Goal: Task Accomplishment & Management: Manage account settings

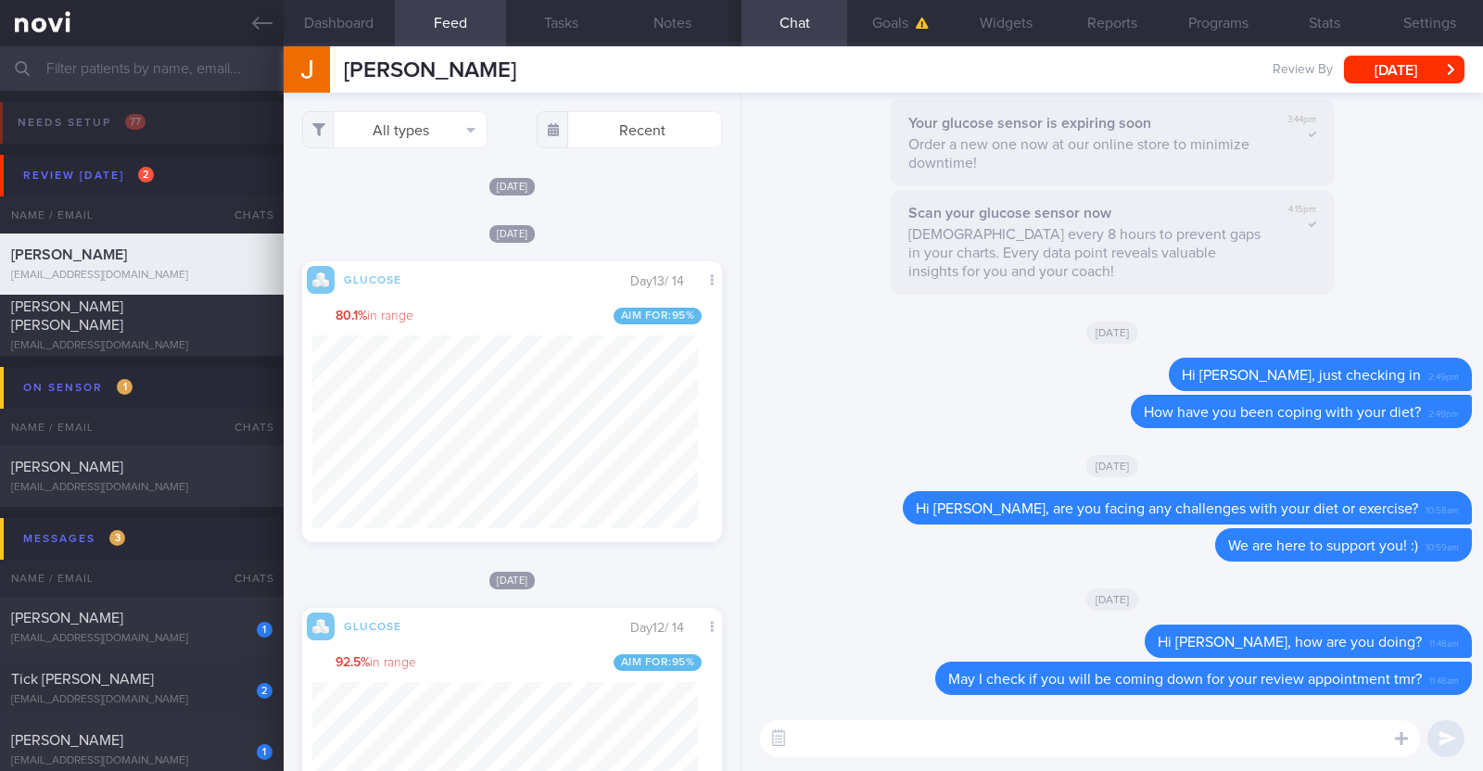
select select "7"
click at [1425, 67] on button "Wed, 13 Aug" at bounding box center [1404, 70] width 120 height 28
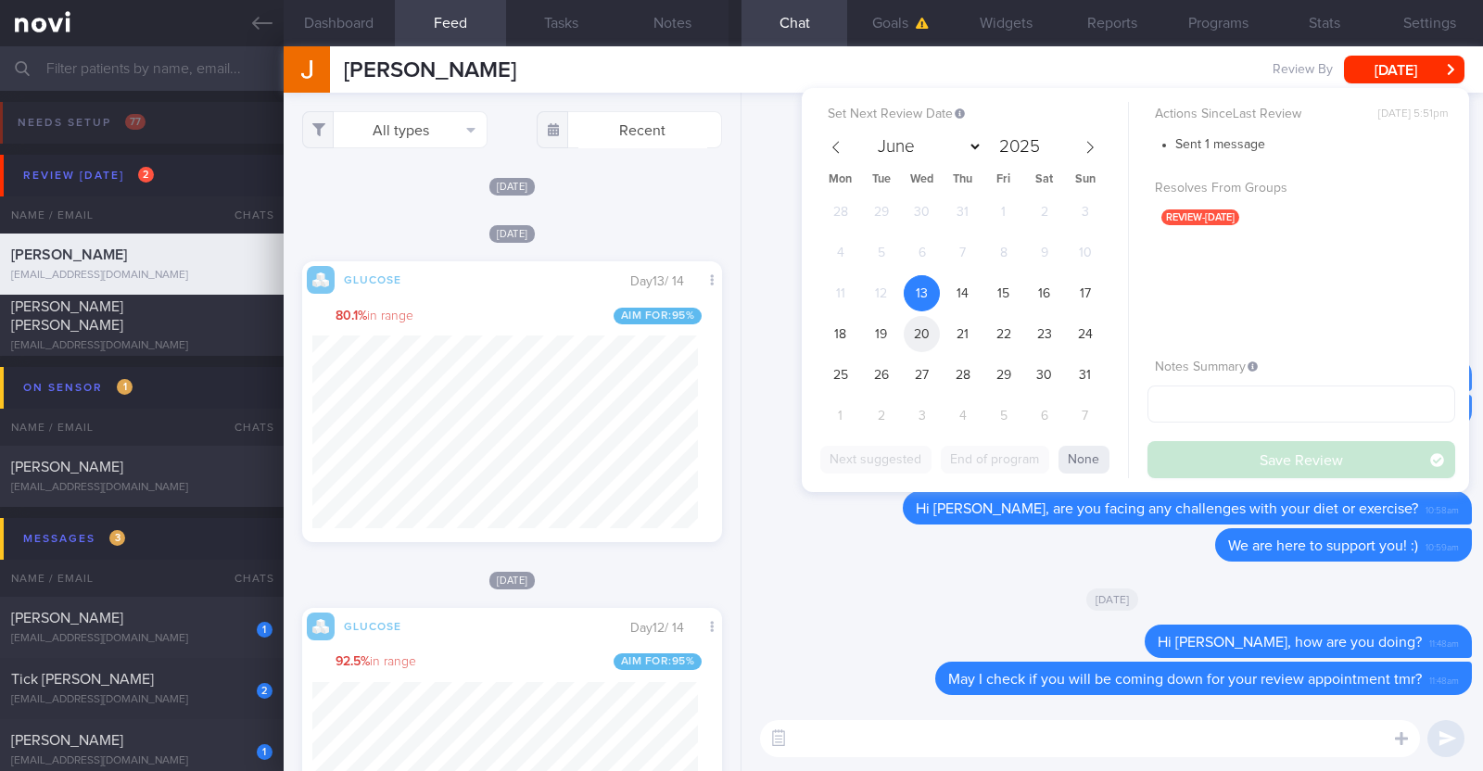
click at [933, 327] on span "20" at bounding box center [922, 334] width 36 height 36
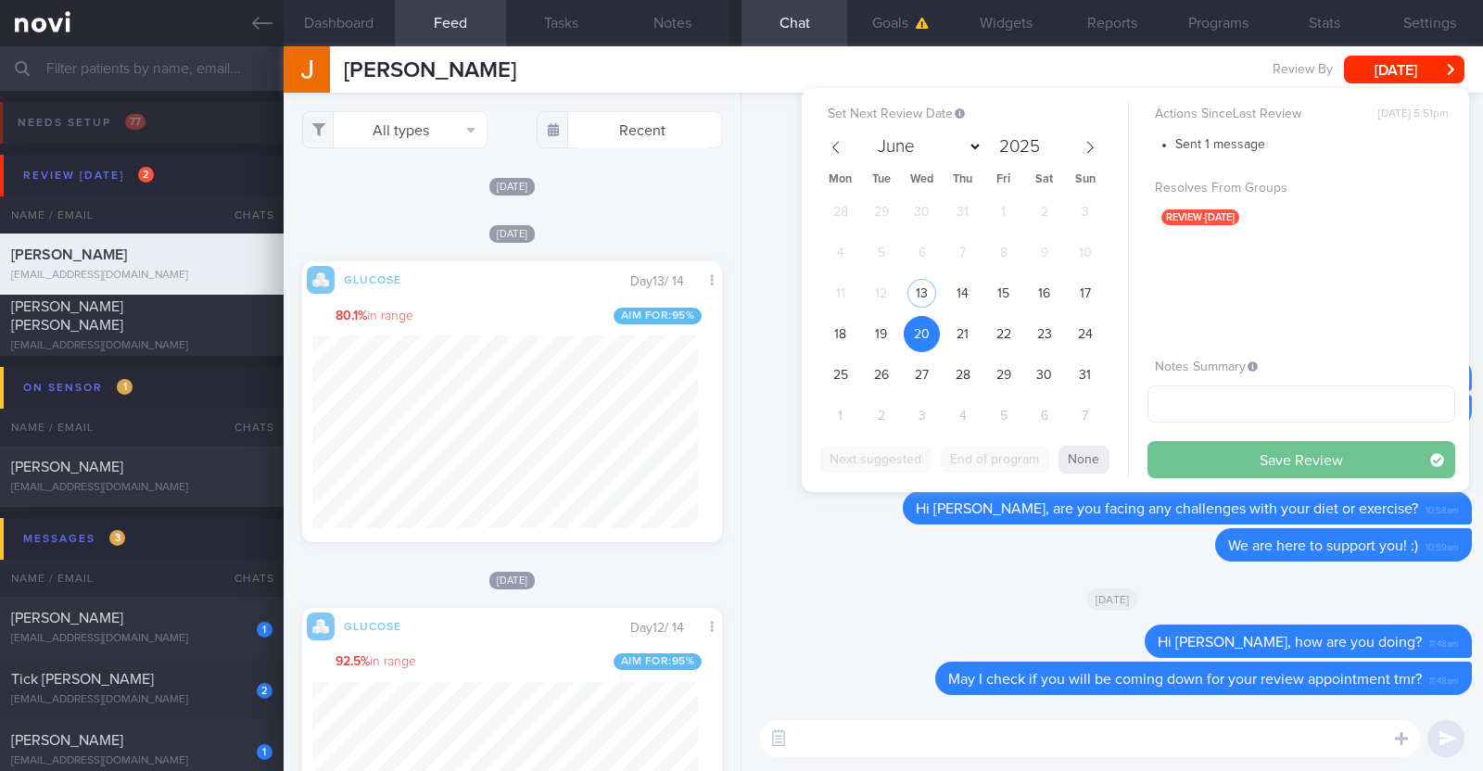
click at [1232, 451] on button "Save Review" at bounding box center [1301, 459] width 308 height 37
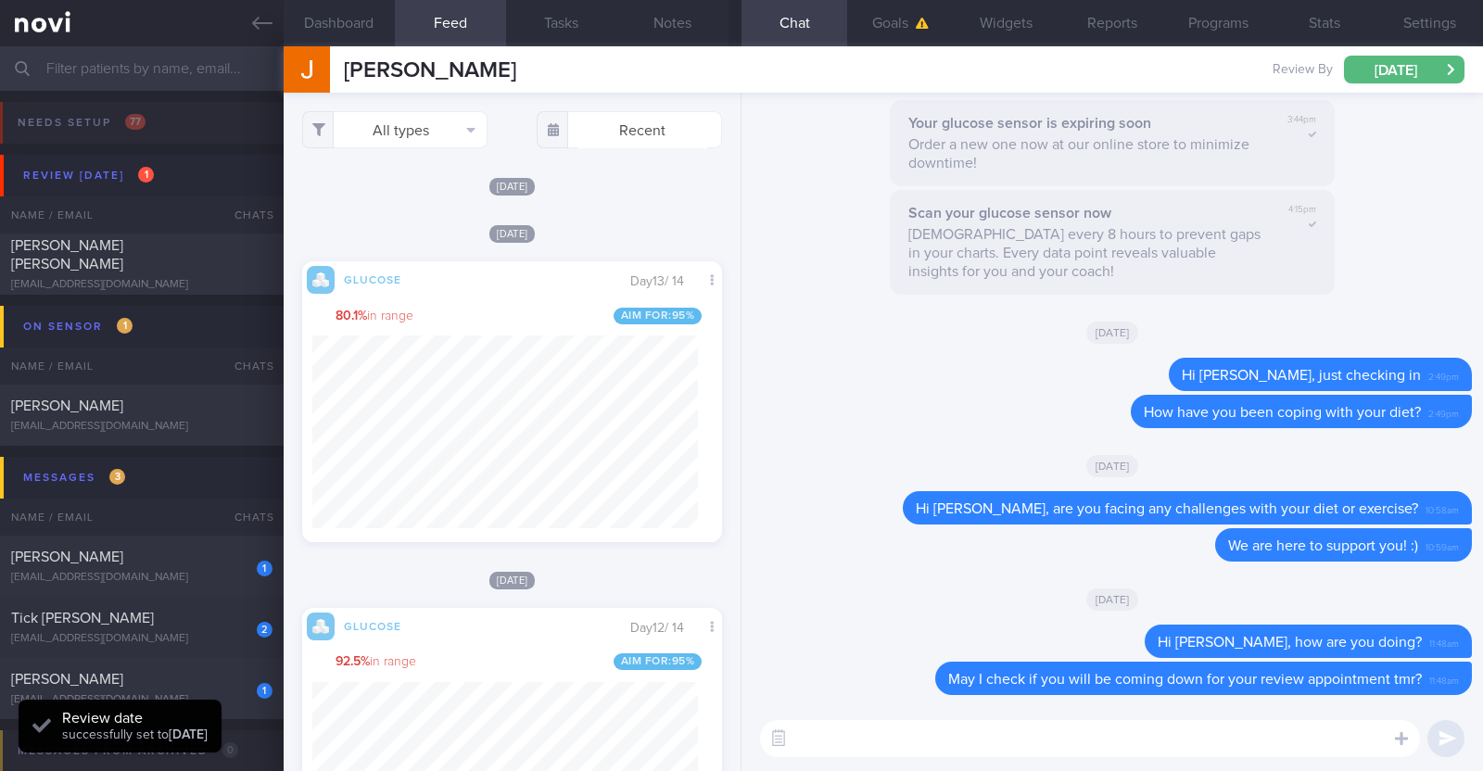
scroll to position [255, 385]
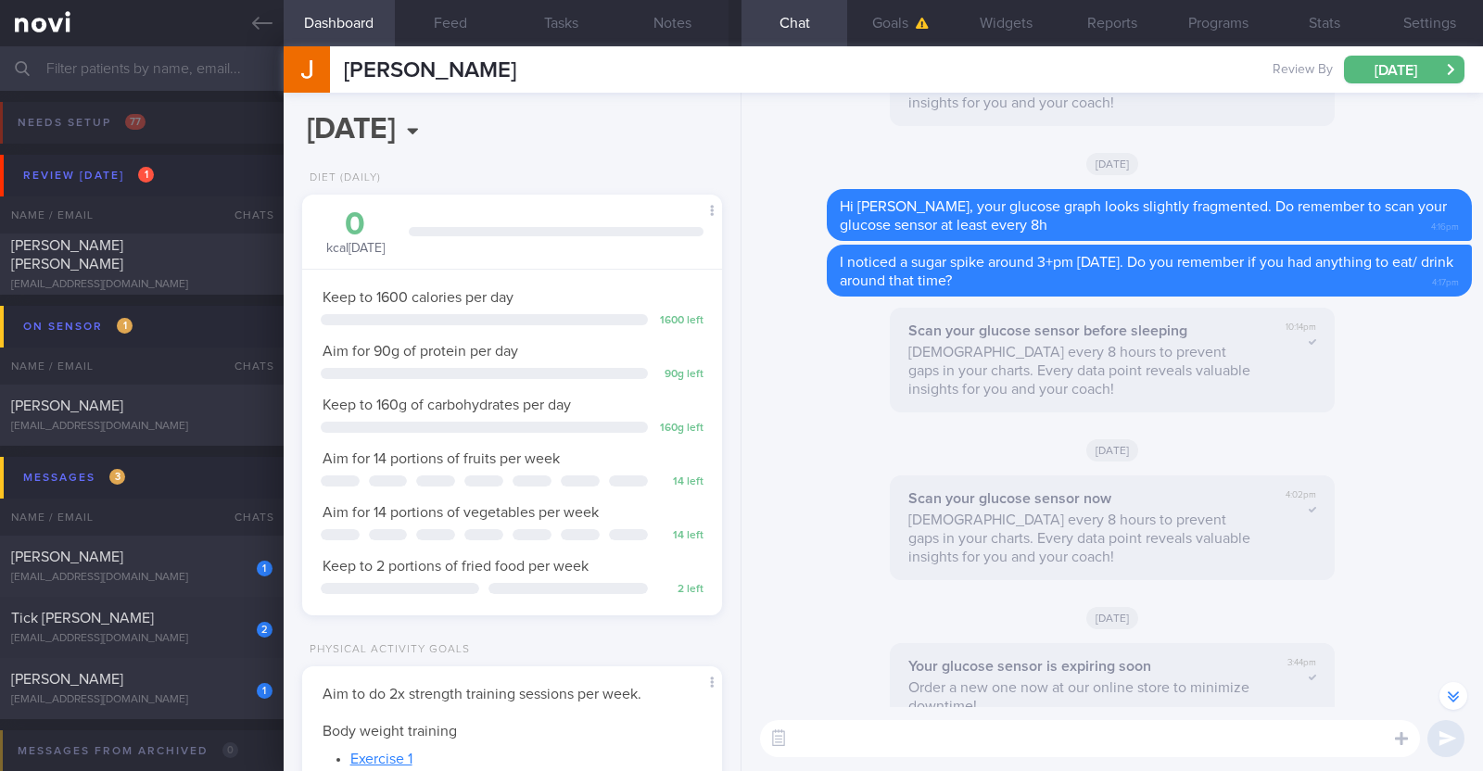
scroll to position [-579, 0]
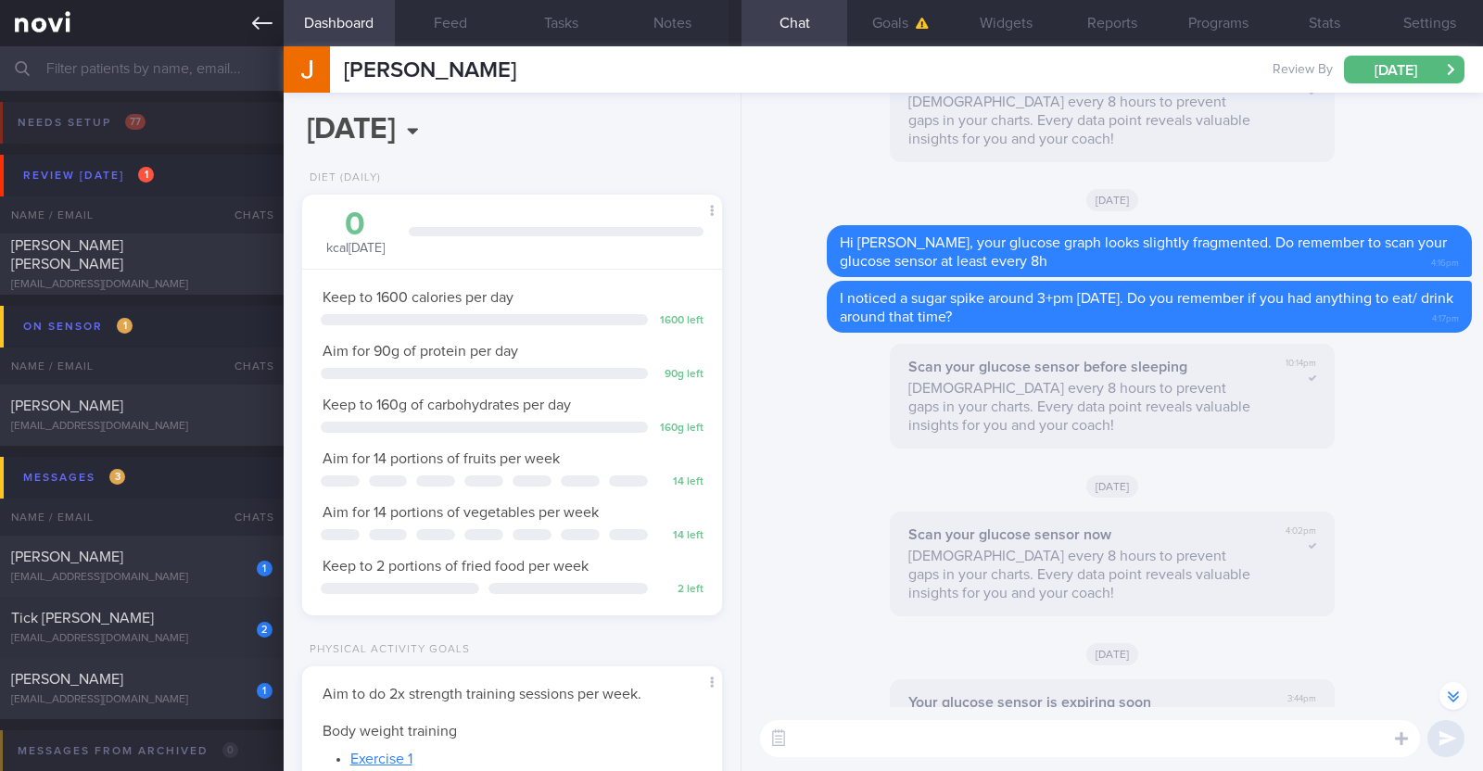
click at [269, 18] on icon at bounding box center [262, 23] width 20 height 20
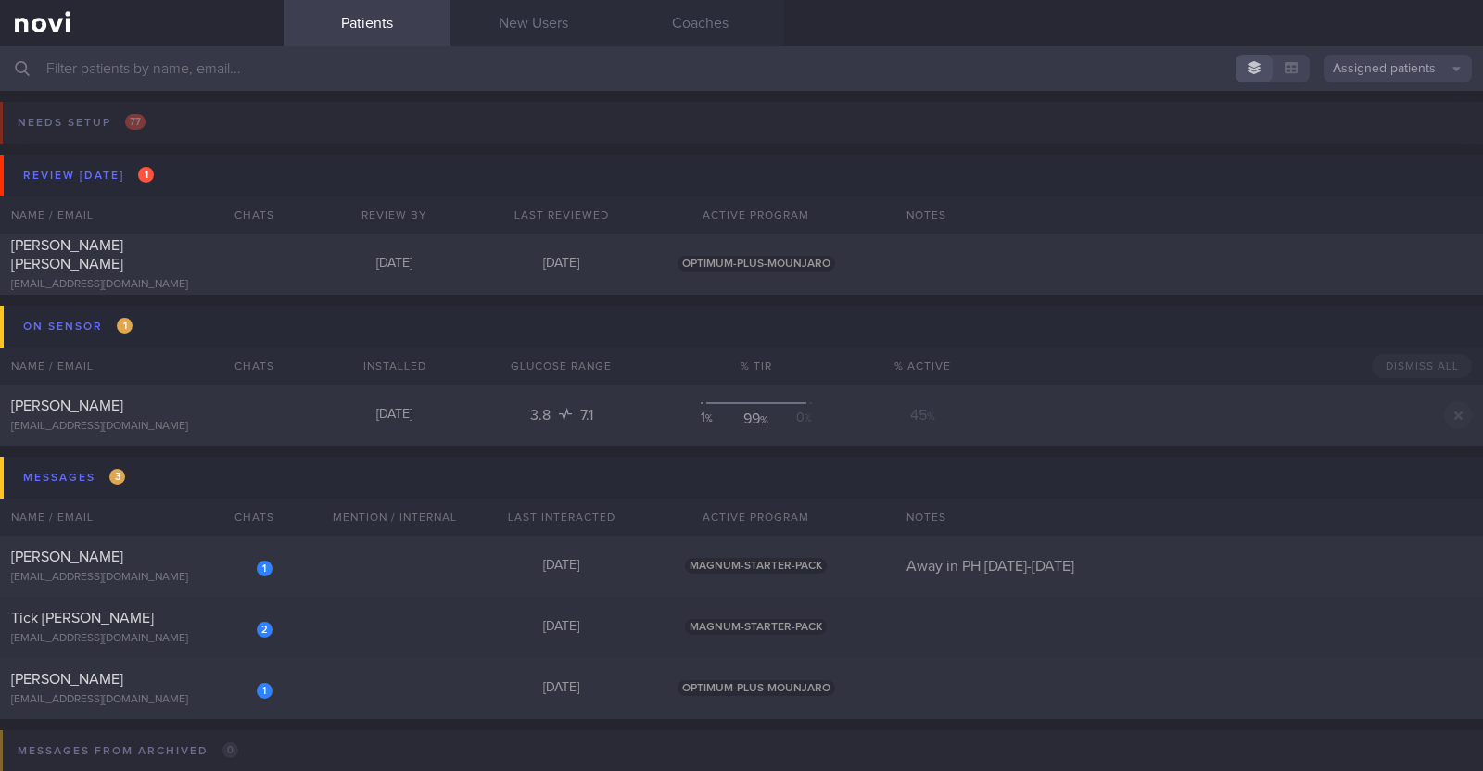
click at [195, 74] on input "text" at bounding box center [741, 68] width 1483 height 44
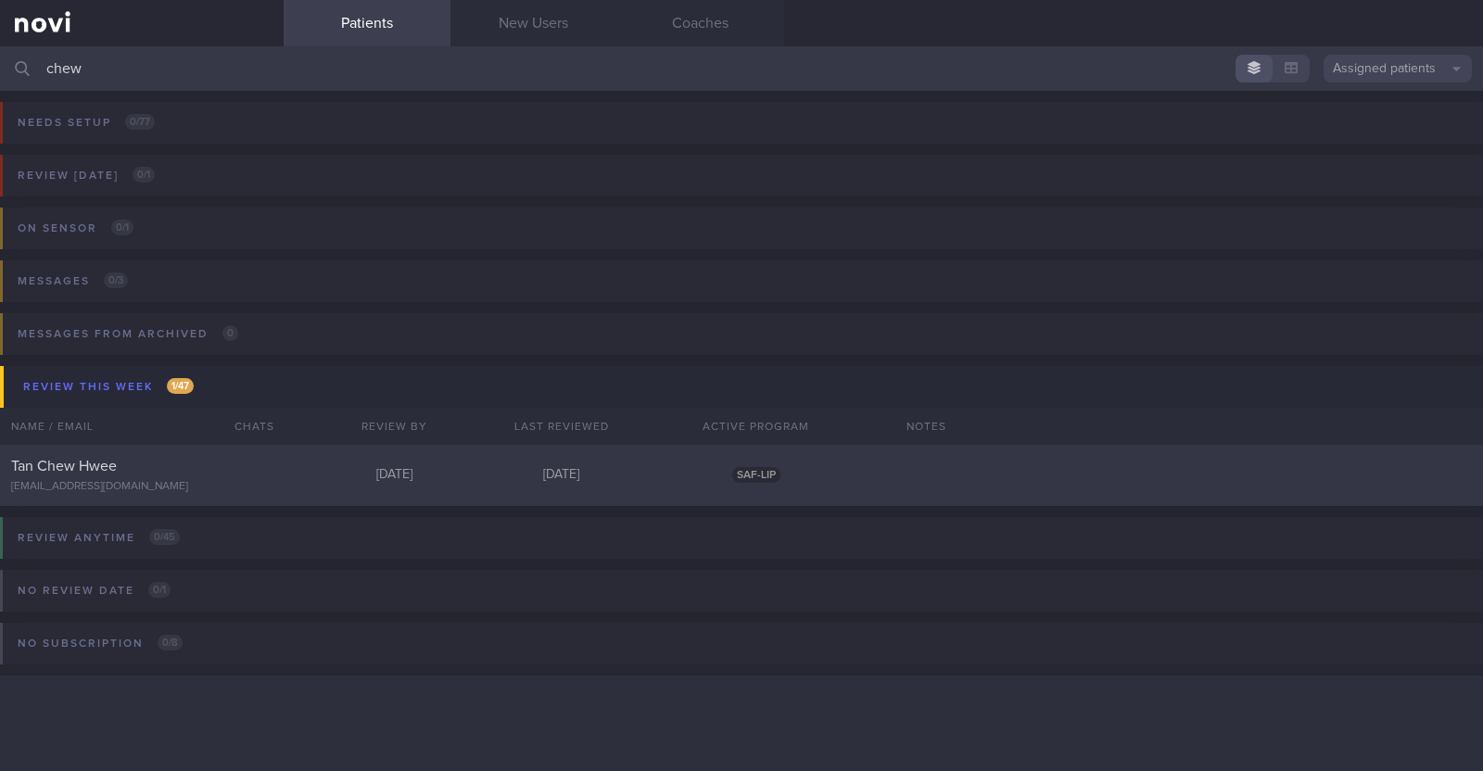
type input "chew"
click at [102, 486] on div "[EMAIL_ADDRESS][DOMAIN_NAME]" at bounding box center [141, 487] width 261 height 14
select select "7"
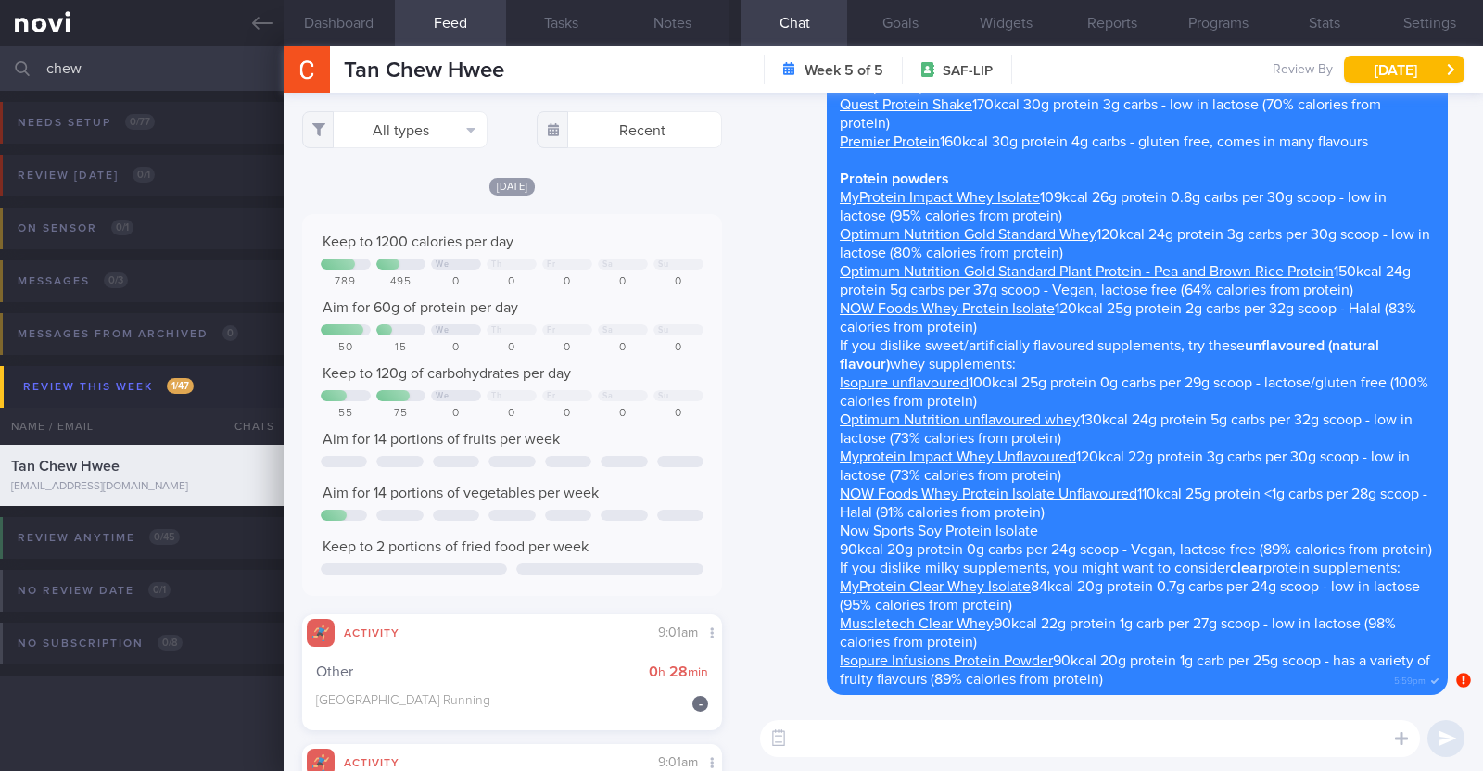
select select "7"
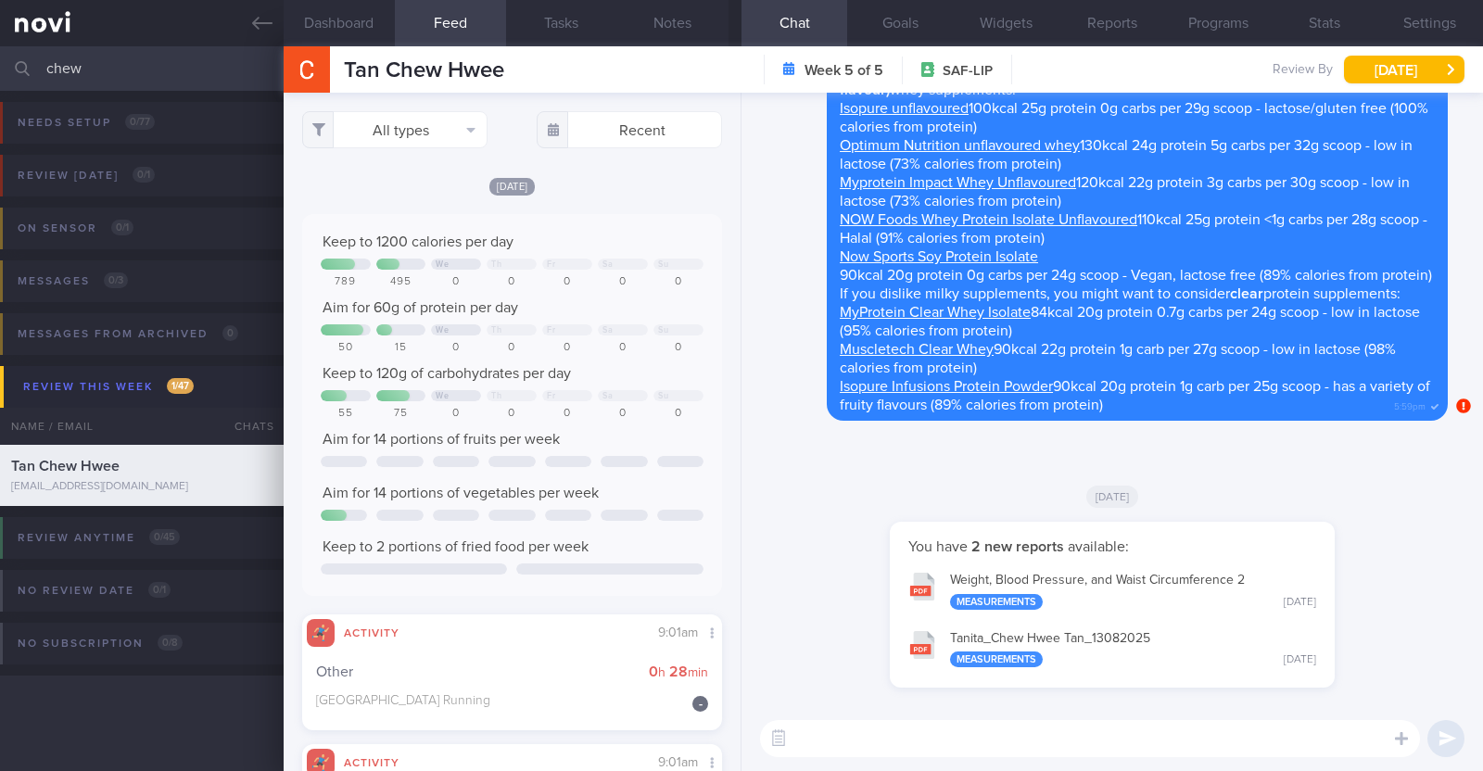
select select "7"
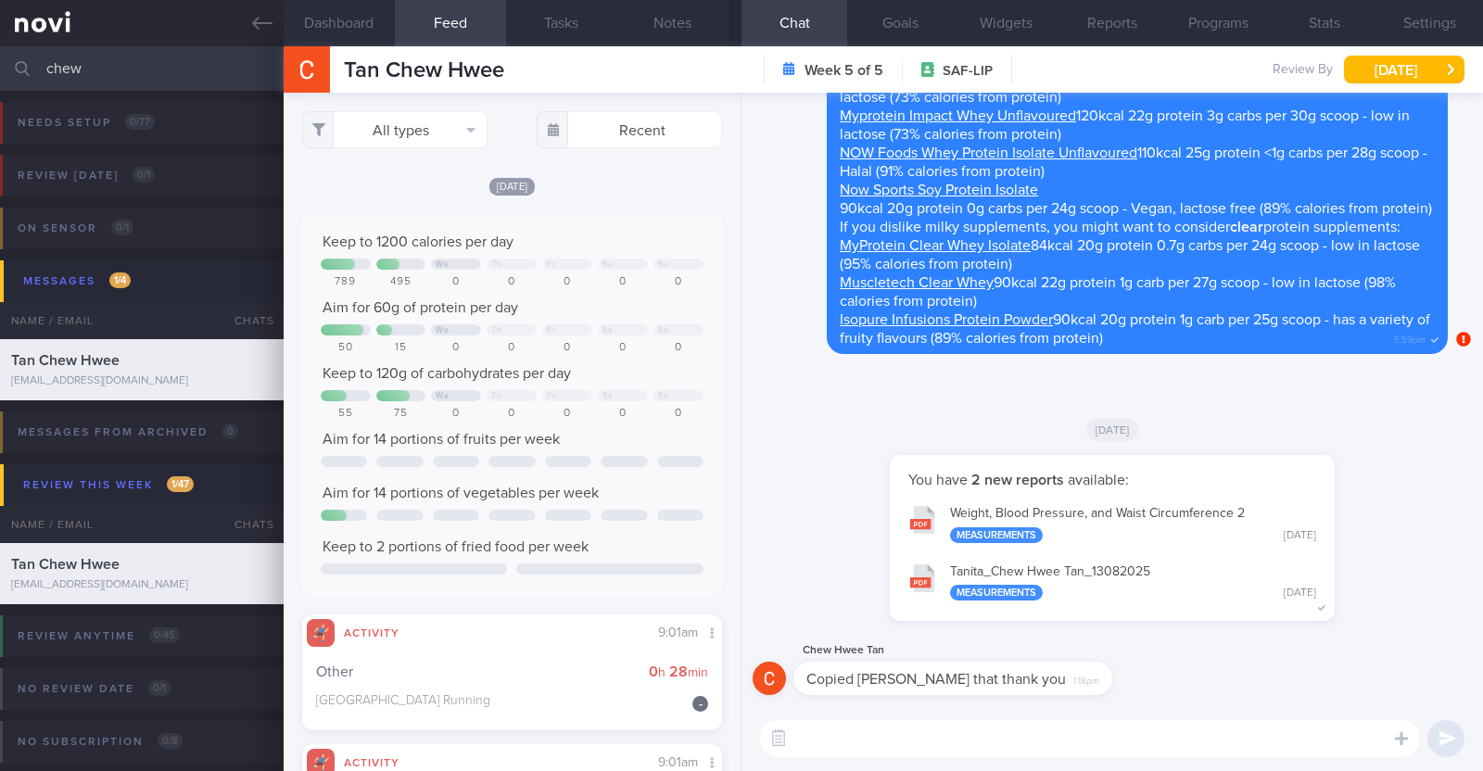
select select "7"
drag, startPoint x: 151, startPoint y: 63, endPoint x: 0, endPoint y: 44, distance: 152.2
click at [0, 44] on div "Patients New Users Coaches chew Assigned patients Assigned patients All active …" at bounding box center [741, 385] width 1483 height 771
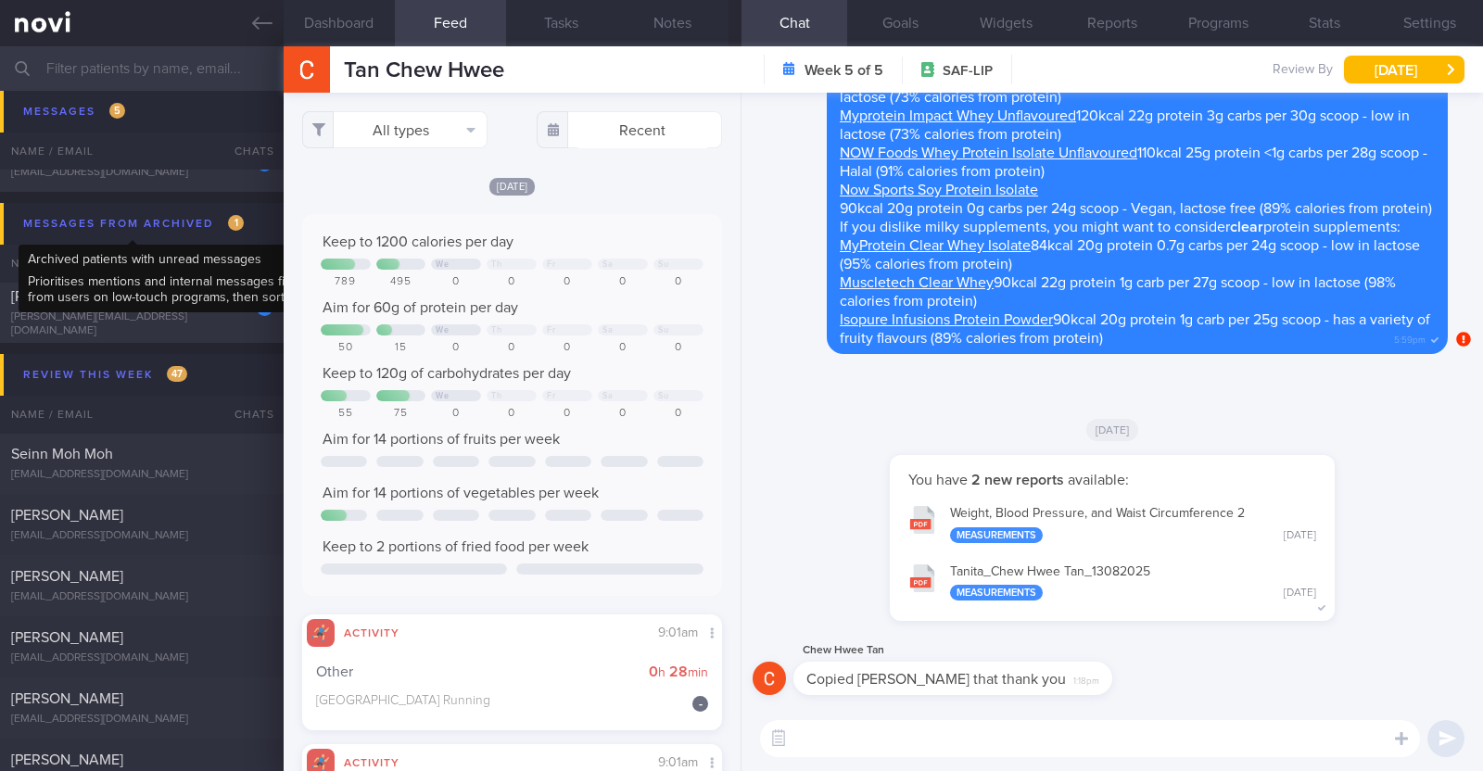
scroll to position [695, 0]
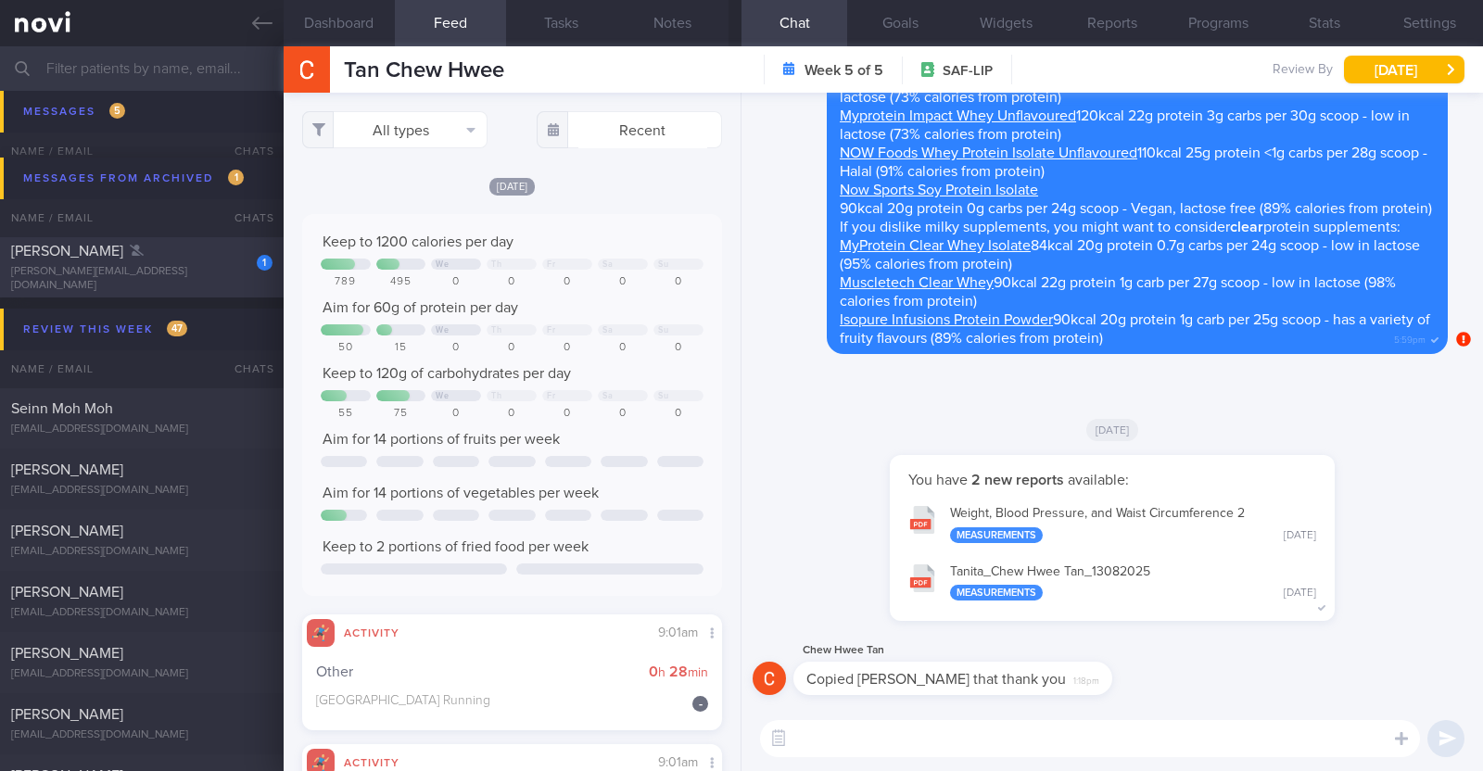
click at [190, 260] on div "[PERSON_NAME]" at bounding box center [139, 251] width 257 height 19
type input "Downgrade to digital support on 16/5. programme ended on 26/4 Appt with Dr SA o…"
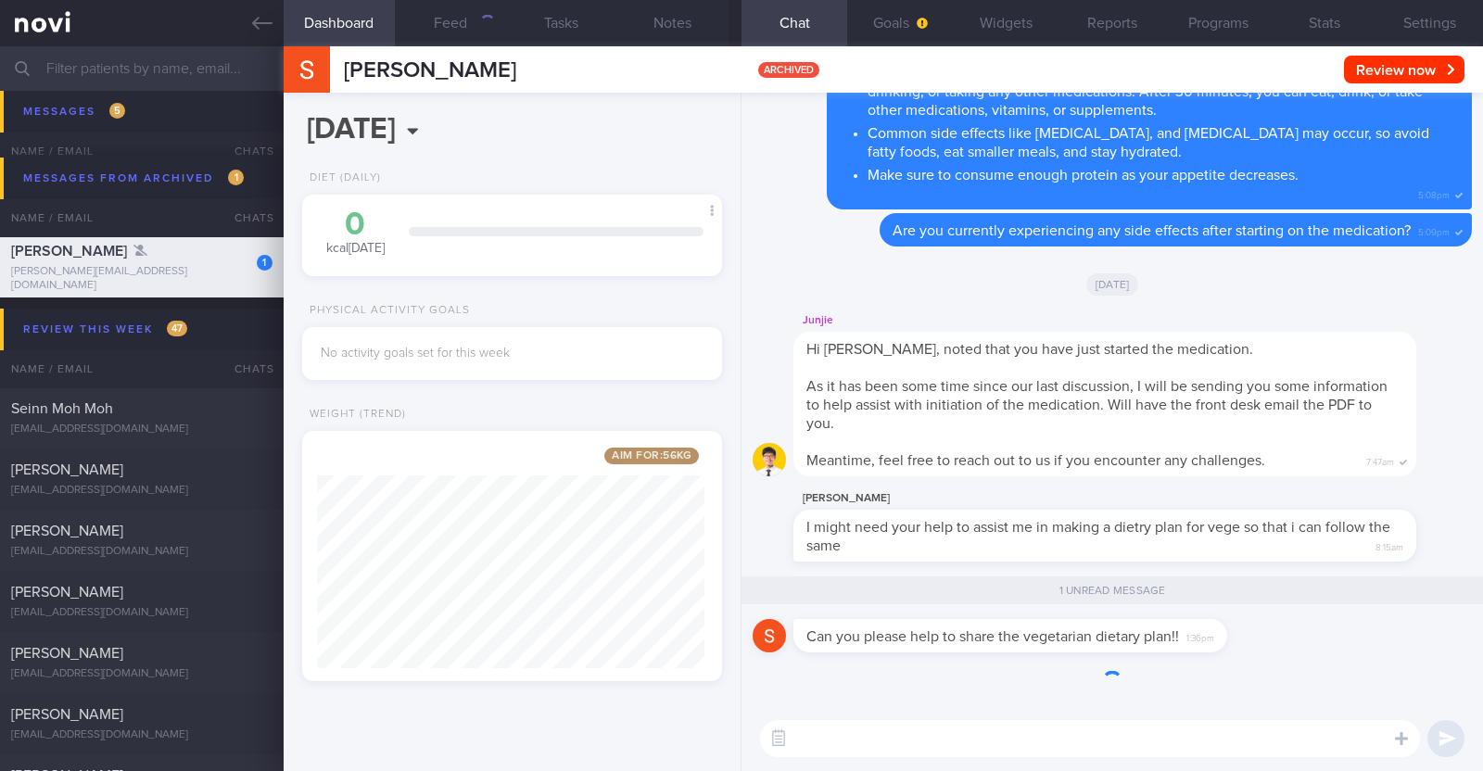
scroll to position [220, 386]
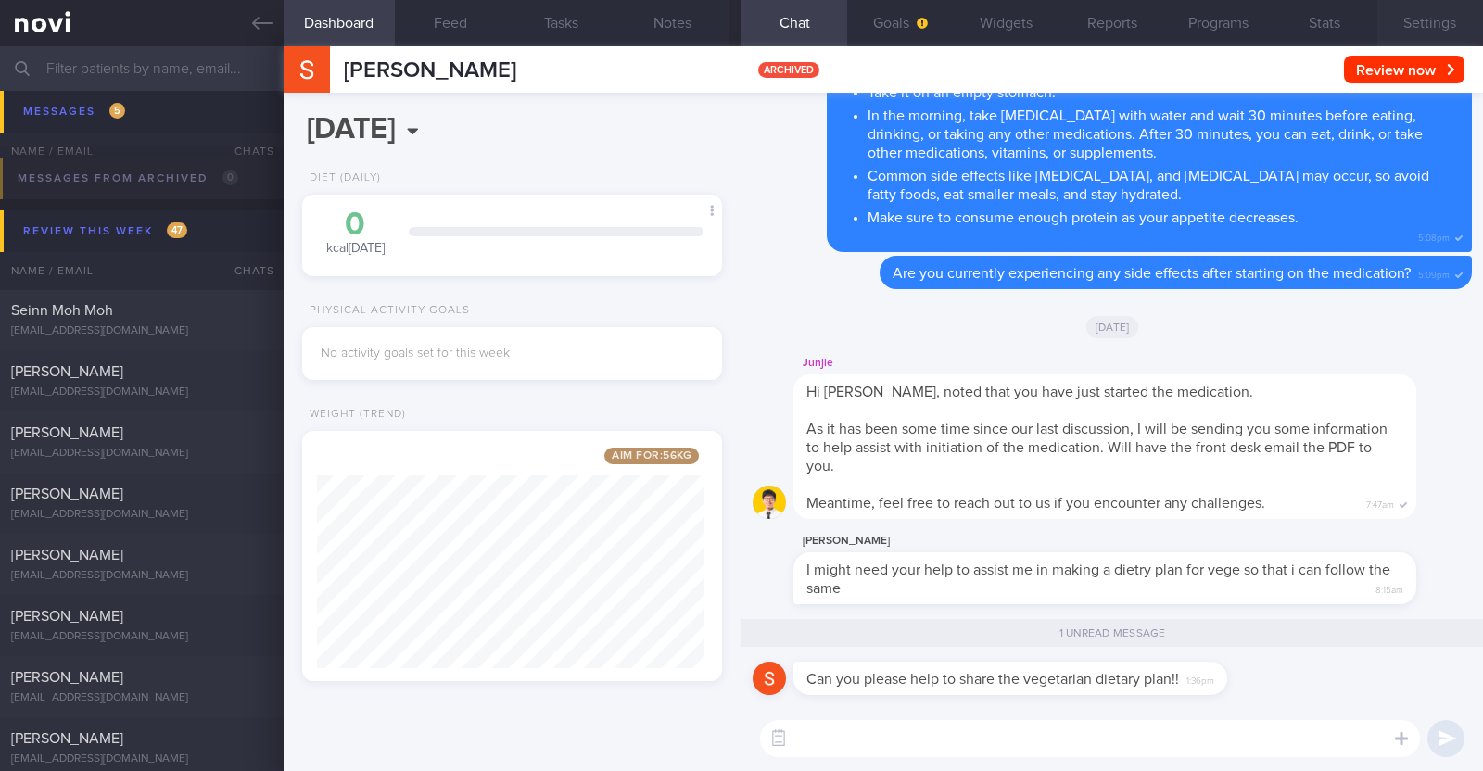
click at [1442, 22] on button "Settings" at bounding box center [1430, 23] width 106 height 46
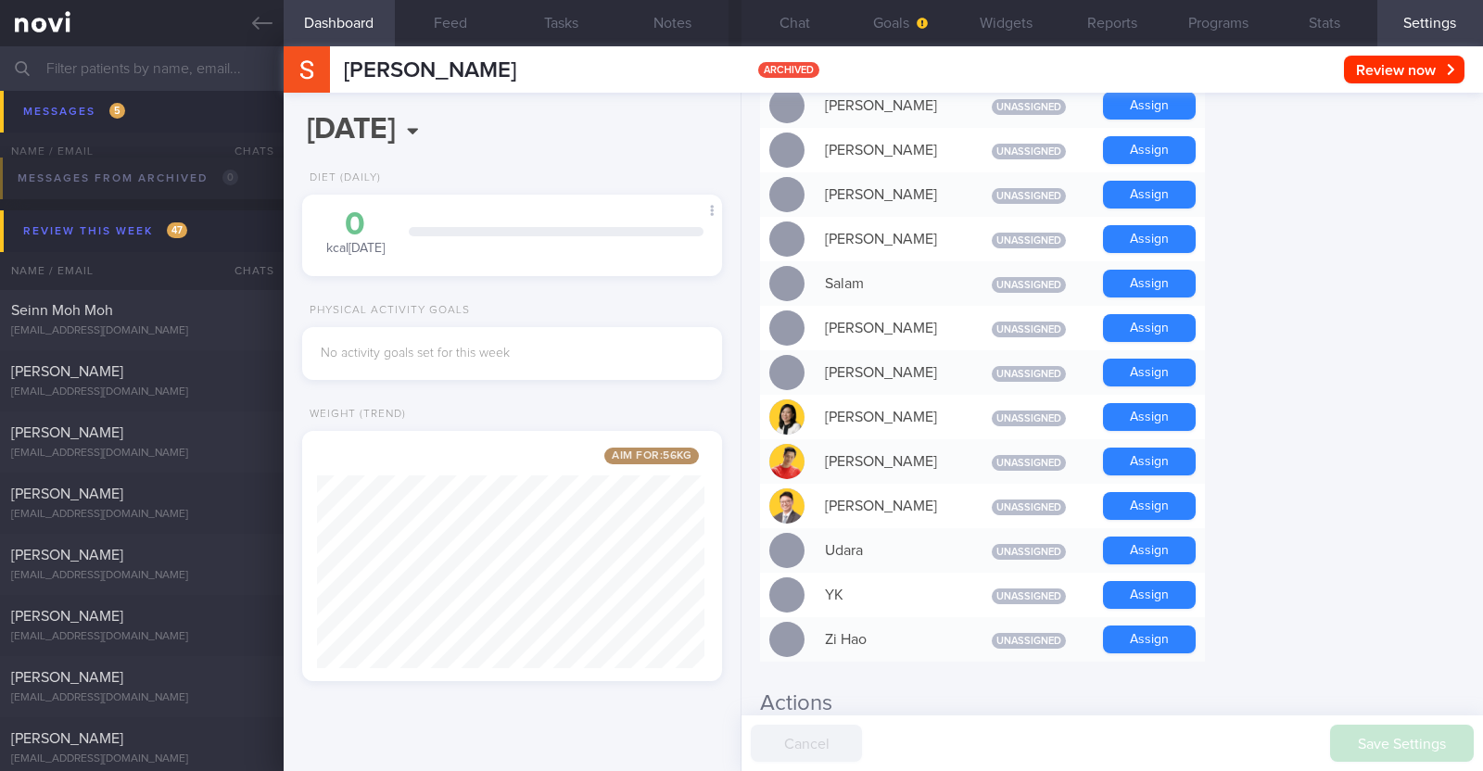
scroll to position [1509, 0]
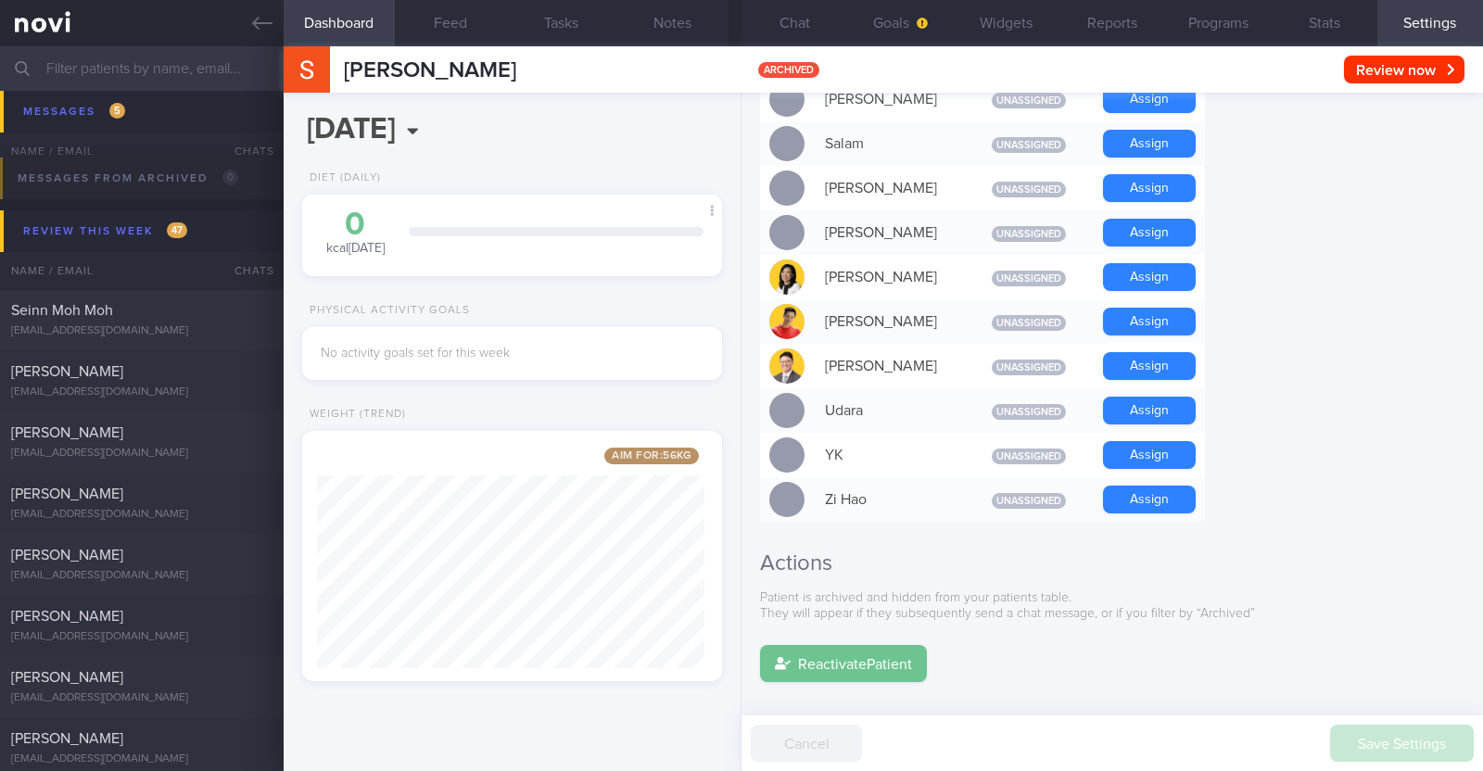
click at [873, 645] on button "Reactivate Patient" at bounding box center [843, 663] width 167 height 37
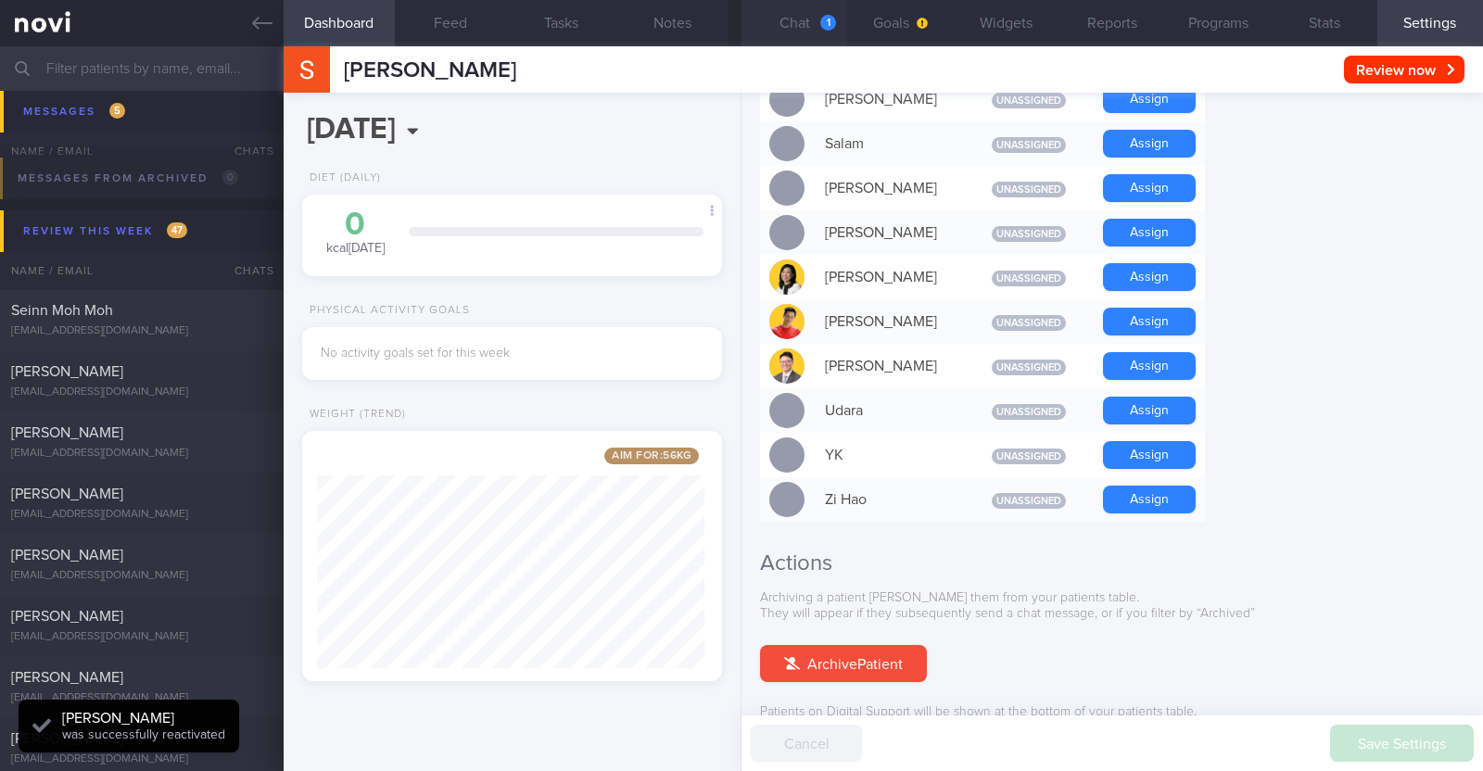
scroll to position [0, 0]
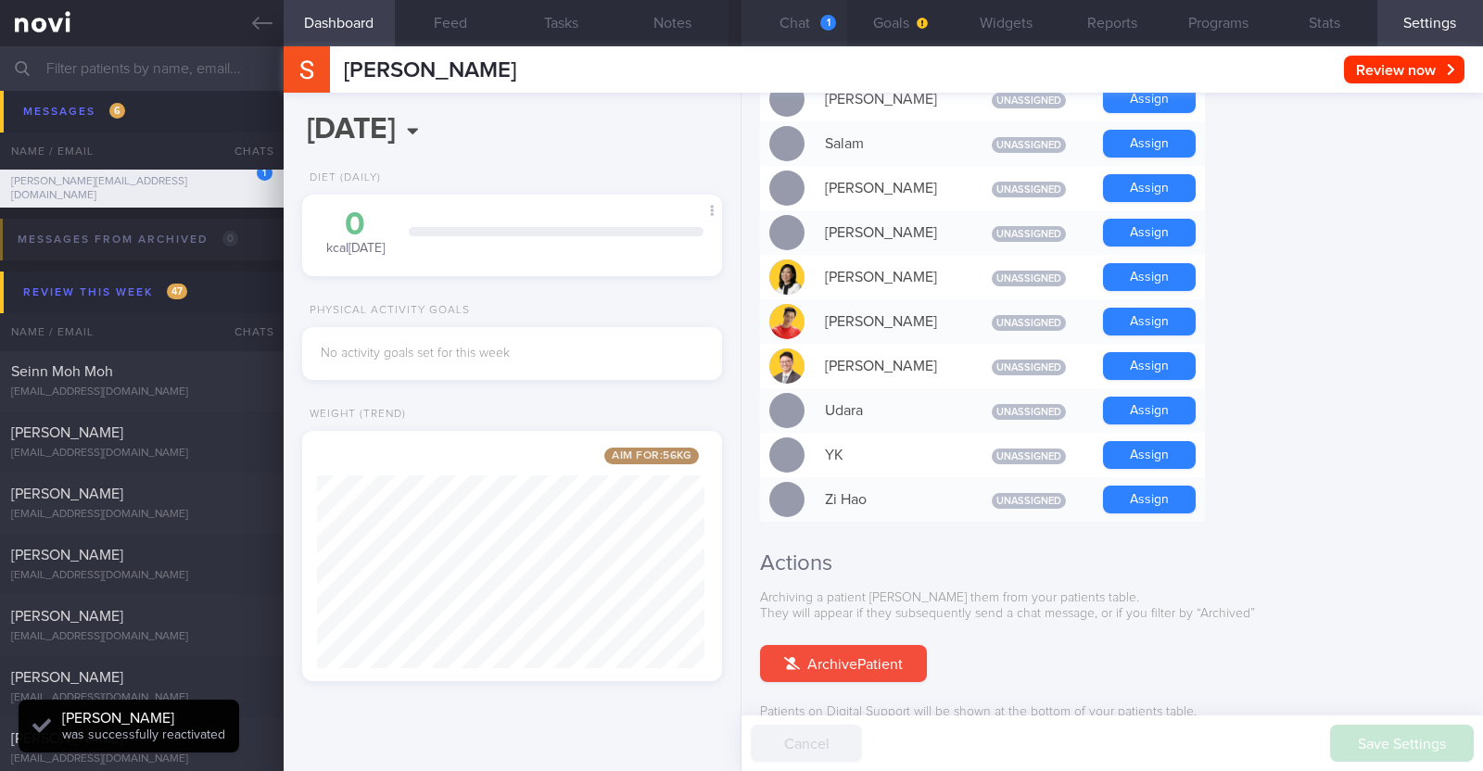
click at [791, 24] on button "Chat 1" at bounding box center [794, 23] width 106 height 46
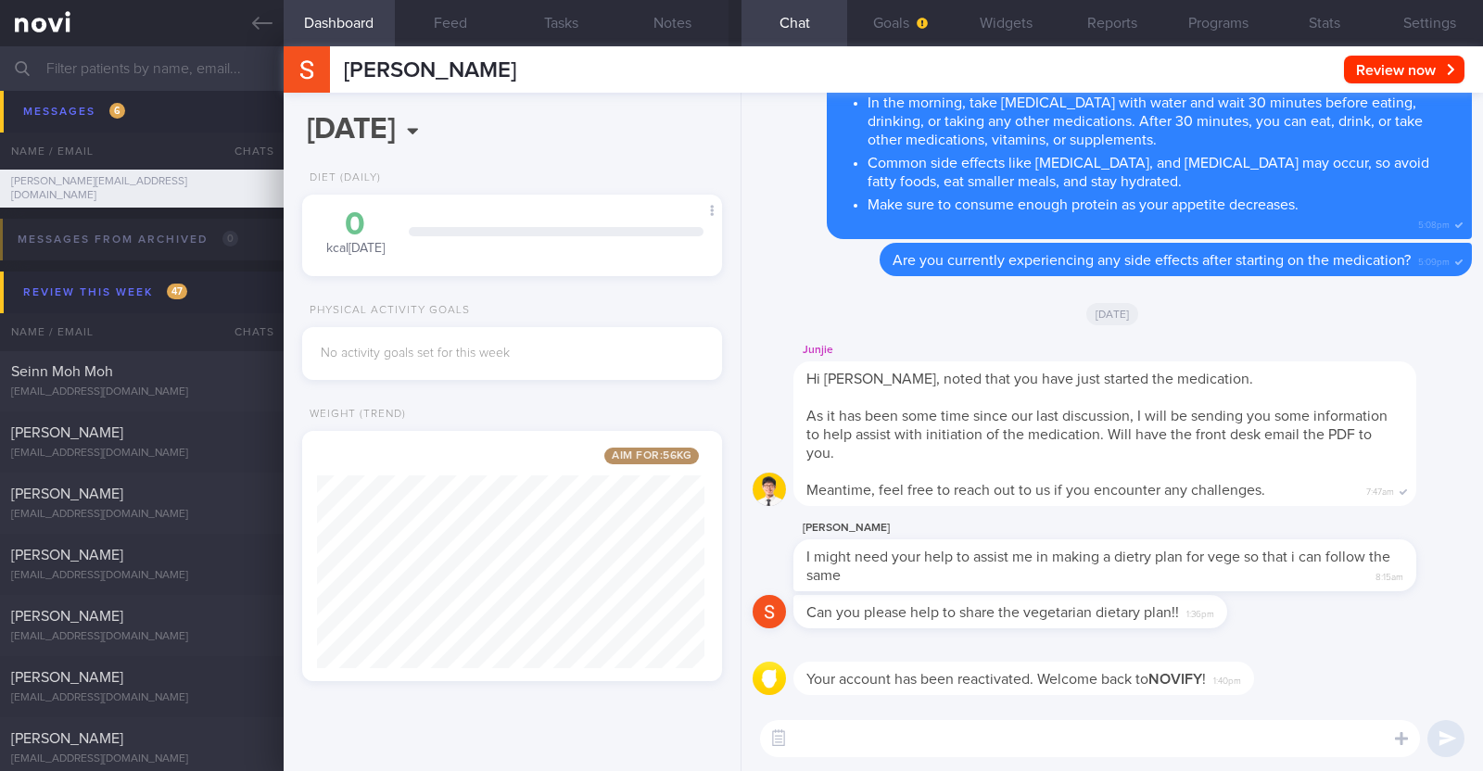
click at [948, 740] on textarea at bounding box center [1090, 738] width 660 height 37
click at [806, 732] on textarea "HI Shirishma," at bounding box center [1090, 738] width 660 height 37
click at [900, 749] on textarea "Hi Shirishma," at bounding box center [1090, 738] width 660 height 37
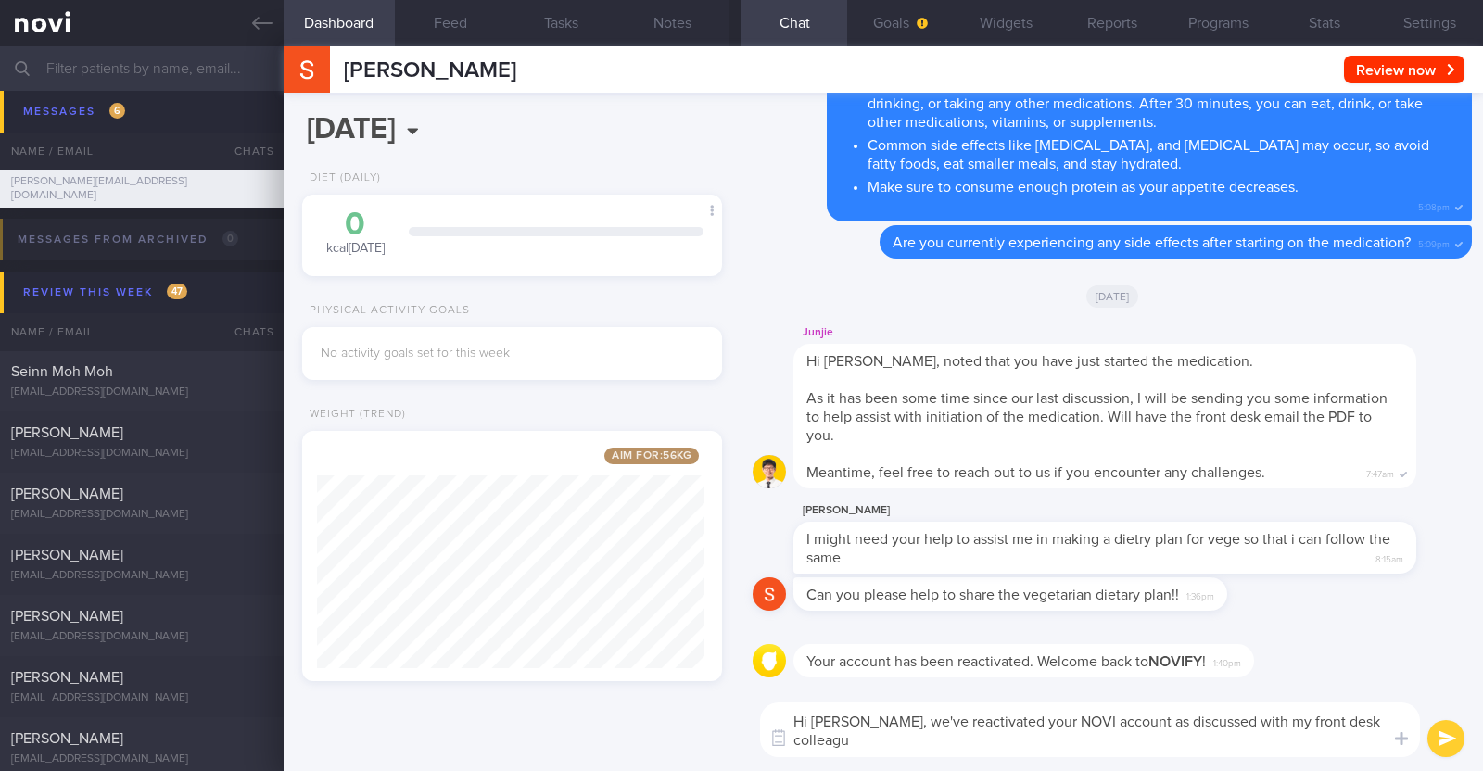
type textarea "Hi Shirishma, we've reactivated your NOVI account as discussed with my front de…"
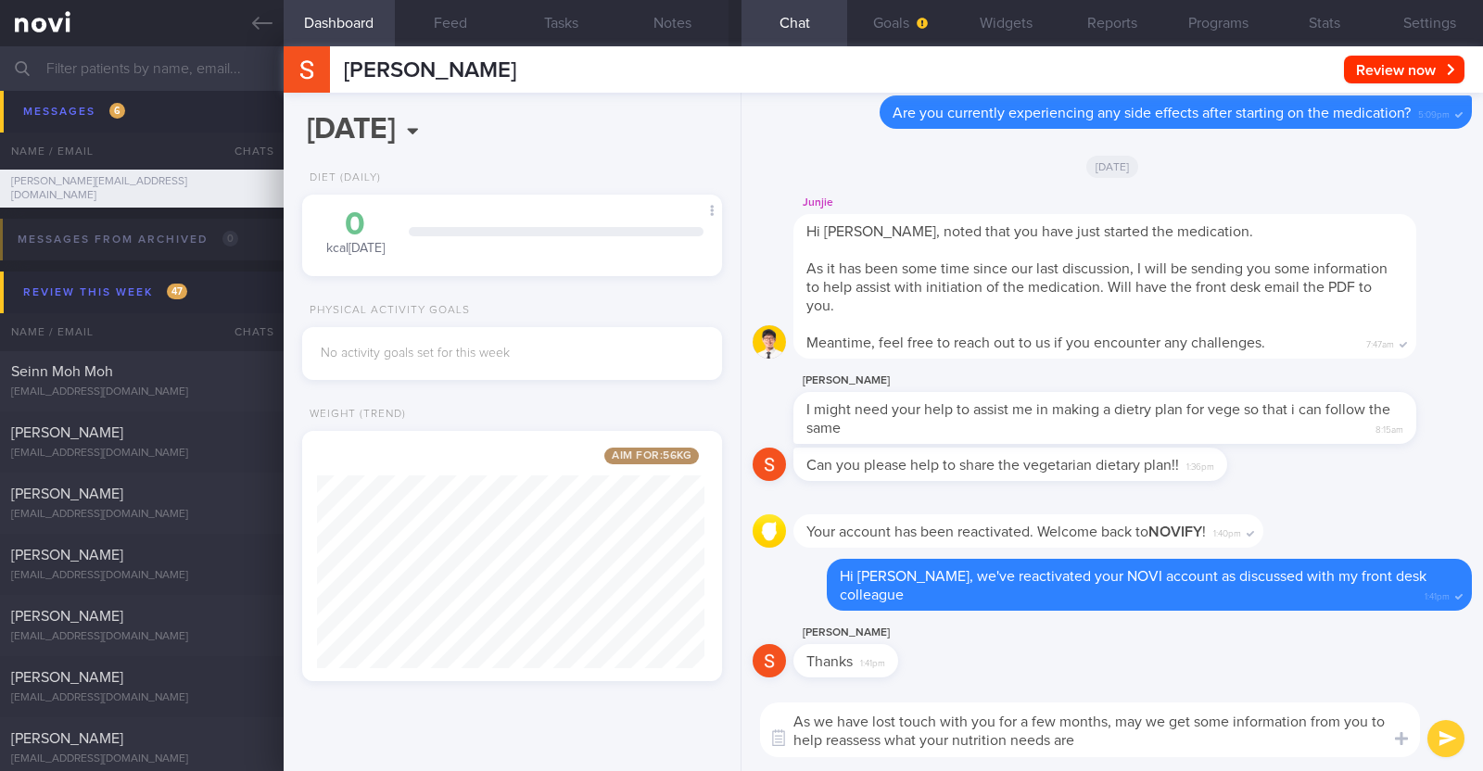
type textarea "As we have lost touch with you for a few months, may we get some information fr…"
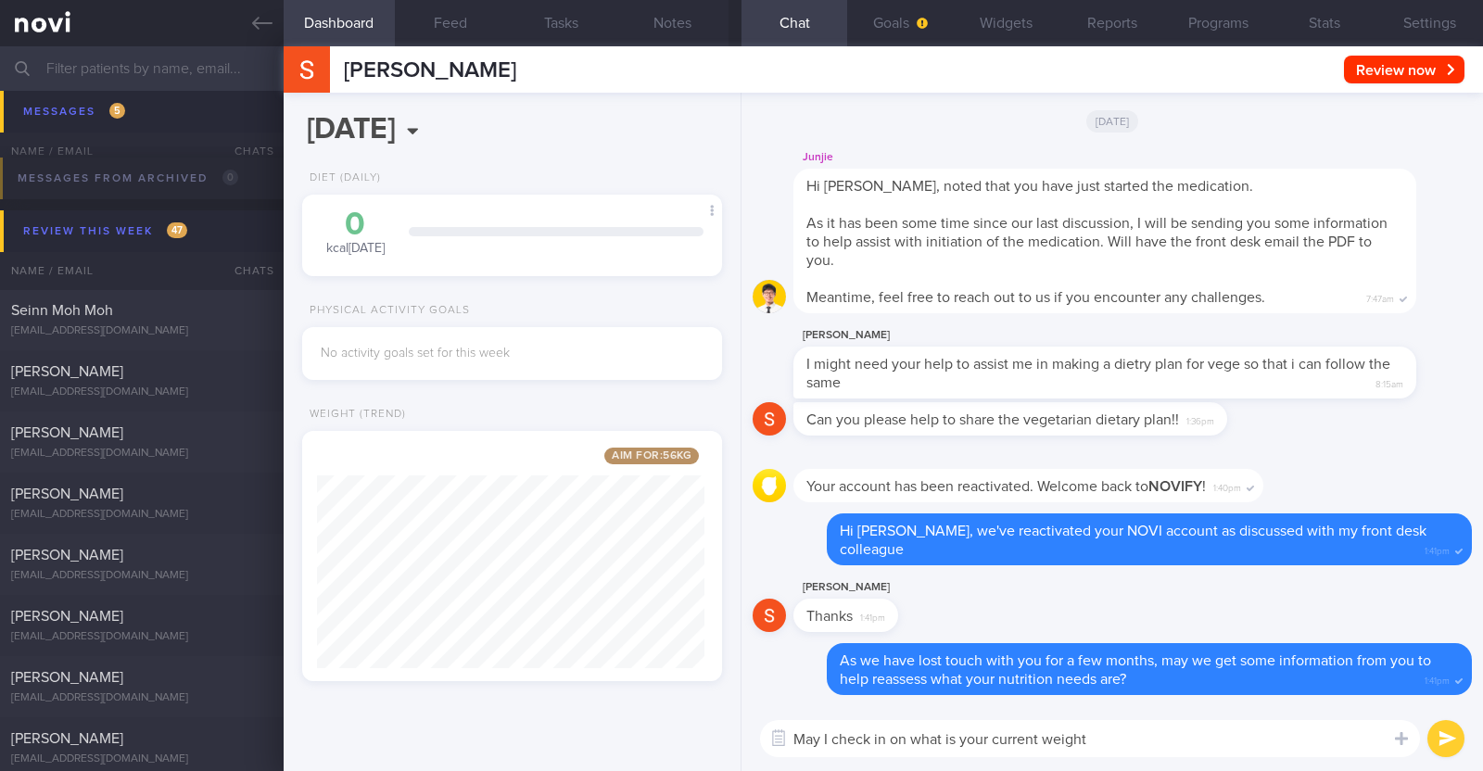
type textarea "May I check in on what is your current weight?"
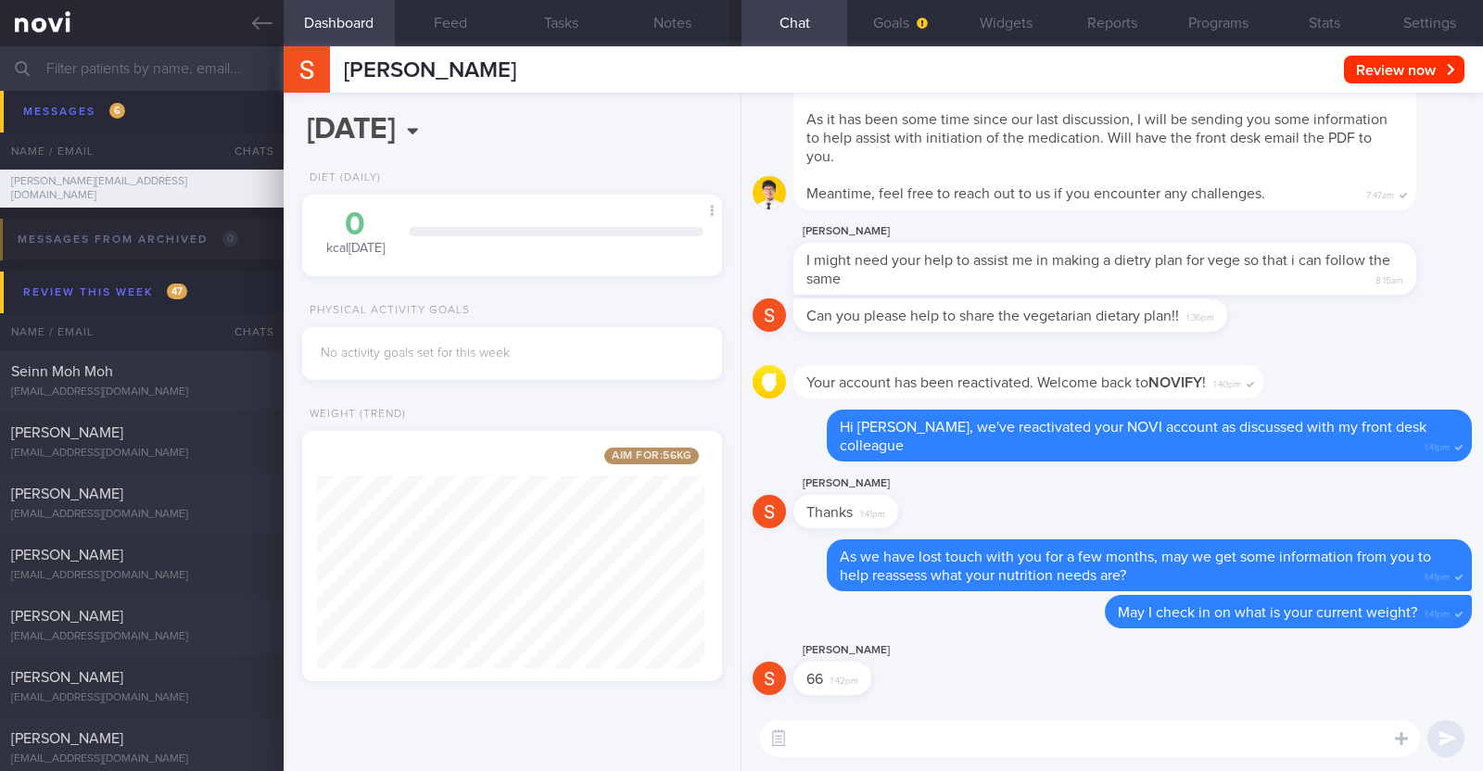
click at [900, 749] on textarea at bounding box center [1090, 738] width 660 height 37
type textarea "Thank you for sharing!"
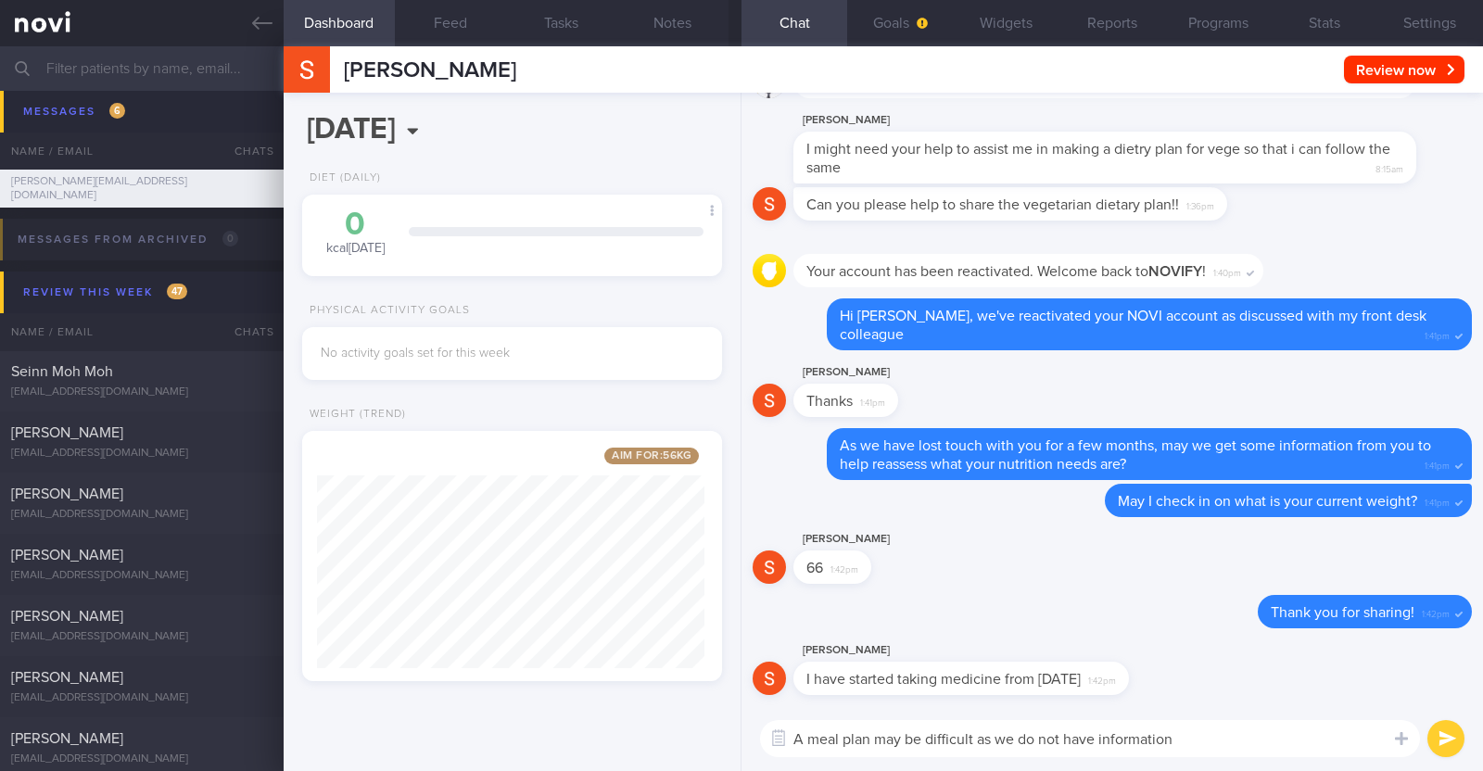
click at [977, 739] on textarea "A meal plan may be difficult as we do not have information" at bounding box center [1090, 738] width 660 height 37
click at [1274, 741] on textarea "A meal plan may be difficult to provide as we do not have information" at bounding box center [1090, 738] width 660 height 37
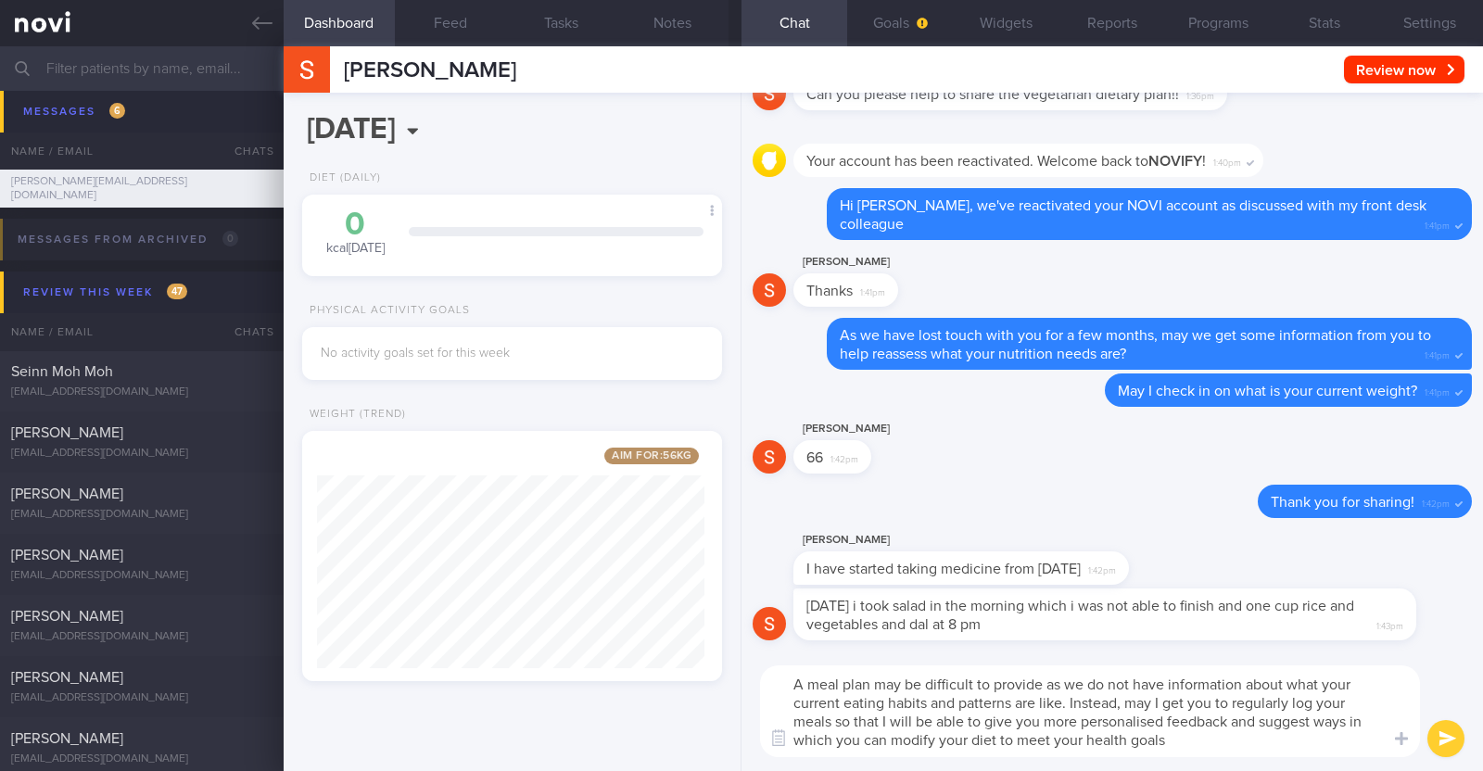
type textarea "A meal plan may be difficult to provide as we do not have information about wha…"
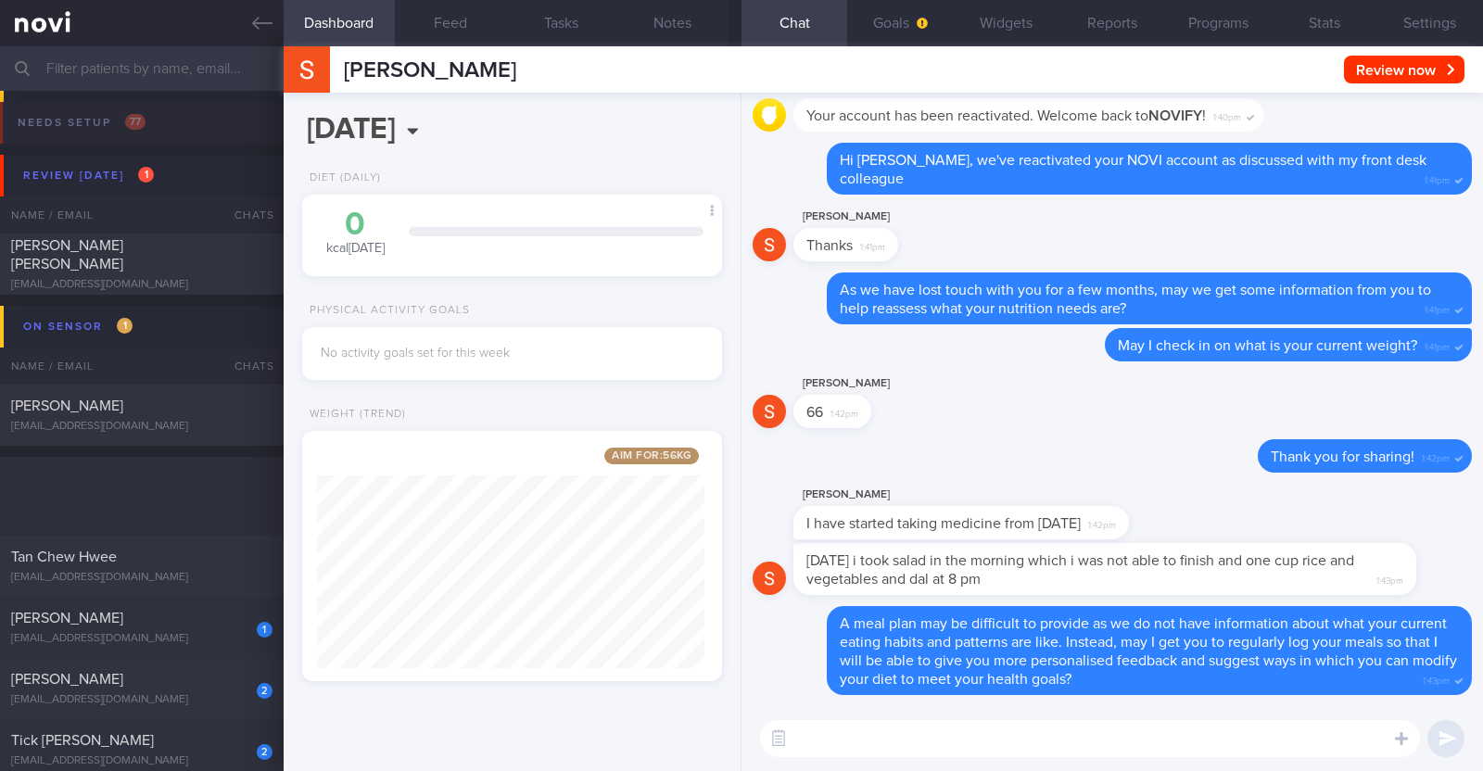
select select "7"
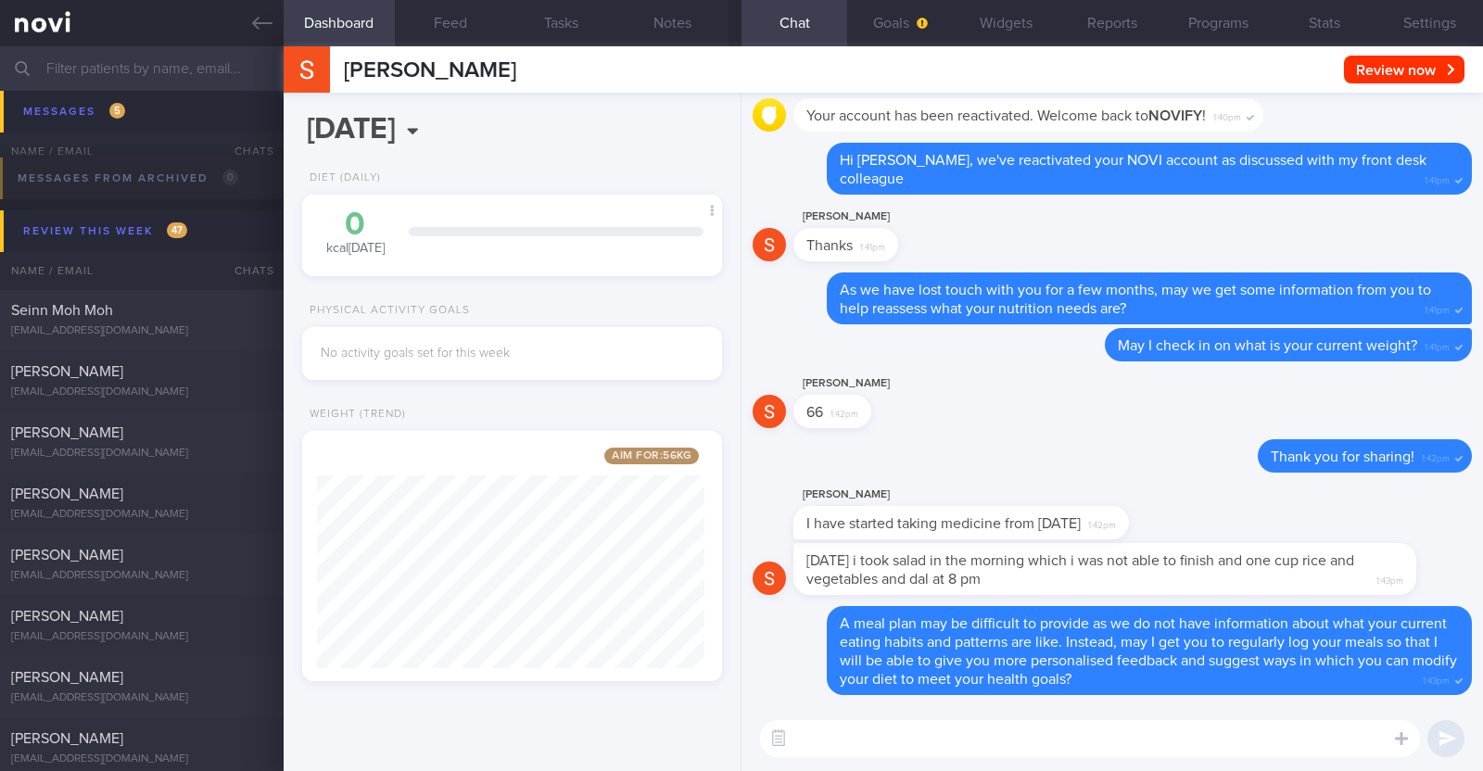
click at [1057, 735] on textarea at bounding box center [1090, 738] width 660 height 37
click at [915, 734] on textarea at bounding box center [1090, 738] width 660 height 37
type textarea "M"
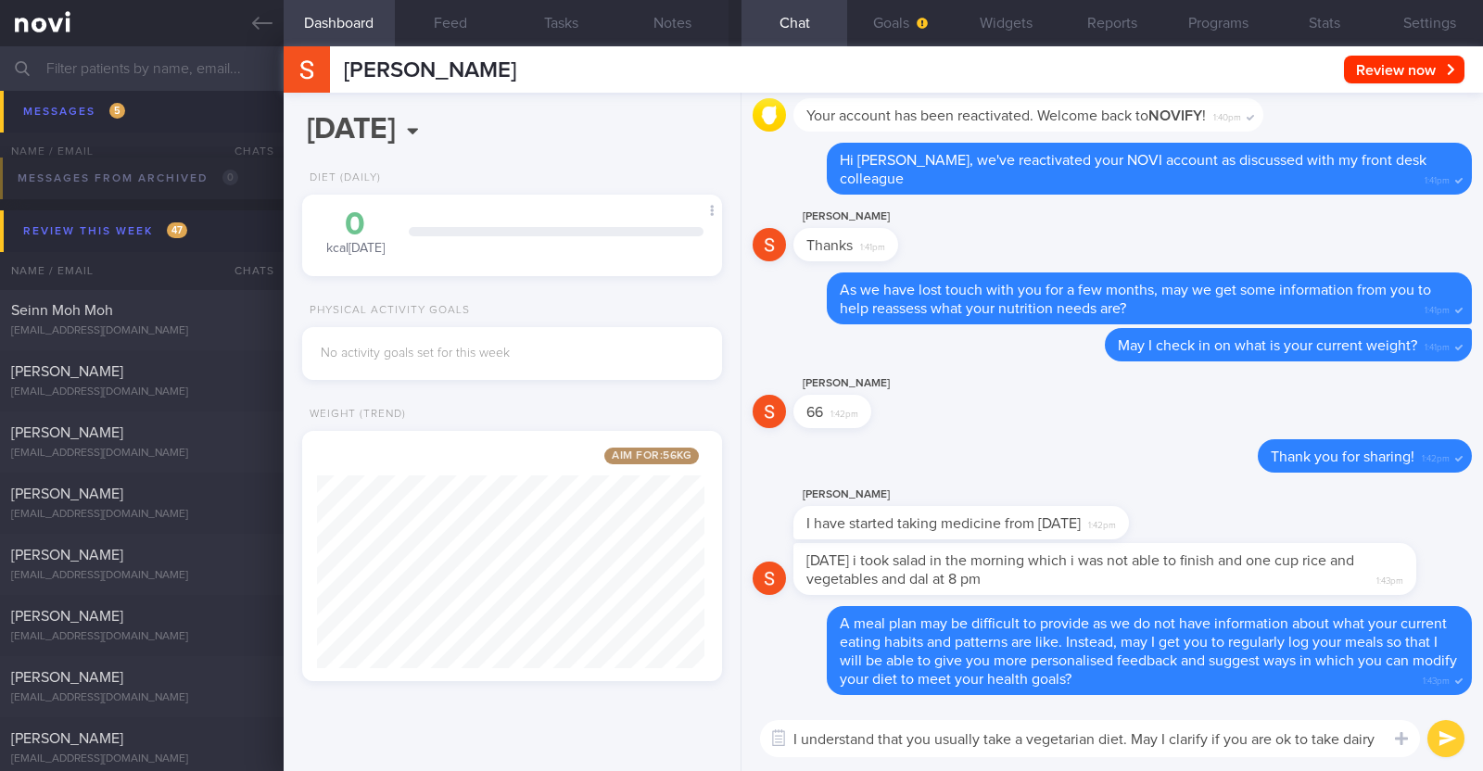
scroll to position [0, 0]
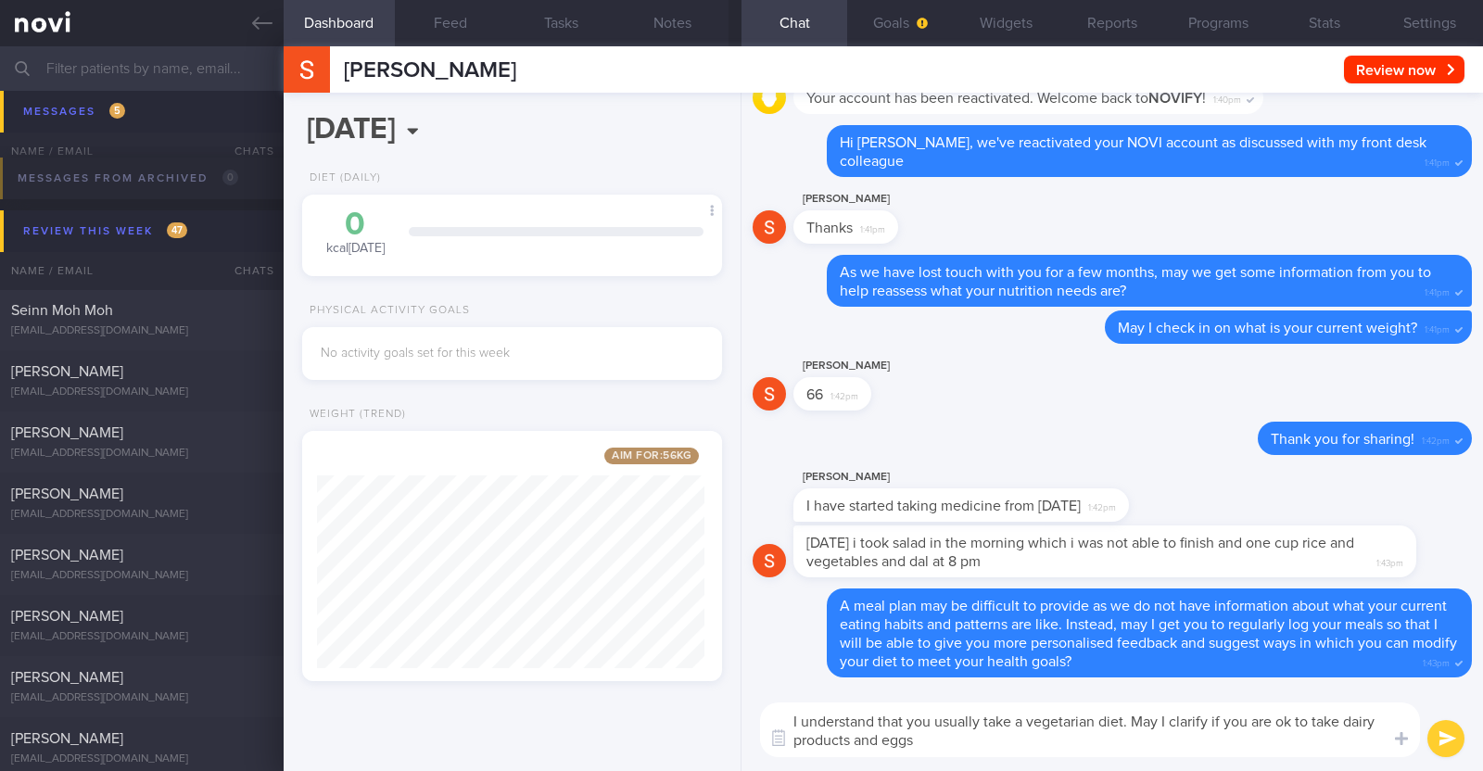
type textarea "I understand that you usually take a vegetarian diet. May I clarify if you are …"
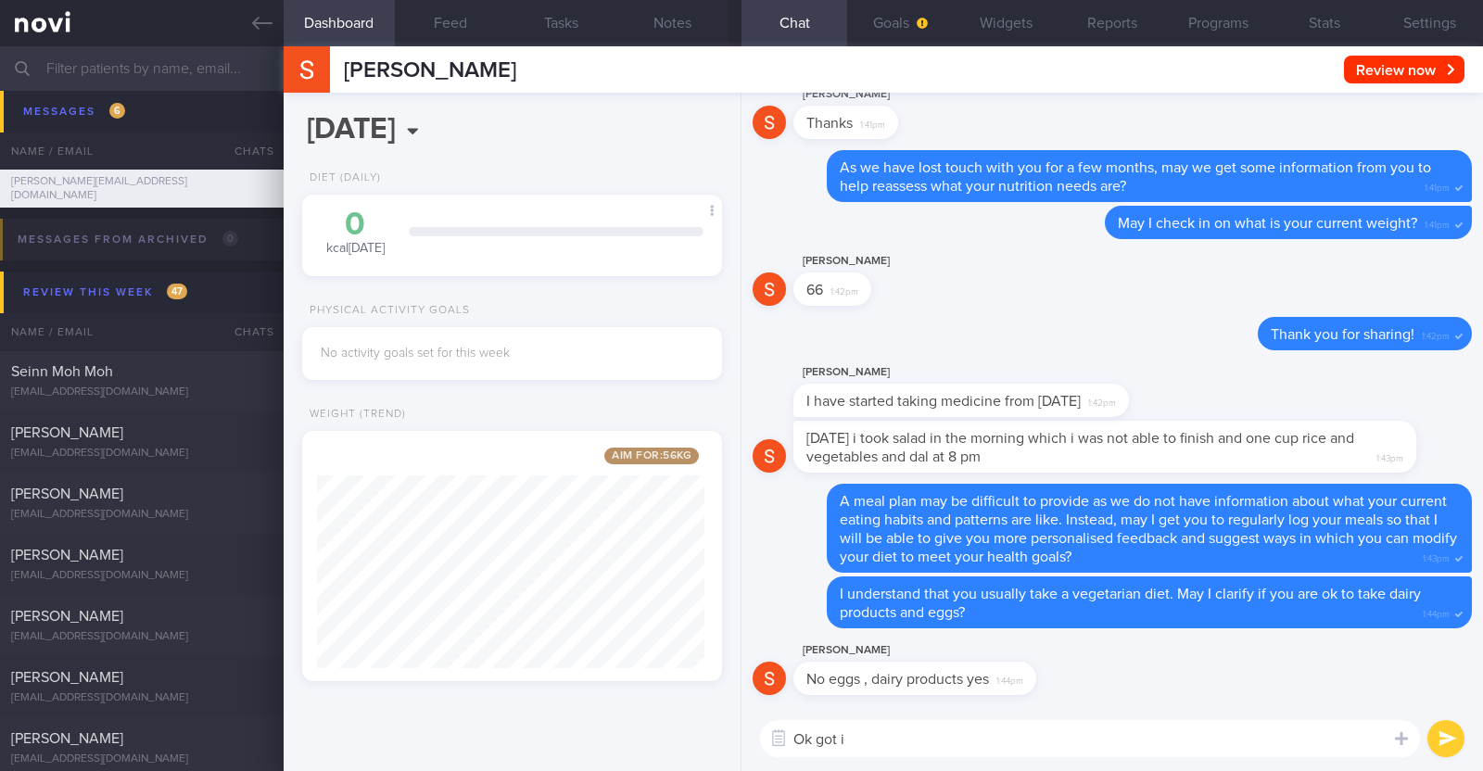
type textarea "Ok got it"
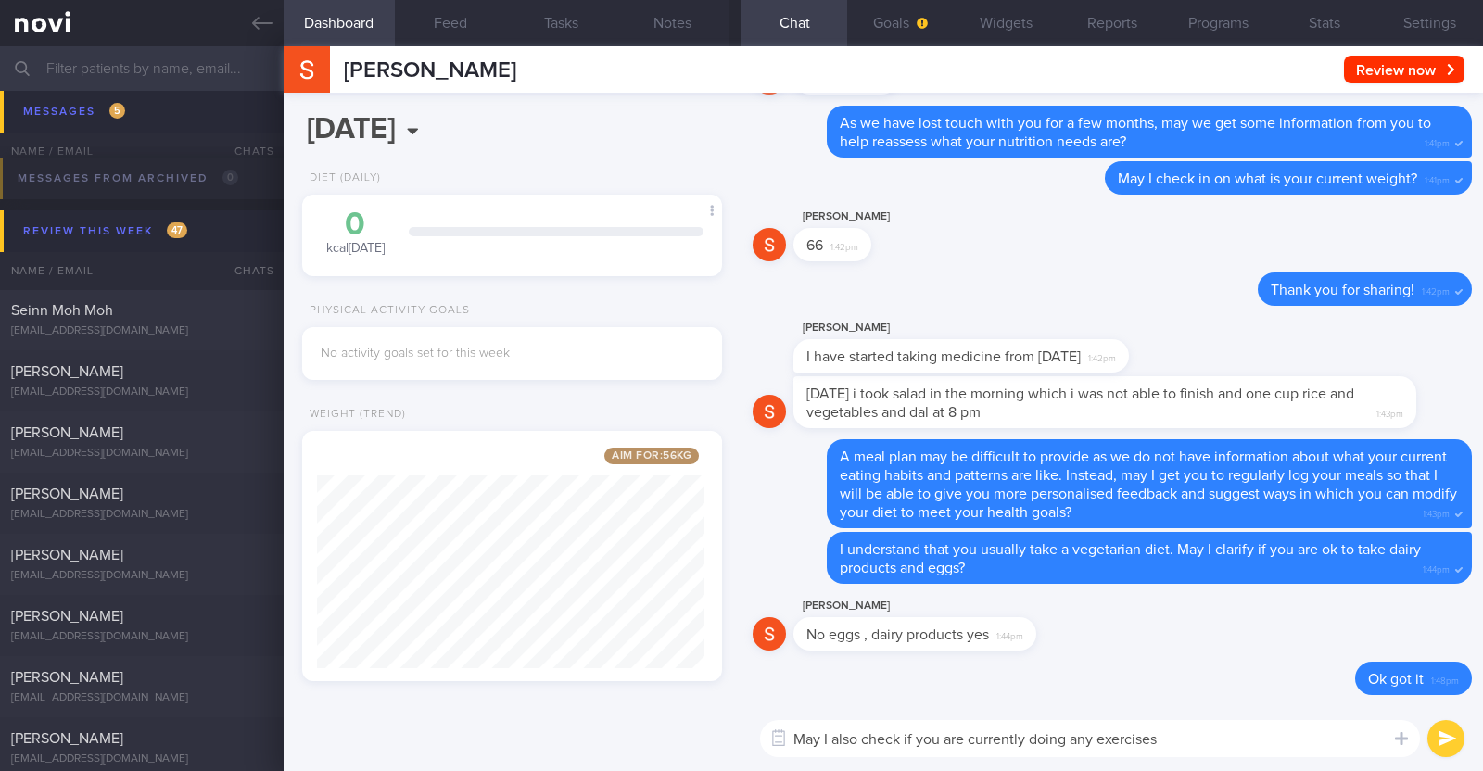
type textarea "May I also check if you are currently doing any exercises?"
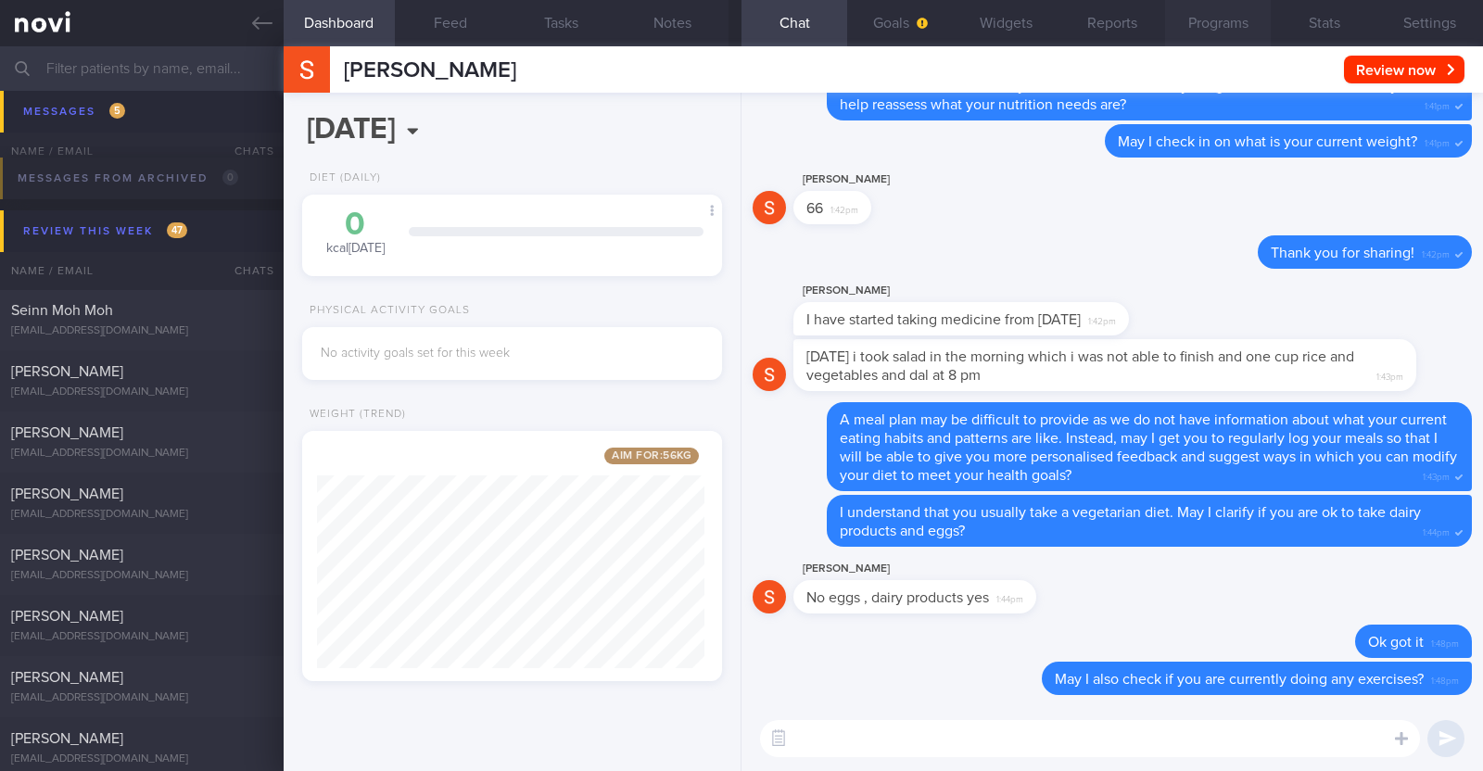
click at [1237, 28] on button "Programs" at bounding box center [1218, 23] width 106 height 46
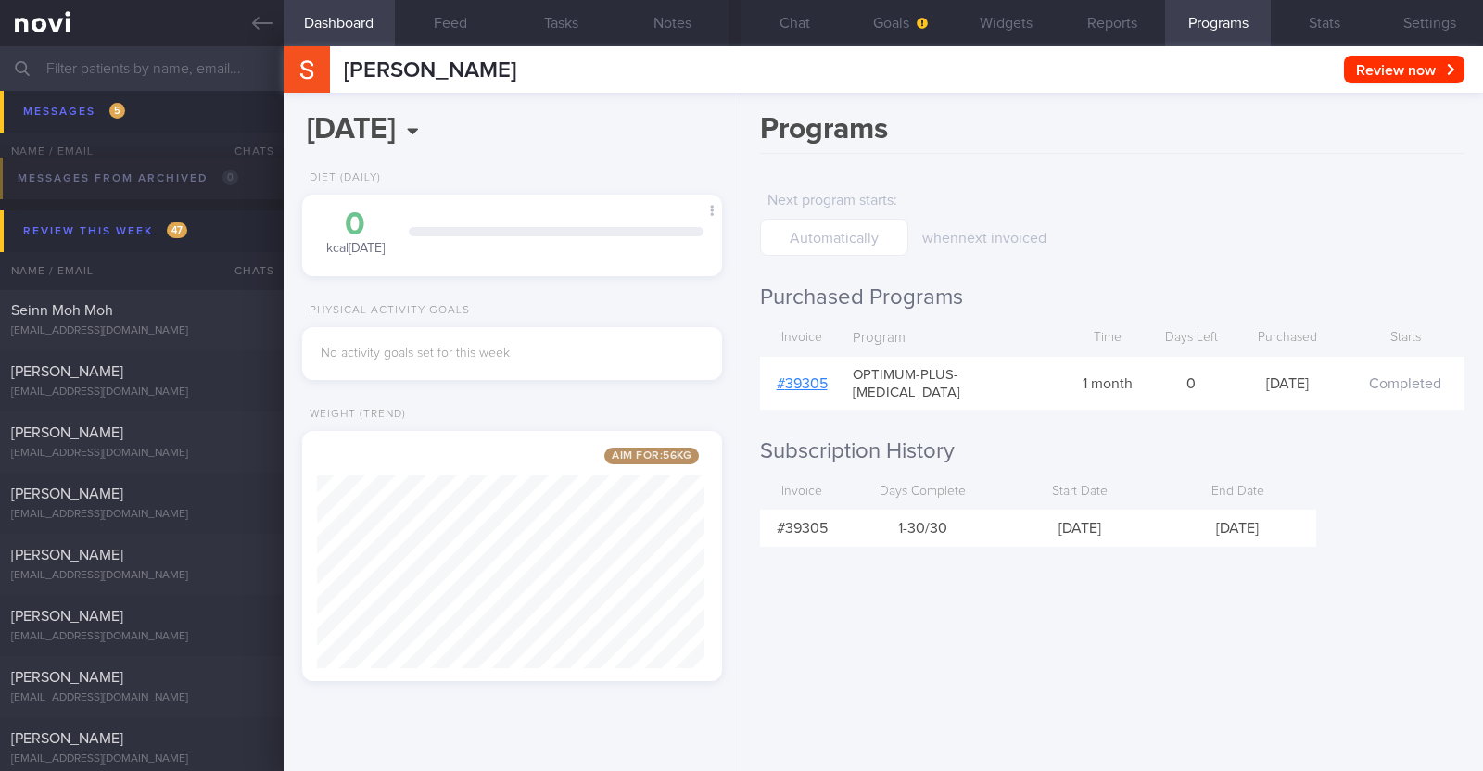
click at [806, 376] on link "# 39305" at bounding box center [802, 383] width 51 height 15
click at [769, 19] on button "Chat" at bounding box center [794, 23] width 106 height 46
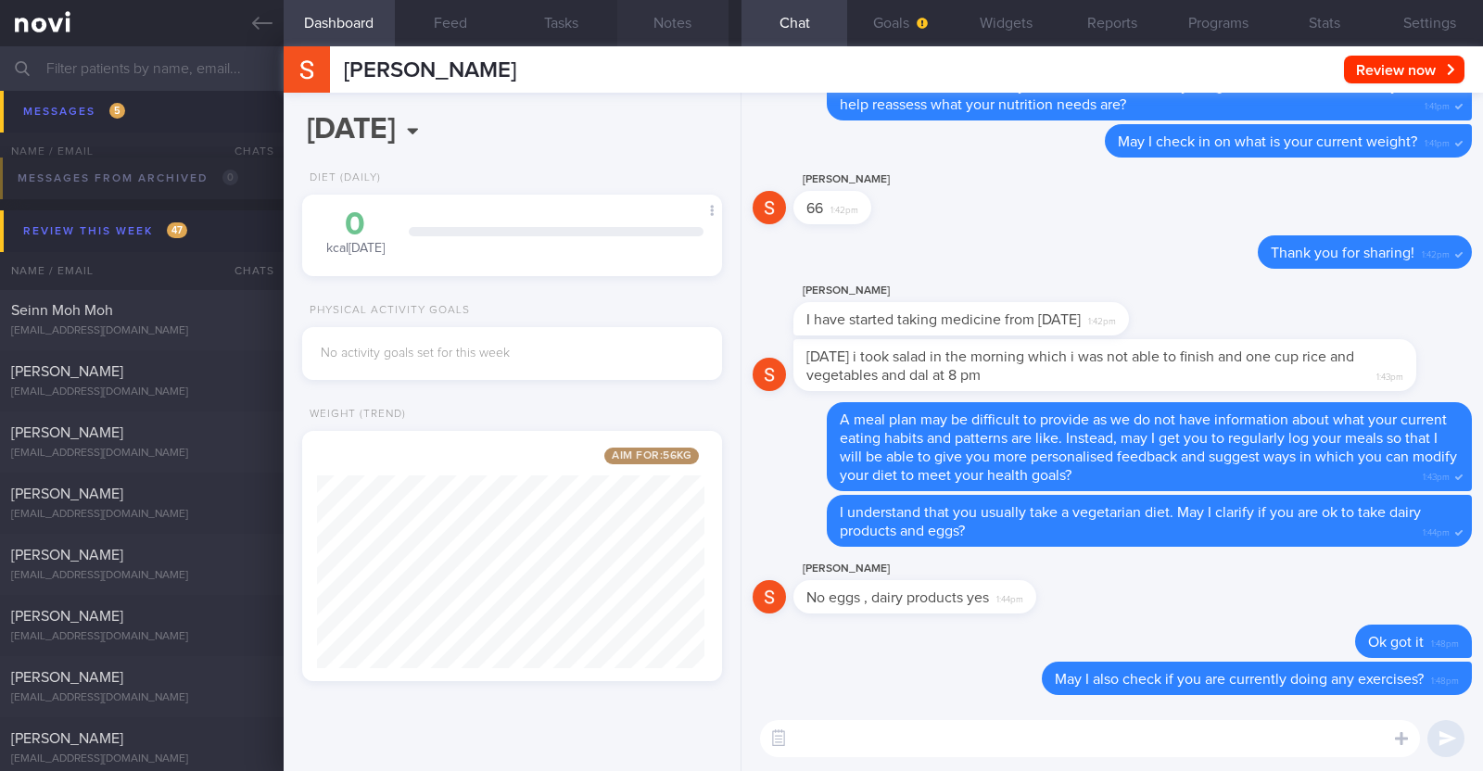
click at [672, 25] on button "Notes" at bounding box center [672, 23] width 111 height 46
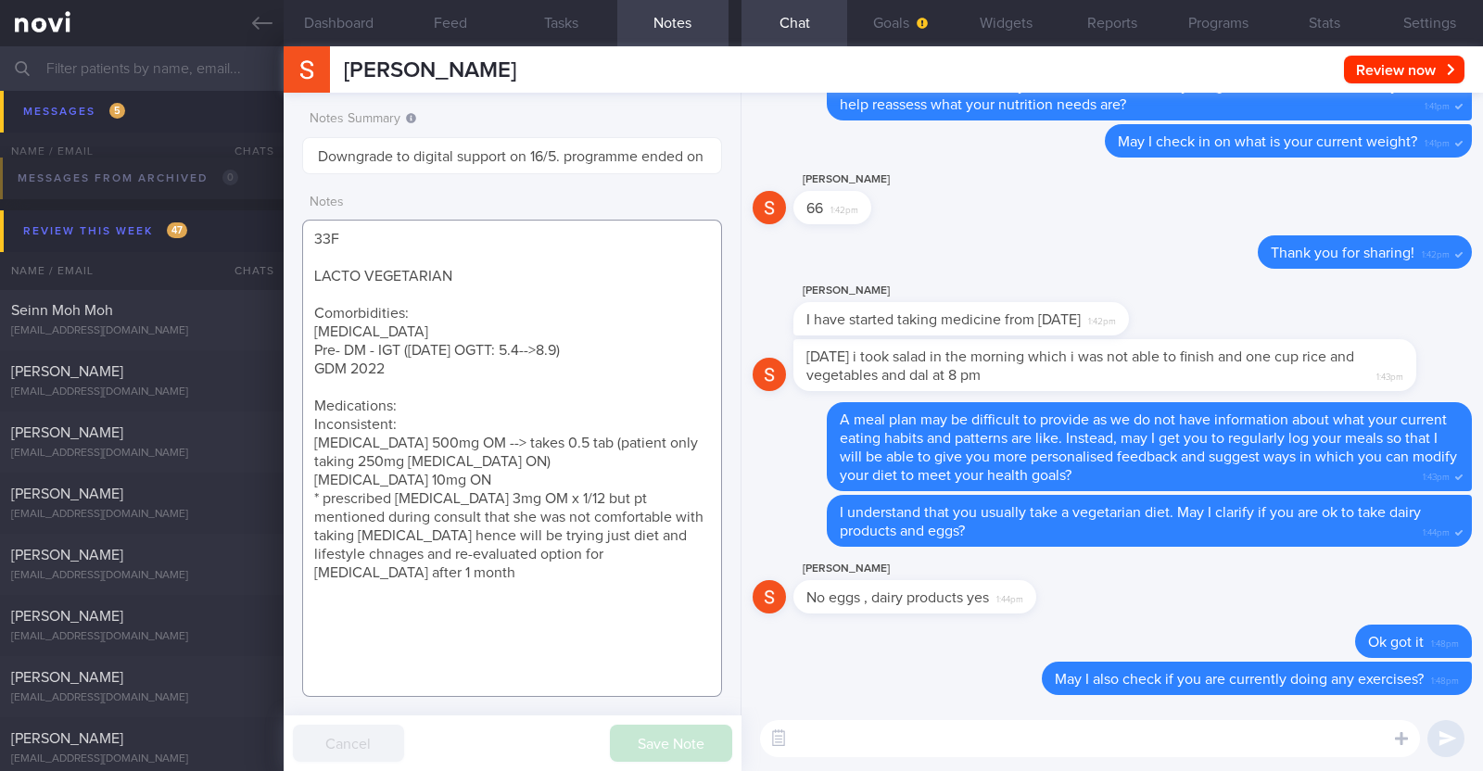
click at [436, 594] on textarea "33F LACTO VEGETARIAN Comorbidities: Dyslipidemia Pre- DM - IGT (Nov 2022 OGTT: …" at bounding box center [512, 458] width 420 height 477
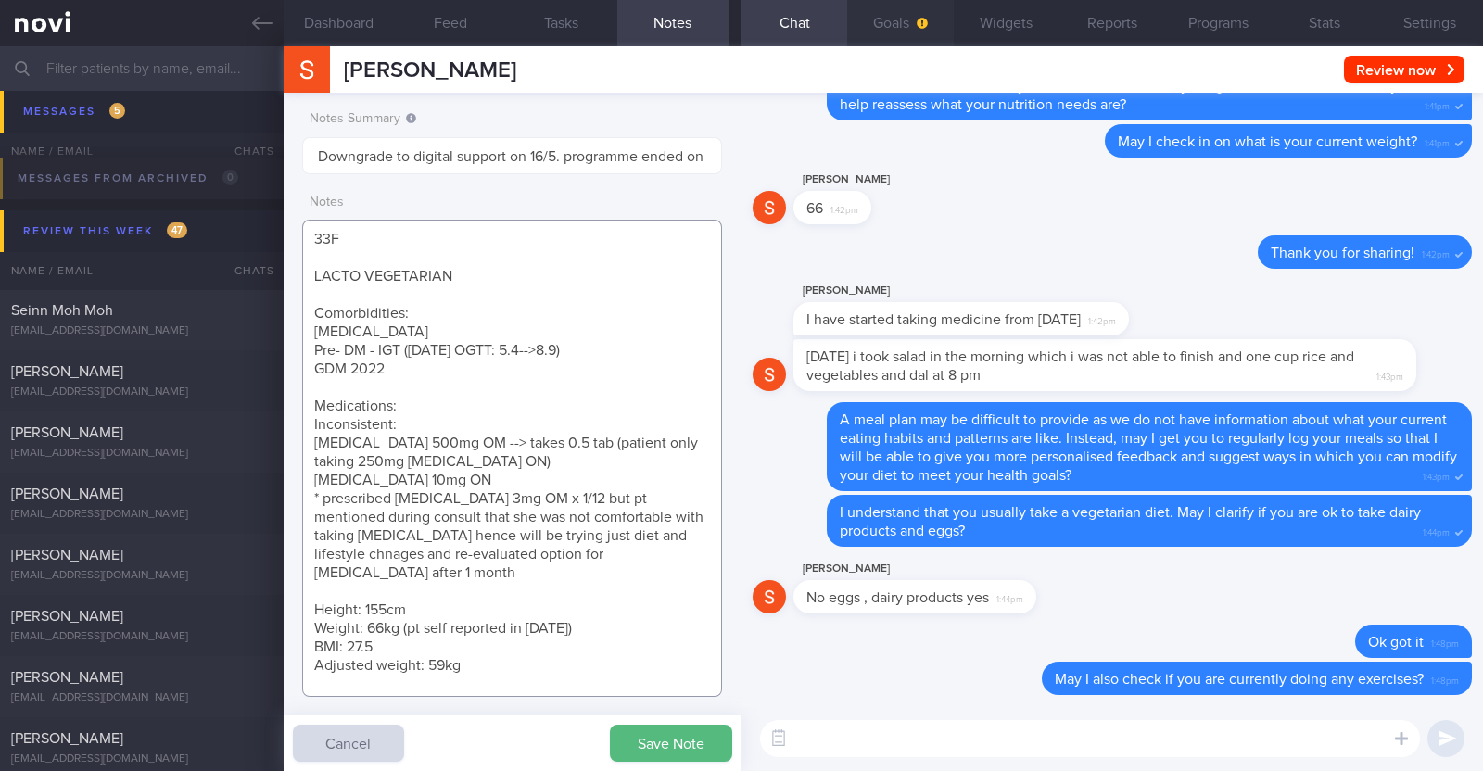
type textarea "33F LACTO VEGETARIAN Comorbidities: Dyslipidemia Pre- DM - IGT (Nov 2022 OGTT: …"
click at [883, 23] on button "Goals" at bounding box center [900, 23] width 106 height 46
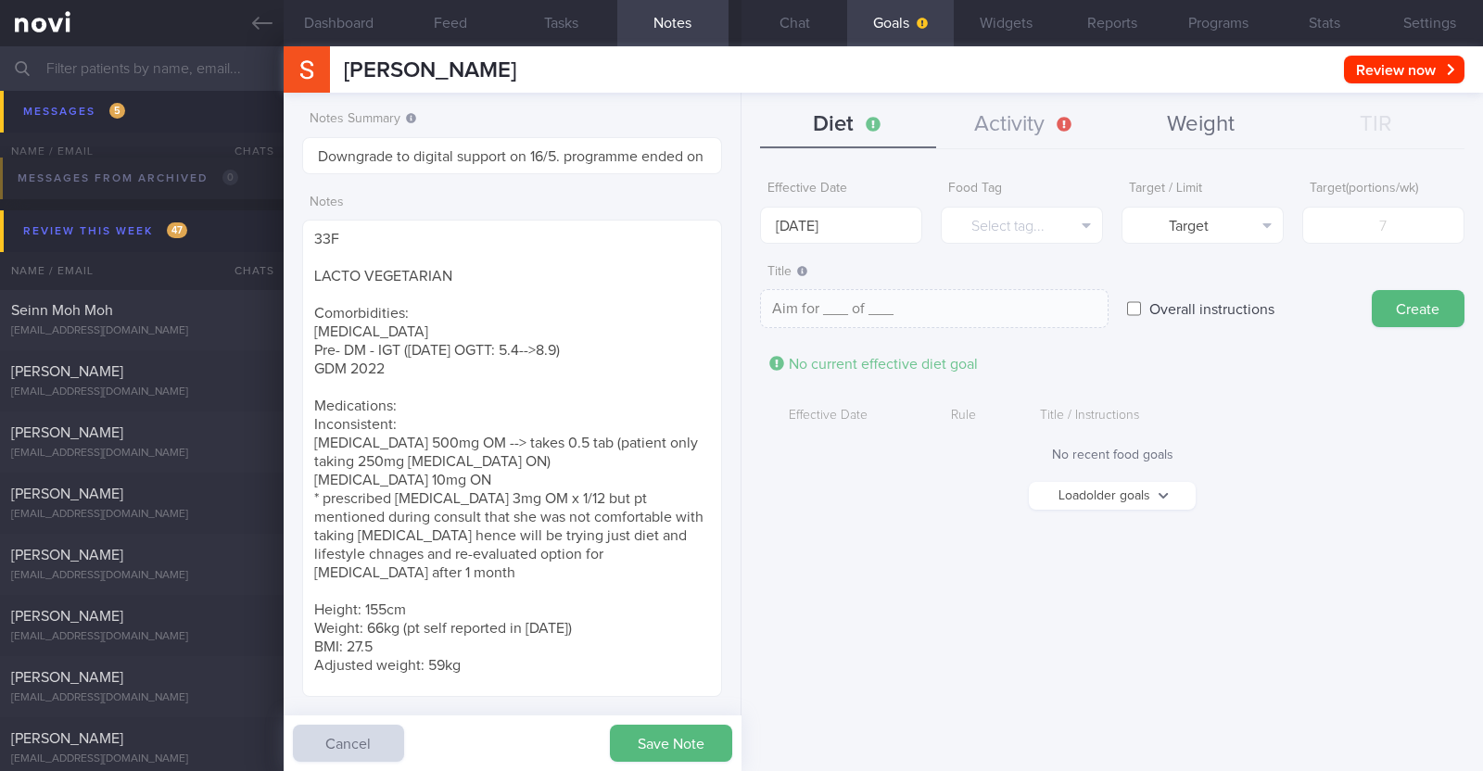
click at [1187, 110] on button "Weight" at bounding box center [1200, 125] width 176 height 46
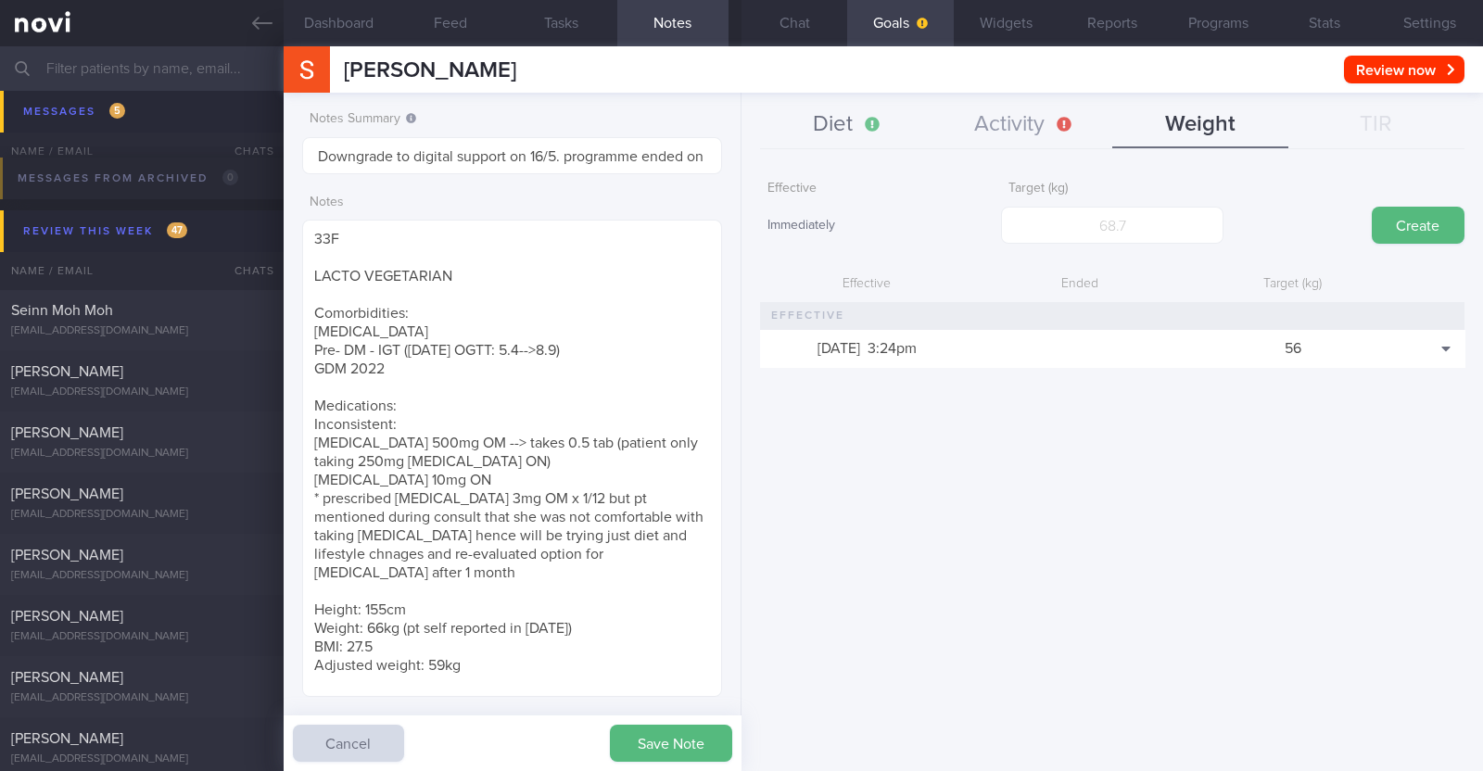
click at [853, 124] on button "Diet" at bounding box center [848, 125] width 176 height 46
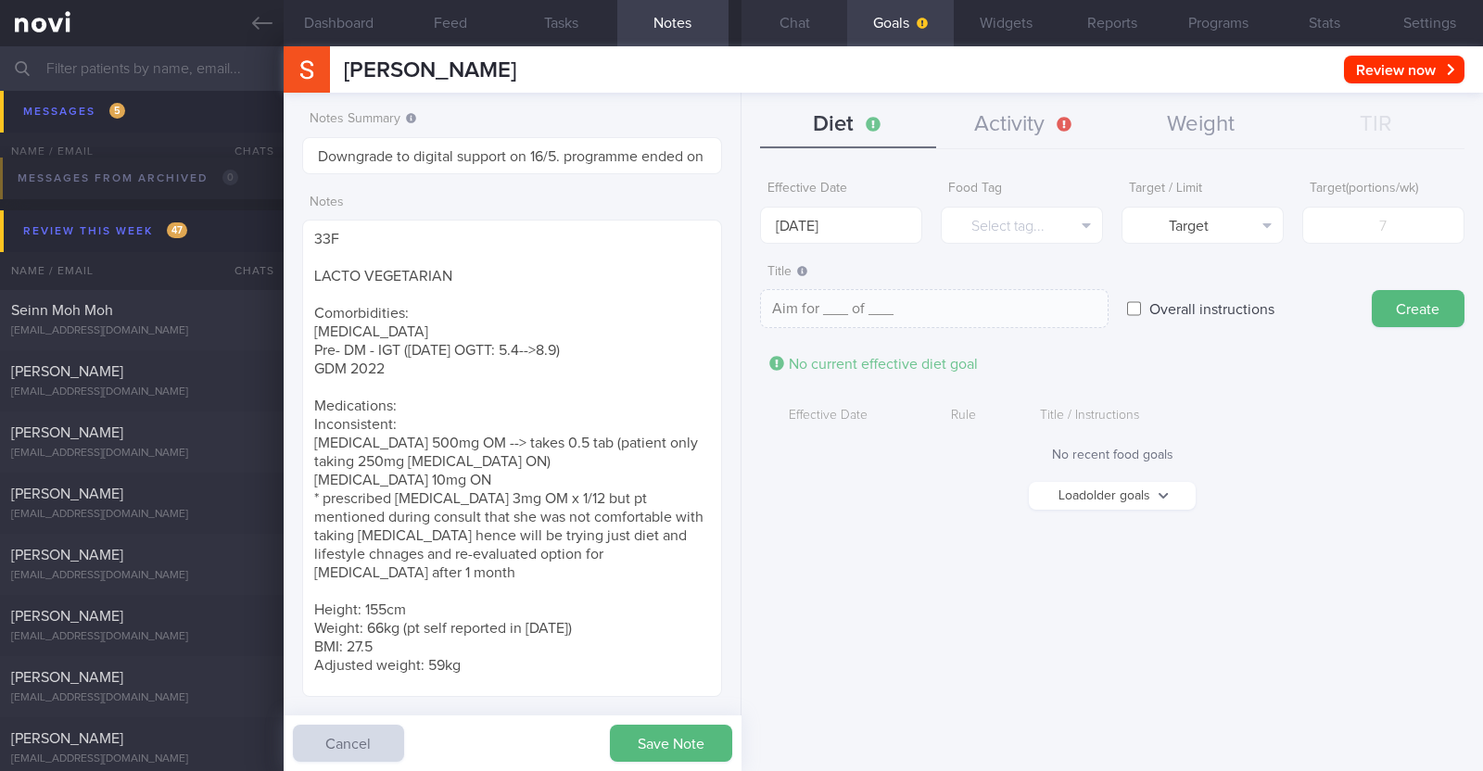
click at [789, 16] on button "Chat" at bounding box center [794, 23] width 106 height 46
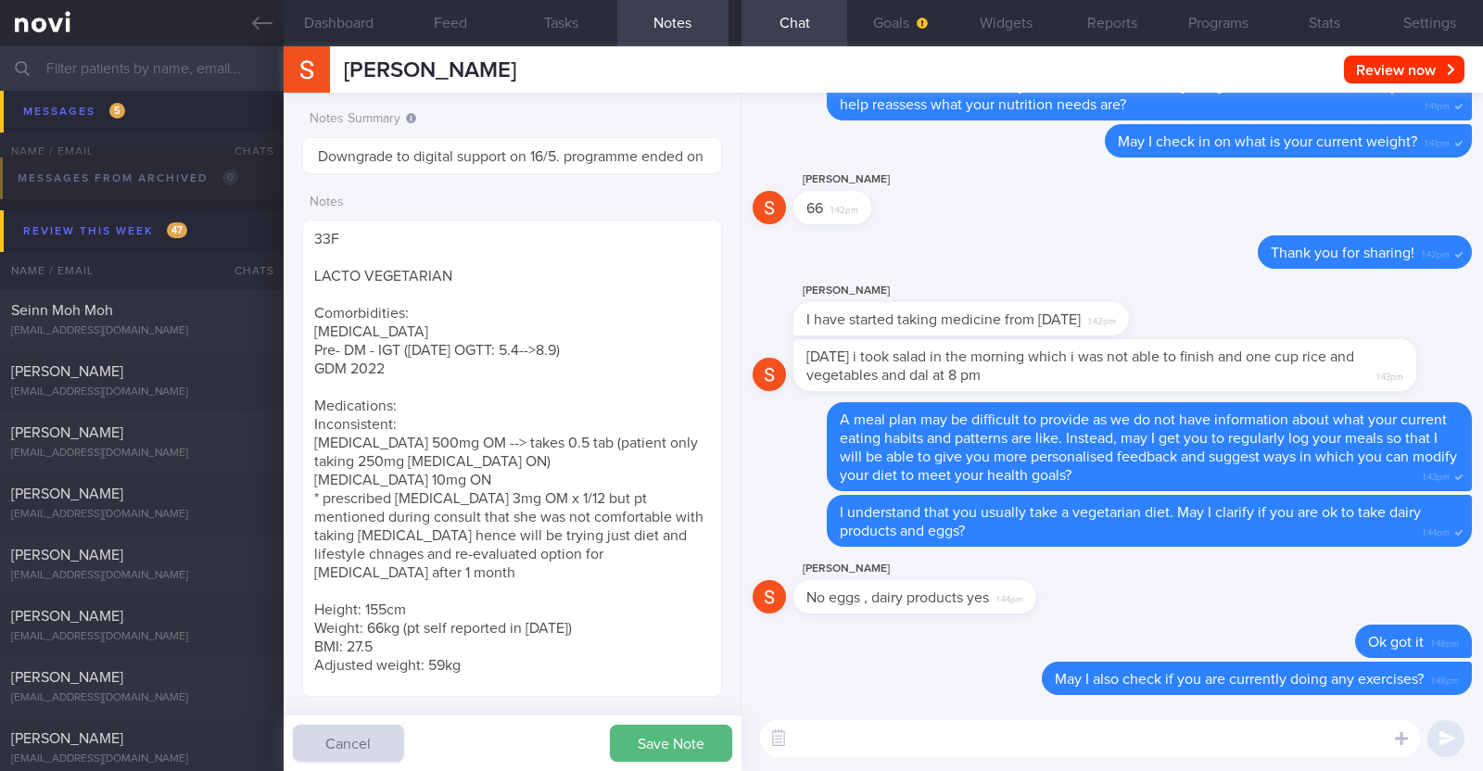
click at [1109, 746] on textarea at bounding box center [1090, 738] width 660 height 37
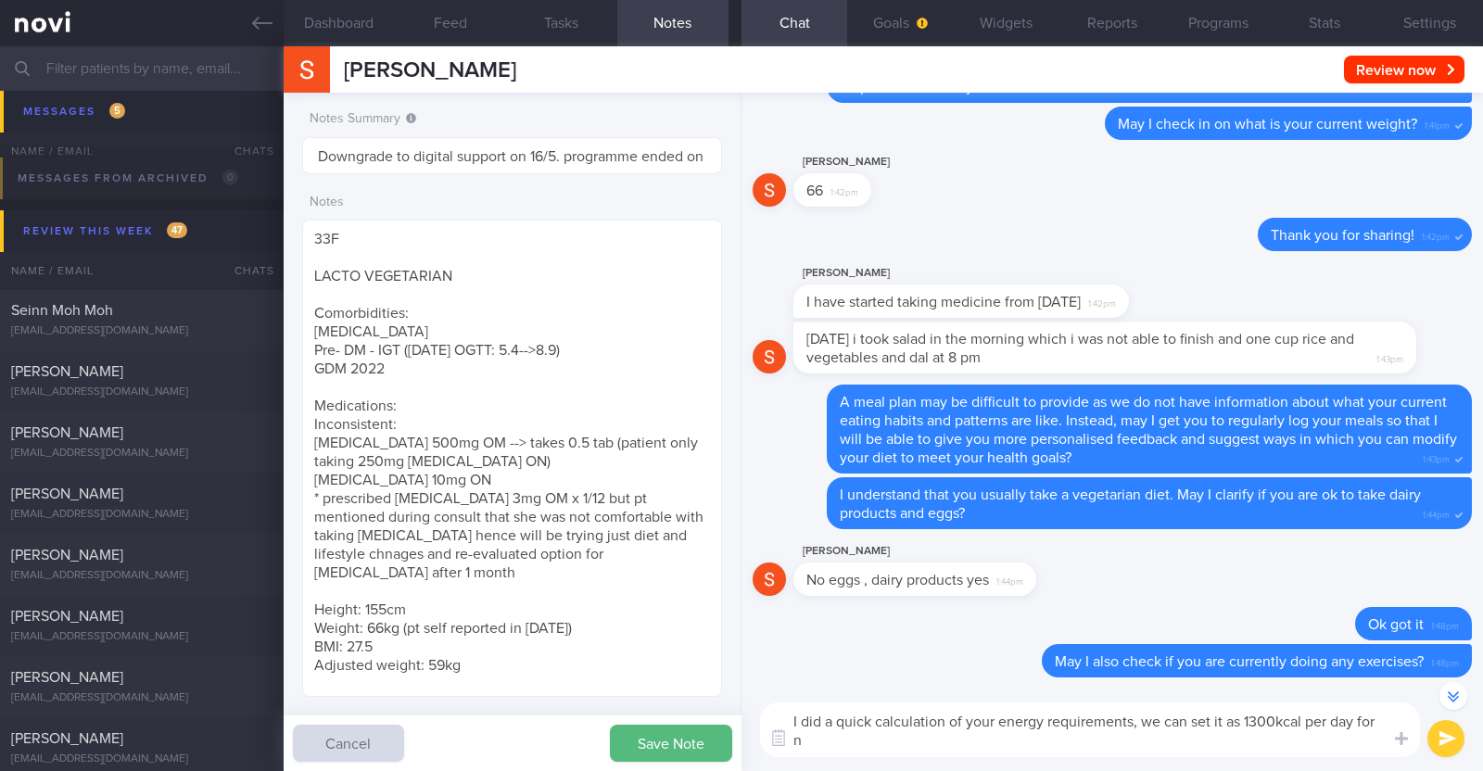
scroll to position [-16, 0]
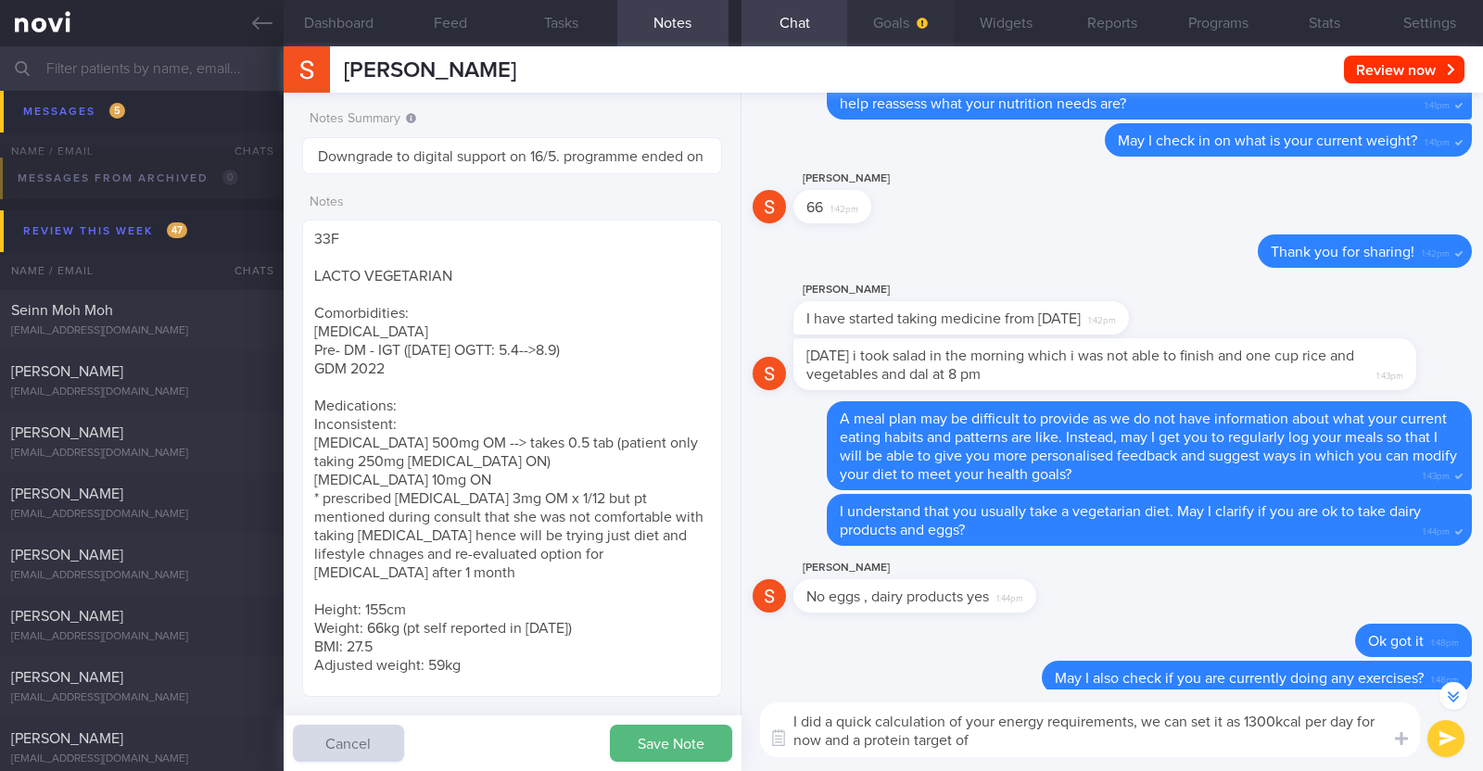
type textarea "I did a quick calculation of your energy requirements, we can set it as 1300kca…"
click at [891, 16] on button "Goals" at bounding box center [900, 23] width 106 height 46
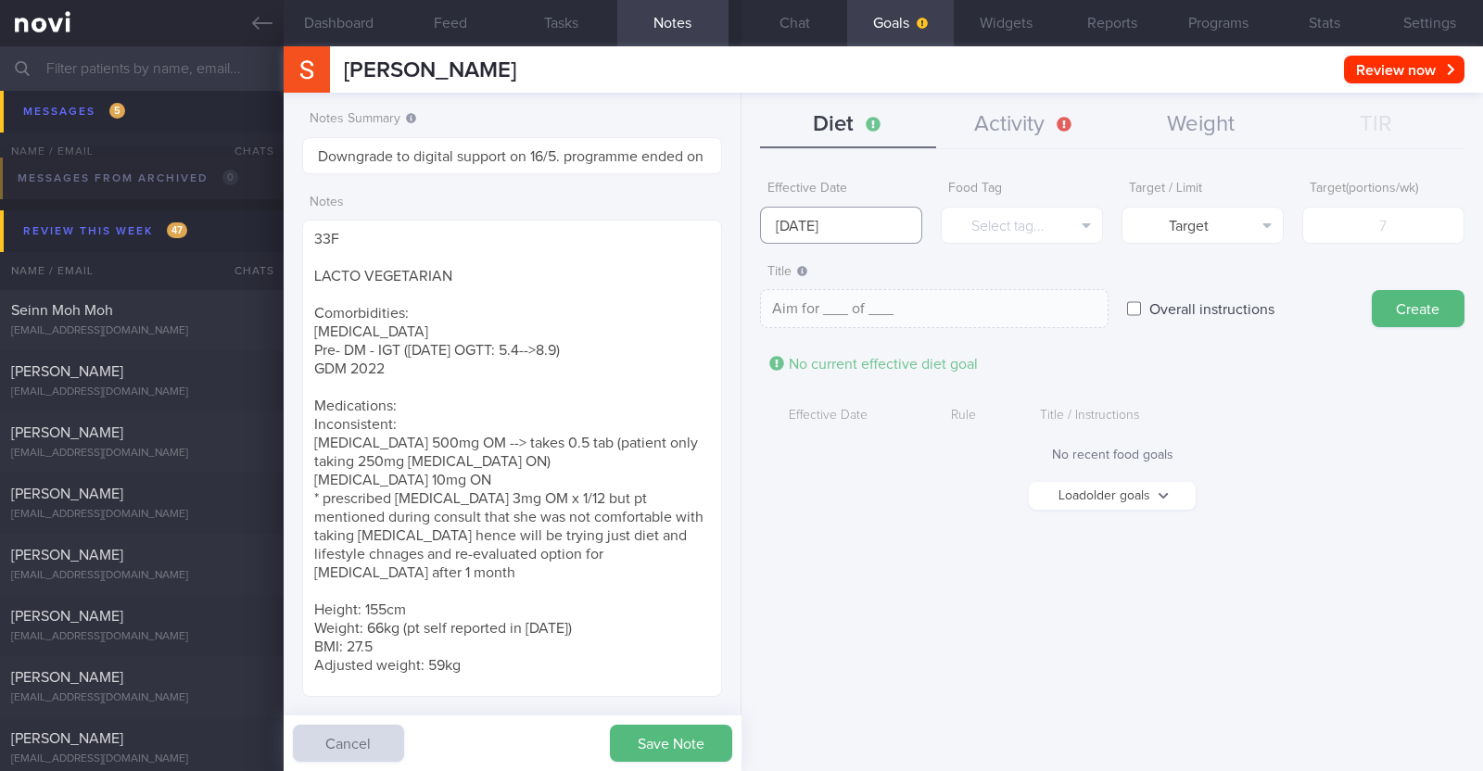
click at [864, 231] on input "[DATE]" at bounding box center [841, 225] width 162 height 37
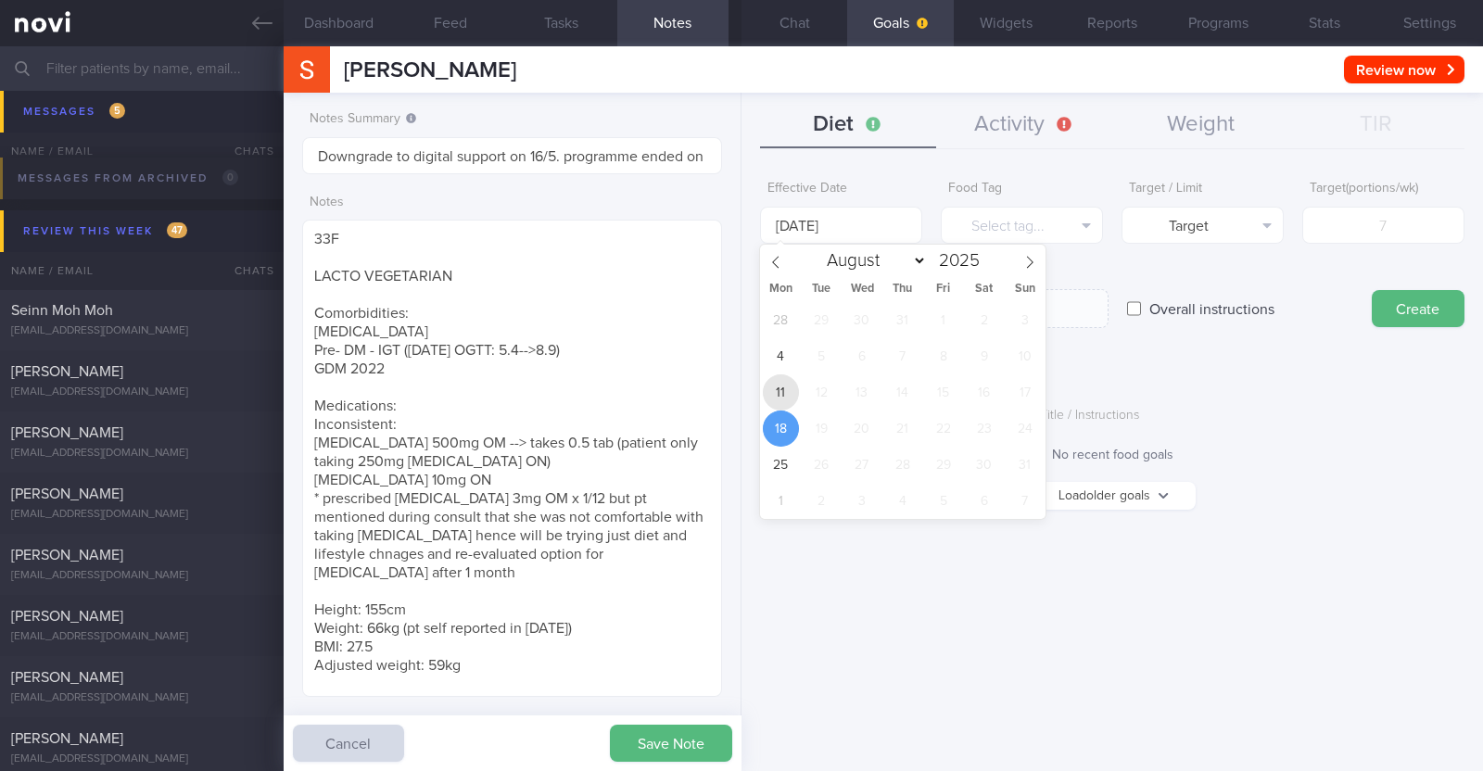
click at [781, 384] on span "11" at bounding box center [781, 392] width 36 height 36
type input "[DATE]"
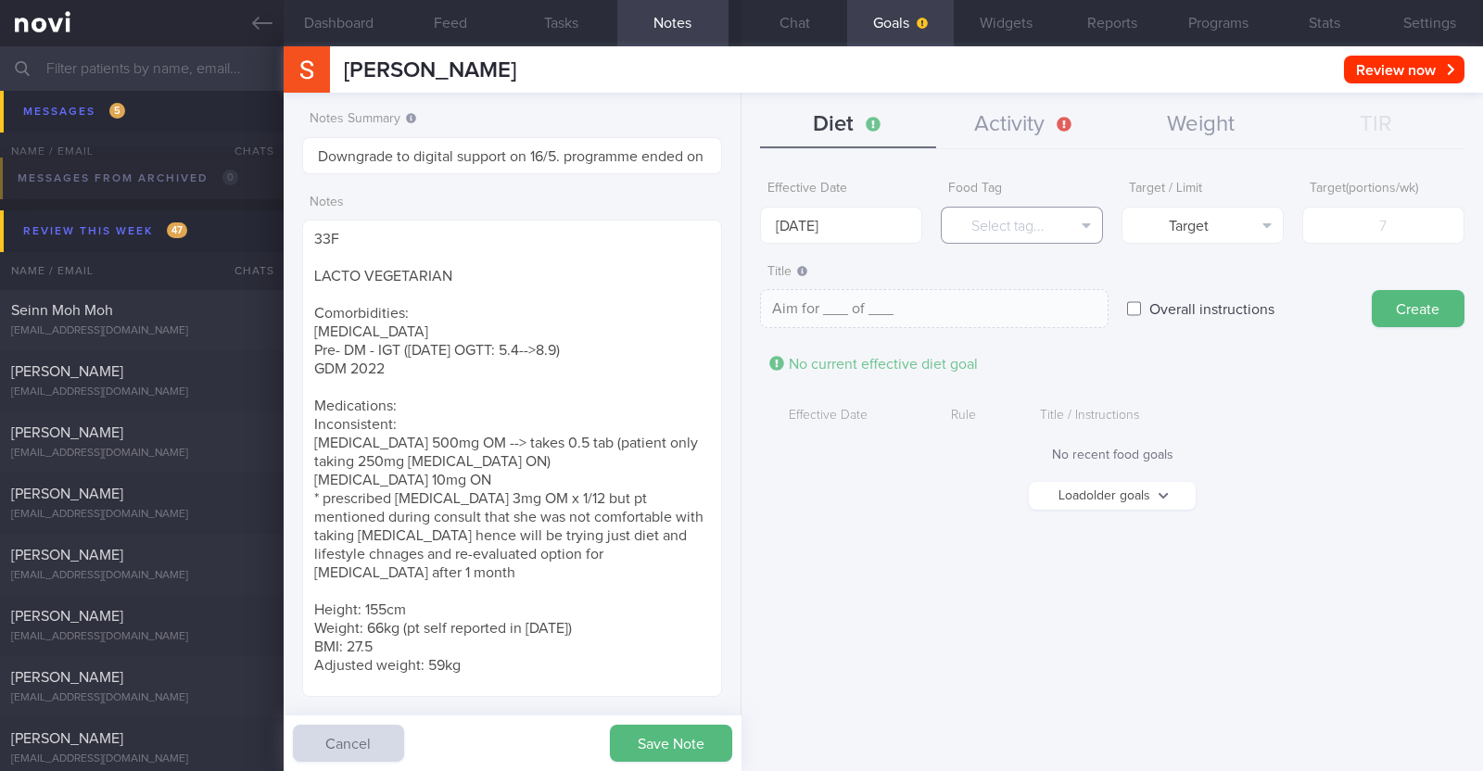
click at [981, 231] on button "Select tag..." at bounding box center [1022, 225] width 162 height 37
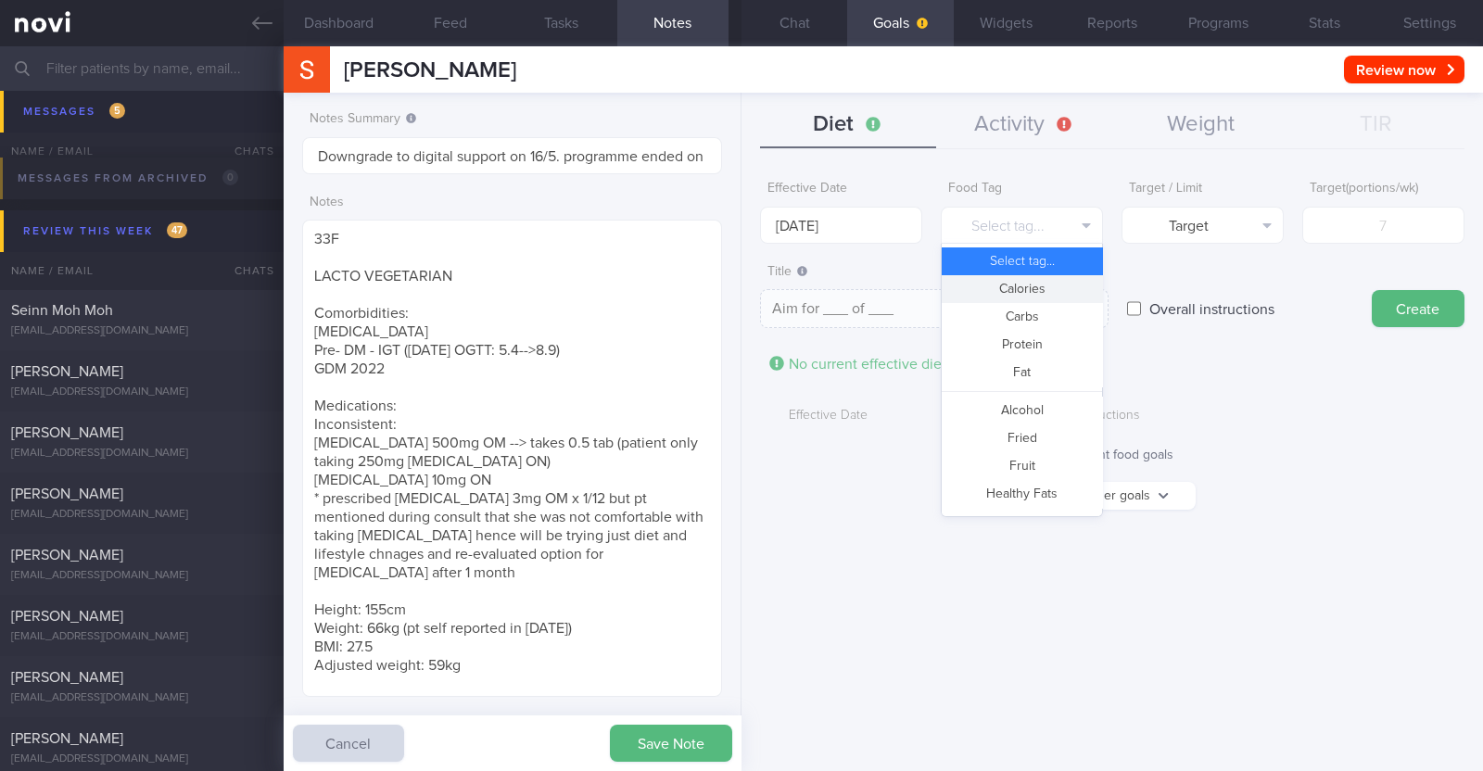
click at [994, 289] on button "Calories" at bounding box center [1022, 289] width 160 height 28
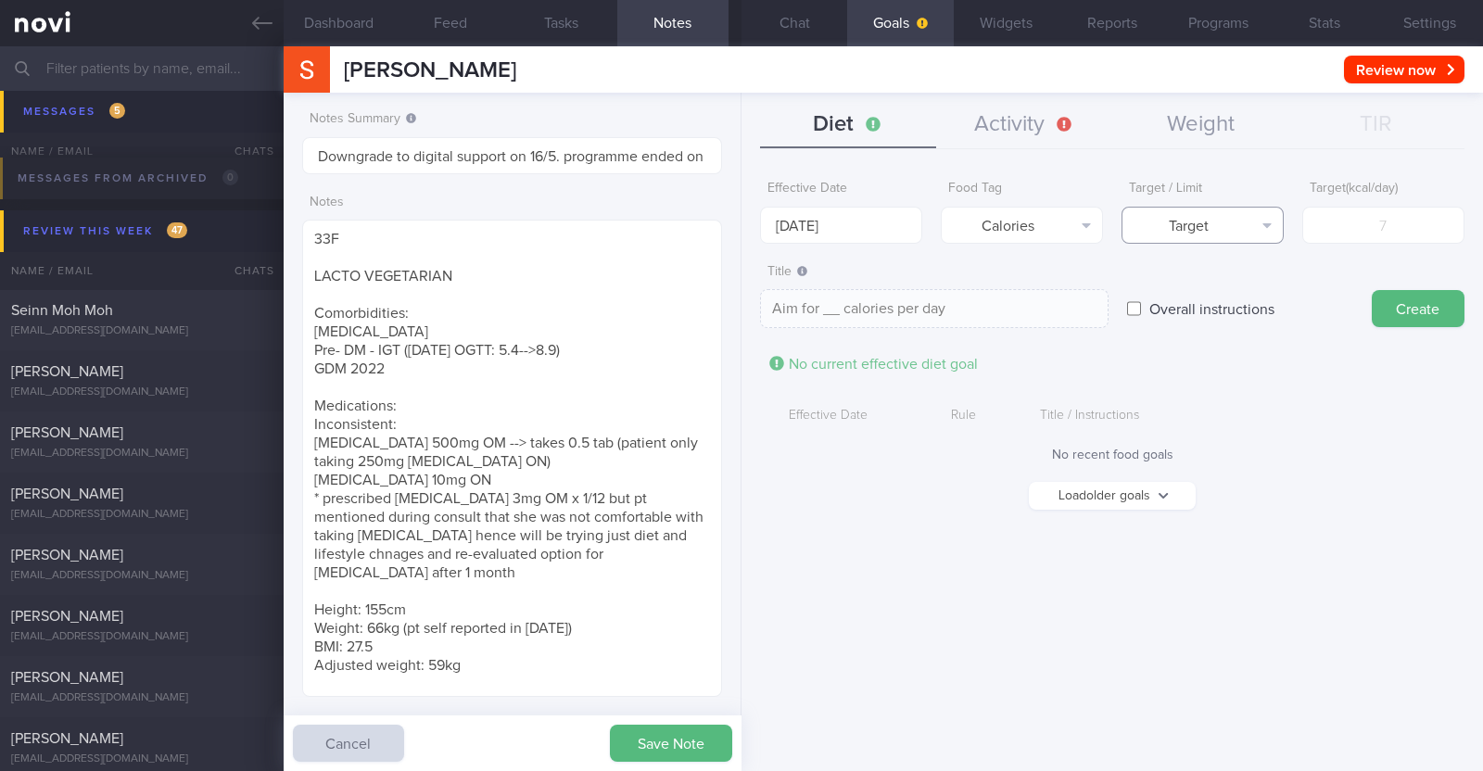
click at [1223, 220] on button "Target" at bounding box center [1202, 225] width 162 height 37
click at [1190, 292] on button "Limit" at bounding box center [1202, 289] width 160 height 28
type textarea "Keep to __ calories per day"
click at [1362, 229] on input "number" at bounding box center [1383, 225] width 162 height 37
type input "1"
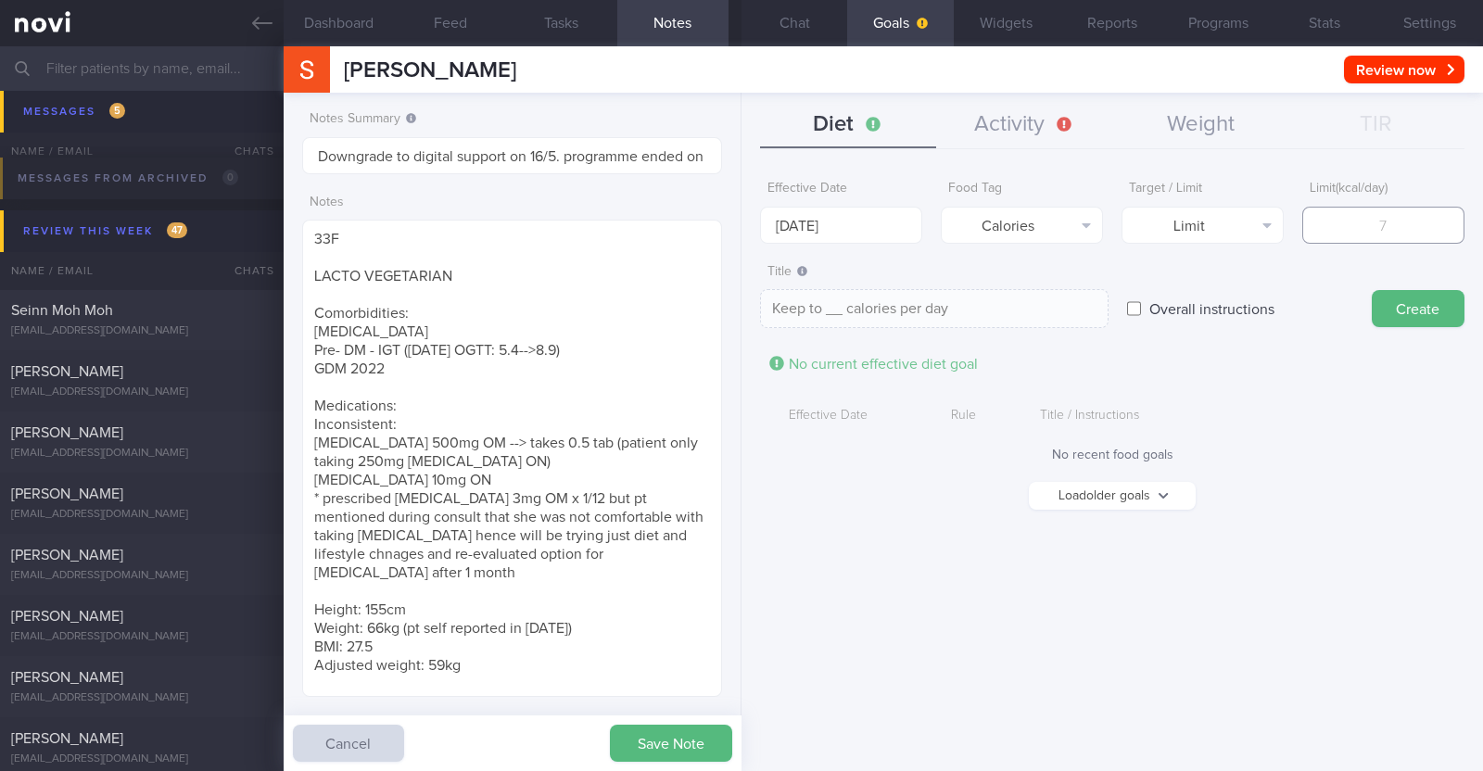
type textarea "Keep to 1 calories per day"
type input "13"
type textarea "Keep to 13 calories per day"
type input "130"
type textarea "Keep to 130 calories per day"
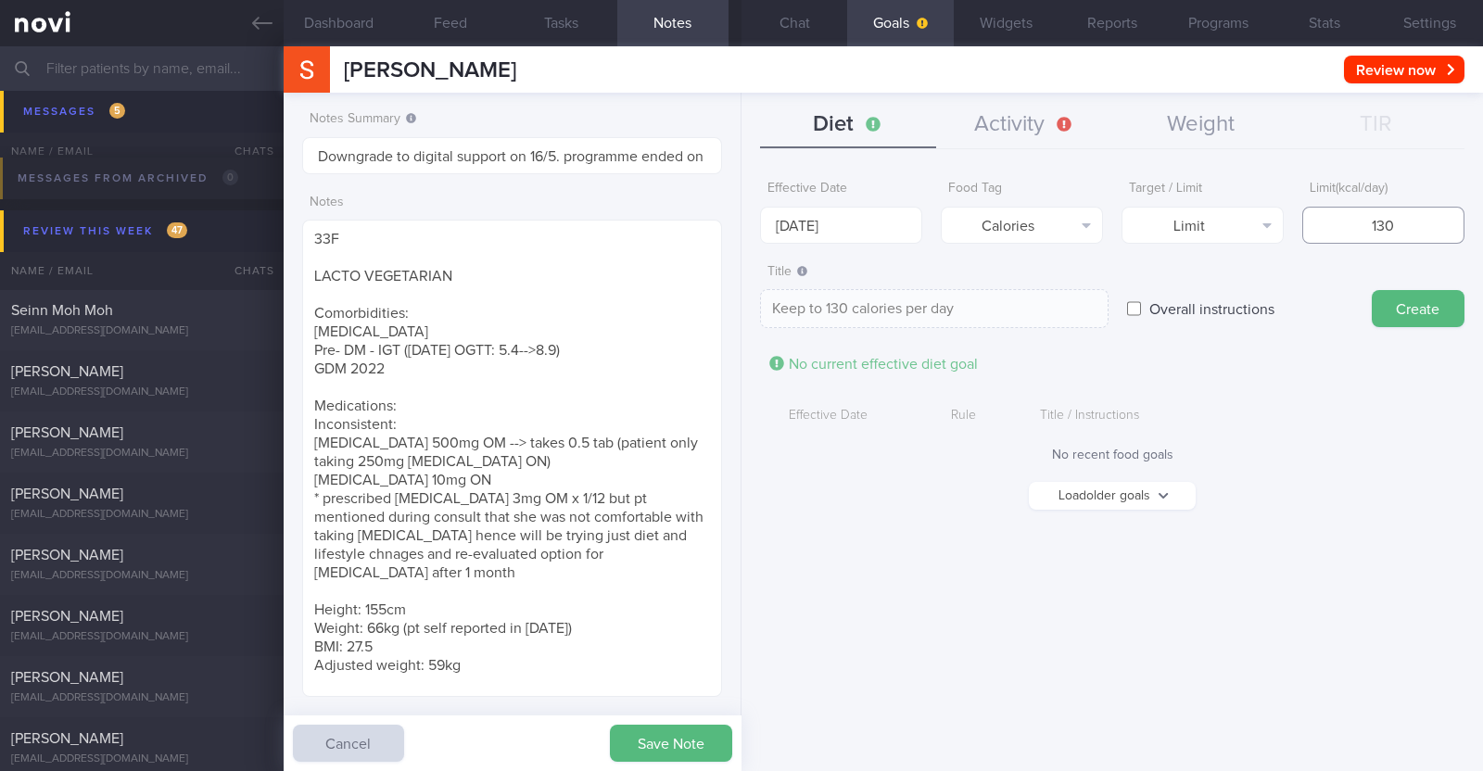
type input "1300"
type textarea "Keep to 1300 calories per day"
type input "1300"
click at [1404, 305] on button "Create" at bounding box center [1418, 308] width 93 height 37
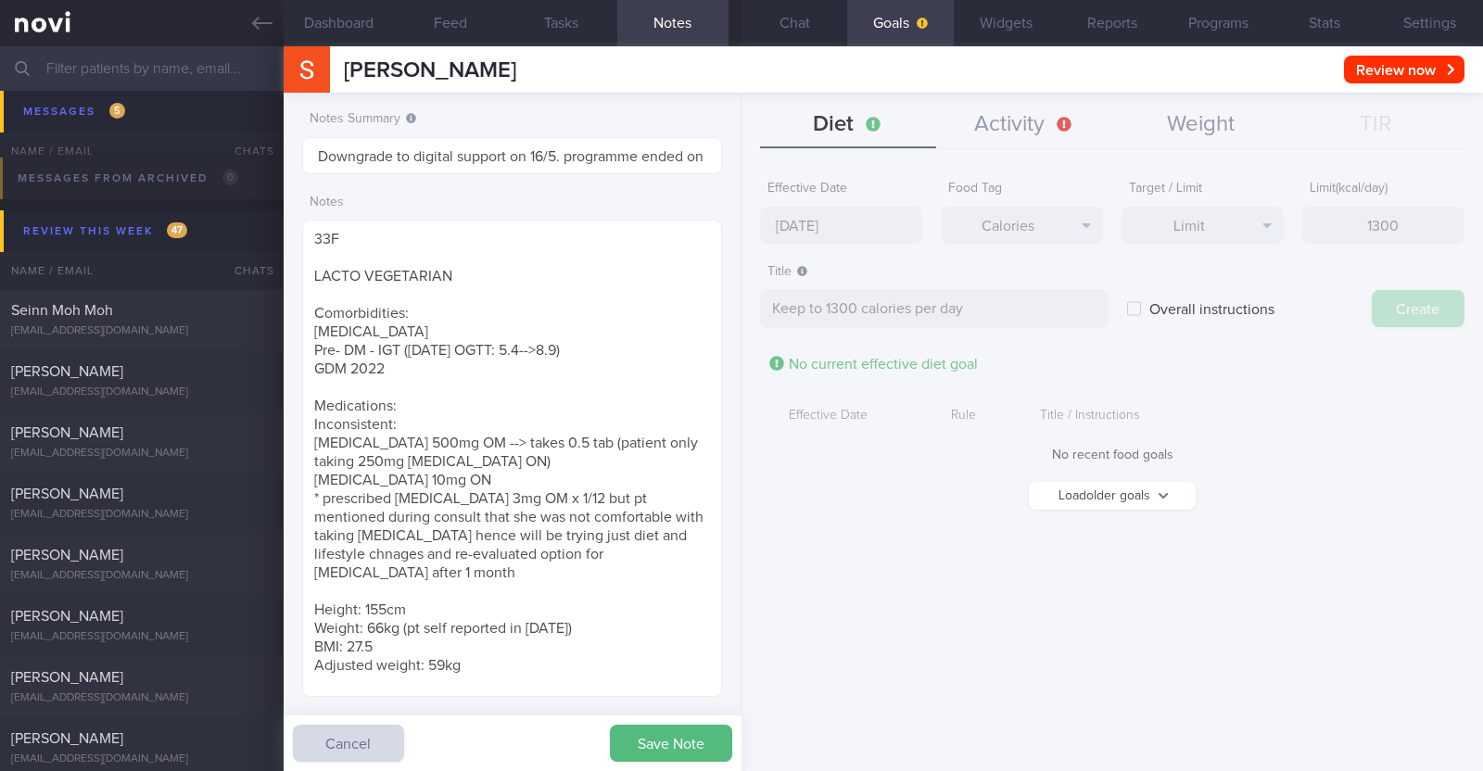
scroll to position [926602, 926443]
type input "18 Aug 2025"
type textarea "Aim for ___ of ___"
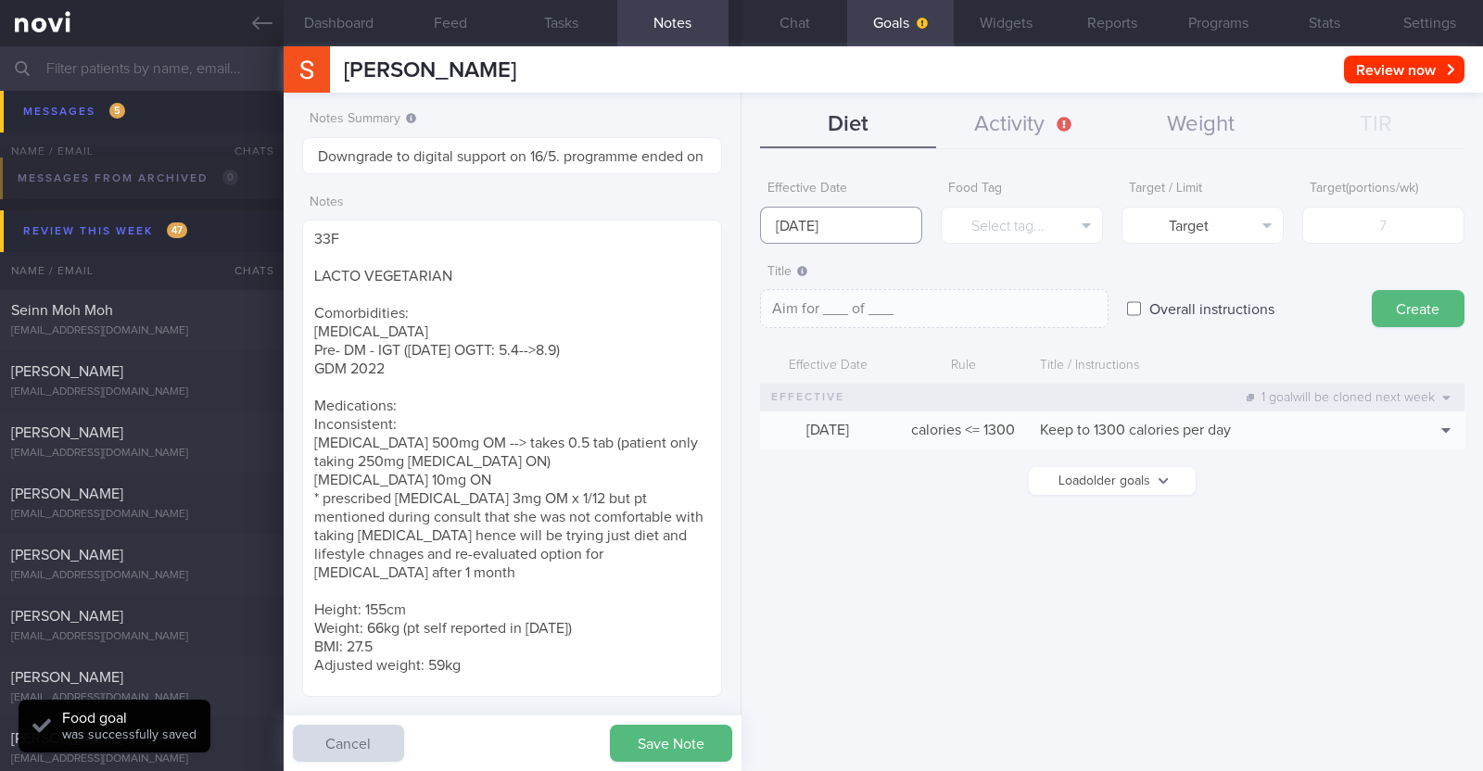
click at [848, 228] on input "18 Aug 2025" at bounding box center [841, 225] width 162 height 37
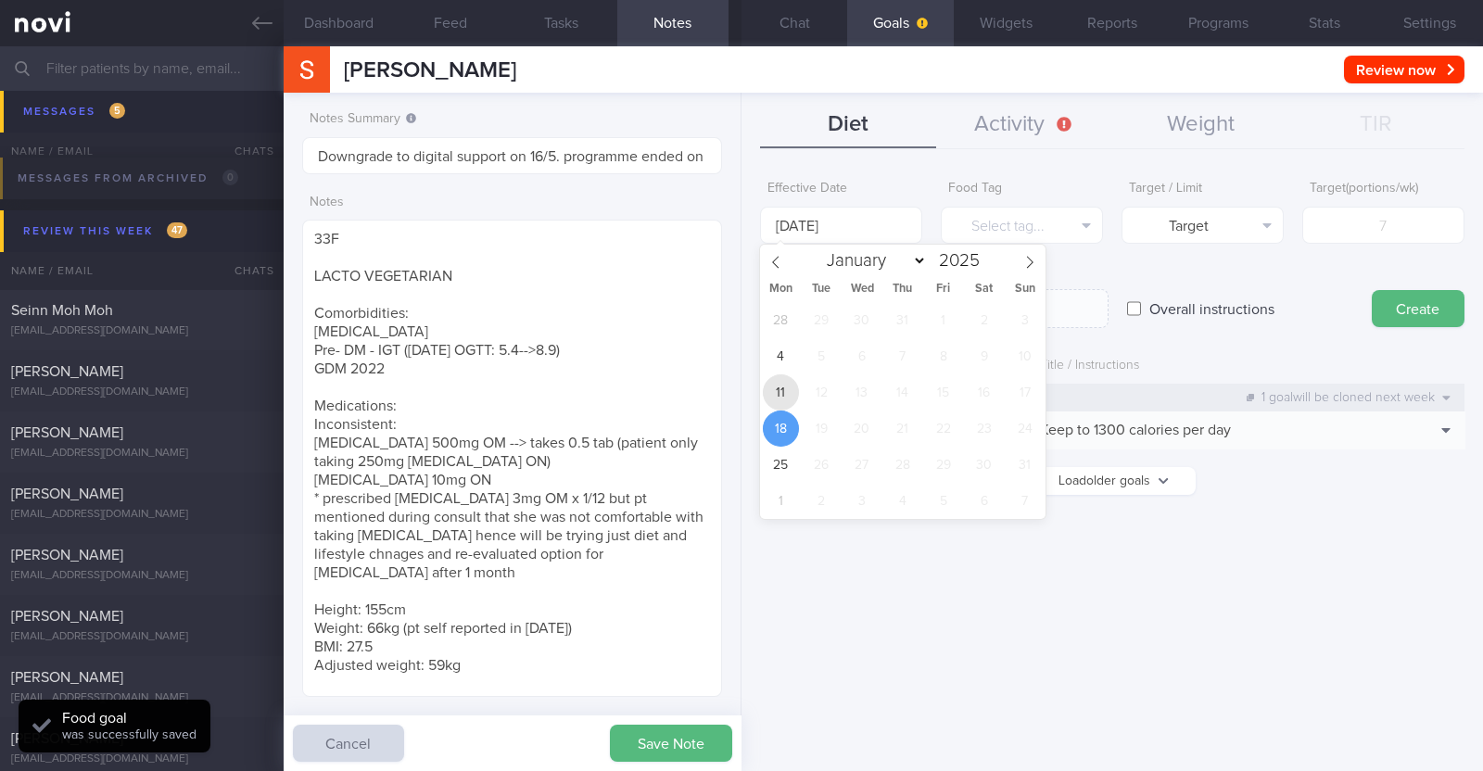
click at [774, 381] on span "11" at bounding box center [781, 392] width 36 height 36
type input "[DATE]"
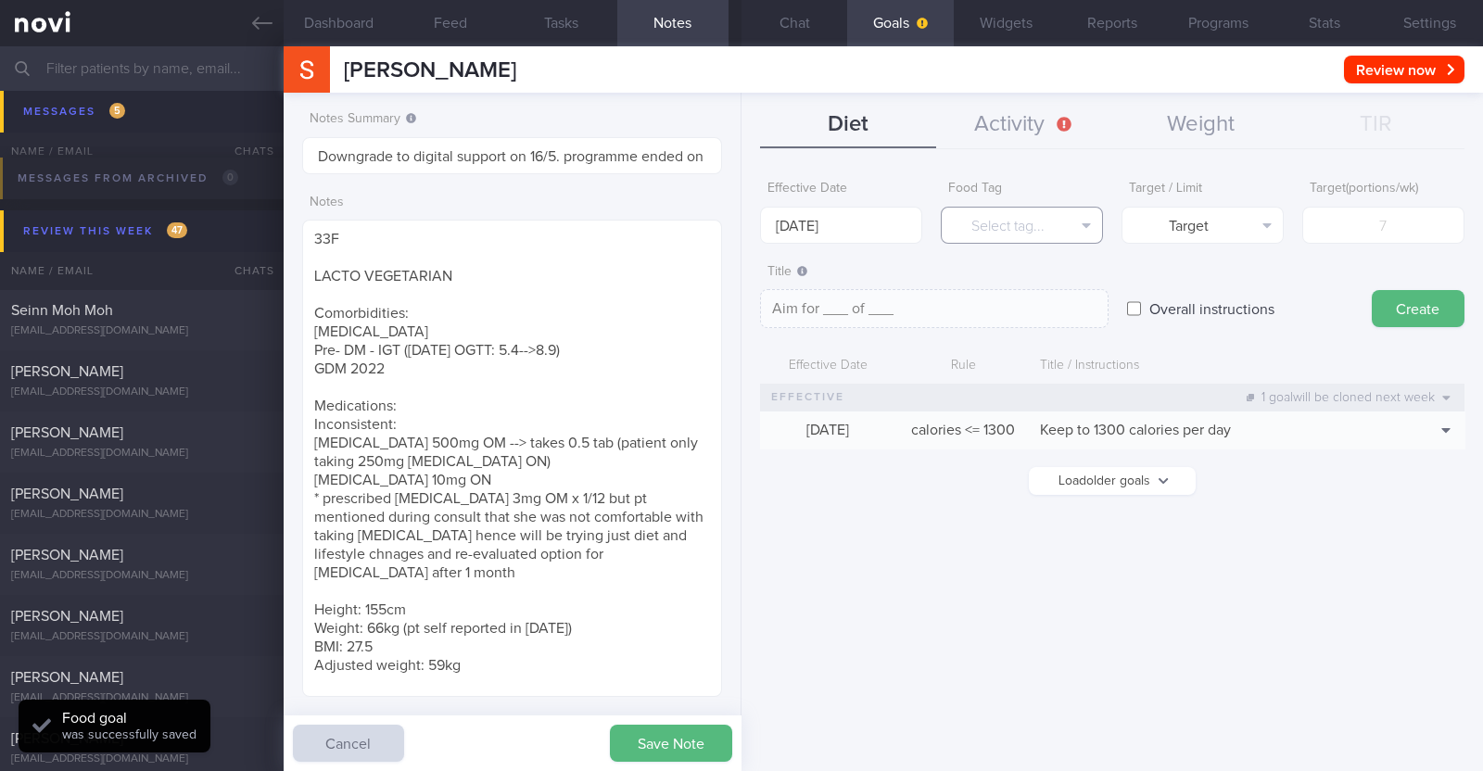
click at [995, 223] on button "Select tag..." at bounding box center [1022, 225] width 162 height 37
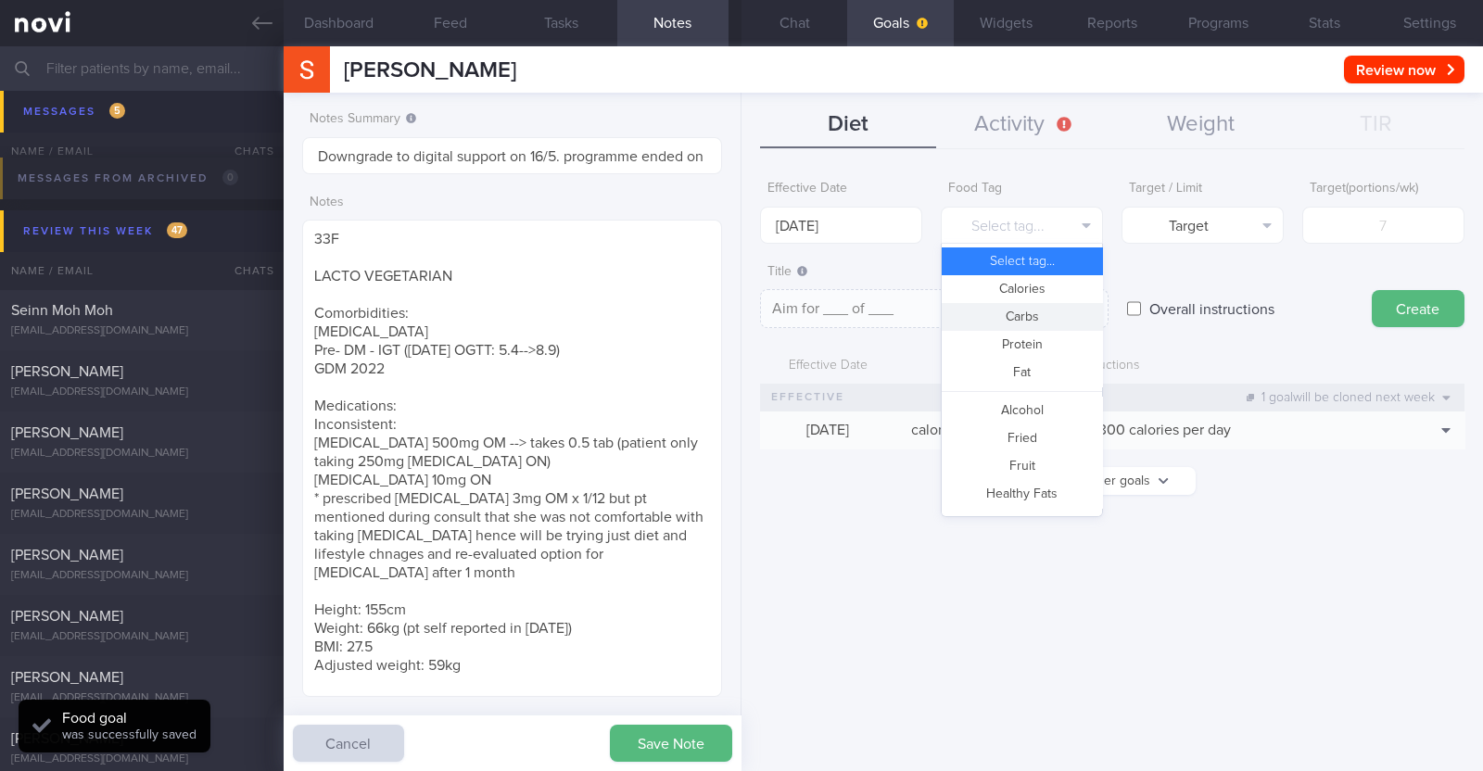
click at [1014, 316] on button "Carbs" at bounding box center [1022, 317] width 160 height 28
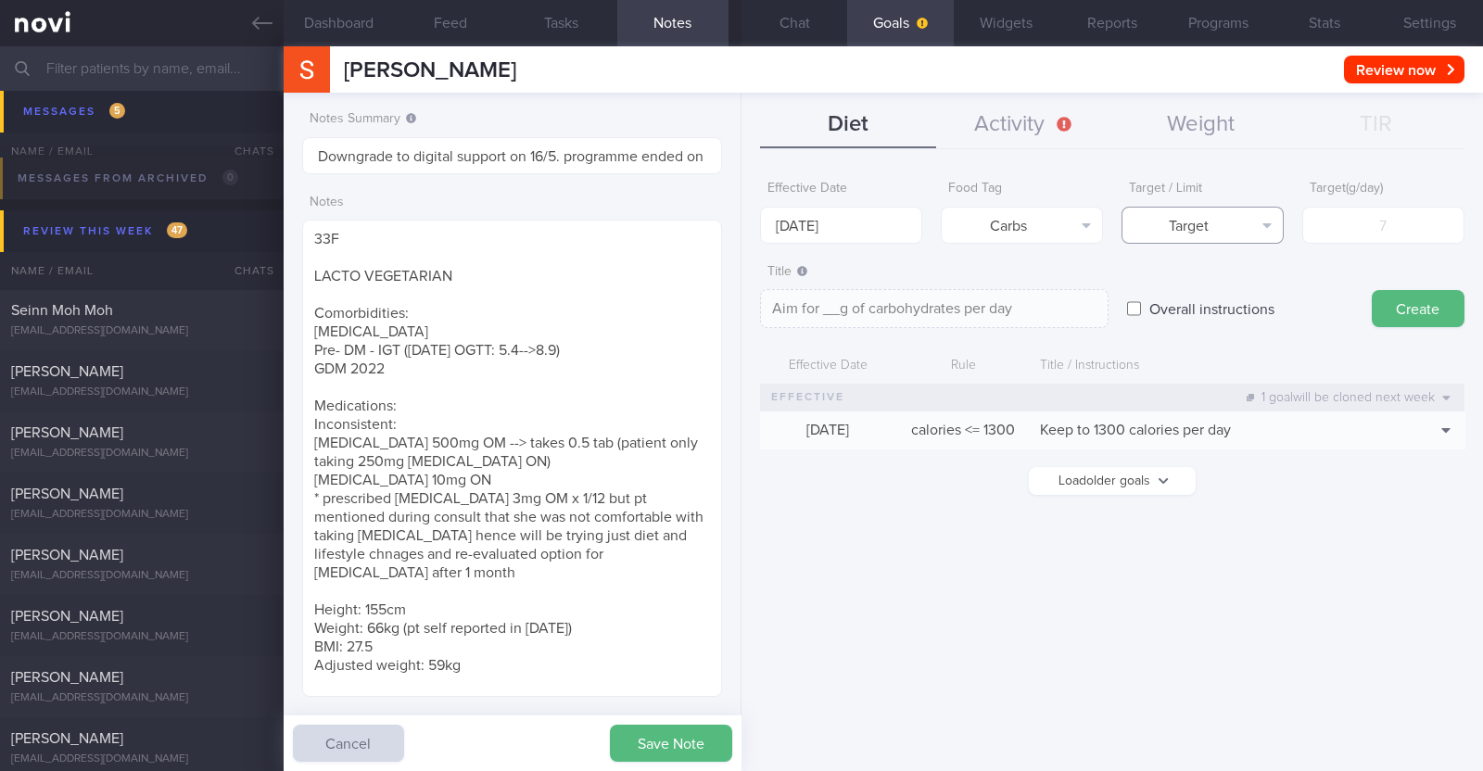
click at [1190, 234] on button "Target" at bounding box center [1202, 225] width 162 height 37
click at [1199, 285] on button "Limit" at bounding box center [1202, 289] width 160 height 28
type textarea "Keep to __g of carbohydrates per day"
click at [1387, 228] on input "number" at bounding box center [1383, 225] width 162 height 37
type input "1"
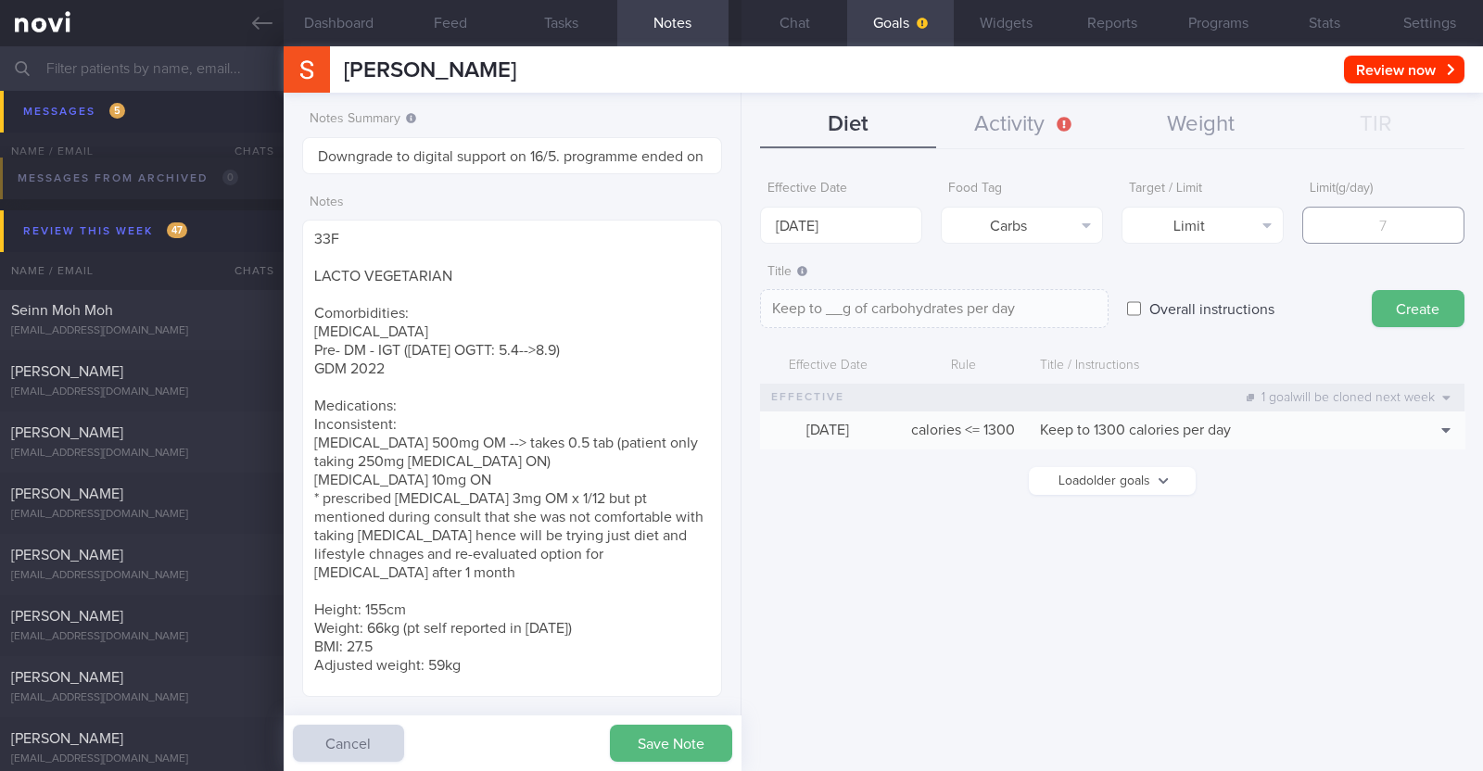
type textarea "Keep to 1g of carbohydrates per day"
type input "13"
type textarea "Keep to 13g of carbohydrates per day"
type input "130"
type textarea "Keep to 130g of carbohydrates per day"
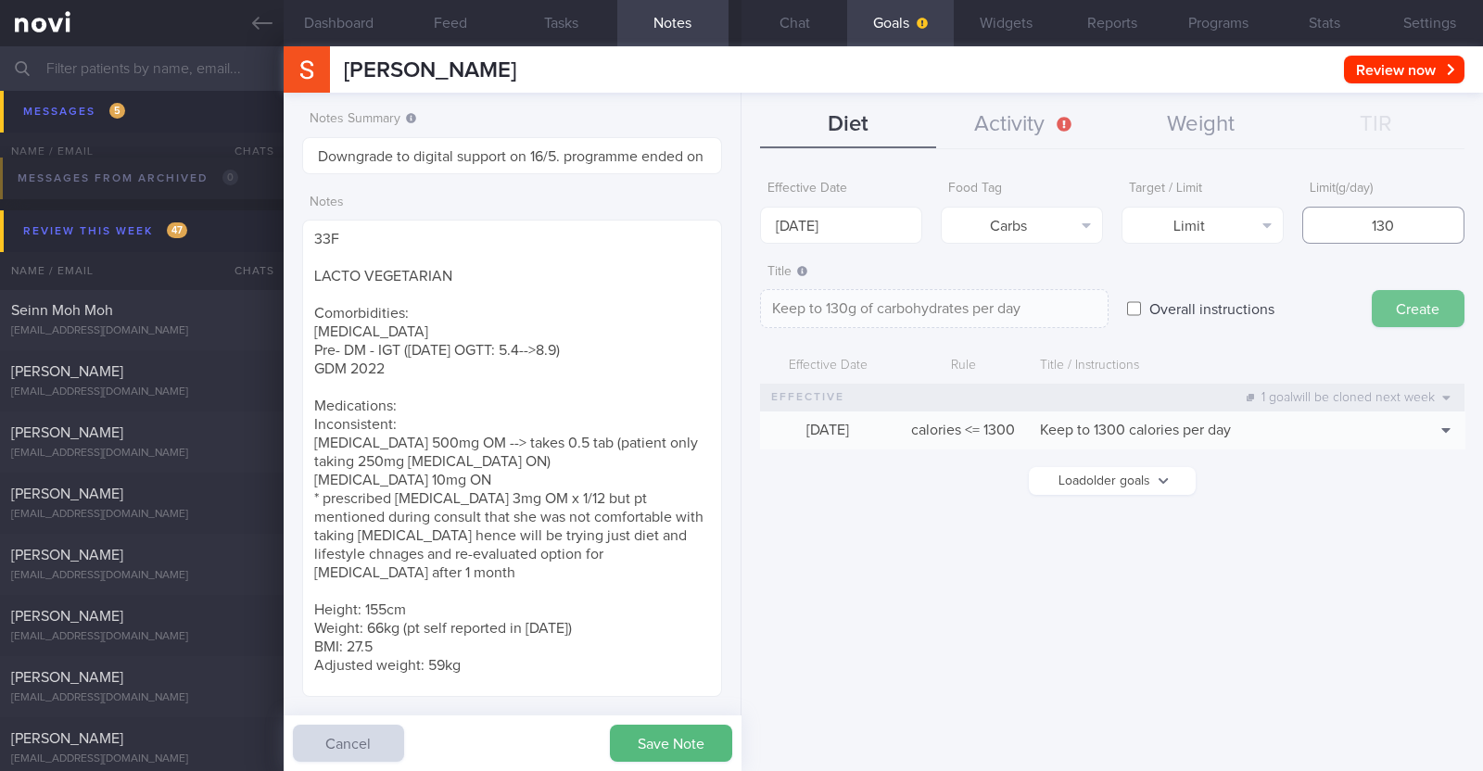
type input "130"
click at [1401, 311] on button "Create" at bounding box center [1418, 308] width 93 height 37
type input "18 Aug 2025"
type textarea "Aim for ___ of ___"
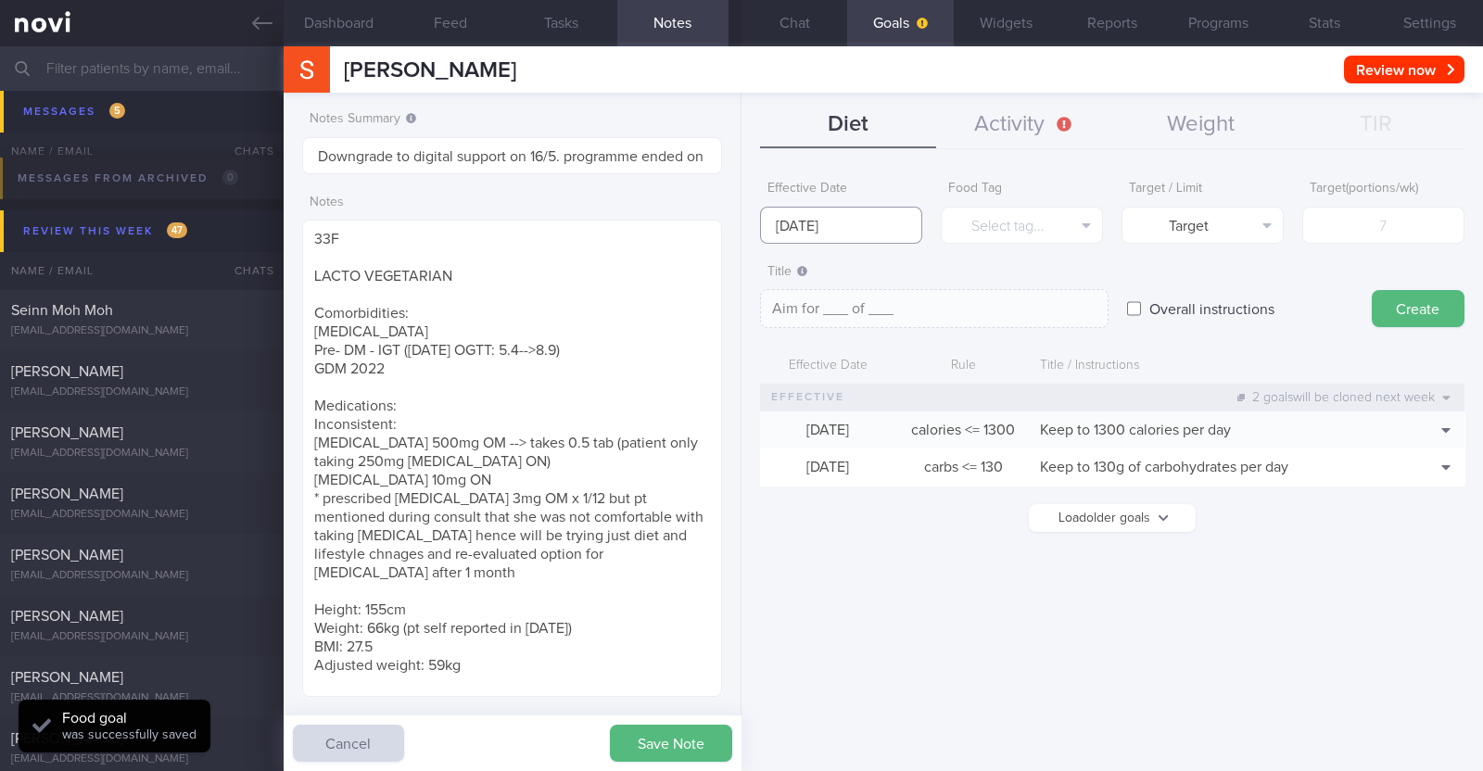
click at [848, 224] on input "18 Aug 2025" at bounding box center [841, 225] width 162 height 37
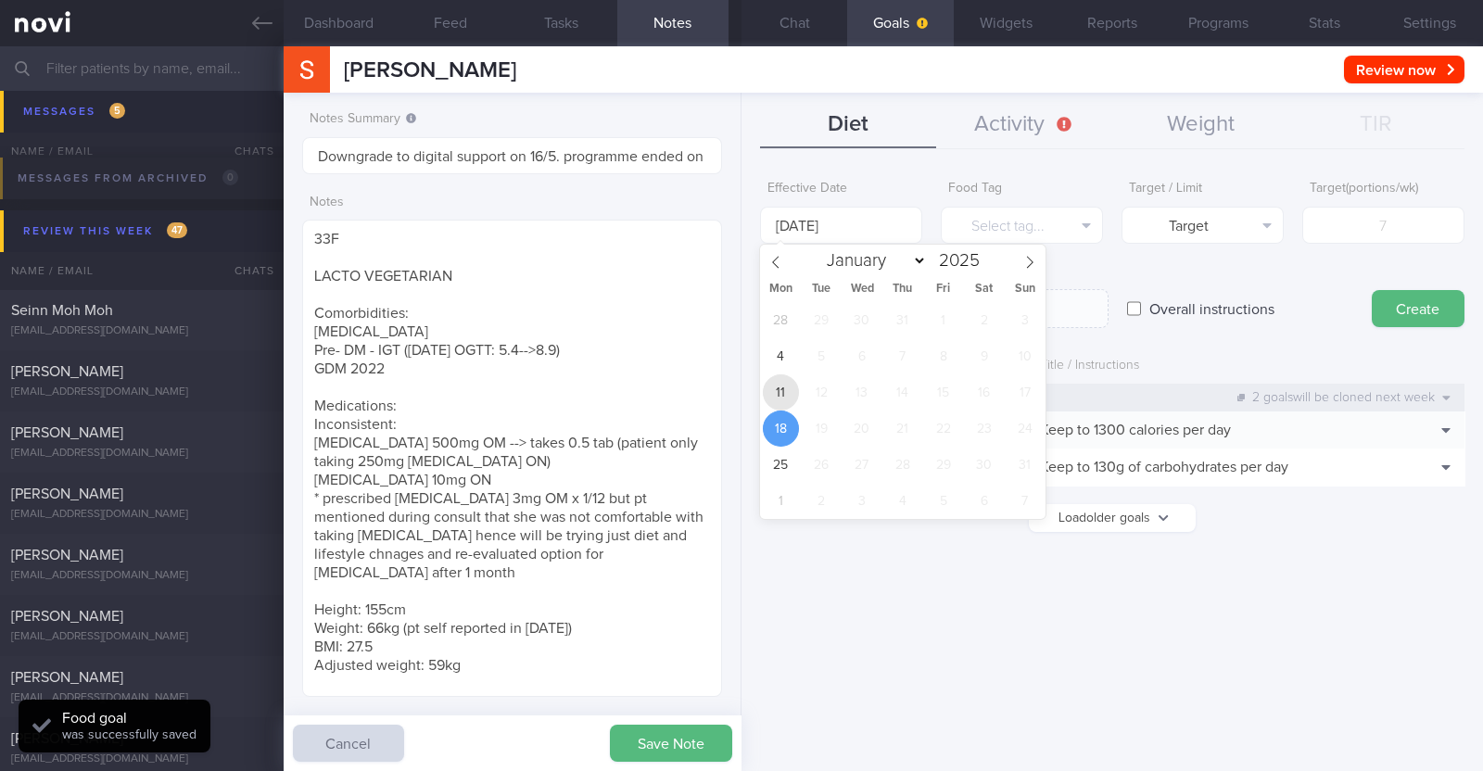
click at [784, 386] on span "11" at bounding box center [781, 392] width 36 height 36
type input "[DATE]"
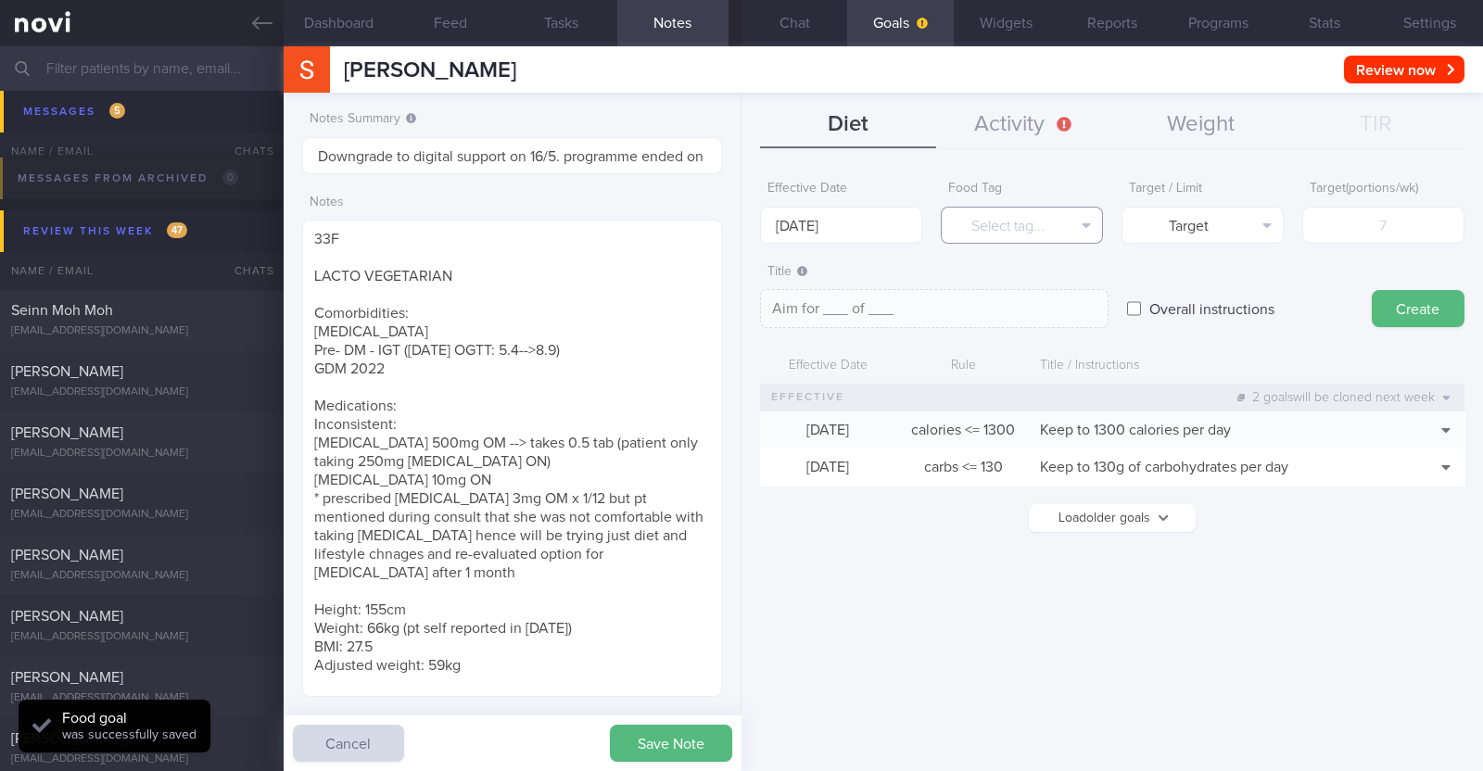
click at [1008, 230] on button "Select tag..." at bounding box center [1022, 225] width 162 height 37
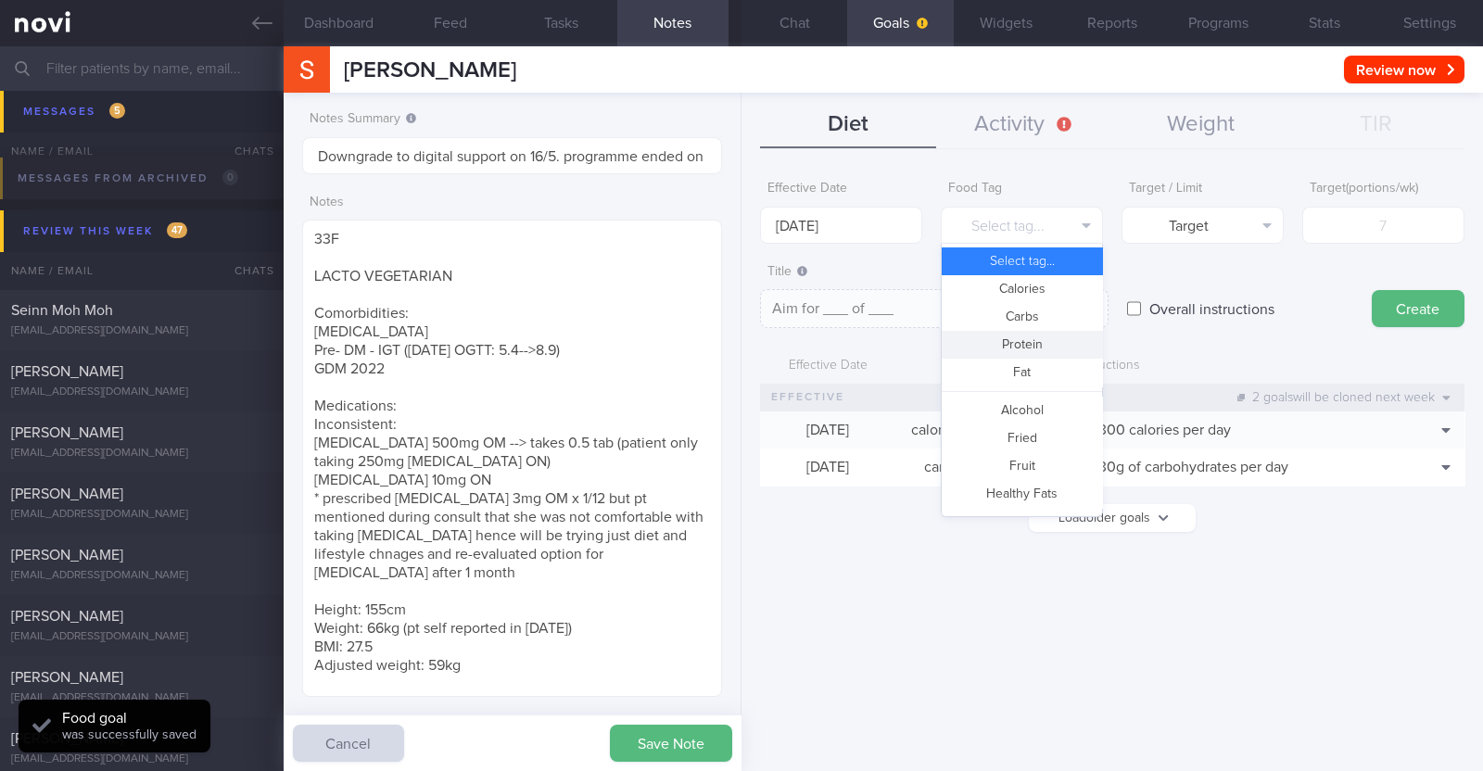
click at [1028, 342] on button "Protein" at bounding box center [1022, 345] width 160 height 28
type textarea "Aim for __g of protein per day"
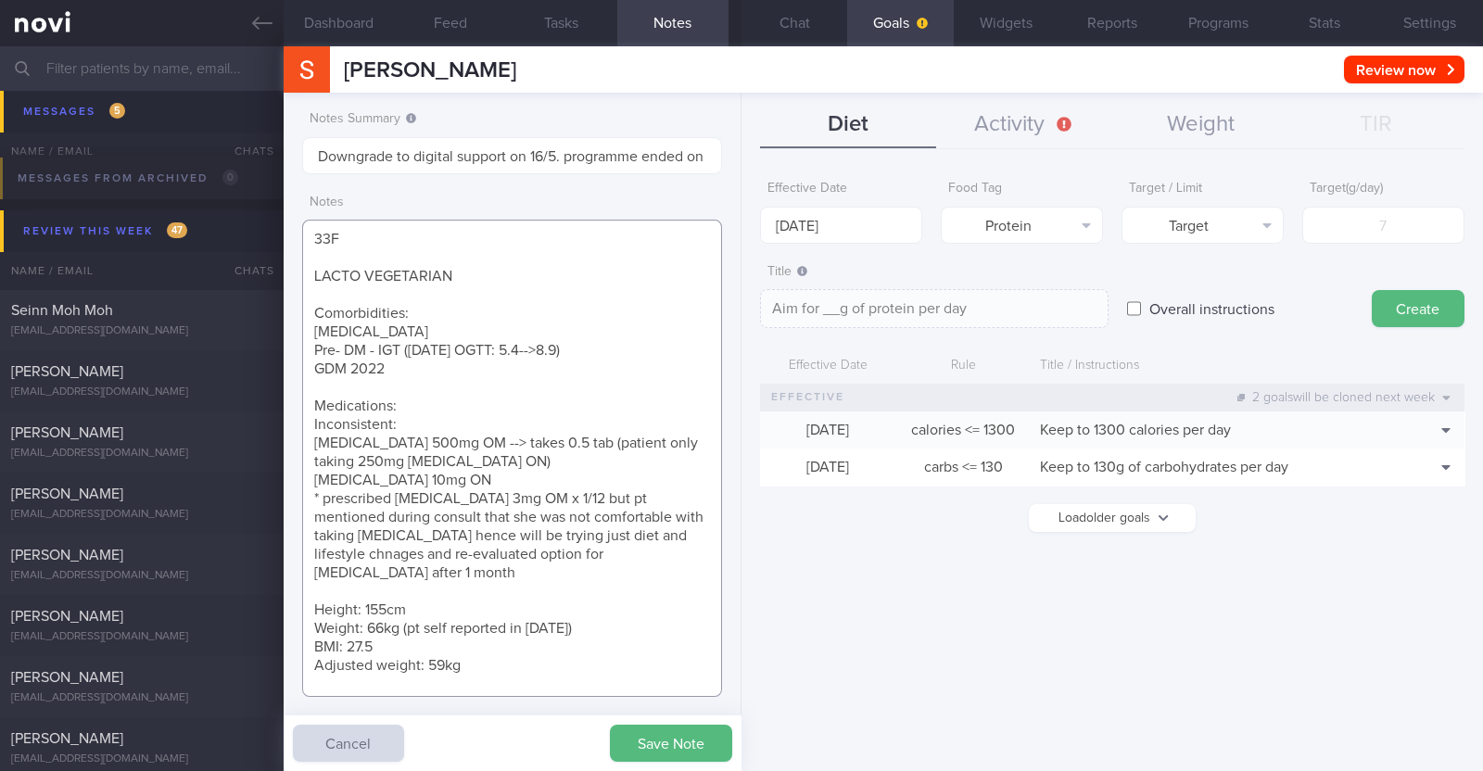
click at [484, 645] on textarea "33F LACTO VEGETARIAN Comorbidities: Dyslipidemia Pre- DM - IGT (Nov 2022 OGTT: …" at bounding box center [512, 458] width 420 height 477
type textarea "33F LACTO VEGETARIAN Comorbidities: Dyslipidemia Pre- DM - IGT (Nov 2022 OGTT: …"
click at [1387, 223] on input "number" at bounding box center [1383, 225] width 162 height 37
type input "6"
type textarea "Aim for 6g of protein per day"
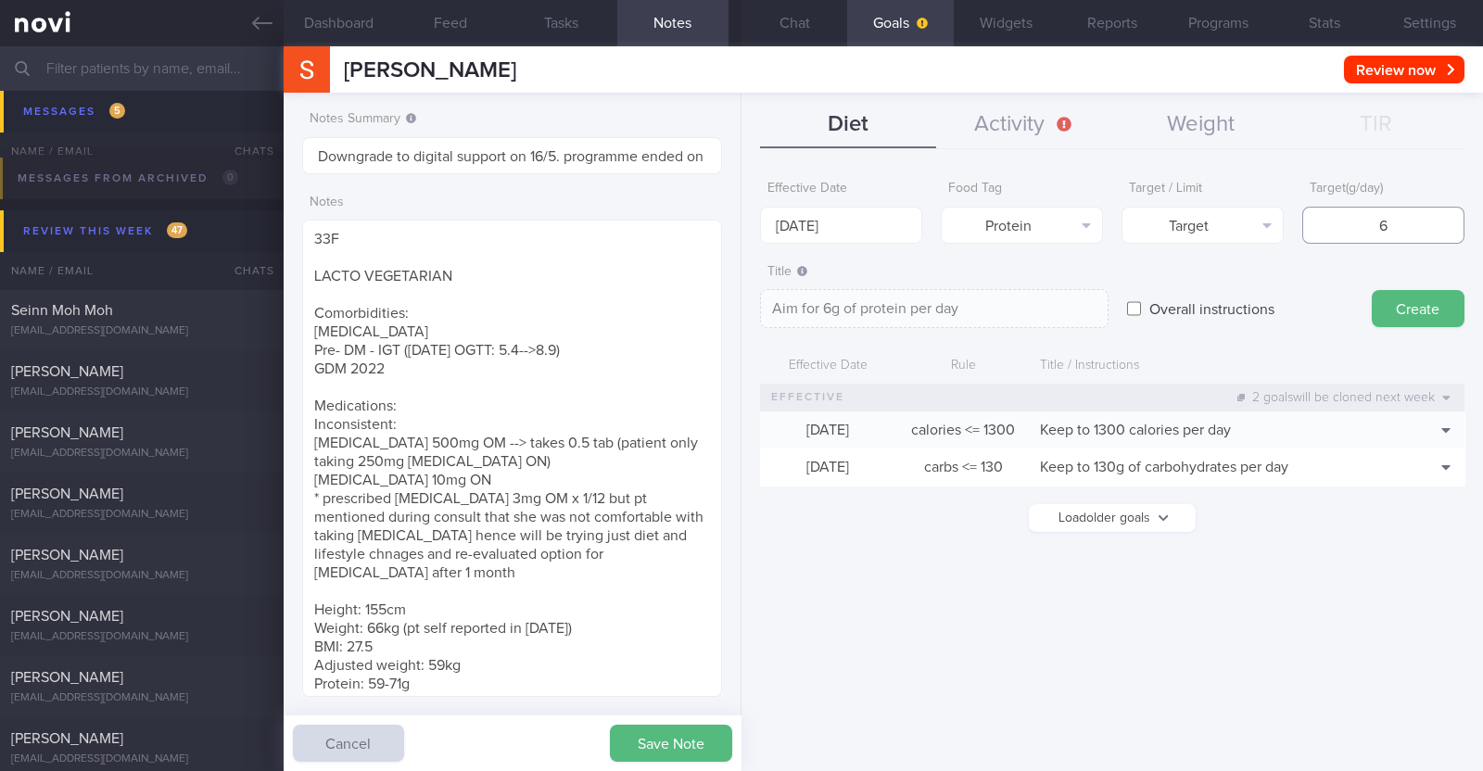
type input "60"
type textarea "Aim for 60g of protein per day"
type input "60"
click at [1386, 307] on button "Create" at bounding box center [1418, 308] width 93 height 37
type input "18 Aug 2025"
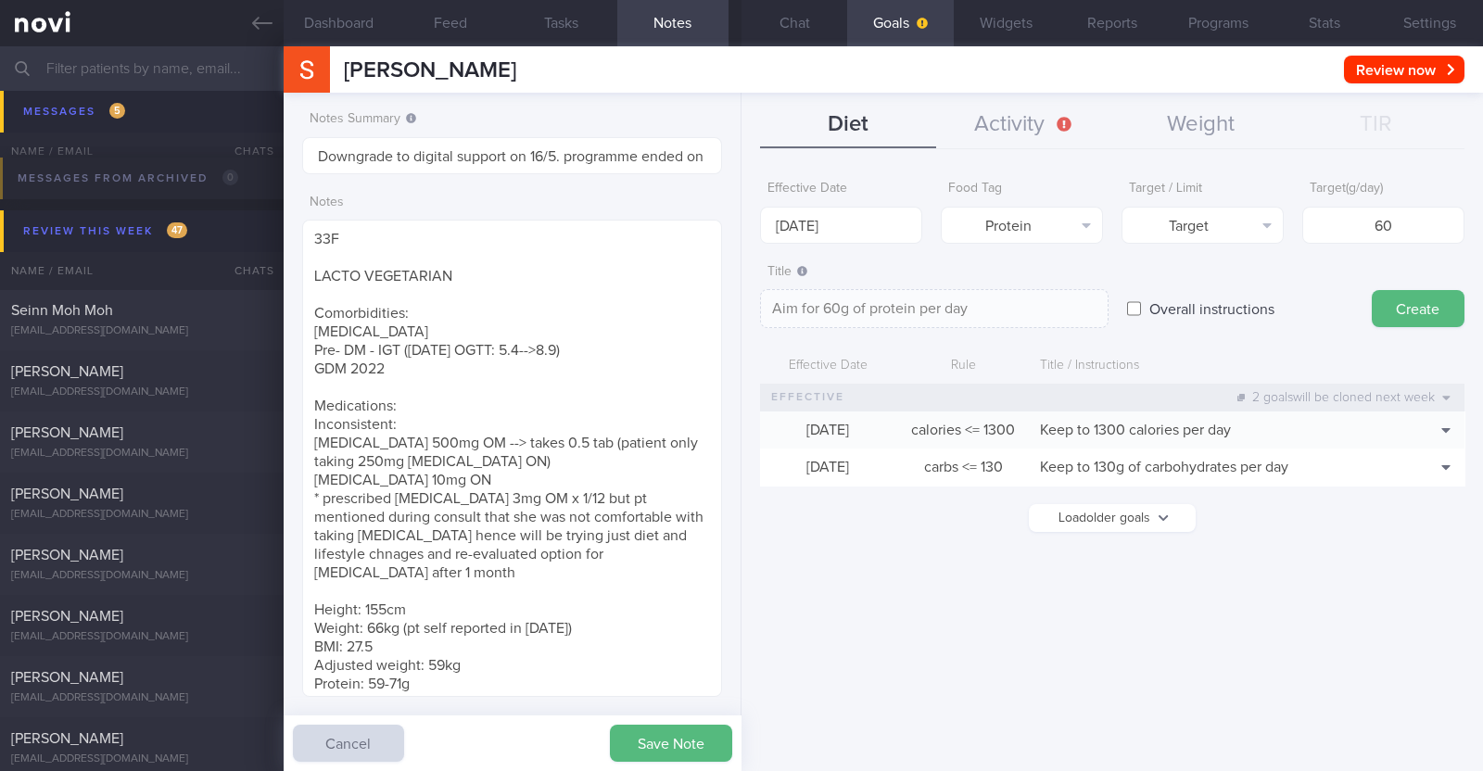
type textarea "Aim for ___ of ___"
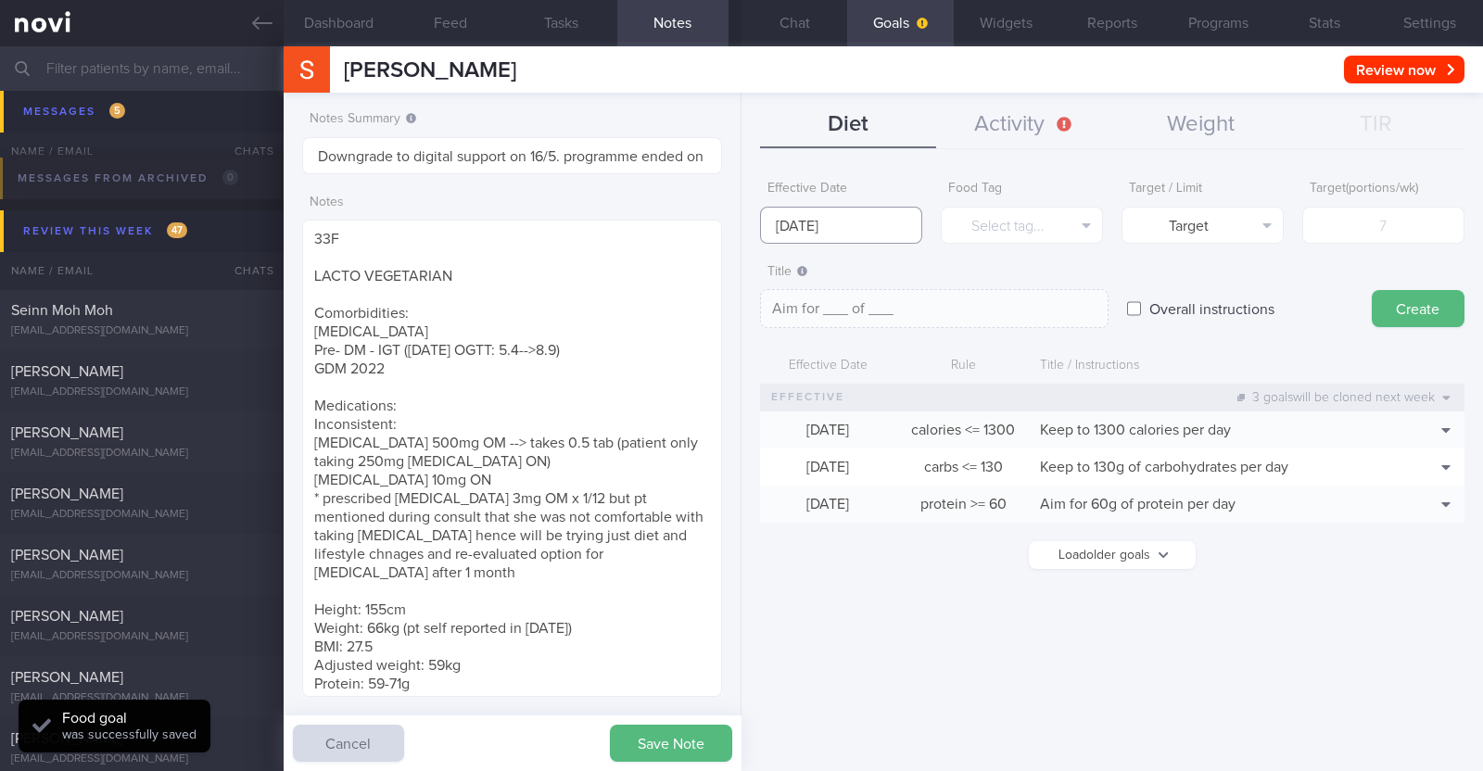
click at [864, 222] on input "18 Aug 2025" at bounding box center [841, 225] width 162 height 37
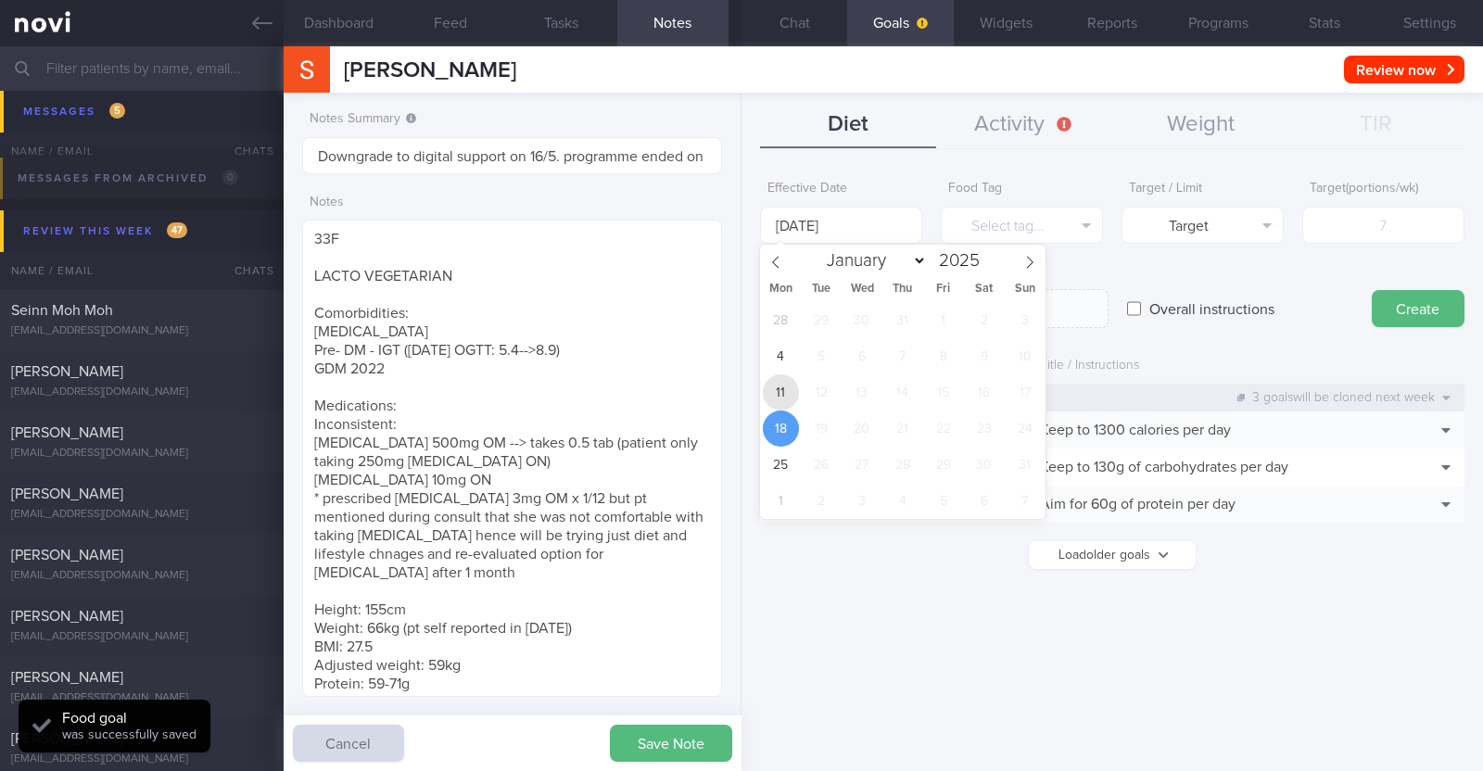
click at [790, 389] on span "11" at bounding box center [781, 392] width 36 height 36
type input "[DATE]"
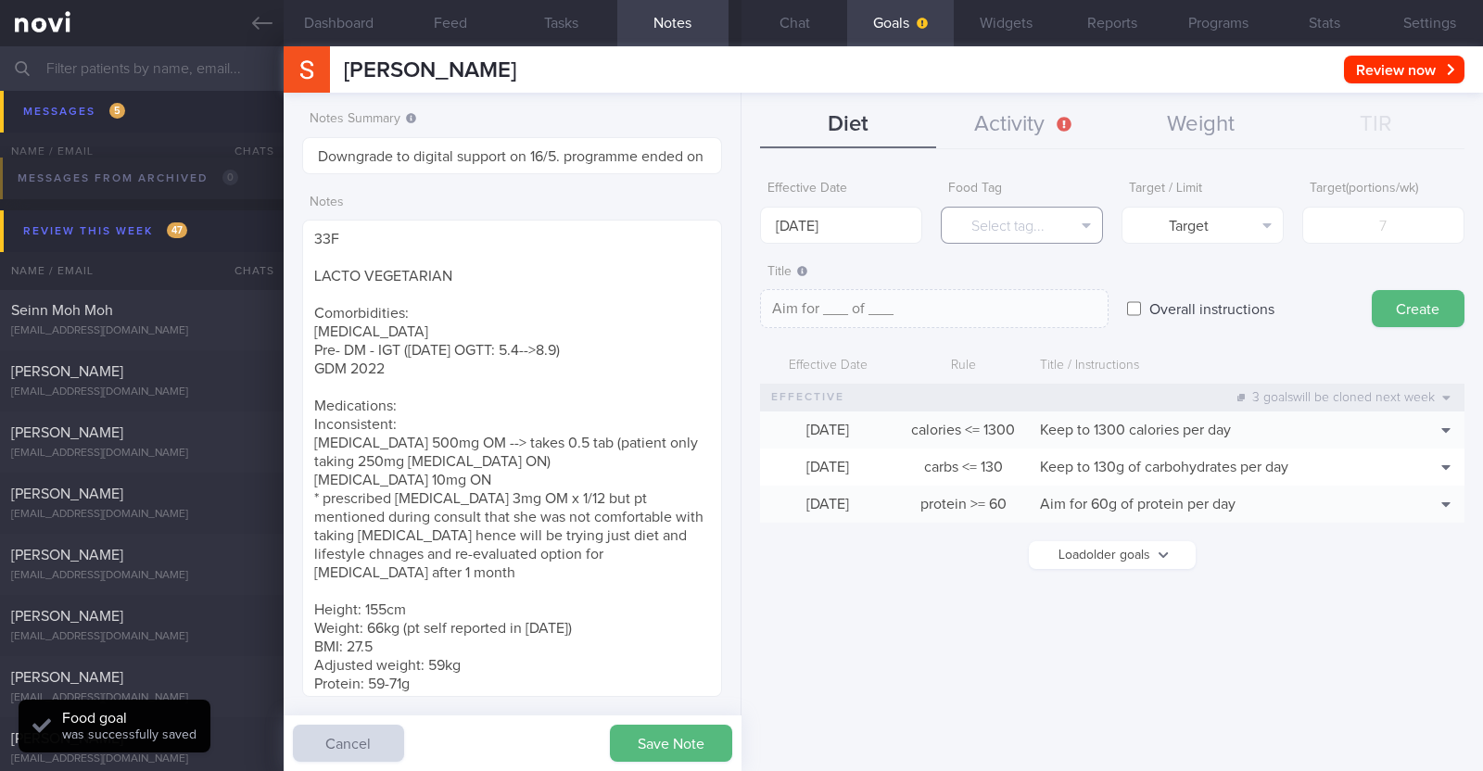
click at [1001, 227] on button "Select tag..." at bounding box center [1022, 225] width 162 height 37
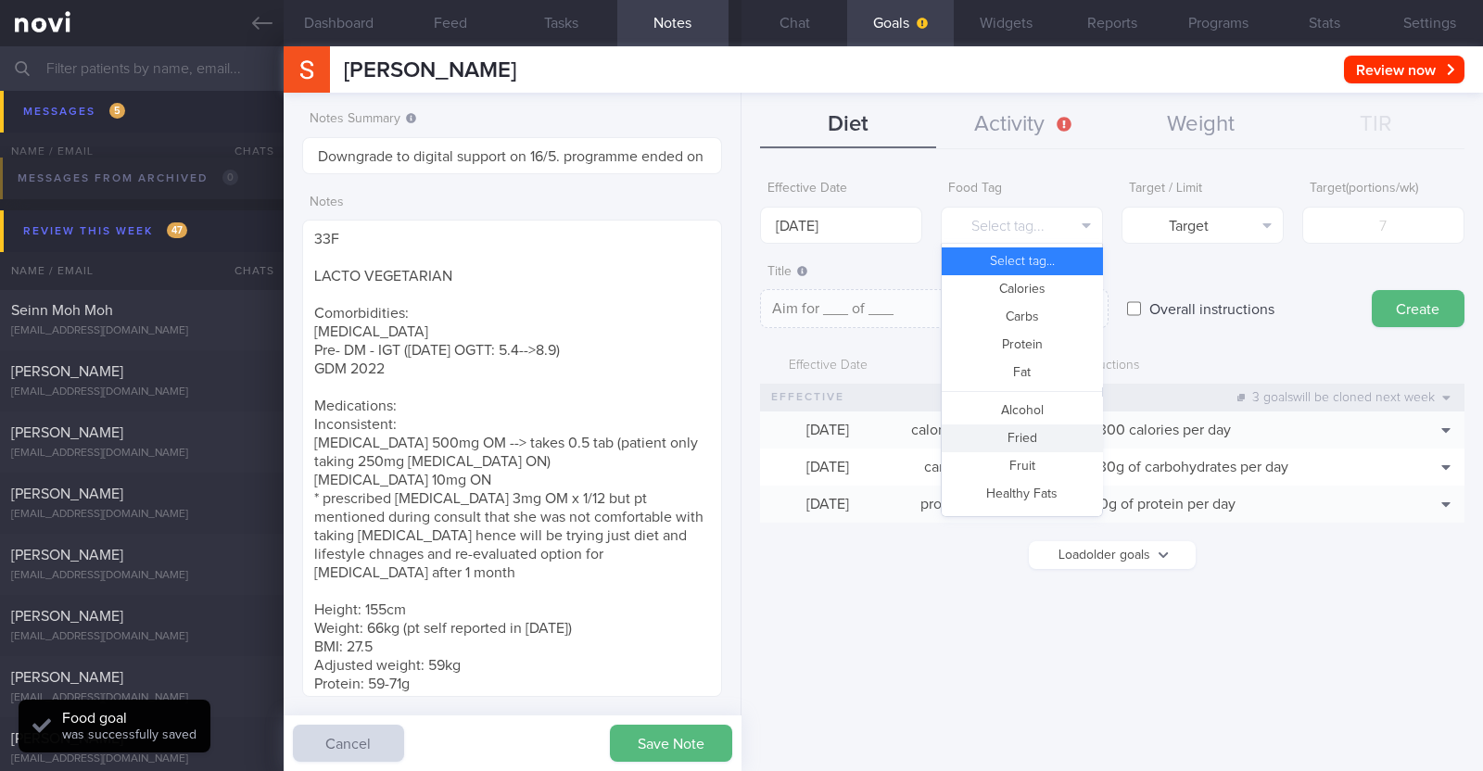
click at [1043, 429] on button "Fried" at bounding box center [1022, 438] width 160 height 28
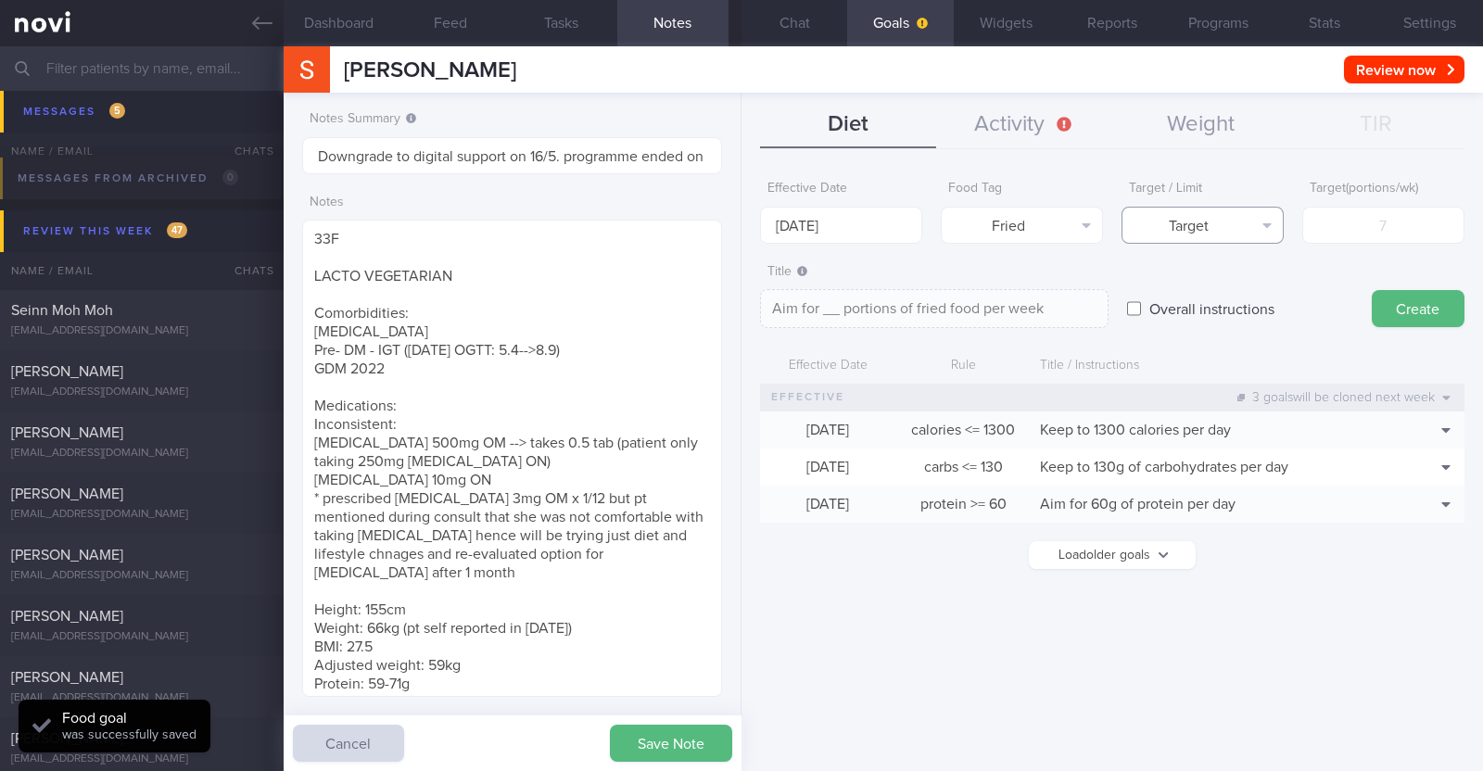
click at [1176, 234] on button "Target" at bounding box center [1202, 225] width 162 height 37
click at [1182, 298] on button "Limit" at bounding box center [1202, 289] width 160 height 28
type textarea "Keep to __ portions of fried food per week"
click at [1362, 229] on input "number" at bounding box center [1383, 225] width 162 height 37
type input "2"
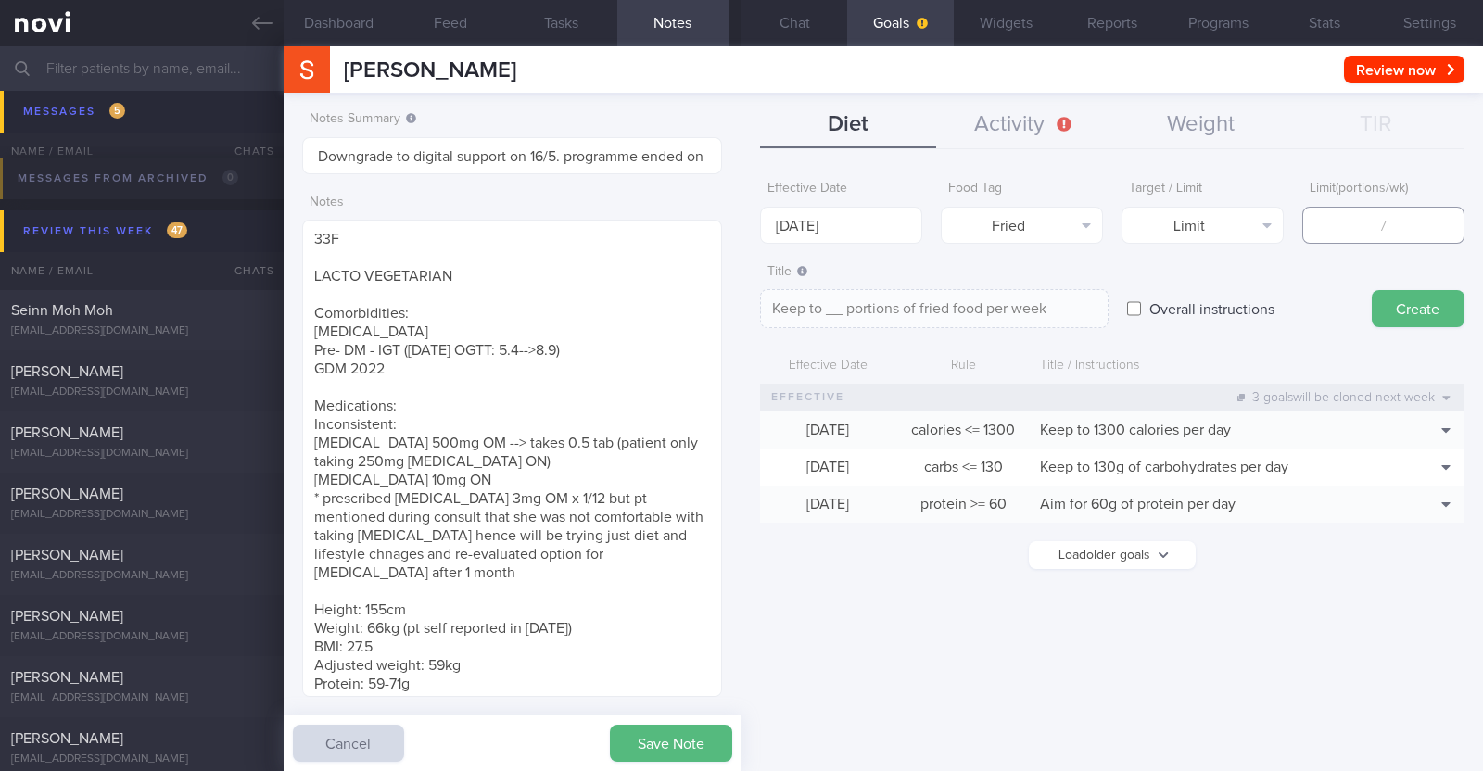
type textarea "Keep to 2 portions of fried food per week"
type input "2"
click at [1420, 312] on button "Create" at bounding box center [1418, 308] width 93 height 37
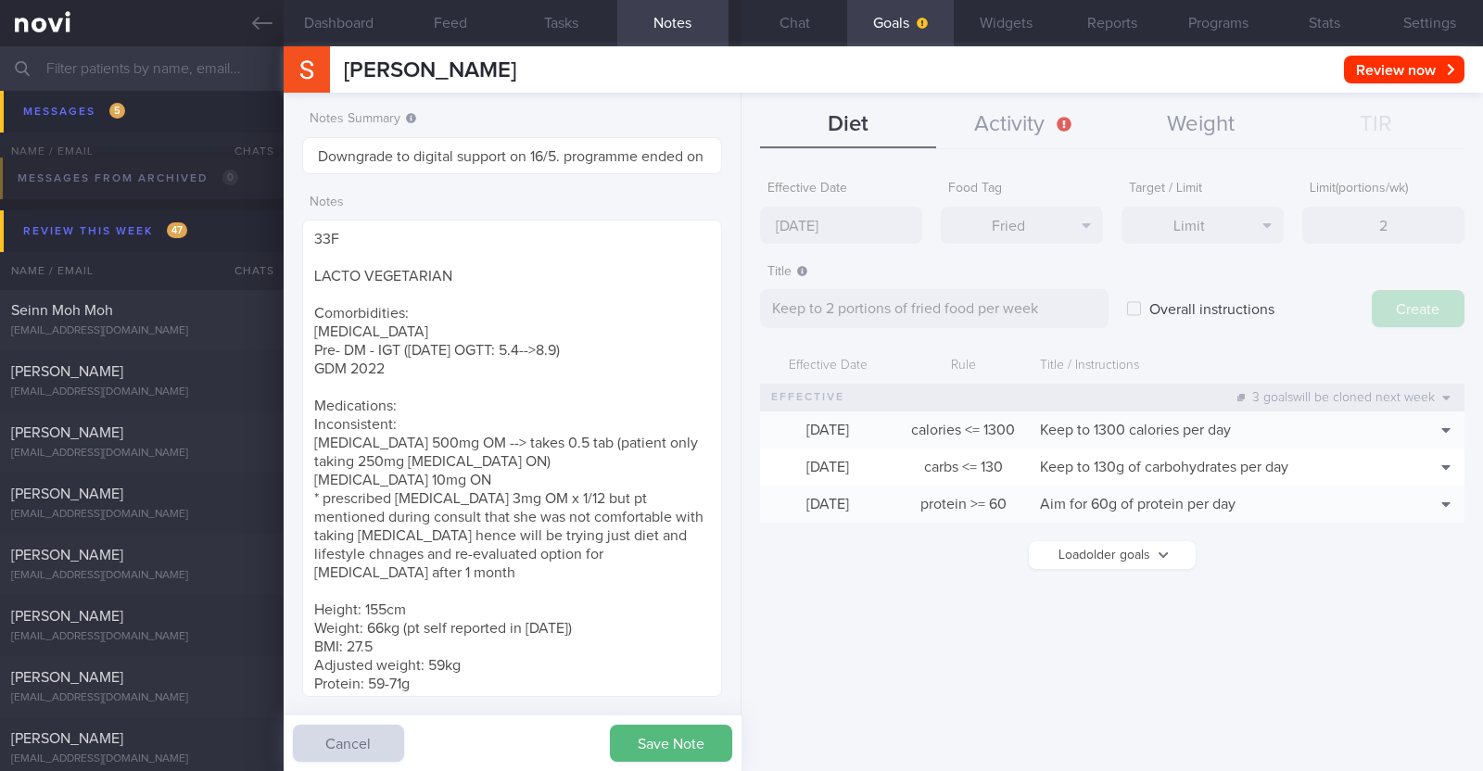
type input "18 Aug 2025"
type textarea "Aim for ___ of ___"
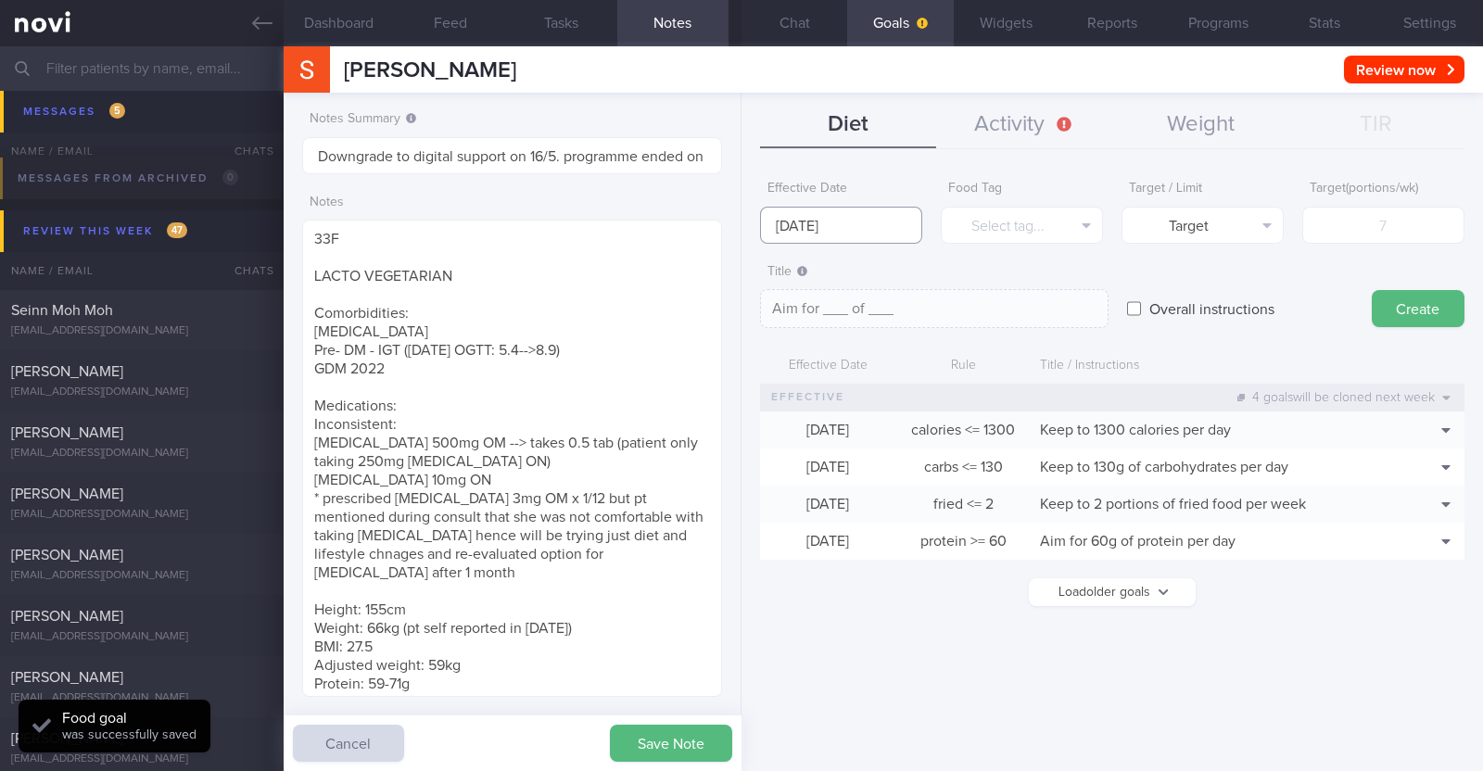
click at [860, 223] on input "18 Aug 2025" at bounding box center [841, 225] width 162 height 37
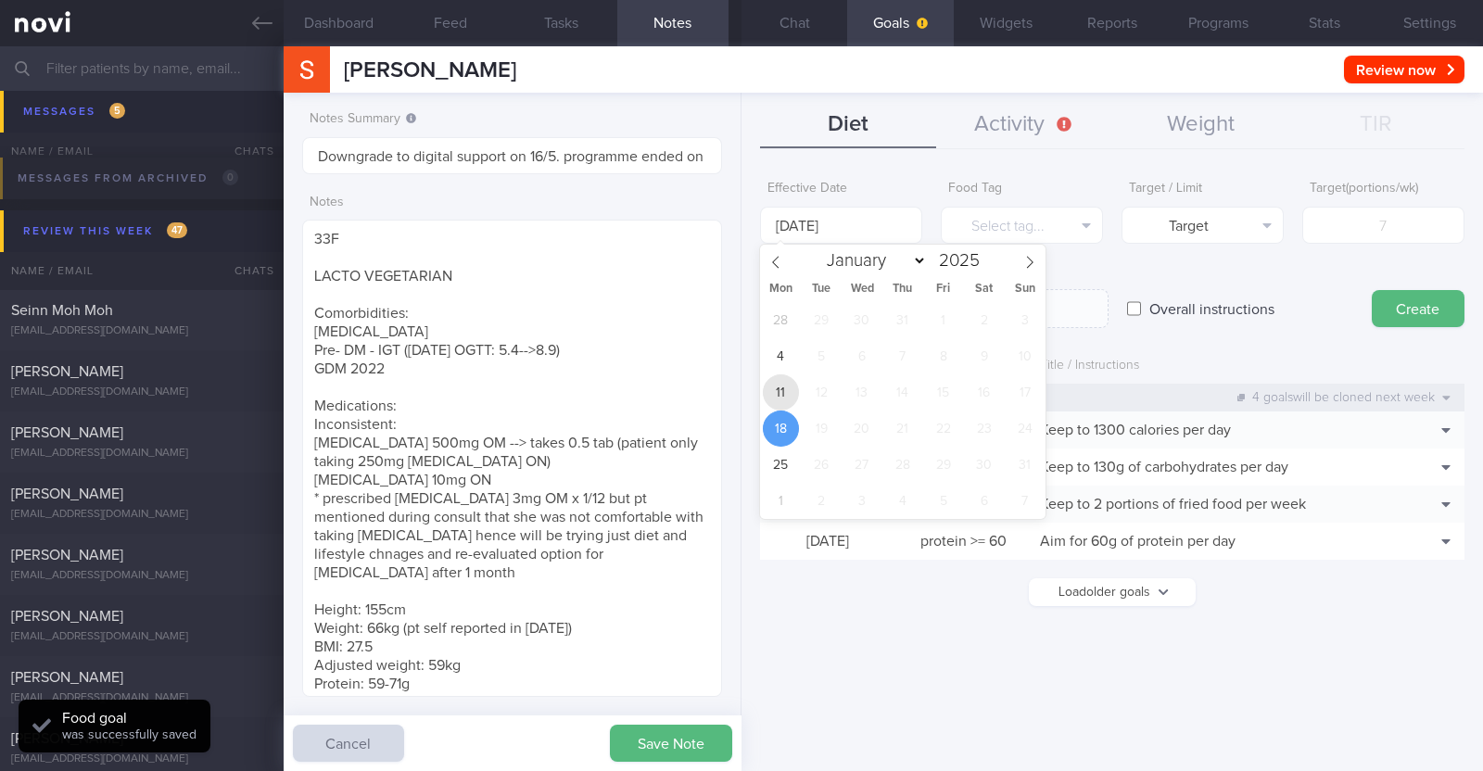
click at [787, 380] on span "11" at bounding box center [781, 392] width 36 height 36
type input "[DATE]"
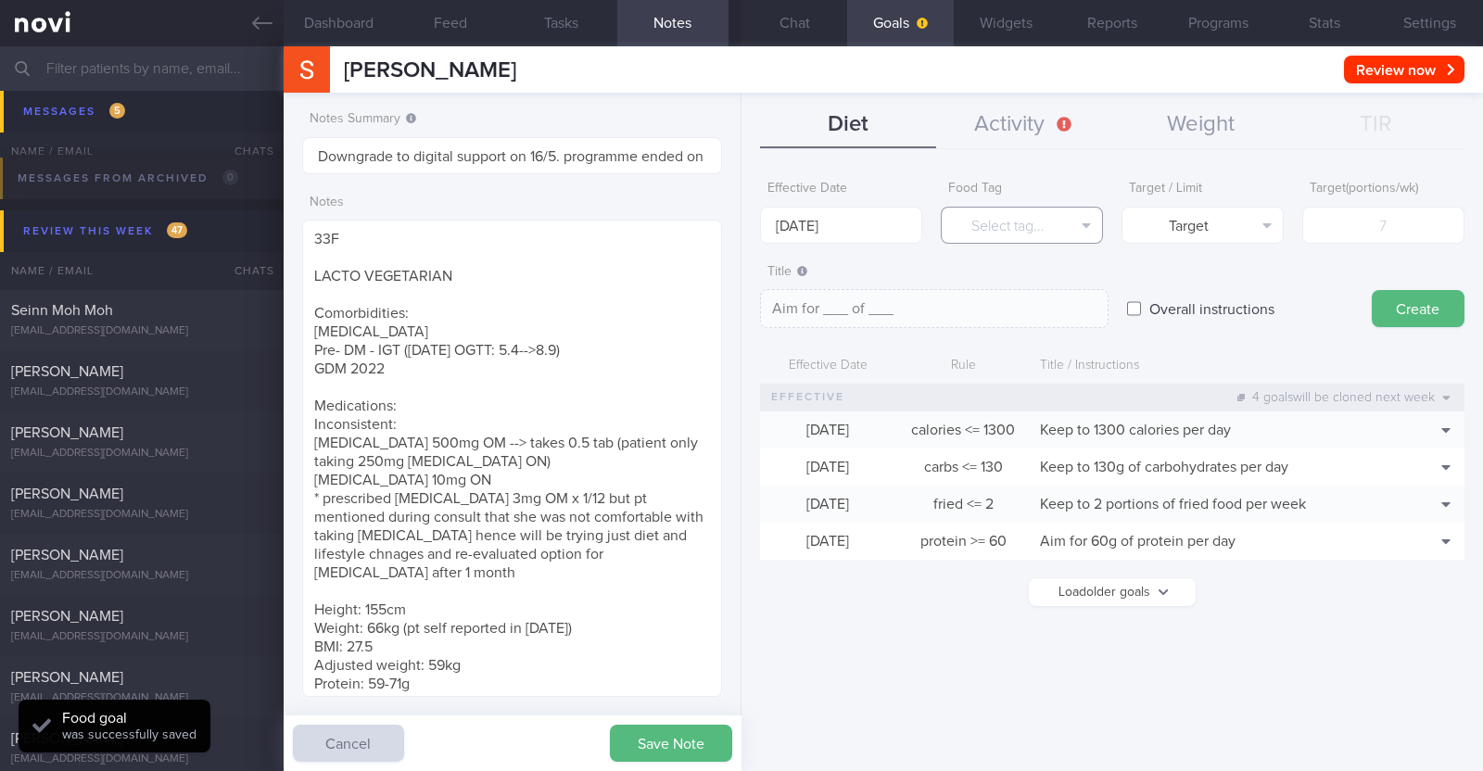
click at [992, 226] on button "Select tag..." at bounding box center [1022, 225] width 162 height 37
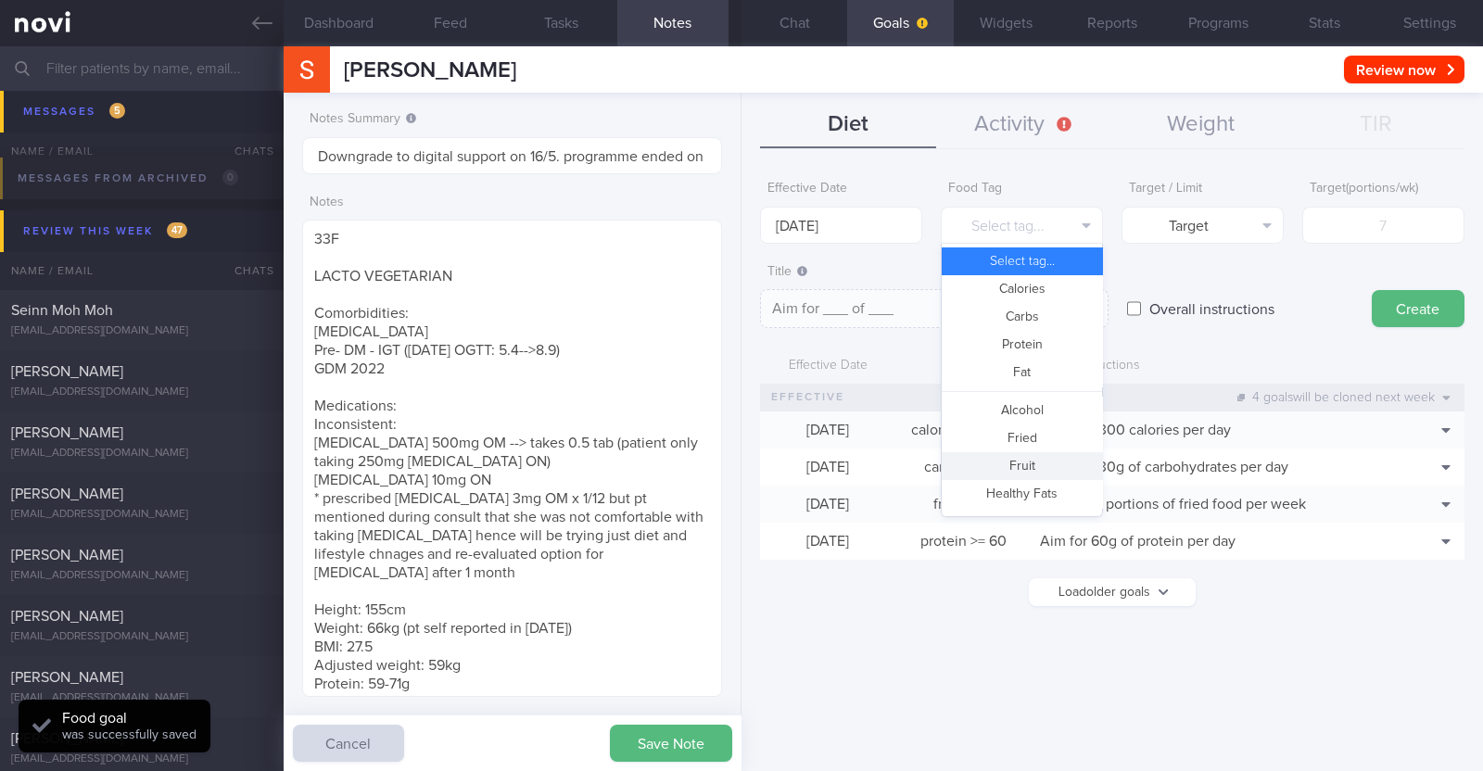
click at [1055, 467] on button "Fruit" at bounding box center [1022, 466] width 160 height 28
type textarea "Aim for __ portions of fruits per week"
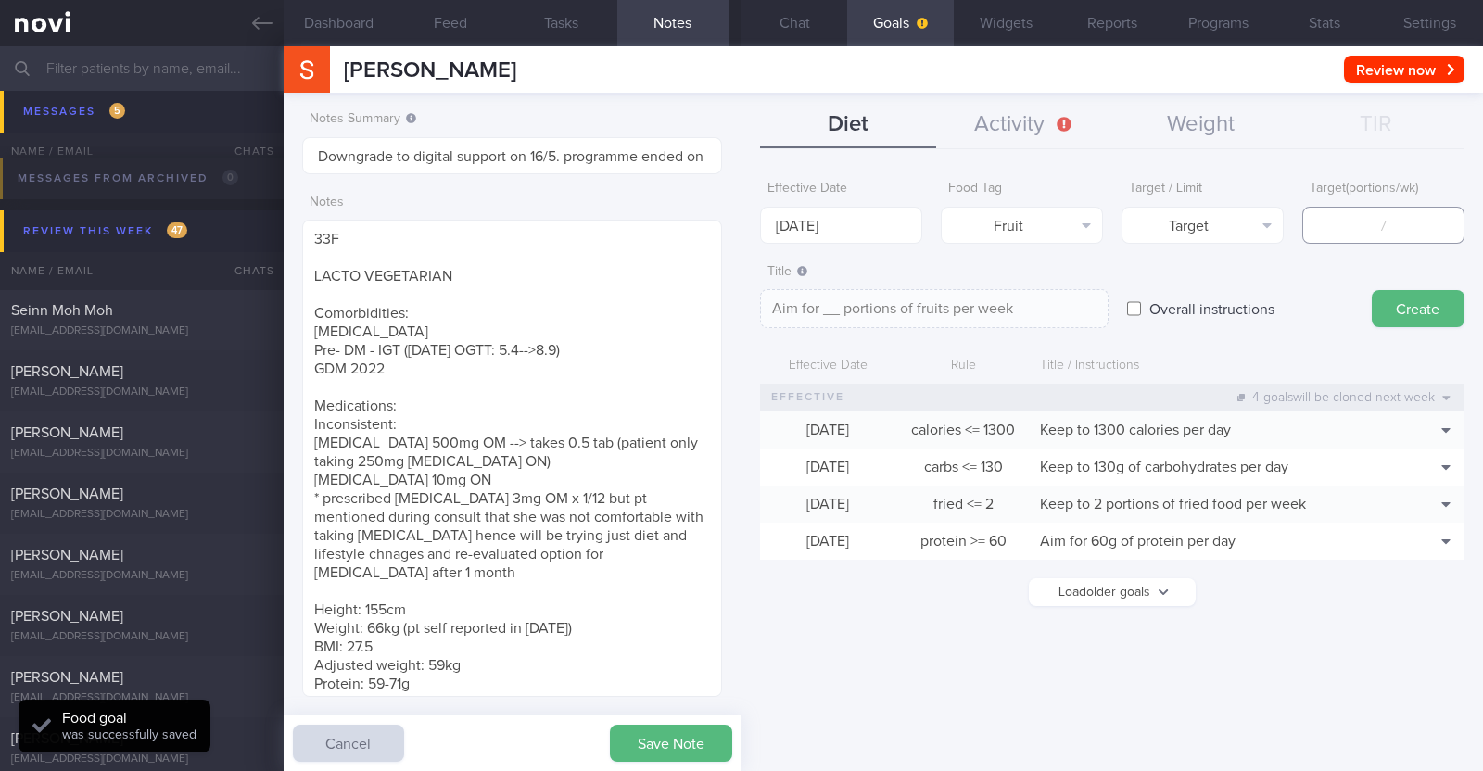
click at [1349, 228] on input "number" at bounding box center [1383, 225] width 162 height 37
type input "1"
type textarea "Aim for 1 portions of fruits per week"
type input "14"
type textarea "Aim for 14 portions of fruits per week"
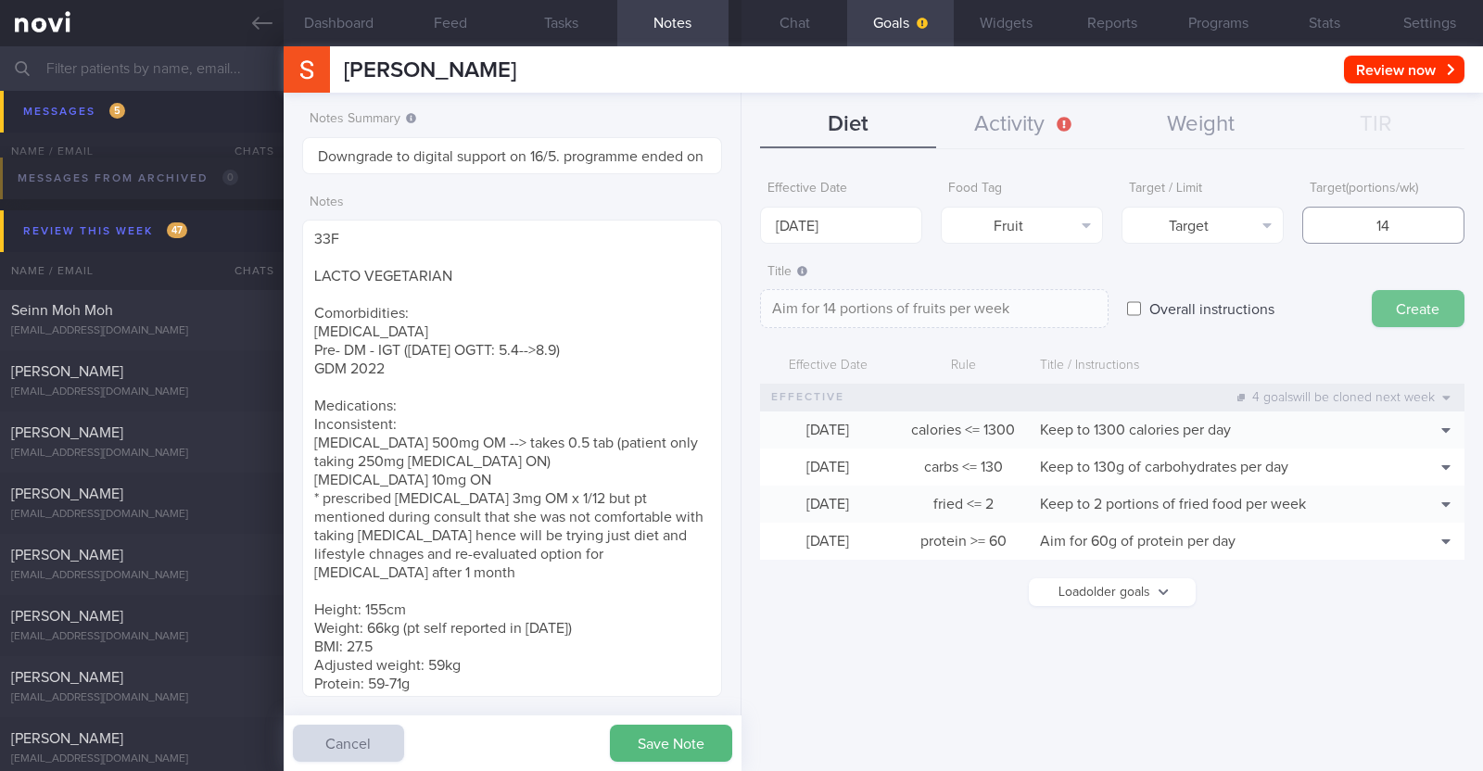
type input "14"
click at [1453, 304] on button "Create" at bounding box center [1418, 308] width 93 height 37
type input "18 Aug 2025"
type textarea "Aim for ___ of ___"
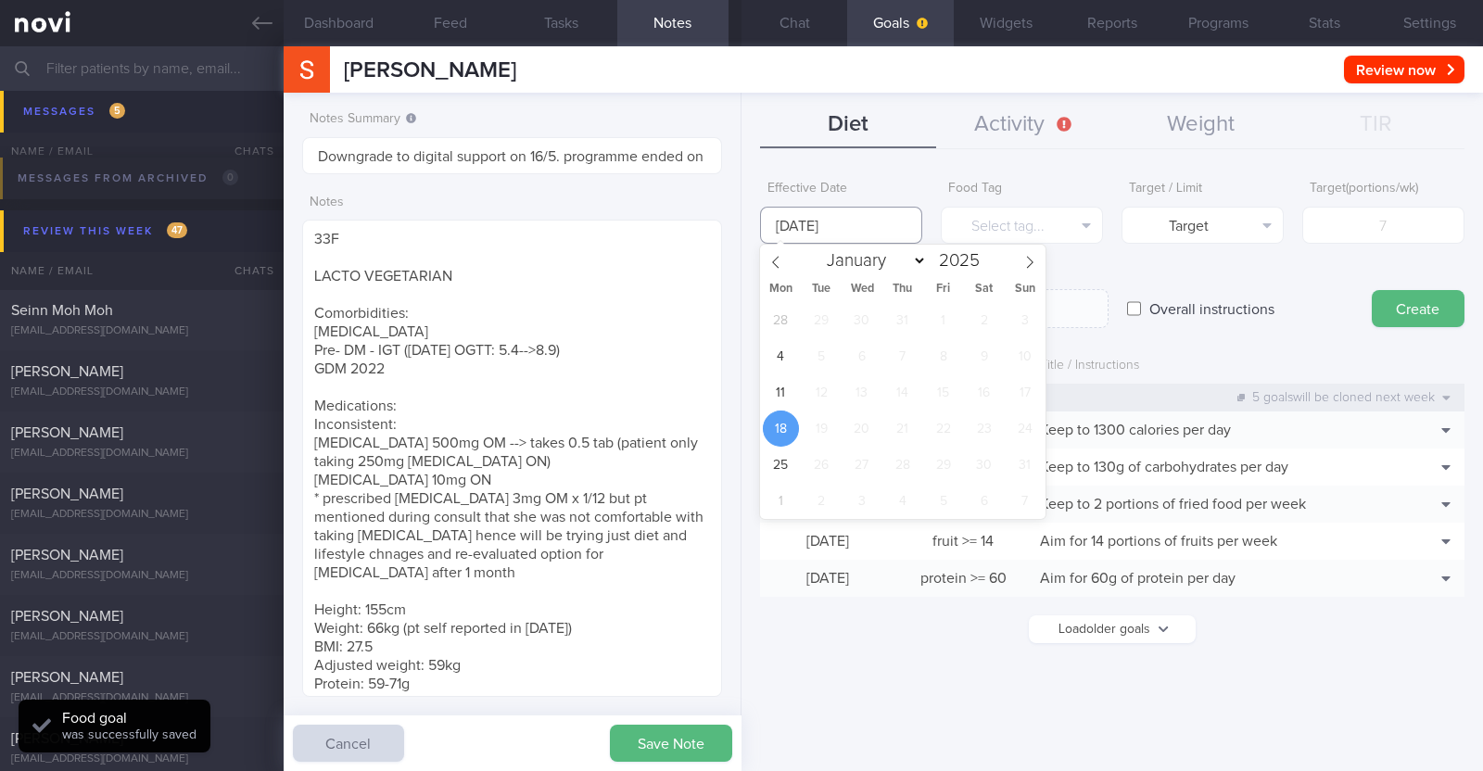
click at [857, 229] on input "18 Aug 2025" at bounding box center [841, 225] width 162 height 37
click at [788, 392] on span "11" at bounding box center [781, 392] width 36 height 36
type input "[DATE]"
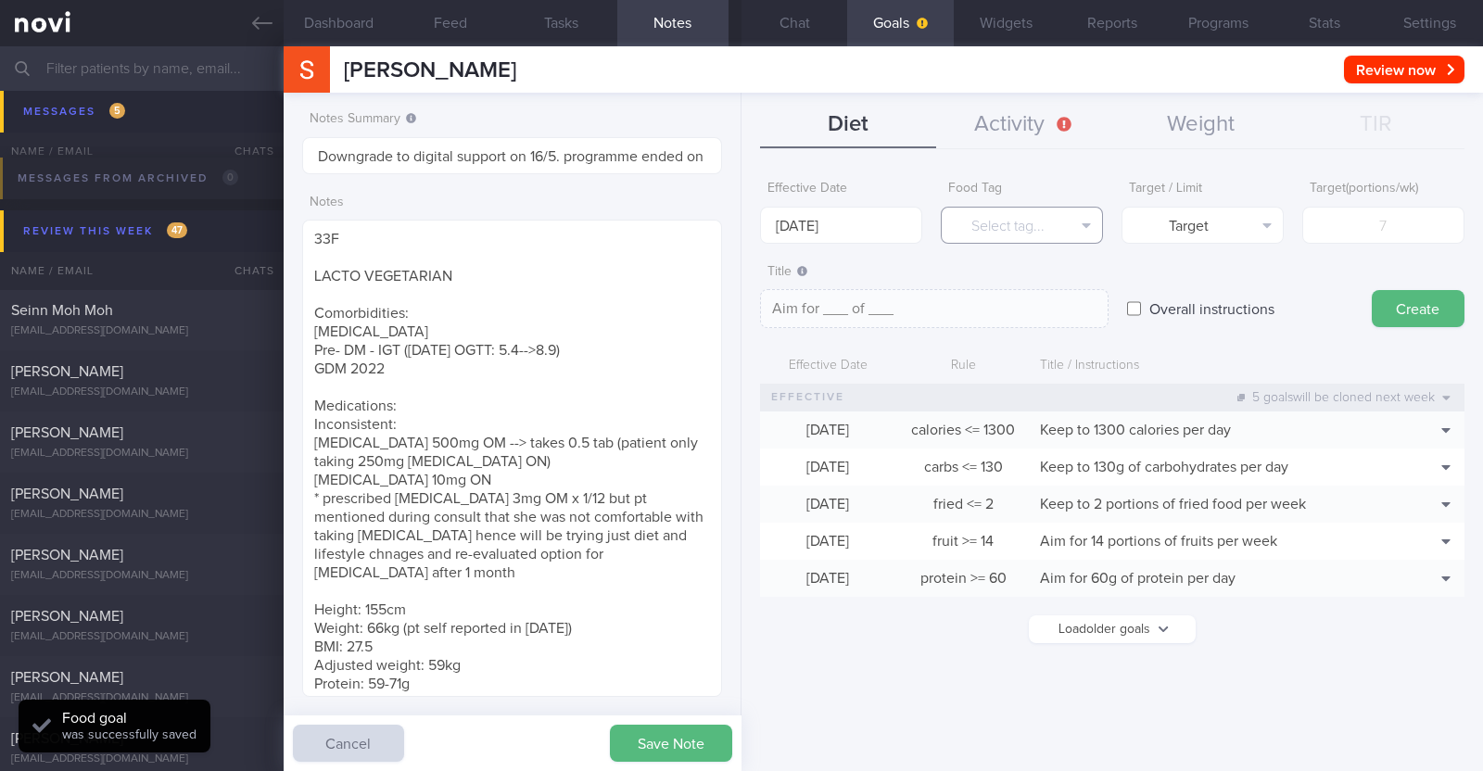
click at [1004, 228] on button "Select tag..." at bounding box center [1022, 225] width 162 height 37
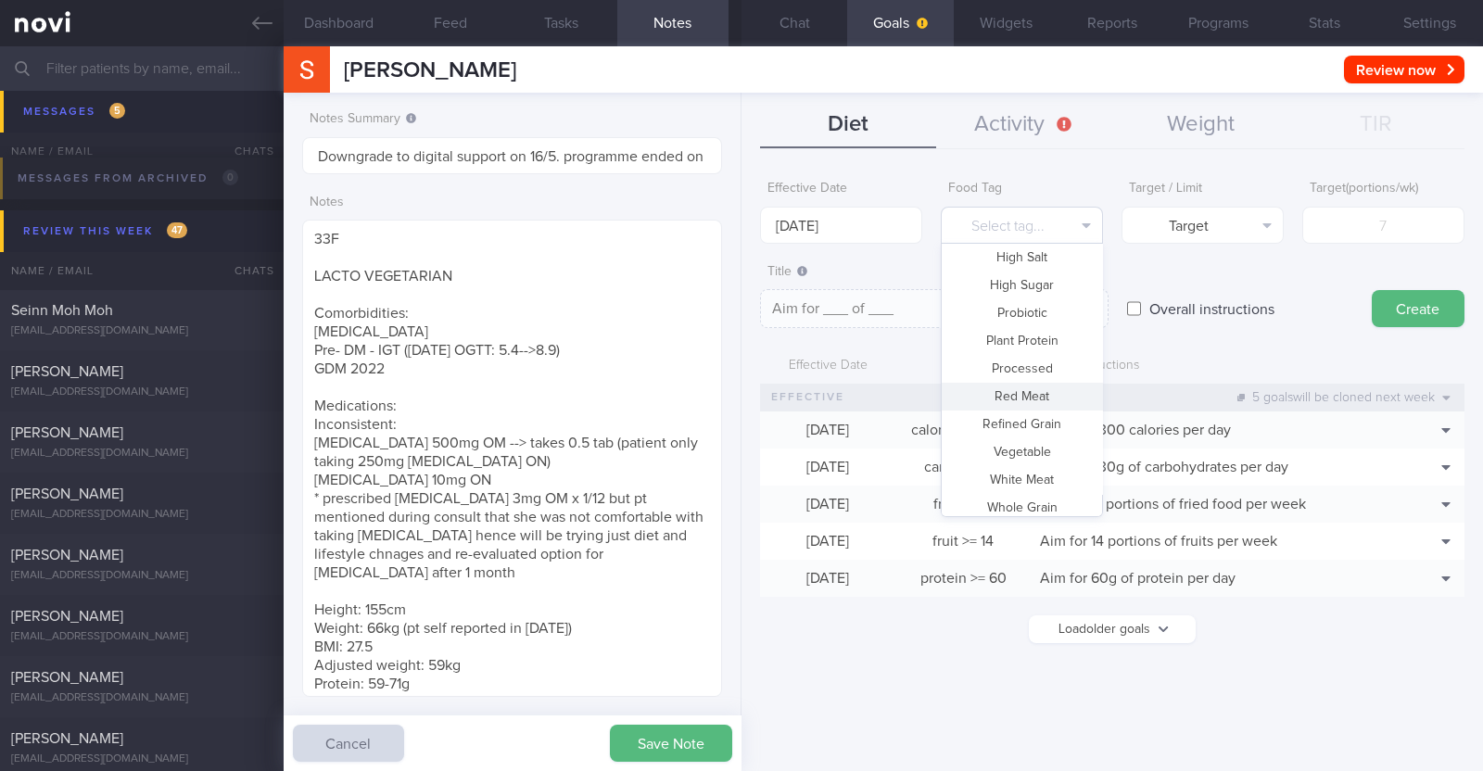
scroll to position [551, 0]
click at [1035, 445] on button "Vegetable" at bounding box center [1022, 443] width 160 height 28
type textarea "Aim for __ portions of vegetables per week"
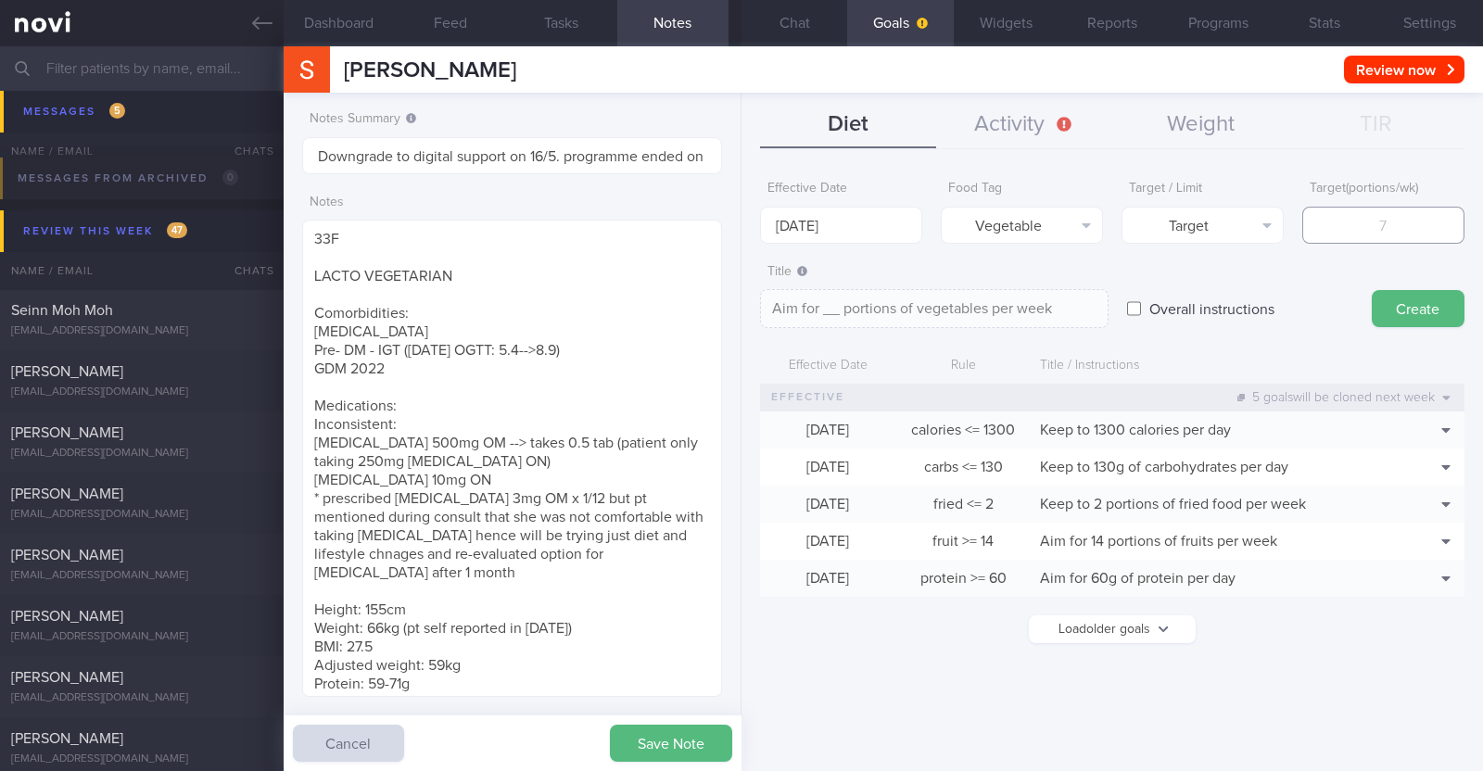
click at [1392, 227] on input "number" at bounding box center [1383, 225] width 162 height 37
type input "1"
type textarea "Aim for 1 portions of vegetables per week"
type input "14"
type textarea "Aim for 14 portions of vegetables per week"
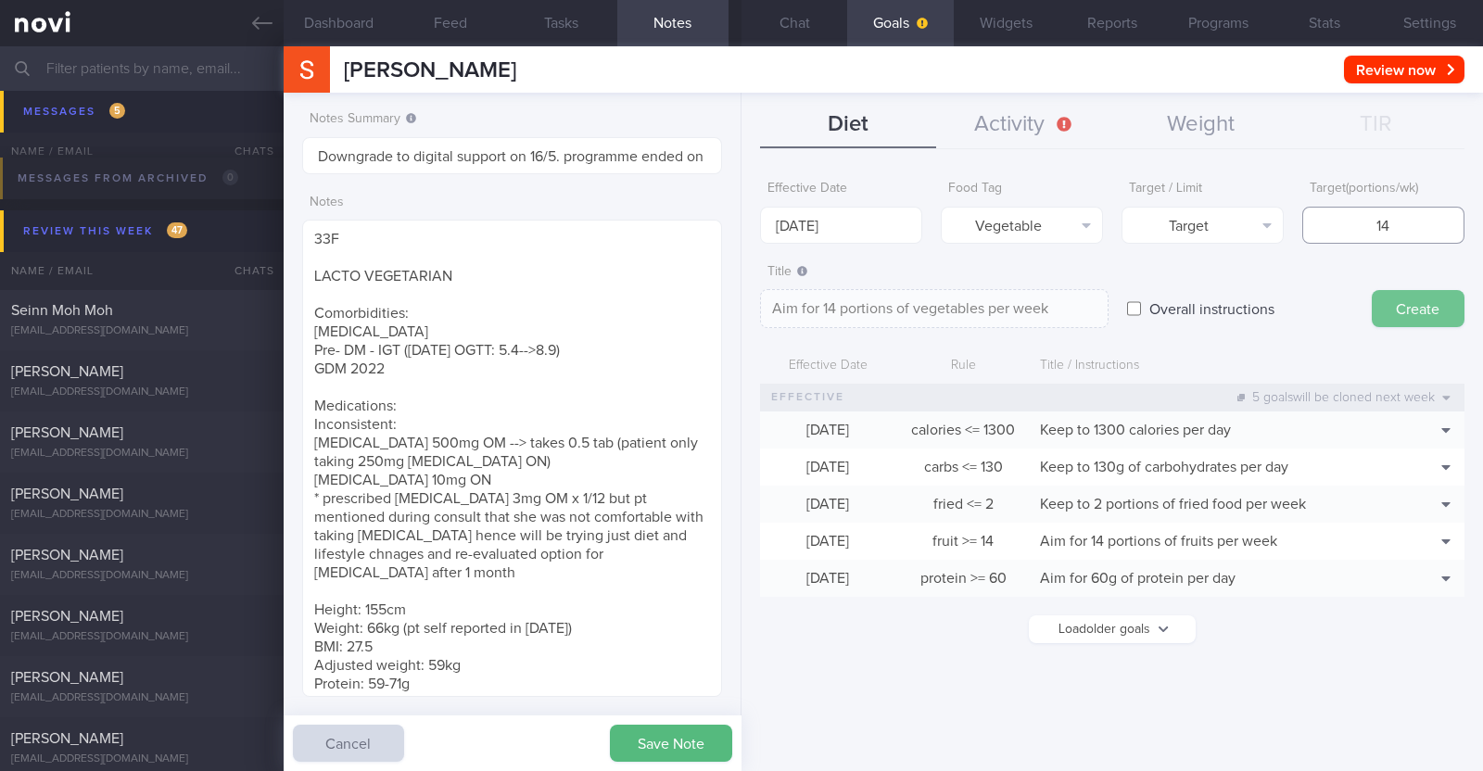
type input "14"
click at [1403, 314] on button "Create" at bounding box center [1418, 308] width 93 height 37
type input "18 Aug 2025"
type textarea "Aim for ___ of ___"
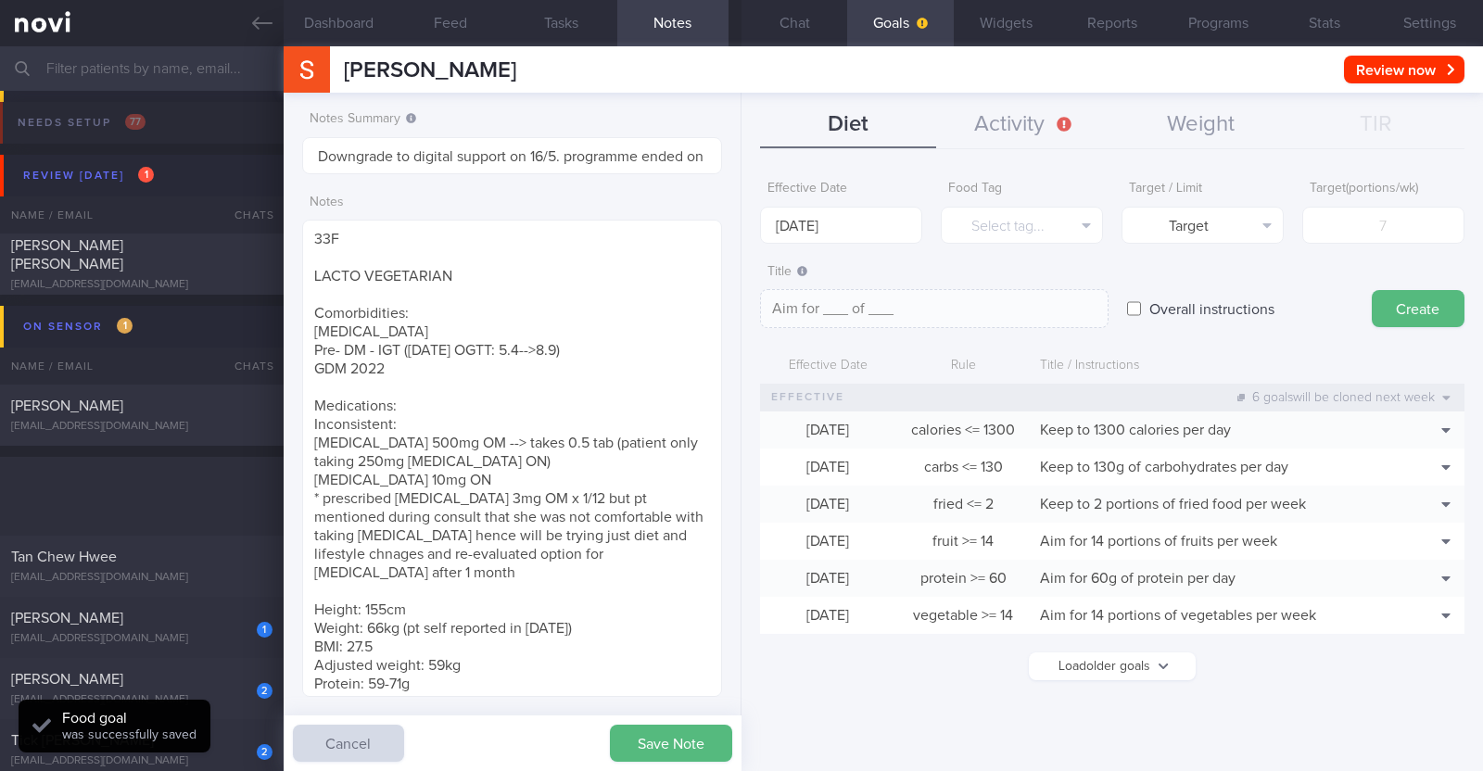
select select "7"
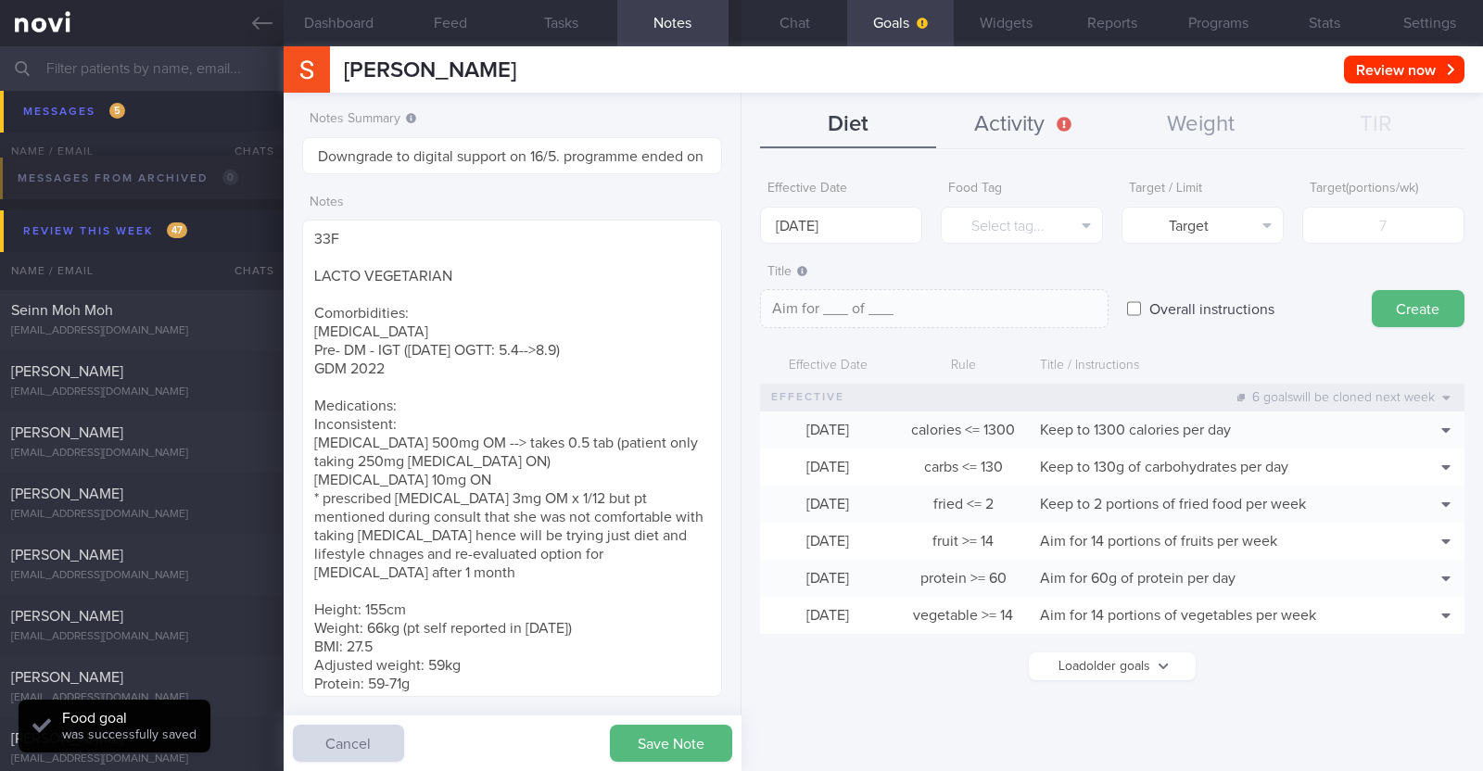
click at [1014, 123] on button "Activity" at bounding box center [1024, 125] width 176 height 46
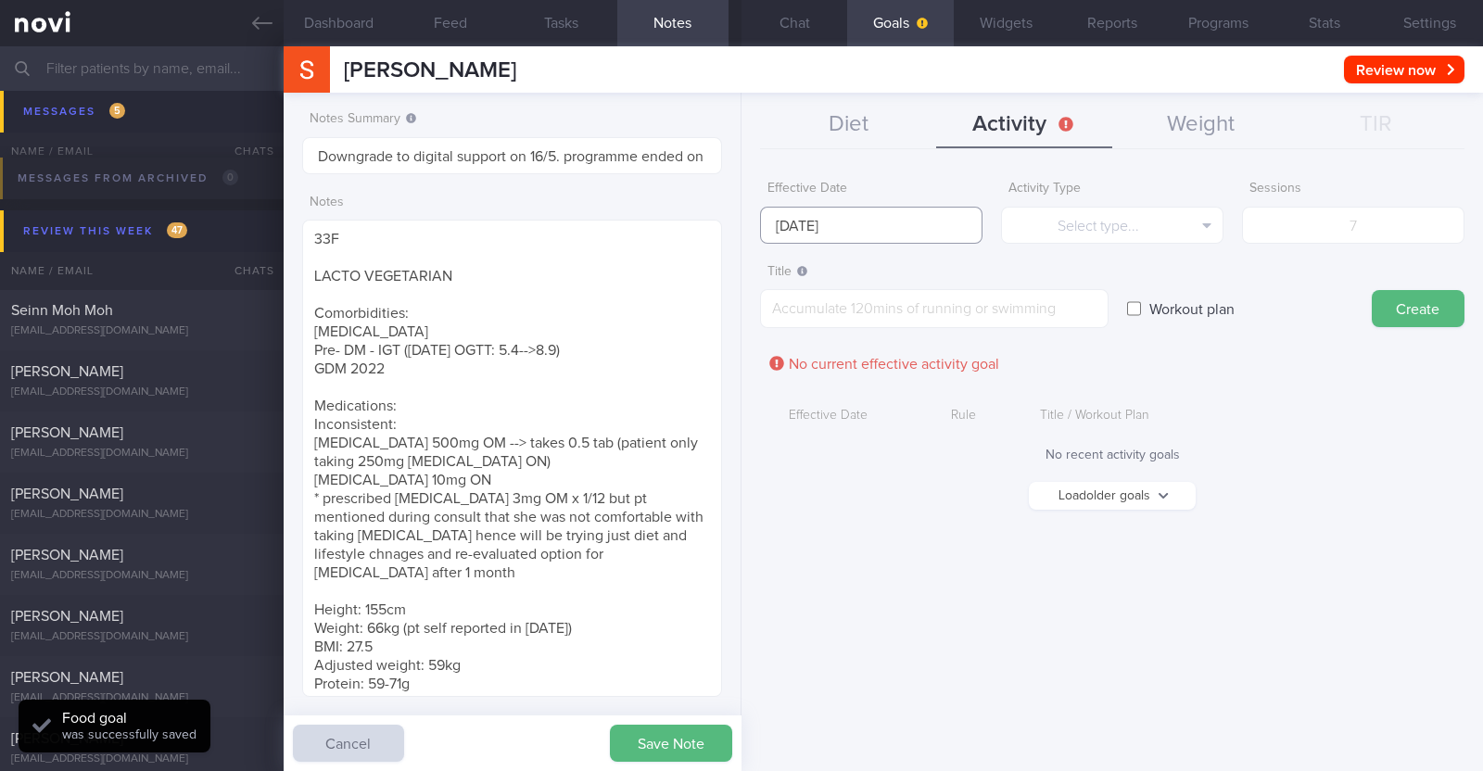
click at [845, 228] on input "[DATE]" at bounding box center [871, 225] width 222 height 37
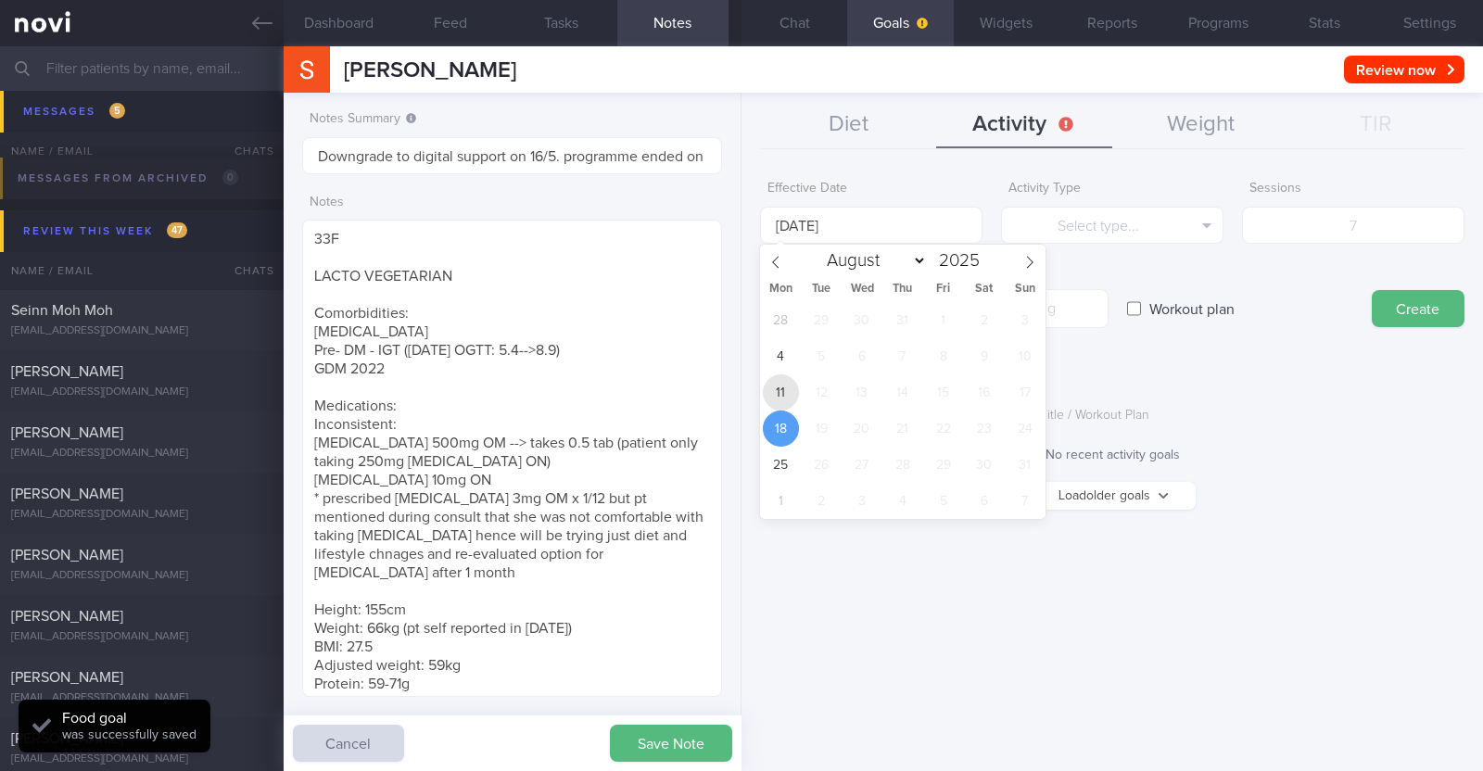
click at [770, 388] on span "11" at bounding box center [781, 392] width 36 height 36
type input "[DATE]"
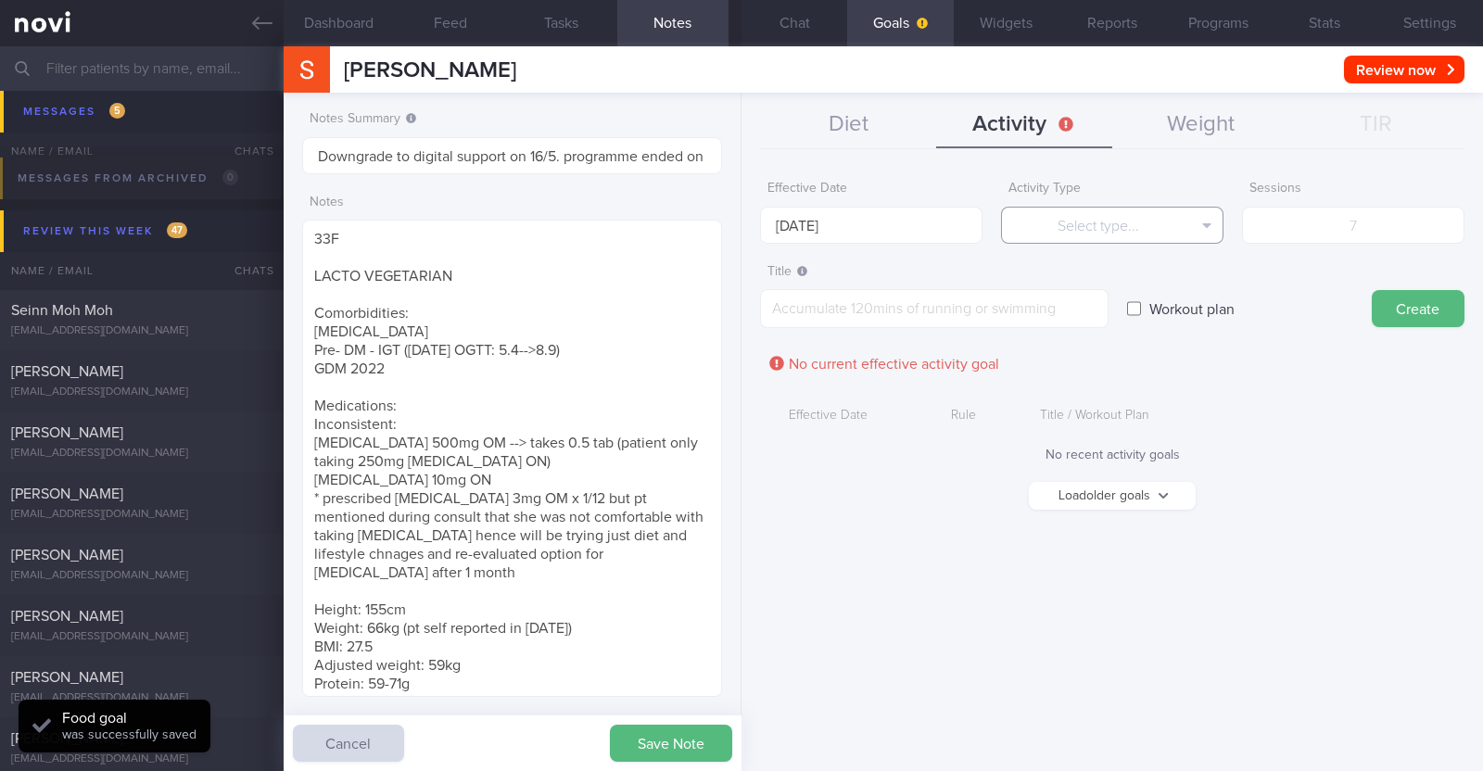
click at [1038, 227] on button "Select type..." at bounding box center [1112, 225] width 222 height 37
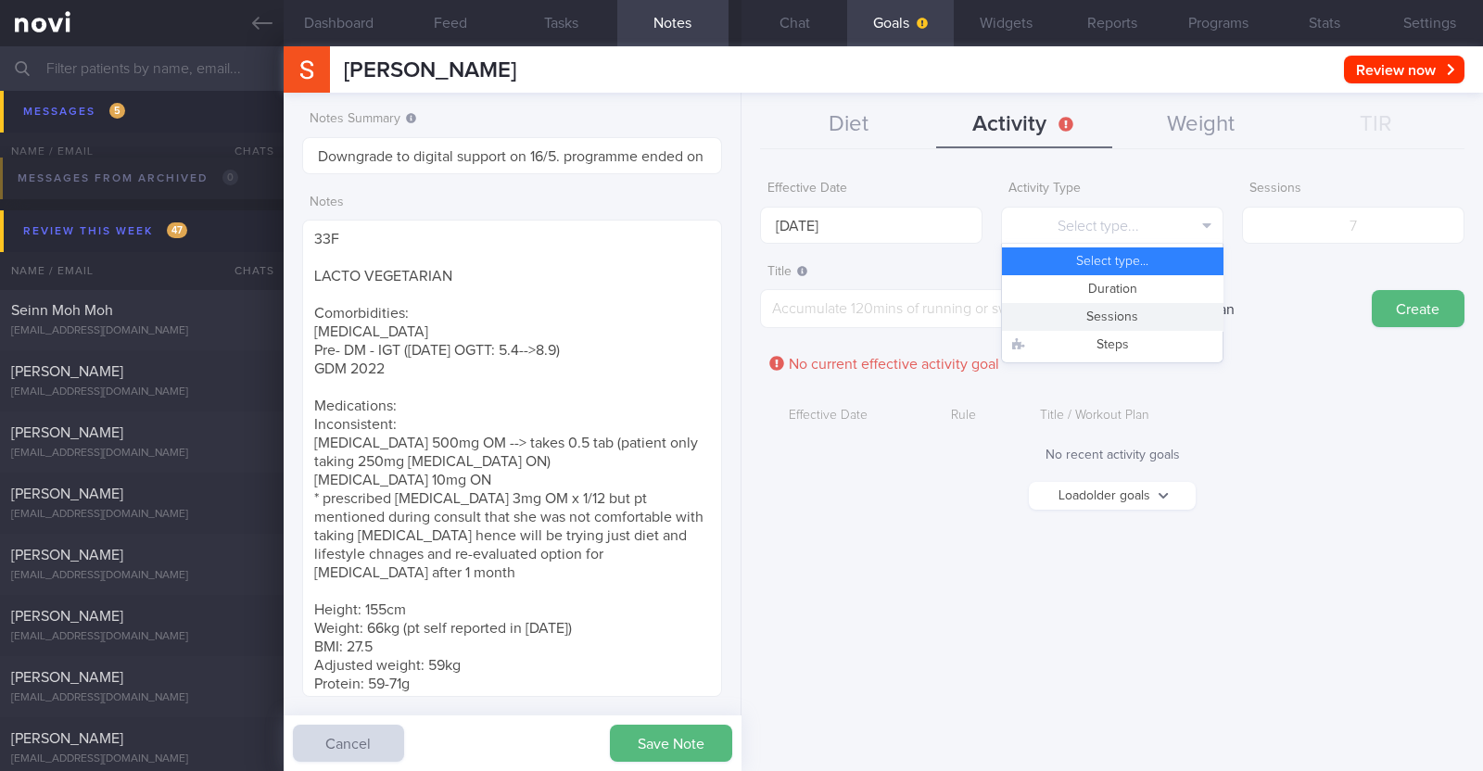
click at [1076, 320] on button "Sessions" at bounding box center [1112, 317] width 221 height 28
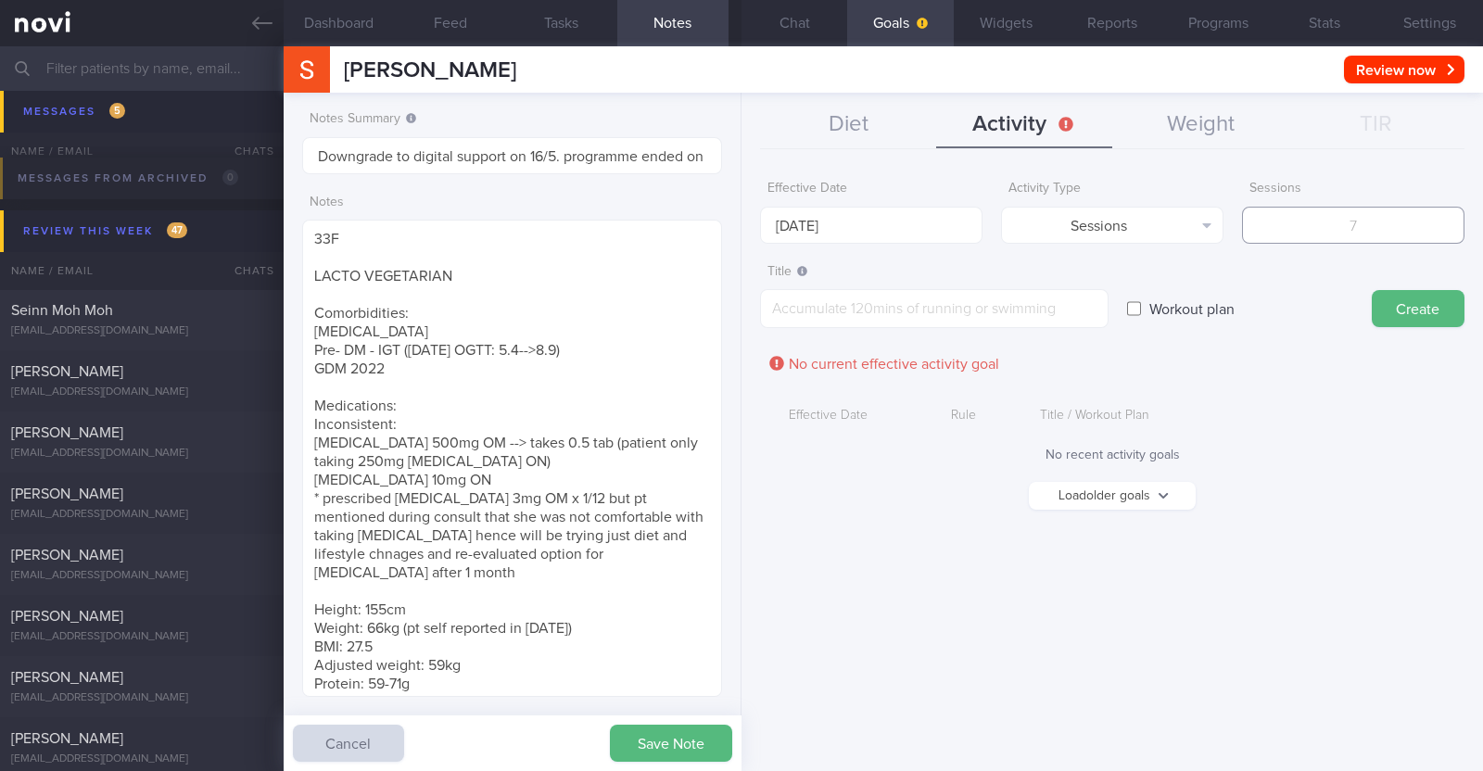
click at [1373, 222] on input "number" at bounding box center [1353, 225] width 222 height 37
type input "2"
click at [967, 325] on textarea at bounding box center [934, 308] width 348 height 39
click at [829, 310] on textarea at bounding box center [934, 308] width 348 height 39
paste textarea "Aim to do 2x strength training sessions per week. Body weight training - [Exerc…"
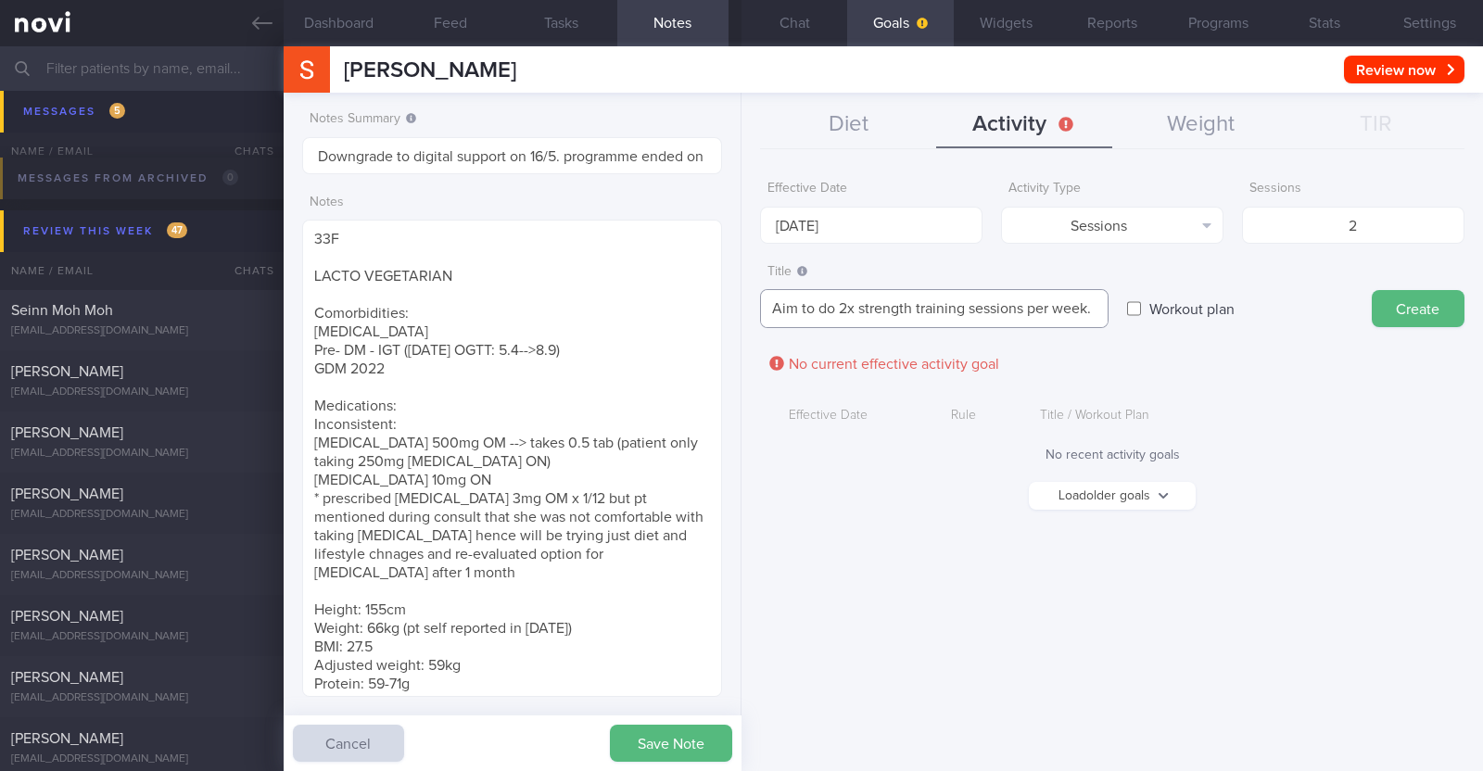
scroll to position [19, 0]
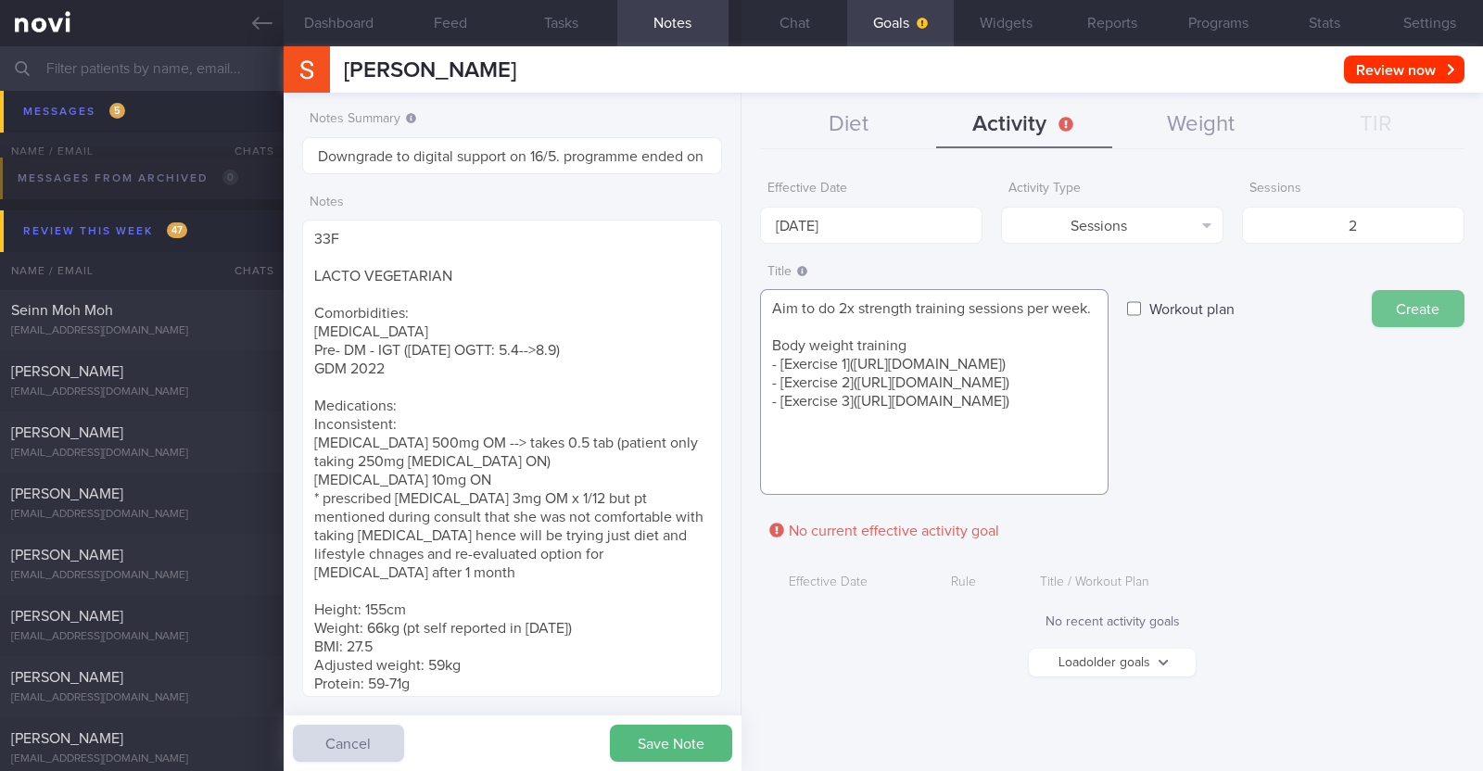
type textarea "Aim to do 2x strength training sessions per week. Body weight training - [Exerc…"
click at [1398, 304] on button "Create" at bounding box center [1418, 308] width 93 height 37
type input "[DATE]"
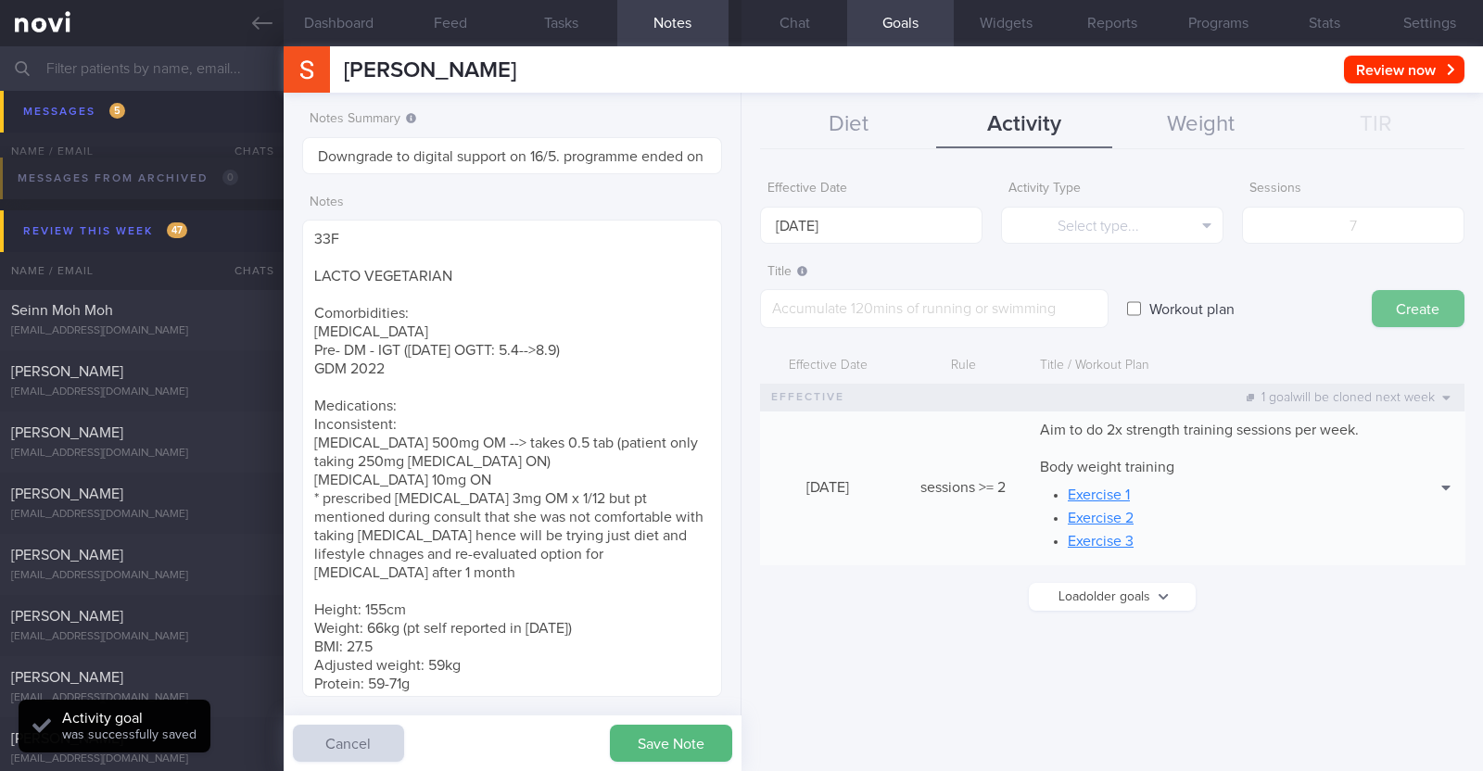
scroll to position [0, 0]
click at [828, 25] on button "Chat" at bounding box center [794, 23] width 106 height 46
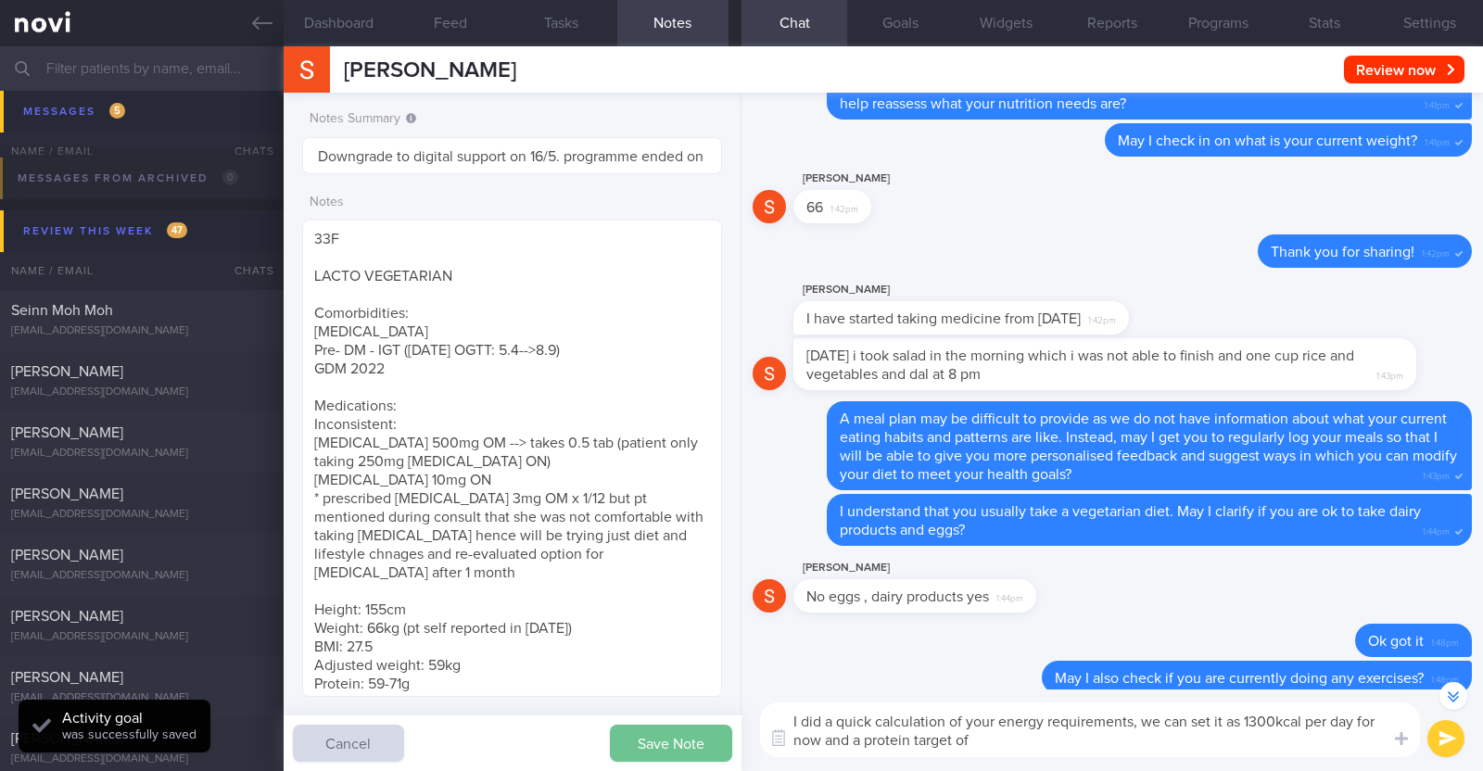
click at [661, 739] on button "Save Note" at bounding box center [671, 743] width 122 height 37
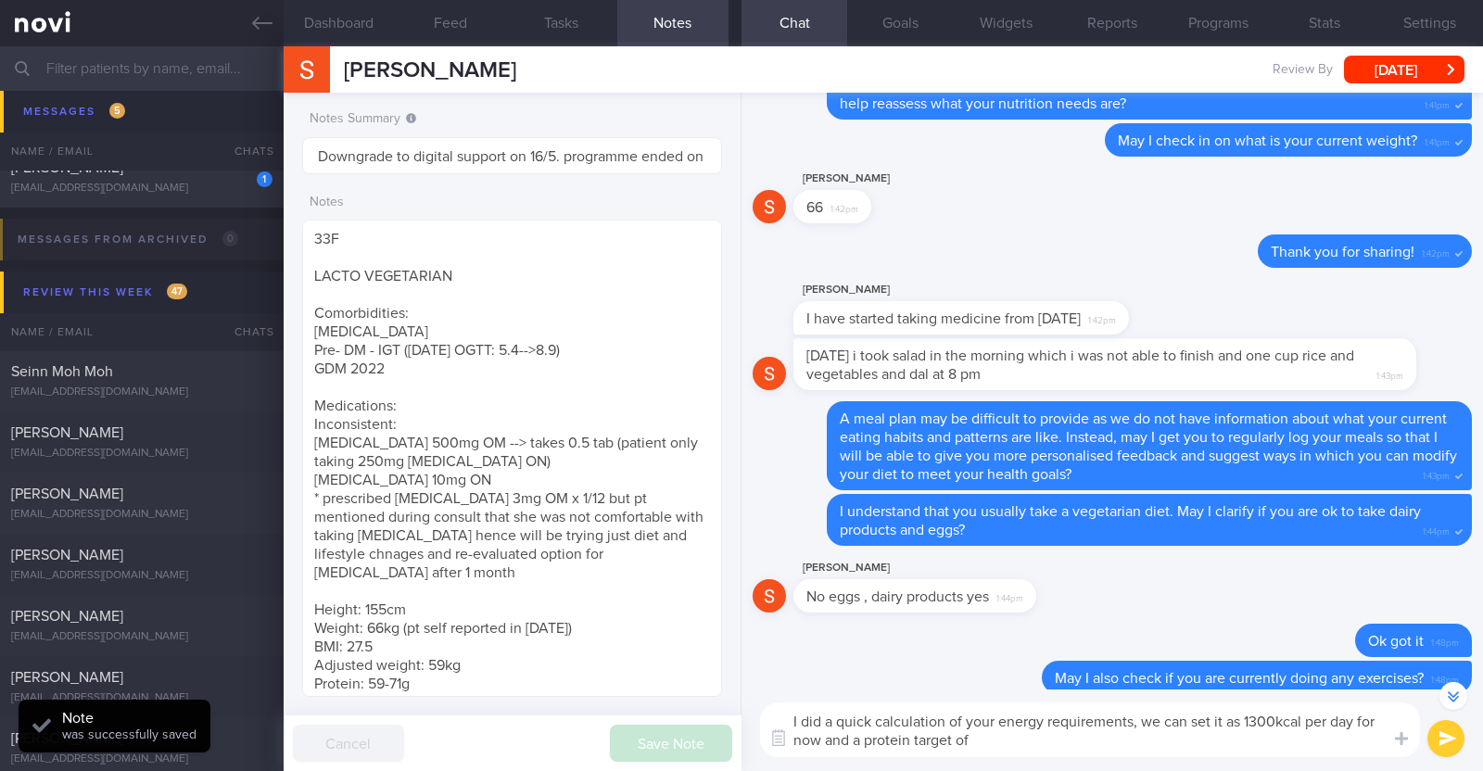
click at [1031, 741] on textarea "I did a quick calculation of your energy requirements, we can set it as 1300kca…" at bounding box center [1090, 730] width 660 height 55
type textarea "I did a quick calculation of your energy requirements, we can set it as 1300kca…"
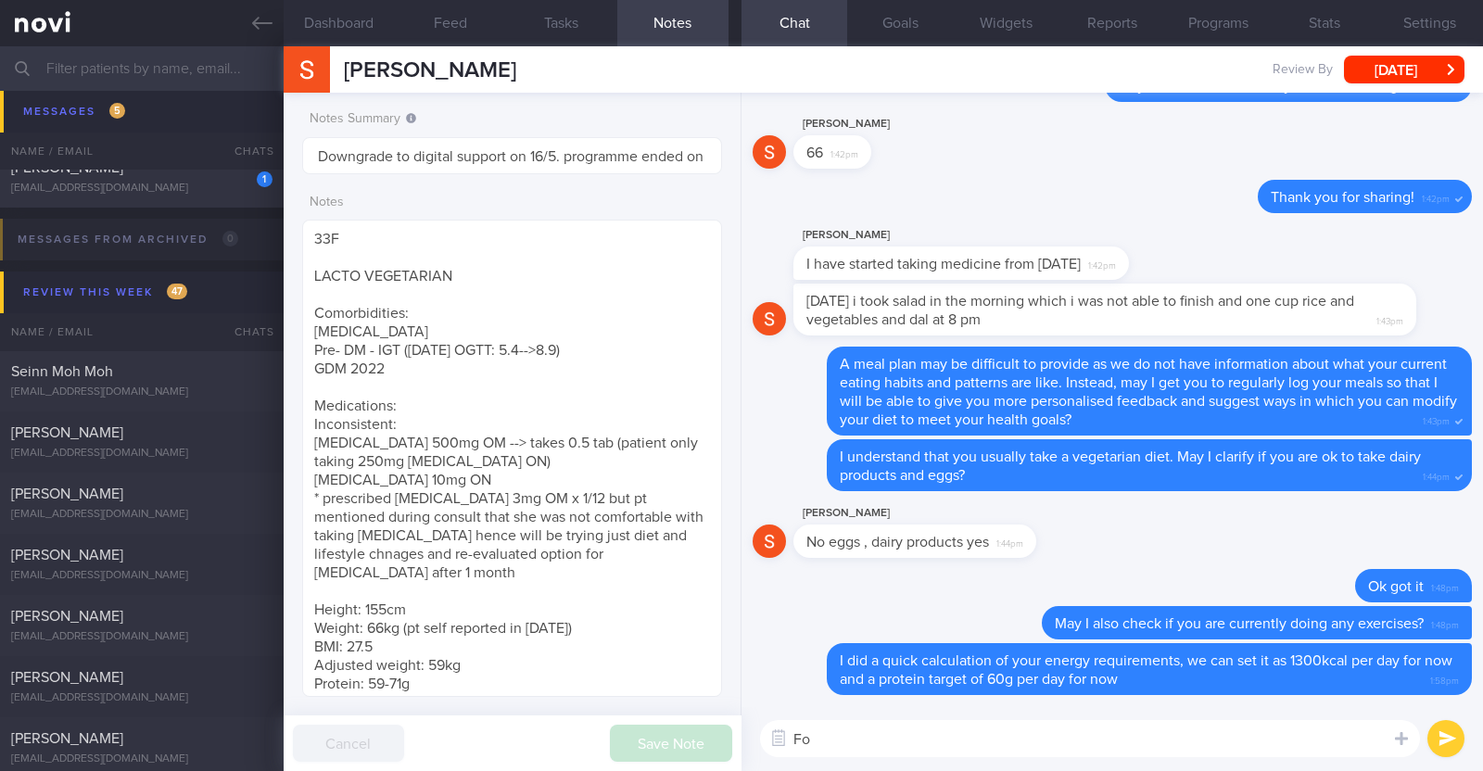
type textarea "F"
type textarea "You can discuss the weight goal with [PERSON_NAME] in more detail during your r…"
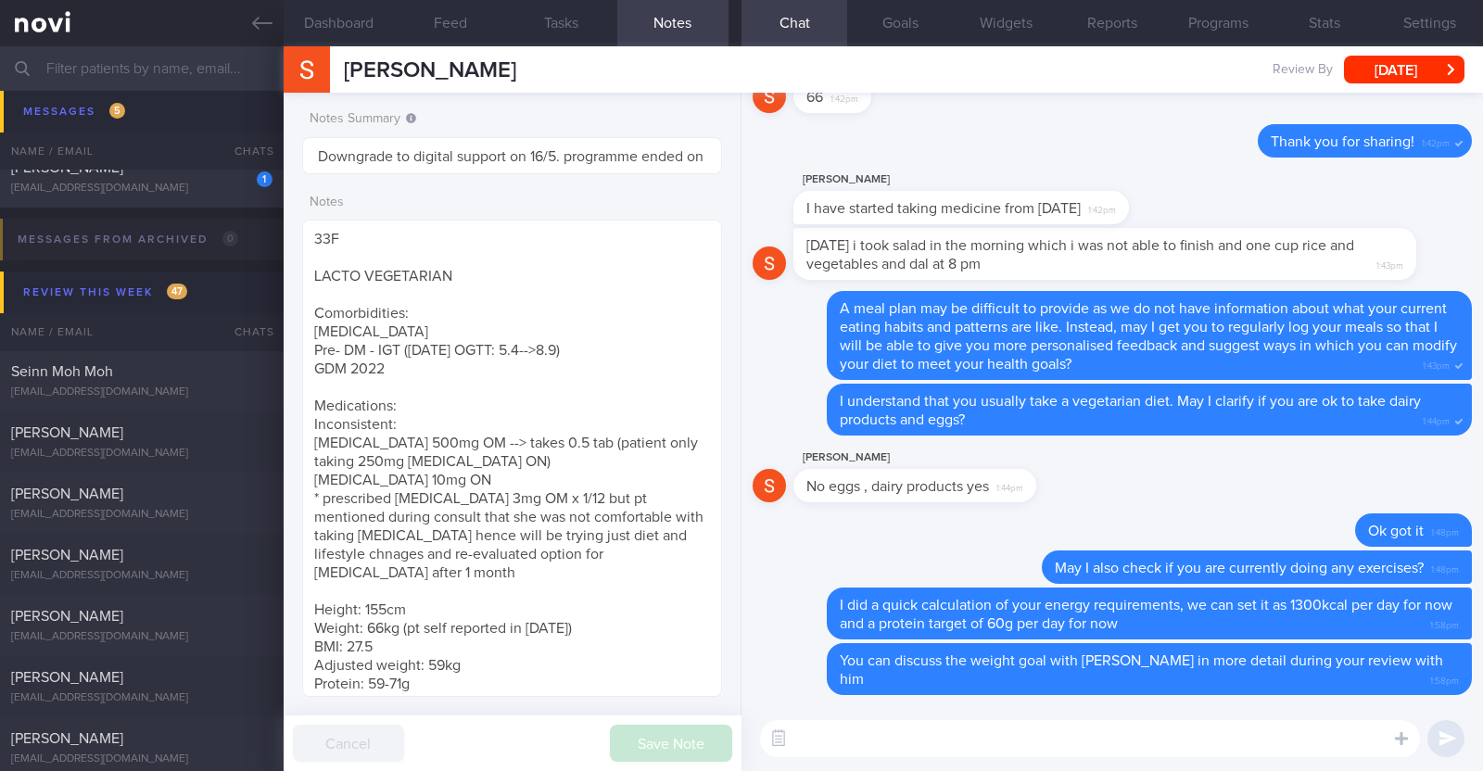
click at [1101, 728] on textarea at bounding box center [1090, 738] width 660 height 37
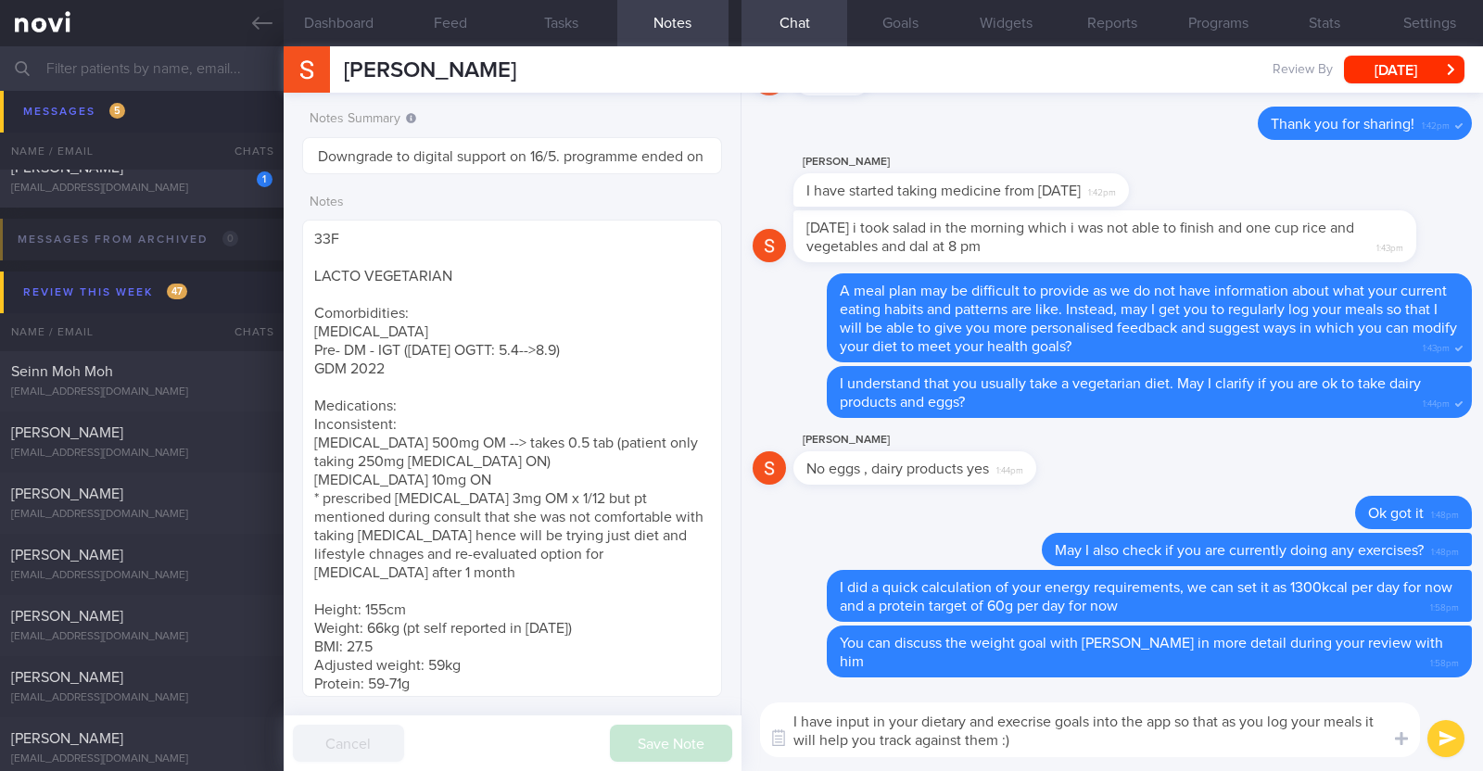
type textarea "I have input in your dietary and exercise goals into the app so that as you log…"
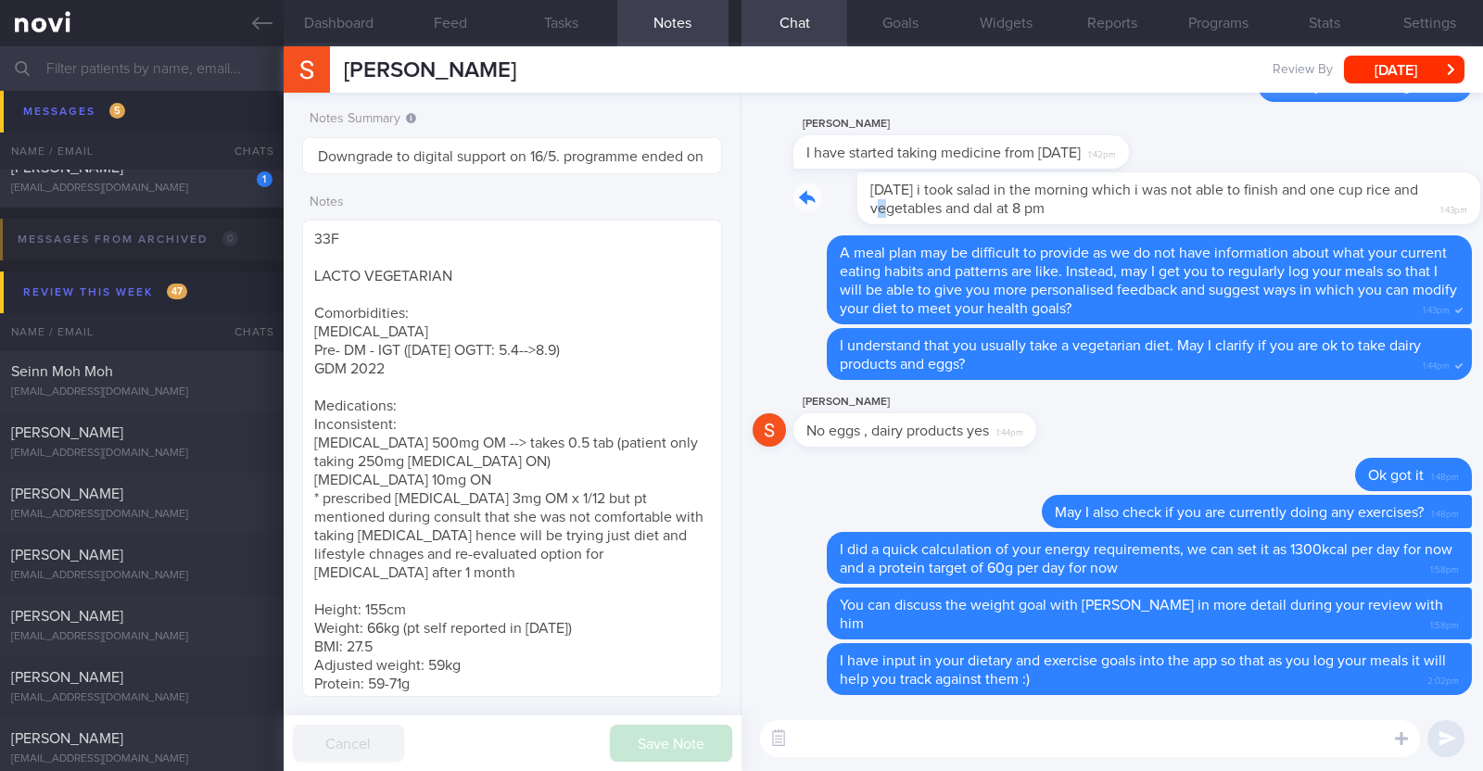
drag, startPoint x: 1367, startPoint y: 217, endPoint x: 1464, endPoint y: 215, distance: 97.3
click at [1464, 215] on div "Delete I have input in your dietary and exercise goals into the app so that as …" at bounding box center [1111, 400] width 741 height 614
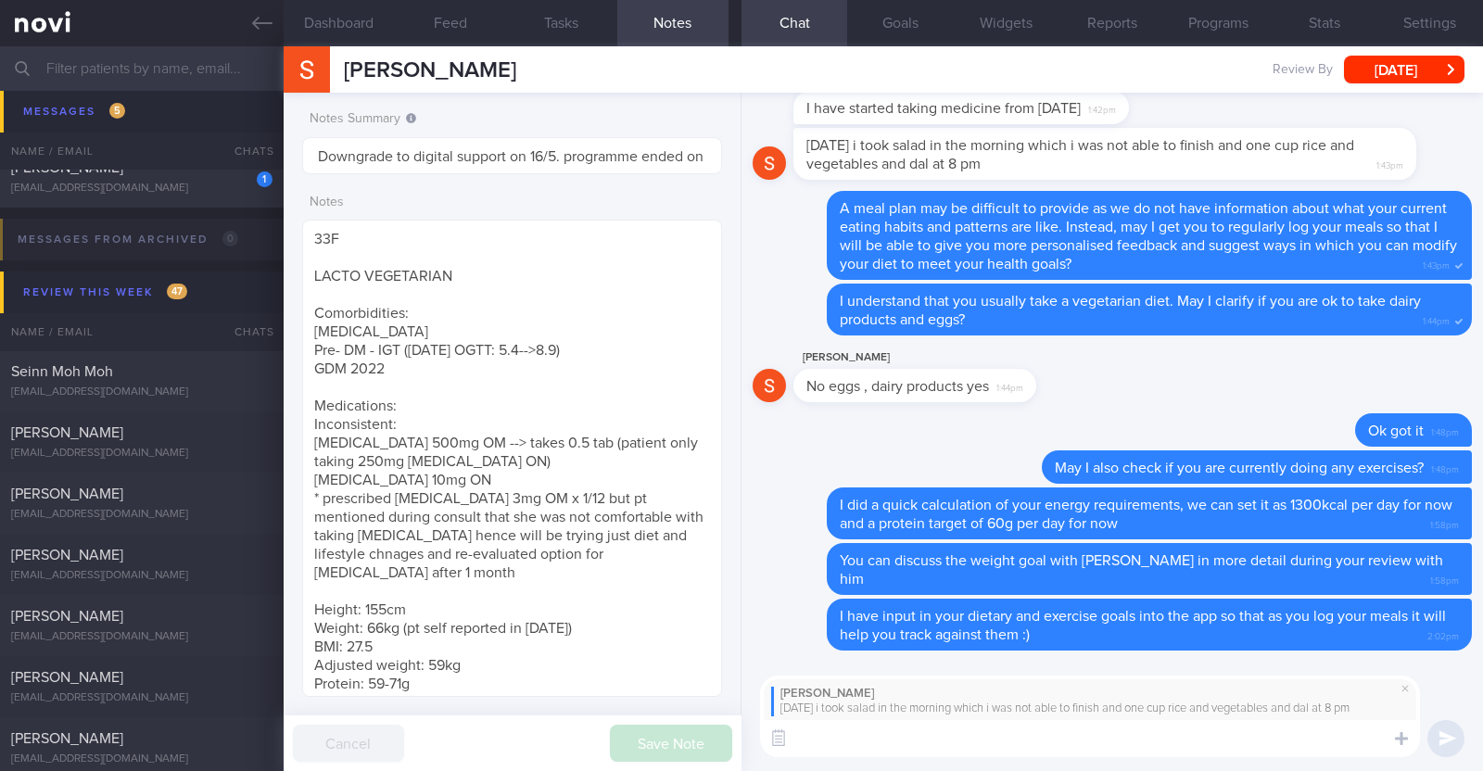
click at [1054, 738] on textarea at bounding box center [1090, 738] width 660 height 37
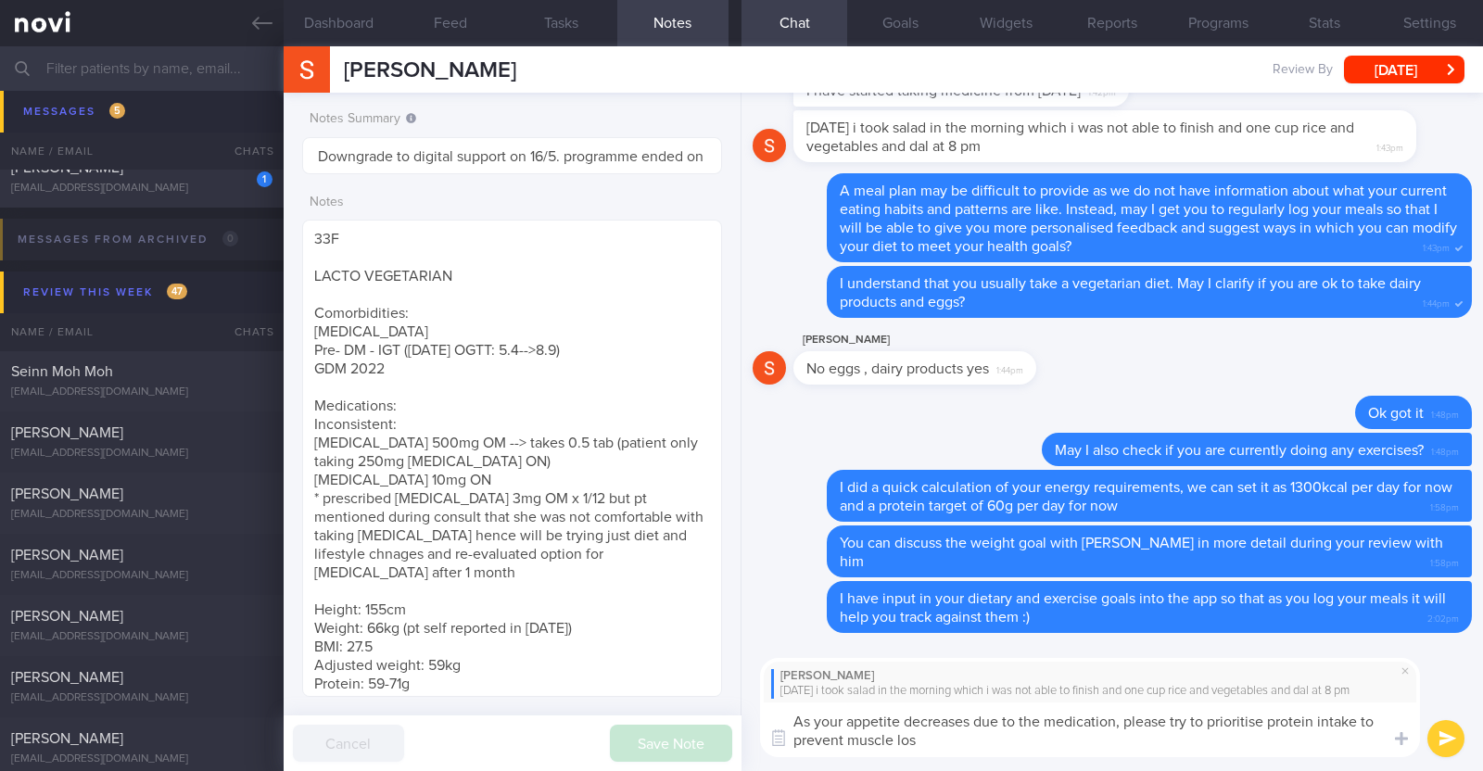
type textarea "As your appetite decreases due to the medication, please try to prioritise prot…"
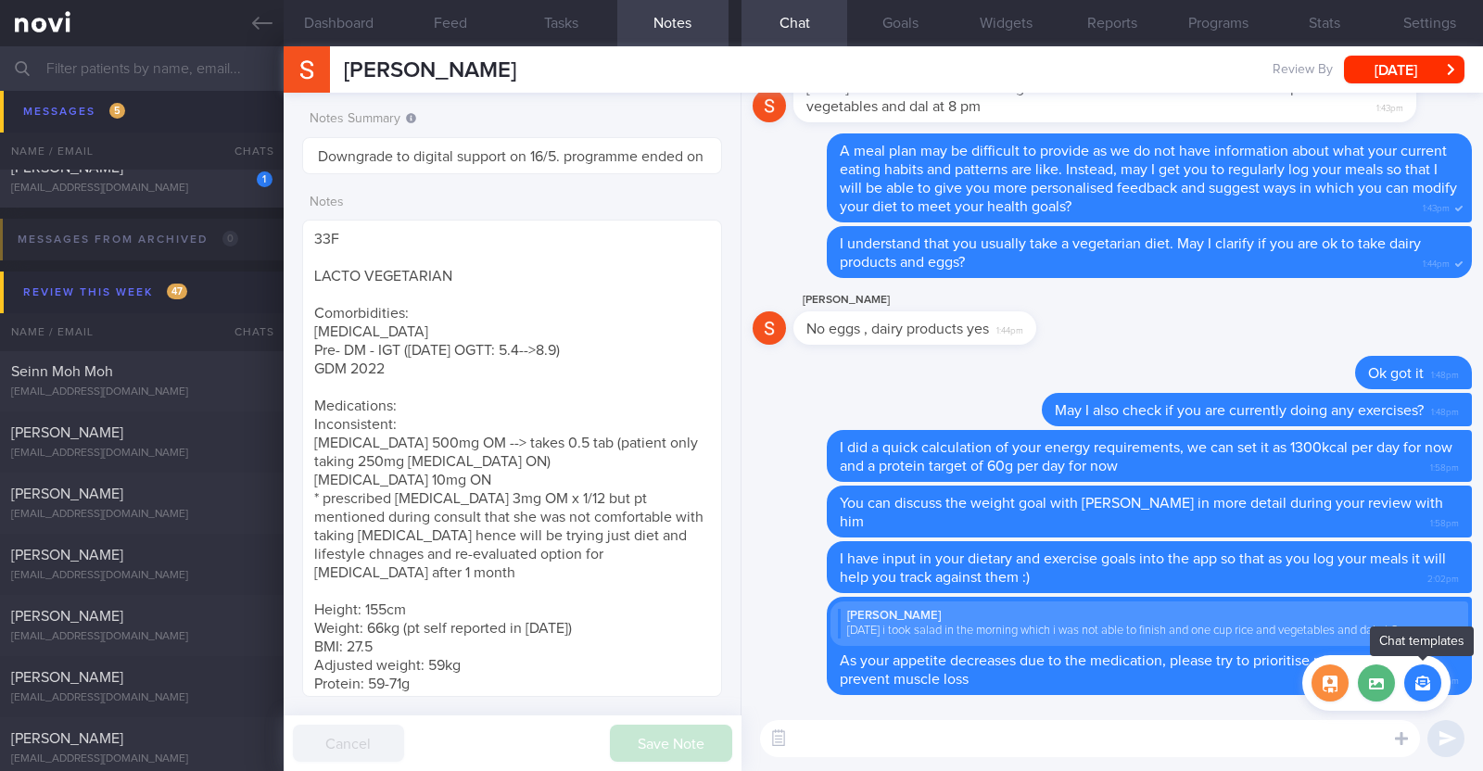
click at [1420, 685] on button "button" at bounding box center [1422, 683] width 37 height 37
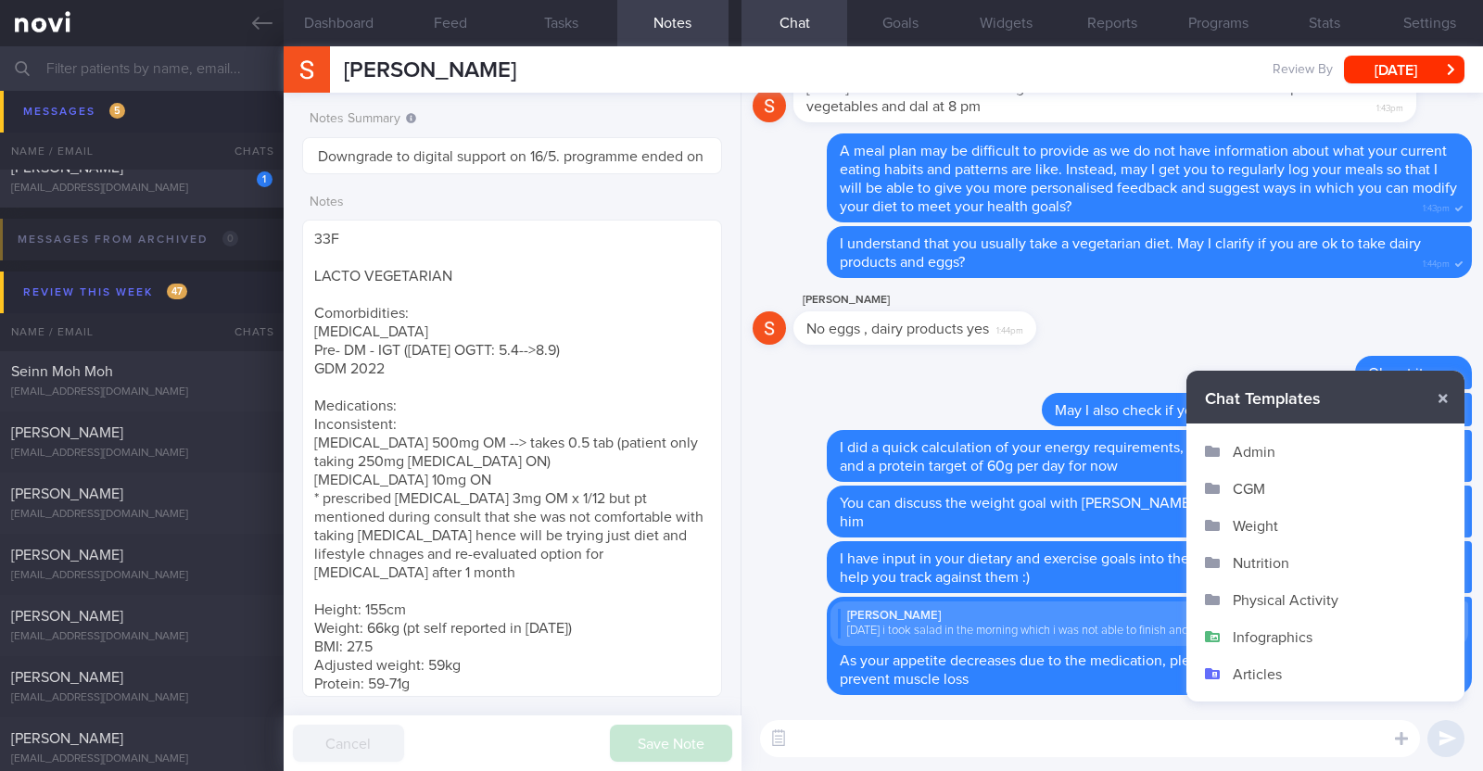
click at [1328, 641] on button "Infographics" at bounding box center [1325, 636] width 278 height 37
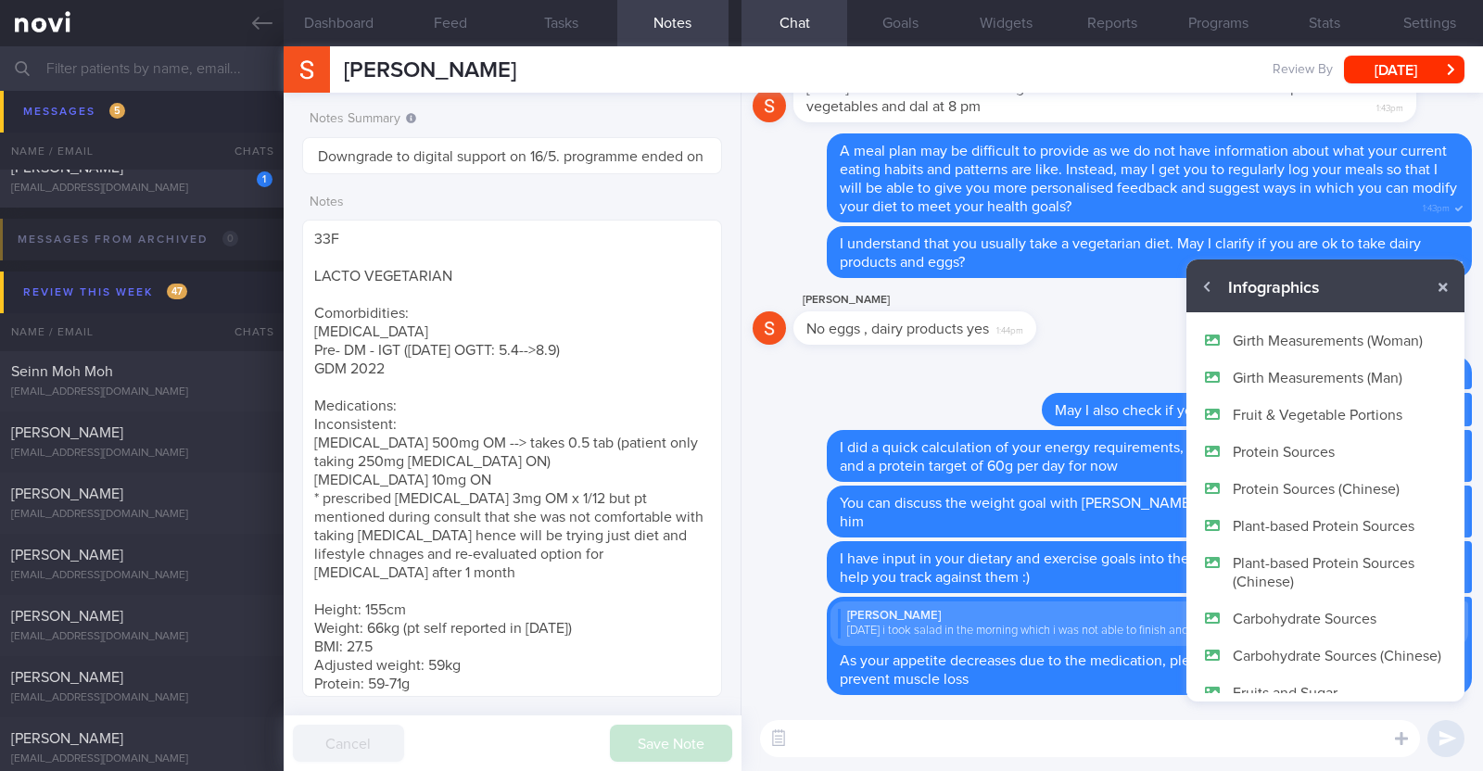
click at [1391, 524] on button "Plant-based Protein Sources" at bounding box center [1325, 525] width 278 height 37
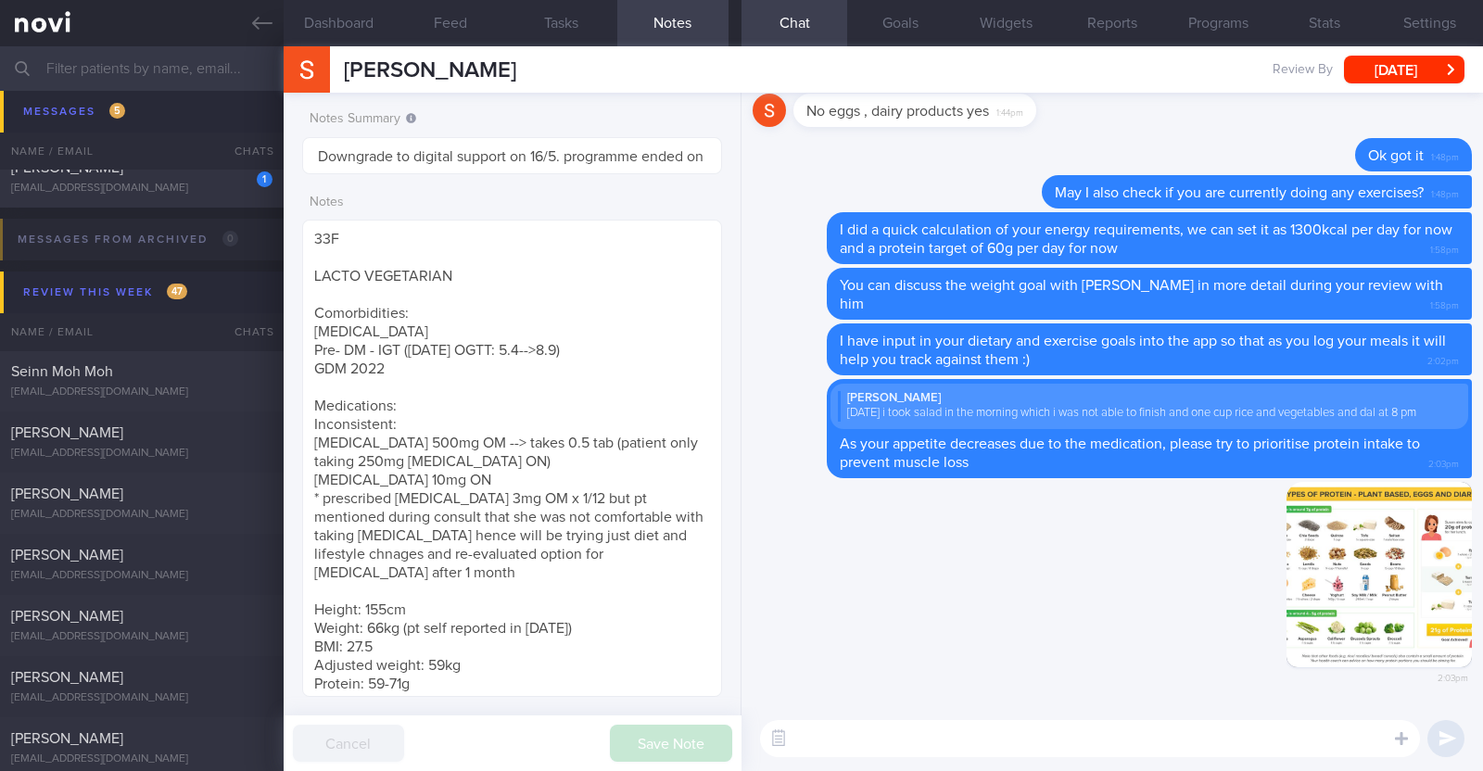
click at [1200, 739] on textarea at bounding box center [1090, 738] width 660 height 37
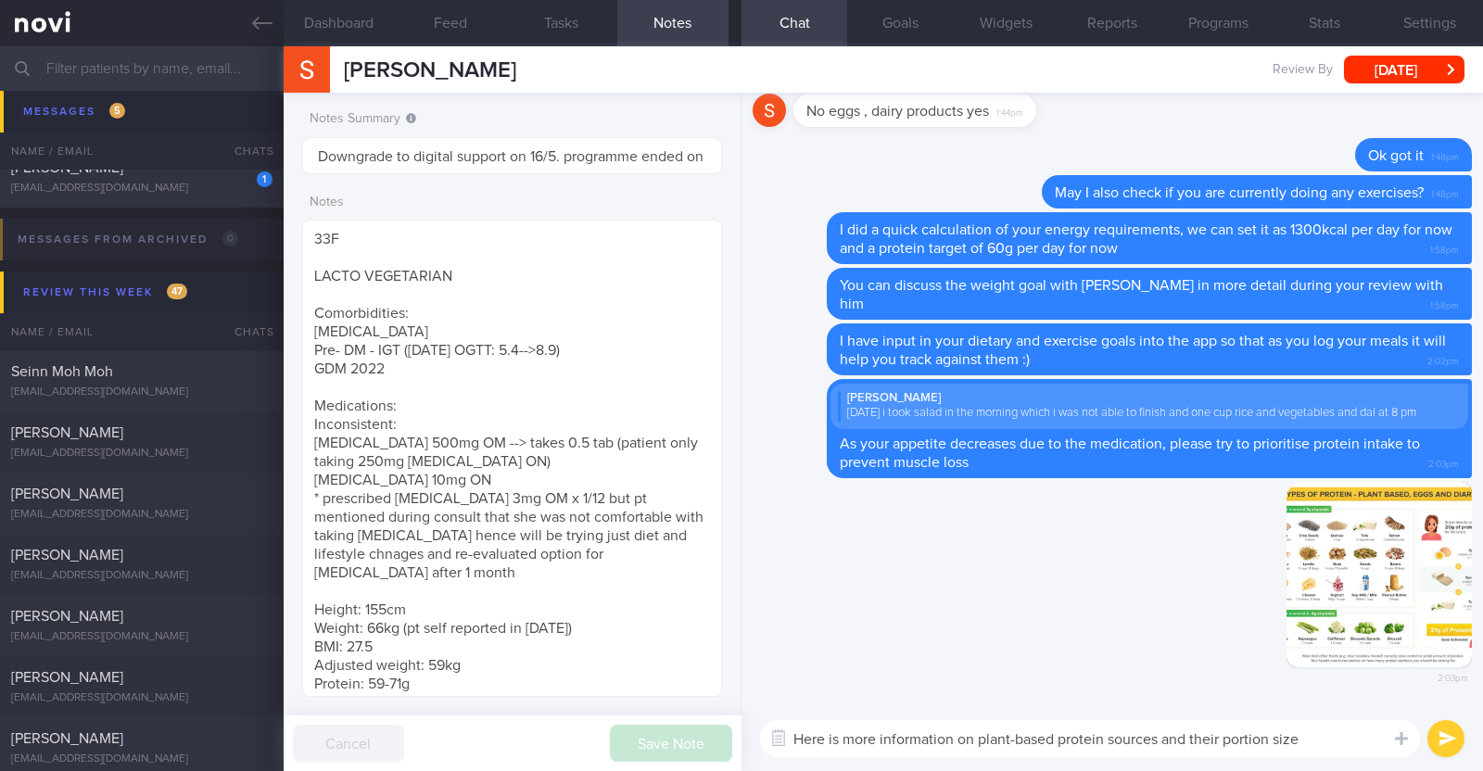
type textarea "Here is more information on plant-based protein sources and their portion sizes"
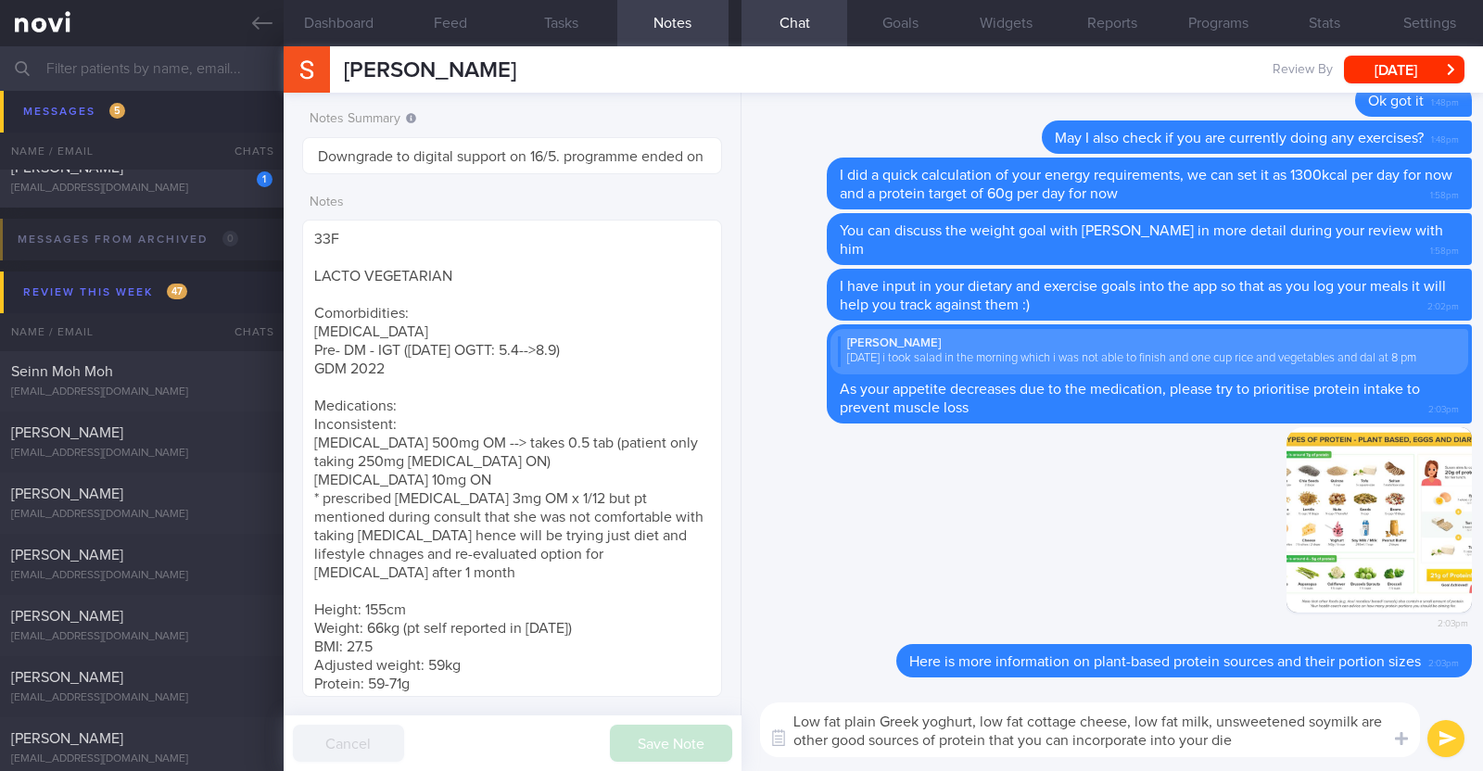
type textarea "Low fat plain Greek yoghurt, low fat cottage cheese, low fat milk, unsweetened …"
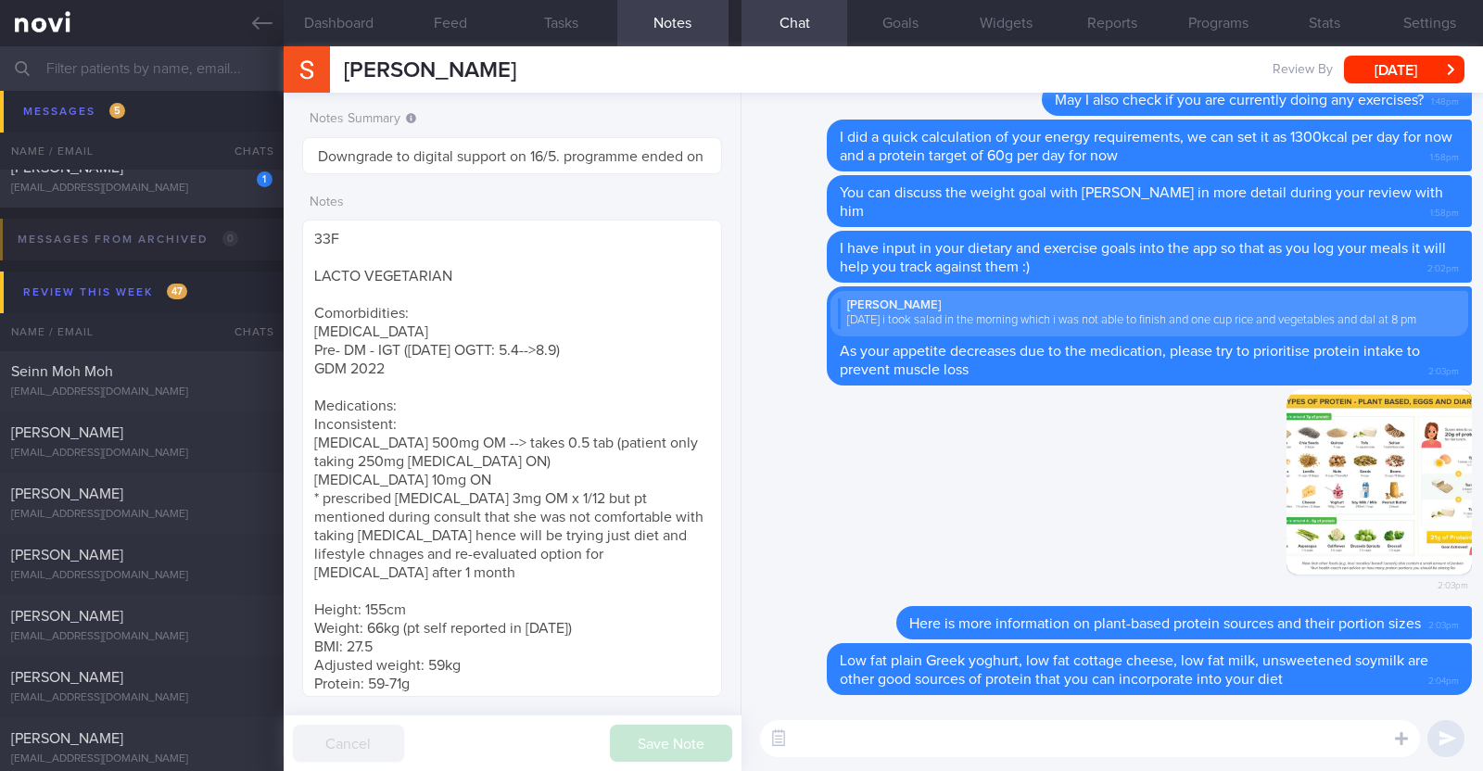
click at [1200, 739] on textarea at bounding box center [1090, 738] width 660 height 37
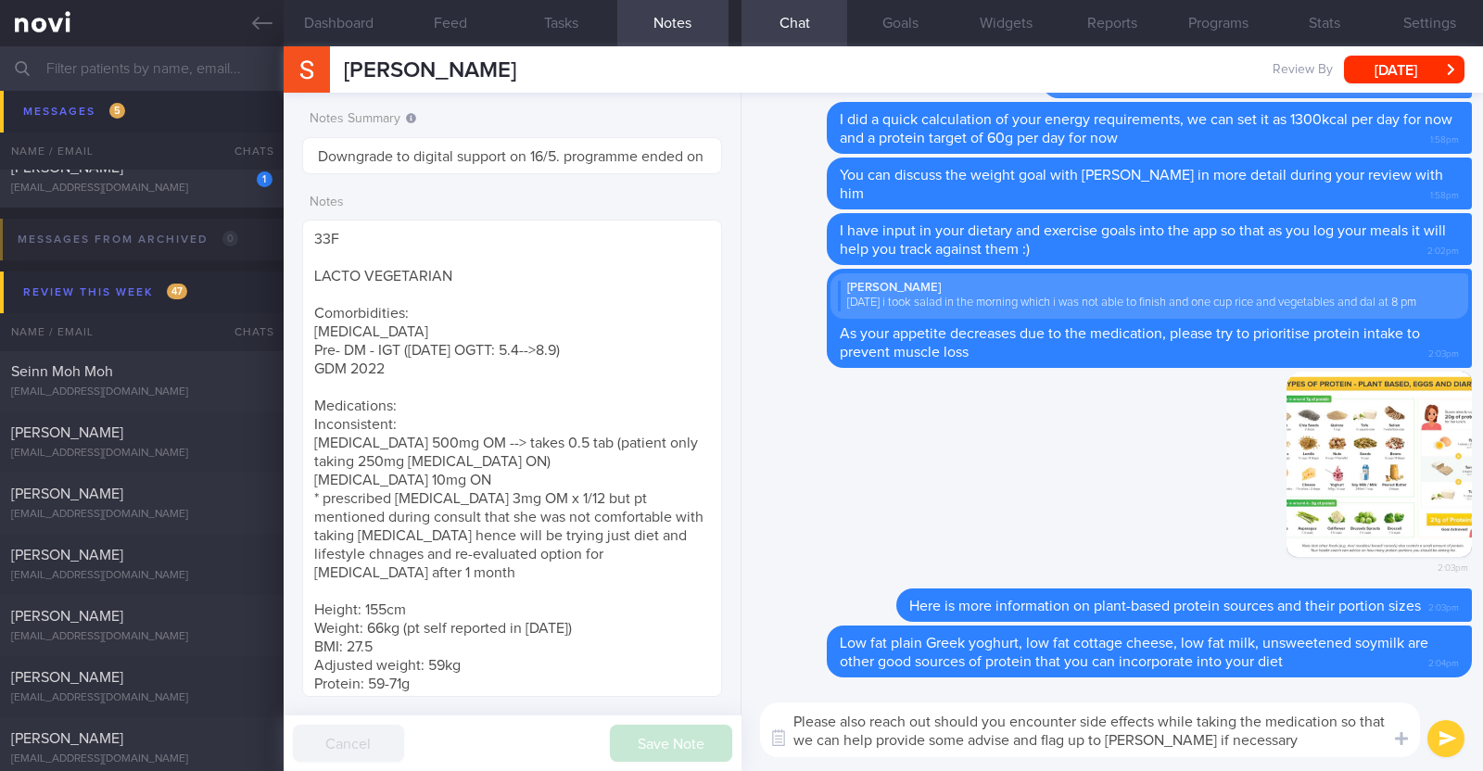
type textarea "Please also reach out should you encounter side effects while taking the medica…"
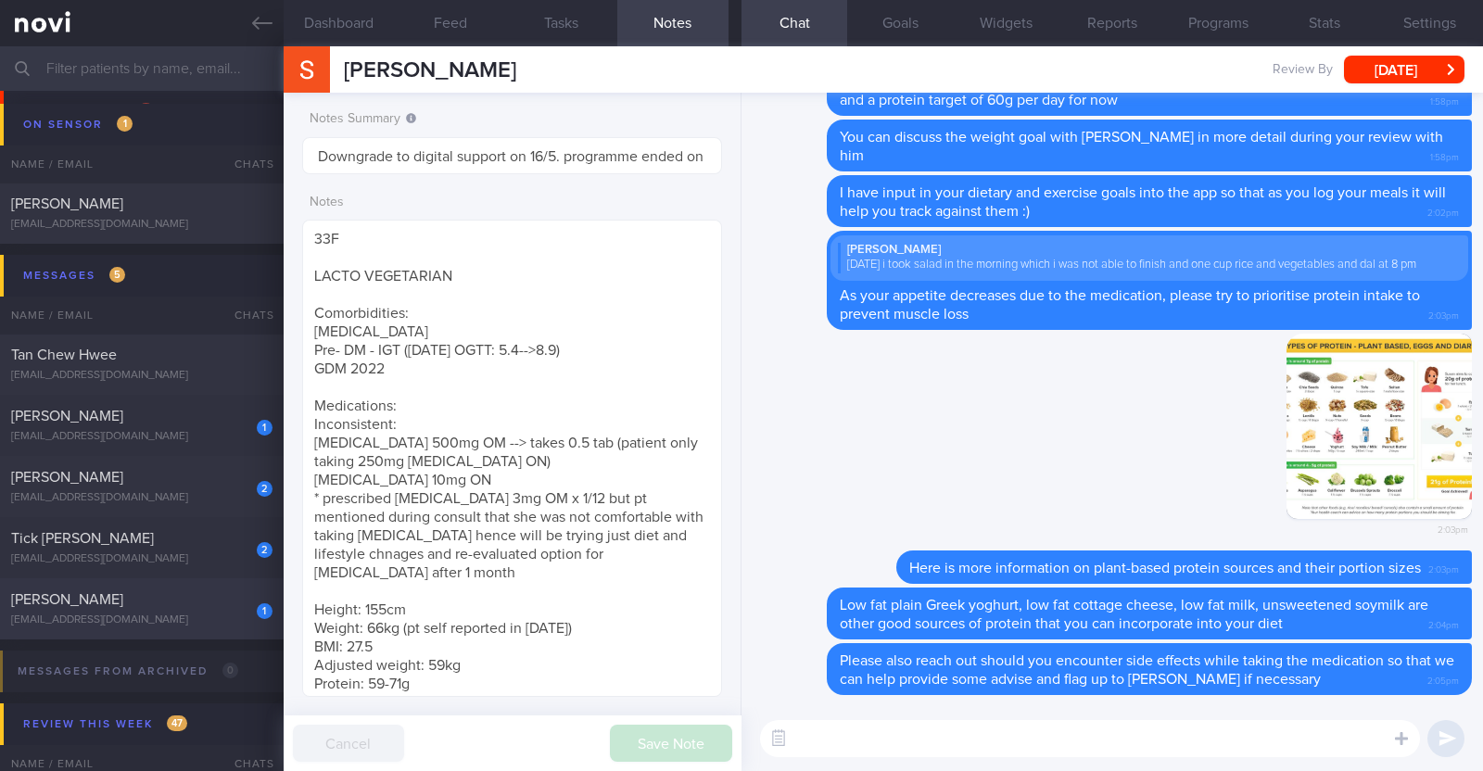
scroll to position [231, 0]
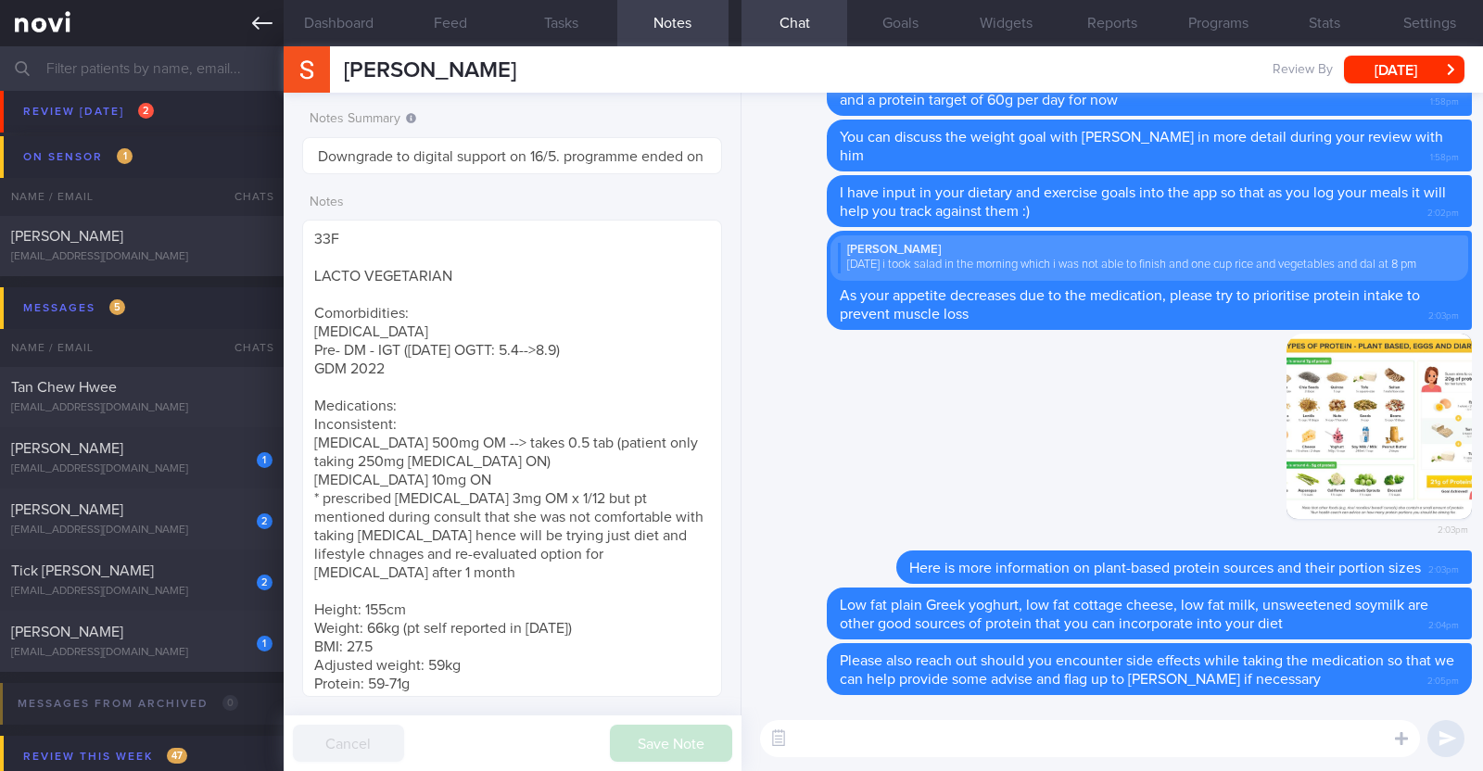
click at [264, 10] on link at bounding box center [142, 23] width 284 height 46
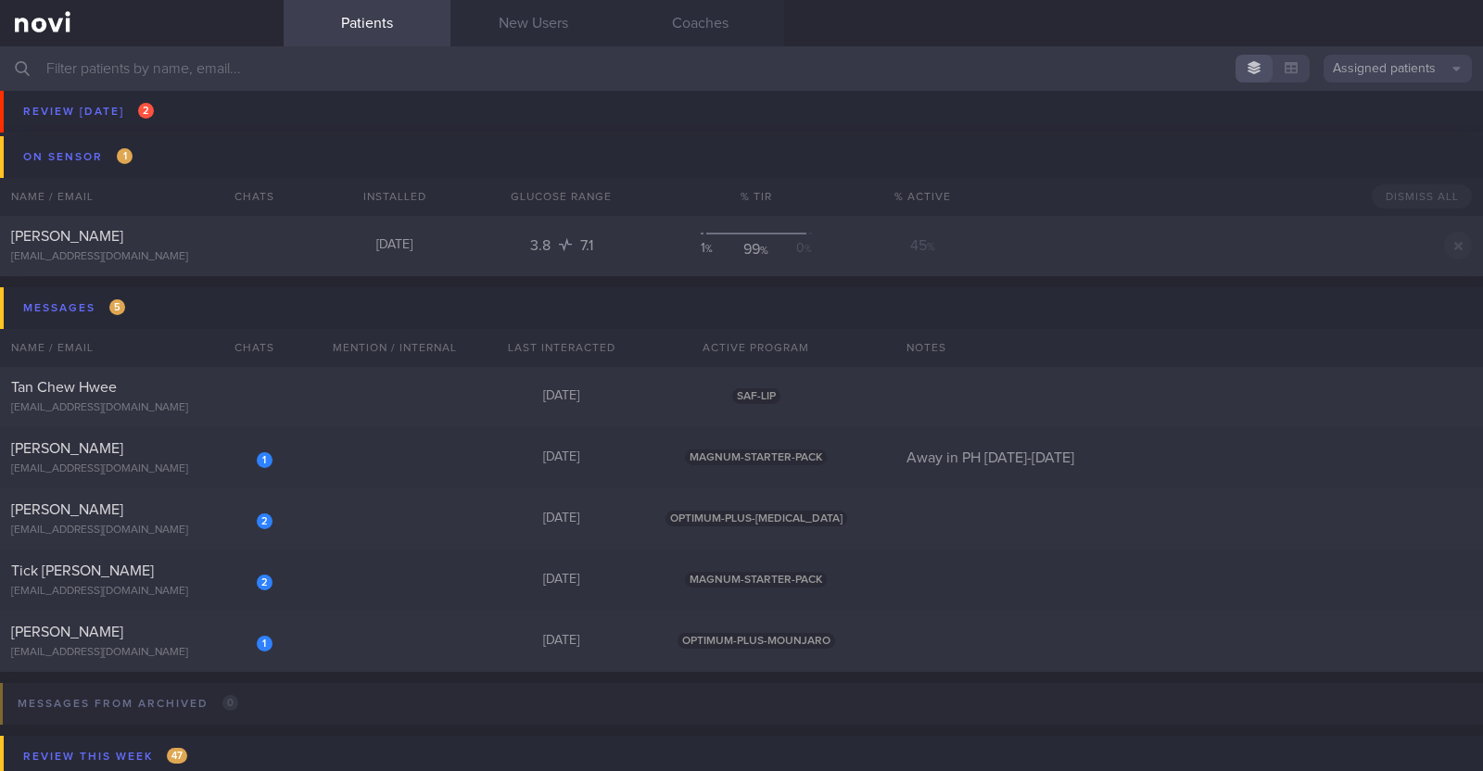
click at [369, 67] on input "text" at bounding box center [741, 68] width 1483 height 44
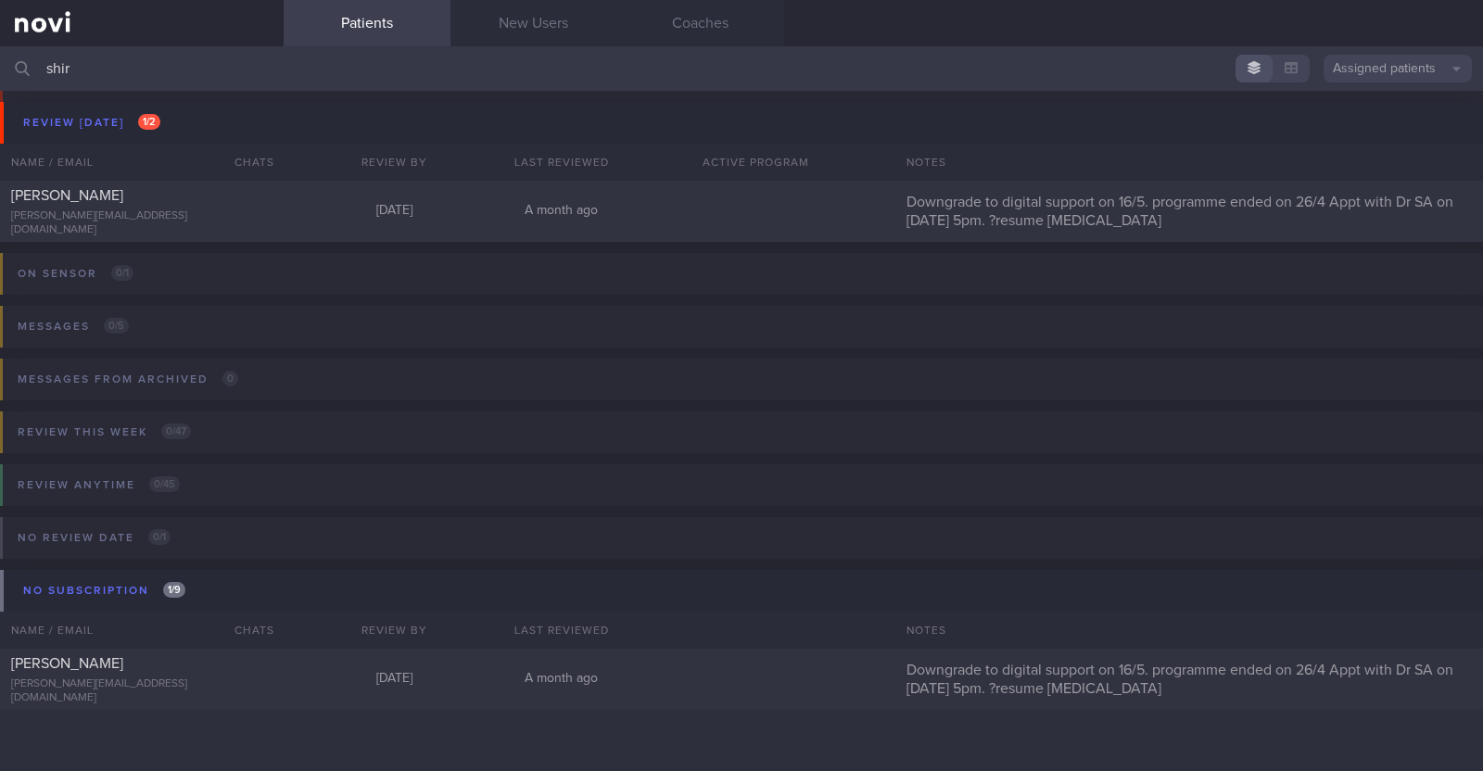
scroll to position [53, 0]
type input "shirishma"
click at [190, 202] on div "[PERSON_NAME]" at bounding box center [139, 195] width 257 height 19
select select "7"
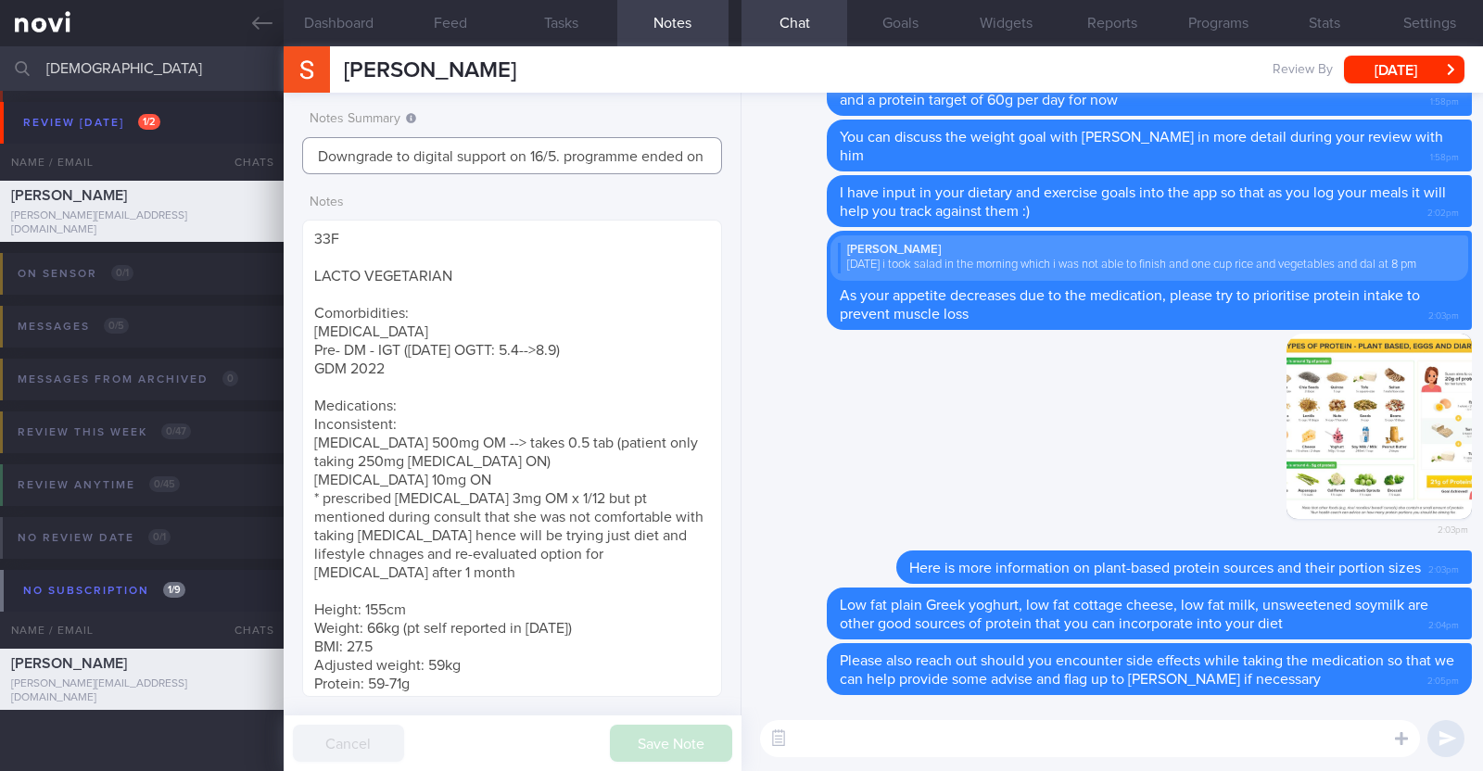
click at [455, 150] on input "Downgrade to digital support on 16/5. programme ended on 26/4 Appt with Dr SA o…" at bounding box center [512, 155] width 420 height 37
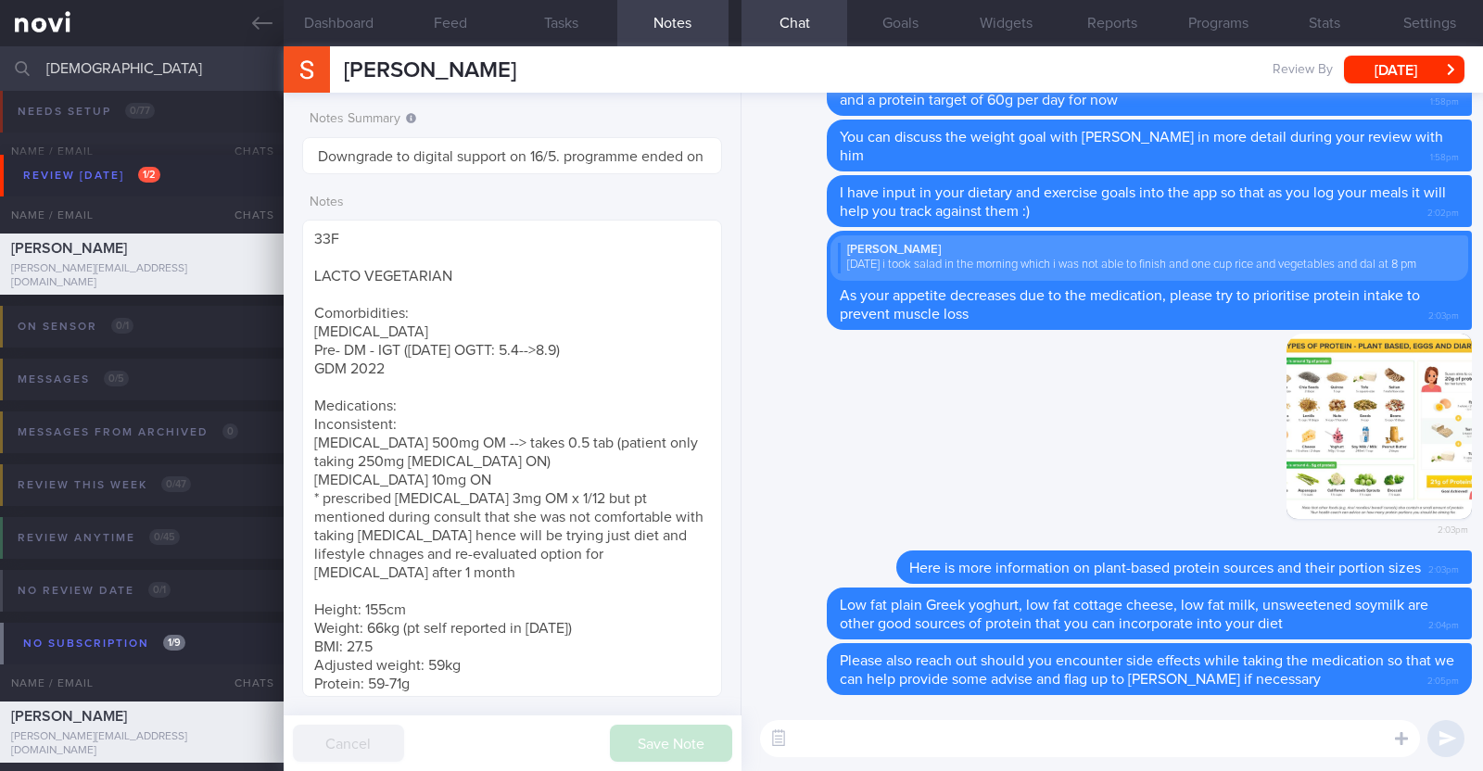
select select "7"
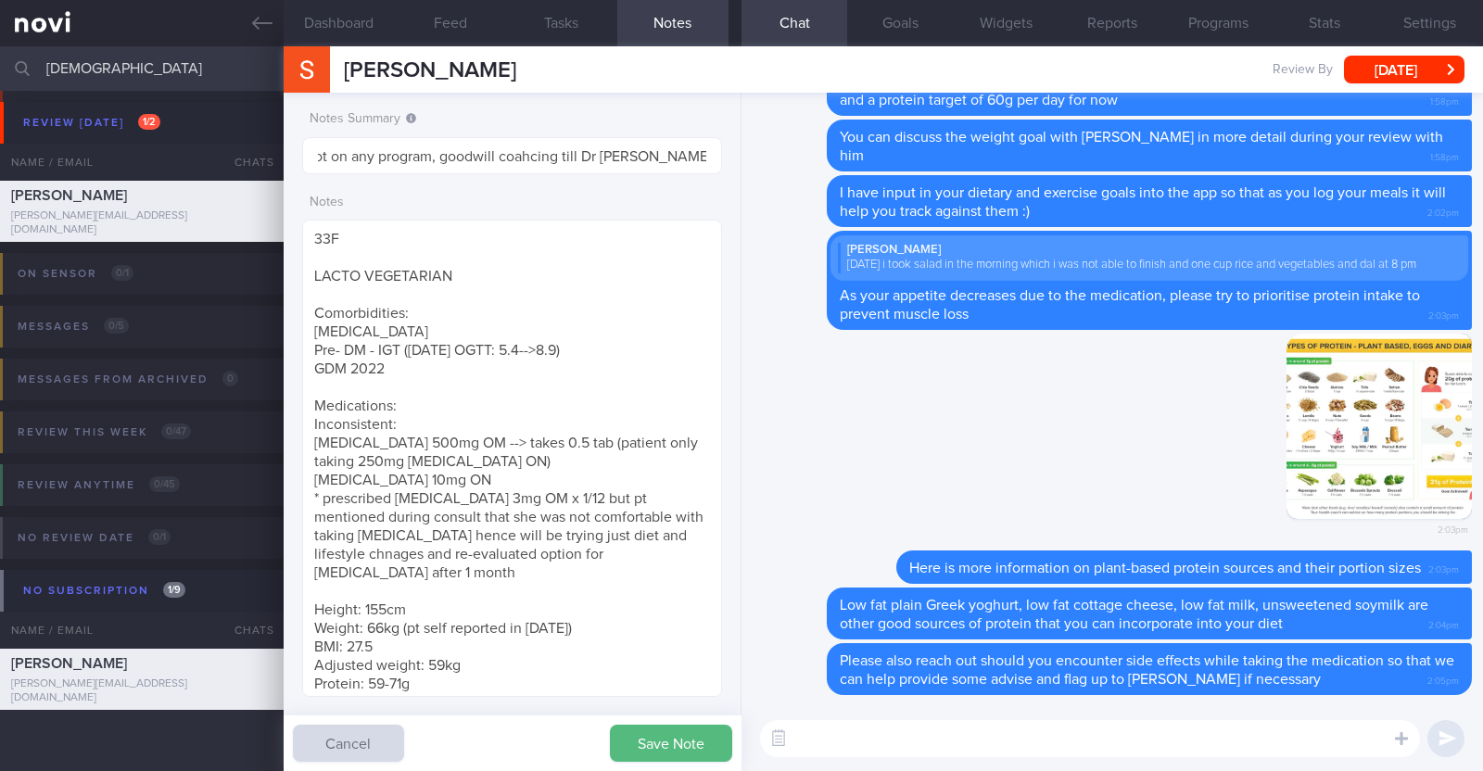
scroll to position [0, 22]
type input "Not on any program, goodwill coaching till Dr [PERSON_NAME]'s review on 8/9"
click at [665, 748] on button "Save Note" at bounding box center [671, 743] width 122 height 37
type input "Not on any program, goodwill coaching till Dr [PERSON_NAME]'s review on 8/9"
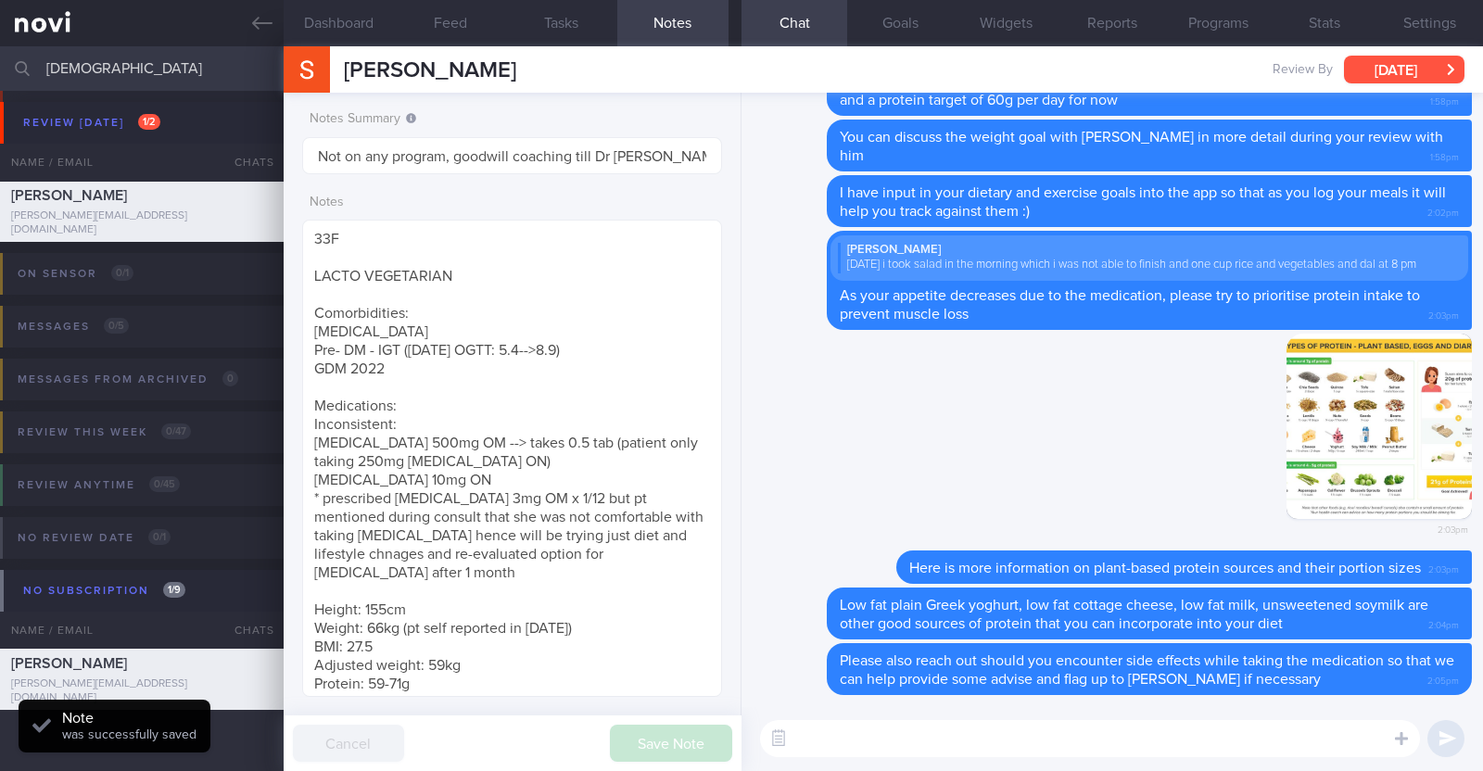
click at [1379, 67] on button "[DATE]" at bounding box center [1404, 70] width 120 height 28
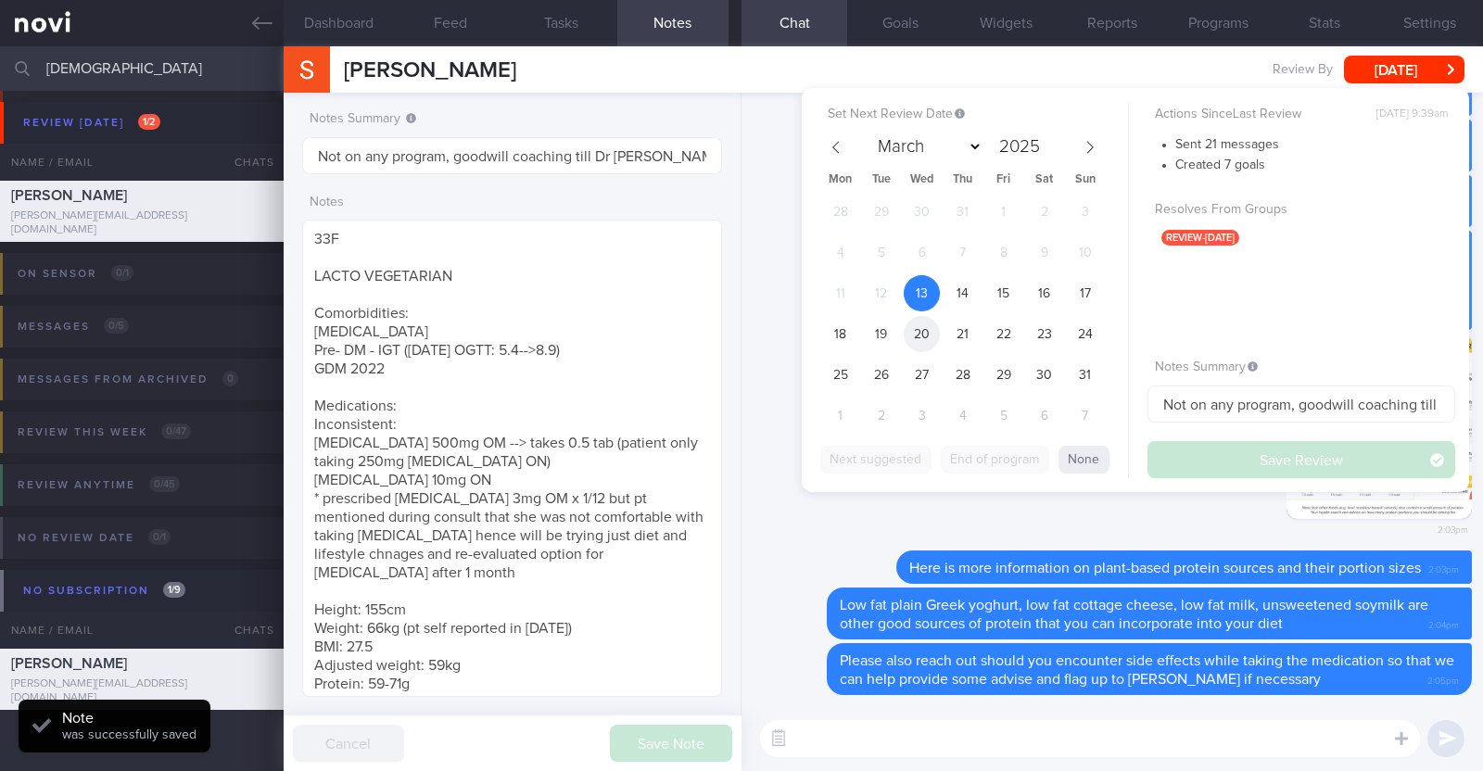
click at [918, 328] on span "20" at bounding box center [922, 334] width 36 height 36
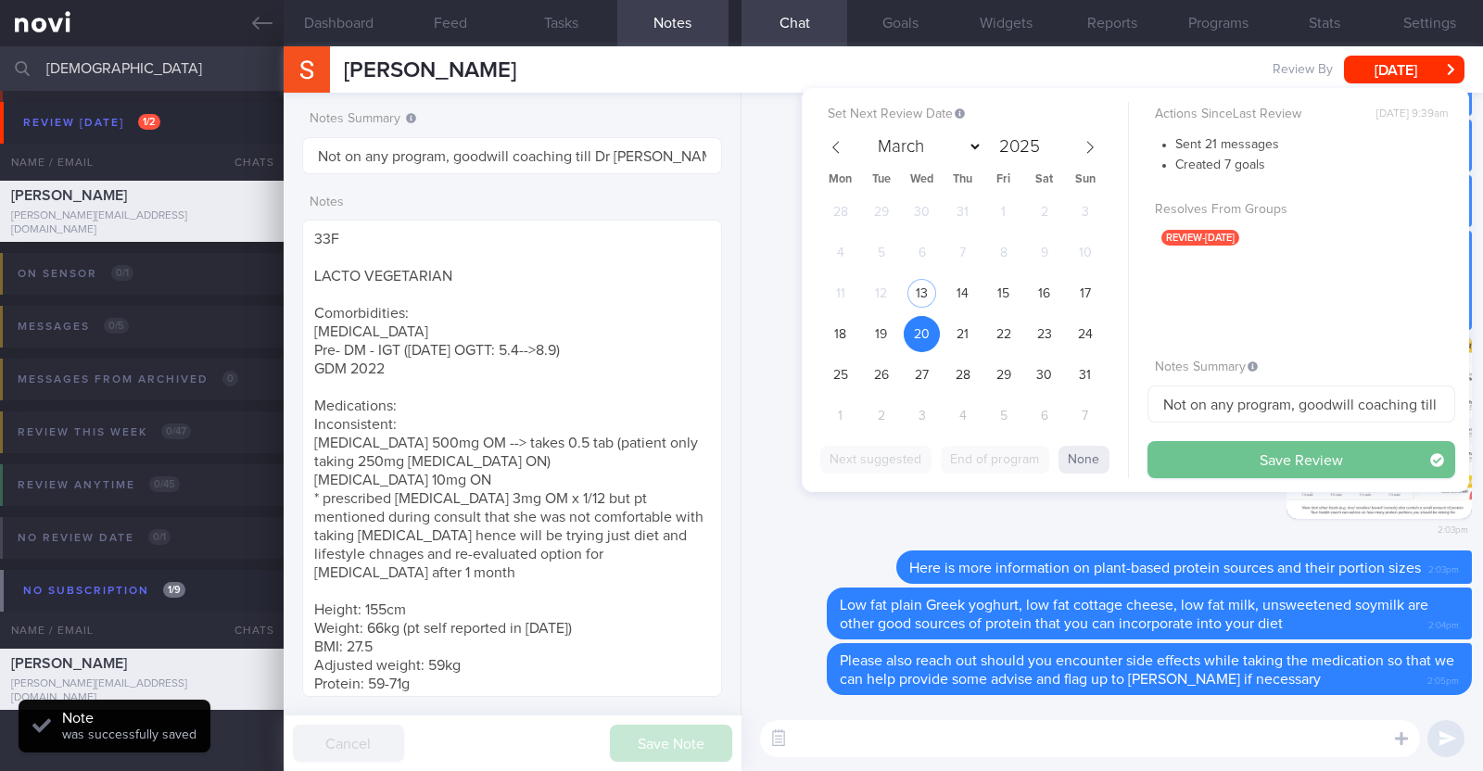
click at [1220, 451] on button "Save Review" at bounding box center [1301, 459] width 308 height 37
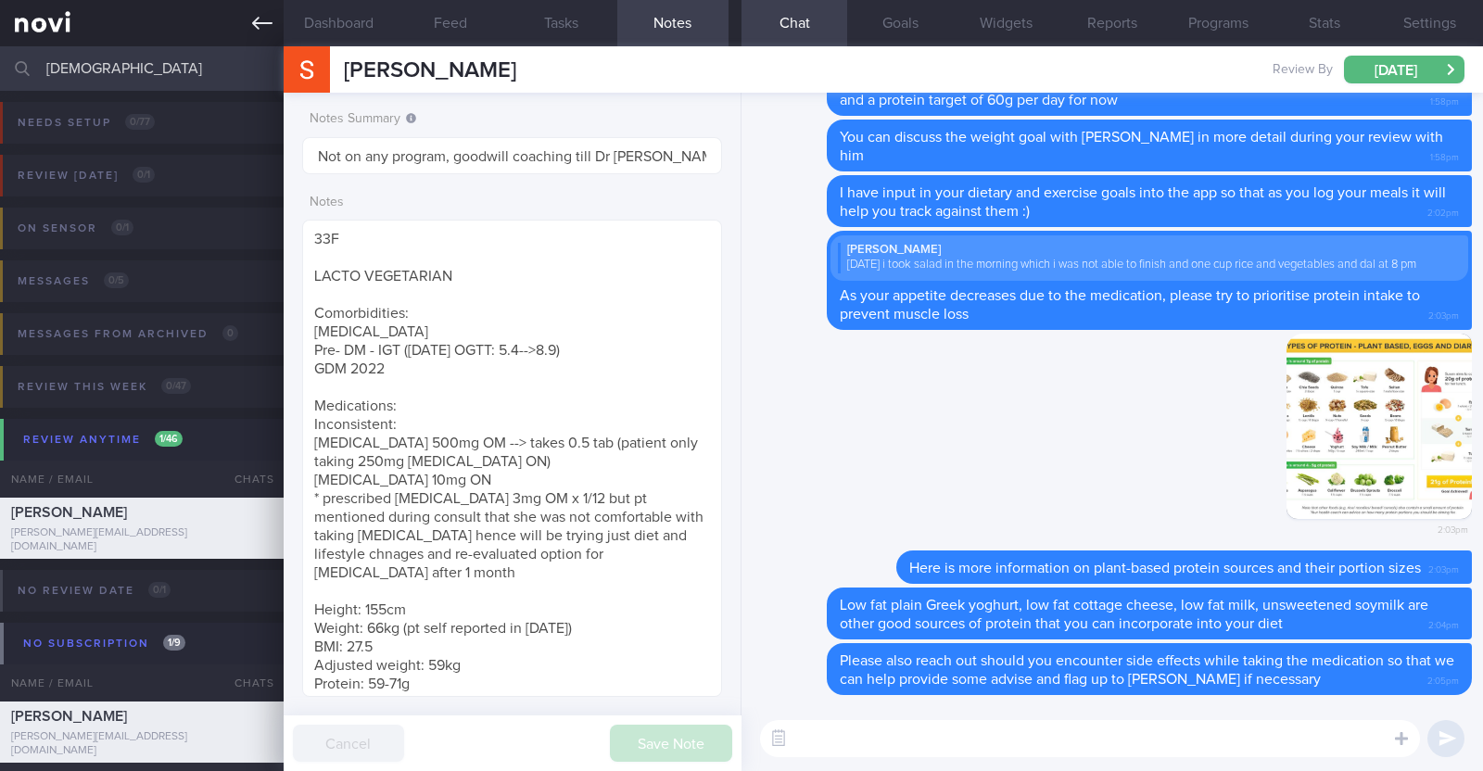
drag, startPoint x: 170, startPoint y: 69, endPoint x: 0, endPoint y: 11, distance: 179.1
click at [0, 11] on div "Patients New Users Coaches shirishma Assigned patients Assigned patients All ac…" at bounding box center [741, 385] width 1483 height 771
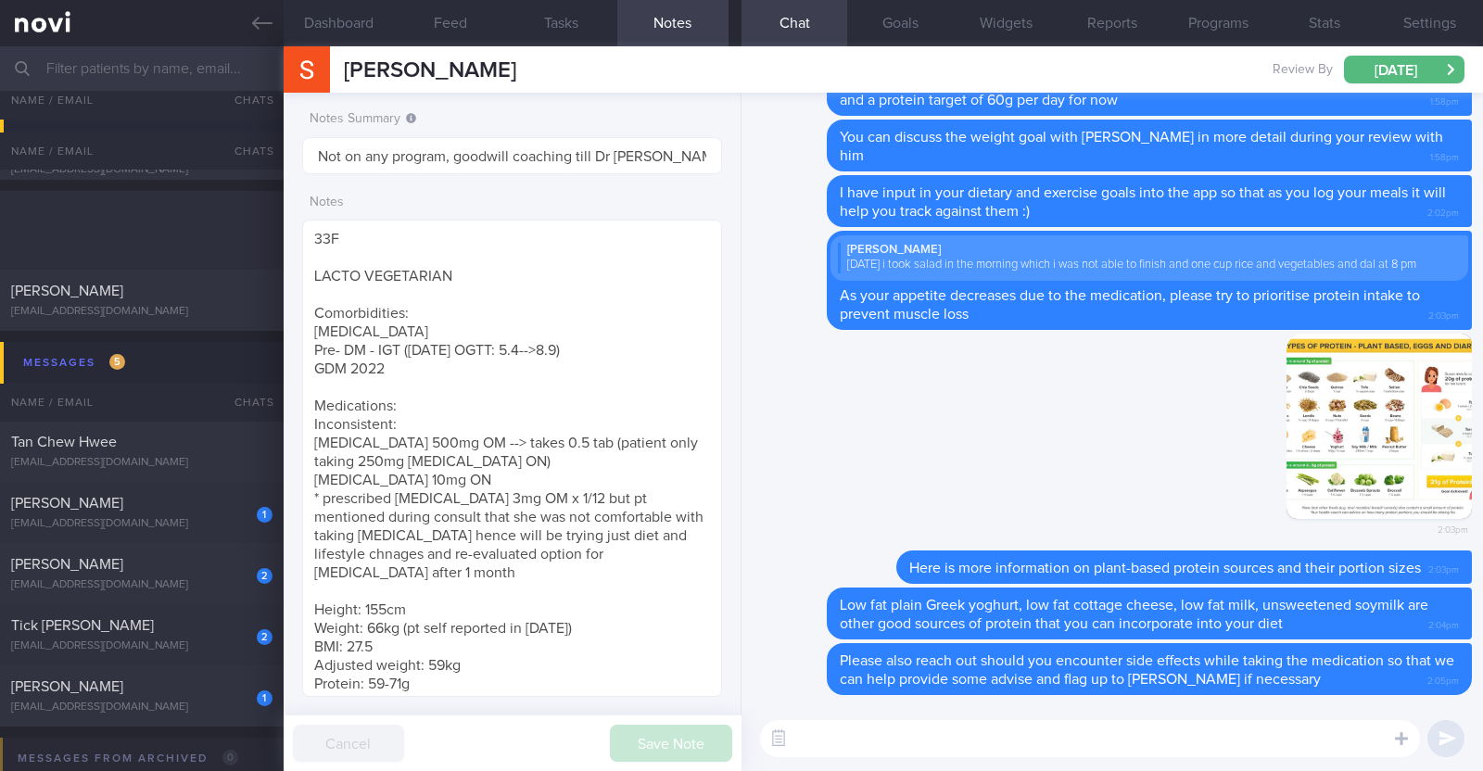
scroll to position [231, 0]
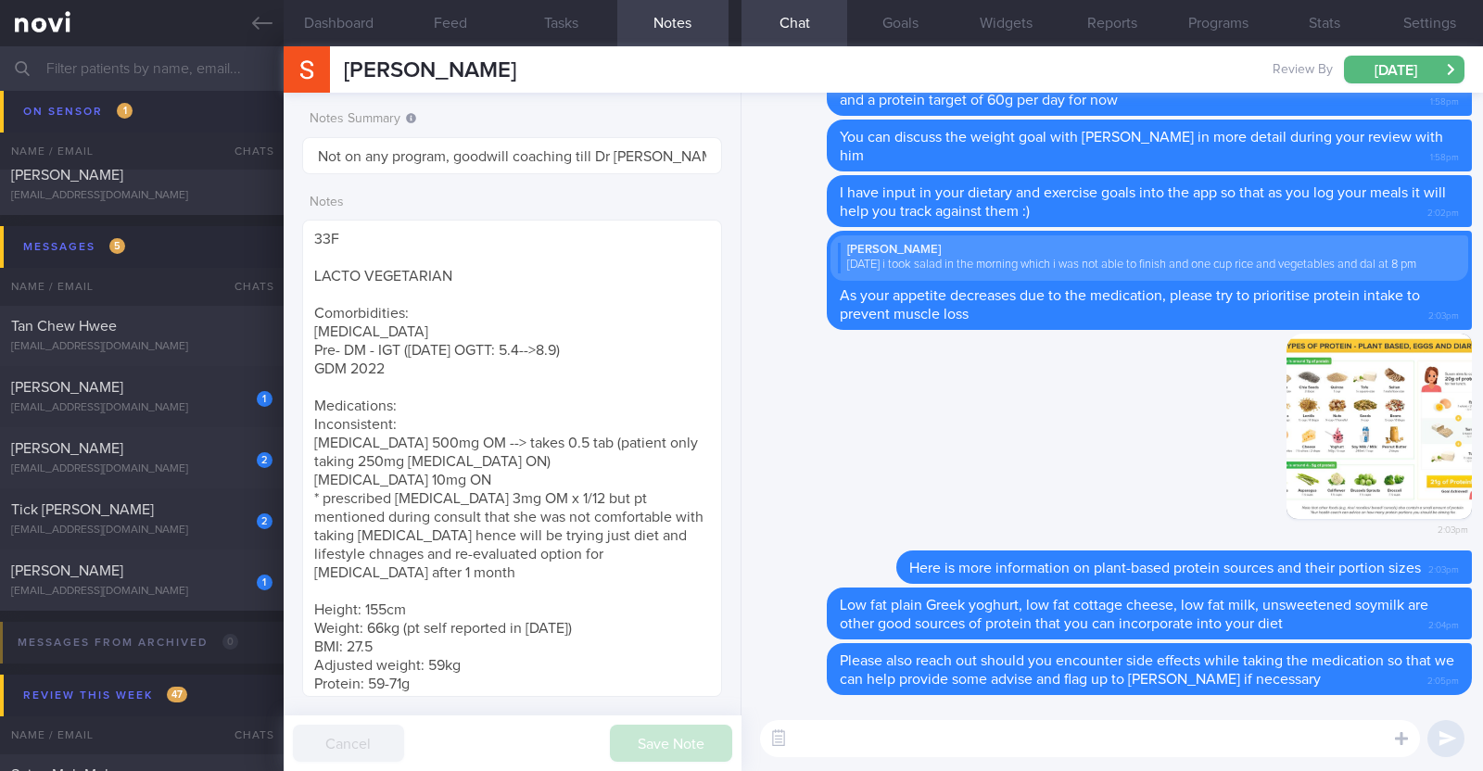
click at [196, 326] on div "Tan Chew Hwee" at bounding box center [139, 326] width 257 height 19
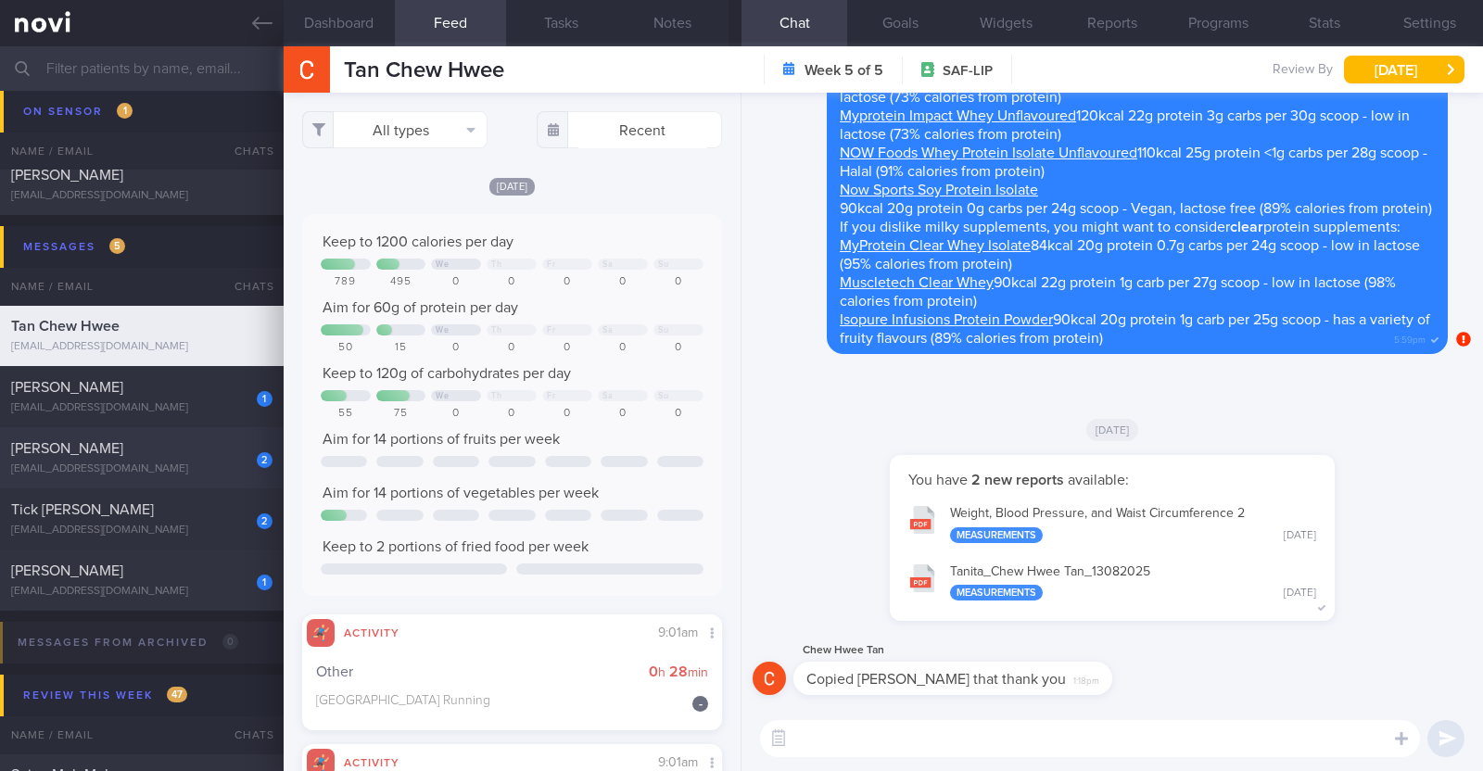
click at [218, 465] on div "[EMAIL_ADDRESS][DOMAIN_NAME]" at bounding box center [141, 469] width 261 height 14
type textarea "52F Comorbidities: [MEDICAL_DATA] - not on meds, not on f/up Left ACL tear, rig…"
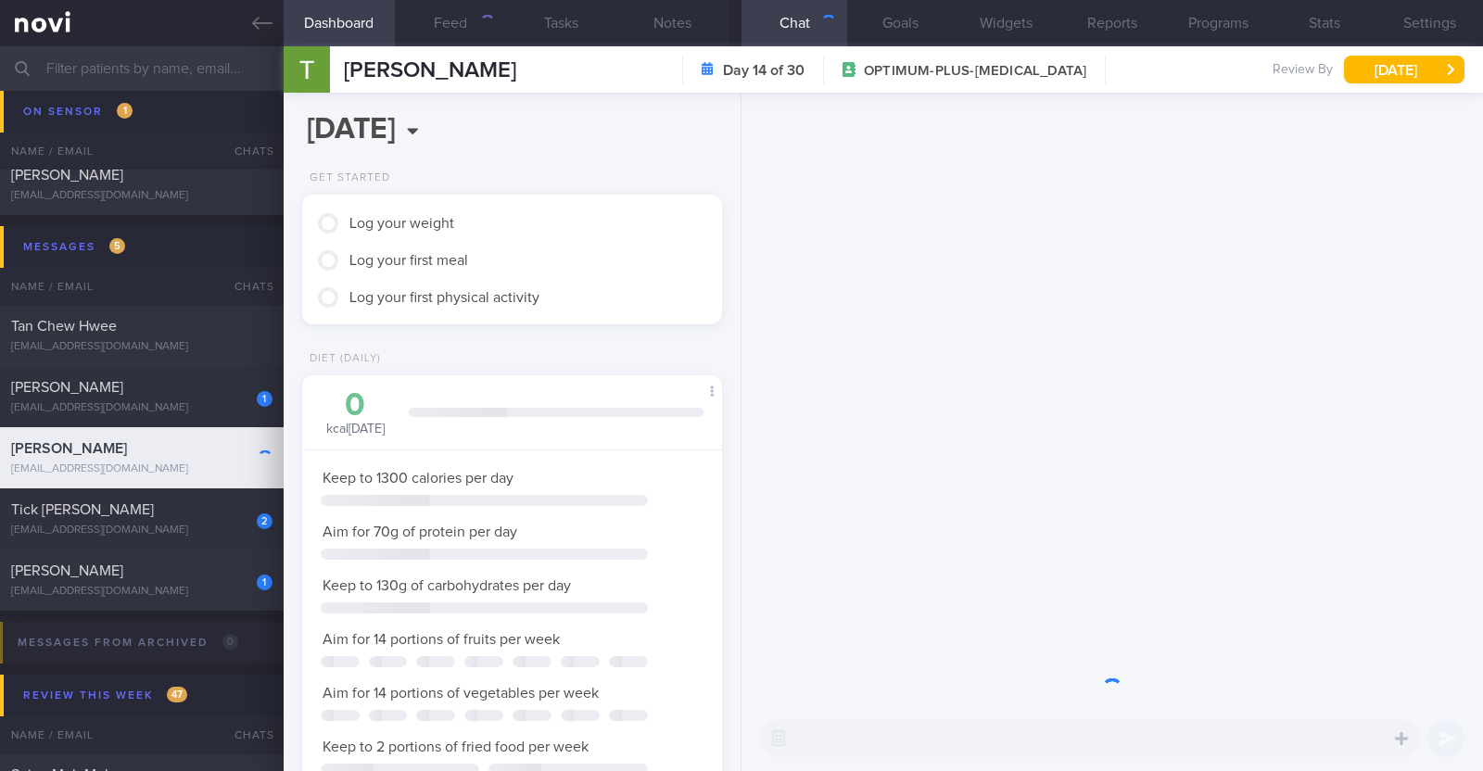
scroll to position [926602, 926443]
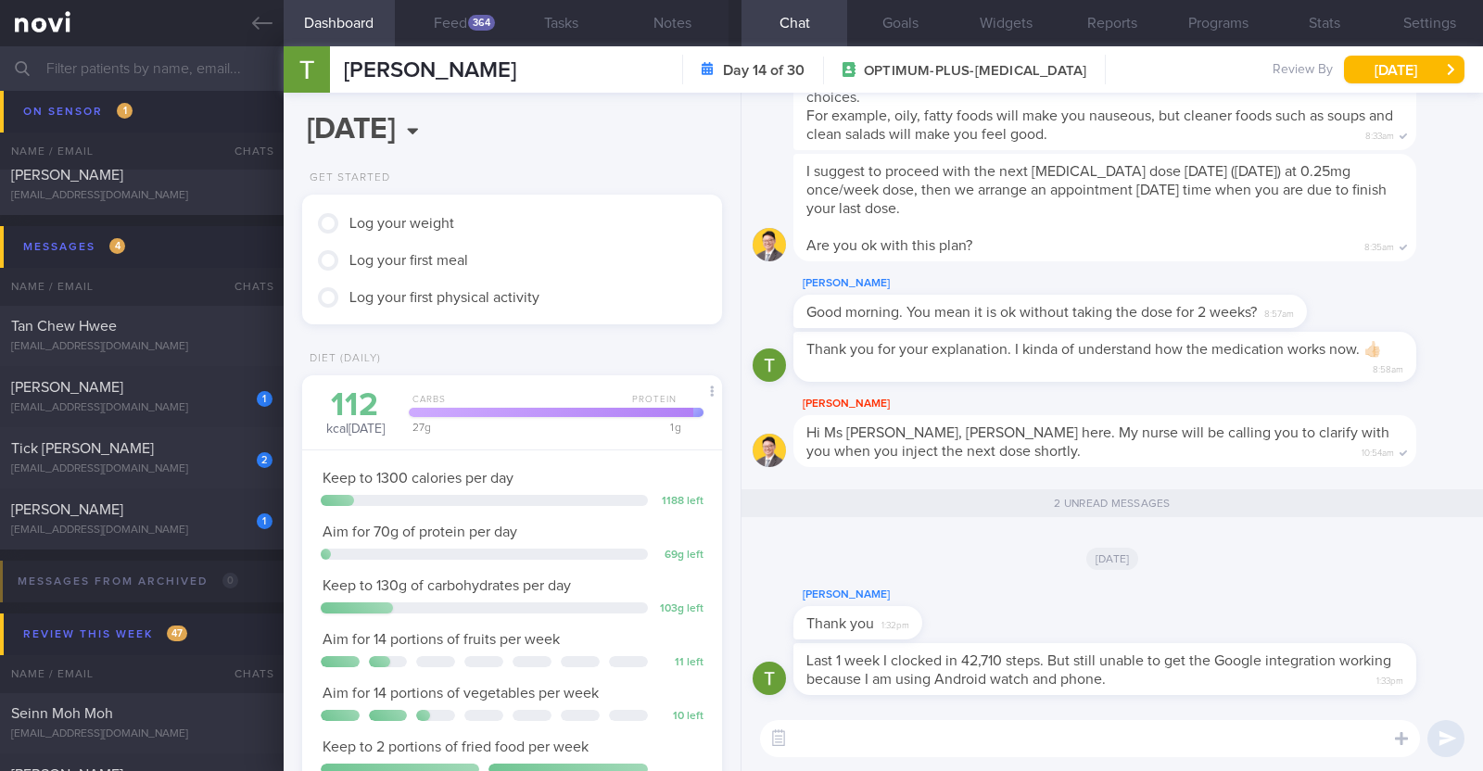
click at [1046, 732] on textarea at bounding box center [1090, 738] width 660 height 37
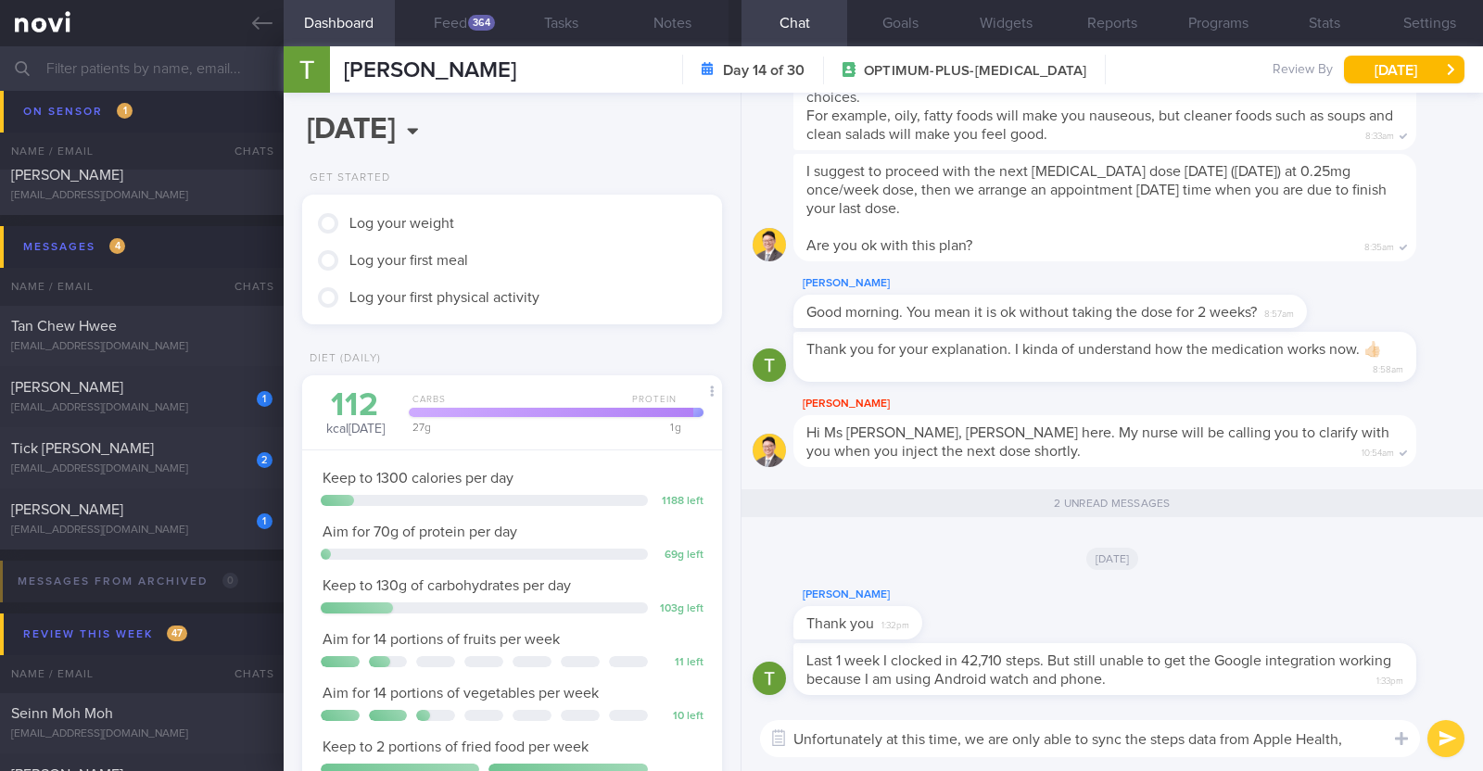
scroll to position [0, 0]
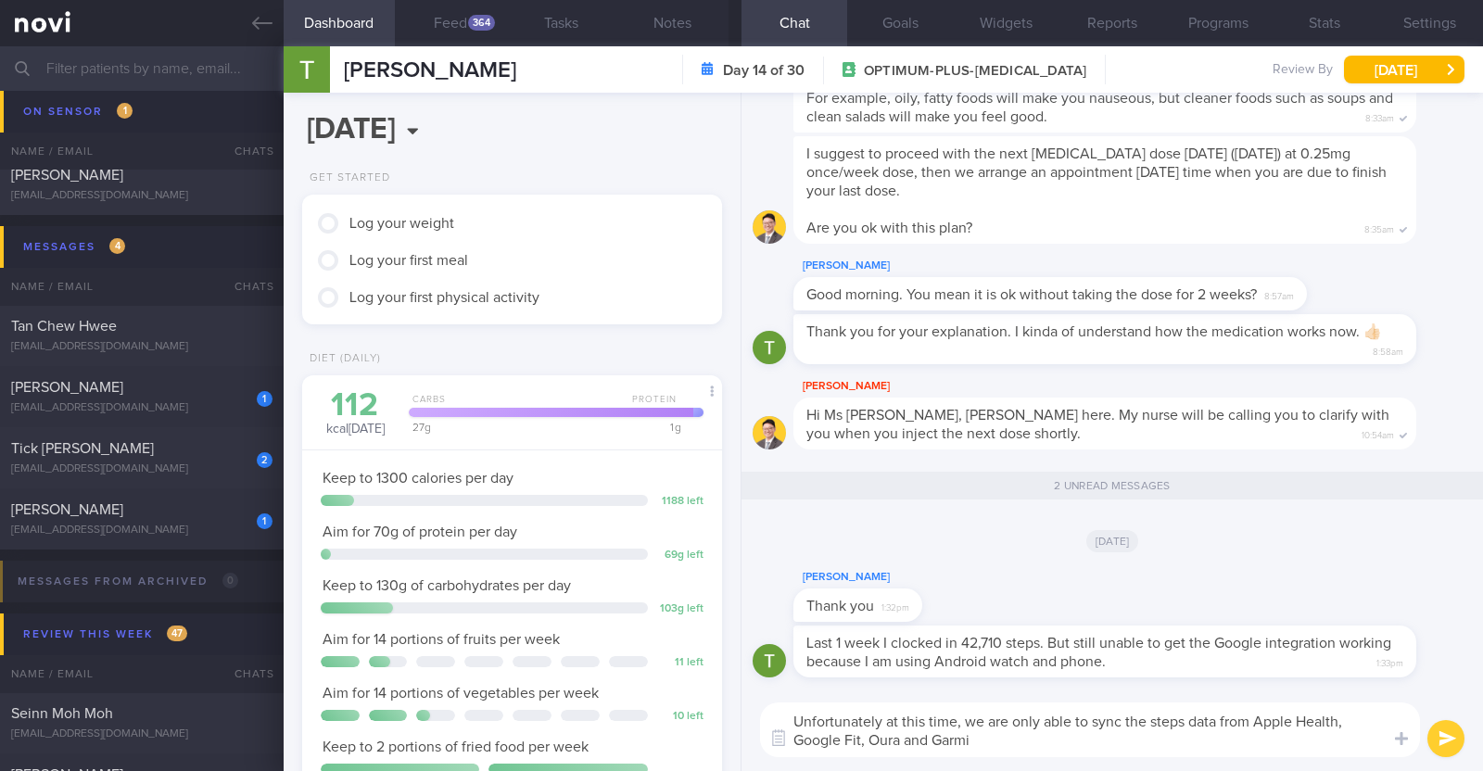
type textarea "Unfortunately at this time, we are only able to sync the steps data from Apple …"
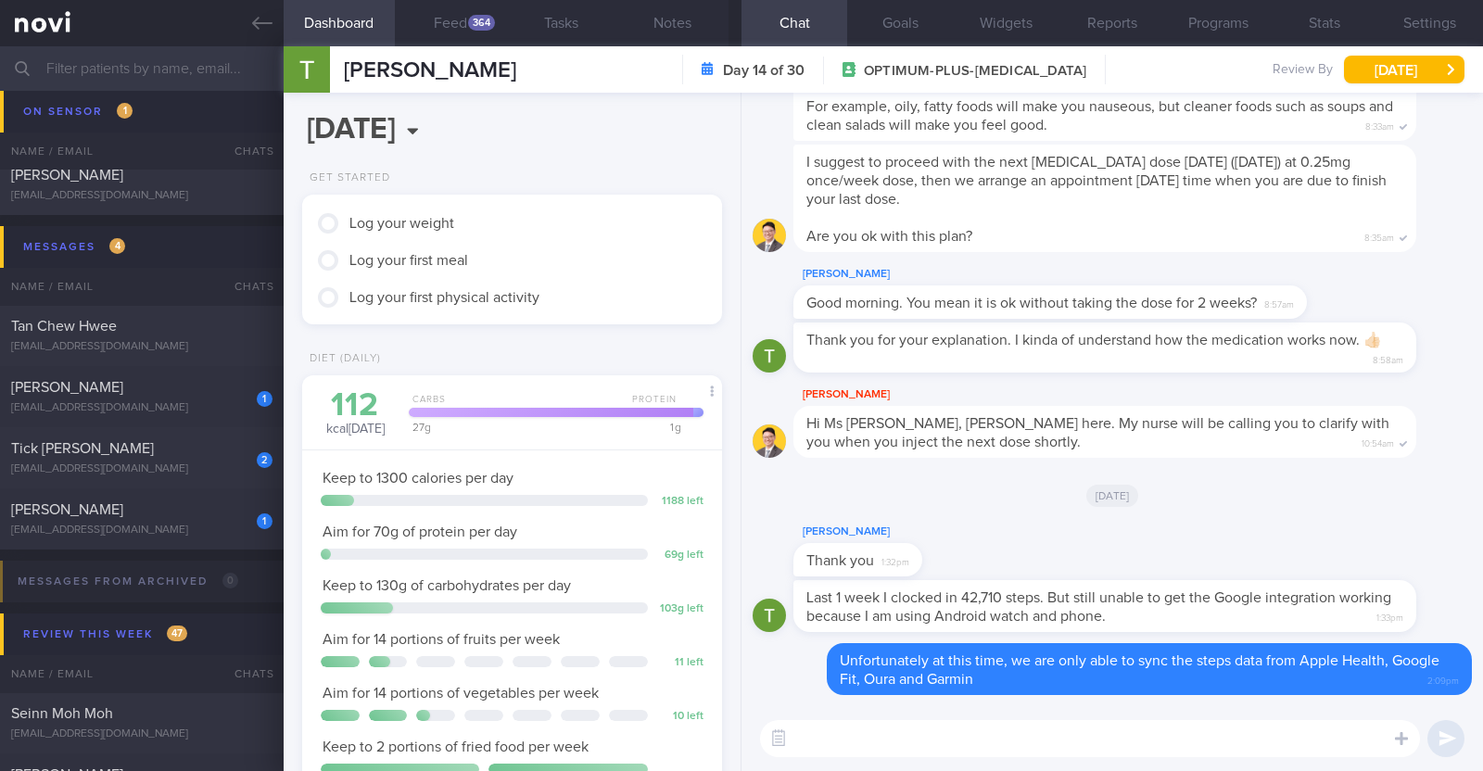
click at [1226, 736] on textarea at bounding box center [1090, 738] width 660 height 37
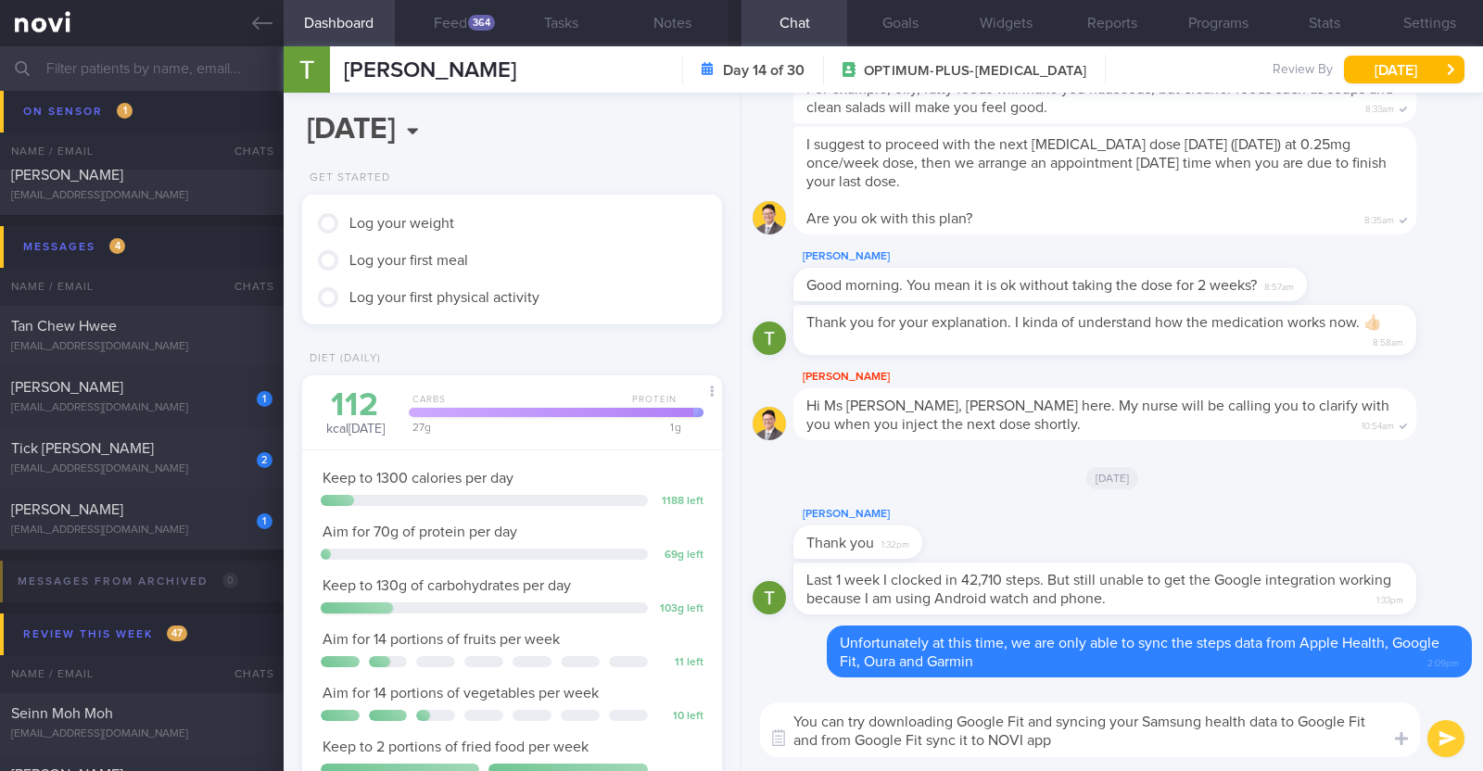
type textarea "You can try downloading Google Fit and syncing your Samsung health data to Goog…"
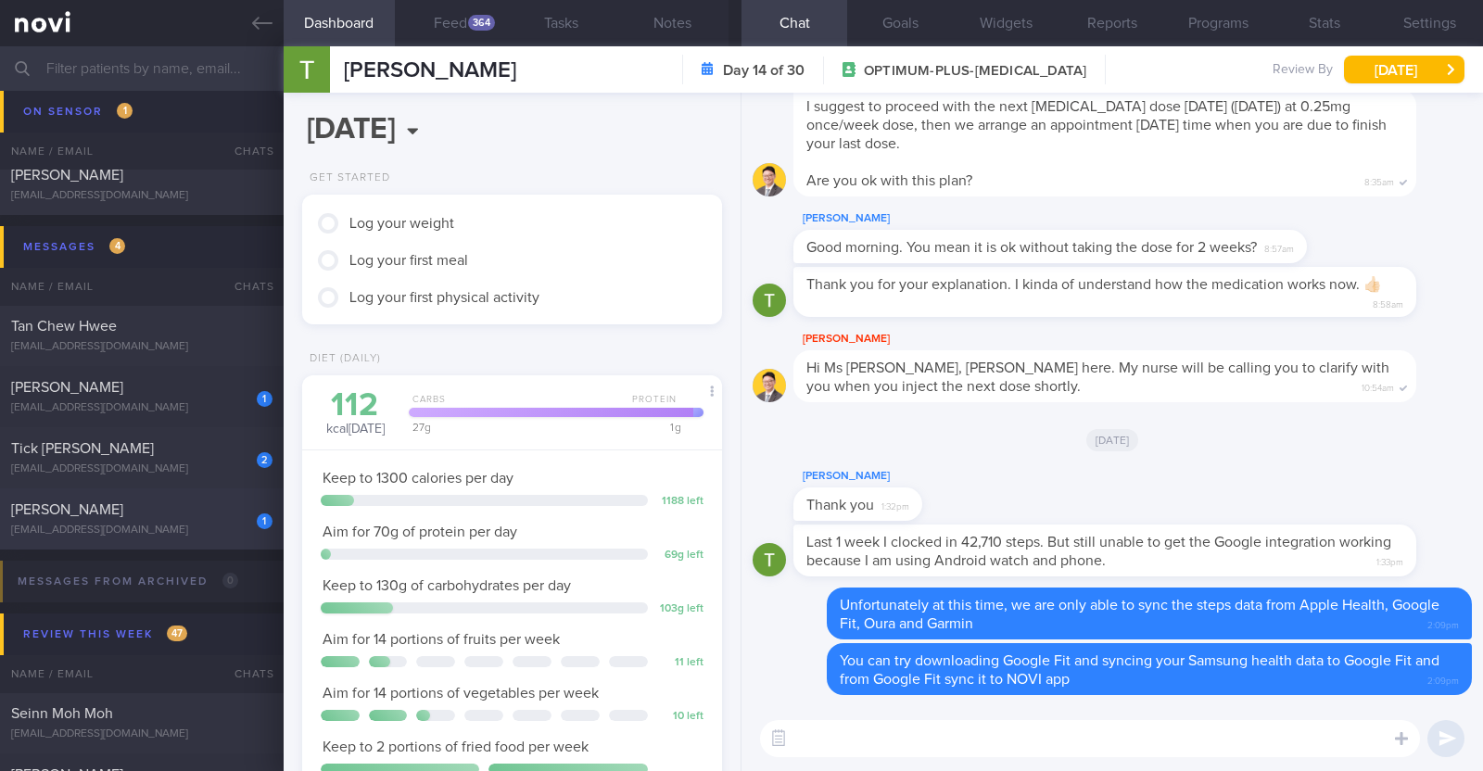
click at [213, 521] on div "1 Heather Armstrong harmstrong@gmail.com" at bounding box center [142, 518] width 284 height 37
type textarea "46F Nil PMHx Mounjaro 2.5mg for 4 weeks Exercise class (HIIT) 1-2 times per wee…"
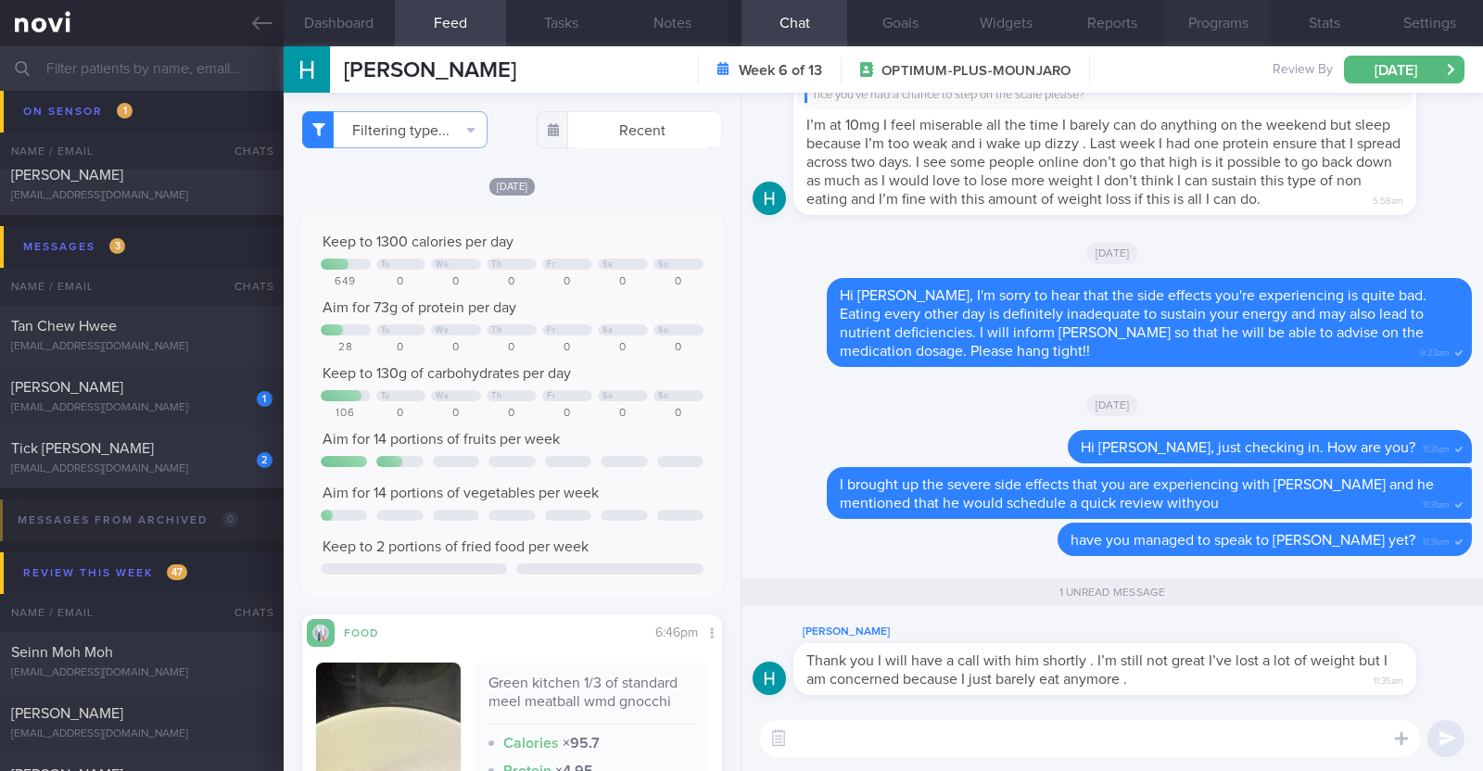
click at [1205, 23] on button "Programs" at bounding box center [1218, 23] width 106 height 46
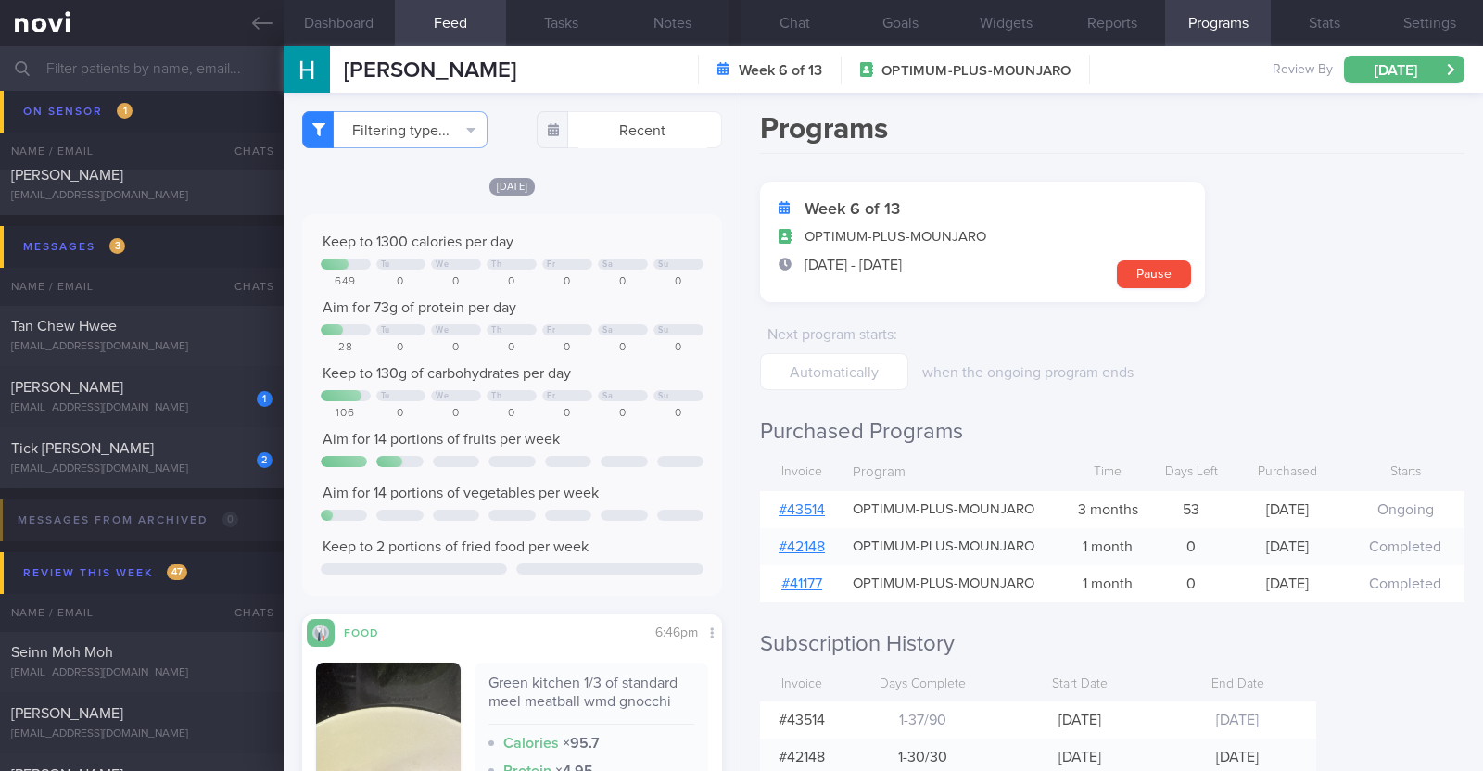
click at [809, 507] on link "# 43514" at bounding box center [802, 509] width 46 height 15
click at [775, 29] on button "Chat" at bounding box center [794, 23] width 106 height 46
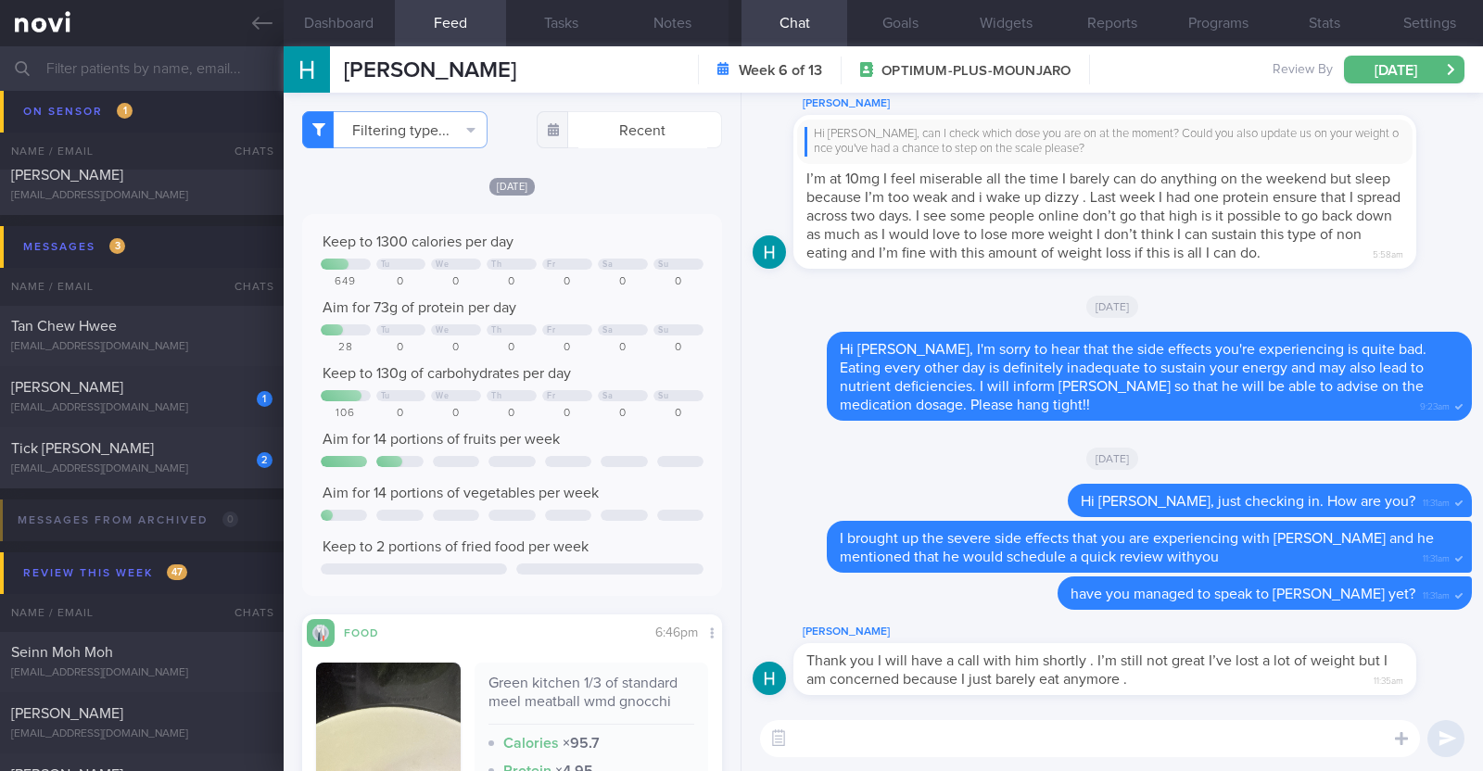
click at [886, 736] on textarea at bounding box center [1090, 738] width 660 height 37
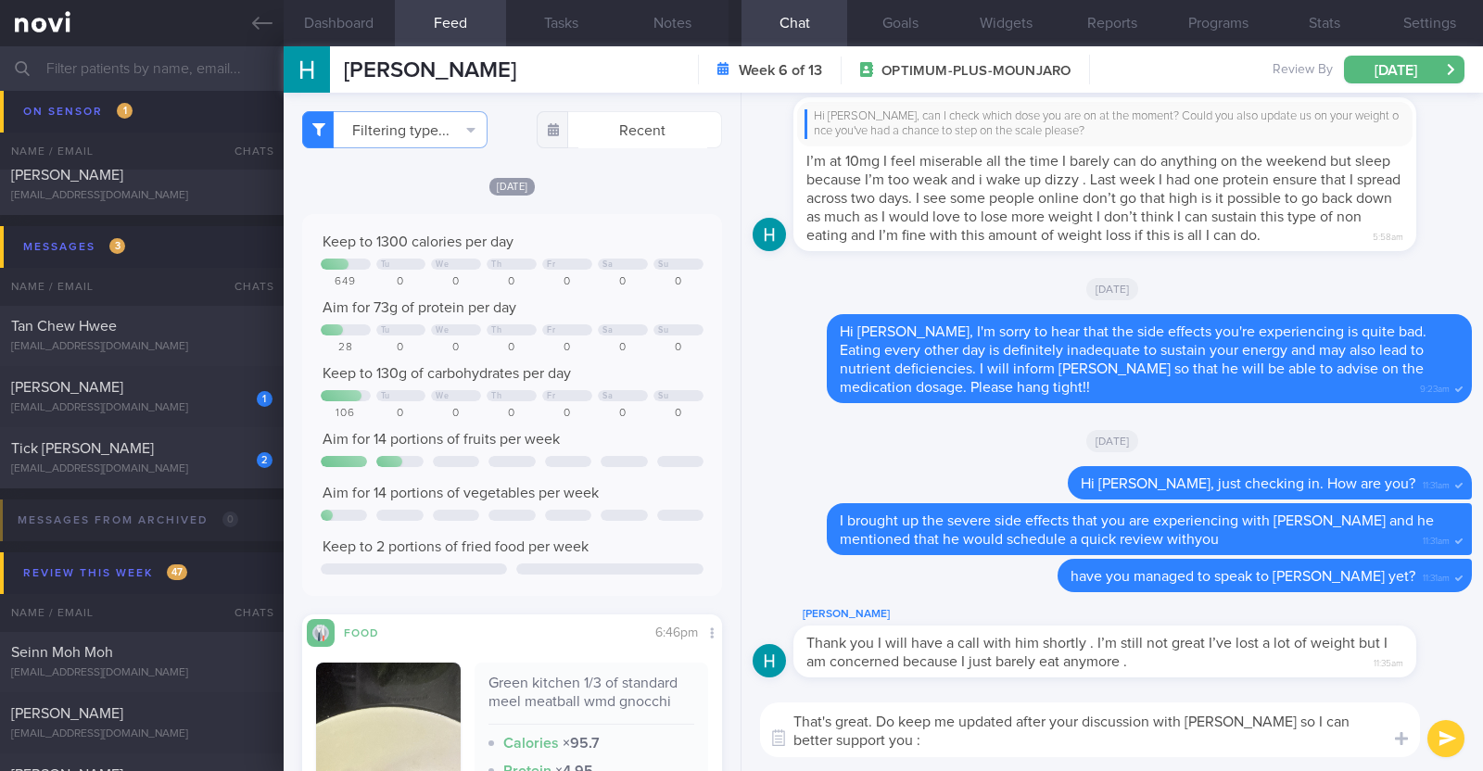
type textarea "That's great. Do keep me updated after your discussion with Dr Kyle so I can be…"
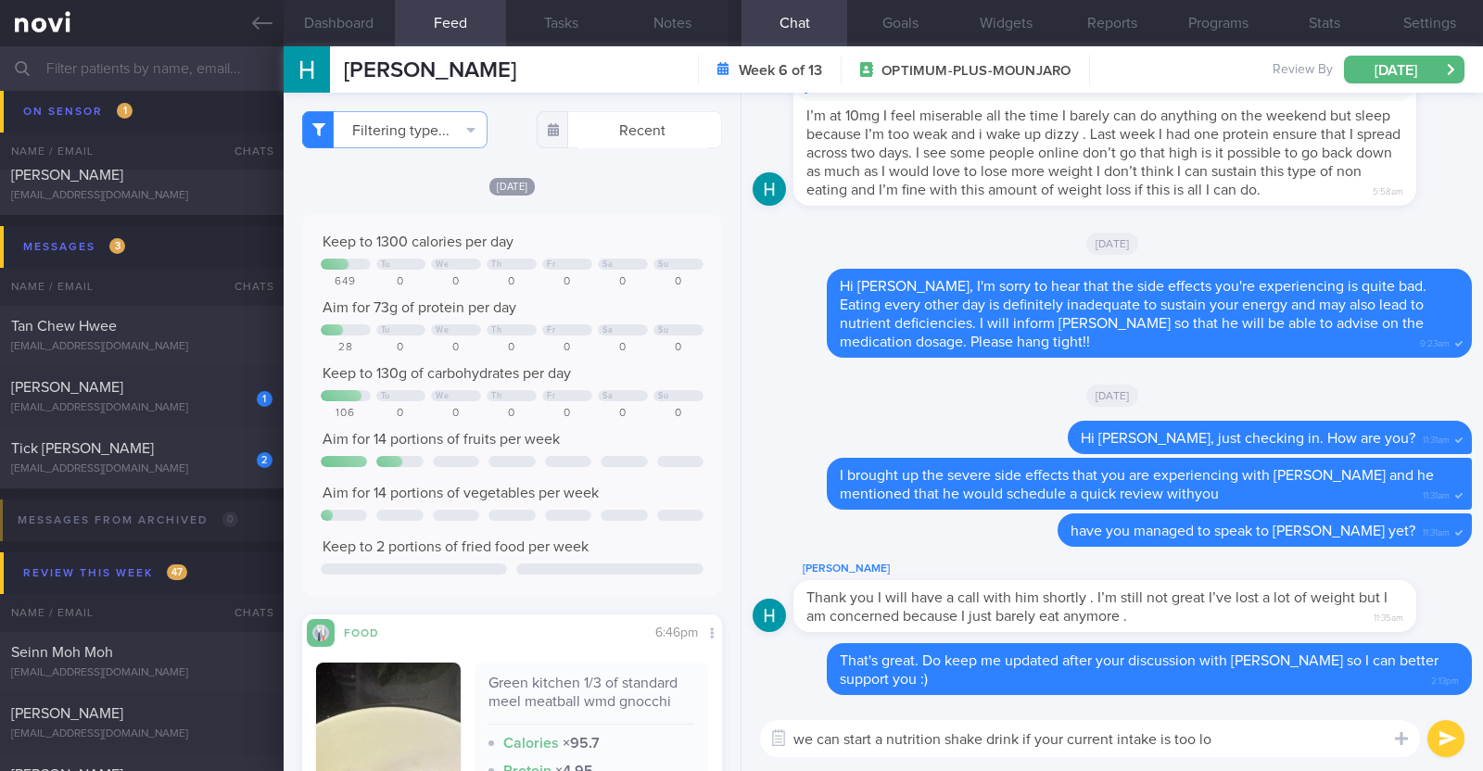
type textarea "we can start a nutrition shake drink if your current intake is too low"
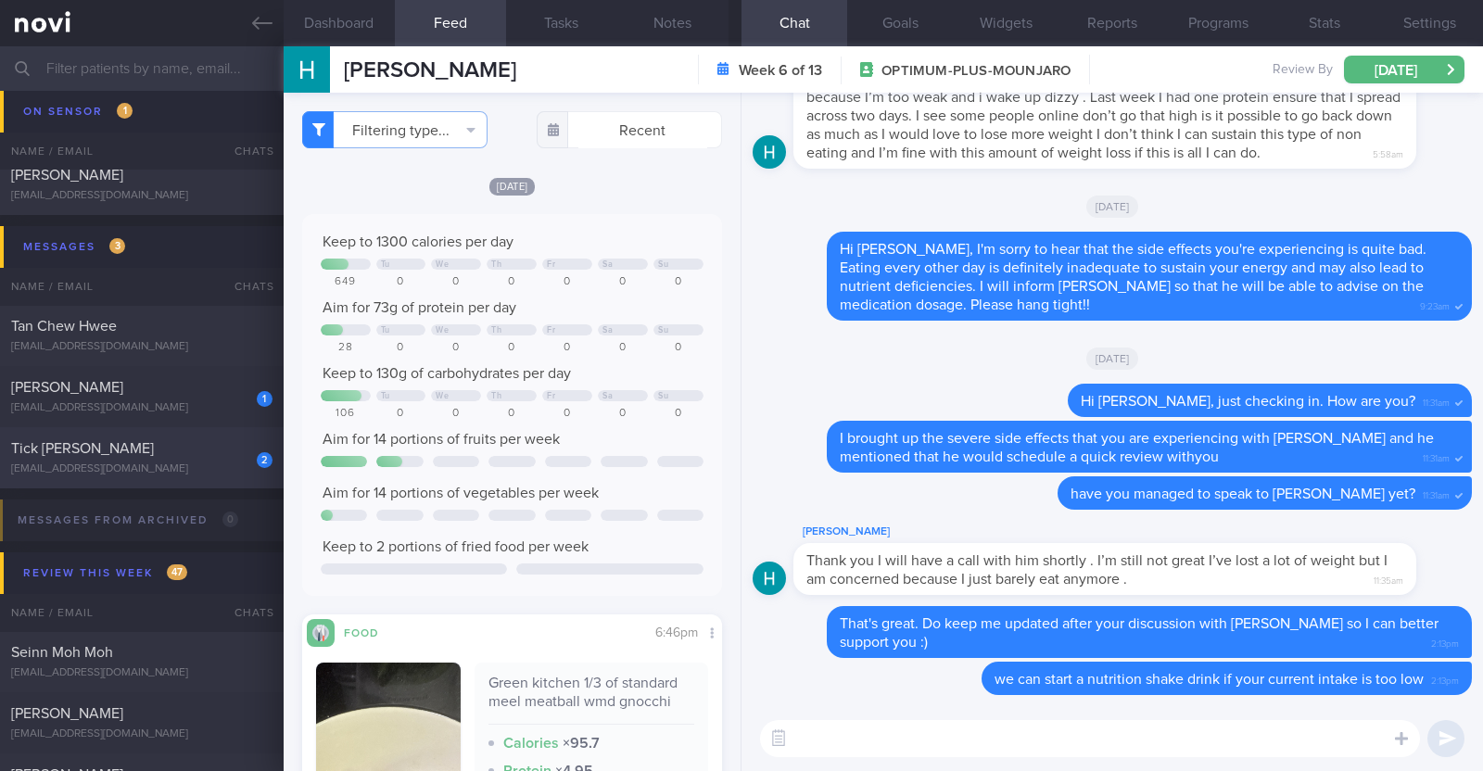
click at [158, 455] on div "Tick [PERSON_NAME]" at bounding box center [139, 448] width 257 height 19
type textarea "83F Co-morbidities T2DM HTN HLD Bilateral cataract eye disease s/p surgery Medi…"
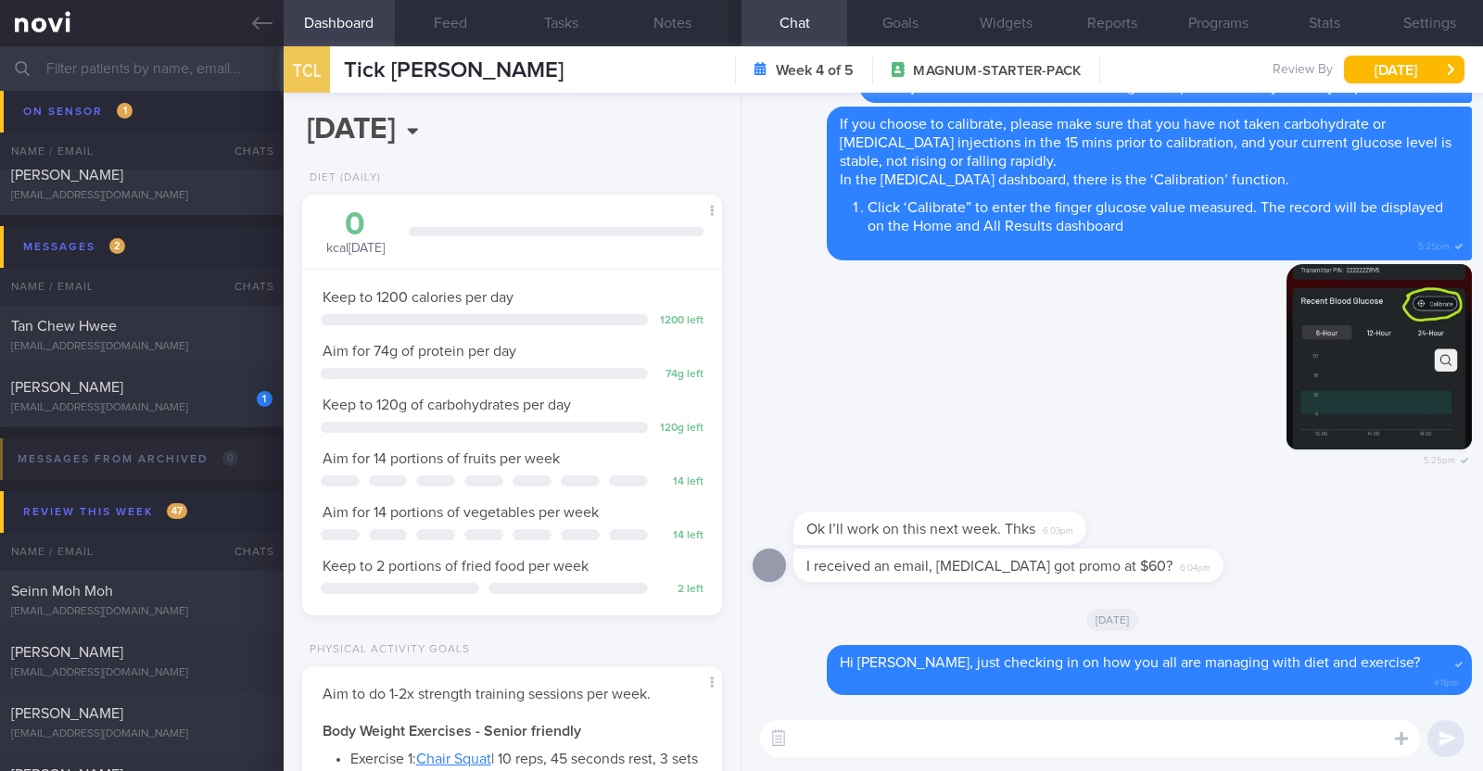
click at [1133, 506] on div at bounding box center [967, 500] width 348 height 22
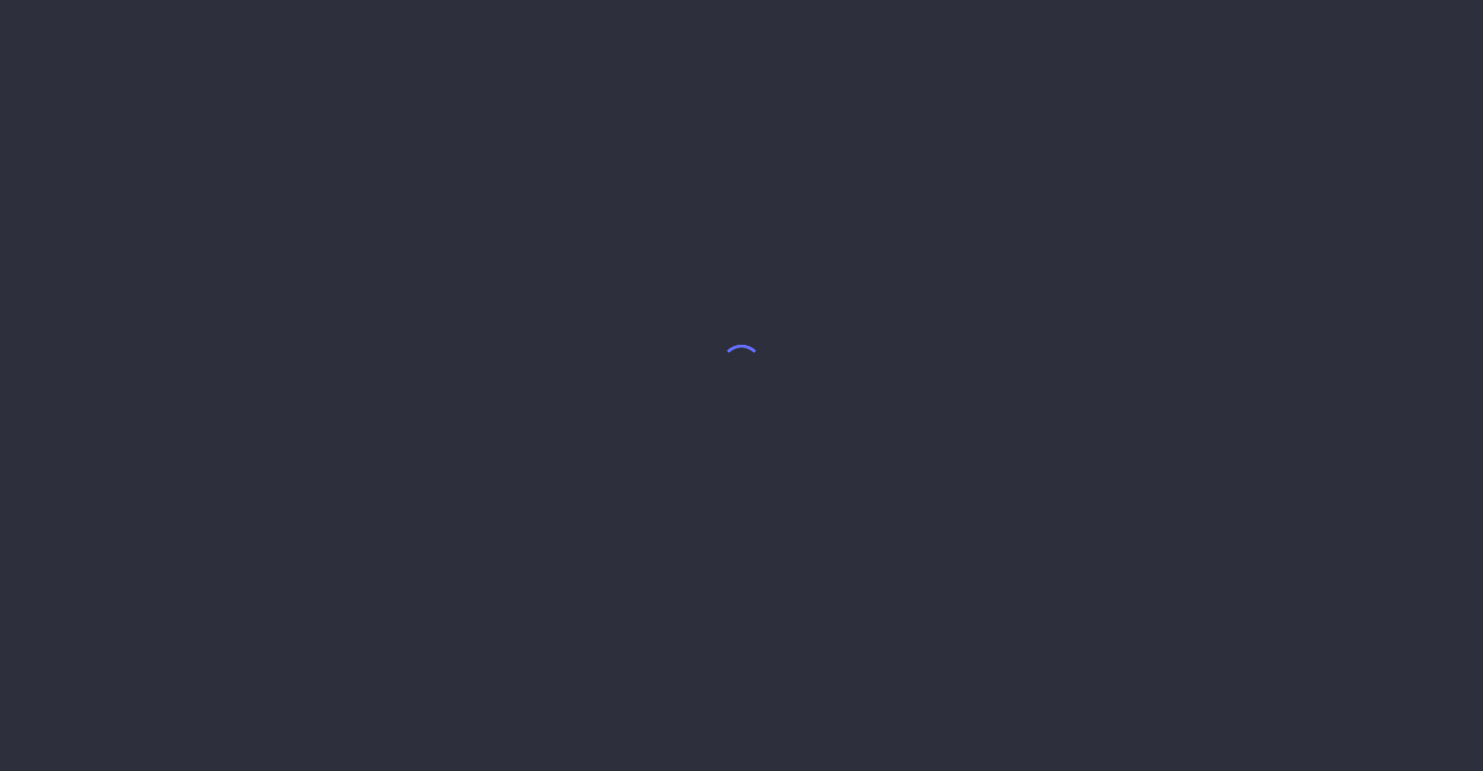
select select "7"
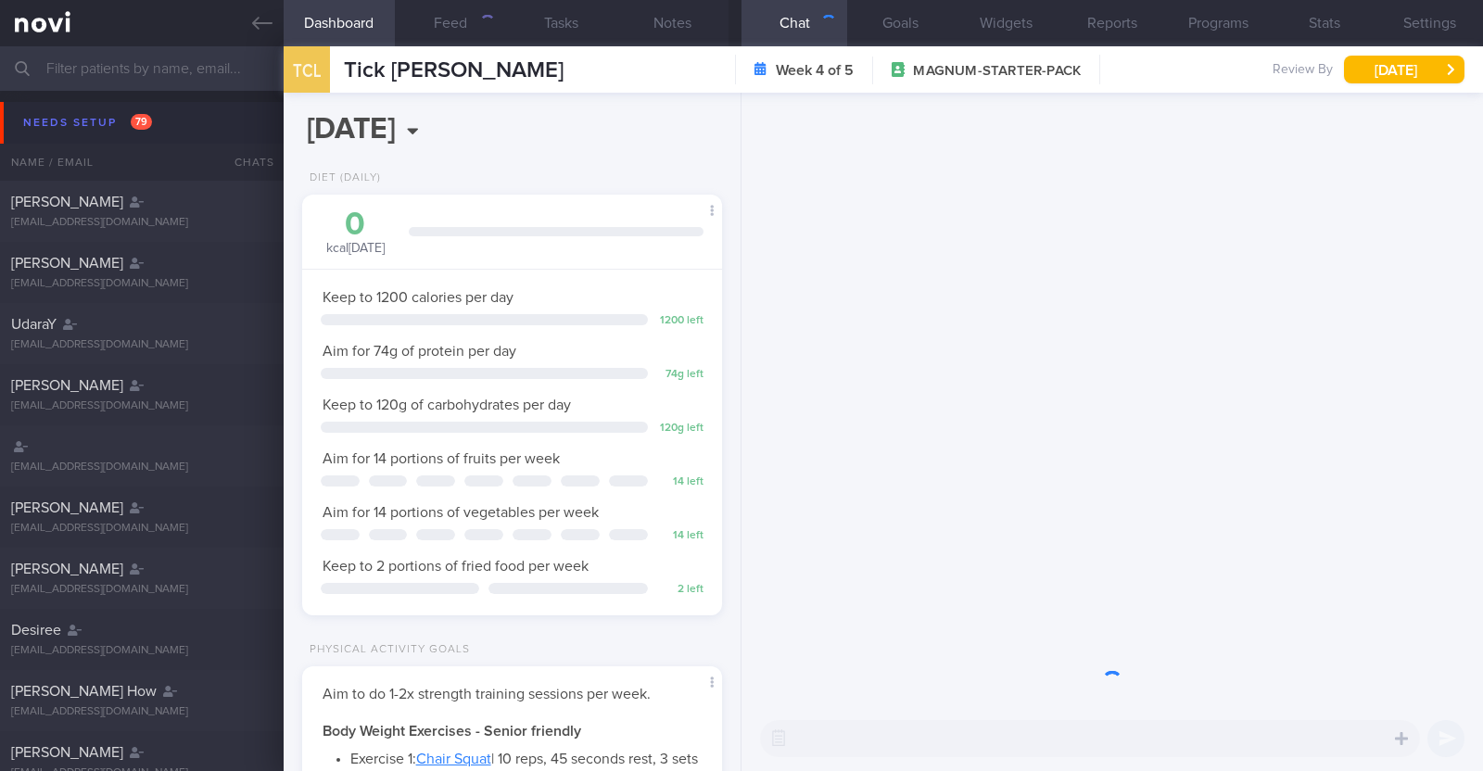
scroll to position [187, 375]
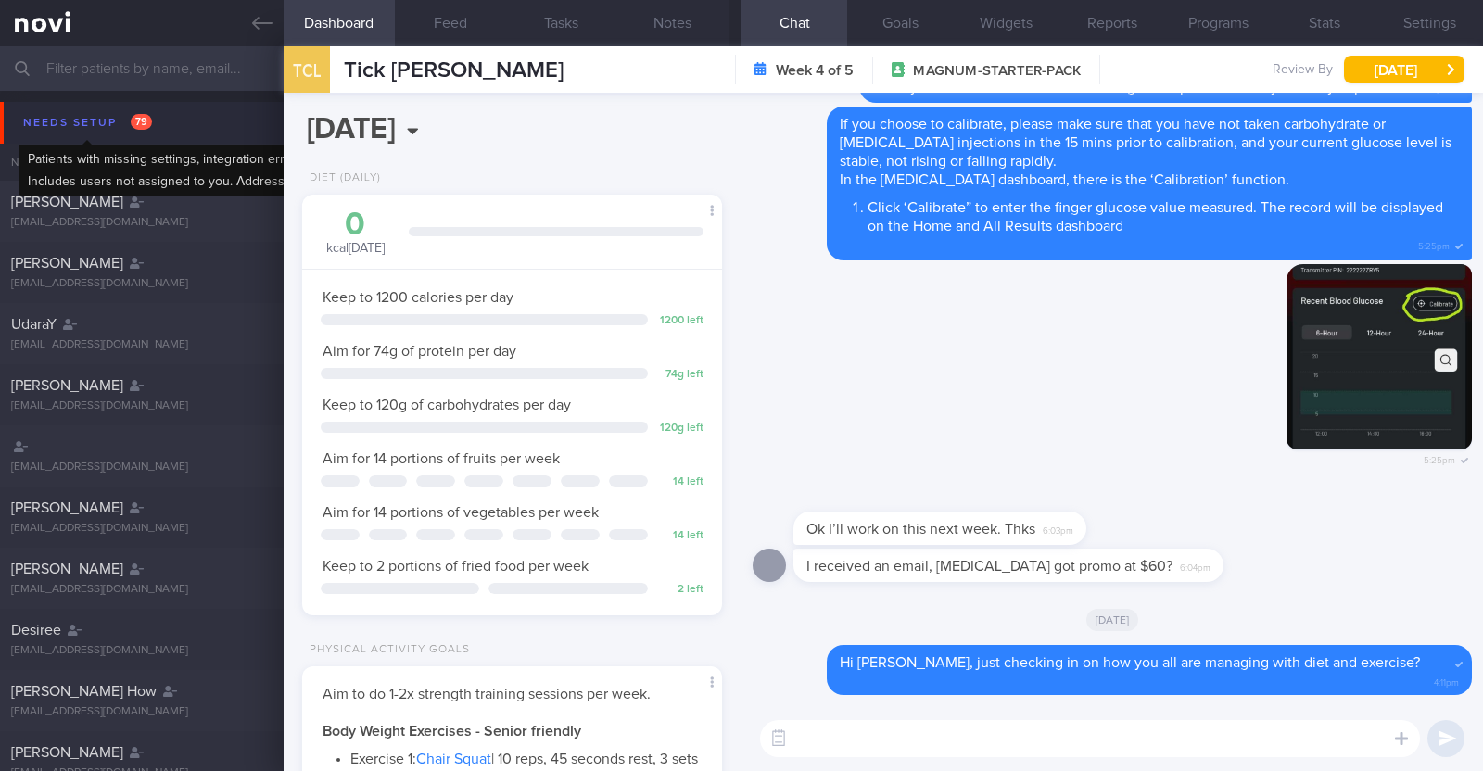
click at [47, 122] on div "Needs setup 79" at bounding box center [88, 122] width 138 height 25
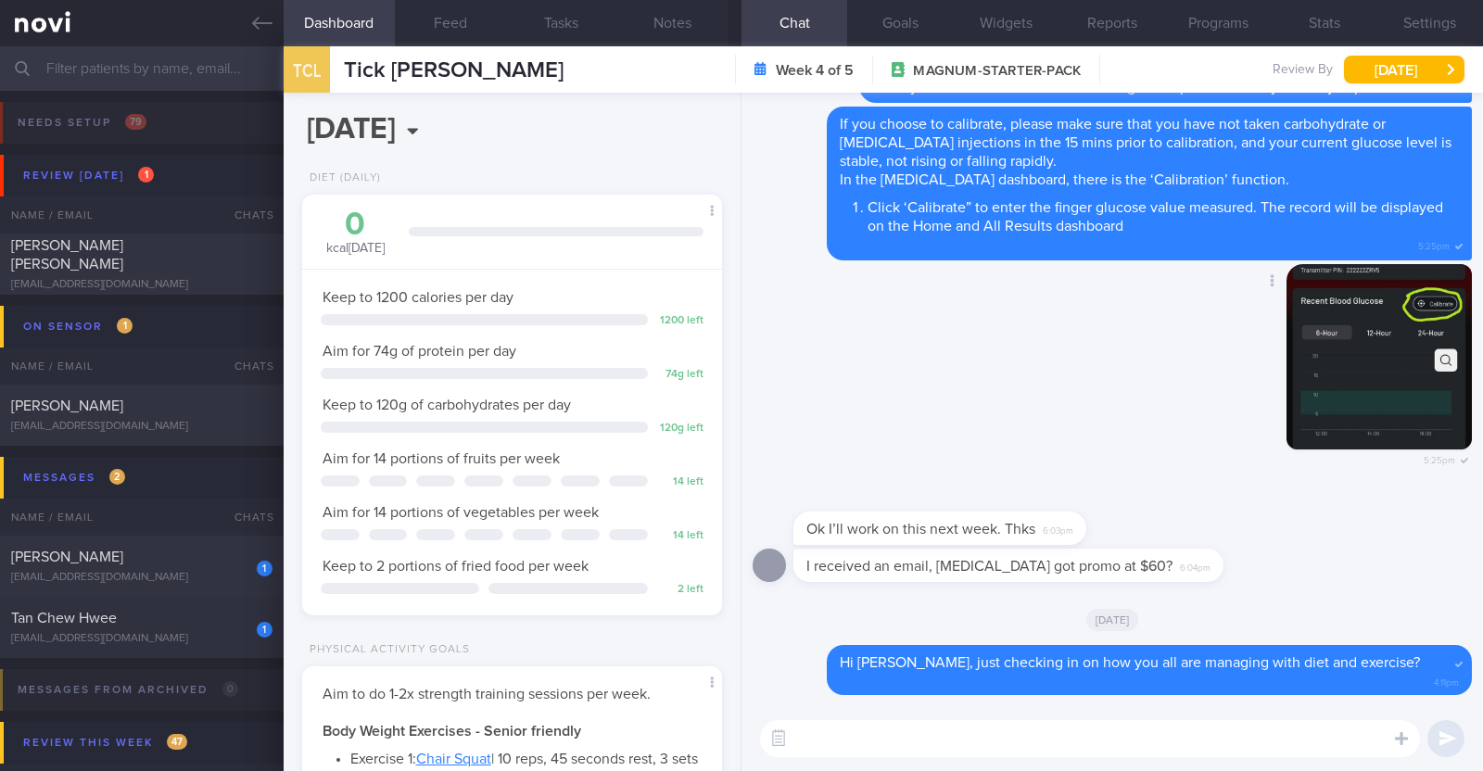
click at [913, 421] on div "Delete 5:25pm" at bounding box center [1112, 376] width 719 height 225
click at [171, 630] on div "1 Tan Chew Hwee chewits.tan@gmail.com" at bounding box center [142, 627] width 284 height 37
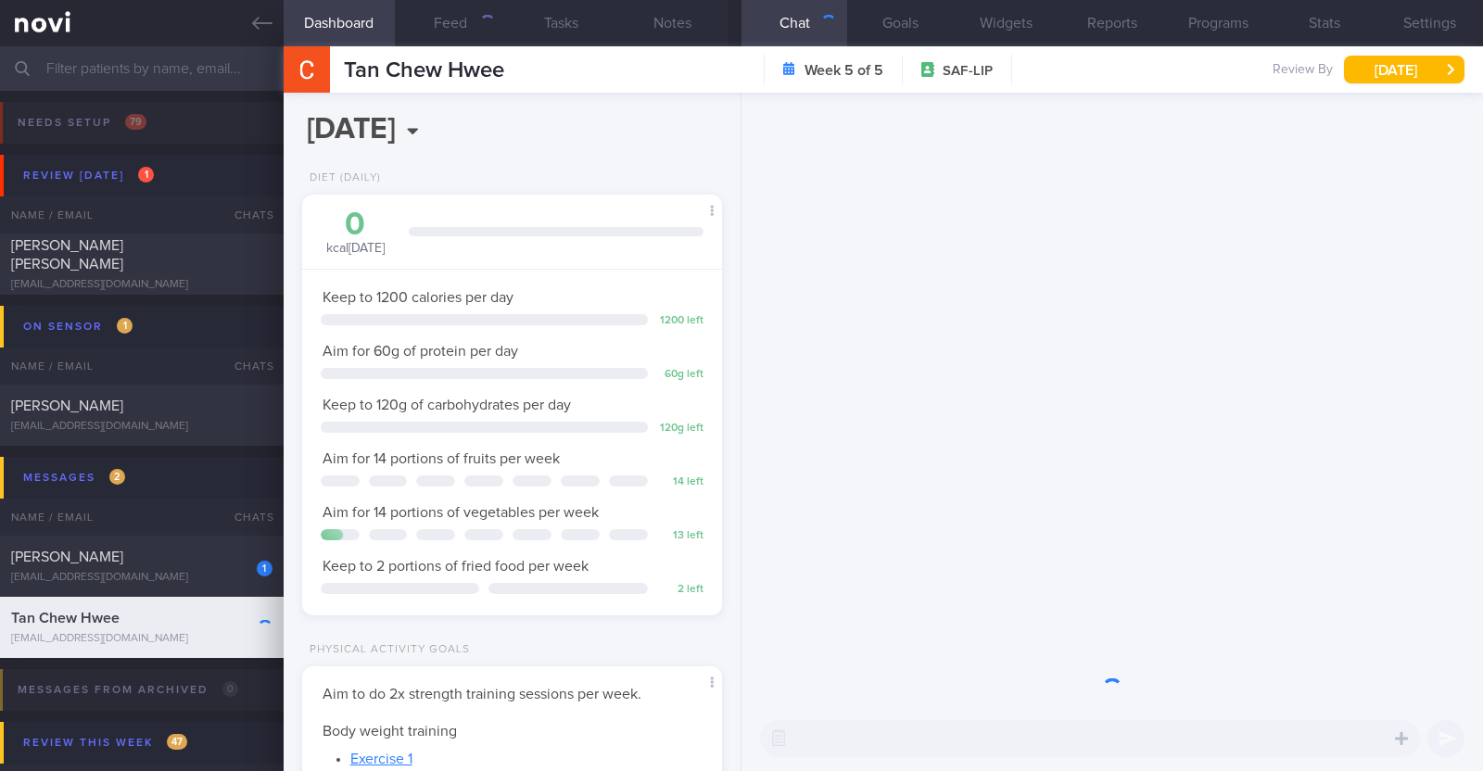
scroll to position [187, 375]
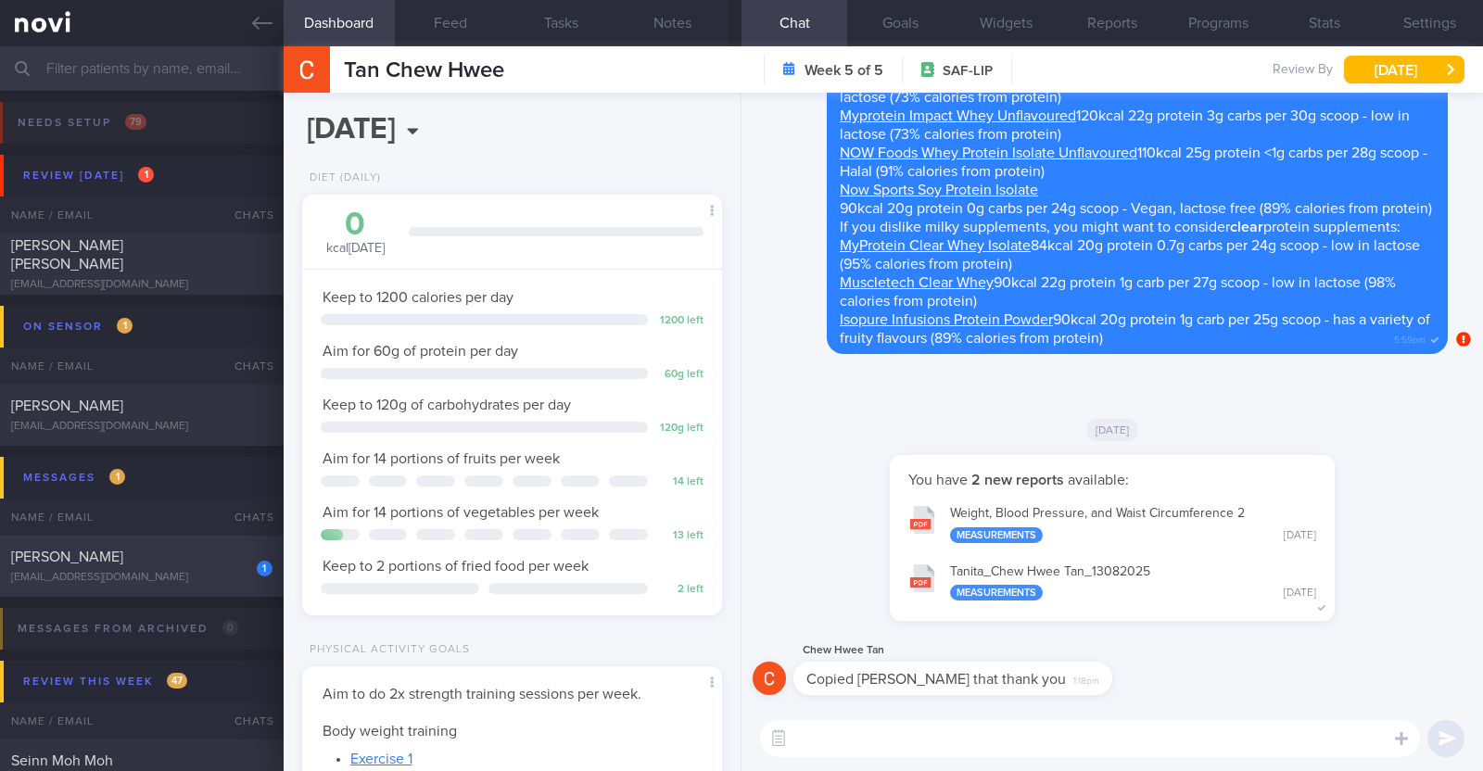
click at [181, 567] on div "1 Sim Teck Anne Yeo madmum@madlearning.sg" at bounding box center [142, 566] width 284 height 37
type input "Away in PH [DATE]-[DATE]"
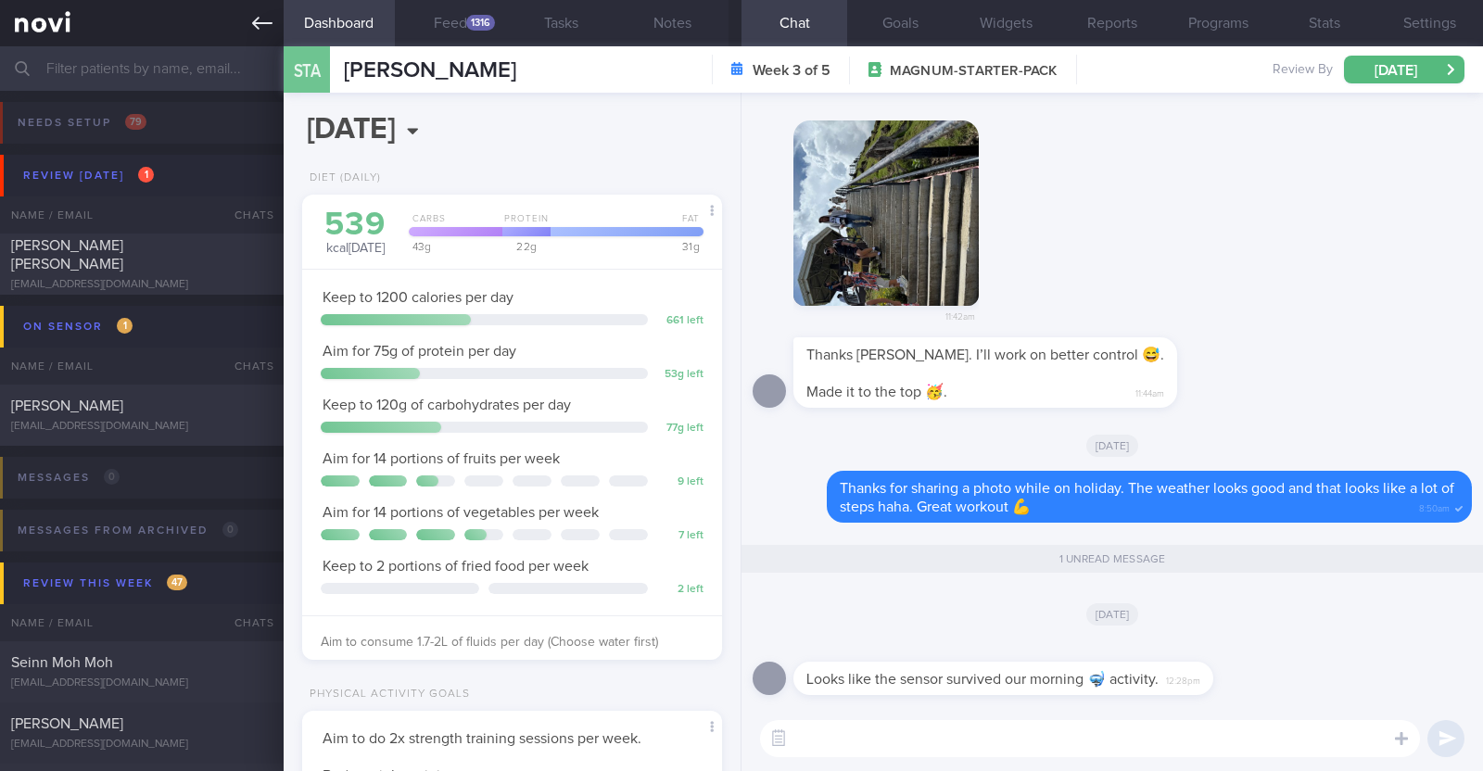
click at [242, 23] on link at bounding box center [142, 23] width 284 height 46
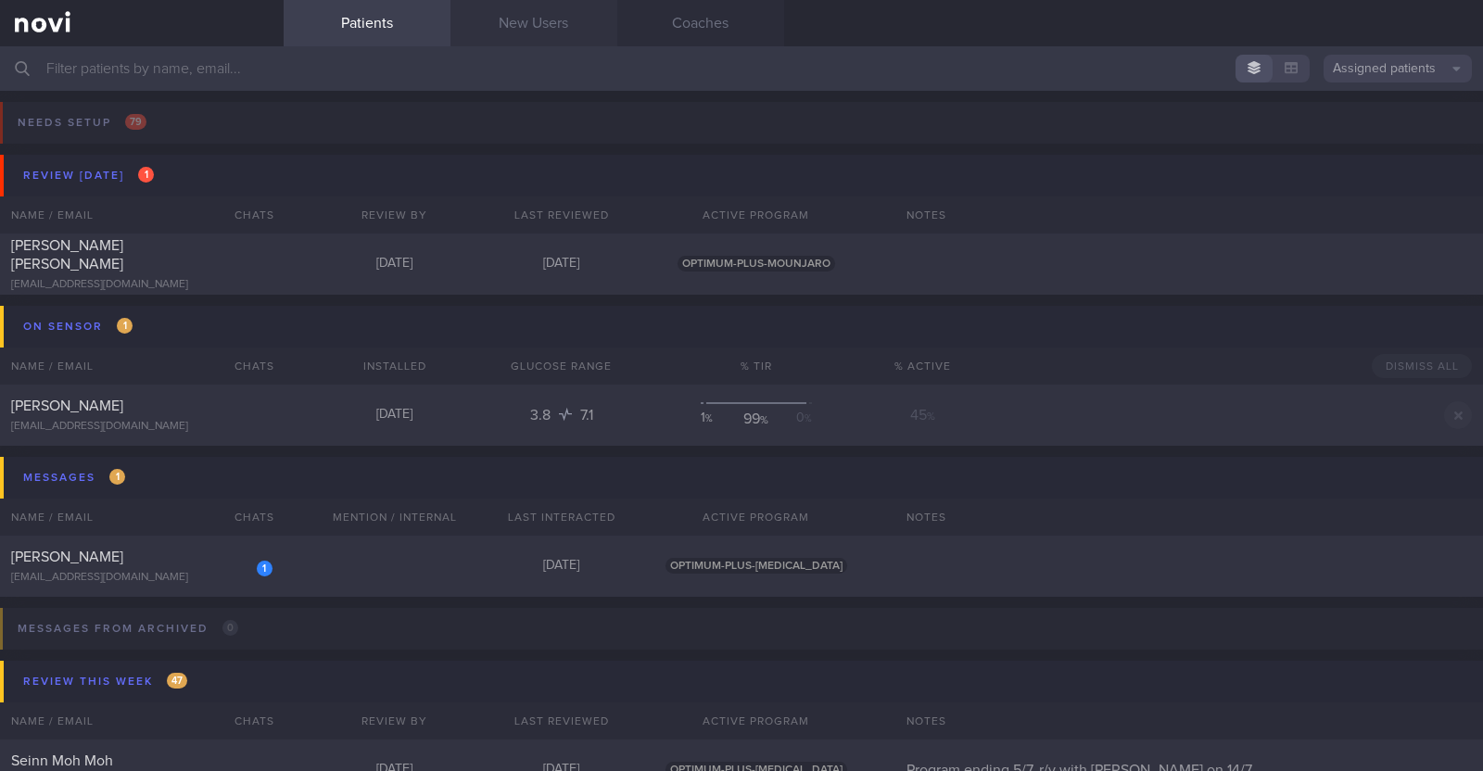
click at [558, 34] on link "New Users" at bounding box center [533, 23] width 167 height 46
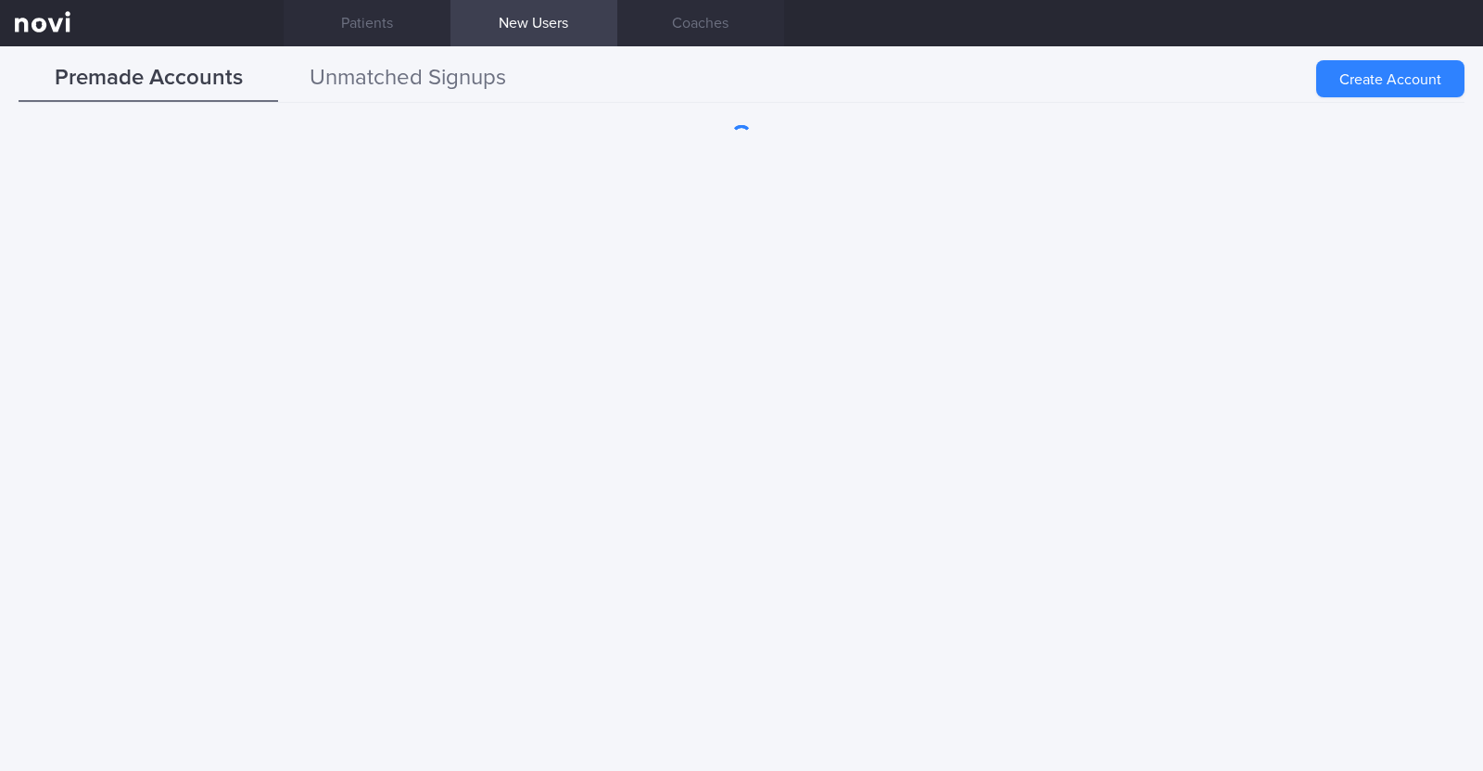
click at [464, 95] on button "Unmatched Signups" at bounding box center [408, 79] width 260 height 46
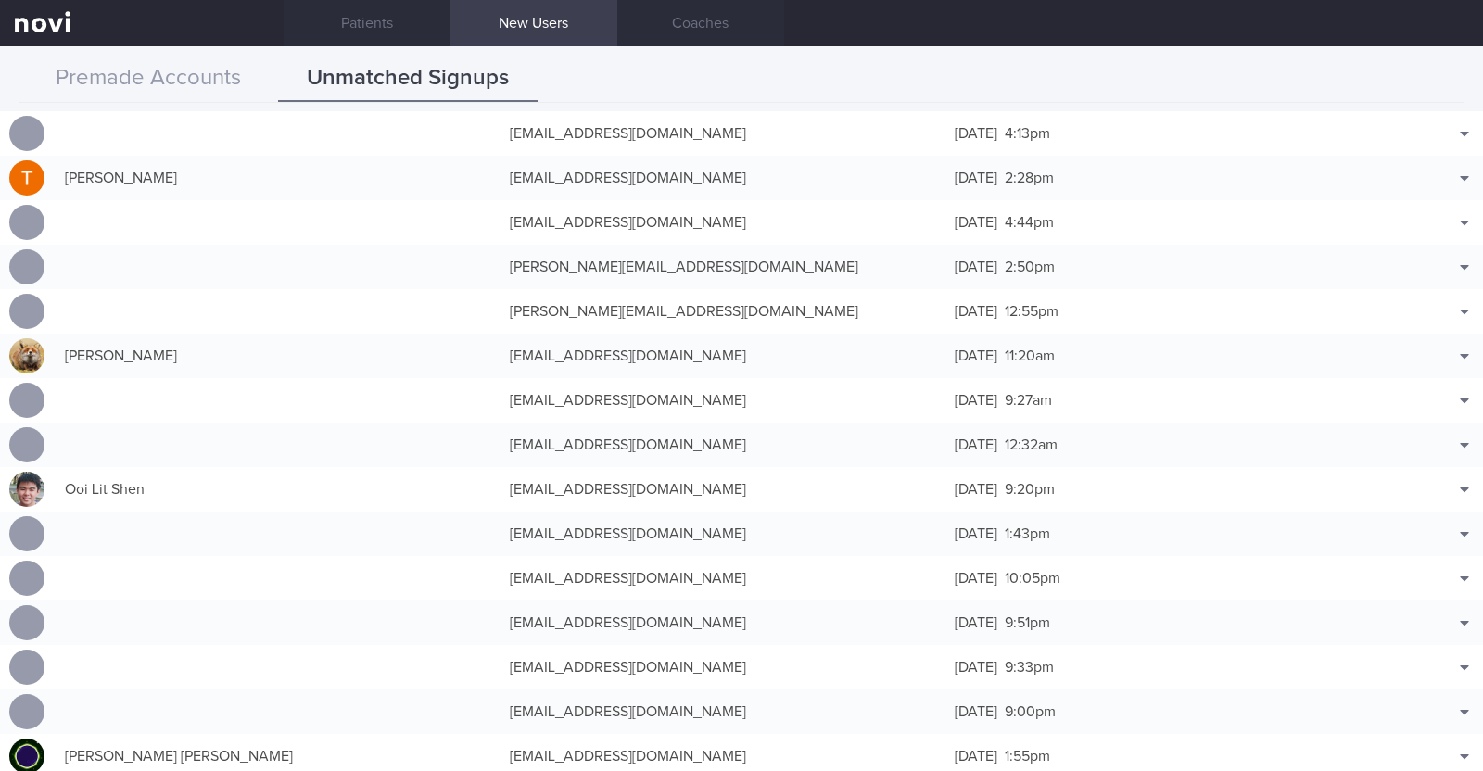
scroll to position [4866, 0]
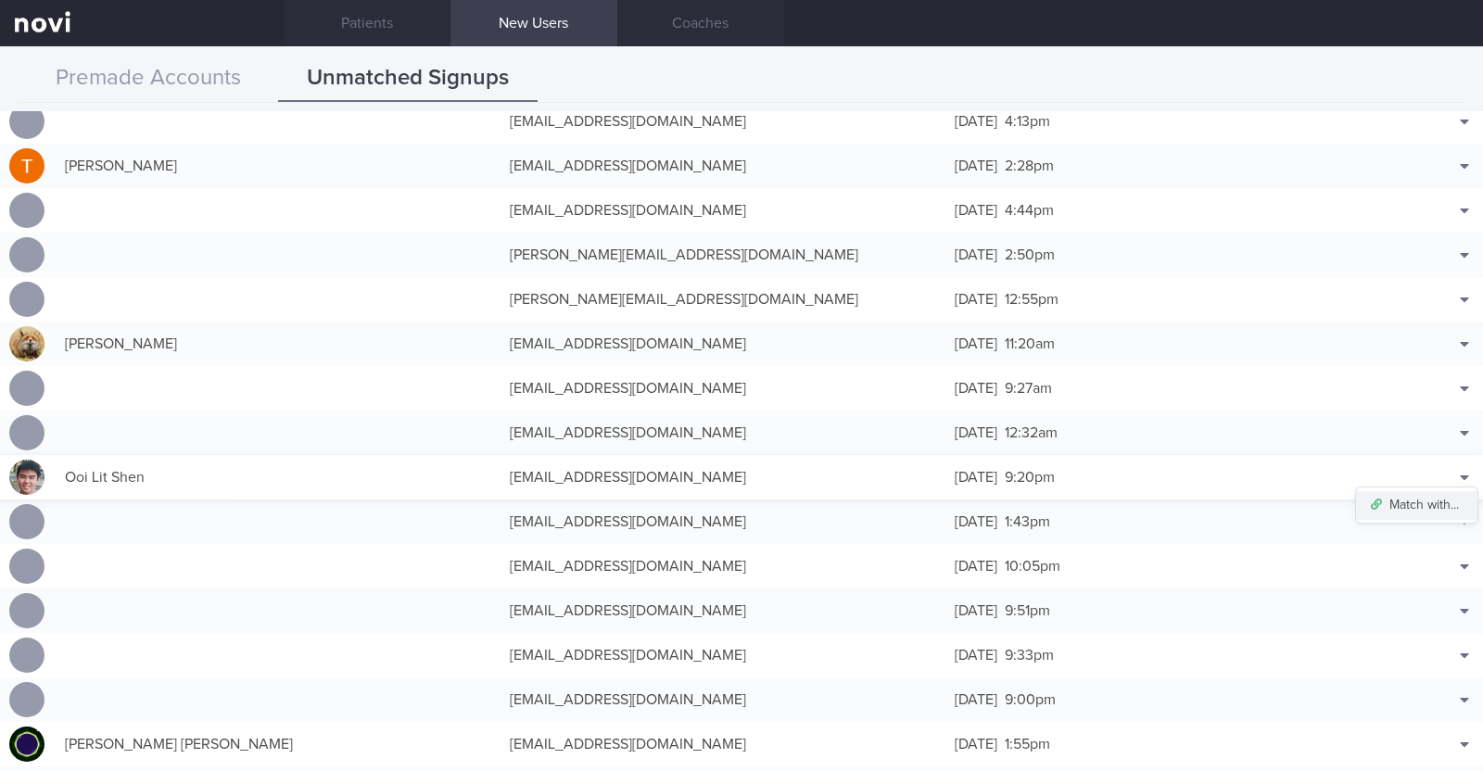
click at [1423, 503] on button "Match with..." at bounding box center [1416, 505] width 121 height 28
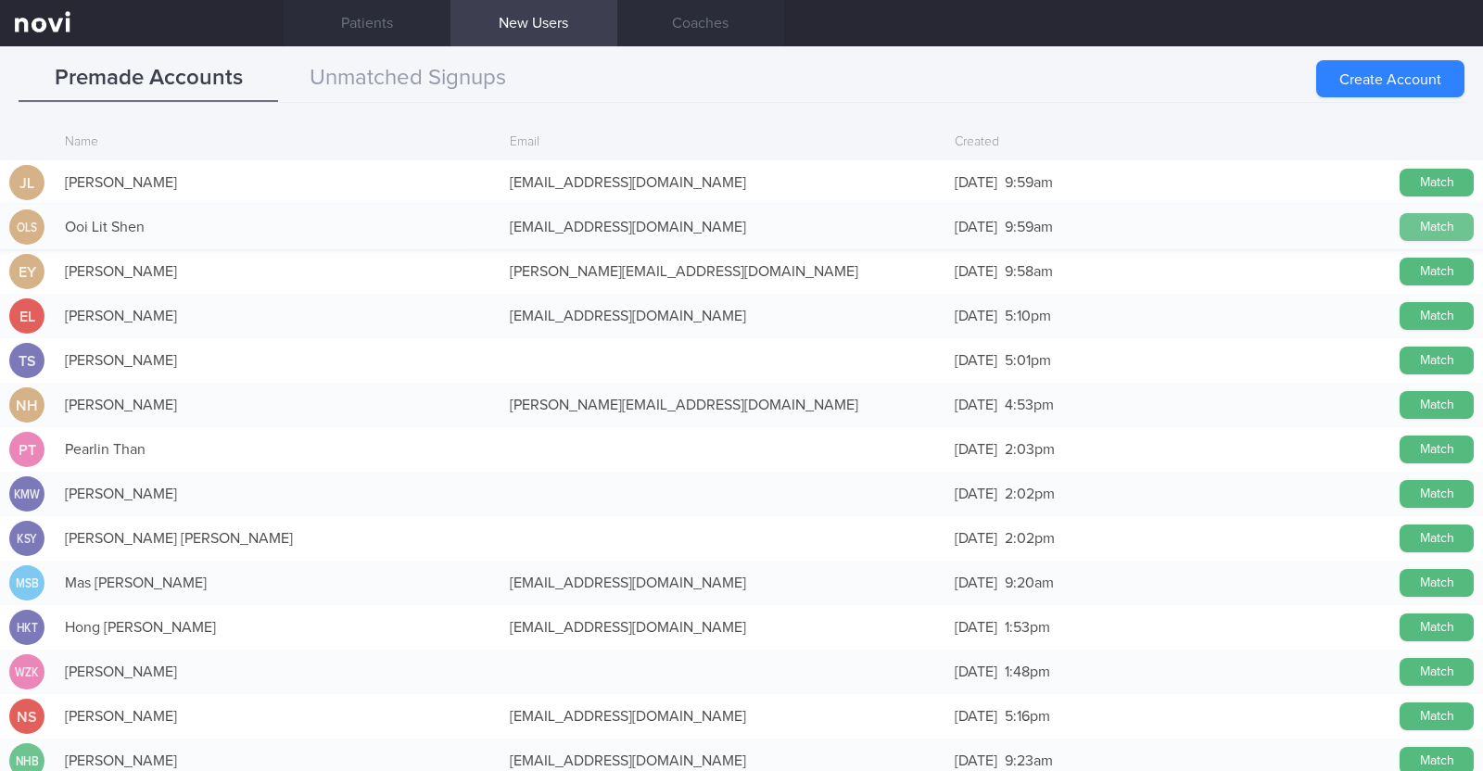
click at [1399, 217] on button "Match" at bounding box center [1436, 227] width 74 height 28
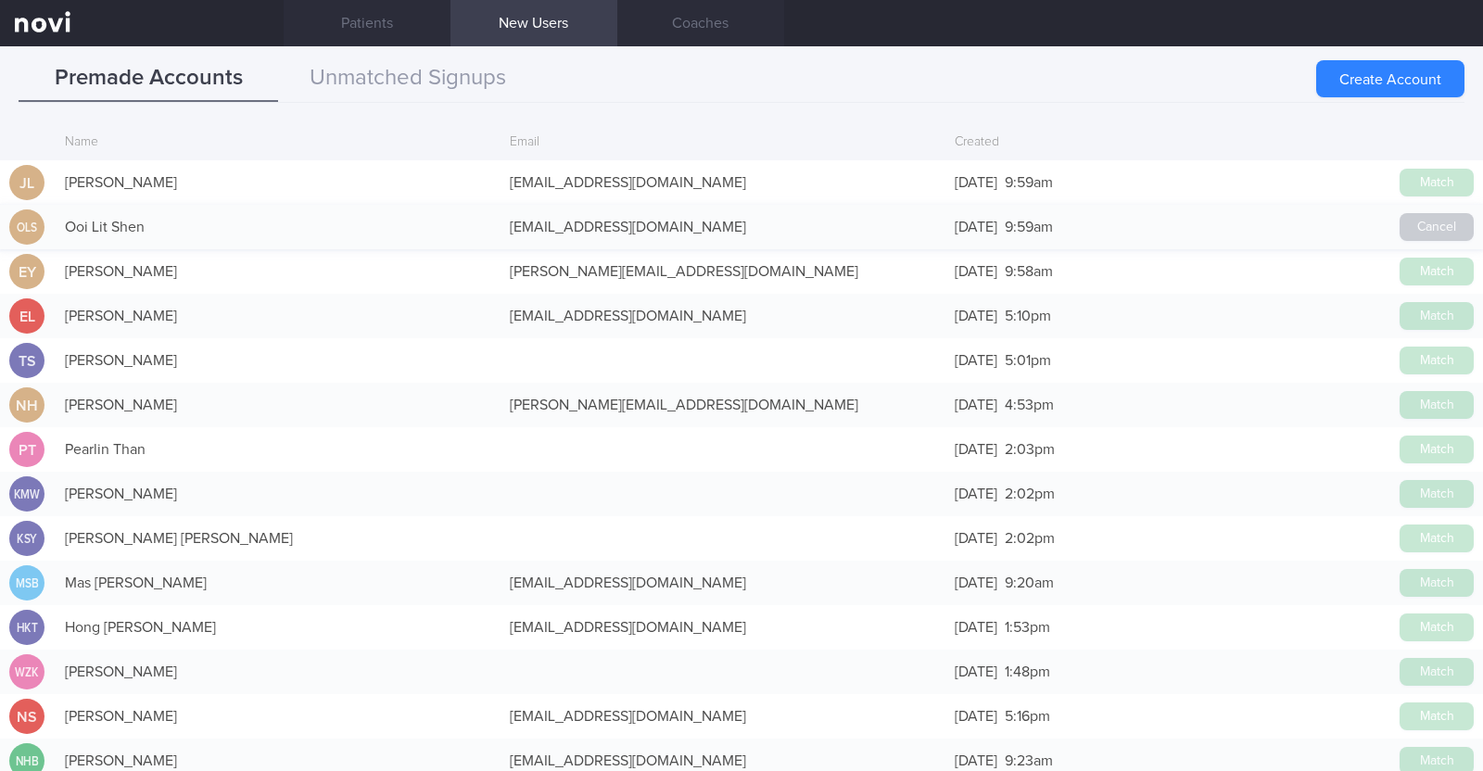
scroll to position [4861, 0]
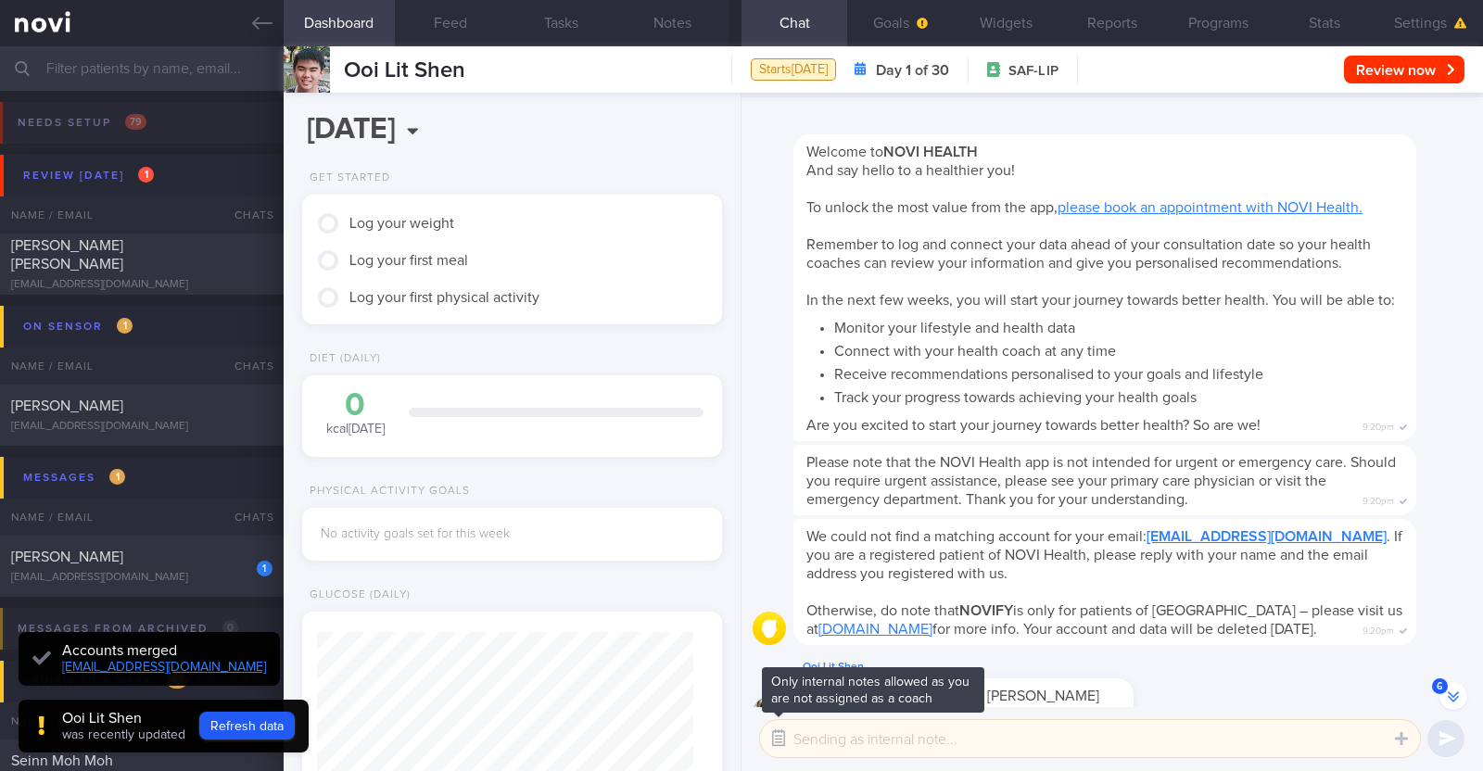
scroll to position [-321, 0]
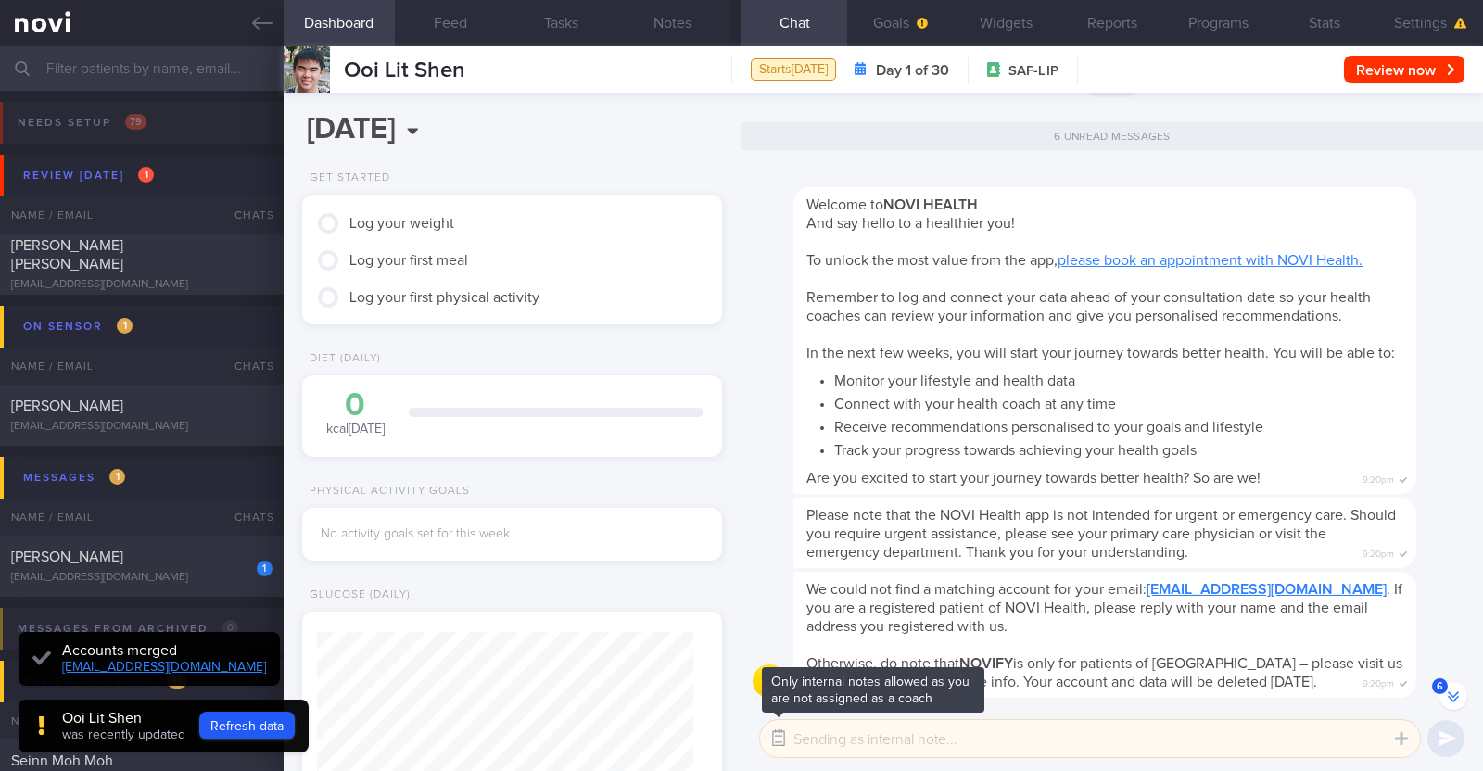
click at [771, 727] on button "button" at bounding box center [778, 738] width 33 height 33
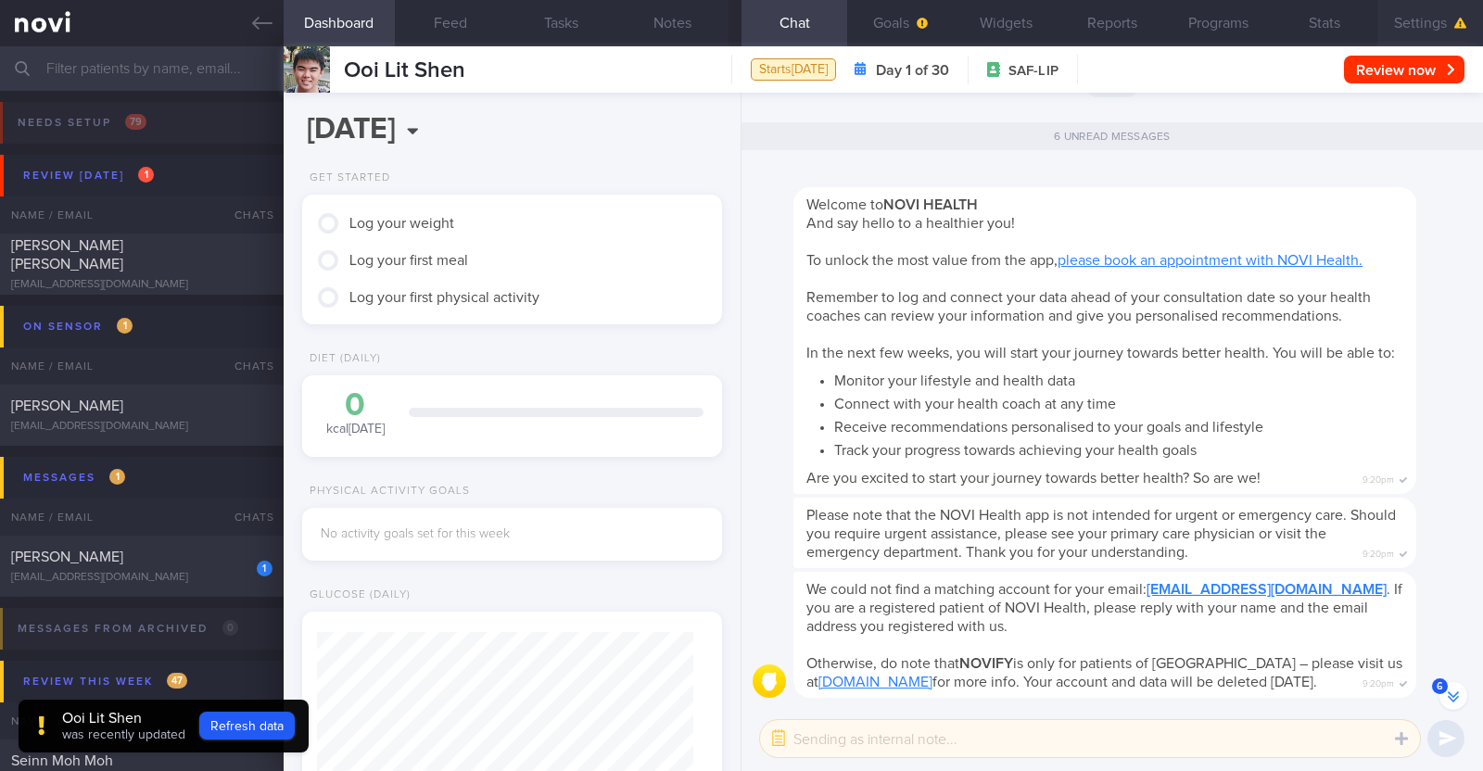
click at [1404, 23] on button "Settings" at bounding box center [1430, 23] width 106 height 46
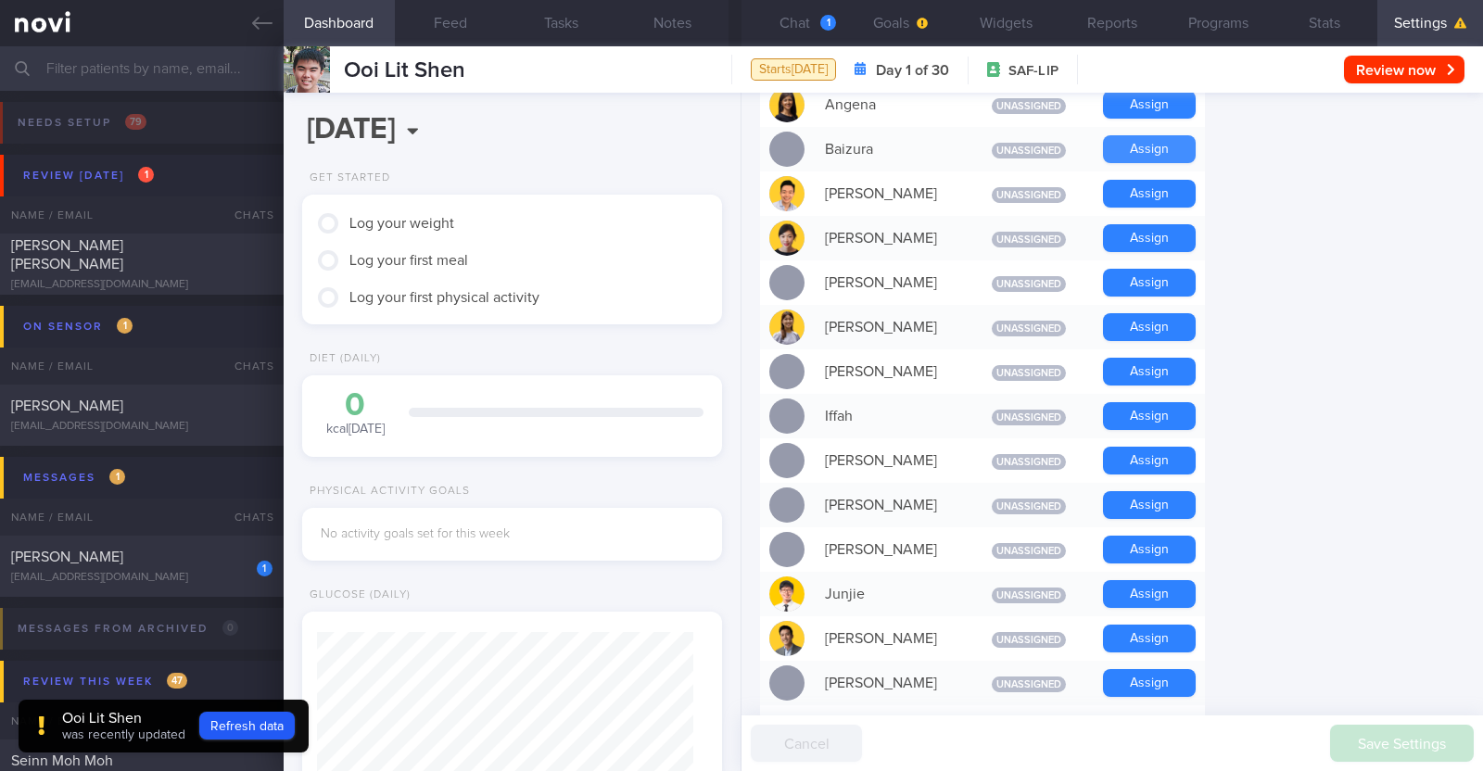
scroll to position [579, 0]
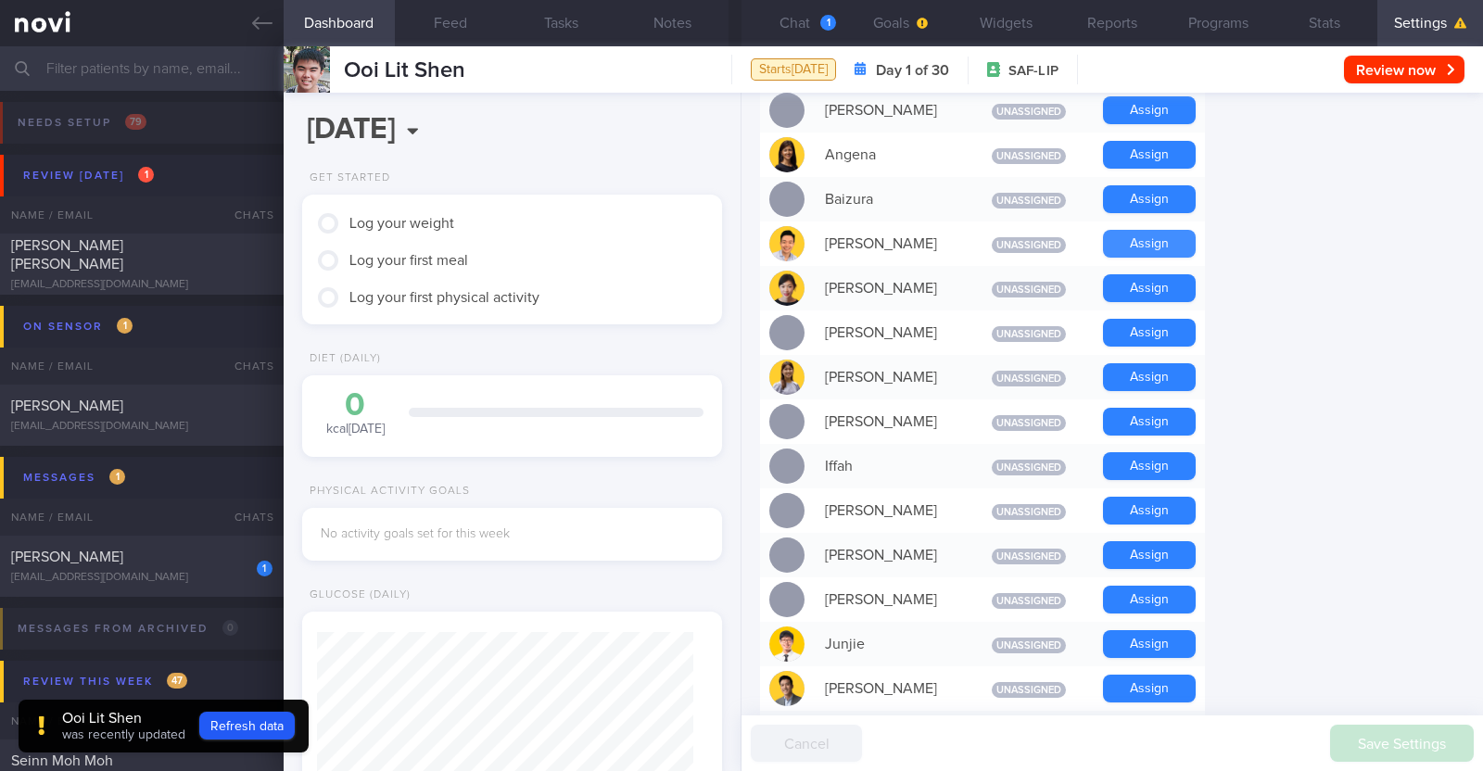
click at [1168, 245] on button "Assign" at bounding box center [1149, 244] width 93 height 28
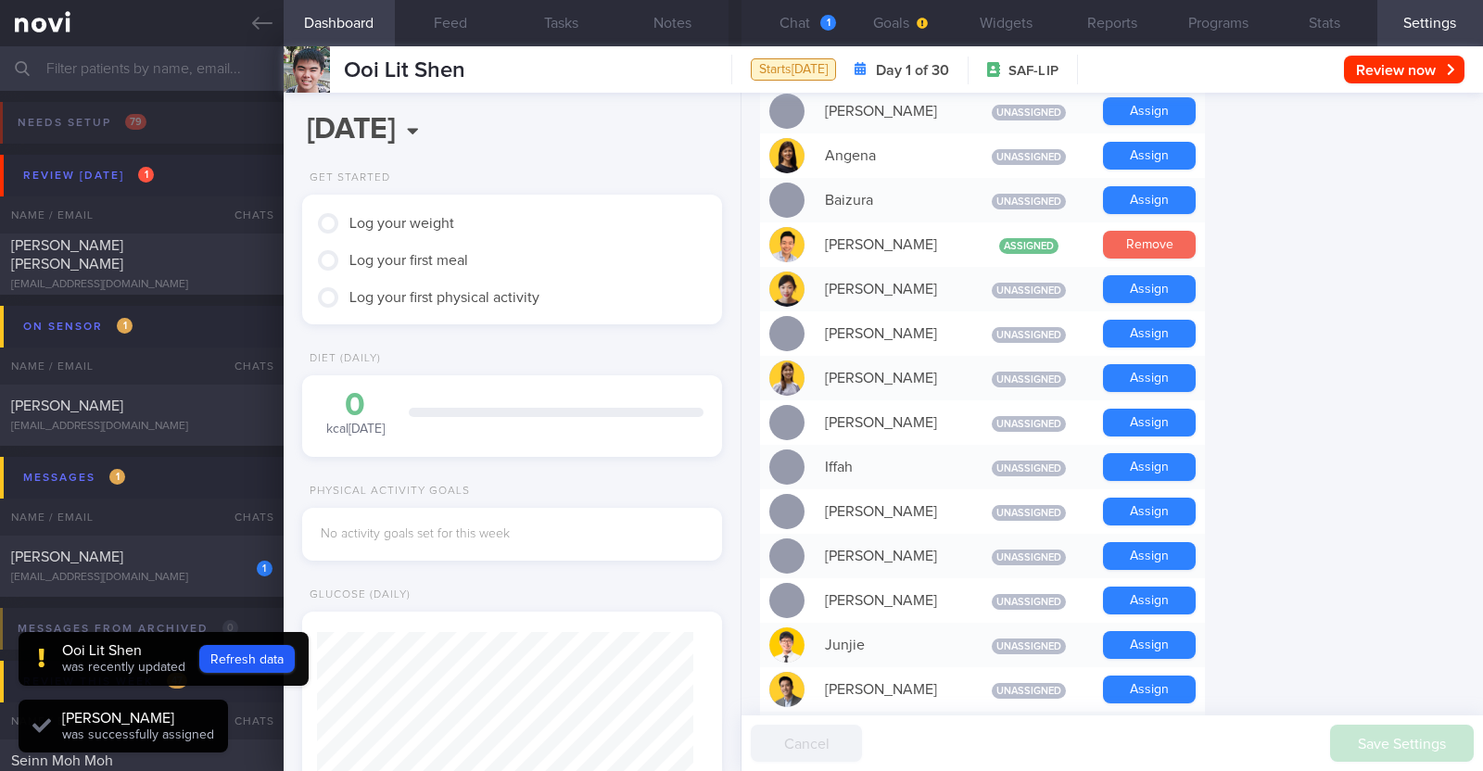
scroll to position [187, 375]
click at [1158, 248] on button "Remove" at bounding box center [1149, 245] width 93 height 28
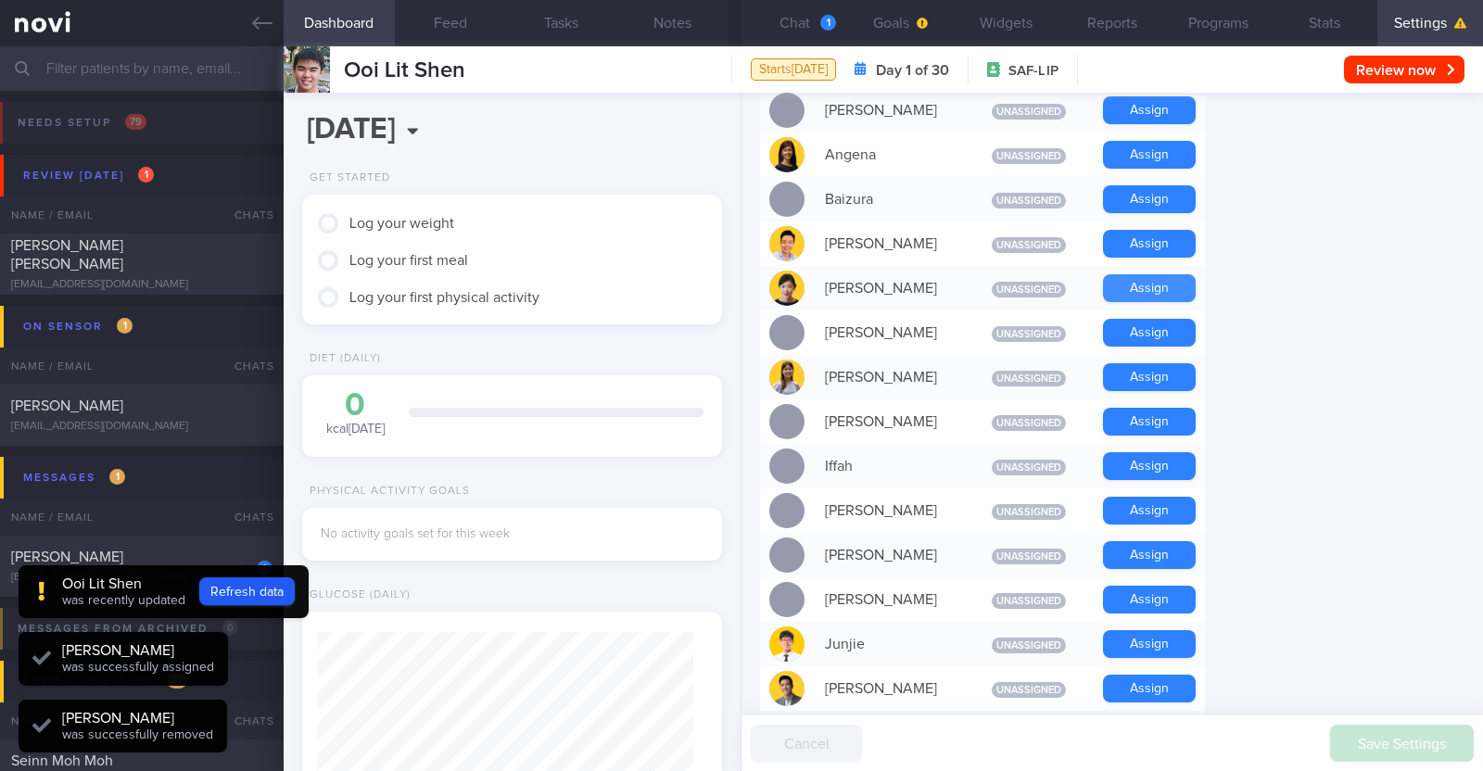
click at [1156, 290] on button "Assign" at bounding box center [1149, 288] width 93 height 28
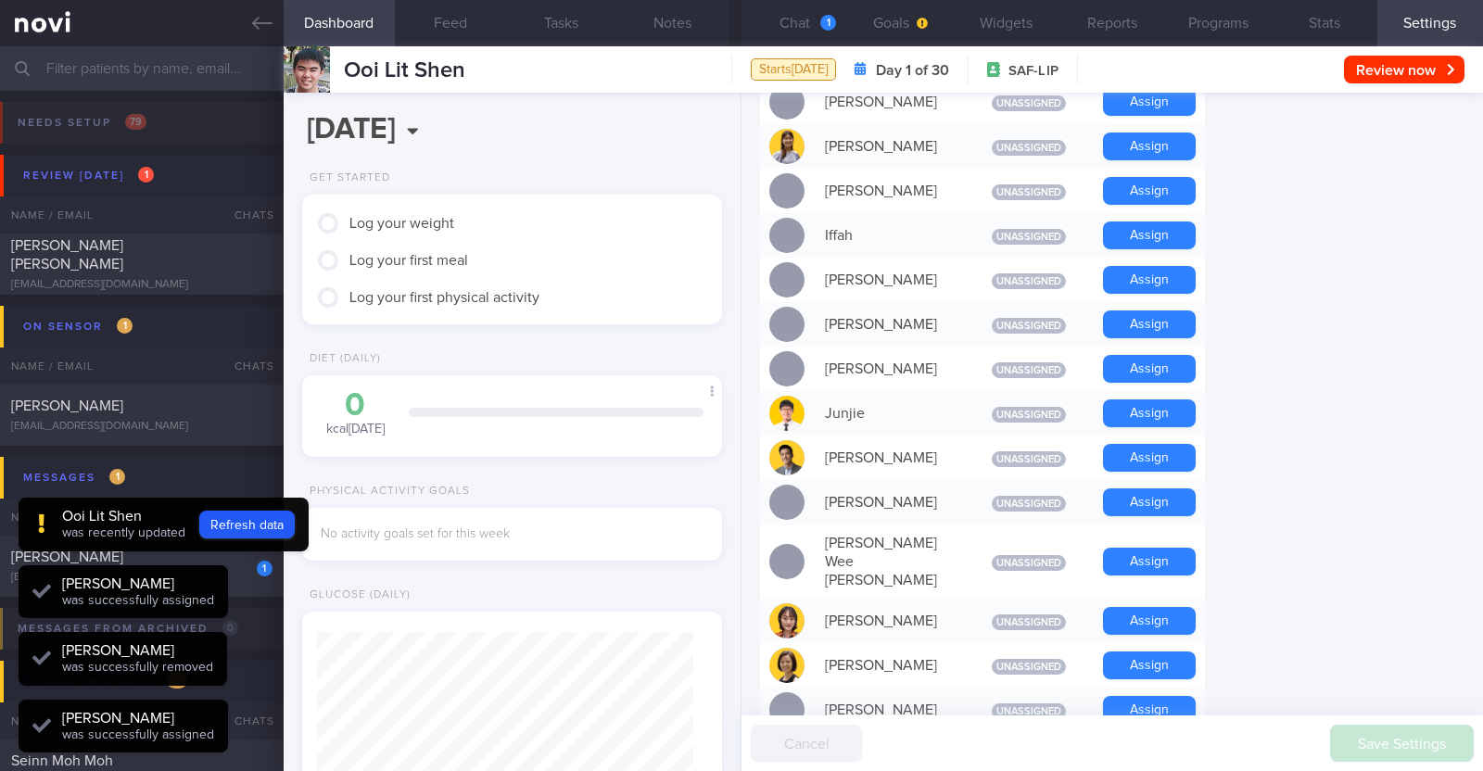
scroll to position [-126, 0]
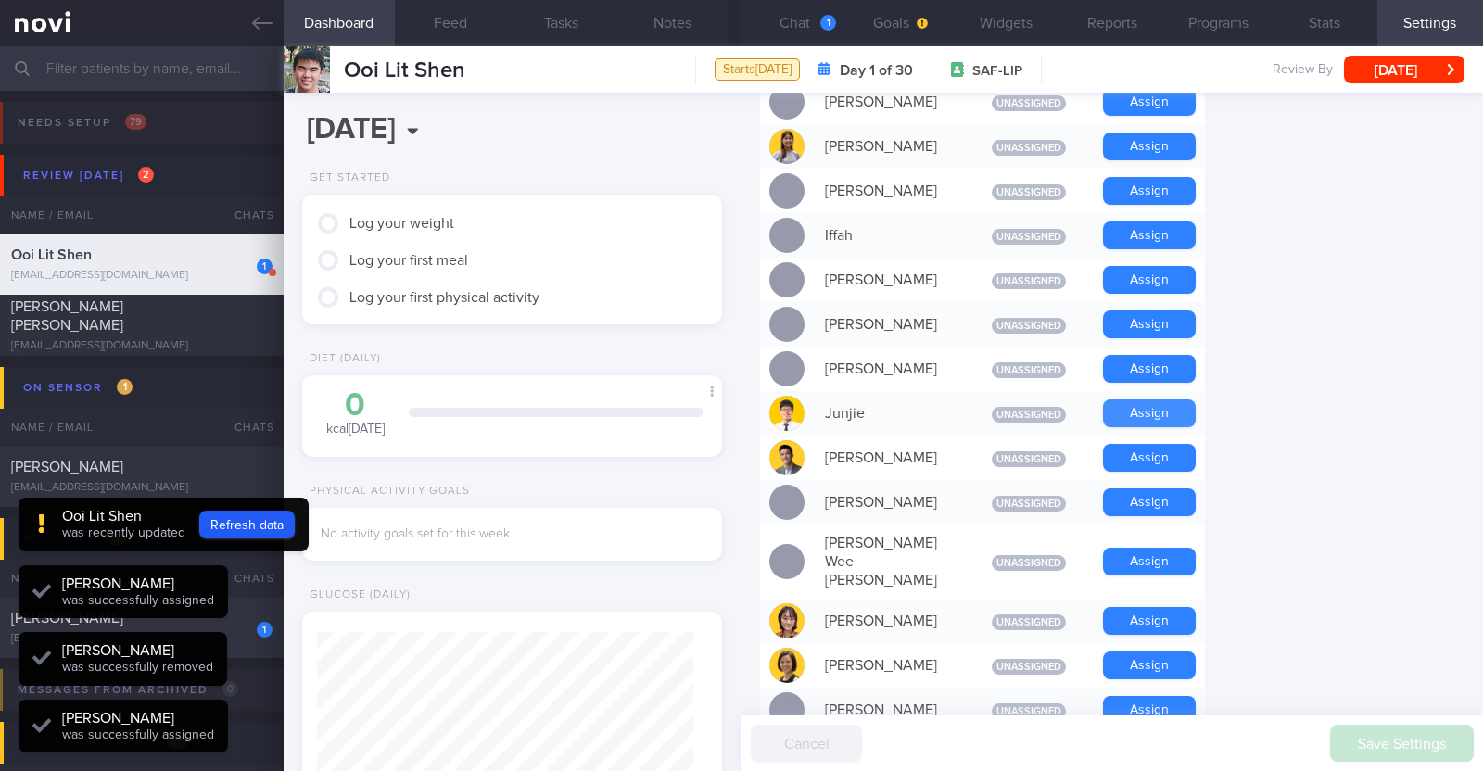
click at [1154, 410] on button "Assign" at bounding box center [1149, 413] width 93 height 28
click at [249, 580] on div "Ooi Lit Shen was recently updated Refresh data Chad was successfully removed Ch…" at bounding box center [164, 634] width 290 height 273
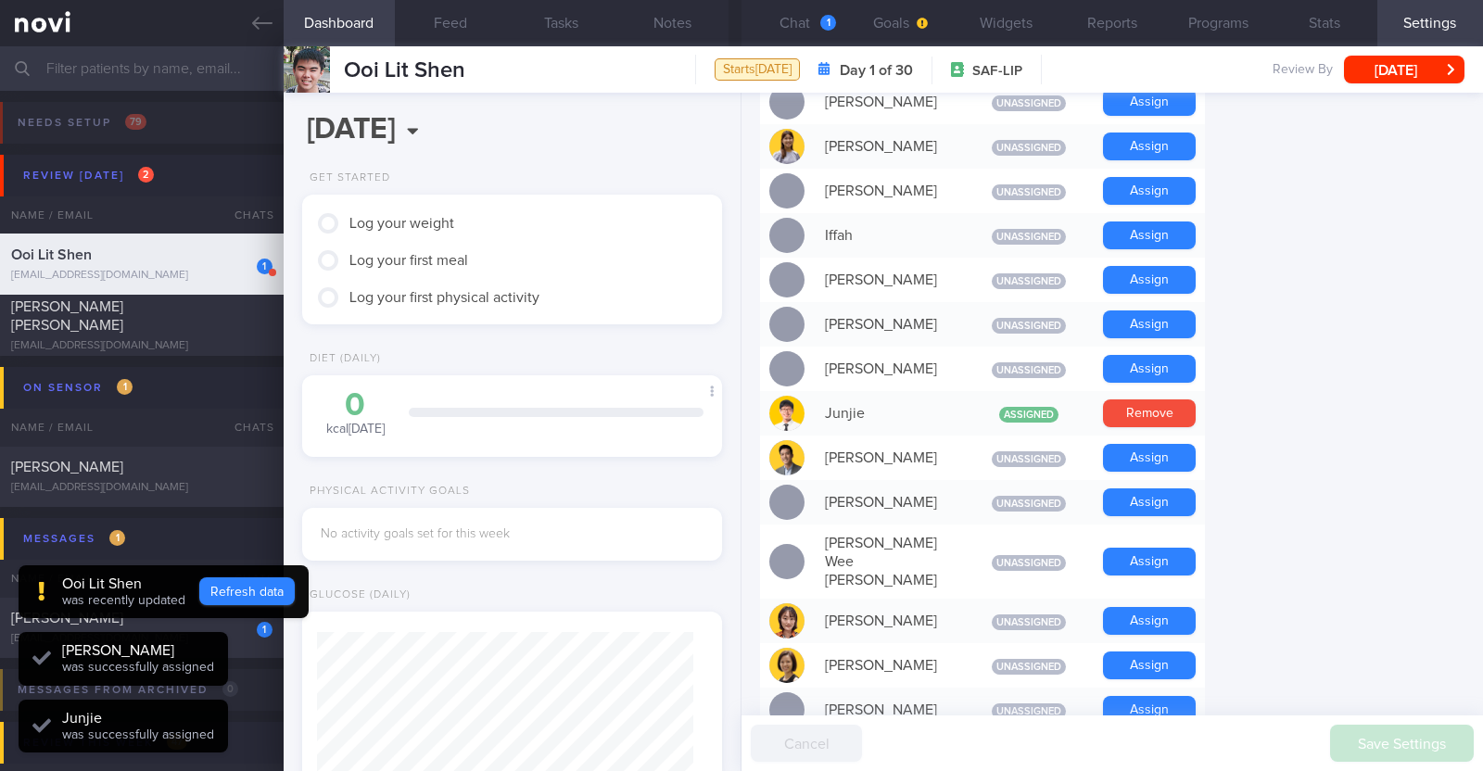
click at [257, 531] on button "Messages 1" at bounding box center [744, 539] width 1488 height 42
click at [250, 577] on button "Refresh data" at bounding box center [246, 591] width 95 height 28
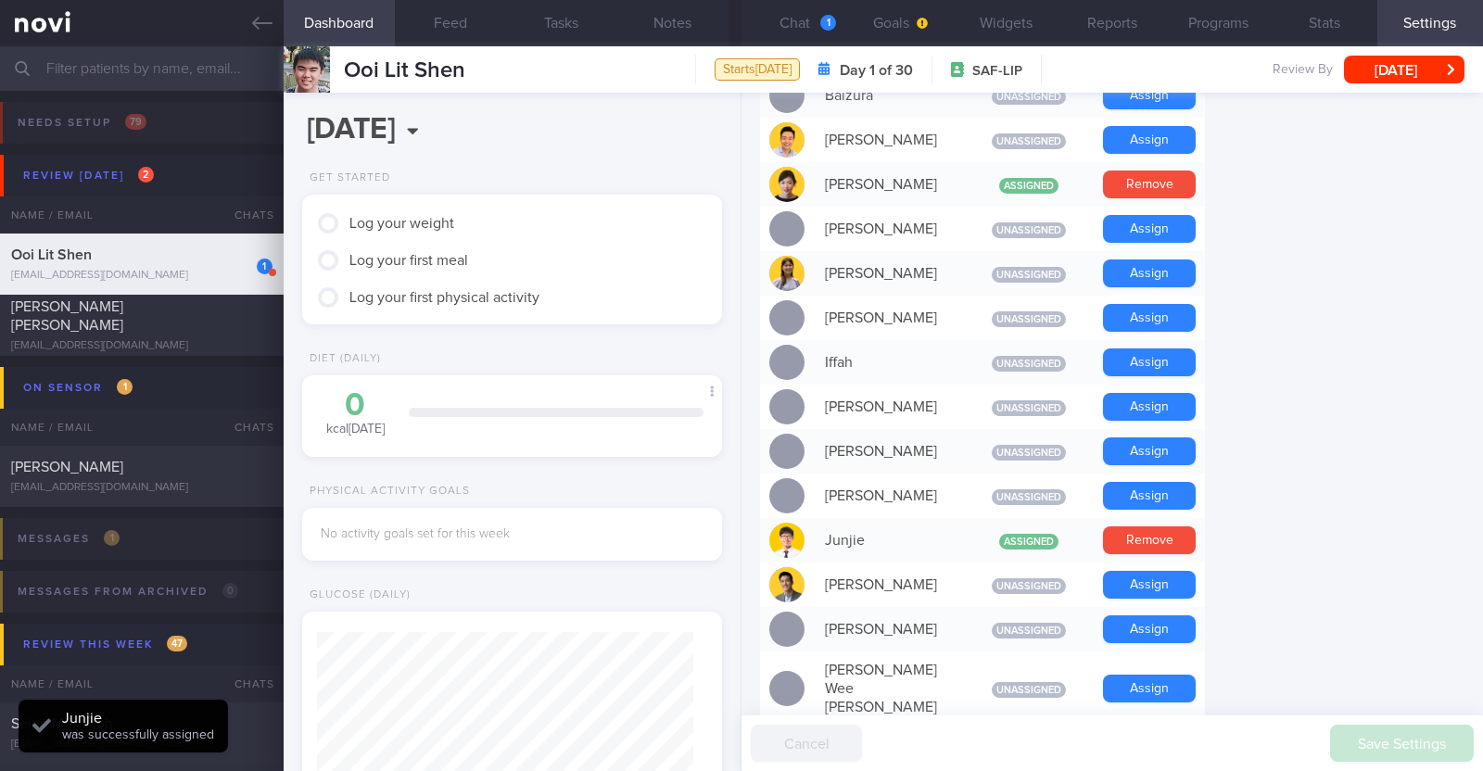
scroll to position [500, 0]
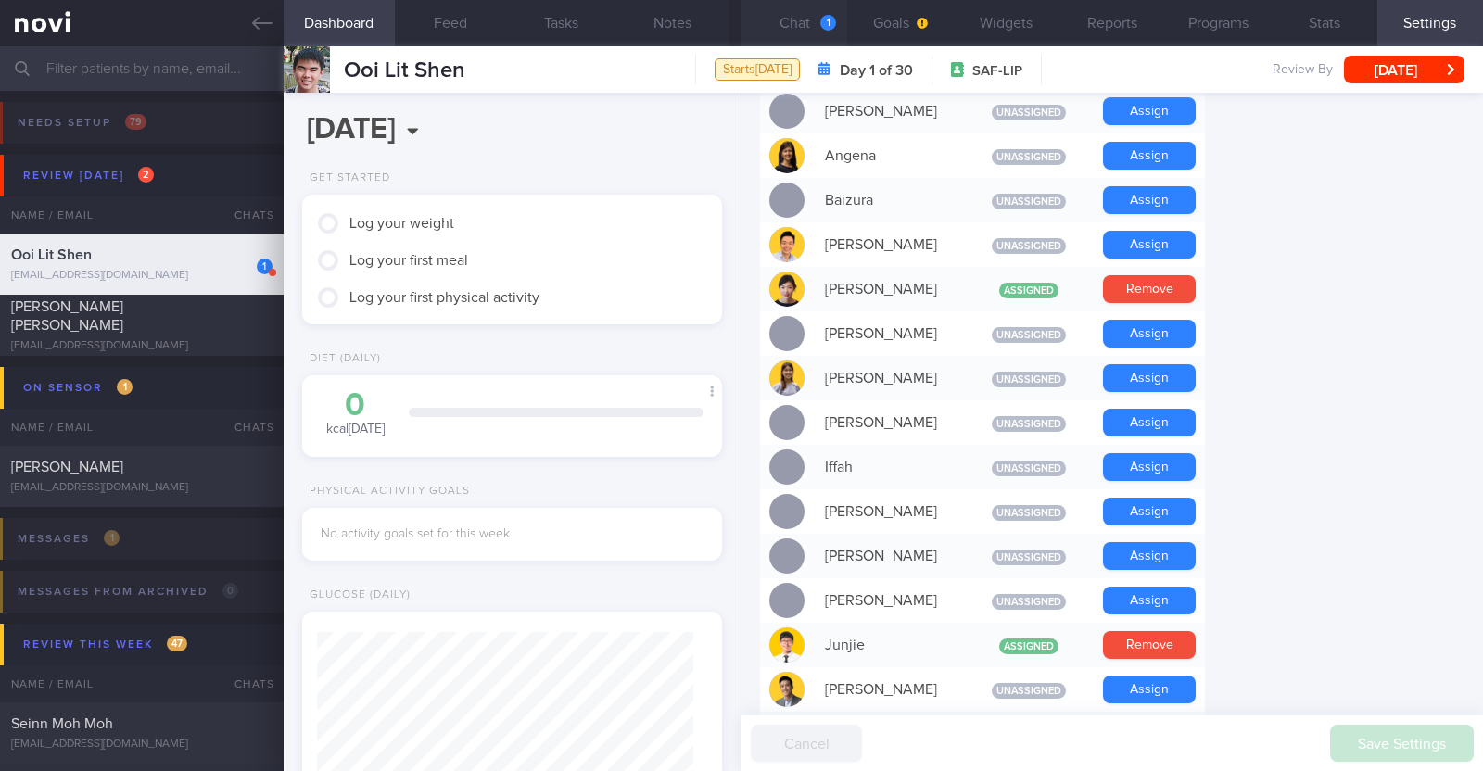
click at [802, 29] on button "Chat 1" at bounding box center [794, 23] width 106 height 46
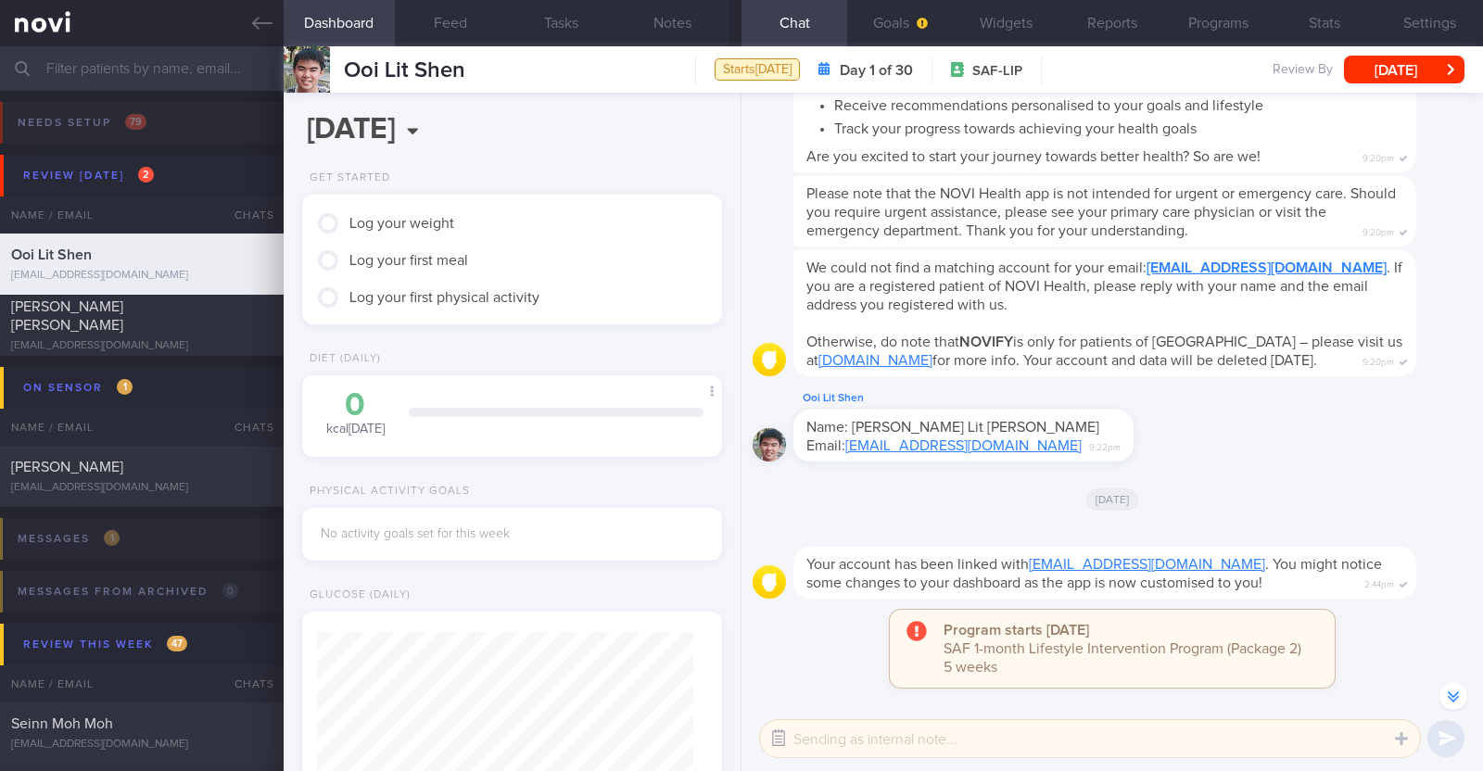
click at [769, 734] on button "button" at bounding box center [778, 738] width 33 height 33
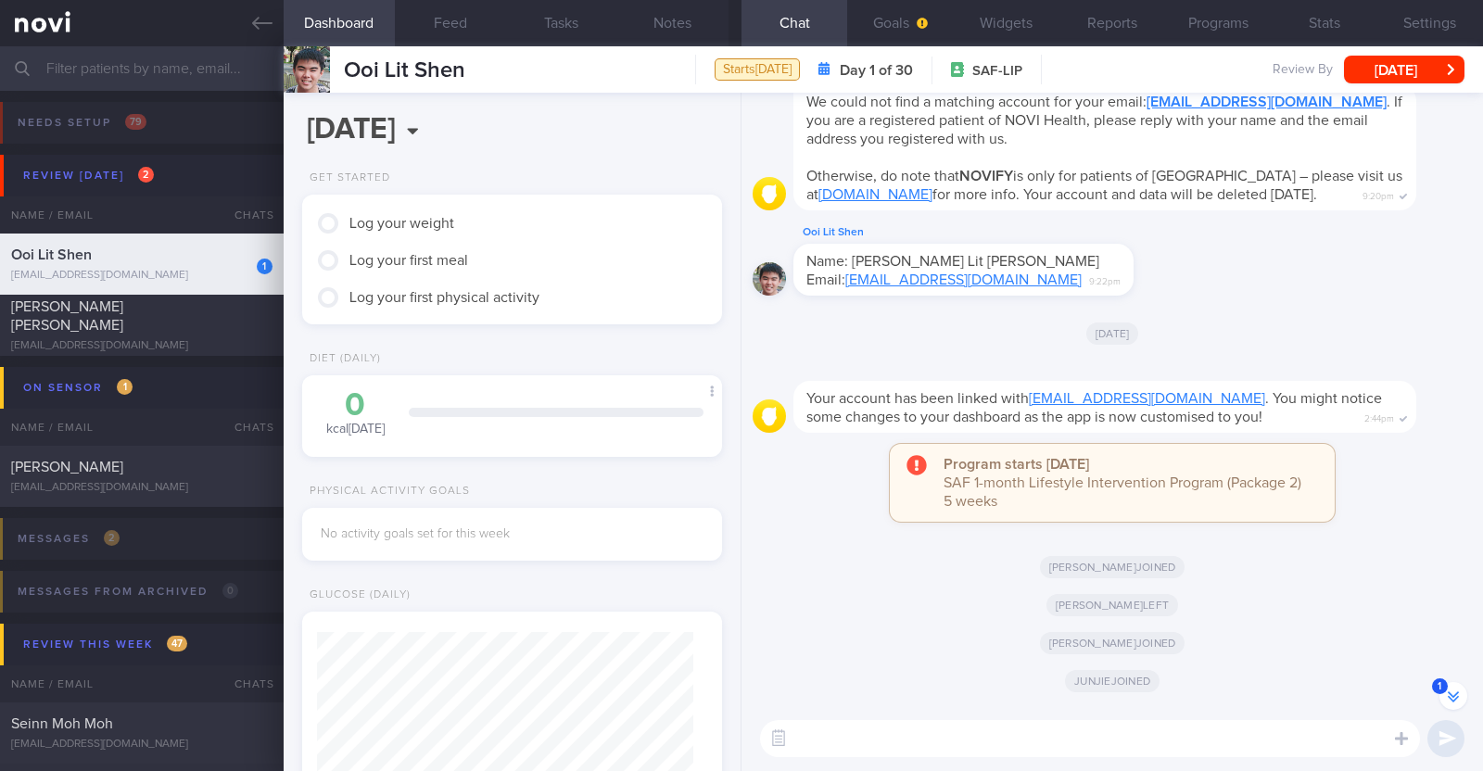
click at [955, 743] on textarea at bounding box center [1090, 738] width 660 height 37
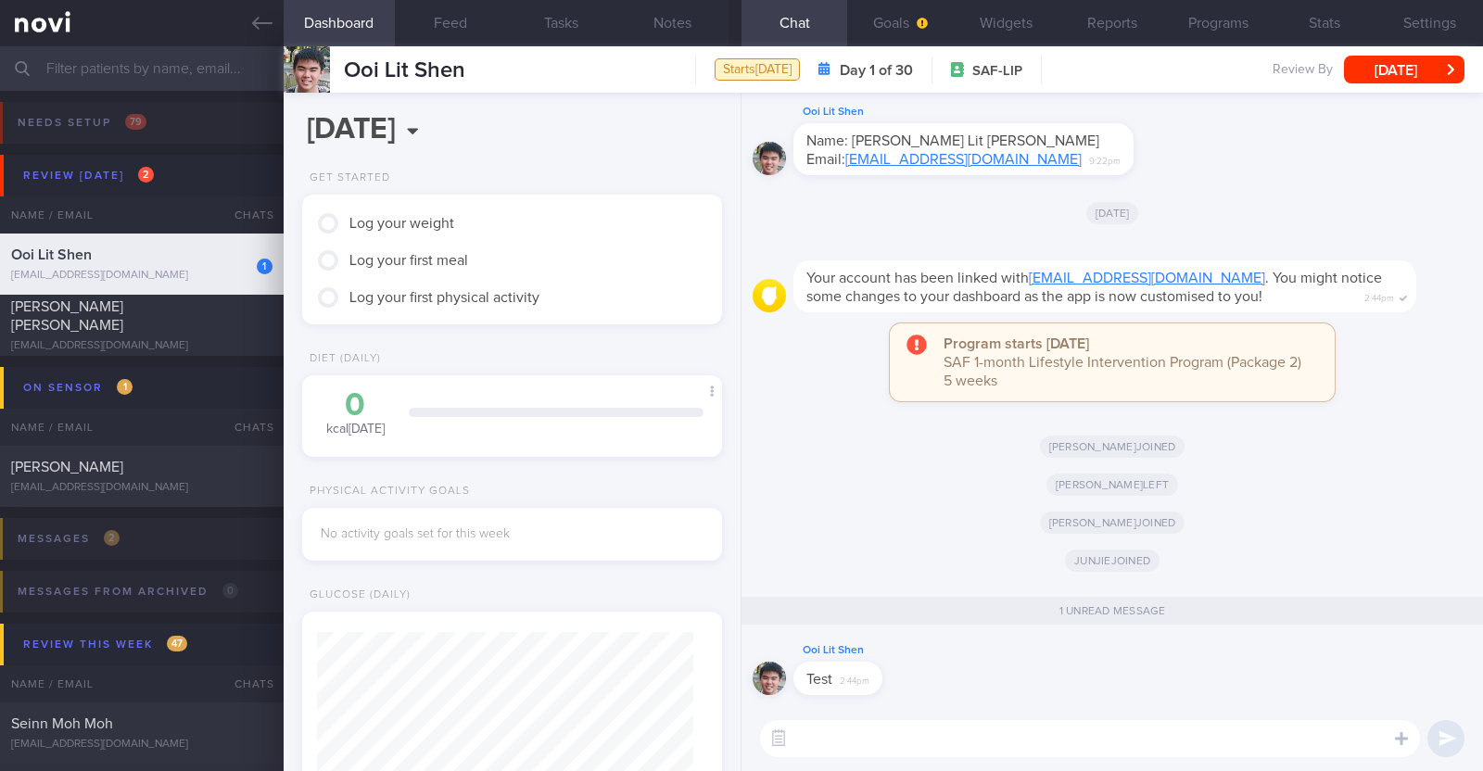
click at [878, 741] on textarea at bounding box center [1090, 738] width 660 height 37
type textarea "HI:)"
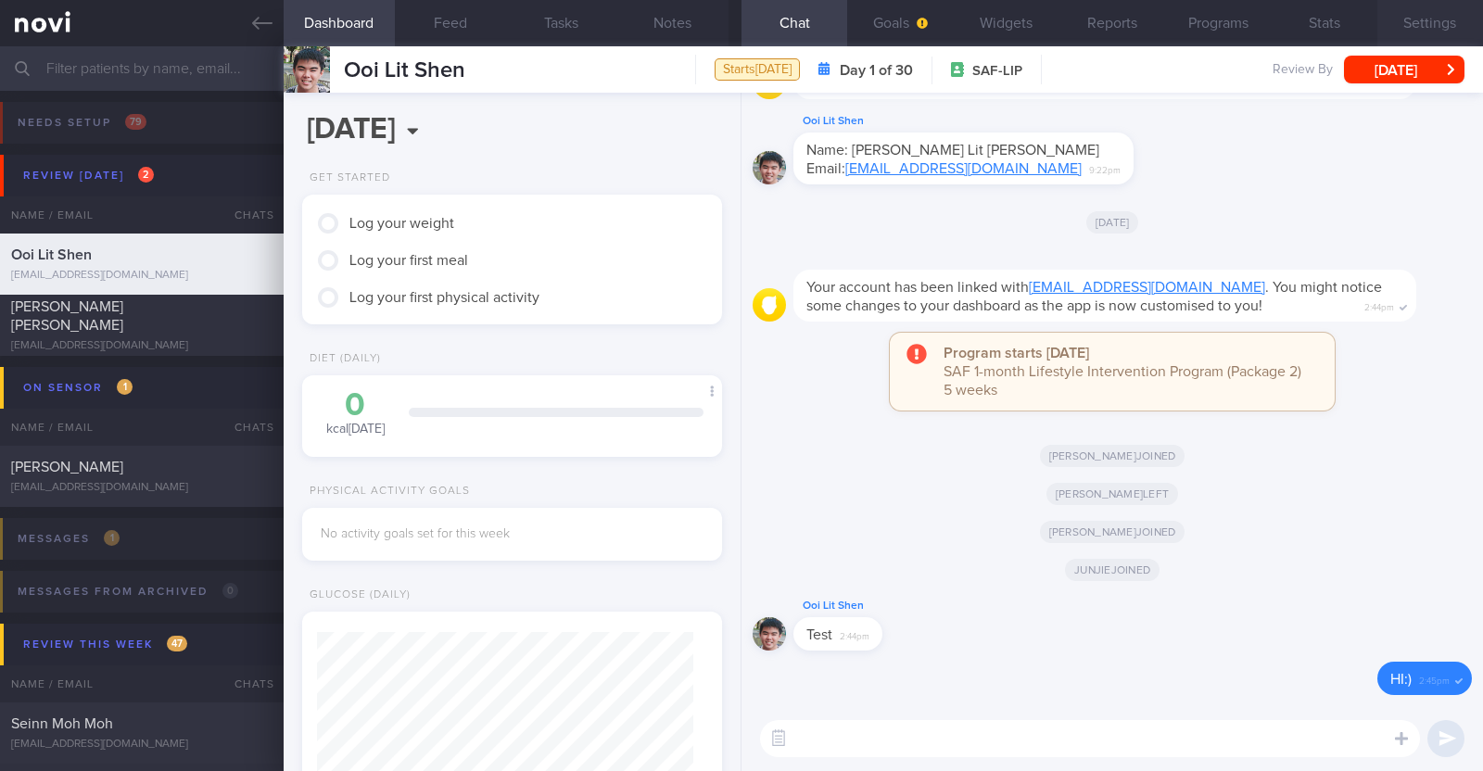
click at [1455, 21] on button "Settings" at bounding box center [1430, 23] width 106 height 46
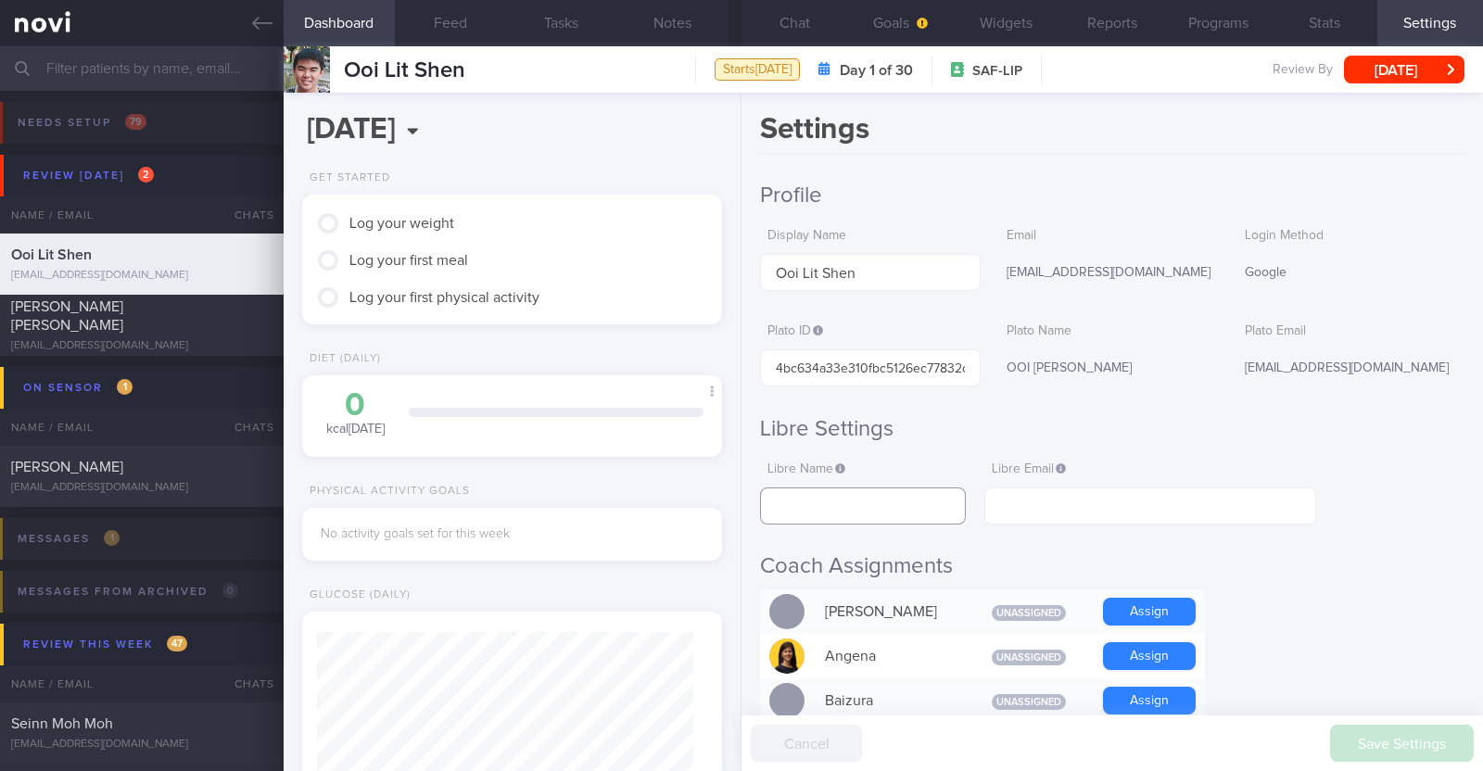
click at [886, 500] on input "text" at bounding box center [863, 506] width 206 height 37
drag, startPoint x: 1126, startPoint y: 273, endPoint x: 919, endPoint y: 261, distance: 207.0
click at [919, 261] on div "Display Name Ooi Lit Shen Email lsooi7203@gmail.com Login Method Google" at bounding box center [1112, 255] width 704 height 73
click at [1067, 266] on div "lsooi7203@gmail.com" at bounding box center [1109, 273] width 220 height 39
click at [1121, 275] on div "lsooi7203@gmail.com" at bounding box center [1109, 273] width 220 height 39
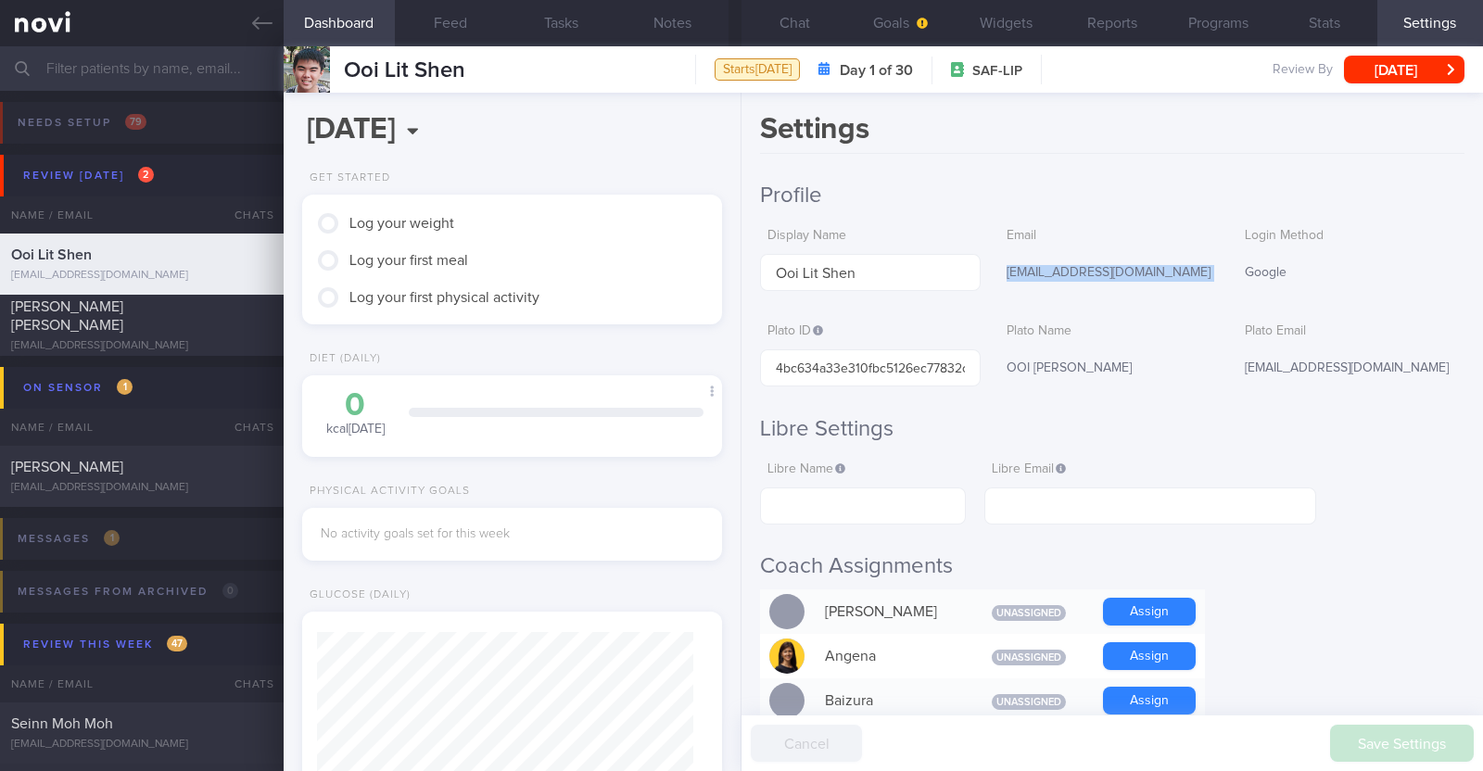
drag, startPoint x: 1121, startPoint y: 275, endPoint x: 993, endPoint y: 271, distance: 128.0
click at [999, 271] on div "lsooi7203@gmail.com" at bounding box center [1109, 273] width 220 height 39
click at [1033, 497] on input "text" at bounding box center [1150, 506] width 332 height 37
paste input "lsooi7203@gmail.com"
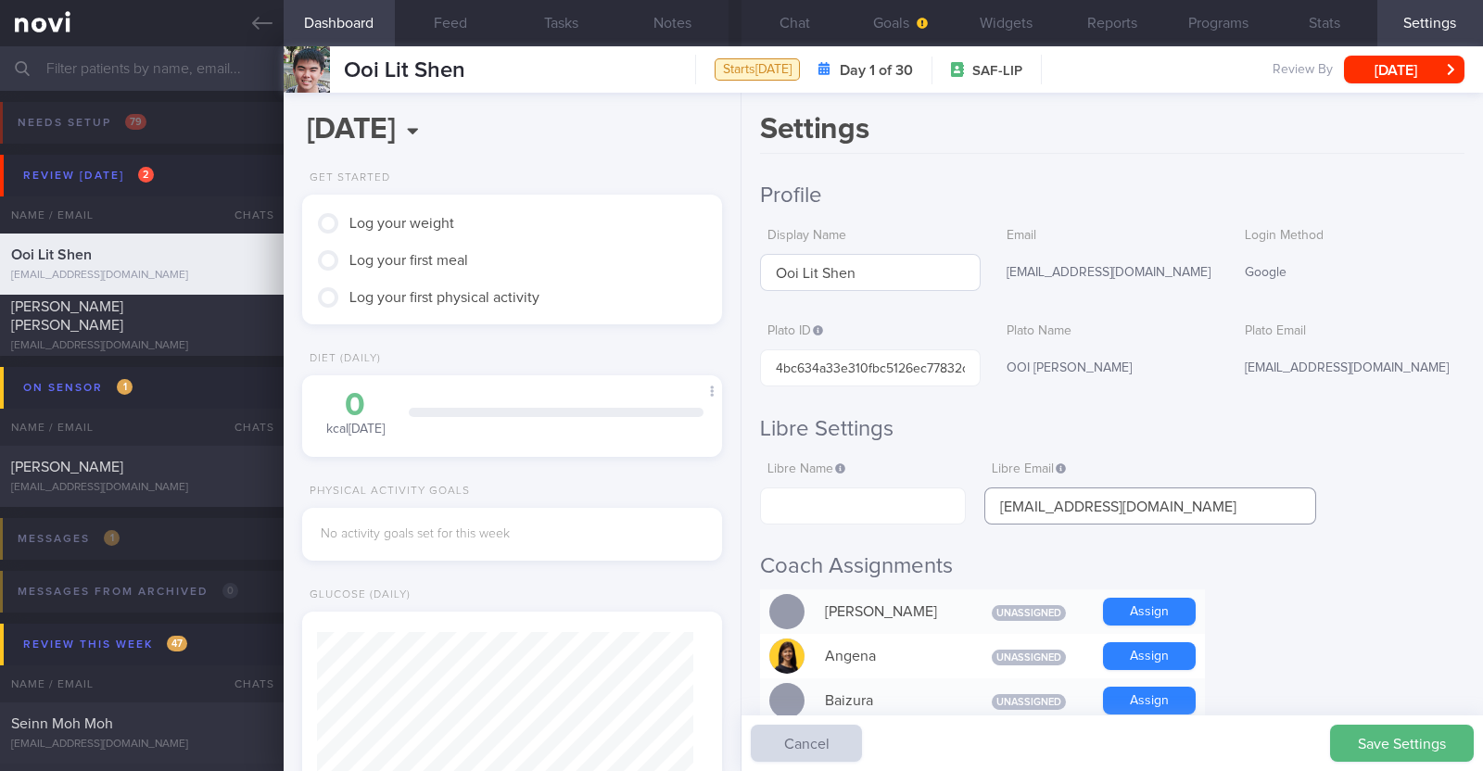
type input "lsooi7203@gmail.com"
drag, startPoint x: 898, startPoint y: 266, endPoint x: 703, endPoint y: 272, distance: 194.7
click at [703, 272] on div "Dashboard Feed Tasks Notes Chat Goals Widgets Reports Programs Stats Settings O…" at bounding box center [883, 408] width 1199 height 725
click at [848, 504] on input "text" at bounding box center [863, 506] width 206 height 37
paste input "Ooi Lit Shen"
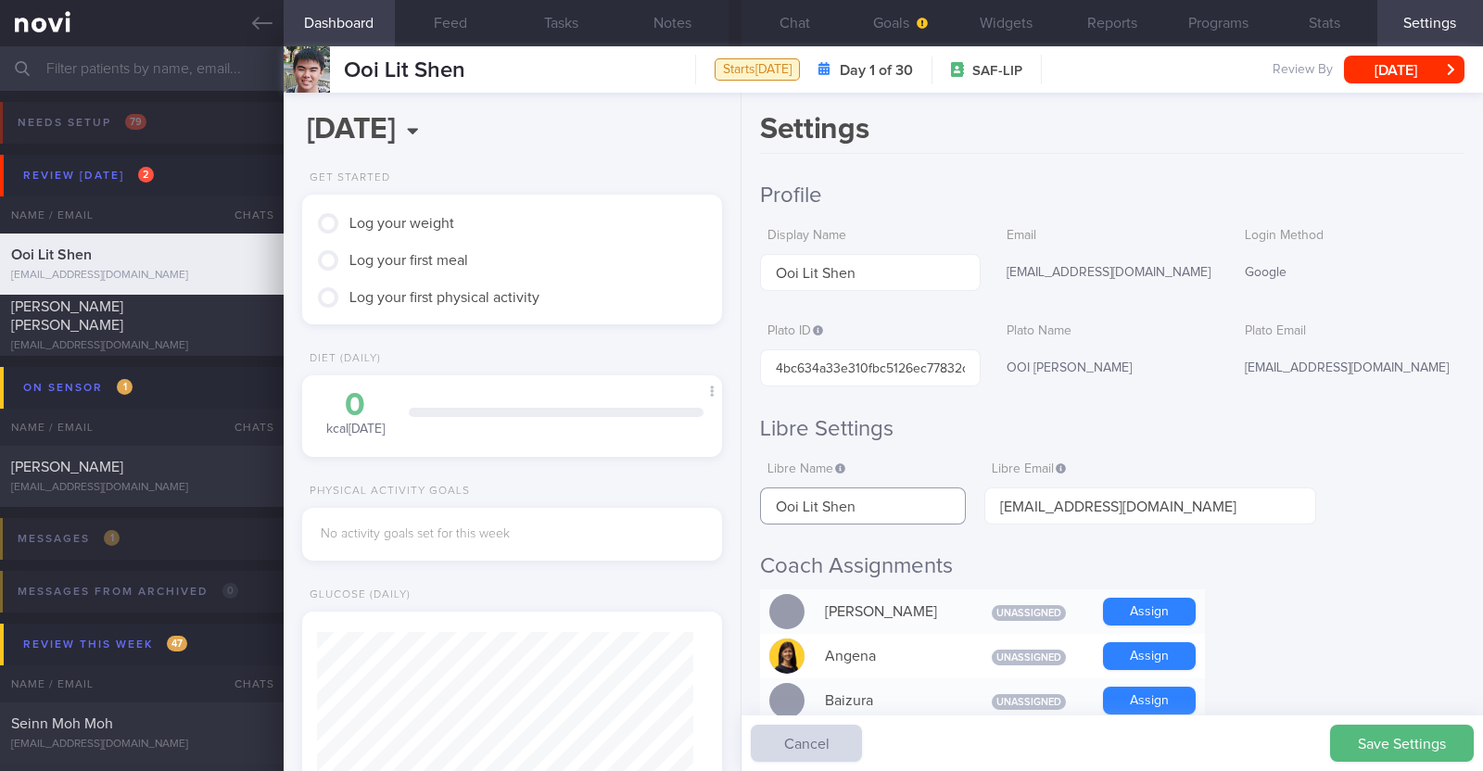
type input "Ooi Lit Shen"
drag, startPoint x: 1273, startPoint y: 589, endPoint x: 1398, endPoint y: 675, distance: 151.2
click at [1369, 732] on button "Save Settings" at bounding box center [1402, 743] width 144 height 37
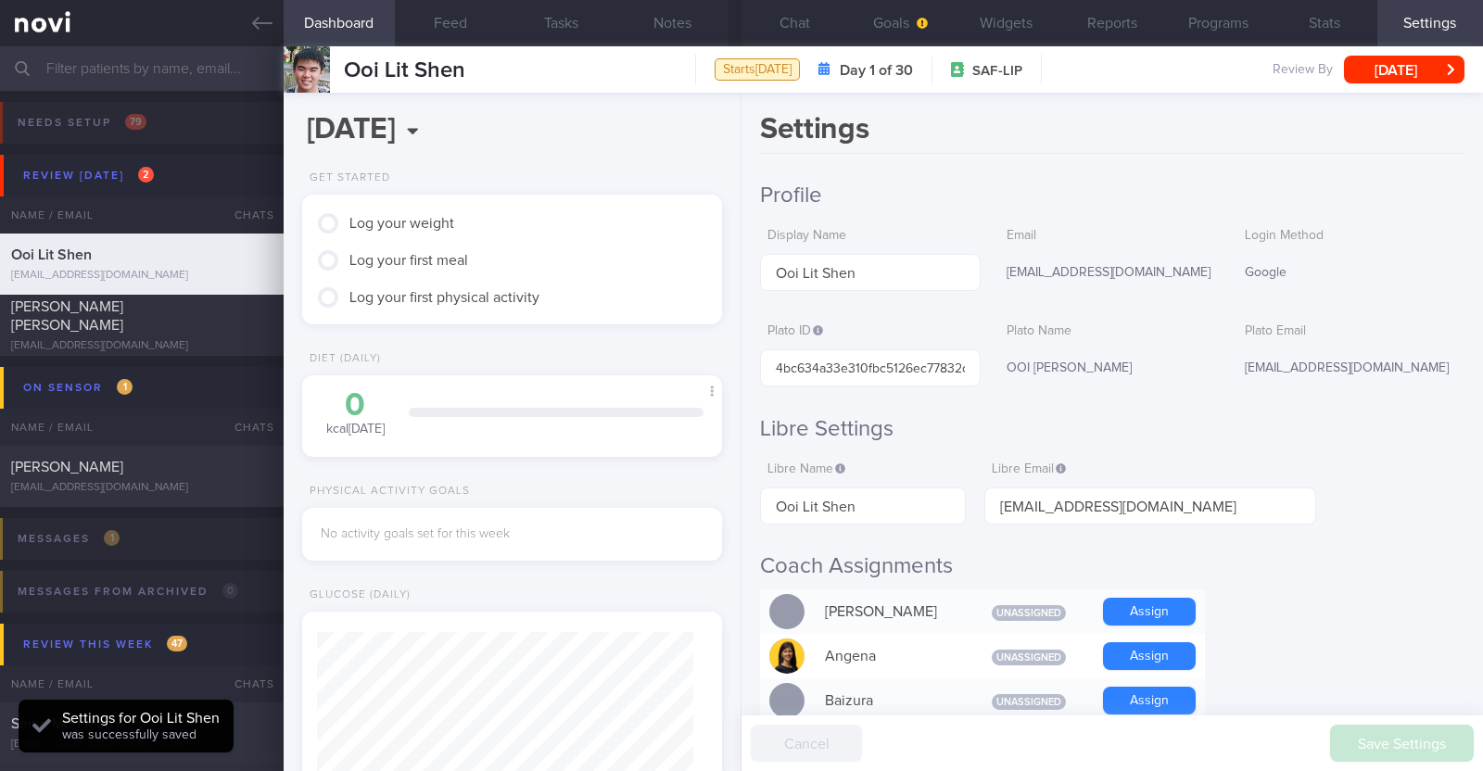
scroll to position [187, 375]
drag, startPoint x: 263, startPoint y: 34, endPoint x: 905, endPoint y: 163, distance: 655.1
click at [263, 34] on link at bounding box center [142, 23] width 284 height 46
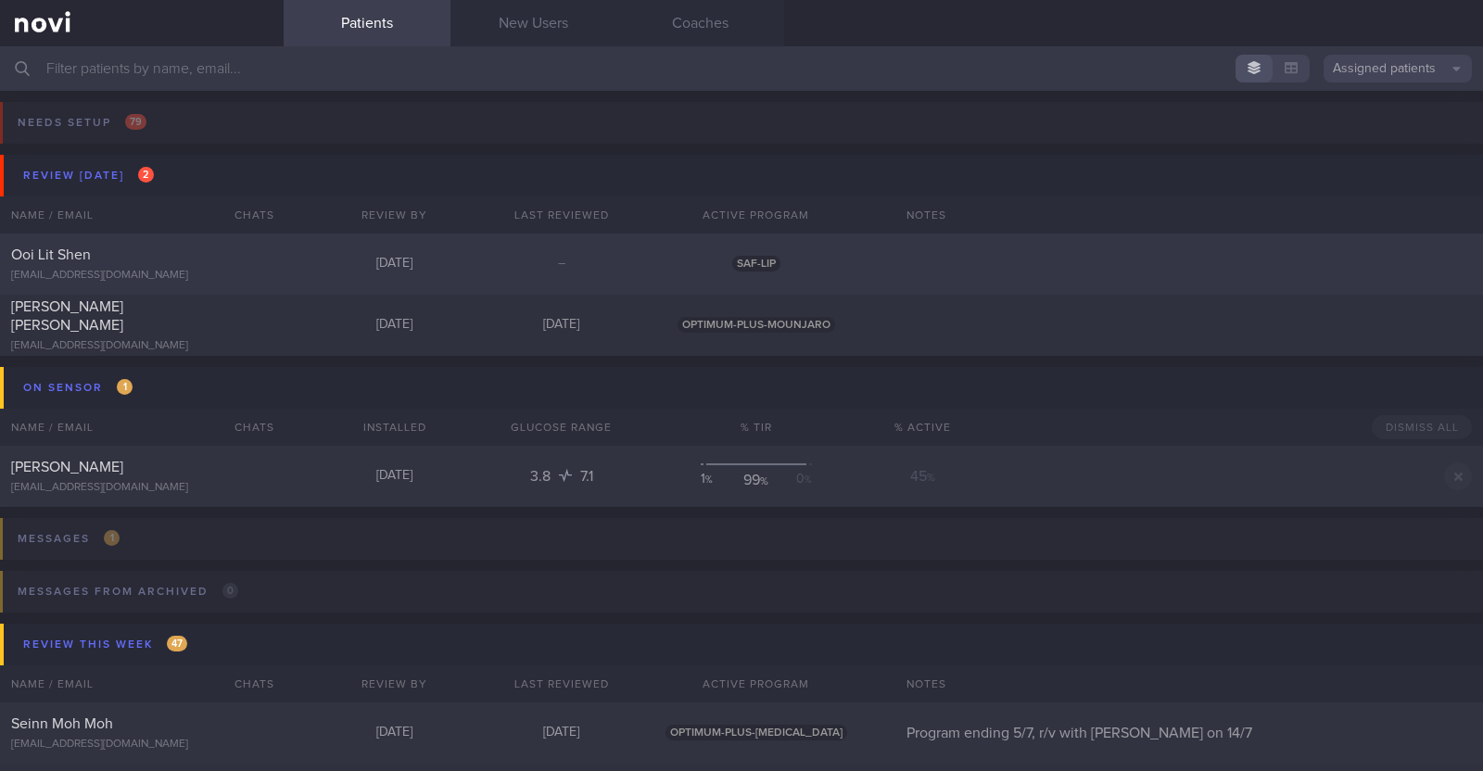
click at [180, 252] on div "Ooi Lit Shen" at bounding box center [139, 255] width 257 height 19
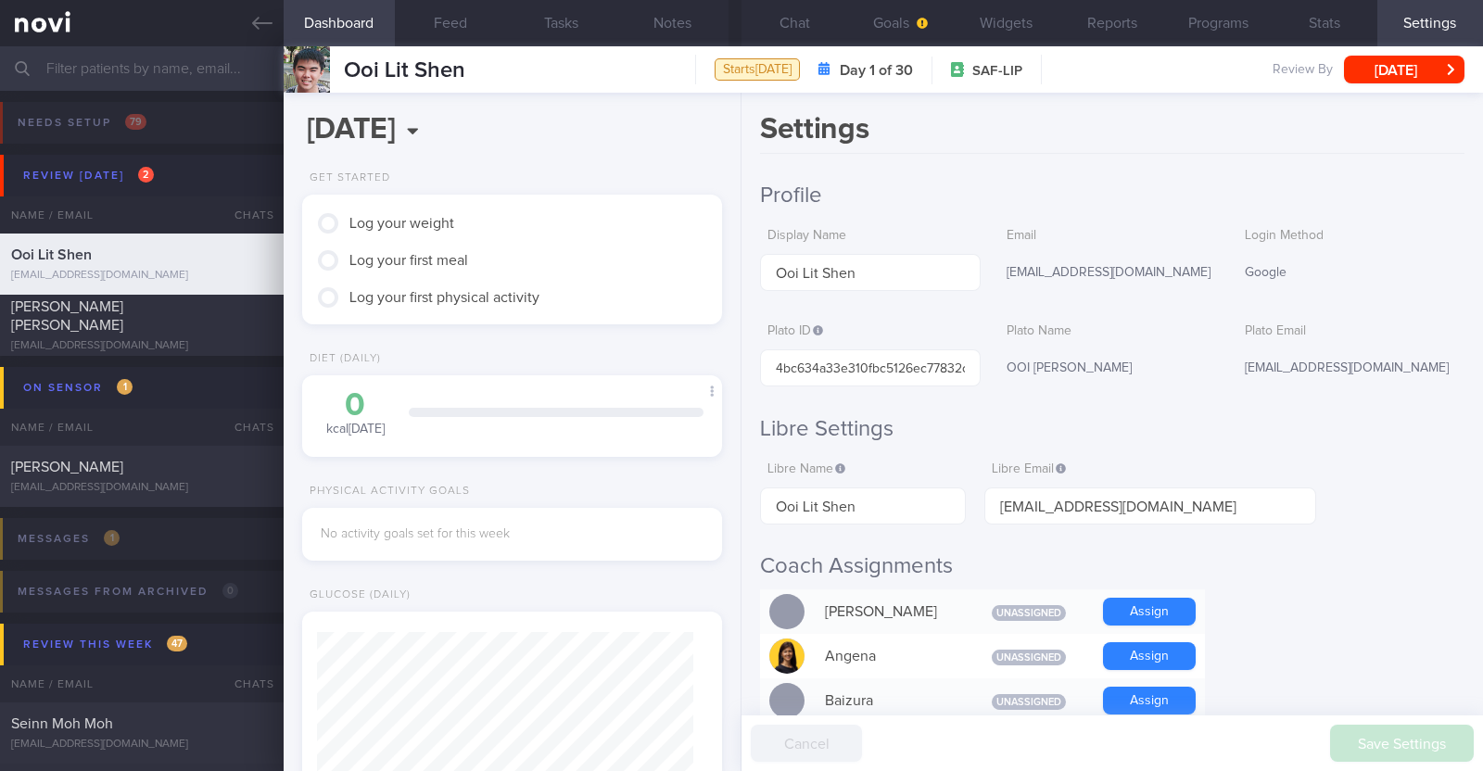
scroll to position [187, 375]
click at [893, 29] on button "Goals" at bounding box center [900, 23] width 106 height 46
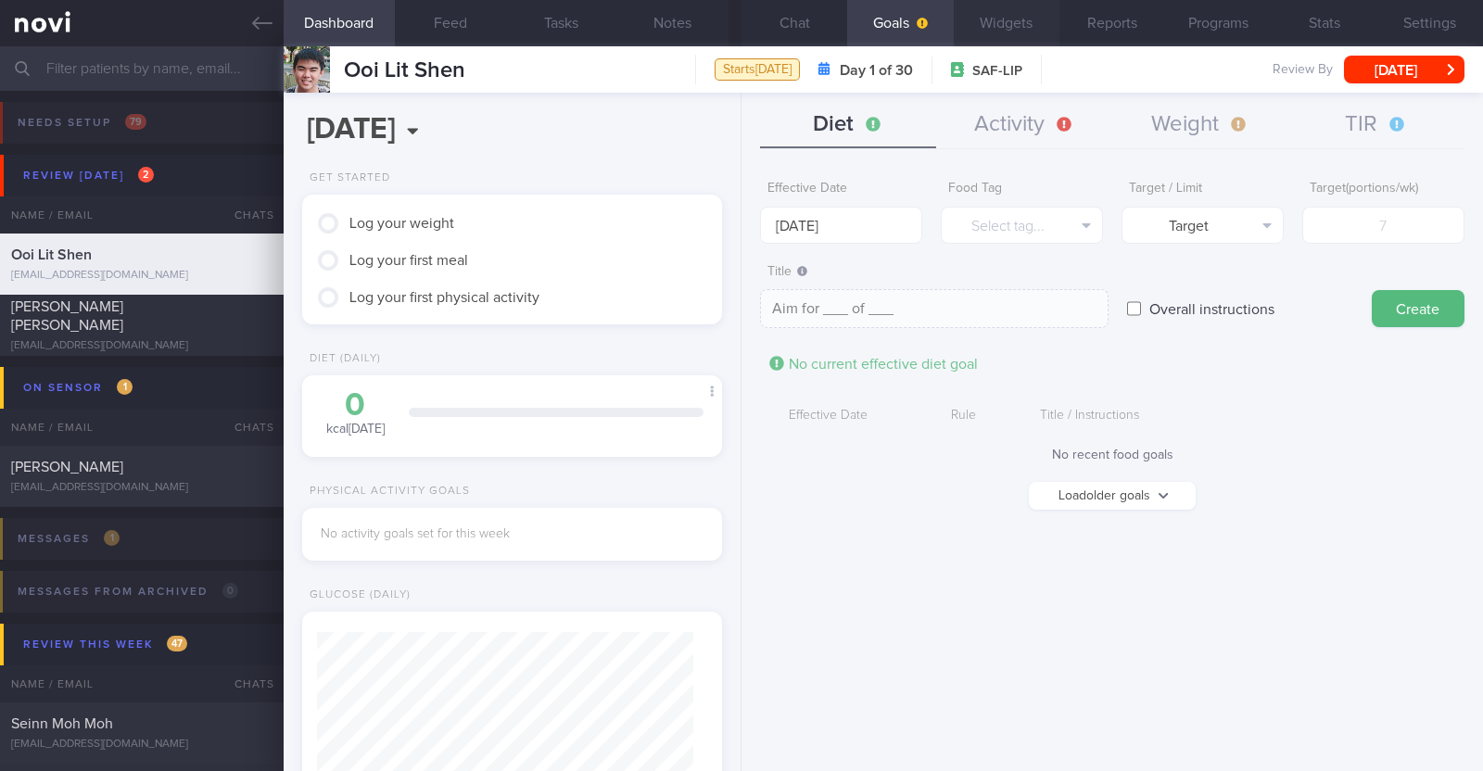
click at [1010, 25] on button "Widgets" at bounding box center [1007, 23] width 106 height 46
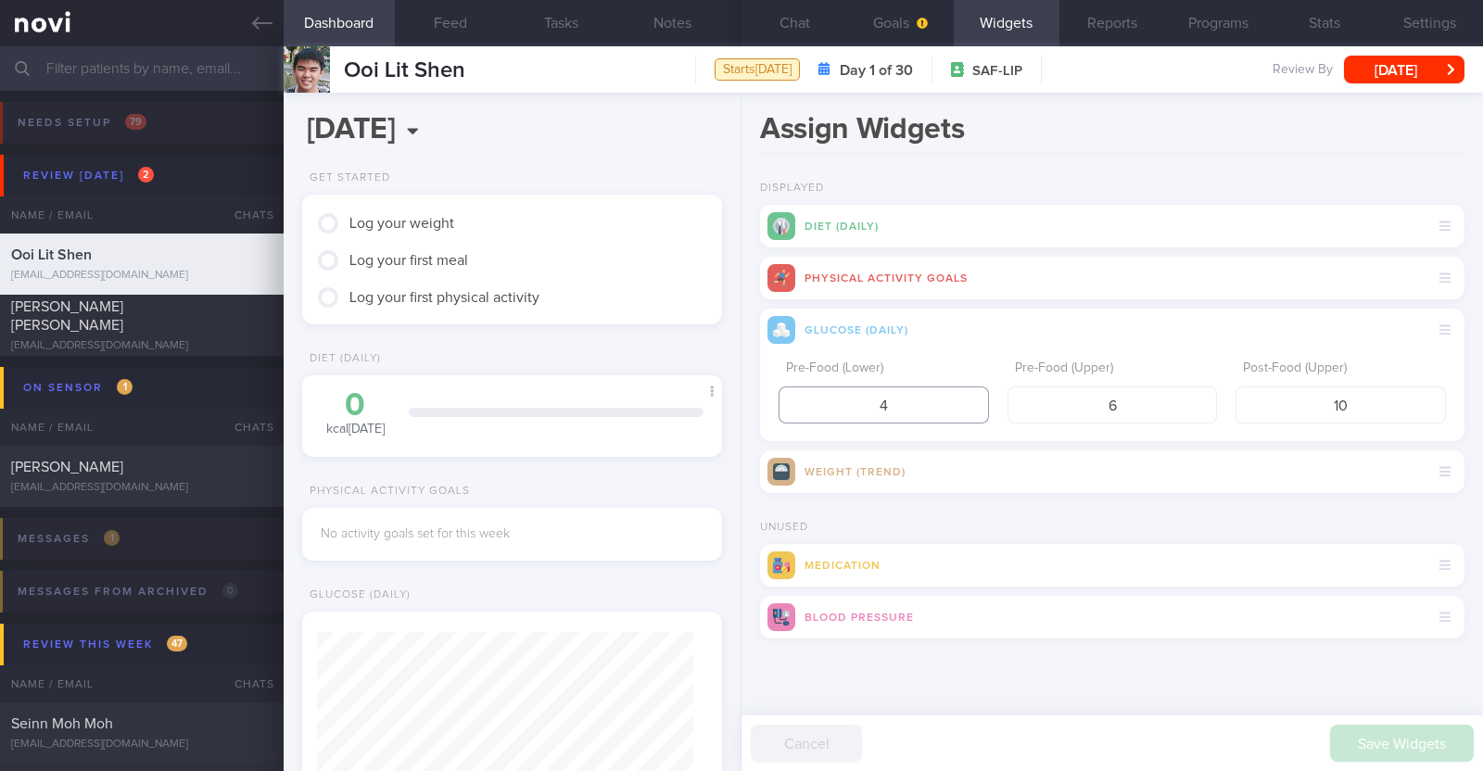
drag, startPoint x: 922, startPoint y: 408, endPoint x: 753, endPoint y: 396, distance: 170.0
click at [753, 396] on div "Assign Widgets Displayed Diet (Daily) Physical Activity Goals Glucose (Daily) P…" at bounding box center [1111, 432] width 741 height 678
type input "3.9"
drag, startPoint x: 1339, startPoint y: 401, endPoint x: 1478, endPoint y: 400, distance: 139.0
click at [1478, 400] on div "Assign Widgets Displayed Diet (Daily) Physical Activity Goals Glucose (Daily) P…" at bounding box center [1111, 432] width 741 height 678
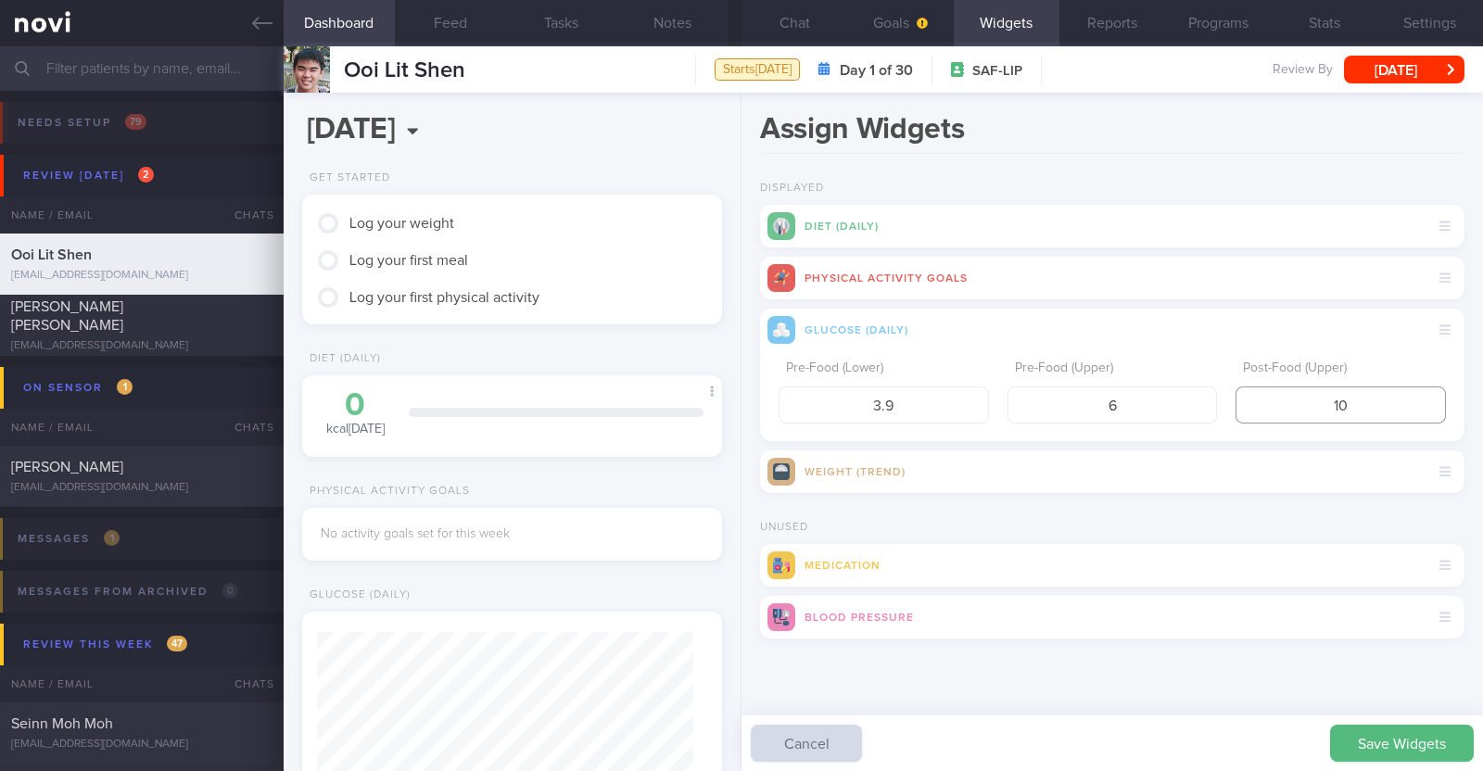
type input "1"
type input "7.8"
click at [1400, 736] on button "Save Widgets" at bounding box center [1402, 743] width 144 height 37
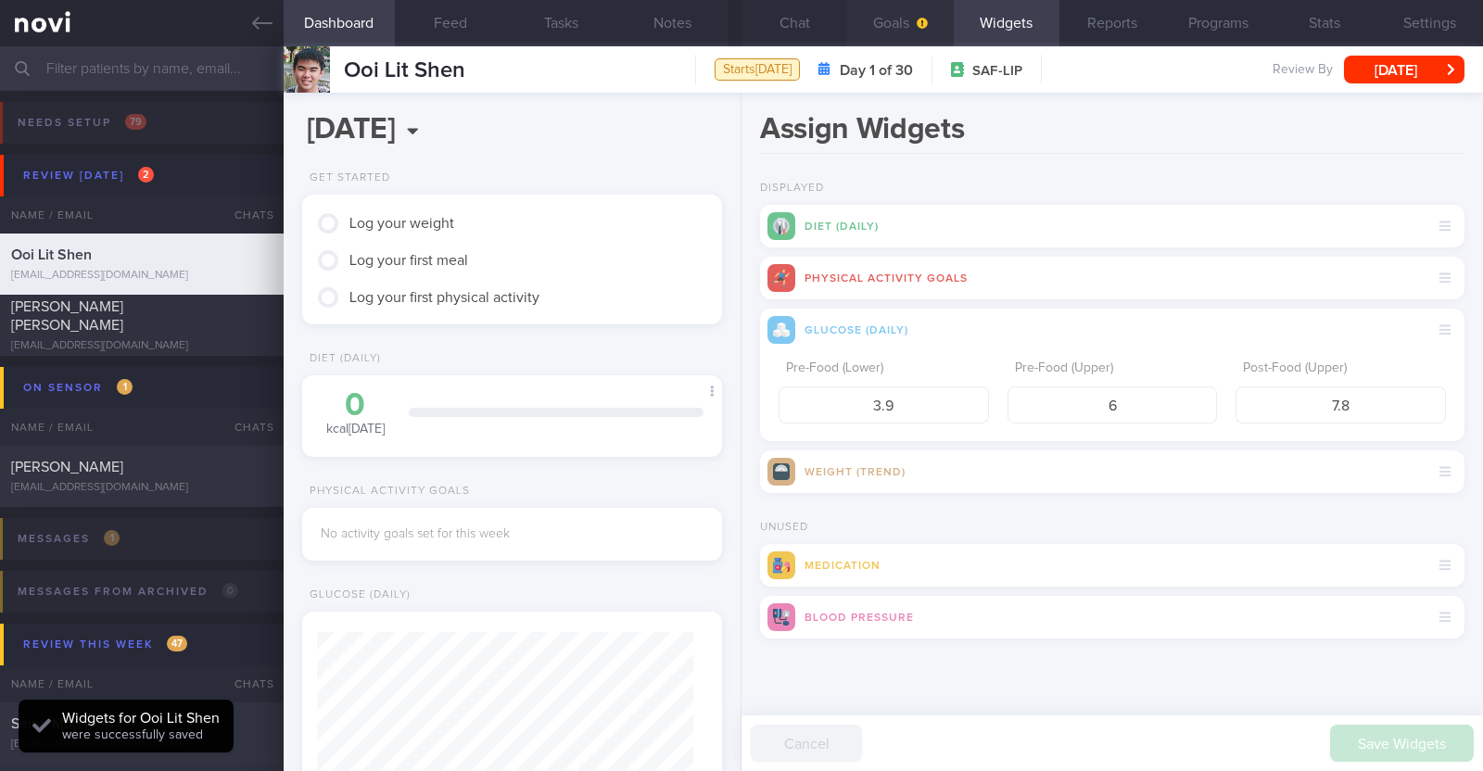
scroll to position [187, 375]
click at [898, 21] on button "Goals" at bounding box center [900, 23] width 106 height 46
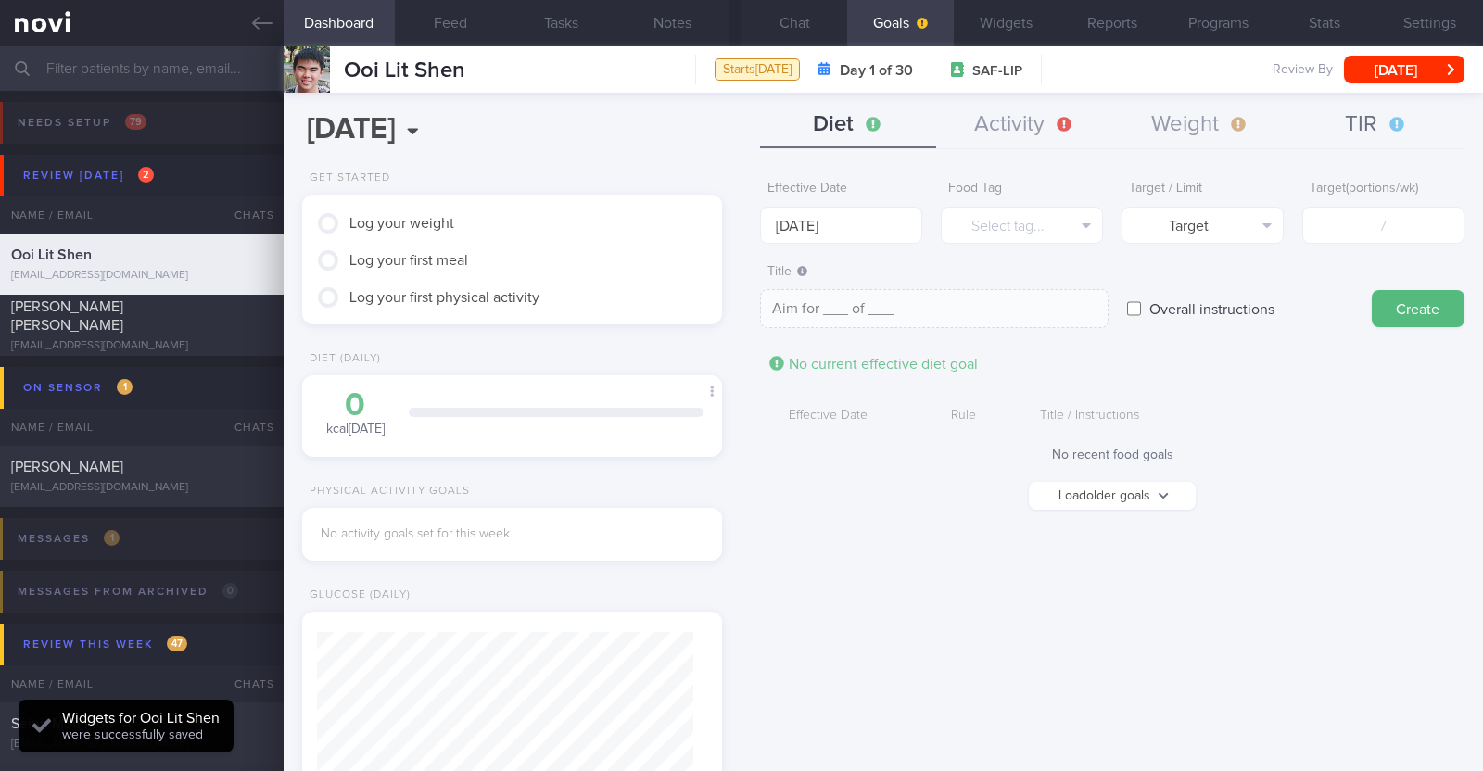
click at [1364, 119] on button "TIR" at bounding box center [1376, 125] width 176 height 46
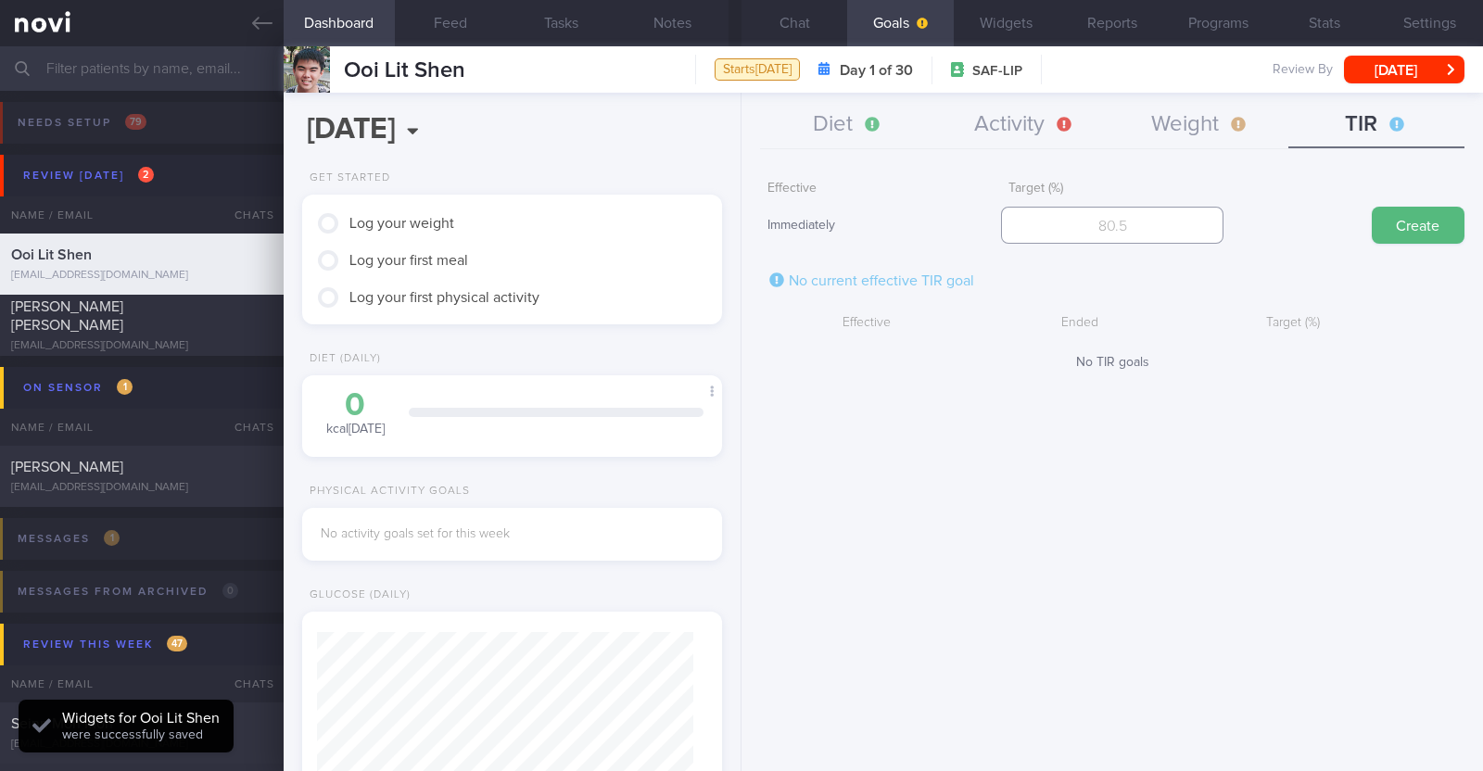
click at [1117, 230] on input "number" at bounding box center [1112, 225] width 222 height 37
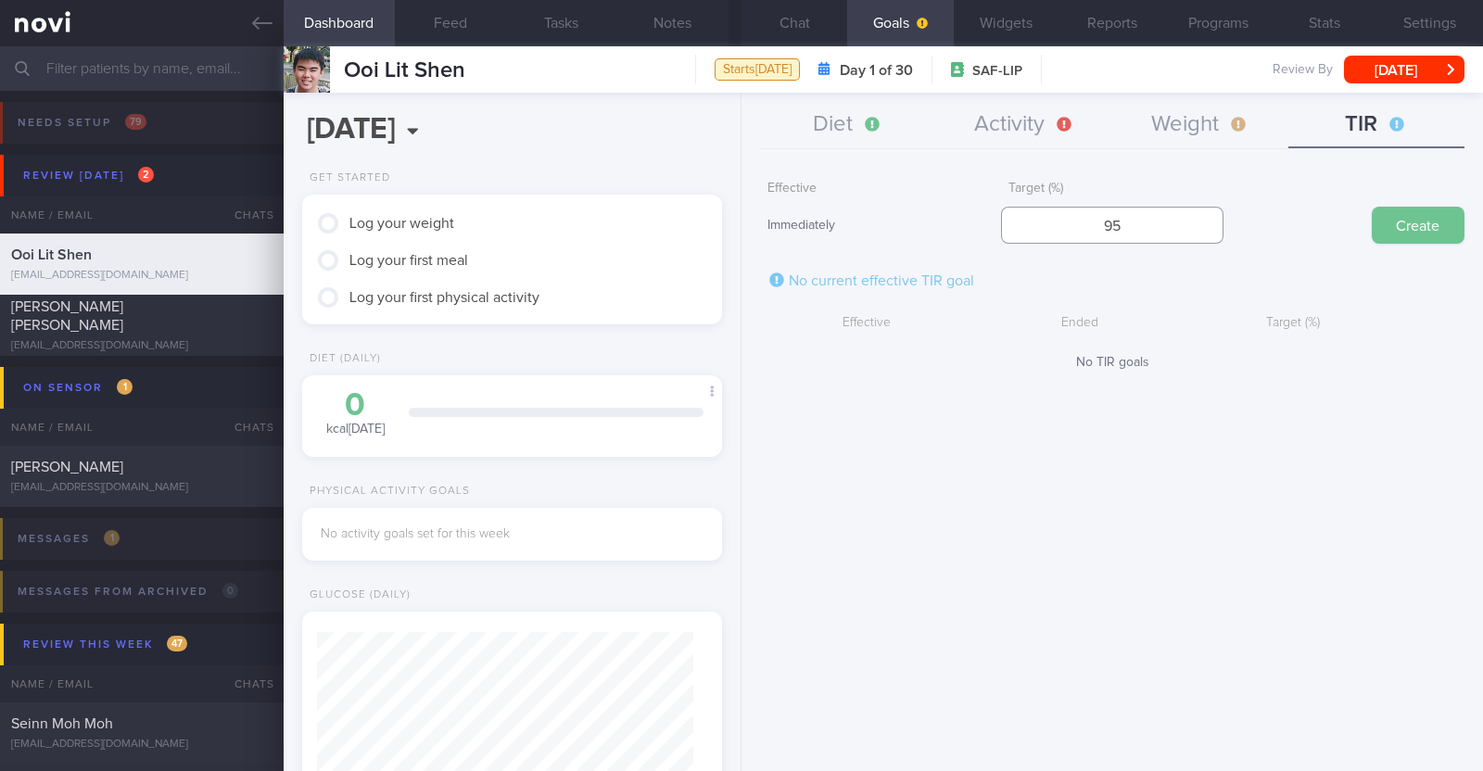
type input "95"
click at [1398, 232] on button "Create" at bounding box center [1418, 225] width 93 height 37
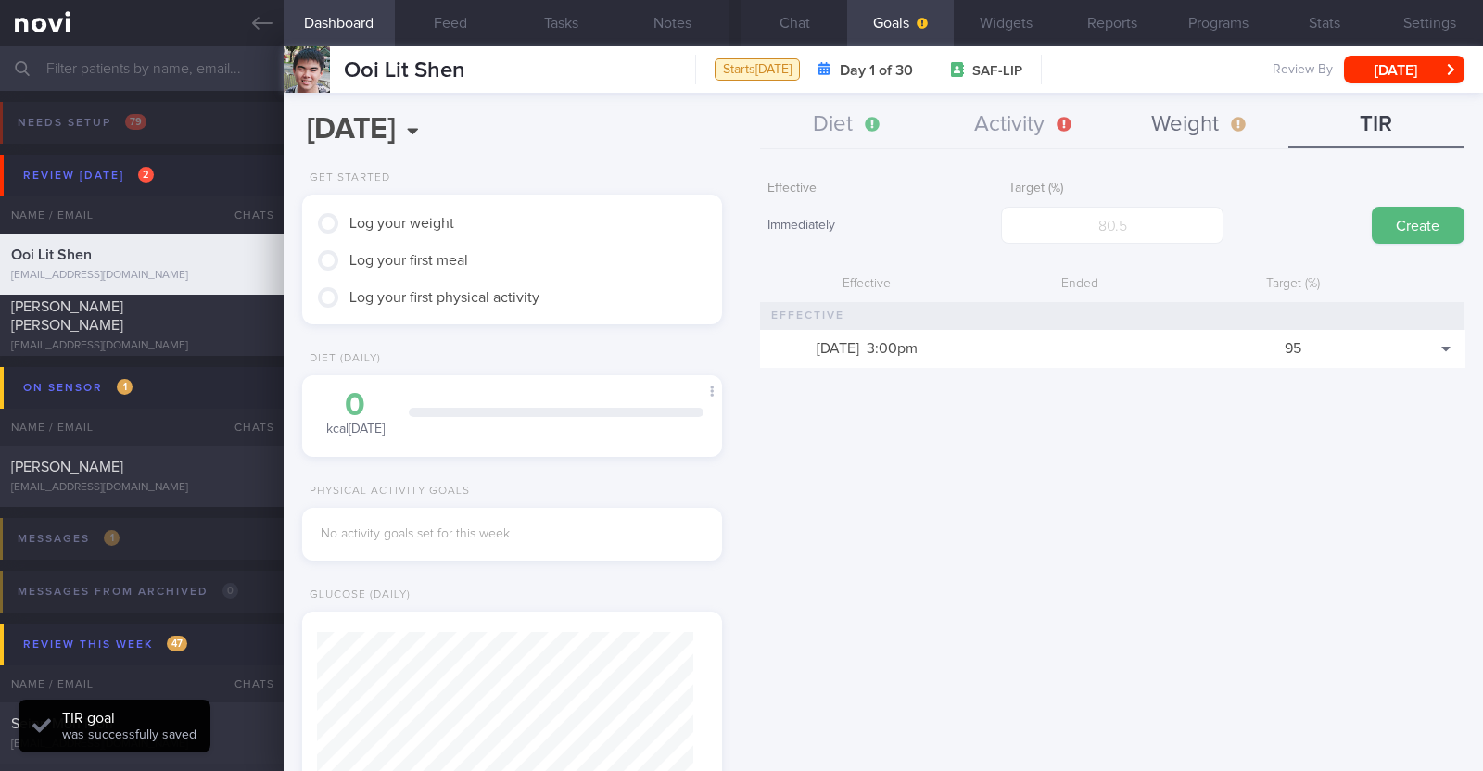
click at [1191, 113] on button "Weight" at bounding box center [1200, 125] width 176 height 46
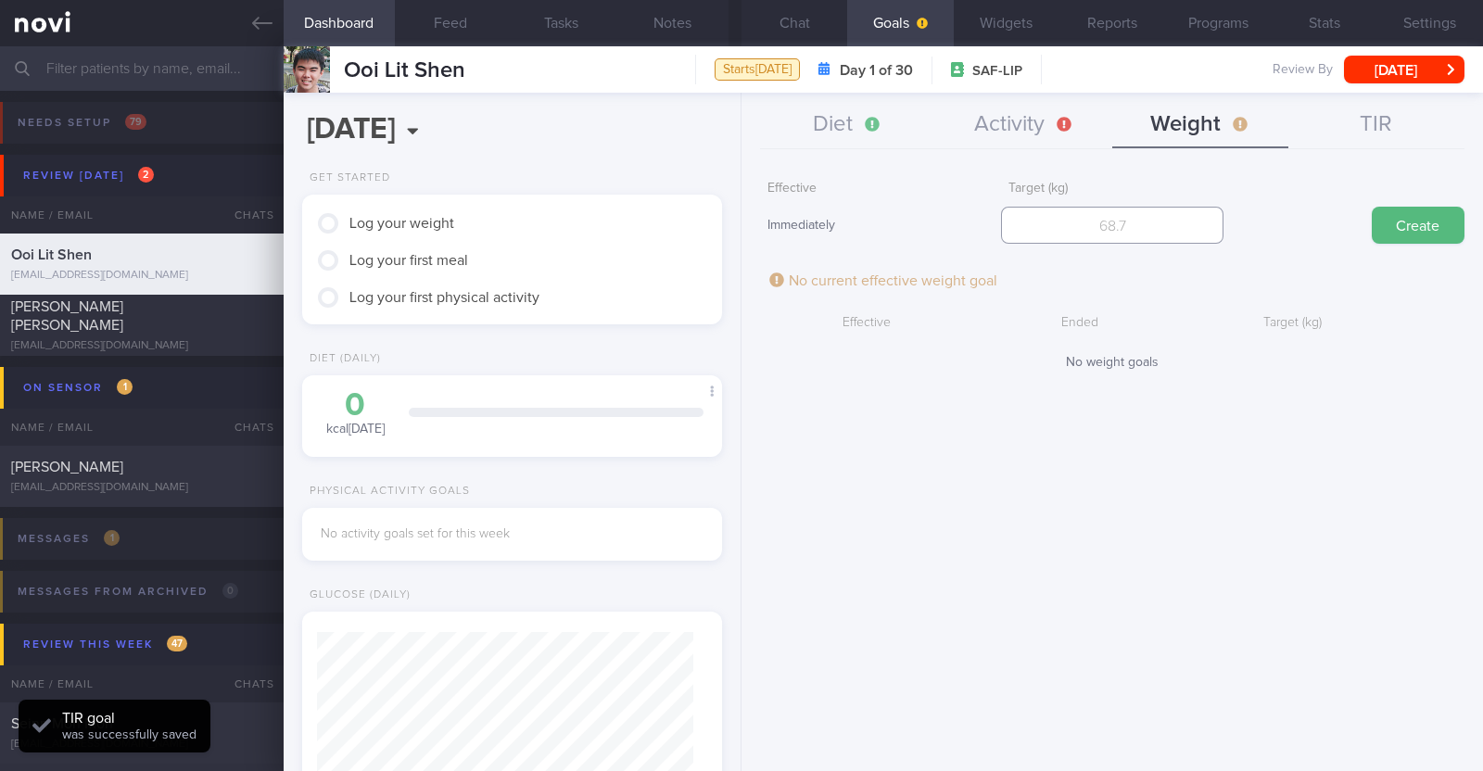
click at [1070, 221] on input "number" at bounding box center [1112, 225] width 222 height 37
type input "96.2"
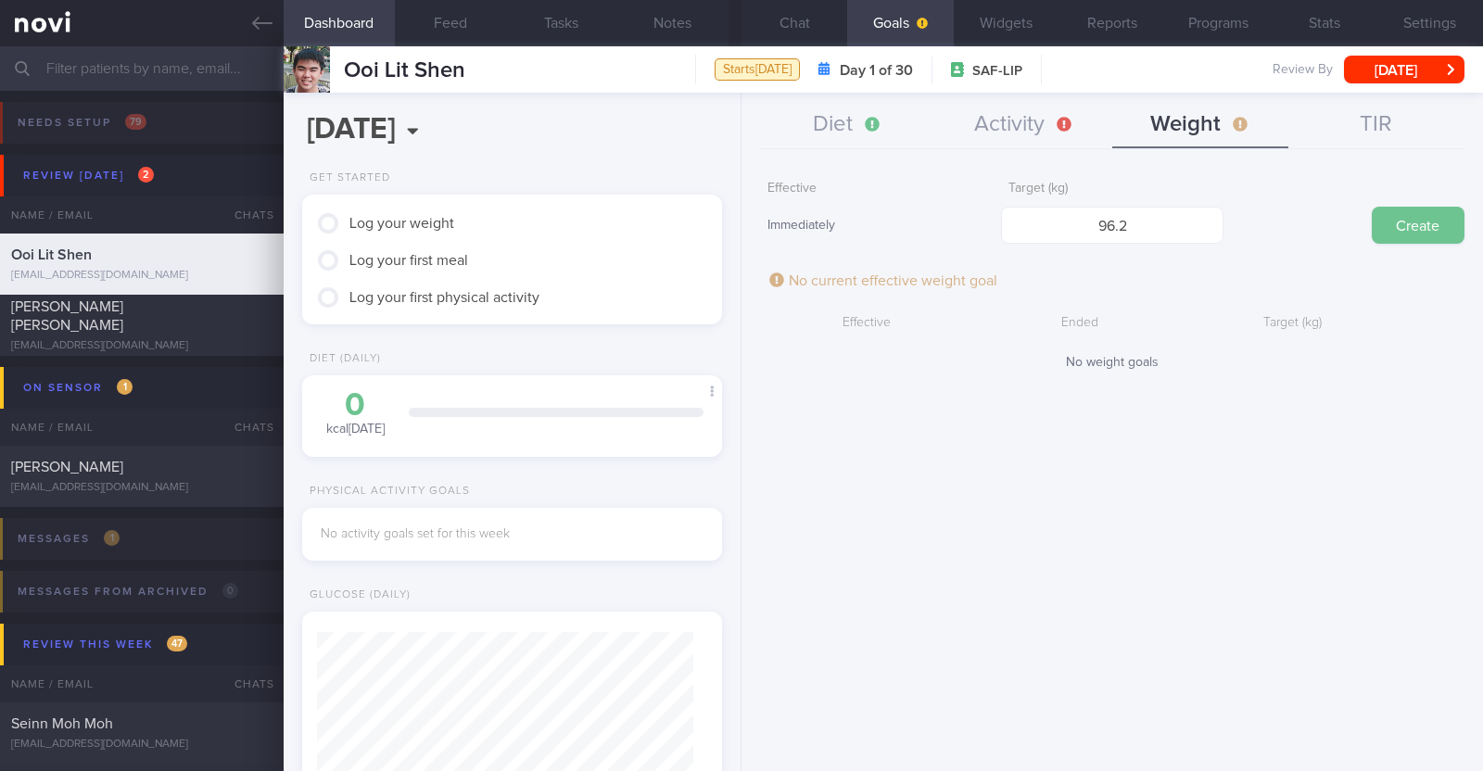
click at [1427, 222] on button "Create" at bounding box center [1418, 225] width 93 height 37
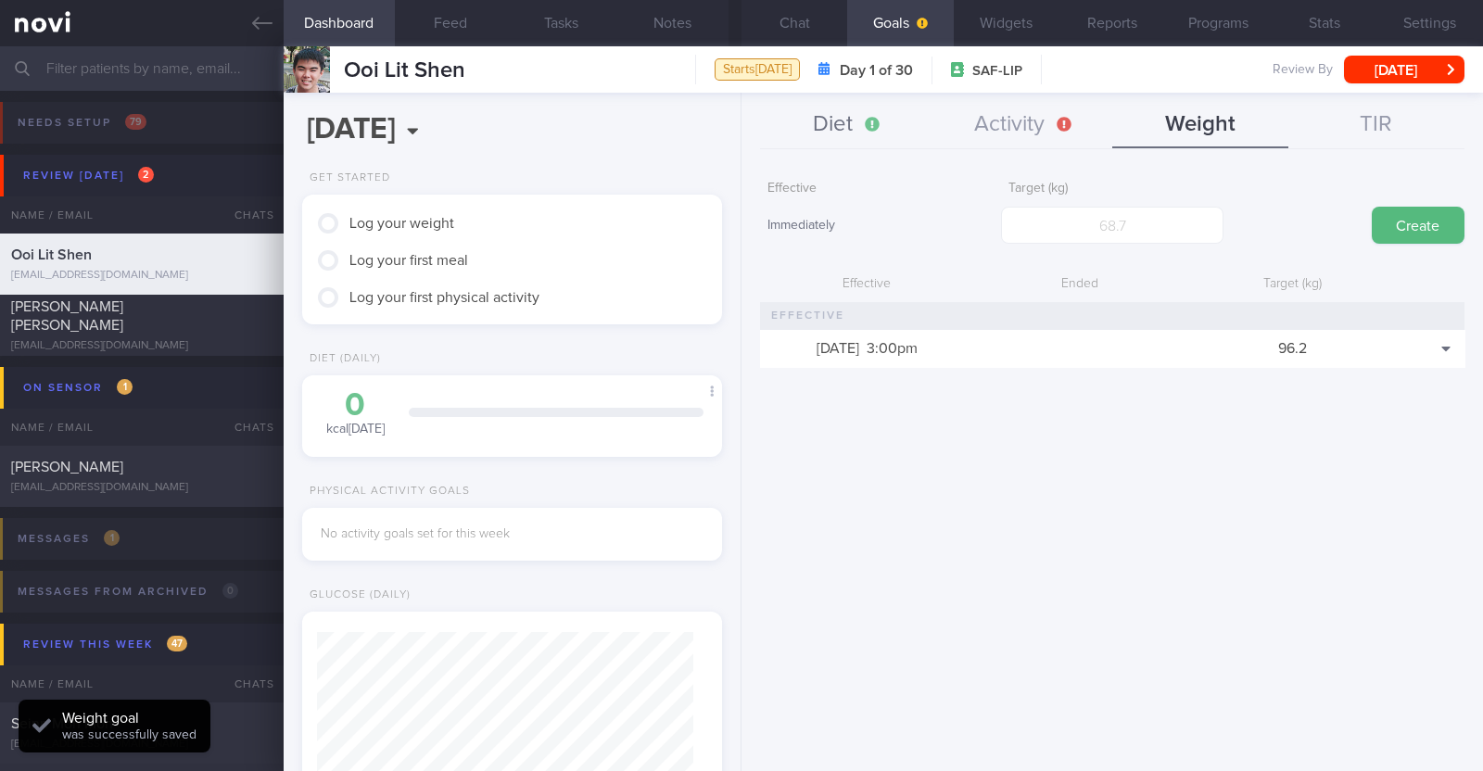
click at [852, 133] on button "Diet" at bounding box center [848, 125] width 176 height 46
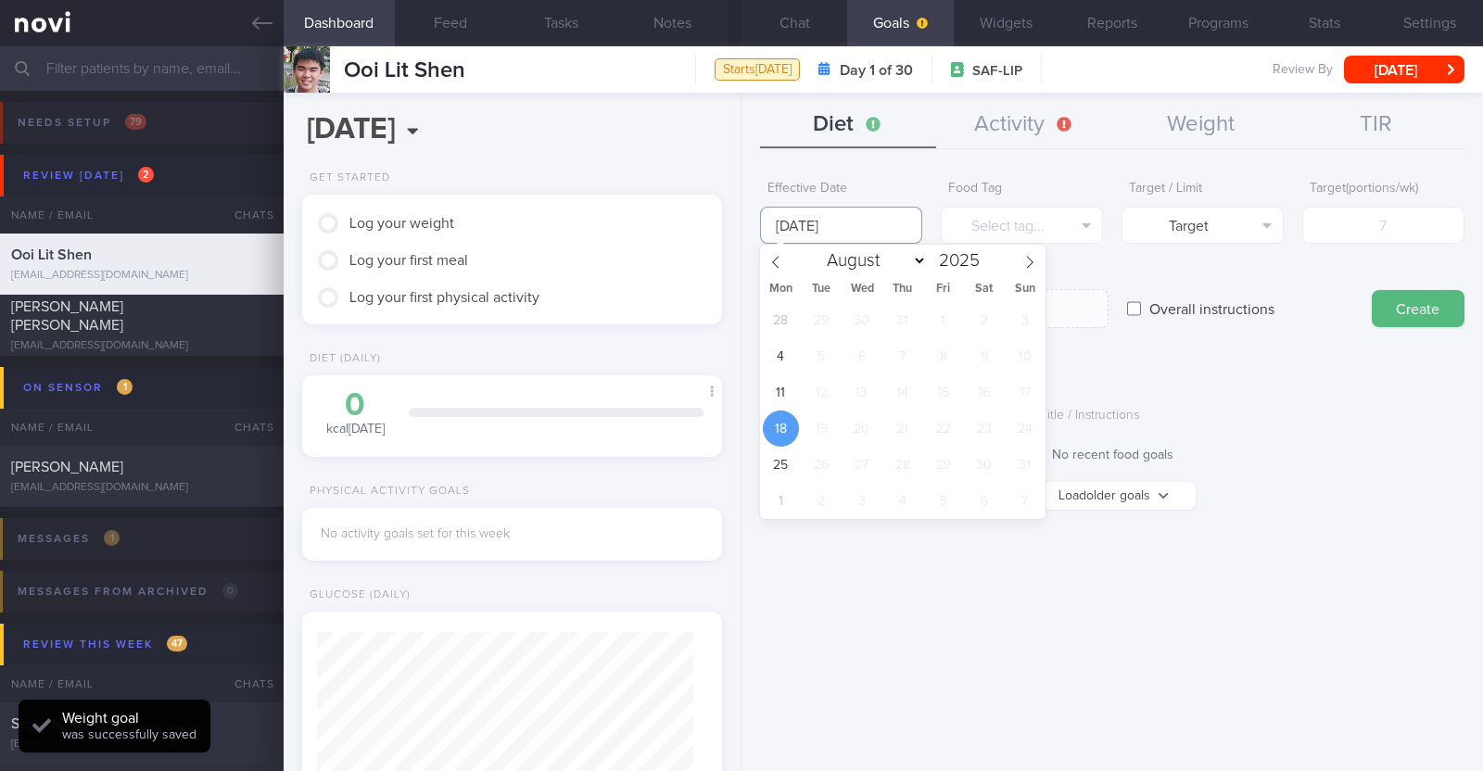
click at [852, 221] on input "[DATE]" at bounding box center [841, 225] width 162 height 37
click at [779, 397] on span "11" at bounding box center [781, 392] width 36 height 36
type input "[DATE]"
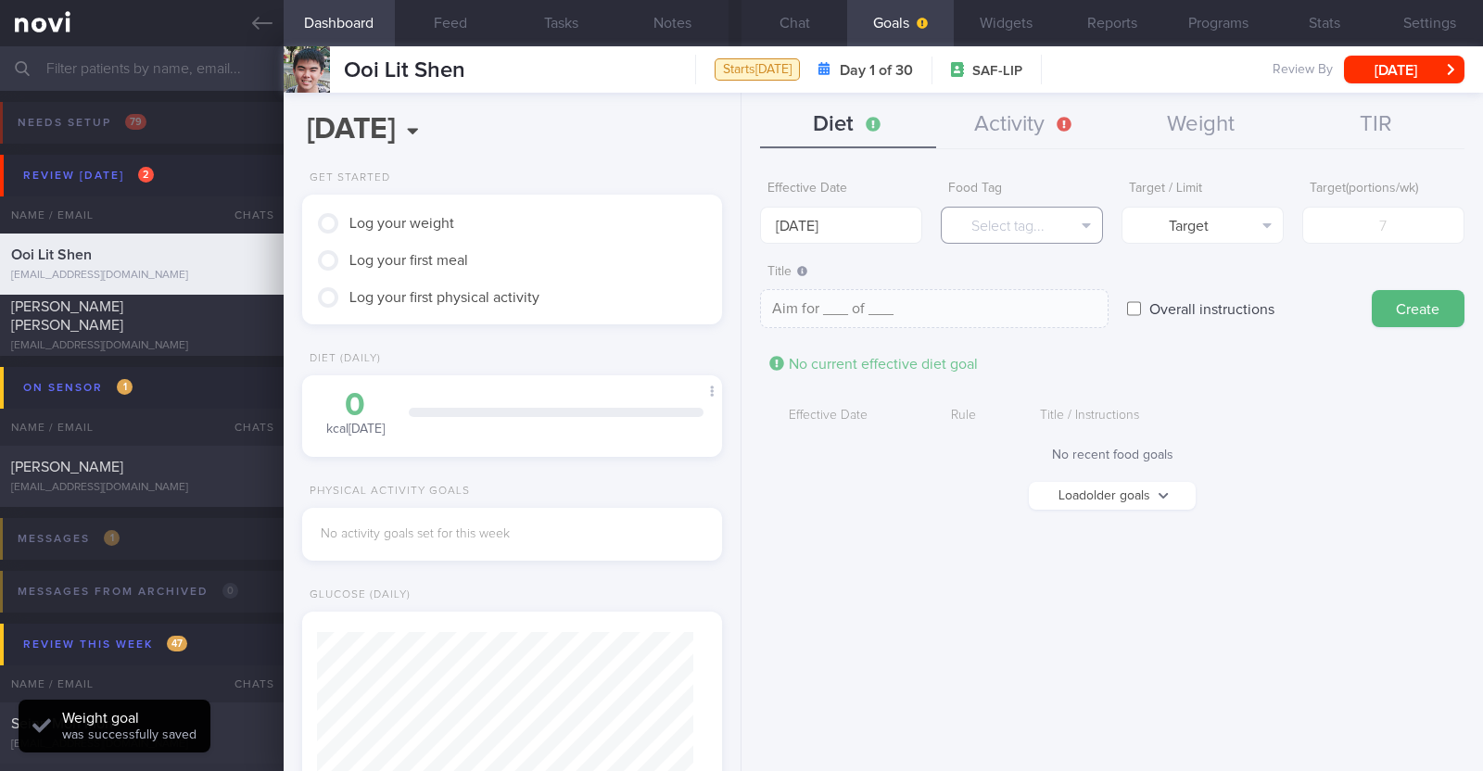
click at [964, 222] on button "Select tag..." at bounding box center [1022, 225] width 162 height 37
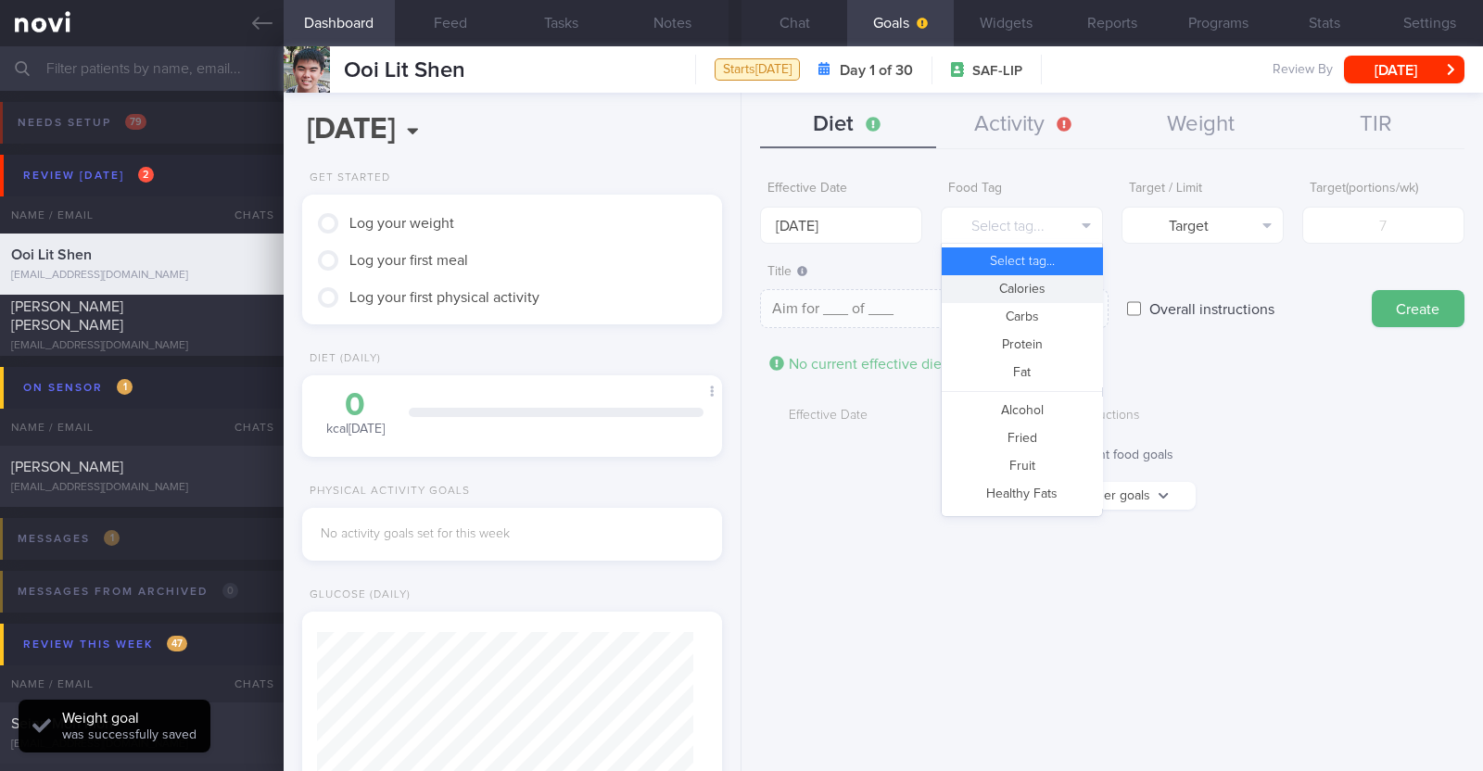
click at [1022, 290] on button "Calories" at bounding box center [1022, 289] width 160 height 28
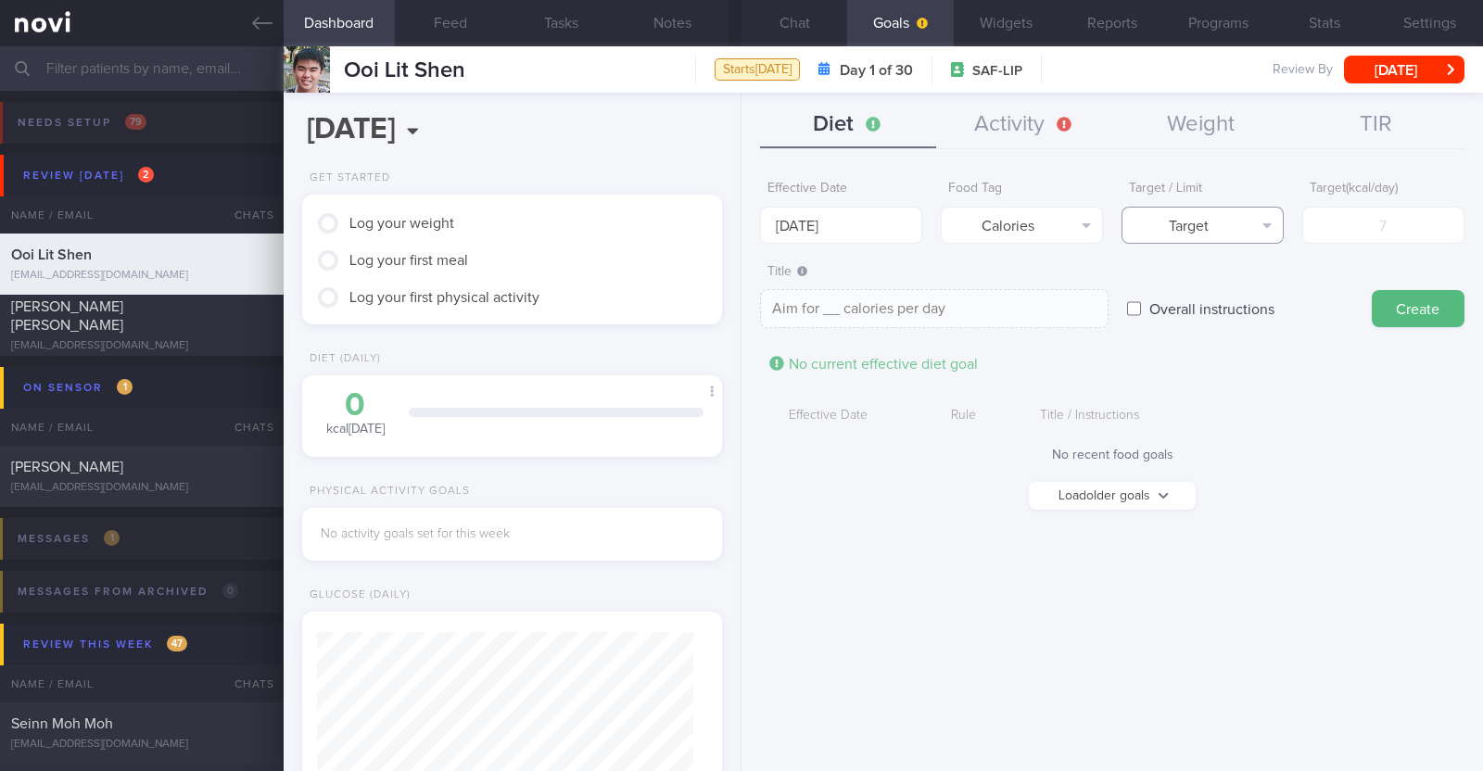
click at [1192, 227] on button "Target" at bounding box center [1202, 225] width 162 height 37
click at [1228, 285] on button "Limit" at bounding box center [1202, 289] width 160 height 28
type textarea "Keep to __ calories per day"
click at [1330, 226] on input "number" at bounding box center [1383, 225] width 162 height 37
type input "1"
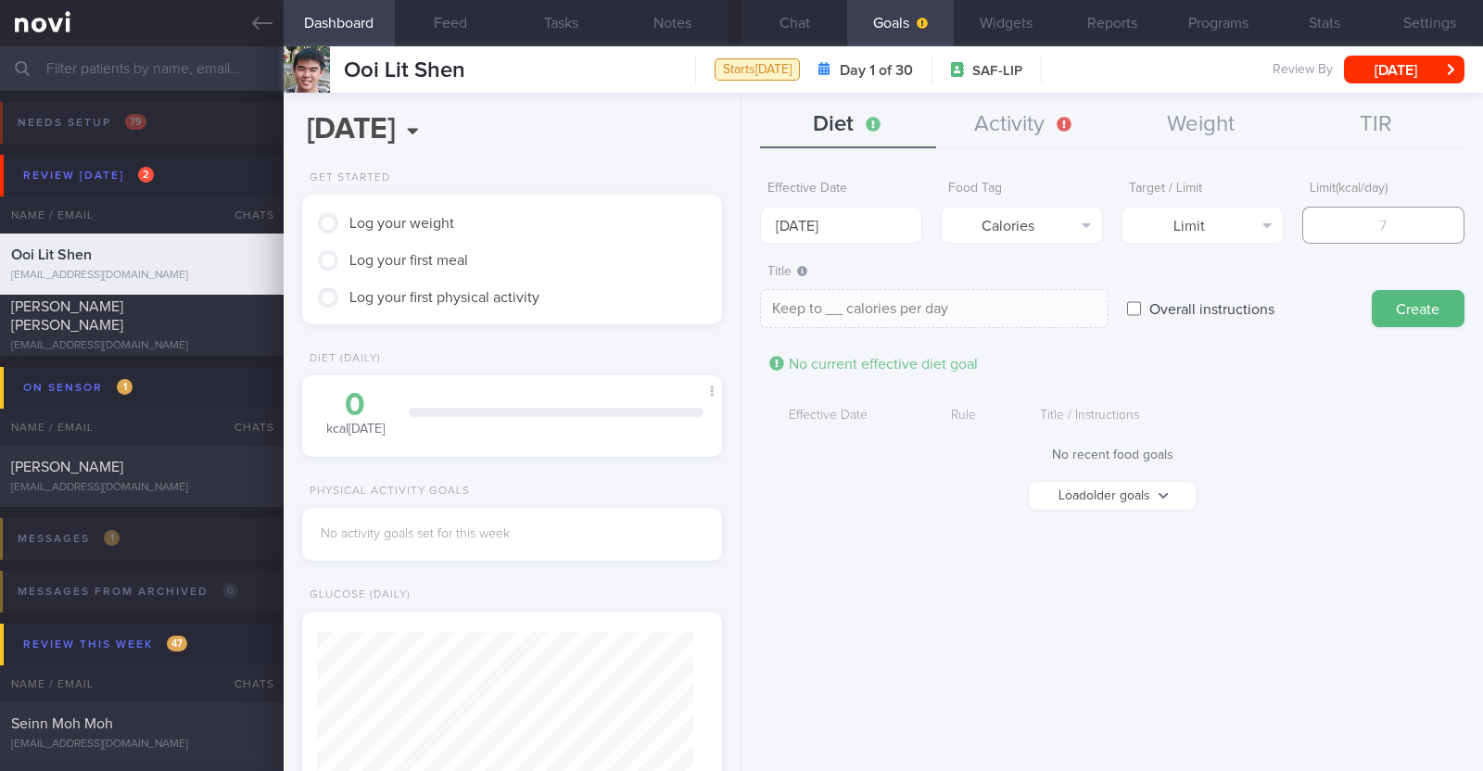
type textarea "Keep to 1 calories per day"
type input "18"
type textarea "Keep to 18 calories per day"
type input "180"
type textarea "Keep to 180 calories per day"
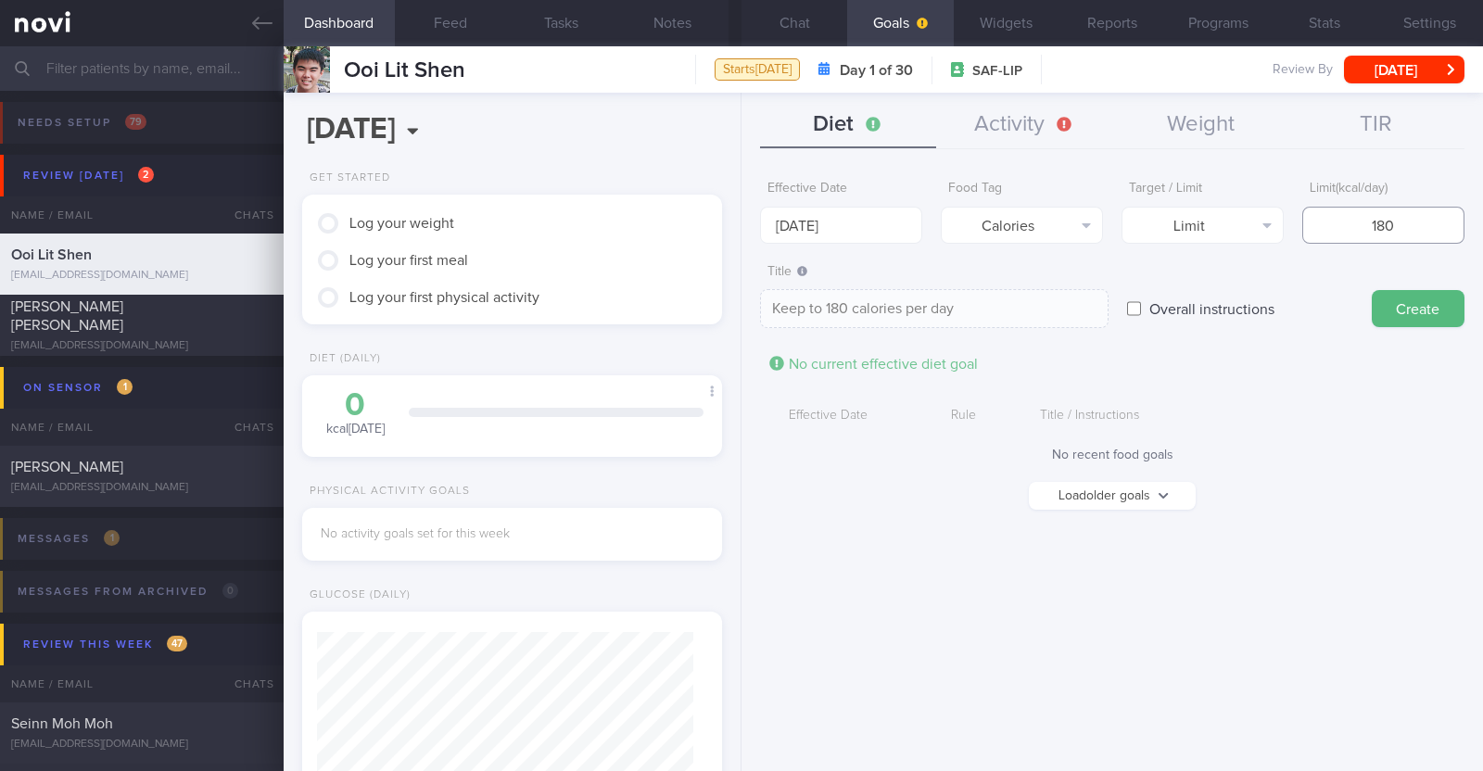
type input "1800"
type textarea "Keep to 1800 calories per day"
type input "1800"
click at [1432, 300] on button "Create" at bounding box center [1418, 308] width 93 height 37
type input "[DATE]"
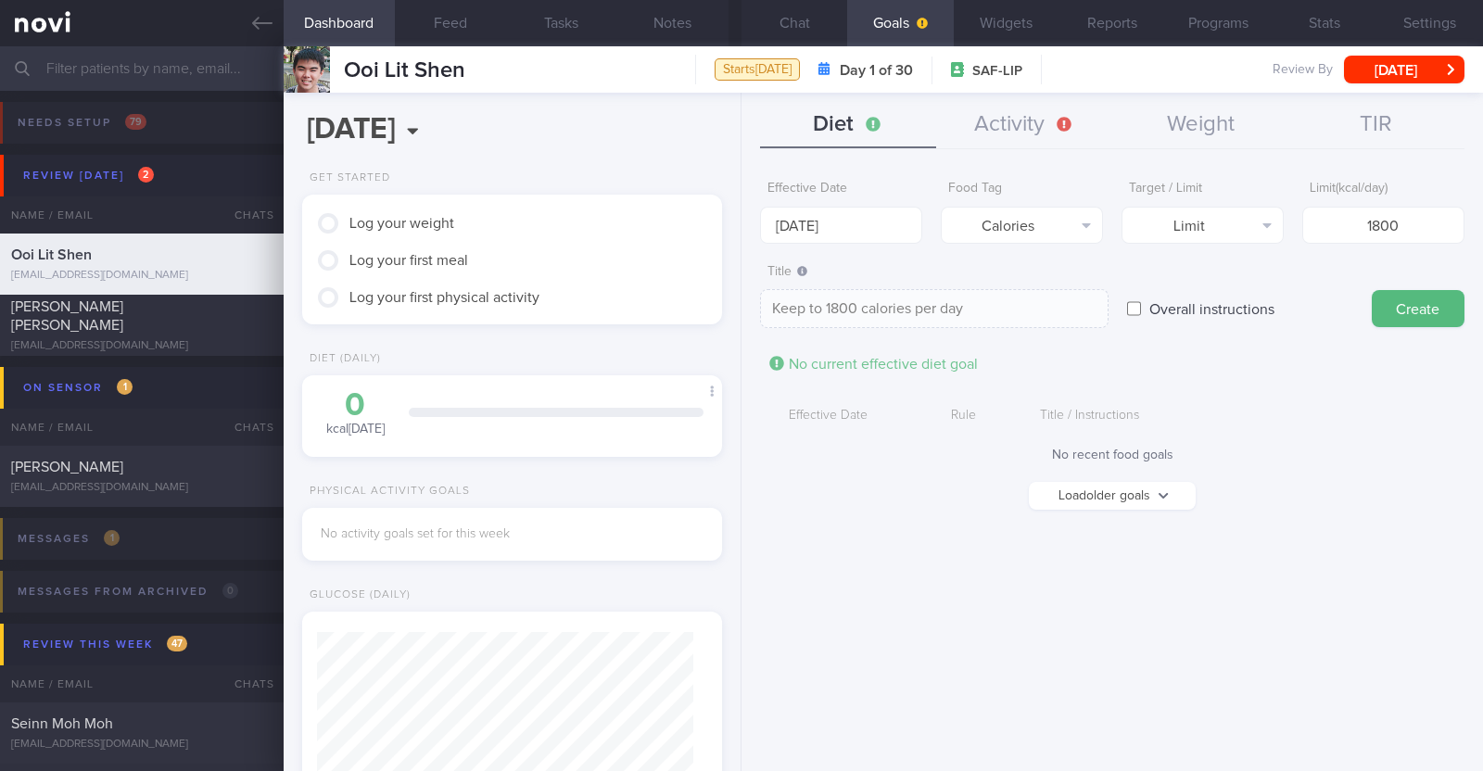
type textarea "Aim for ___ of ___"
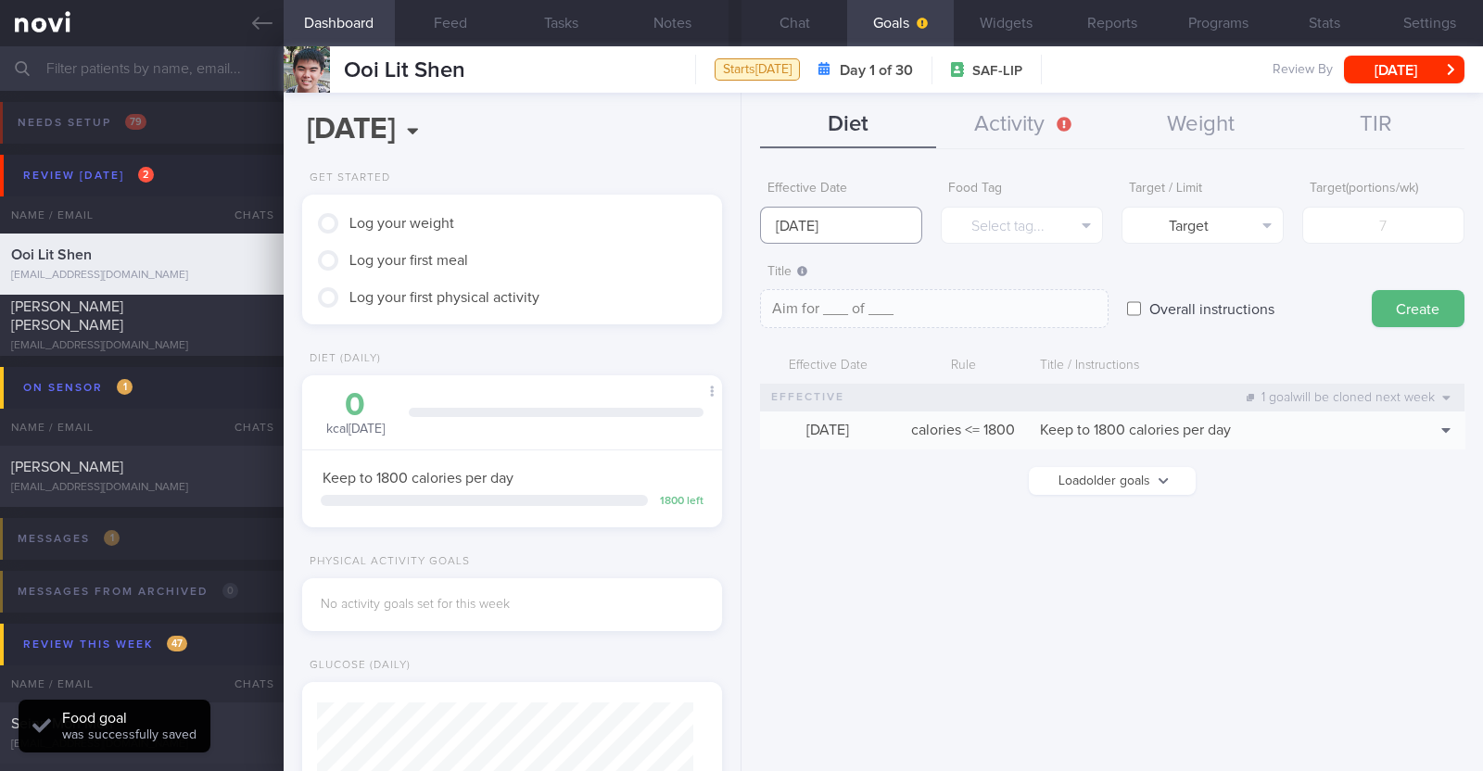
click at [874, 239] on body "You are offline! Some functionality will be unavailable Patients New Users Coac…" at bounding box center [741, 385] width 1483 height 771
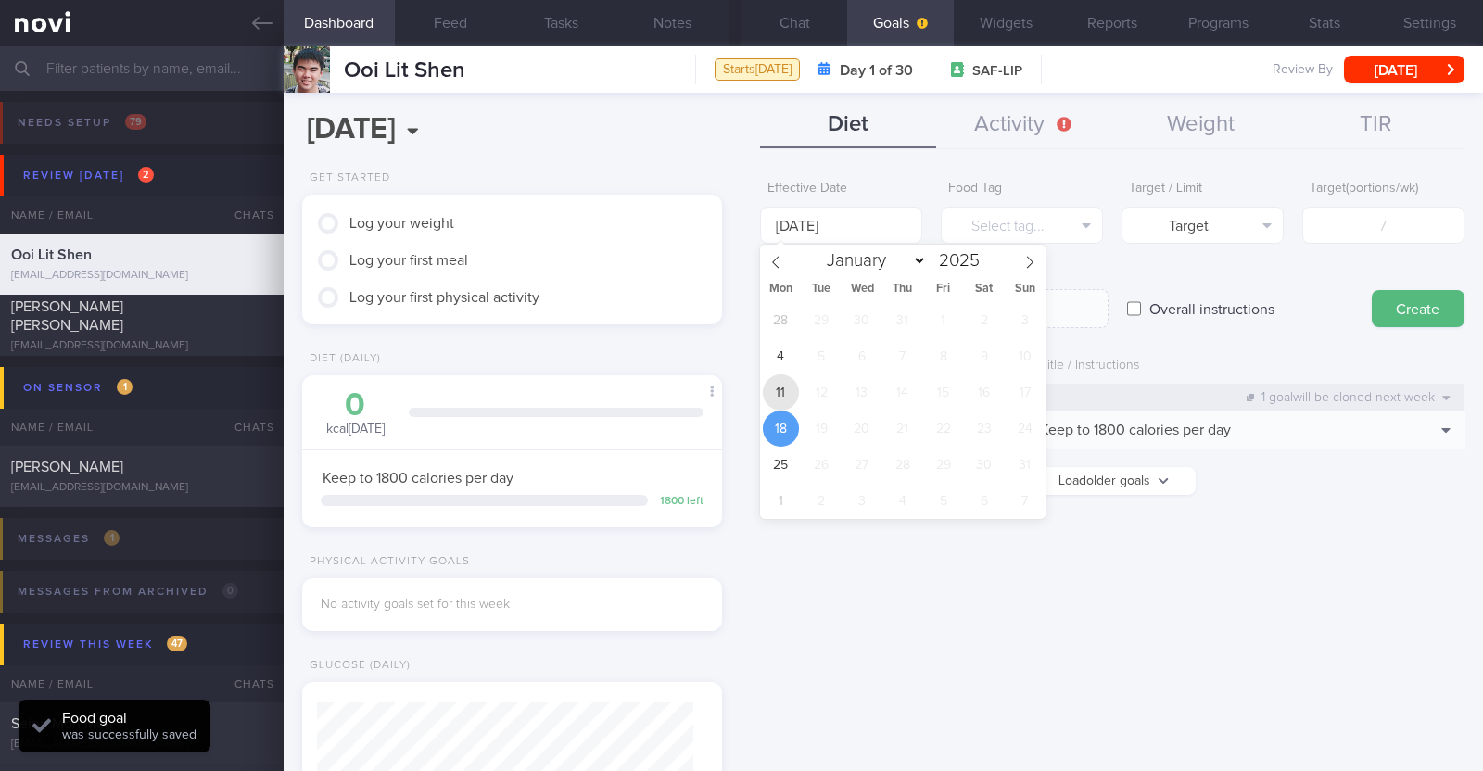
click at [781, 386] on span "11" at bounding box center [781, 392] width 36 height 36
type input "[DATE]"
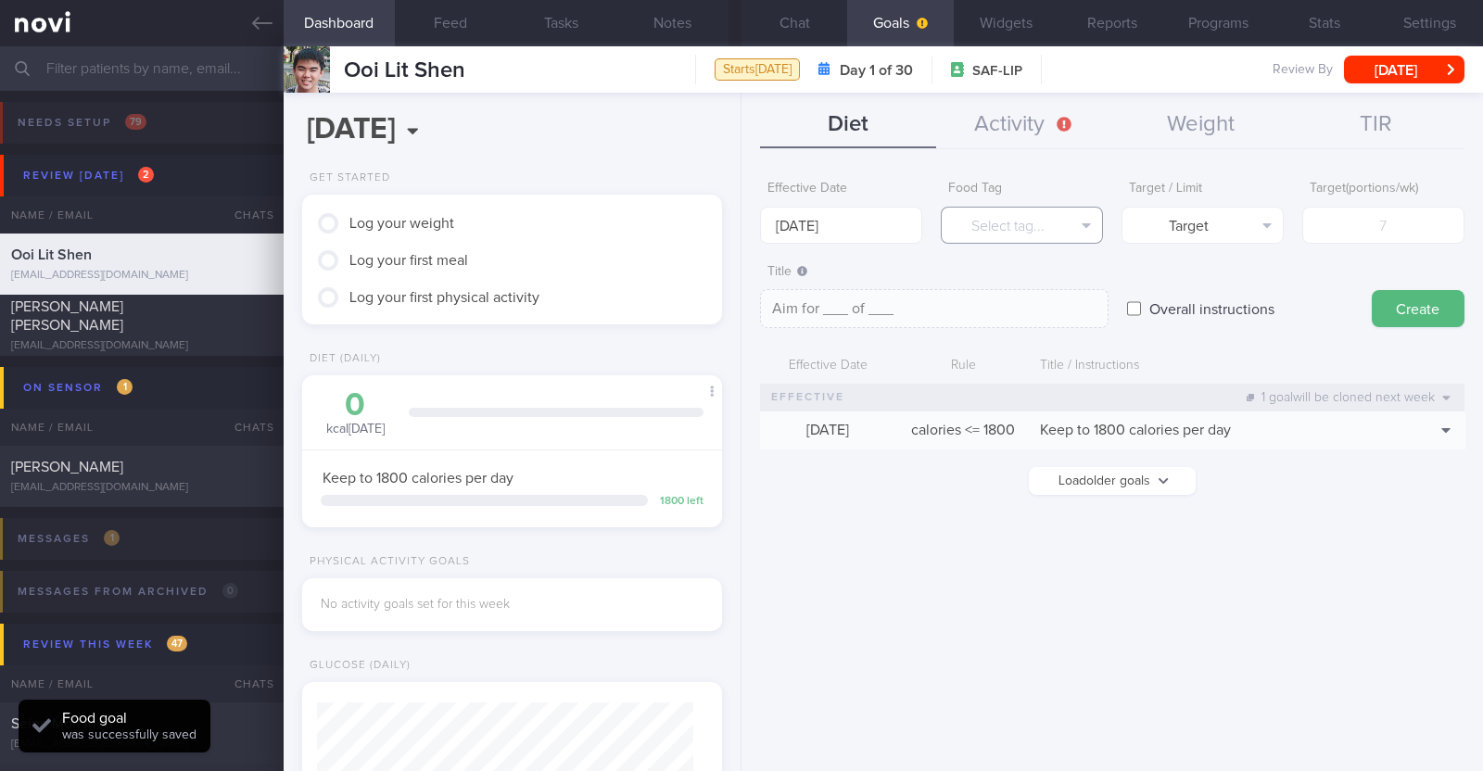
click at [1018, 225] on button "Select tag..." at bounding box center [1022, 225] width 162 height 37
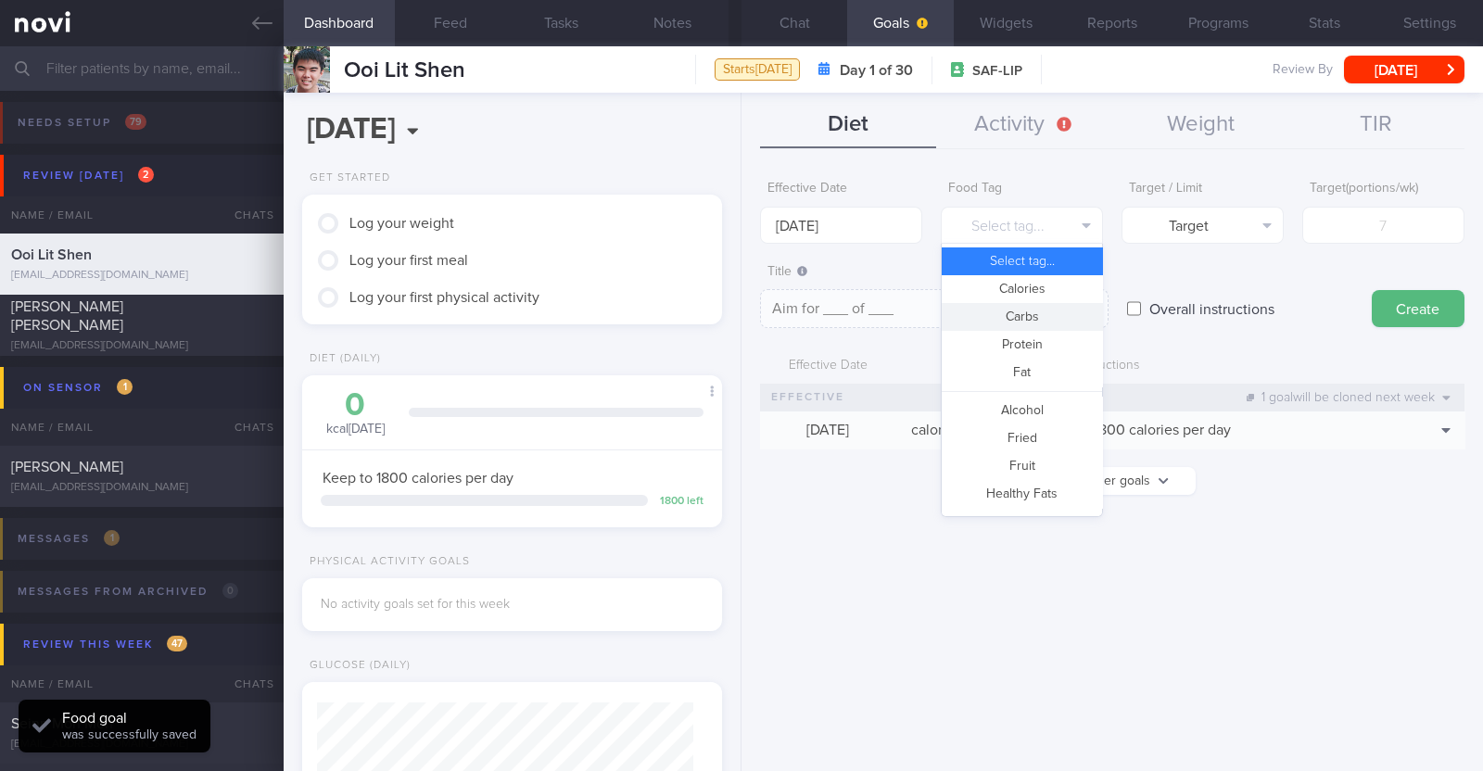
click at [1019, 311] on button "Carbs" at bounding box center [1022, 317] width 160 height 28
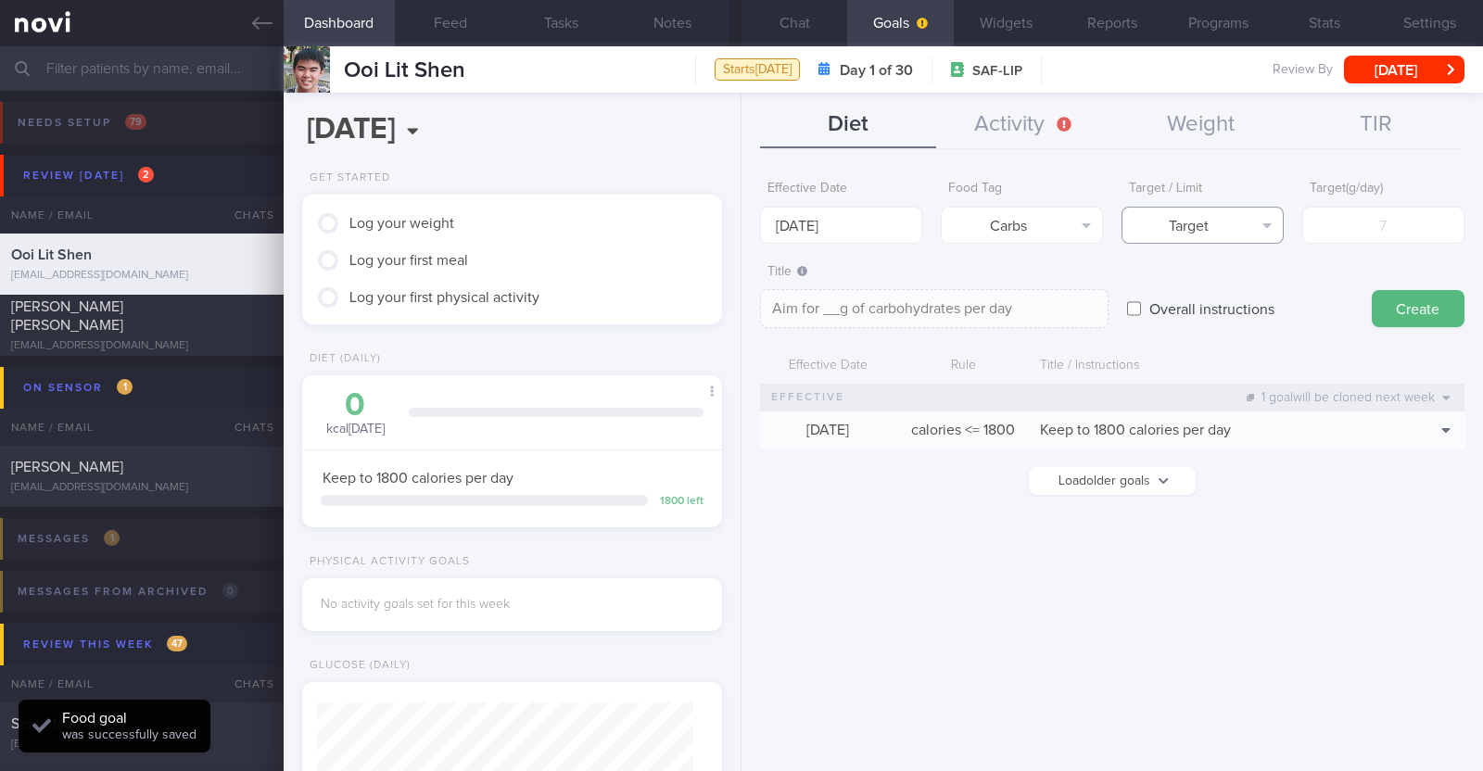
click at [1222, 229] on button "Target" at bounding box center [1202, 225] width 162 height 37
click at [1212, 286] on button "Limit" at bounding box center [1202, 289] width 160 height 28
type textarea "Keep to __g of carbohydrates per day"
click at [1370, 229] on input "number" at bounding box center [1383, 225] width 162 height 37
type input "1"
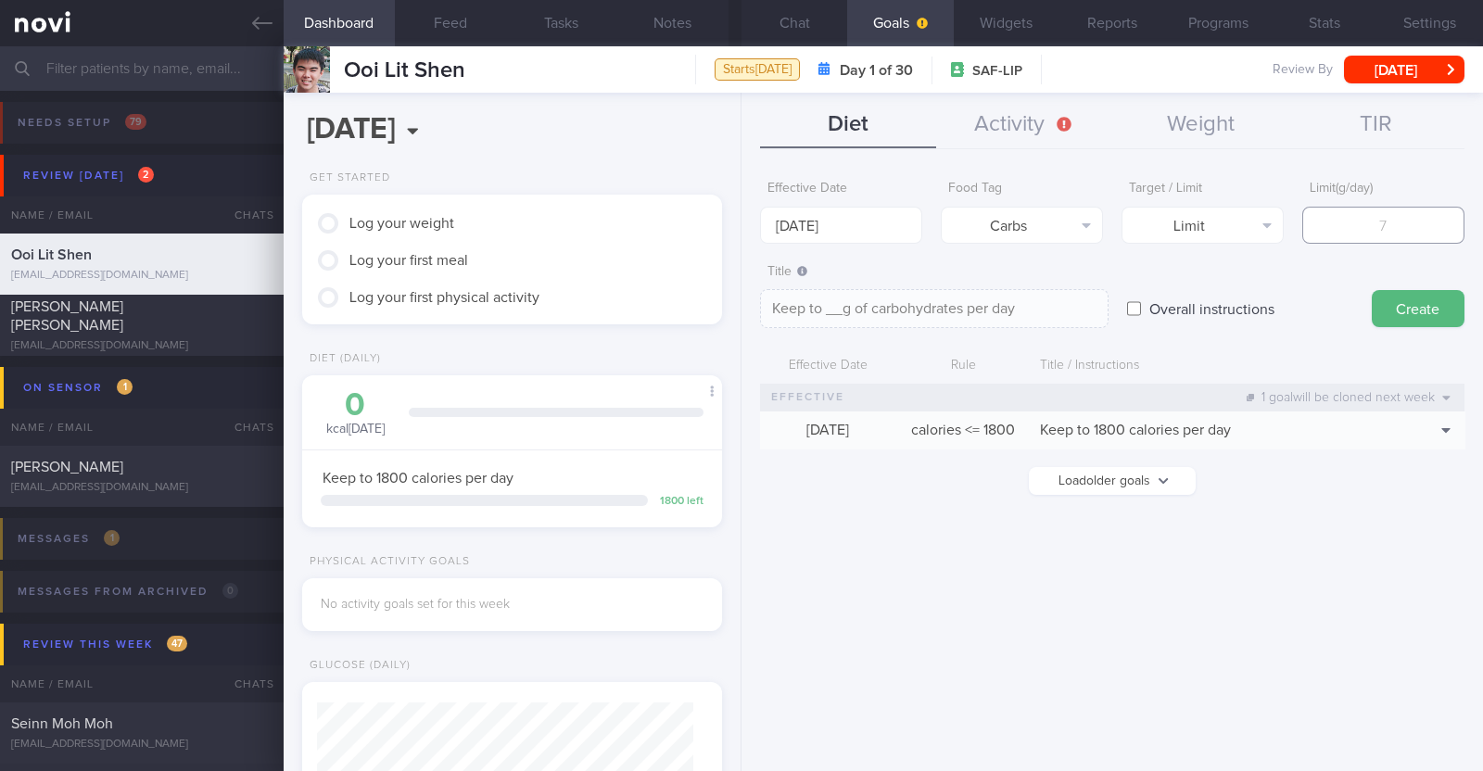
type textarea "Keep to 1g of carbohydrates per day"
type input "18"
type textarea "Keep to 18g of carbohydrates per day"
type input "180"
type textarea "Keep to 180g of carbohydrates per day"
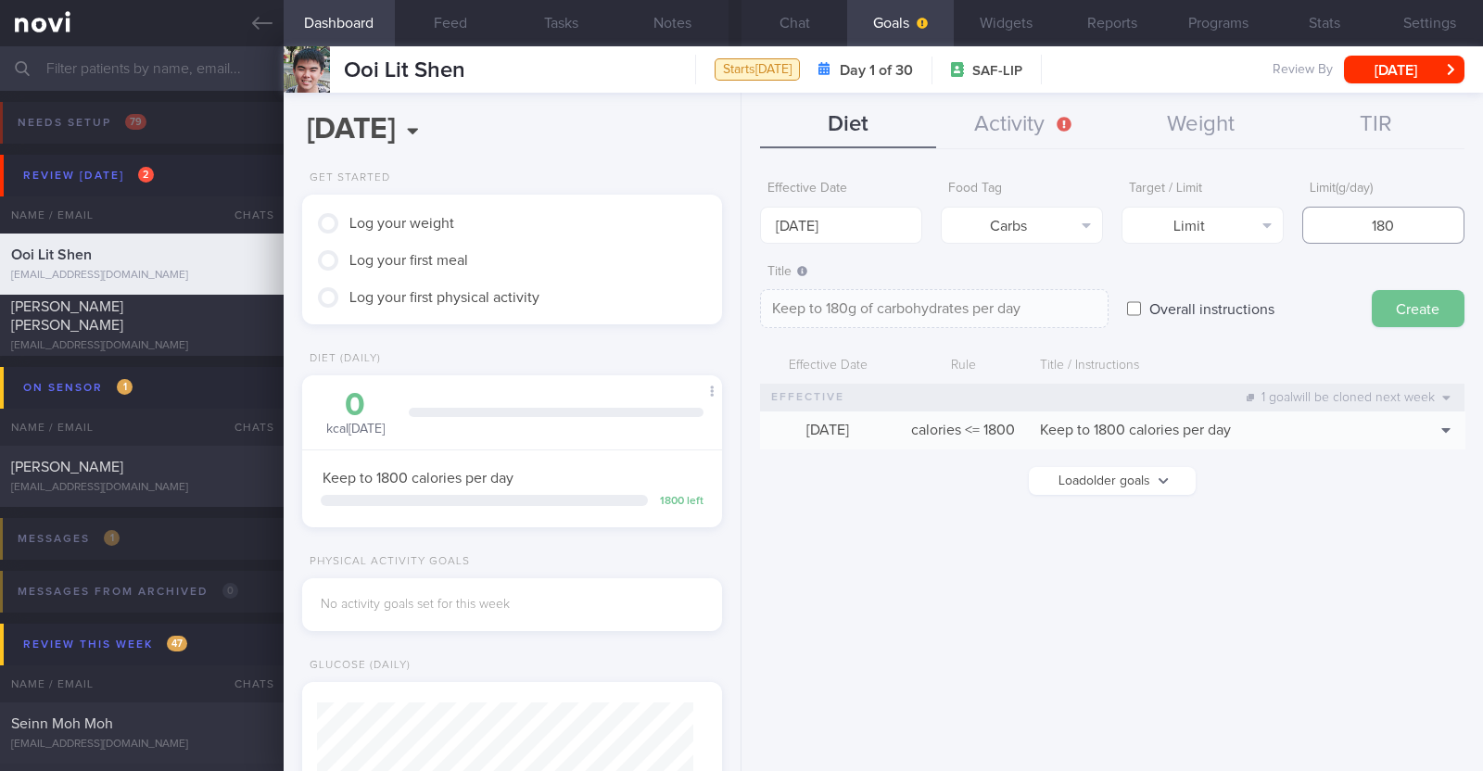
type input "180"
click at [1408, 310] on button "Create" at bounding box center [1418, 308] width 93 height 37
type input "[DATE]"
type textarea "Aim for ___ of ___"
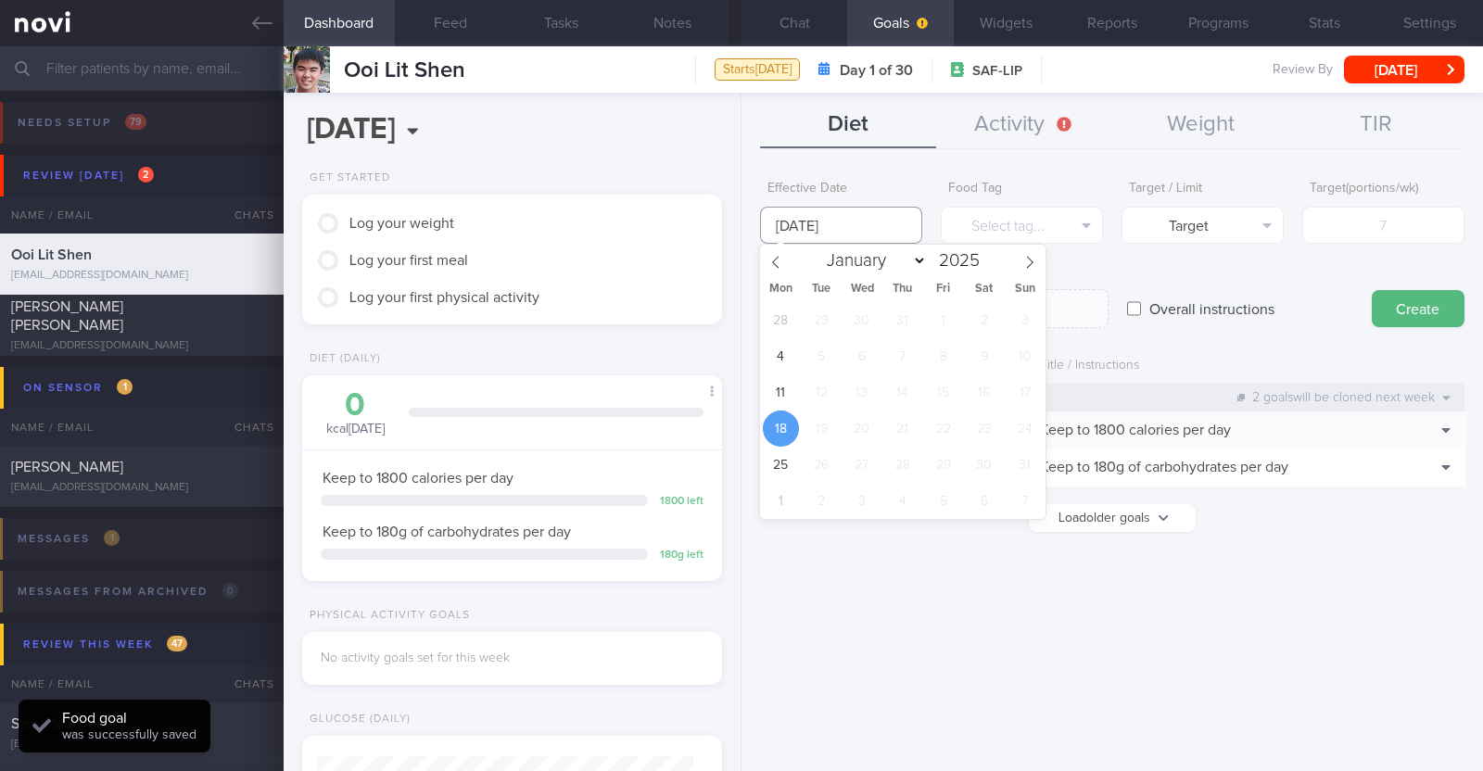
click at [824, 230] on input "[DATE]" at bounding box center [841, 225] width 162 height 37
click at [769, 386] on span "11" at bounding box center [781, 392] width 36 height 36
type input "[DATE]"
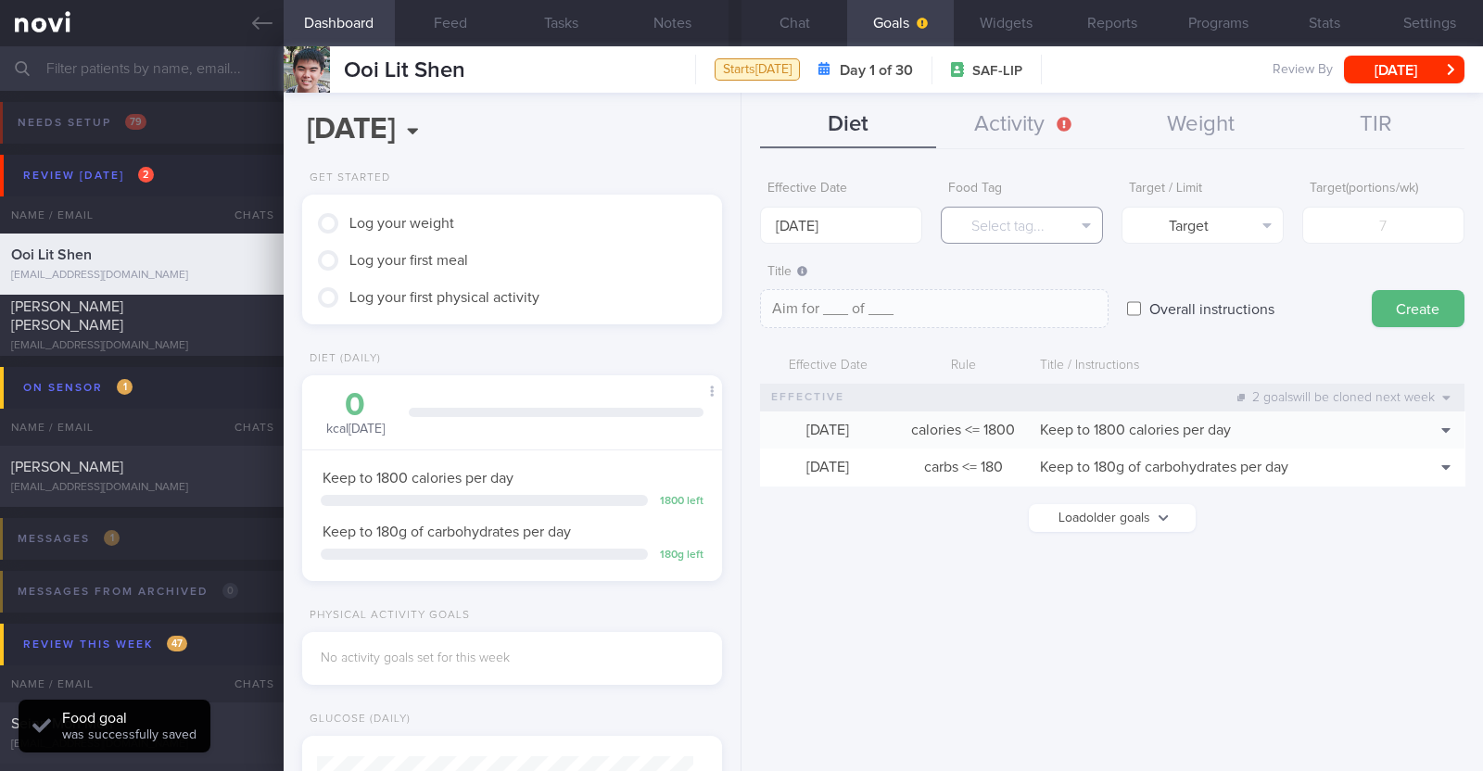
click at [964, 224] on button "Select tag..." at bounding box center [1022, 225] width 162 height 37
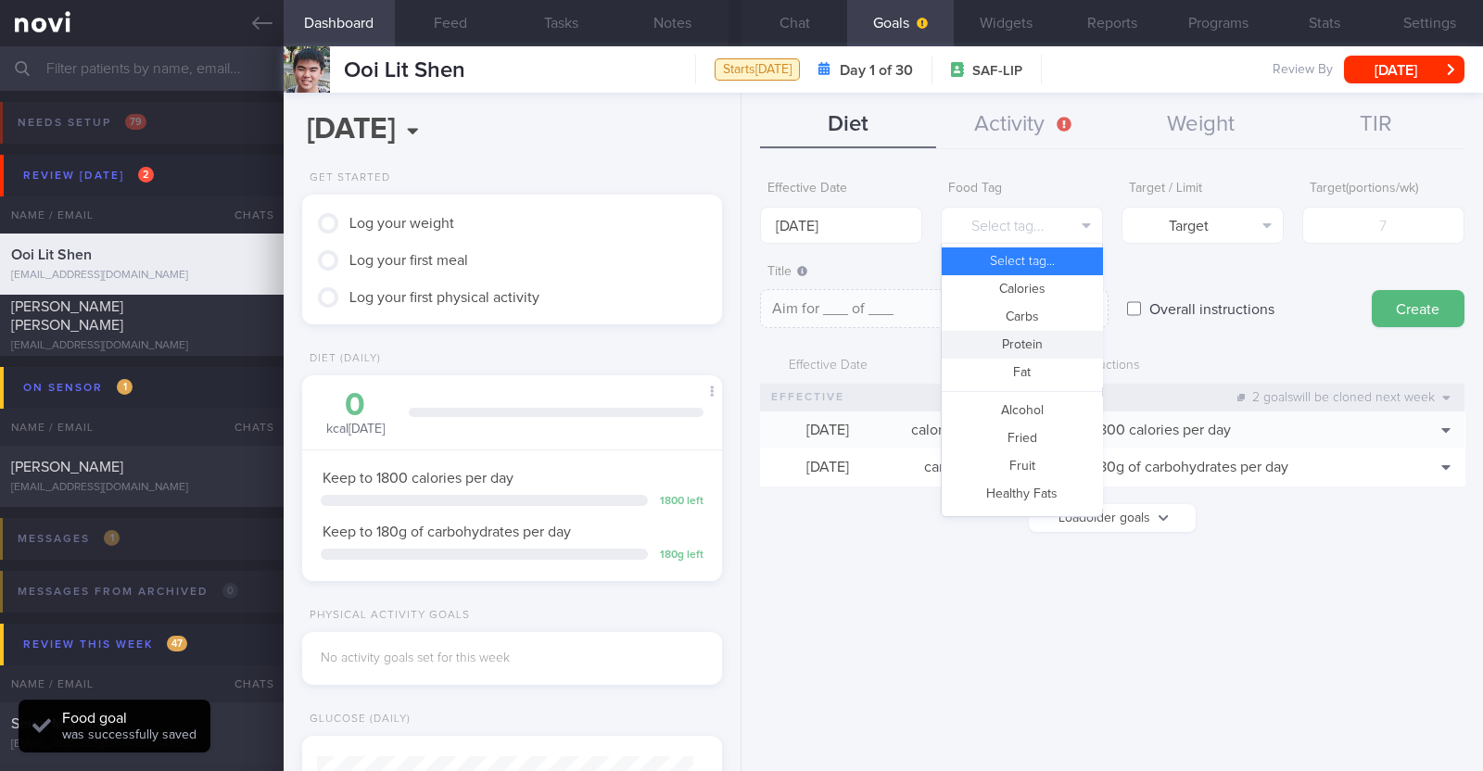
click at [1032, 339] on button "Protein" at bounding box center [1022, 345] width 160 height 28
type textarea "Aim for __g of protein per day"
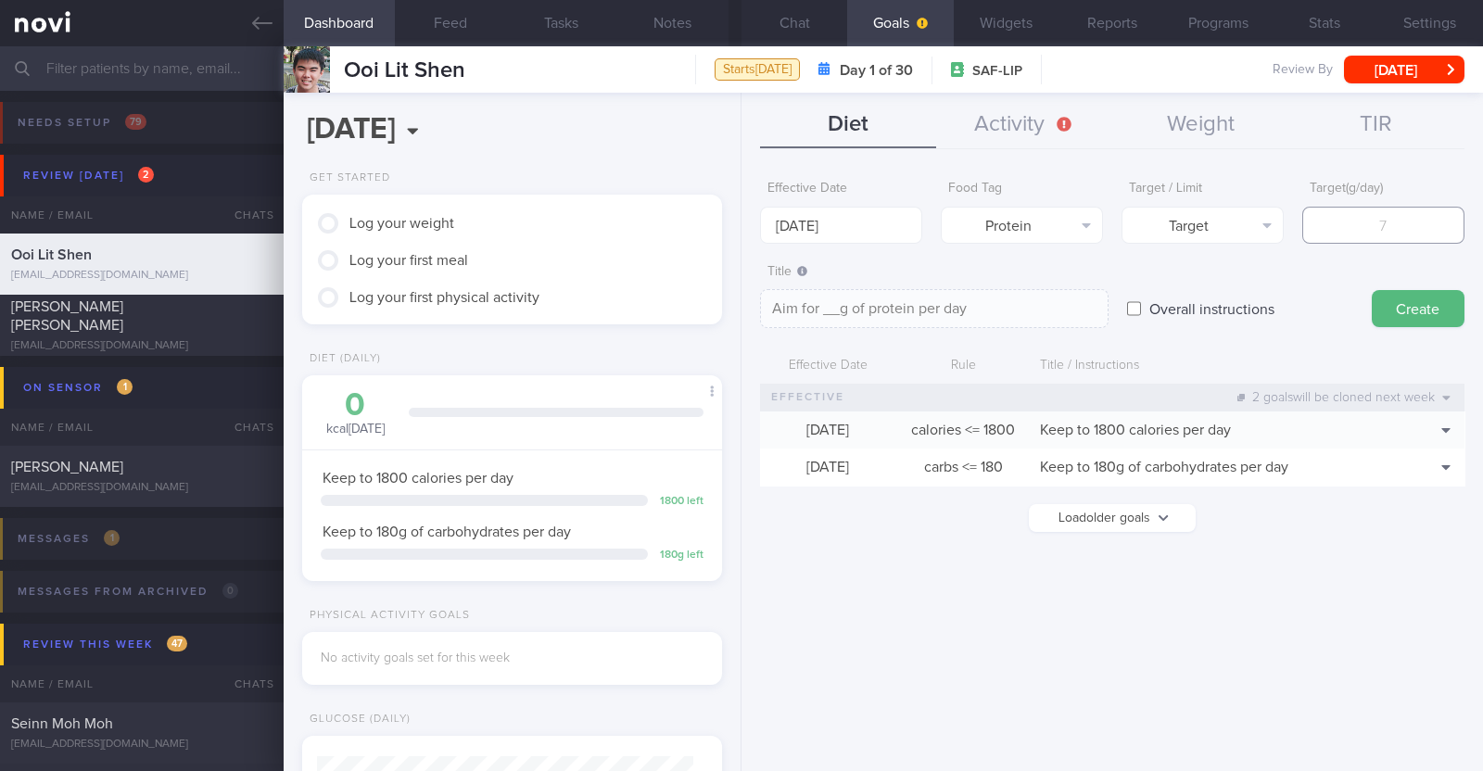
click at [1384, 226] on input "number" at bounding box center [1383, 225] width 162 height 37
type input "9"
type textarea "Aim for 9g of protein per day"
type input "93"
type textarea "Aim for 93g of protein per day"
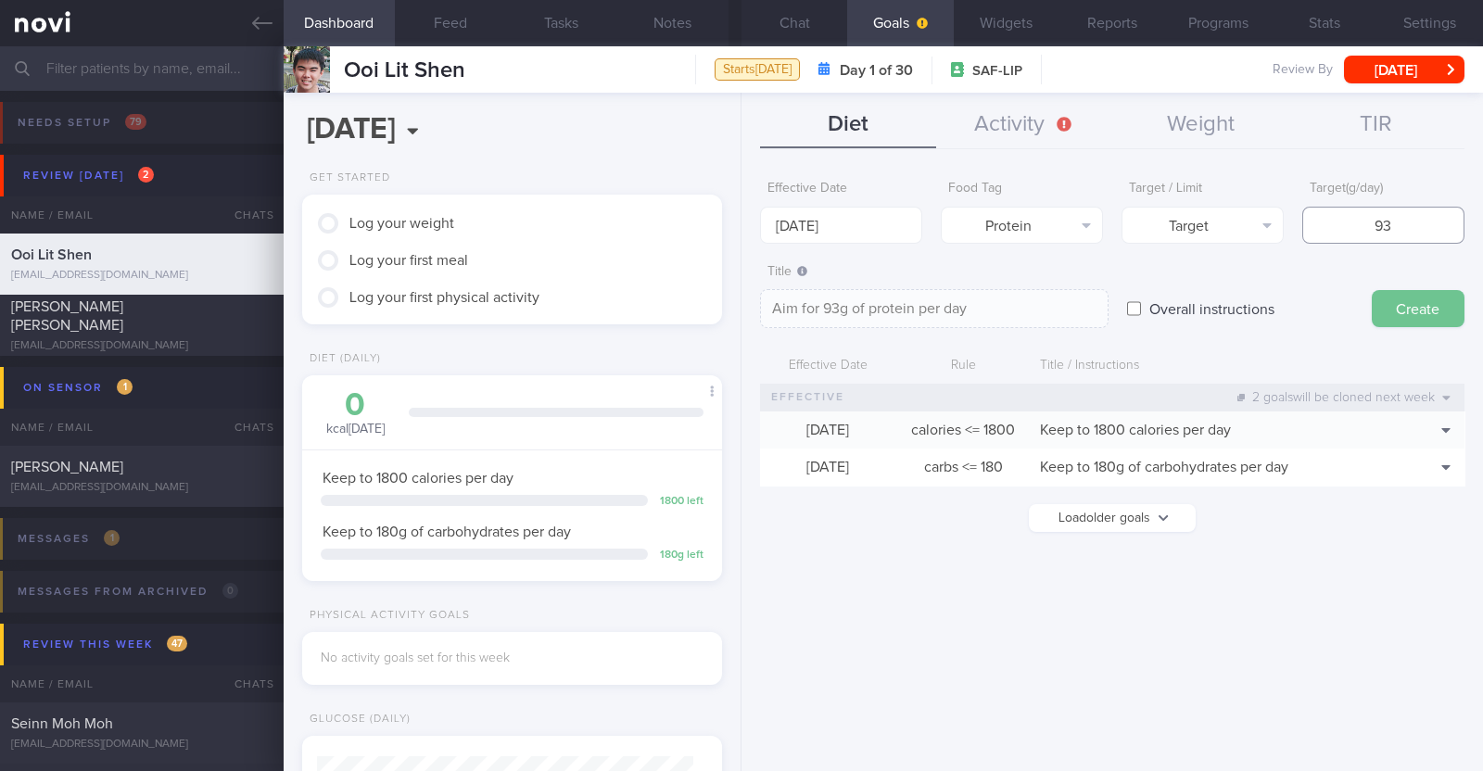
type input "93"
click at [1421, 311] on button "Create" at bounding box center [1418, 308] width 93 height 37
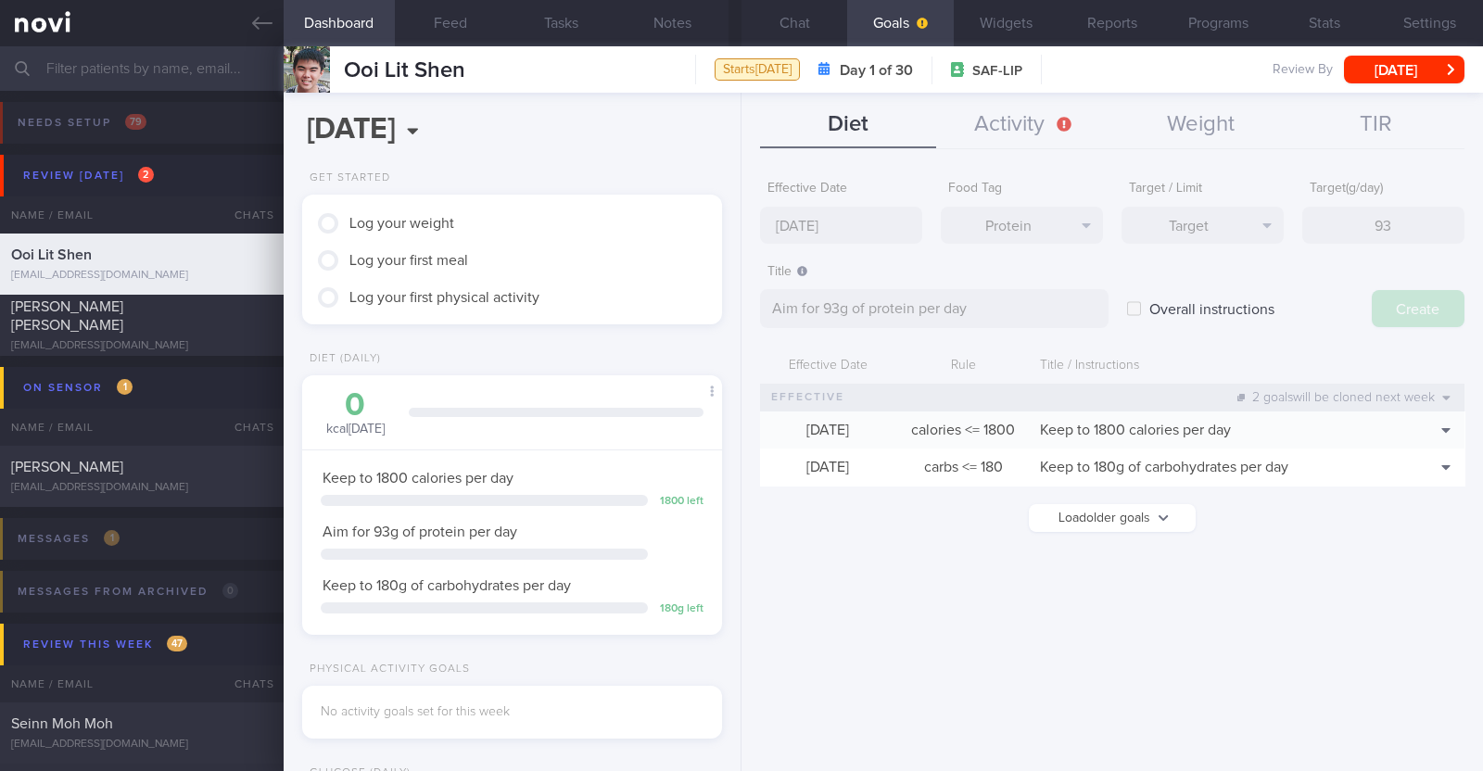
type input "[DATE]"
type textarea "Aim for ___ of ___"
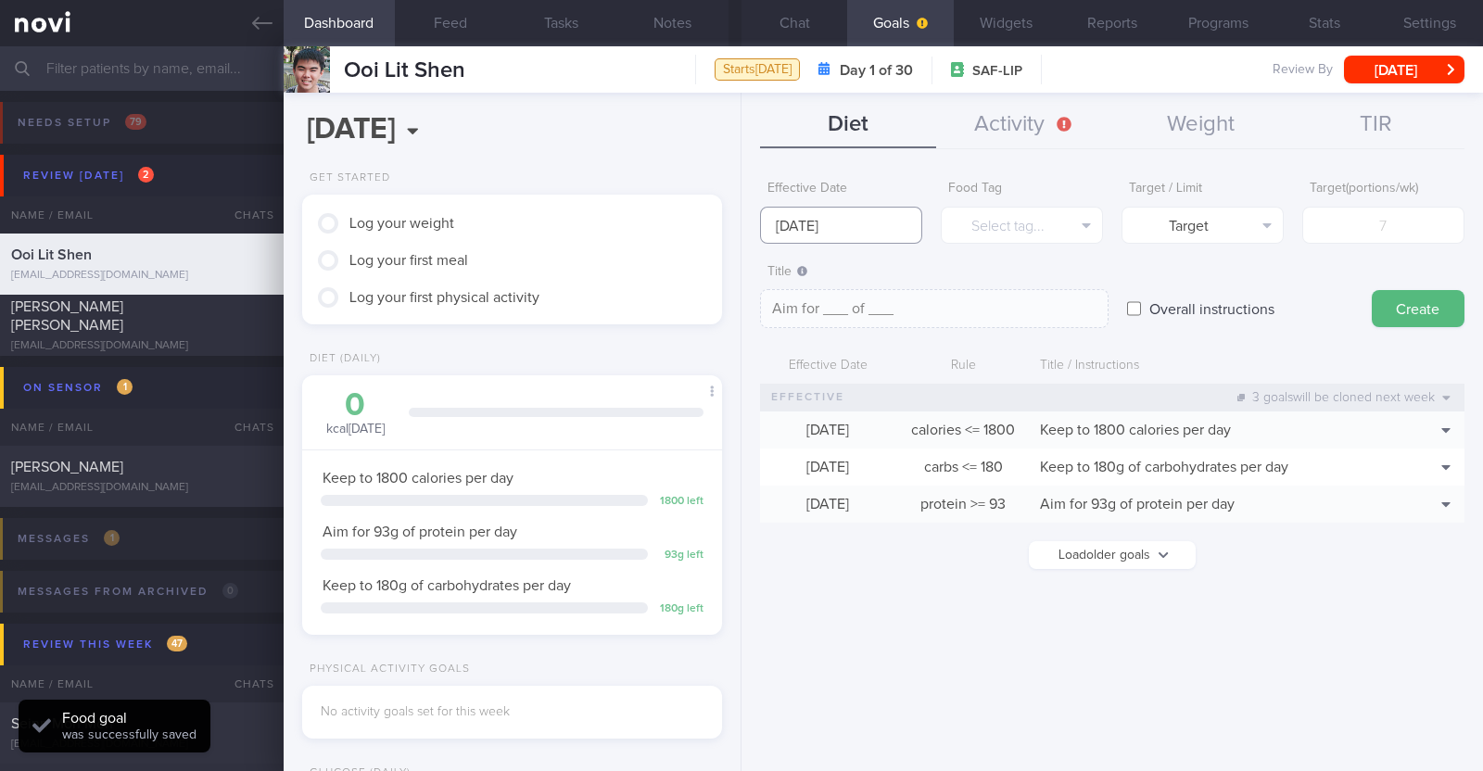
click at [843, 240] on input "[DATE]" at bounding box center [841, 225] width 162 height 37
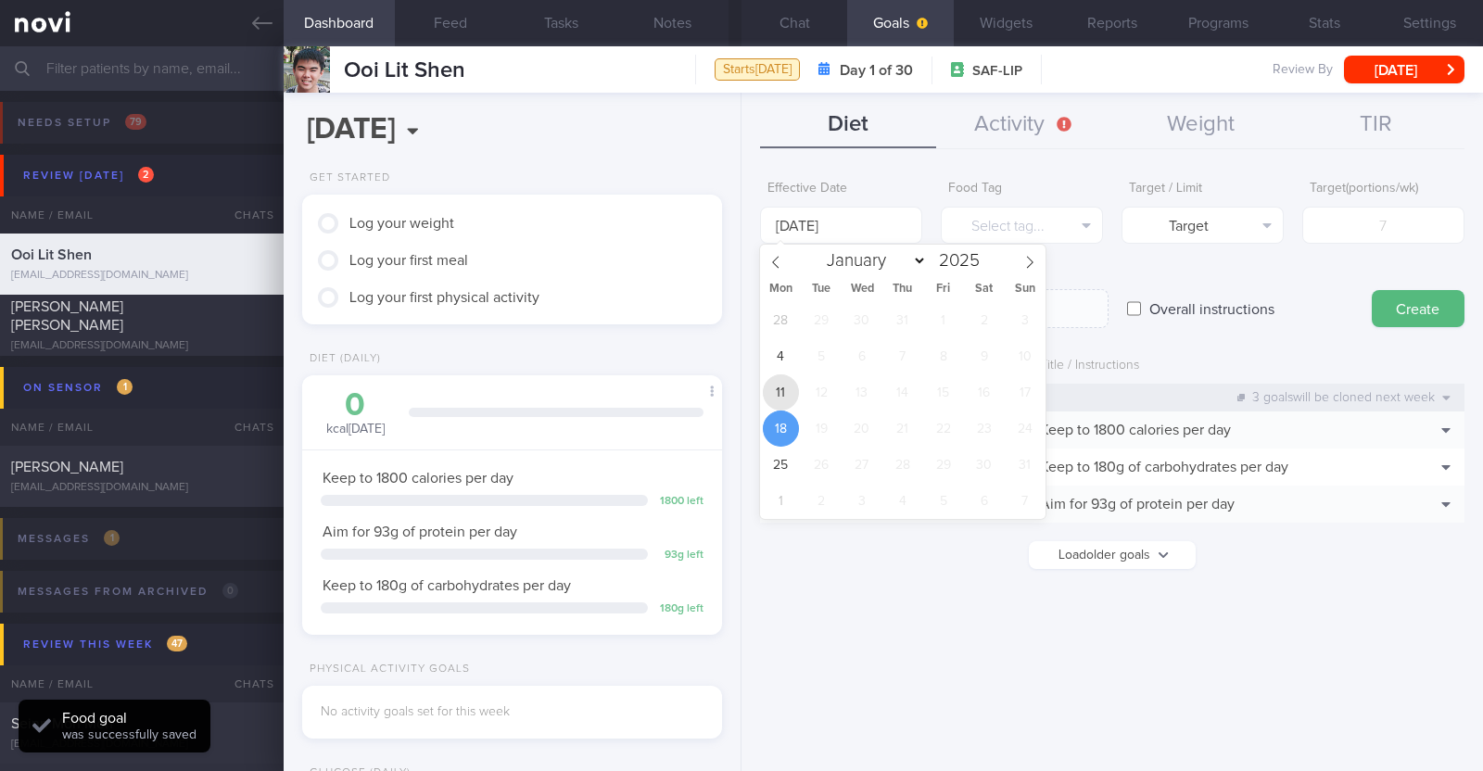
click at [783, 382] on span "11" at bounding box center [781, 392] width 36 height 36
type input "[DATE]"
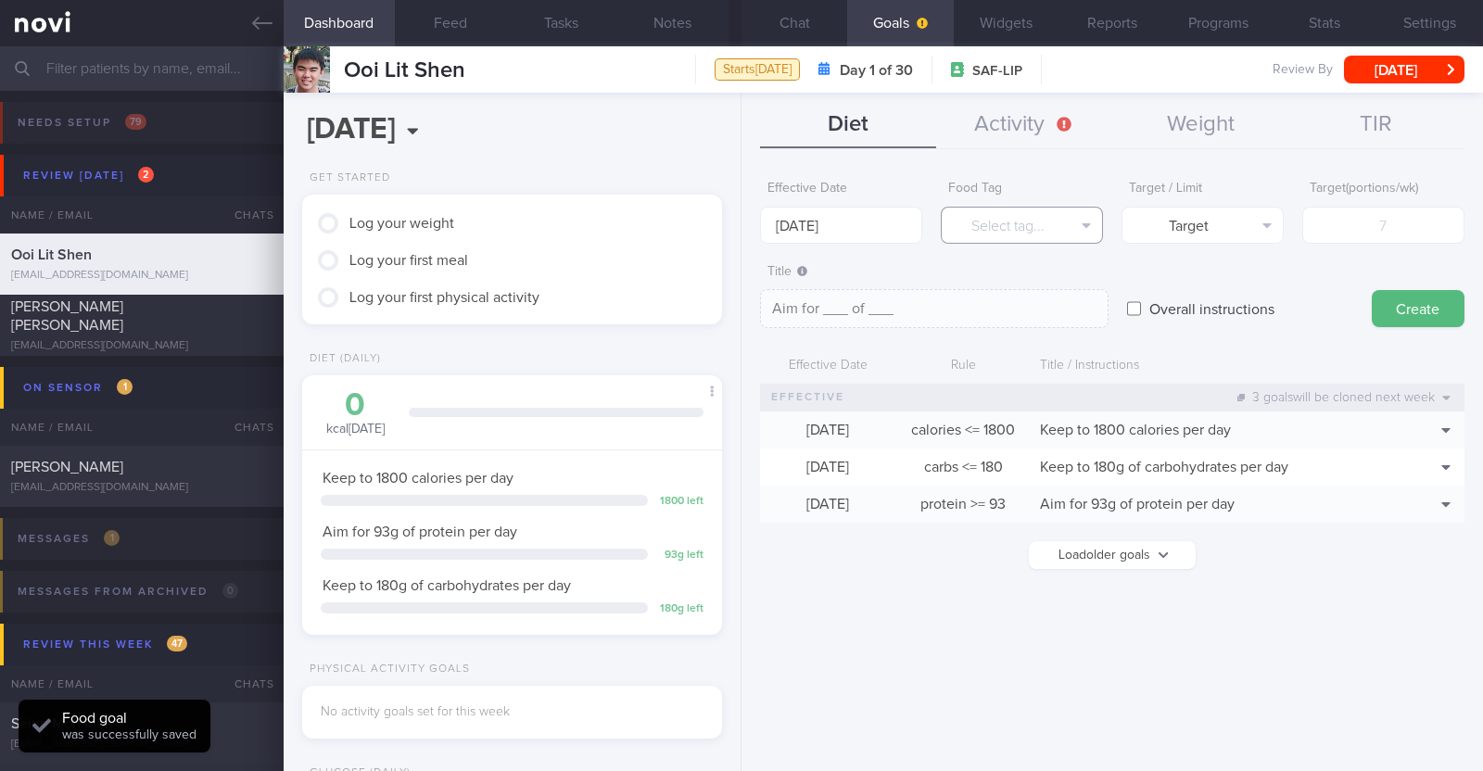
click at [966, 220] on button "Select tag..." at bounding box center [1022, 225] width 162 height 37
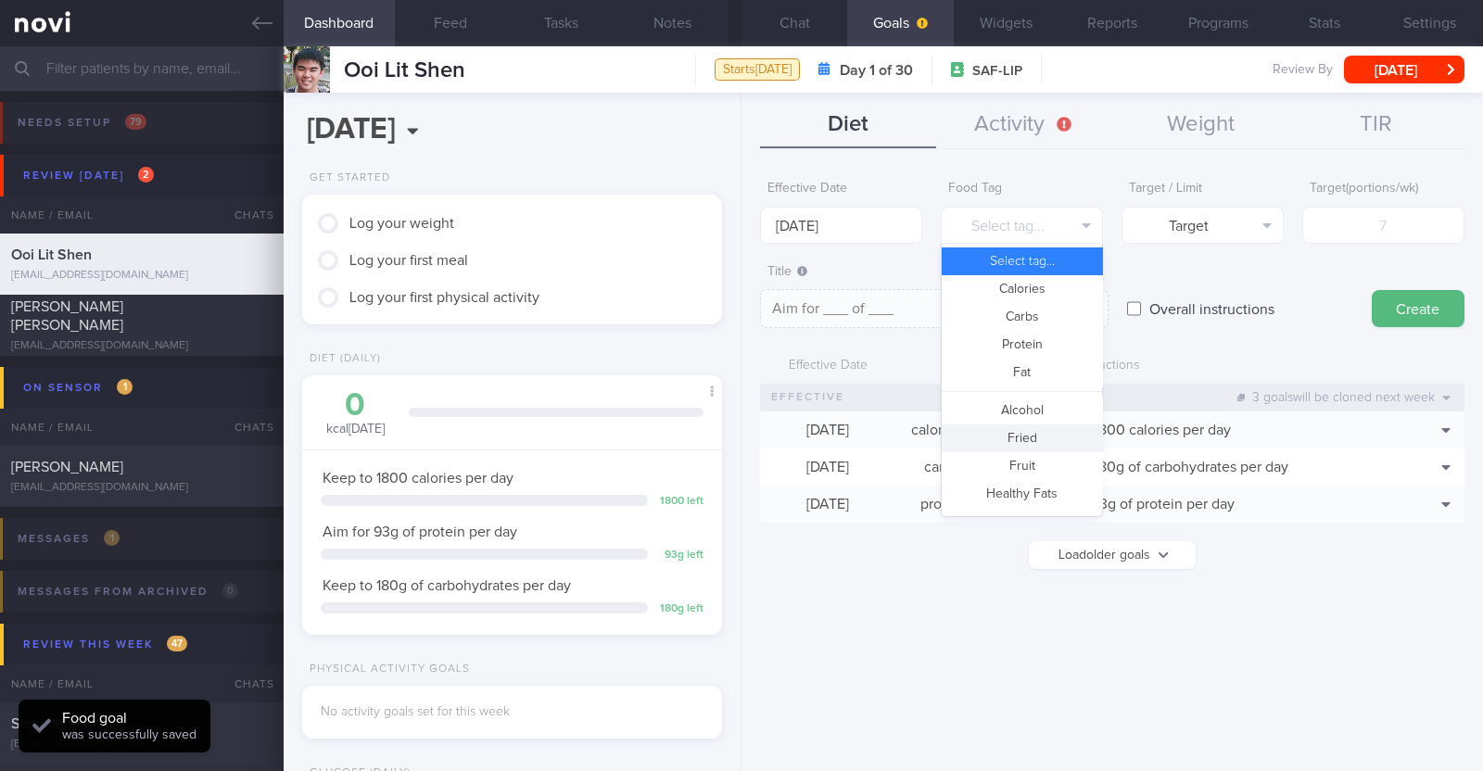
click at [1022, 441] on button "Fried" at bounding box center [1022, 438] width 160 height 28
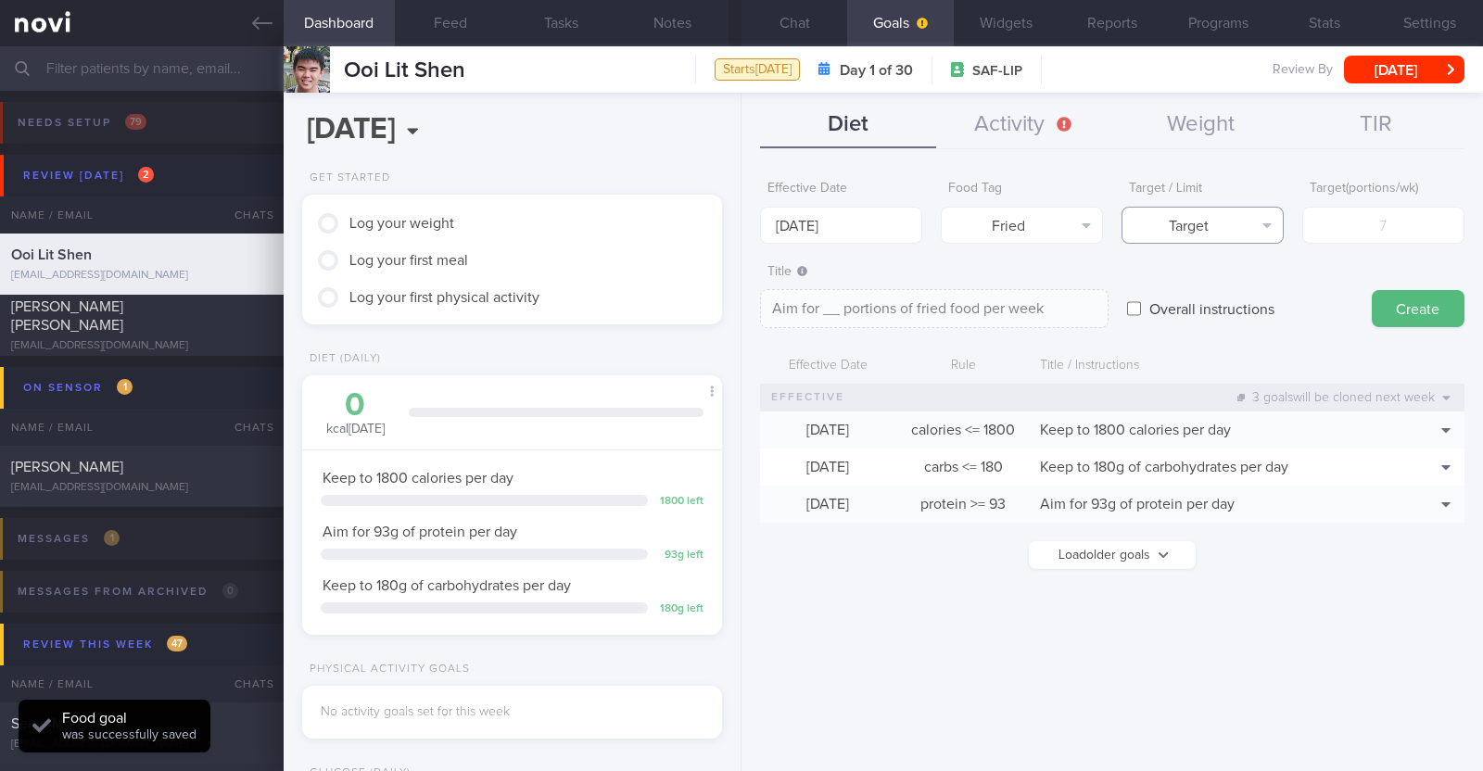
click at [1213, 229] on button "Target" at bounding box center [1202, 225] width 162 height 37
click at [1203, 280] on button "Limit" at bounding box center [1202, 289] width 160 height 28
type textarea "Keep to __ portions of fried food per week"
click at [1353, 212] on input "number" at bounding box center [1383, 225] width 162 height 37
type input "2"
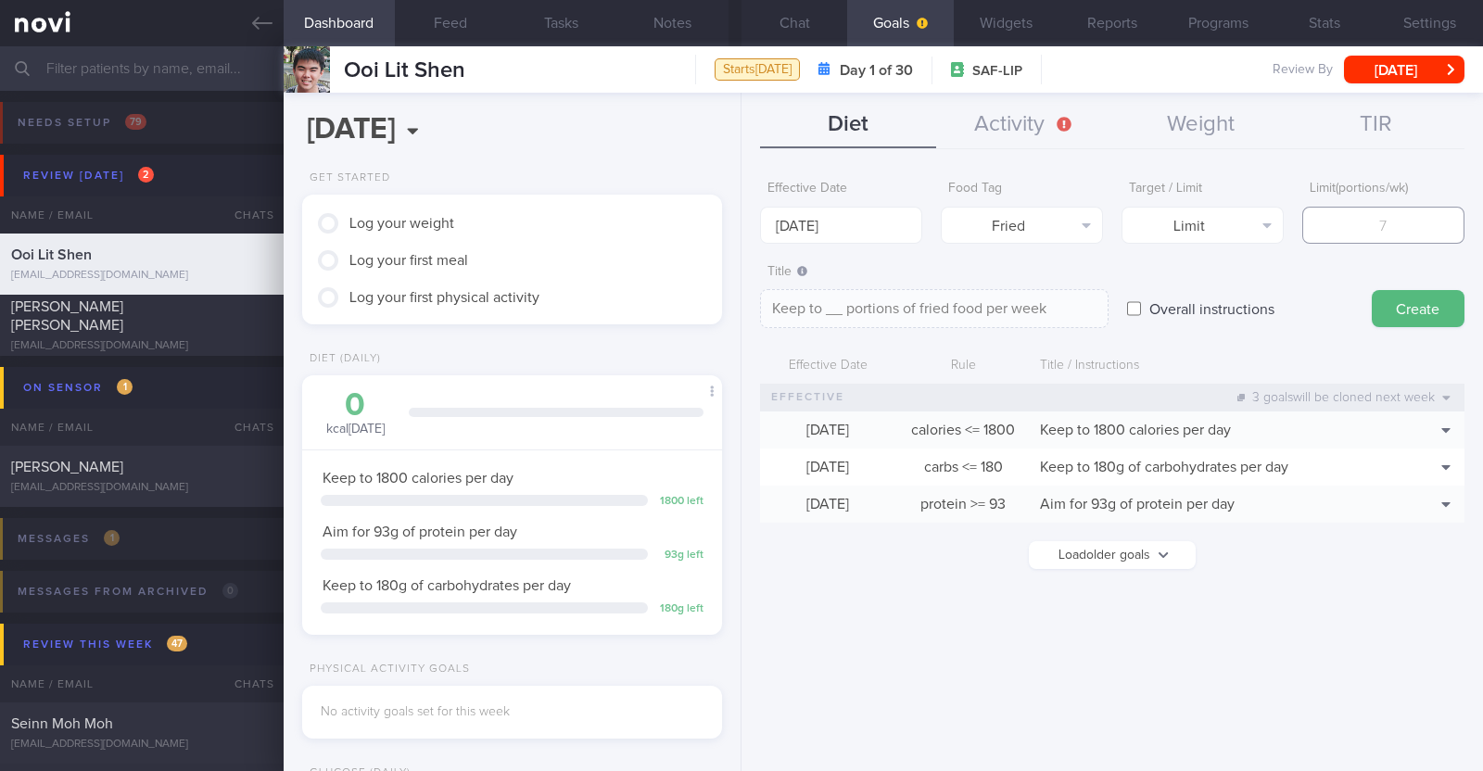
type textarea "Keep to 2 portions of fried food per week"
type input "2"
click at [1416, 308] on button "Create" at bounding box center [1418, 308] width 93 height 37
type input "[DATE]"
type textarea "Aim for ___ of ___"
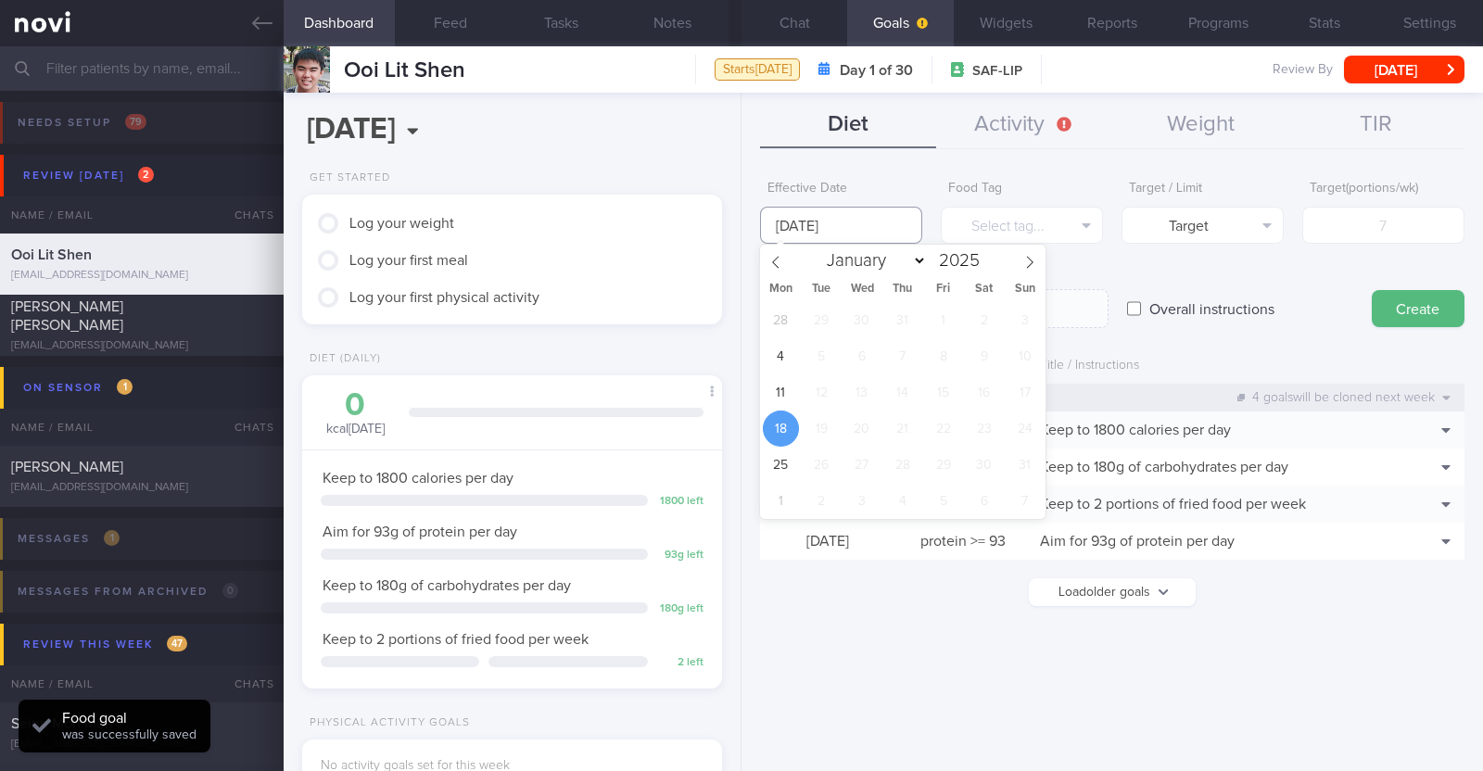
click at [901, 222] on input "[DATE]" at bounding box center [841, 225] width 162 height 37
click at [770, 407] on span "11" at bounding box center [781, 392] width 36 height 36
type input "[DATE]"
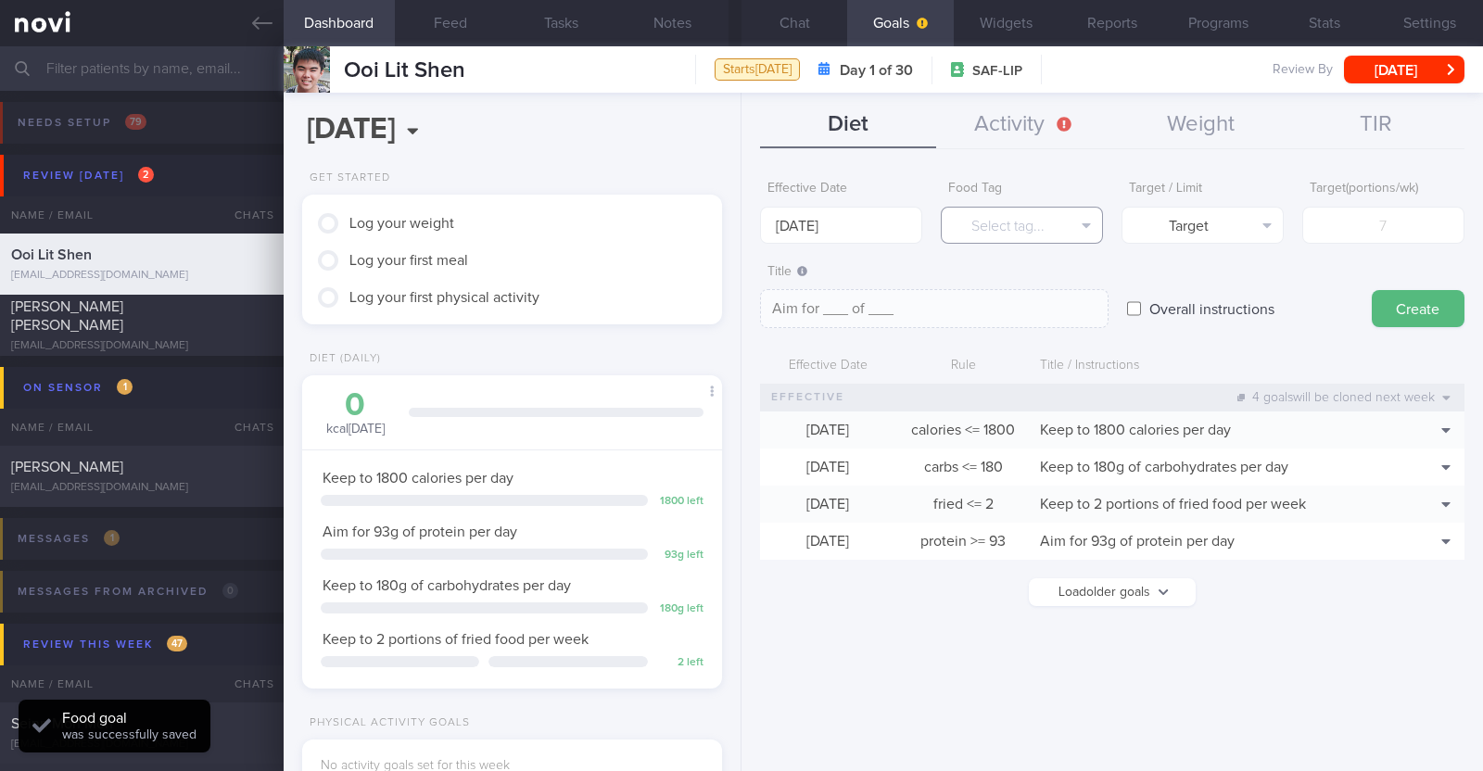
click at [991, 219] on button "Select tag..." at bounding box center [1022, 225] width 162 height 37
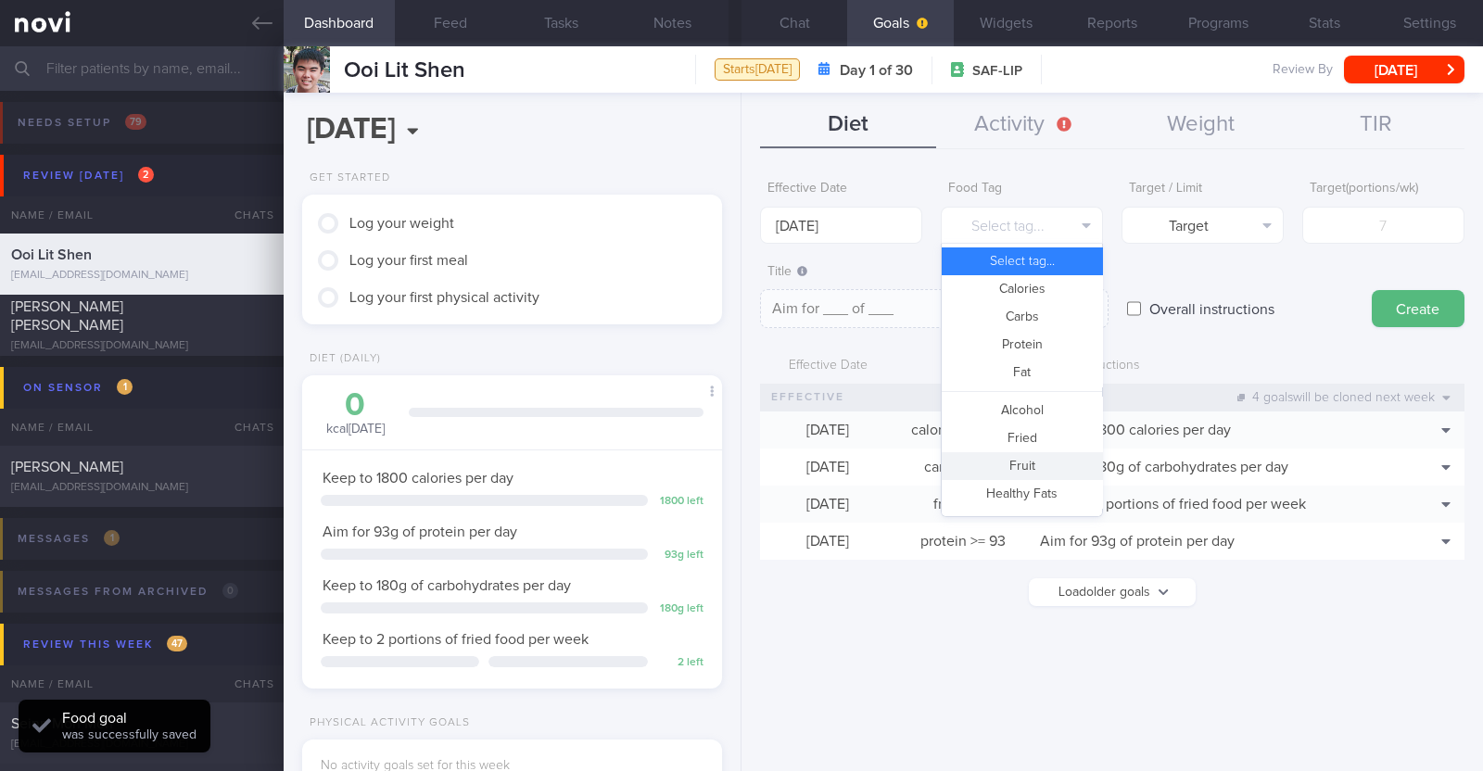
click at [1010, 467] on button "Fruit" at bounding box center [1022, 466] width 160 height 28
type textarea "Aim for __ portions of fruits per week"
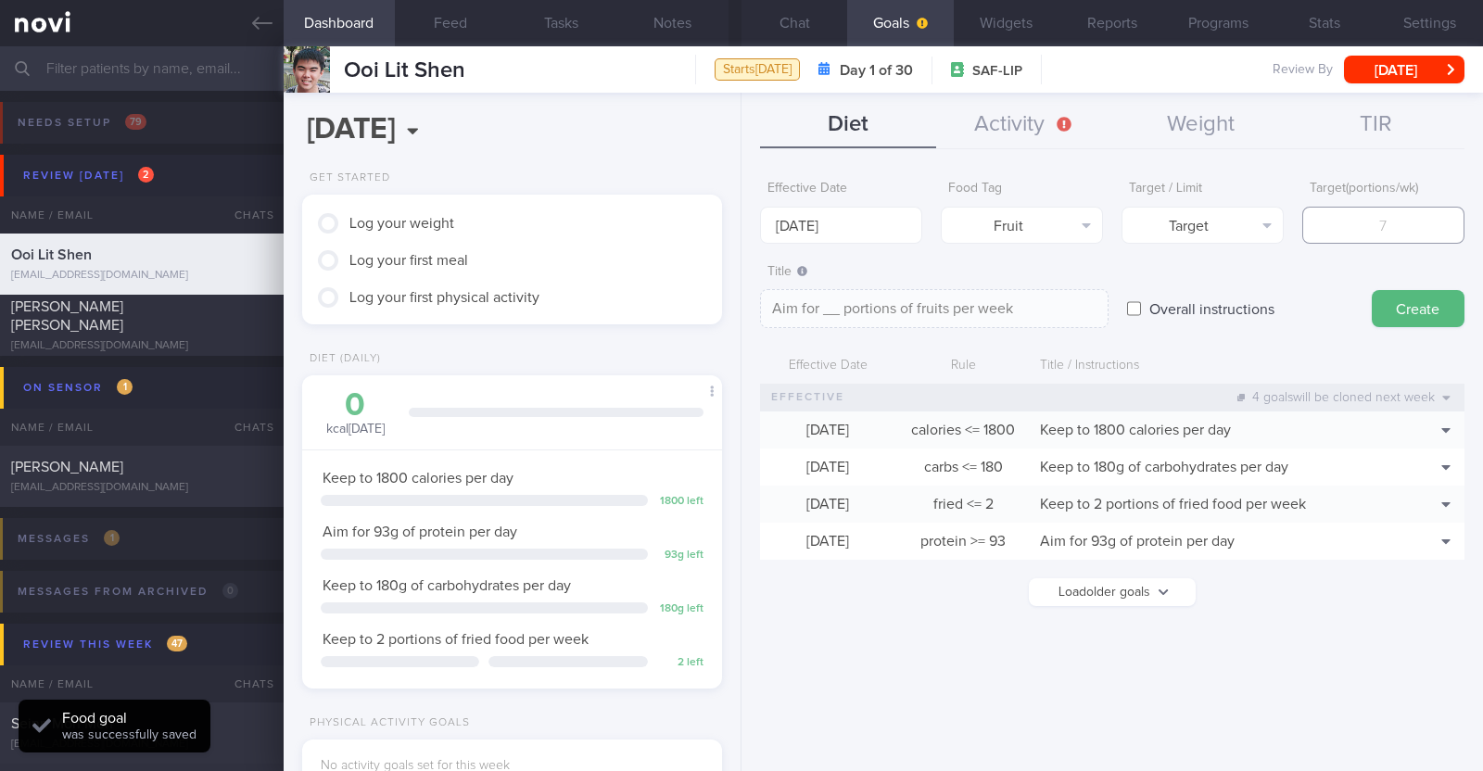
click at [1349, 232] on input "number" at bounding box center [1383, 225] width 162 height 37
type input "1"
type textarea "Aim for 1 portions of fruits per week"
type input "14"
type textarea "Aim for 14 portions of fruits per week"
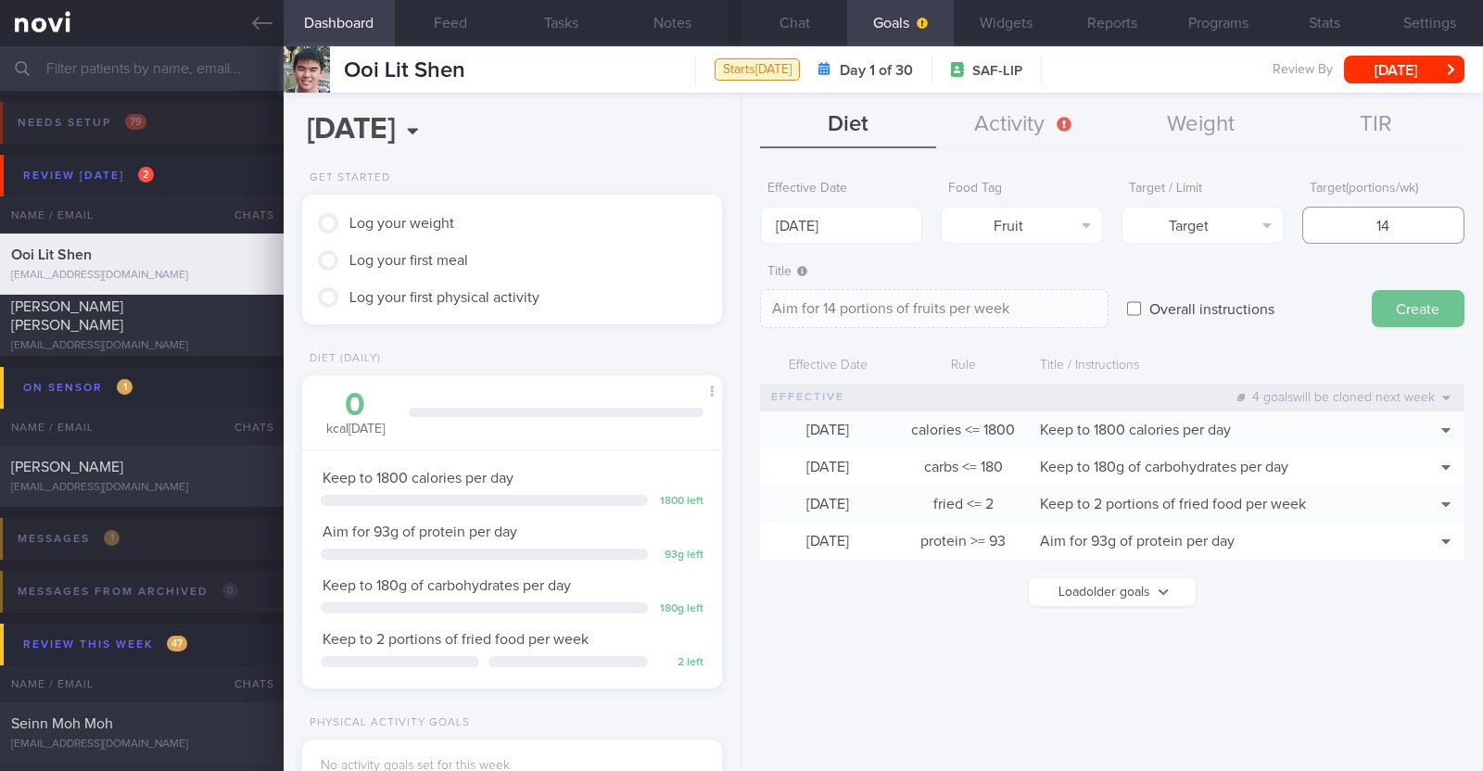
type input "14"
click at [1404, 303] on button "Create" at bounding box center [1418, 308] width 93 height 37
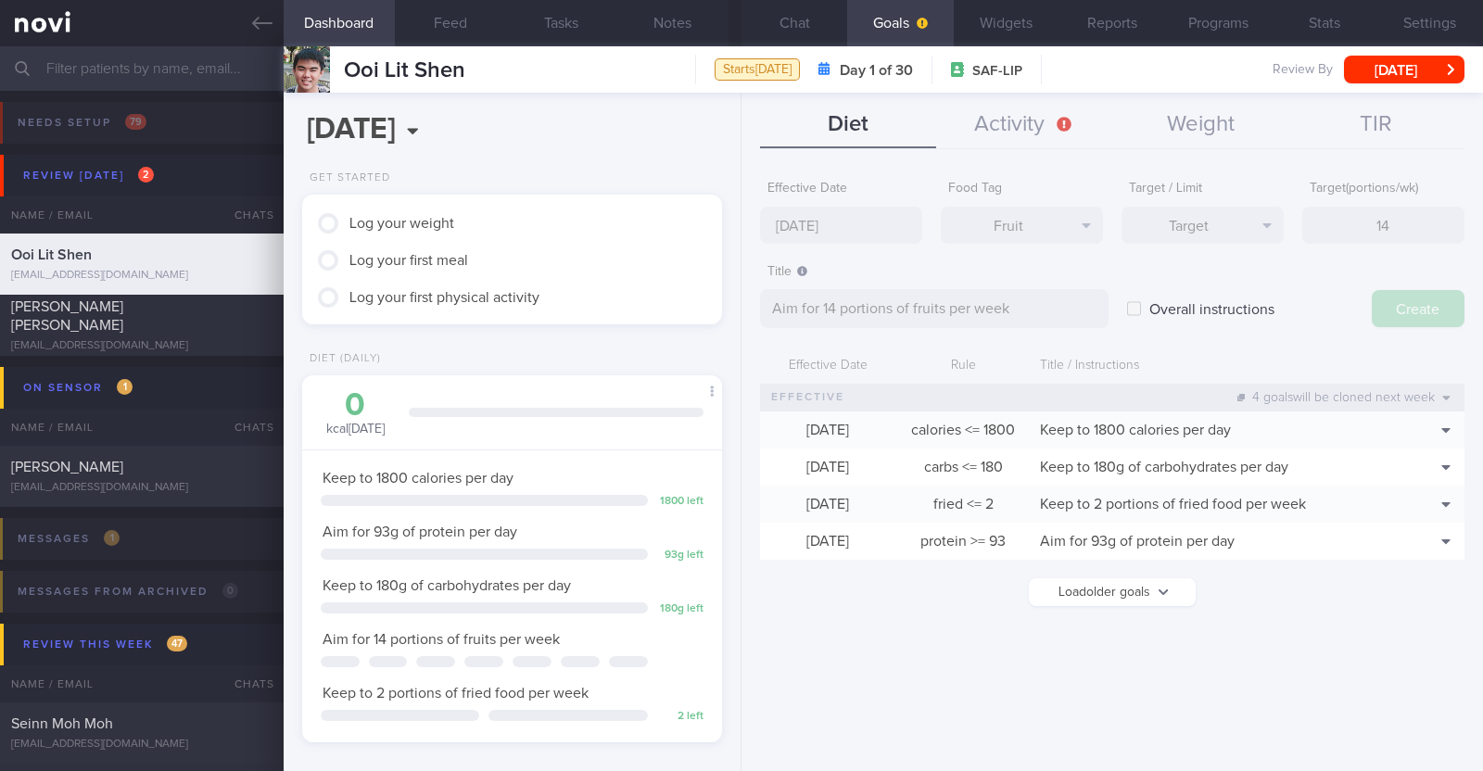
type input "[DATE]"
type textarea "Aim for ___ of ___"
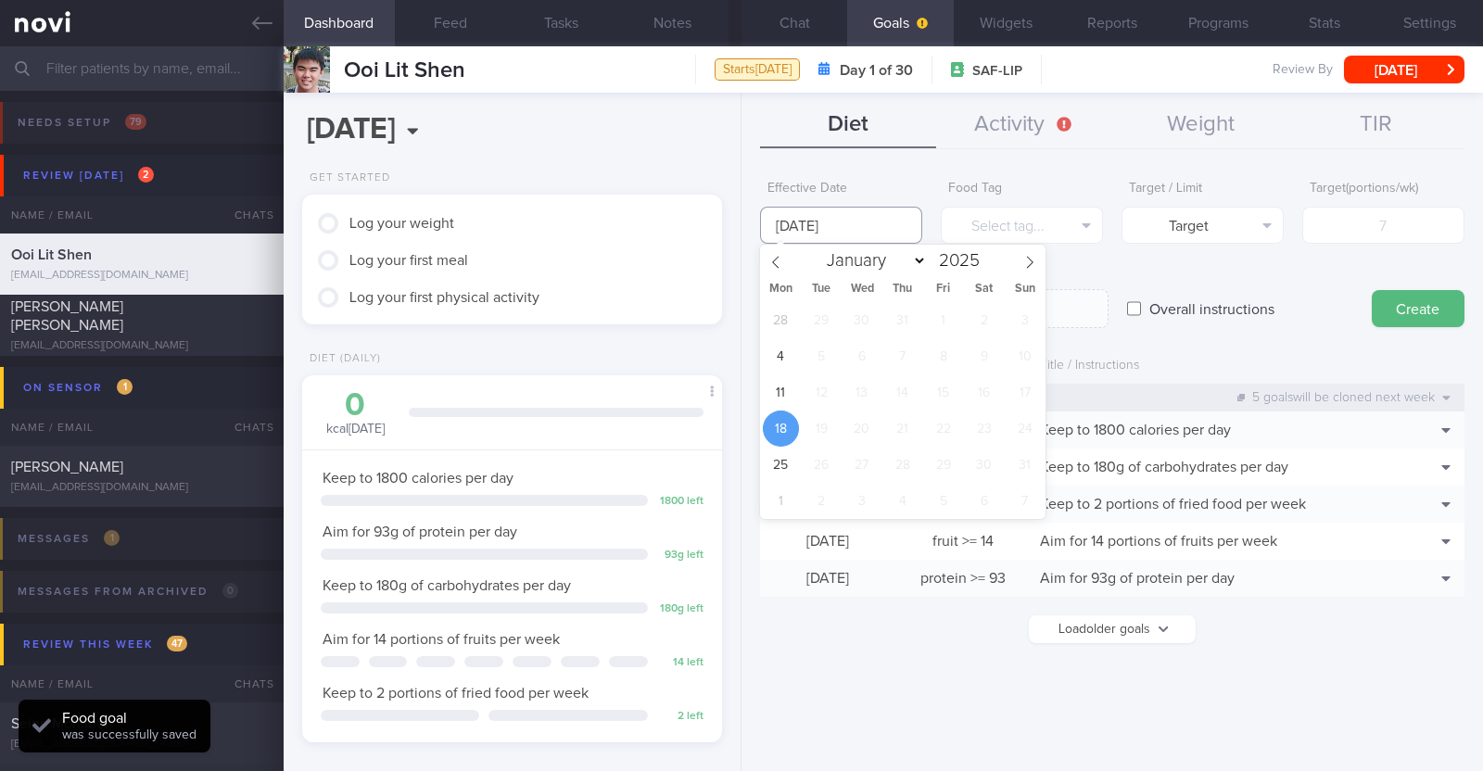
click at [899, 223] on input "[DATE]" at bounding box center [841, 225] width 162 height 37
click at [788, 383] on span "11" at bounding box center [781, 392] width 36 height 36
type input "[DATE]"
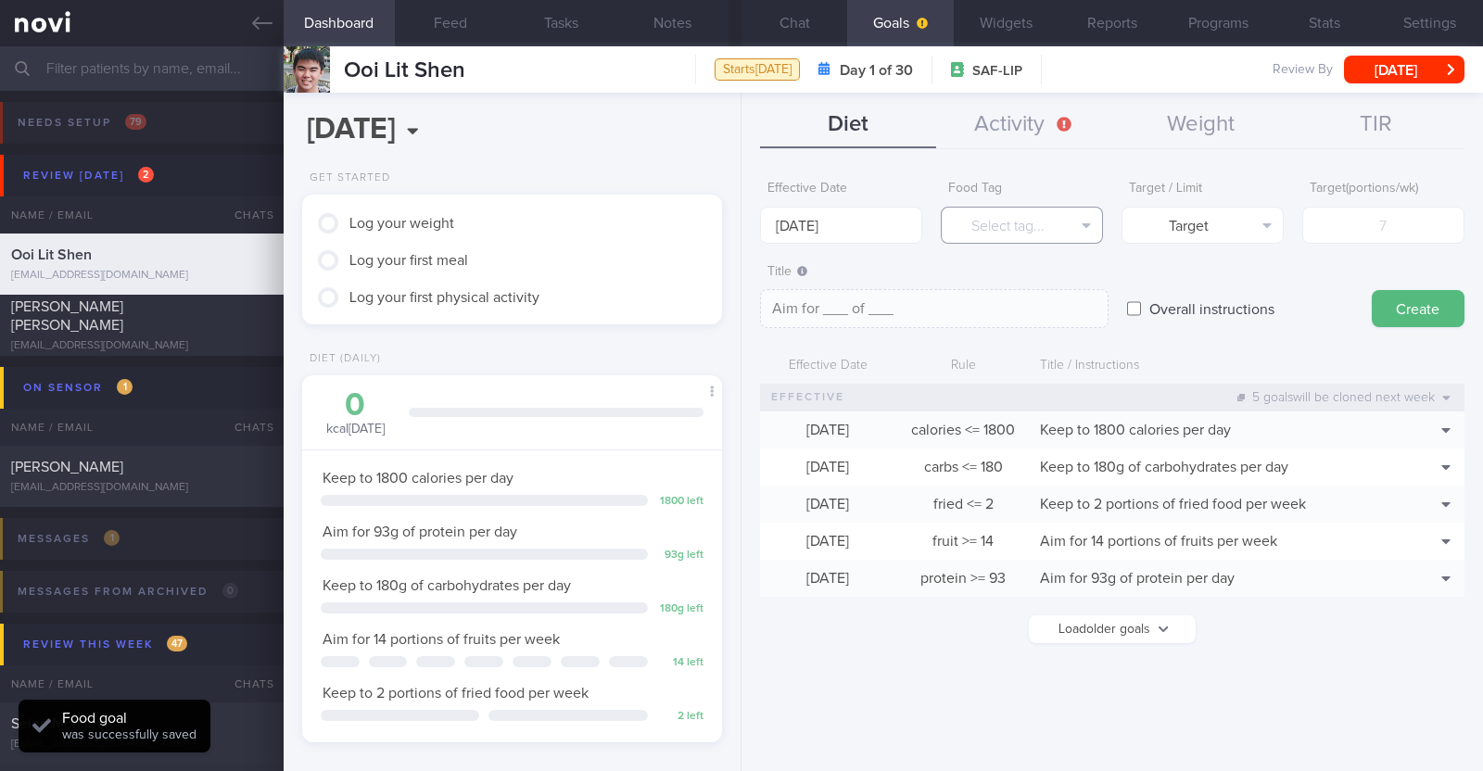
click at [1015, 233] on button "Select tag..." at bounding box center [1022, 225] width 162 height 37
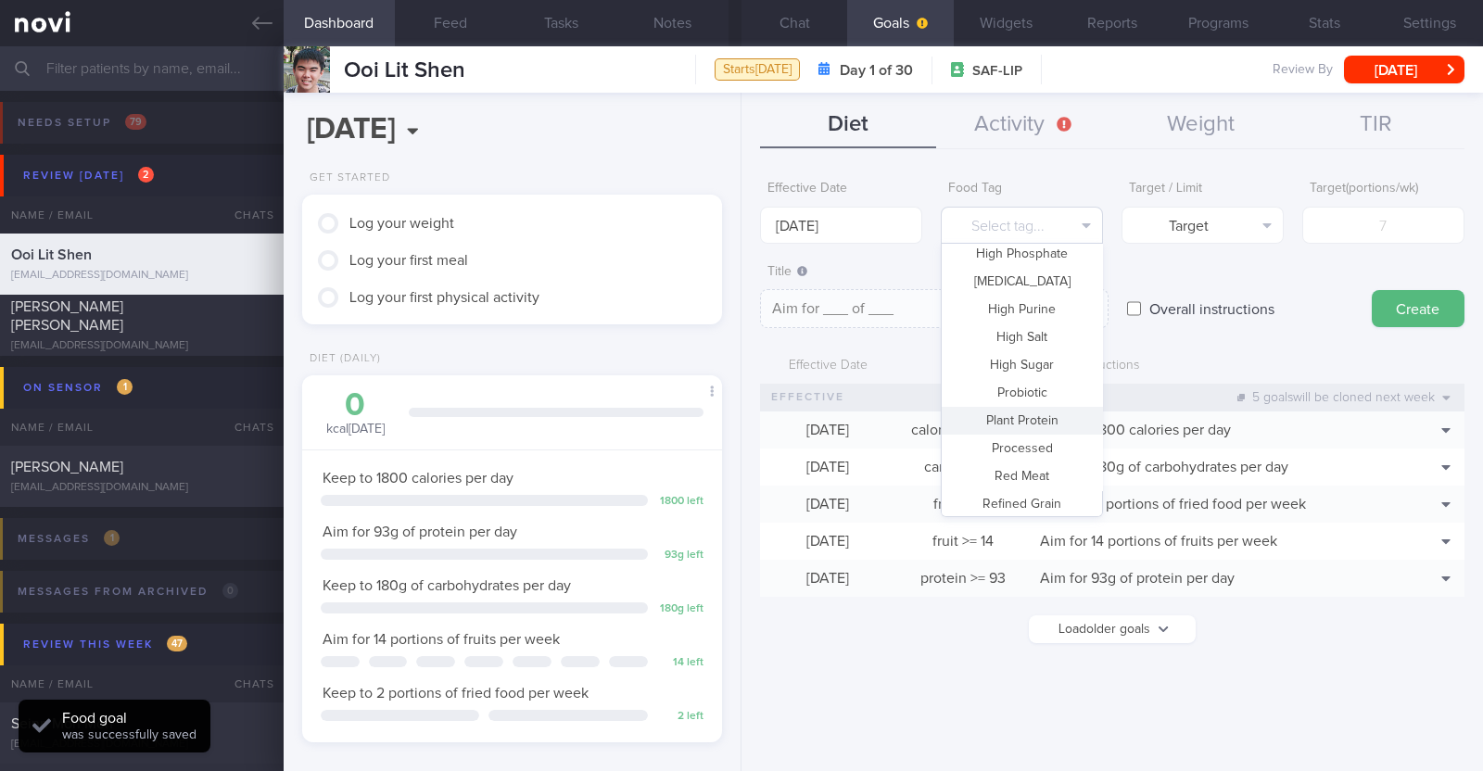
scroll to position [551, 0]
click at [1040, 453] on button "Vegetable" at bounding box center [1022, 443] width 160 height 28
type textarea "Aim for __ portions of vegetables per week"
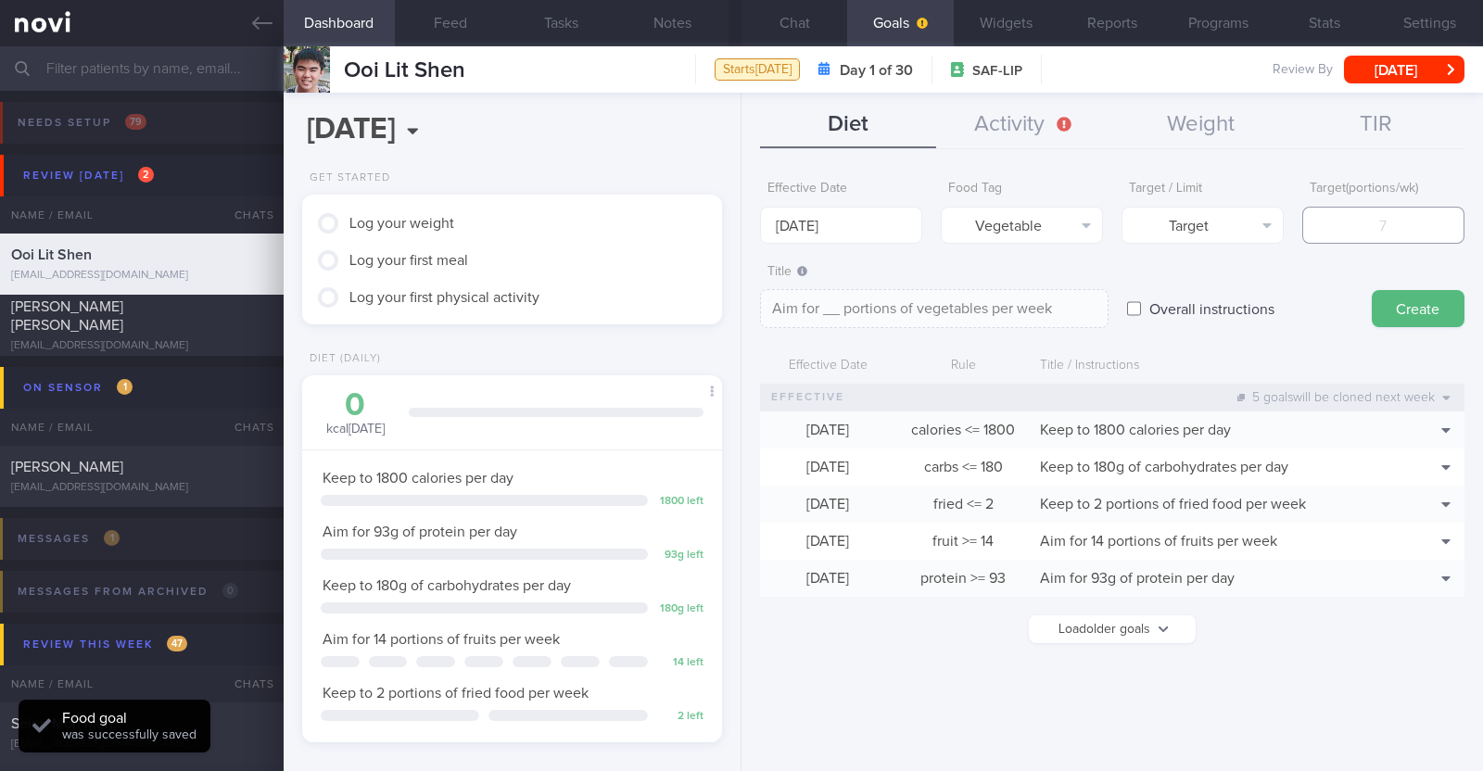
click at [1387, 229] on input "number" at bounding box center [1383, 225] width 162 height 37
type input "1"
type textarea "Aim for 1 portions of vegetables per week"
type input "14"
type textarea "Aim for 14 portions of vegetables per week"
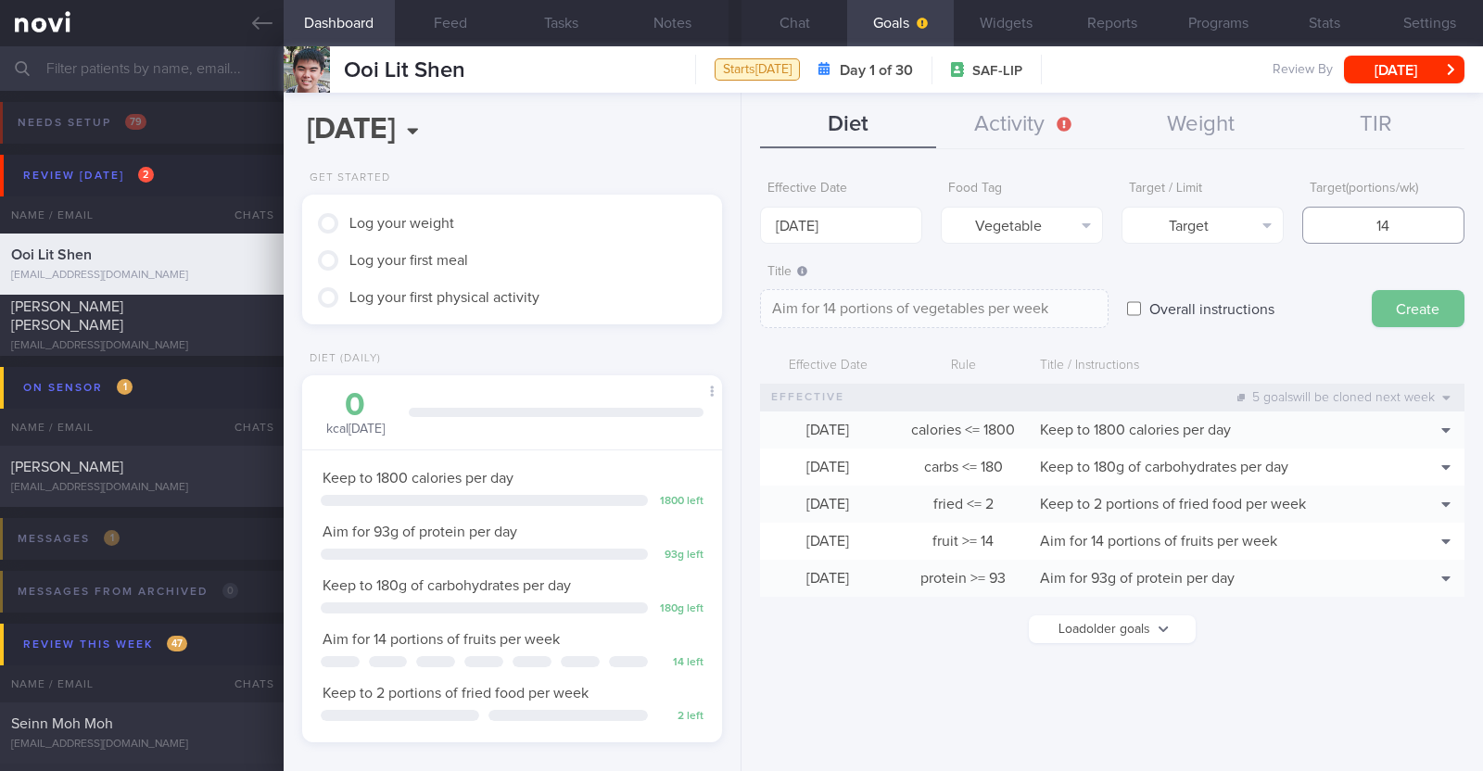
type input "14"
click at [1381, 298] on button "Create" at bounding box center [1418, 308] width 93 height 37
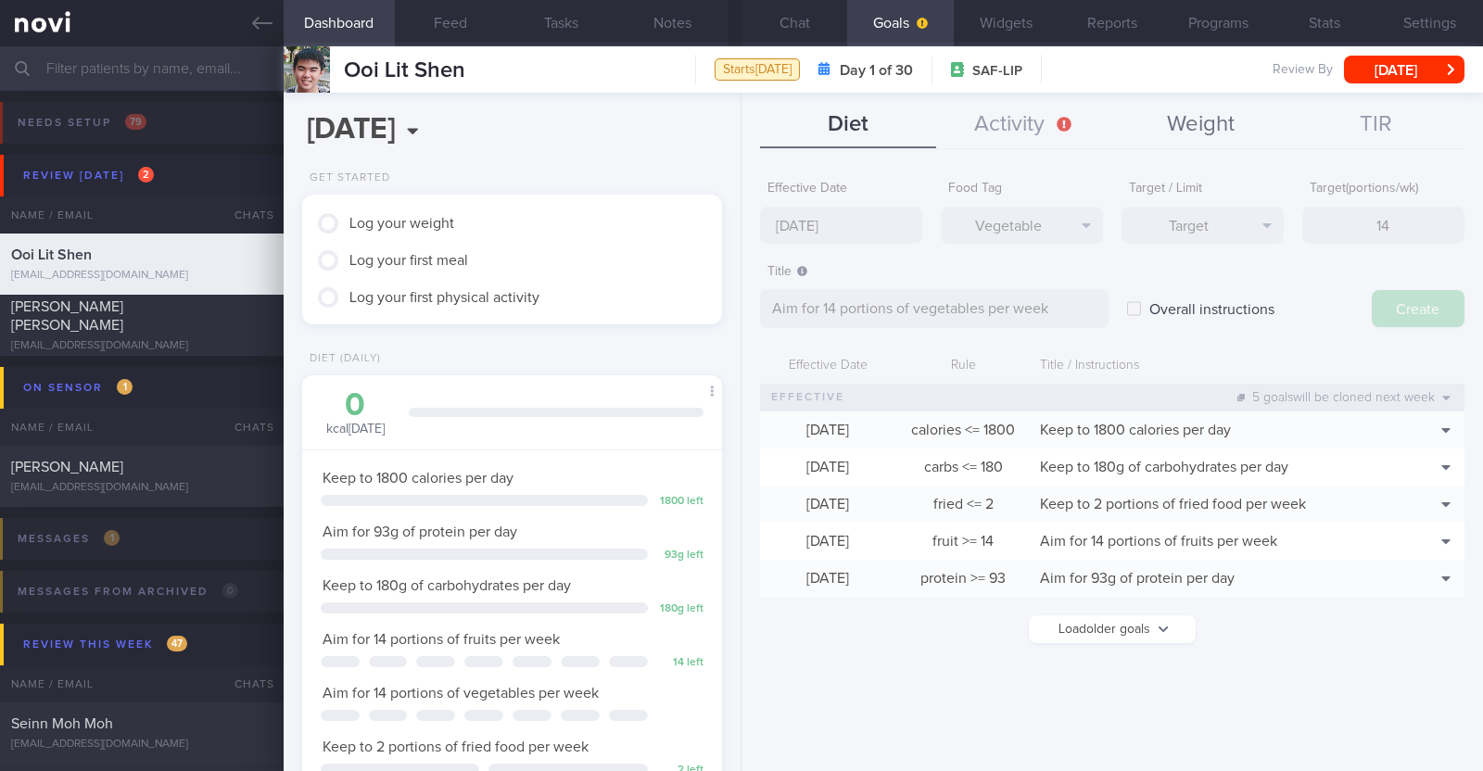
type input "[DATE]"
type textarea "Aim for ___ of ___"
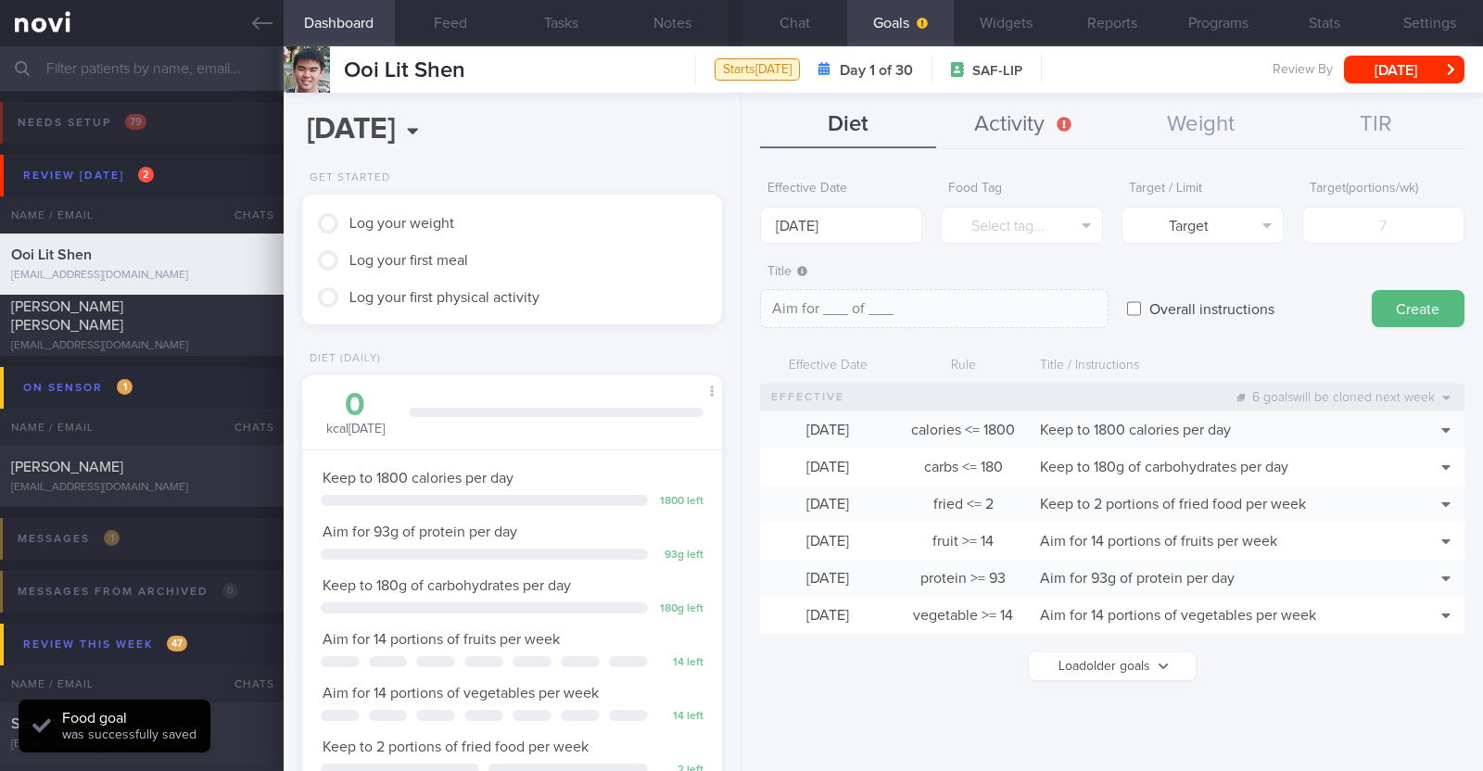
click at [1032, 133] on button "Activity" at bounding box center [1024, 125] width 176 height 46
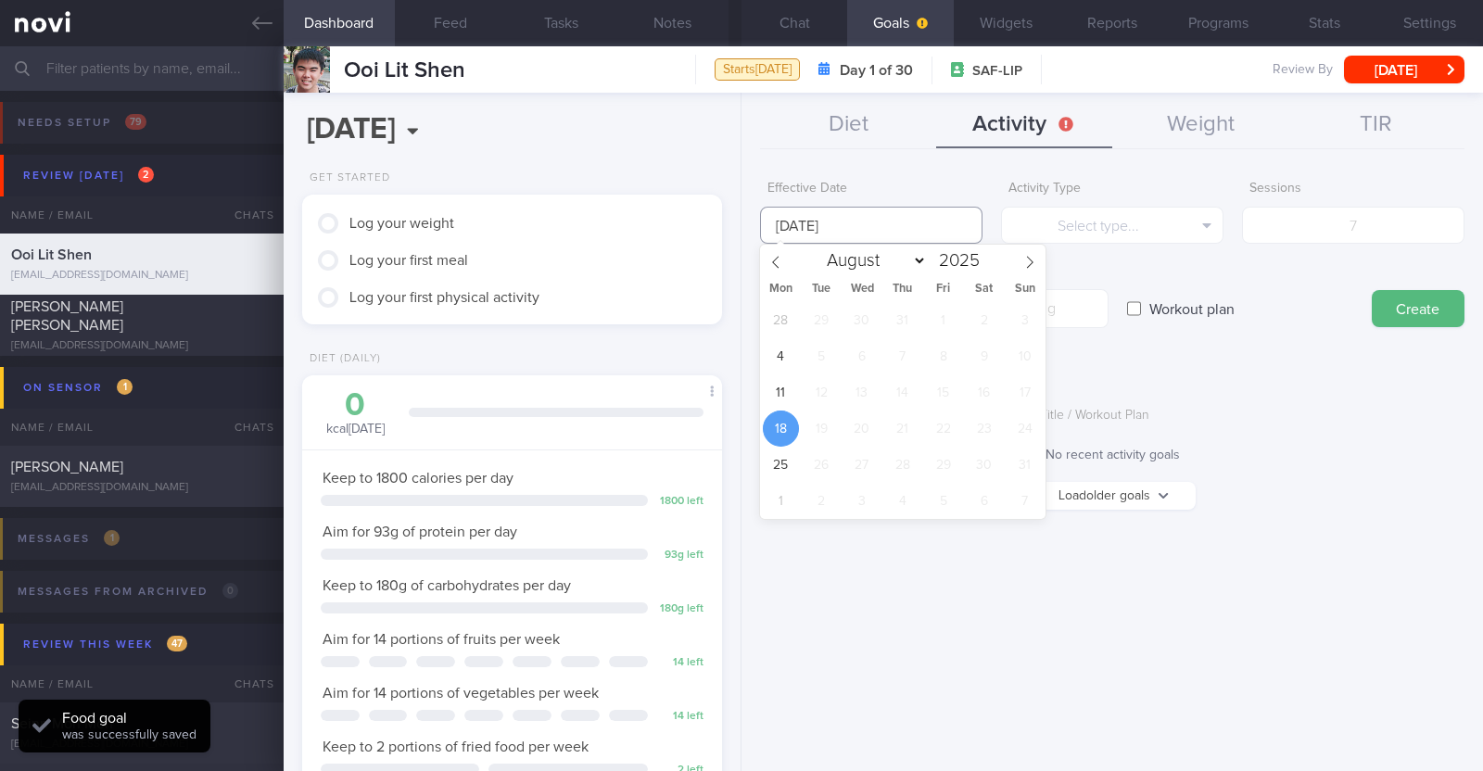
click at [913, 240] on body "You are offline! Some functionality will be unavailable Patients New Users Coac…" at bounding box center [741, 385] width 1483 height 771
click at [791, 399] on span "11" at bounding box center [781, 392] width 36 height 36
type input "[DATE]"
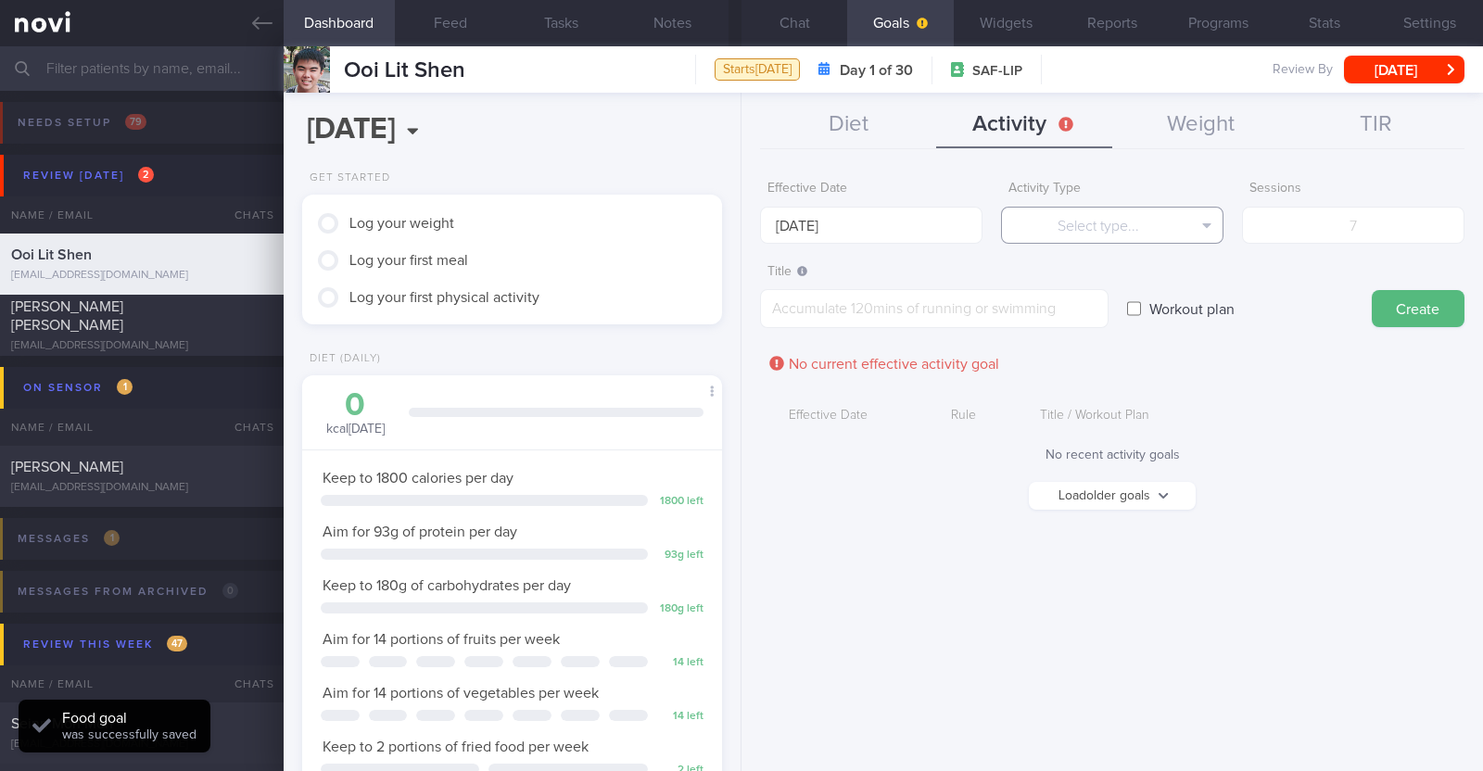
click at [1110, 222] on button "Select type..." at bounding box center [1112, 225] width 222 height 37
click at [1090, 336] on button "Steps" at bounding box center [1112, 345] width 221 height 28
click at [1347, 224] on input "number" at bounding box center [1353, 225] width 222 height 37
type input "56000"
click at [892, 301] on textarea at bounding box center [934, 308] width 348 height 39
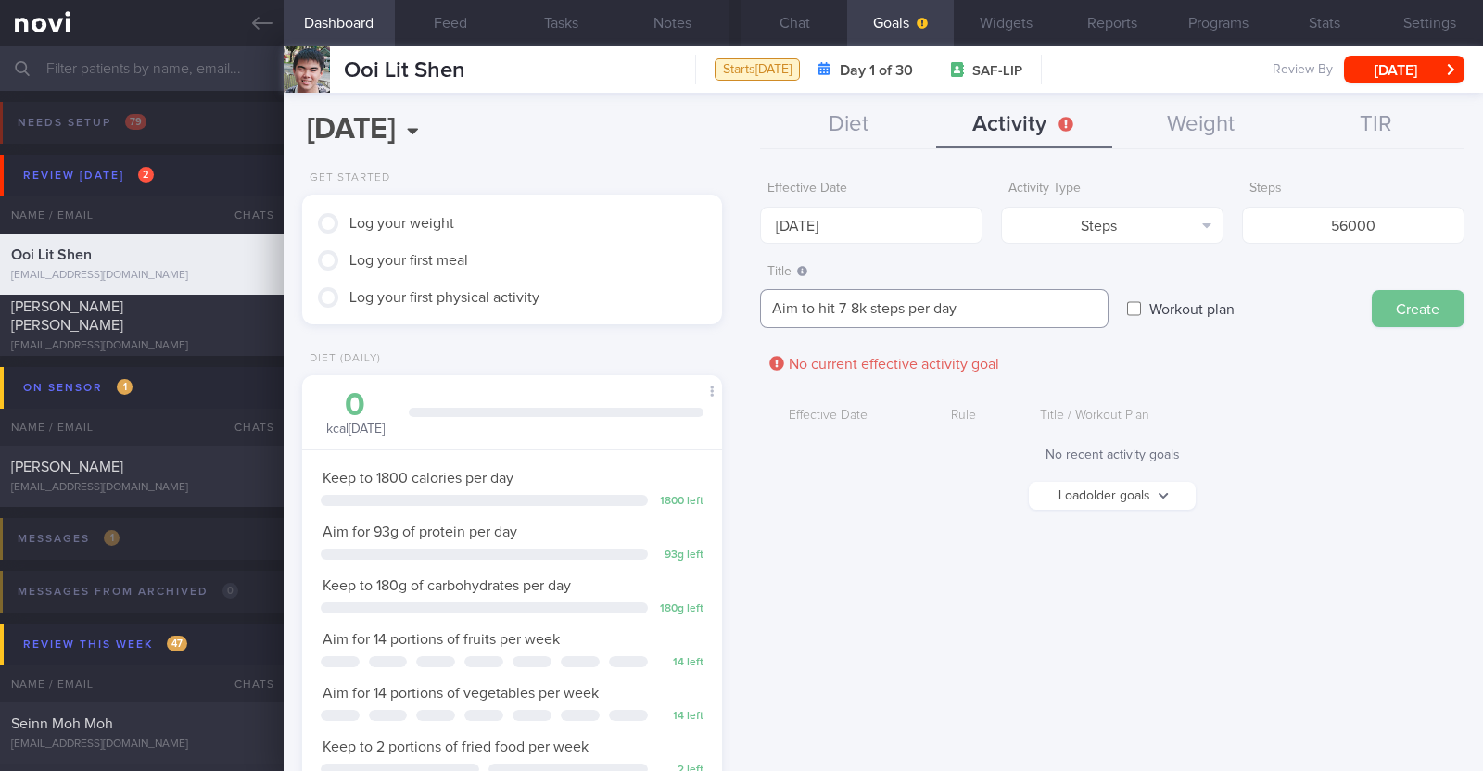
type textarea "Aim to hit 7-8k steps per day"
click at [1404, 298] on button "Create" at bounding box center [1418, 308] width 93 height 37
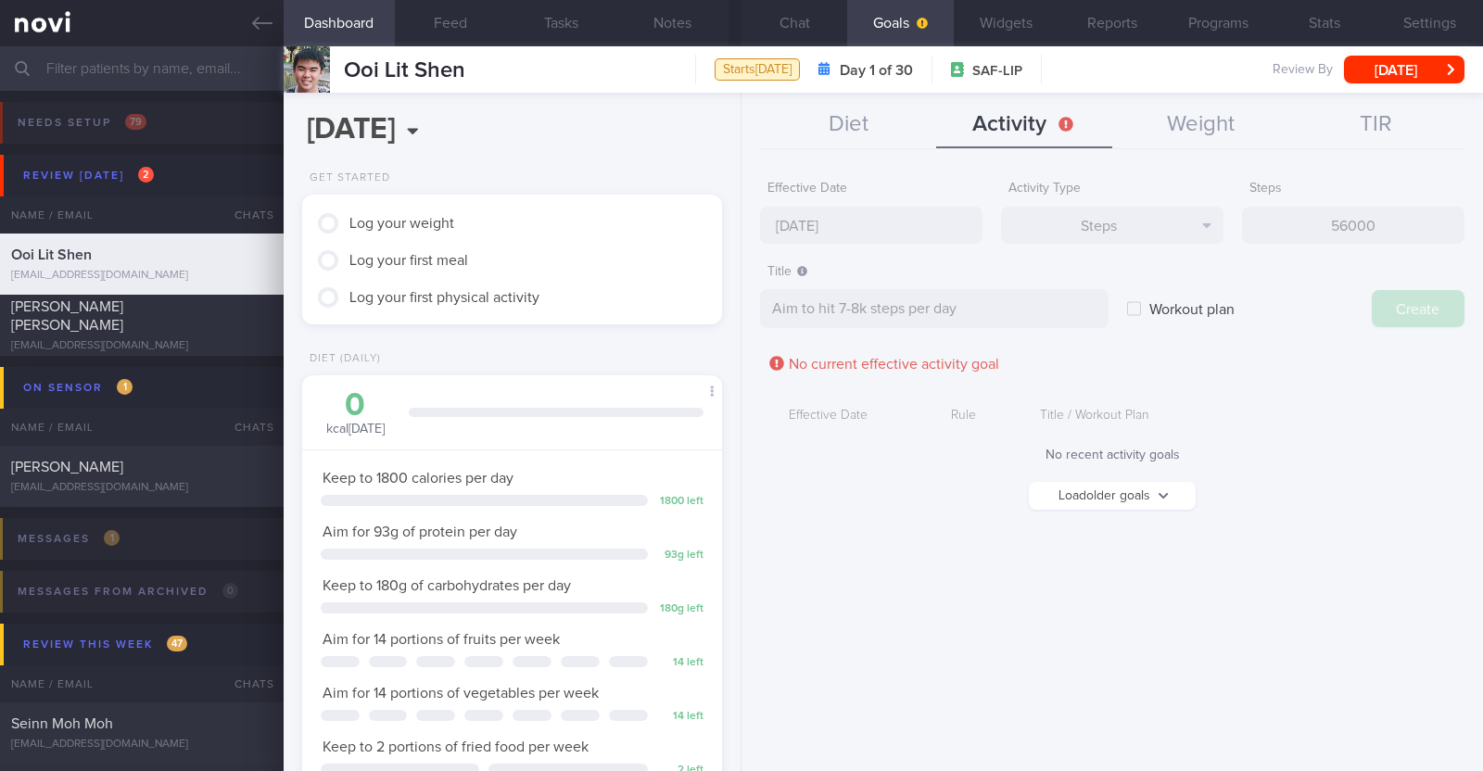
type input "[DATE]"
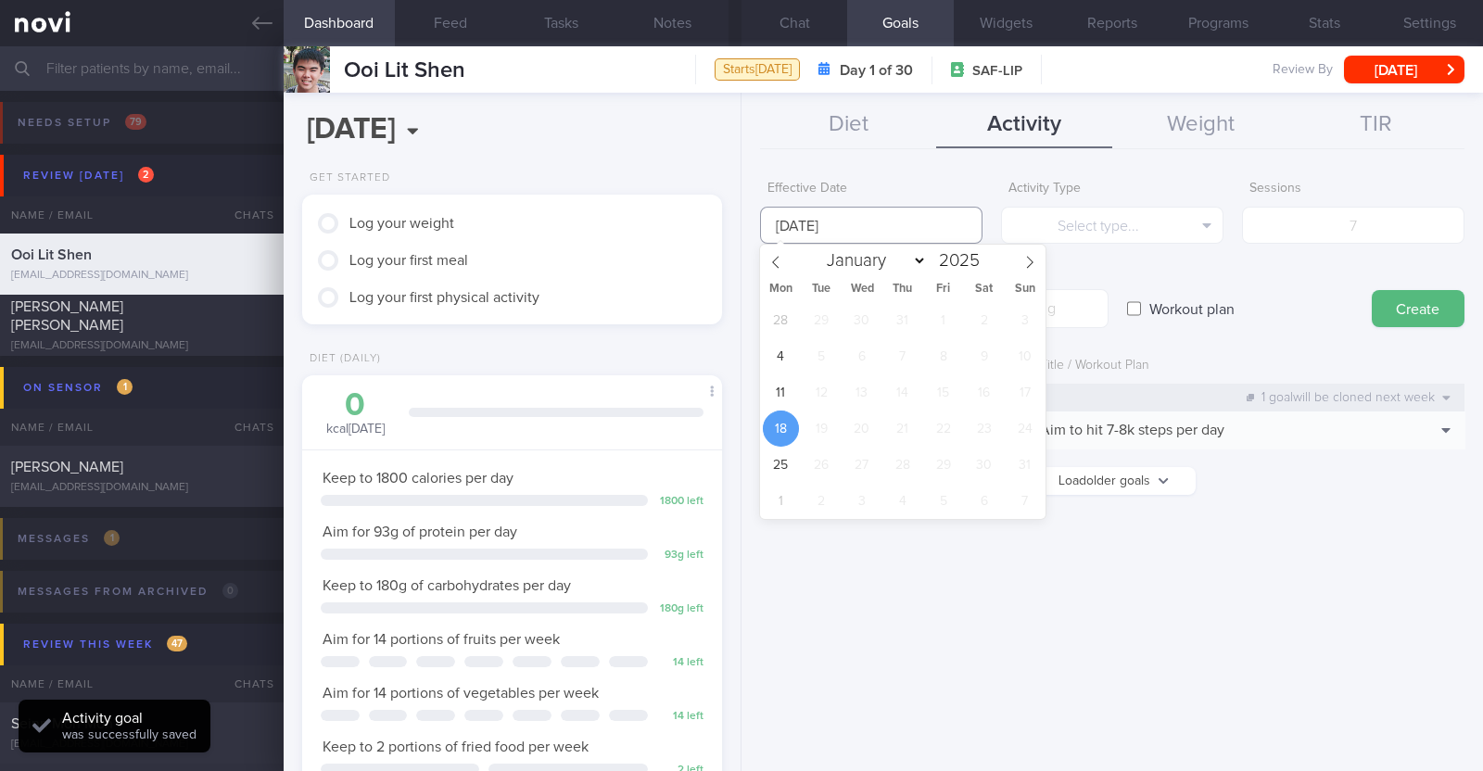
click at [879, 218] on input "[DATE]" at bounding box center [871, 225] width 222 height 37
click at [774, 396] on span "11" at bounding box center [781, 392] width 36 height 36
type input "[DATE]"
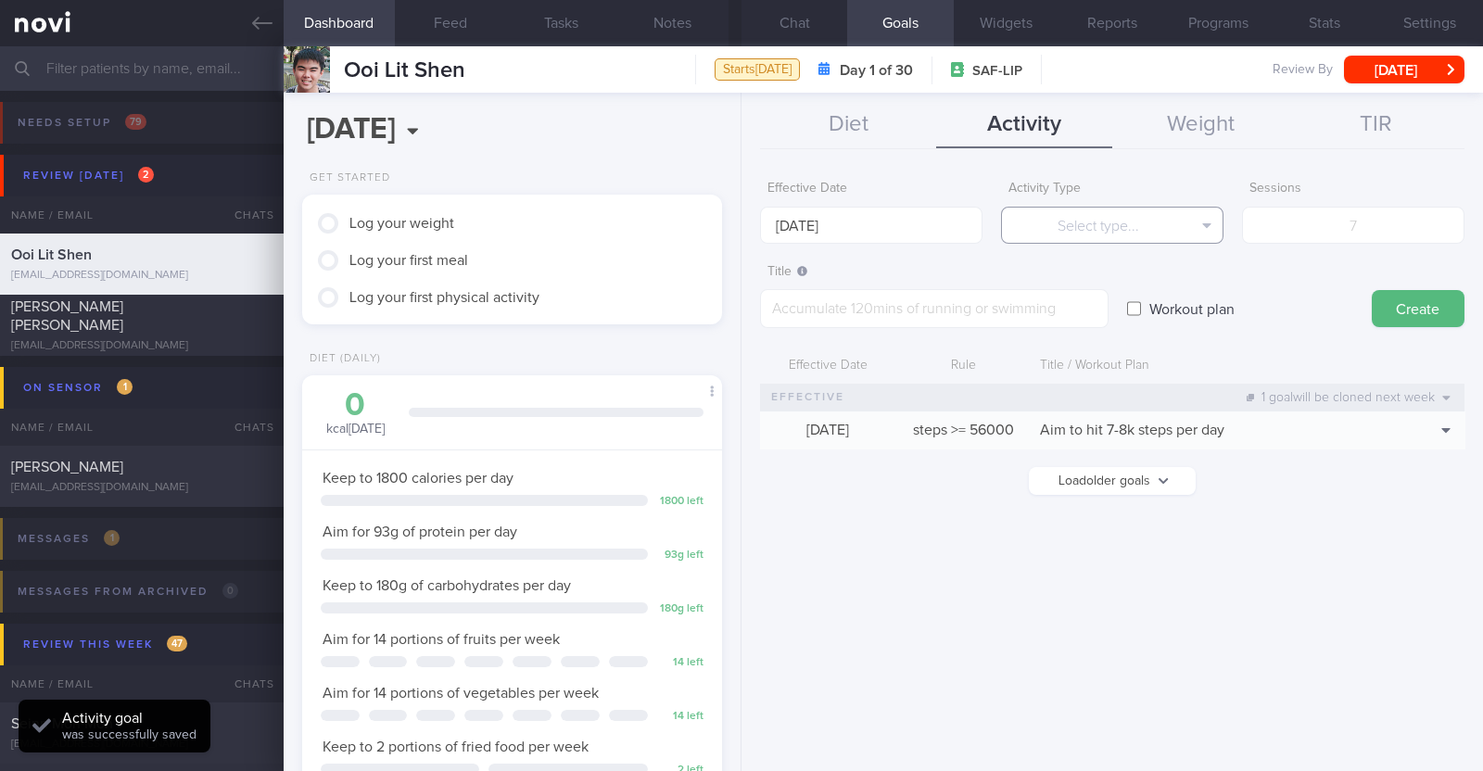
click at [1084, 227] on button "Select type..." at bounding box center [1112, 225] width 222 height 37
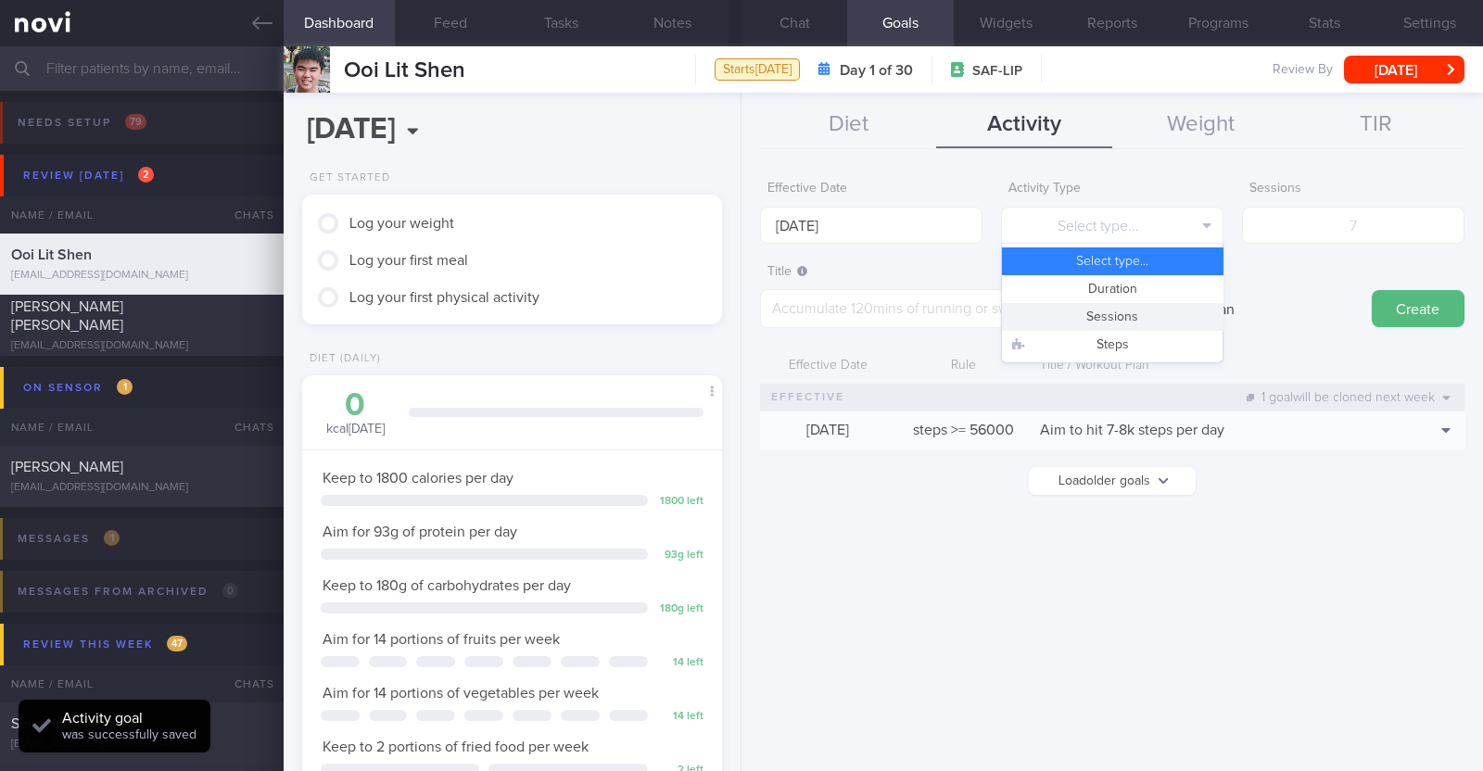
click at [1100, 317] on button "Sessions" at bounding box center [1112, 317] width 221 height 28
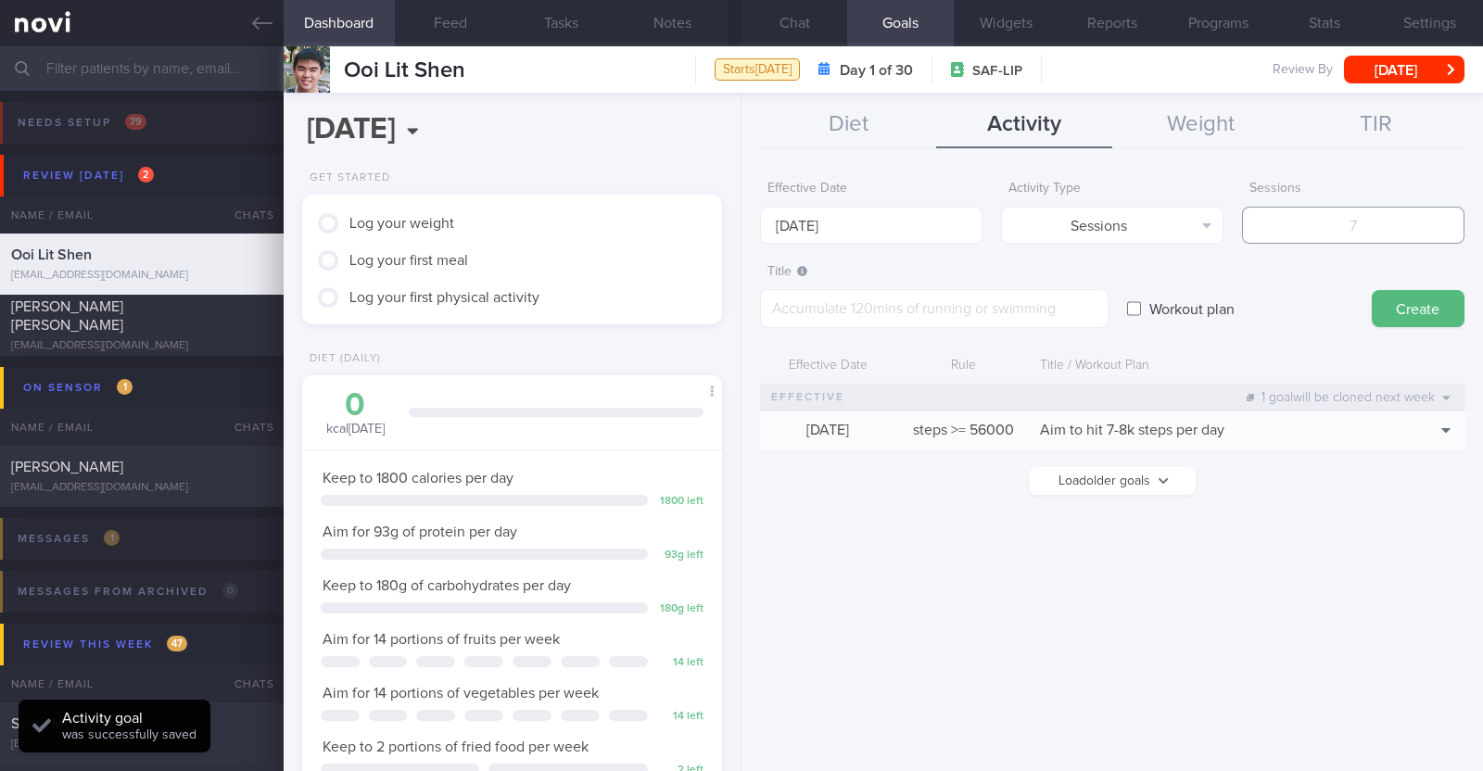
click at [1342, 215] on input "number" at bounding box center [1353, 225] width 222 height 37
type input "2"
click at [955, 306] on textarea at bounding box center [934, 308] width 348 height 39
paste textarea "Aim to do 2x strength training sessions per week."
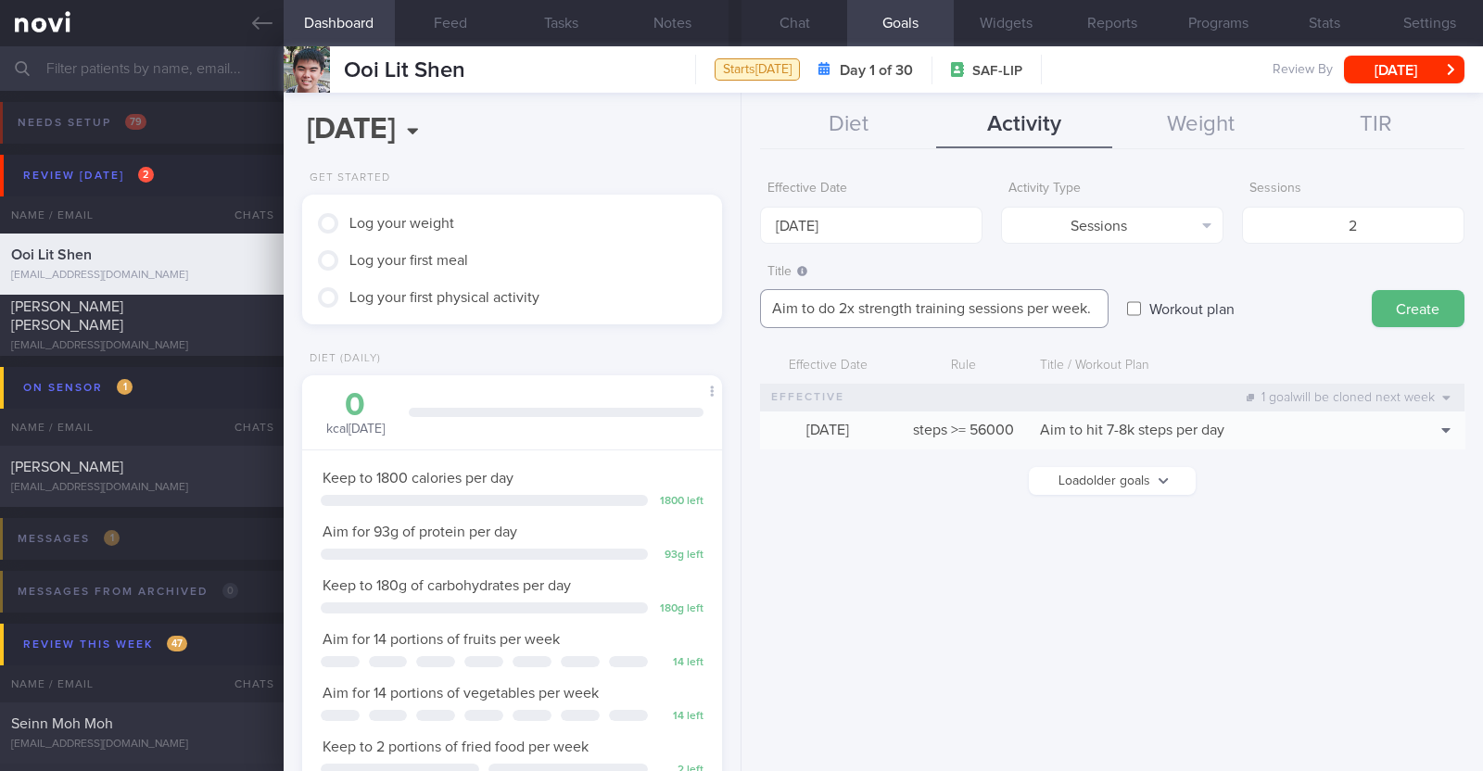
click at [838, 312] on textarea "Aim to do 2x strength training sessions per week." at bounding box center [934, 308] width 348 height 39
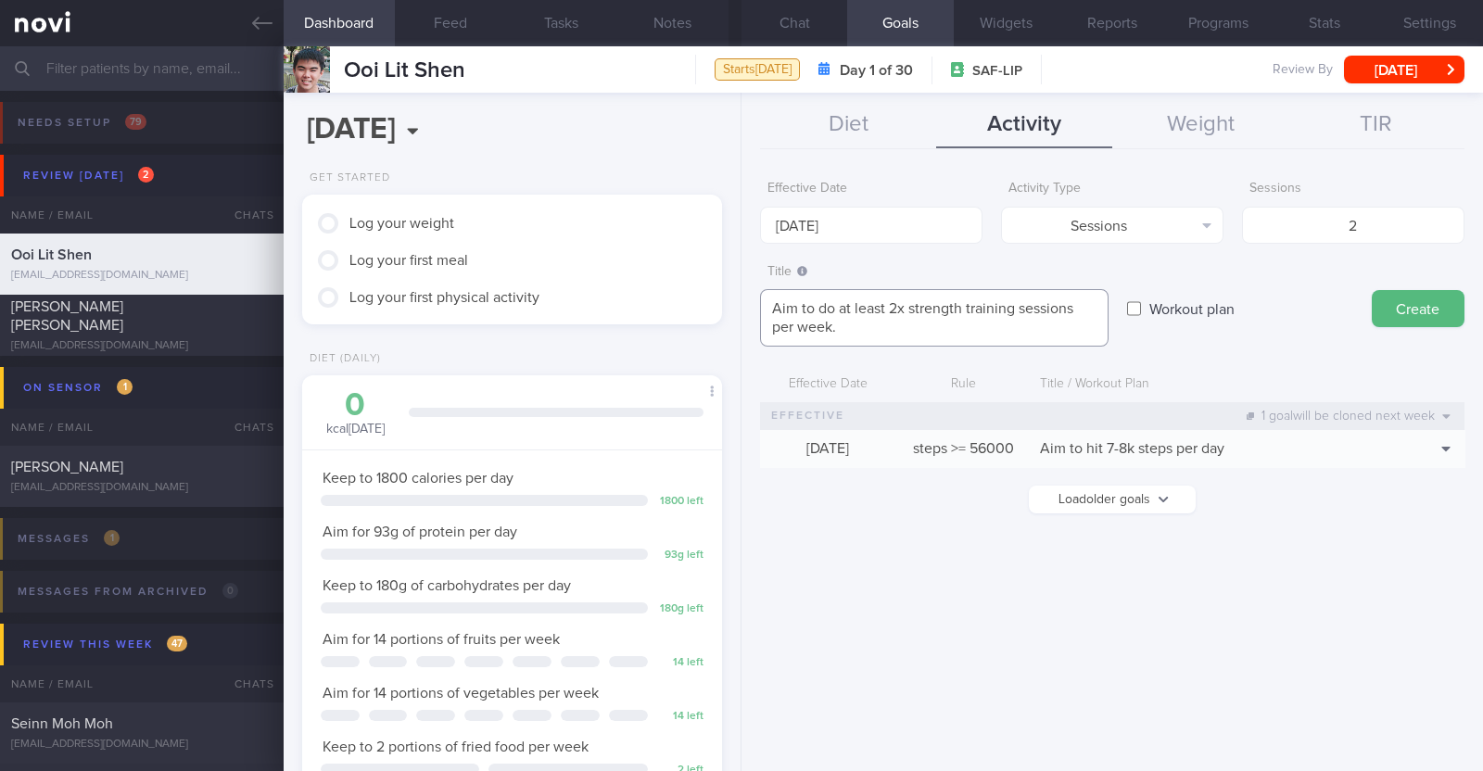
click at [856, 329] on textarea "Aim to do at least 2x strength training sessions per week." at bounding box center [934, 317] width 348 height 57
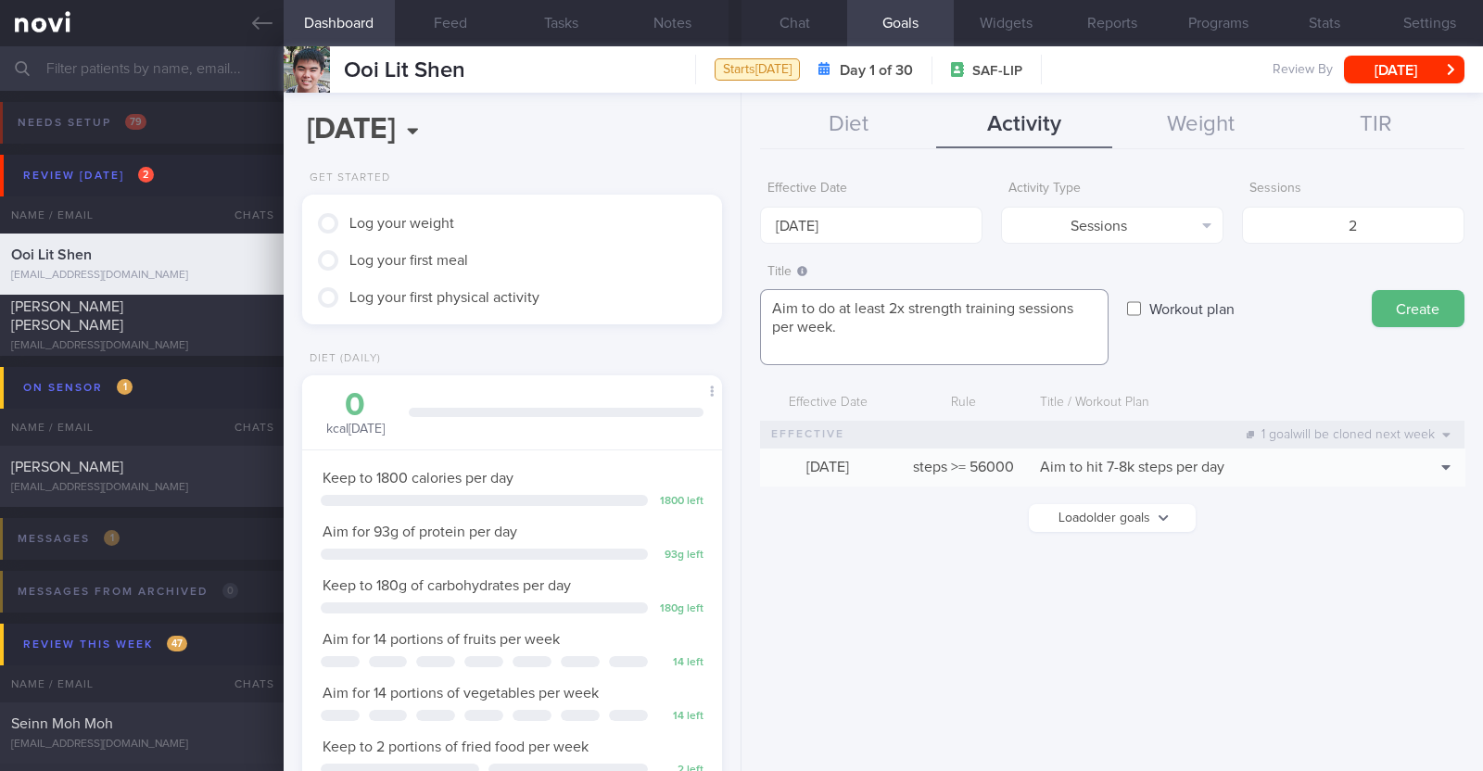
scroll to position [0, 0]
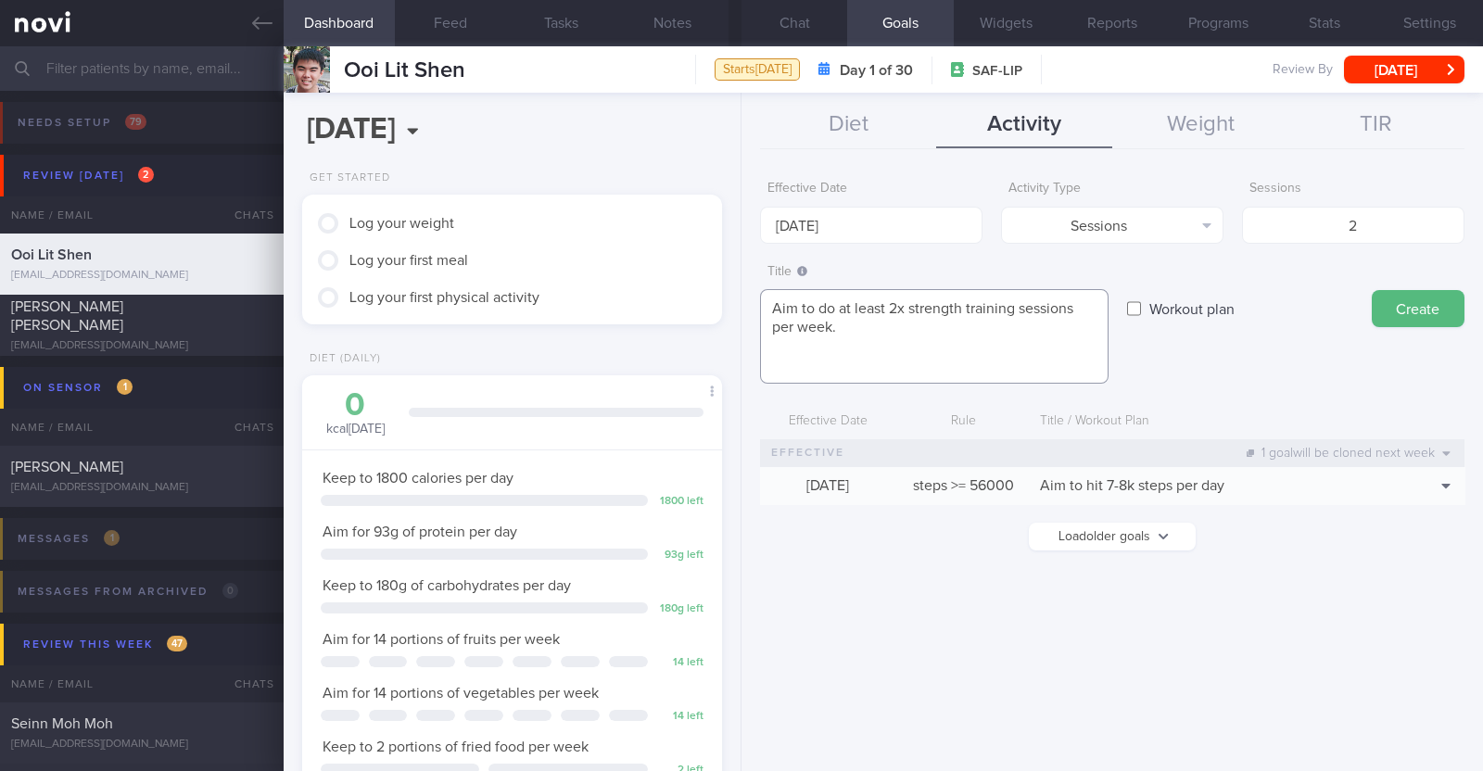
paste textarea "With access to gym (with equipment) *Upper Body* - Exercise 1: [Lat Pull-down](…"
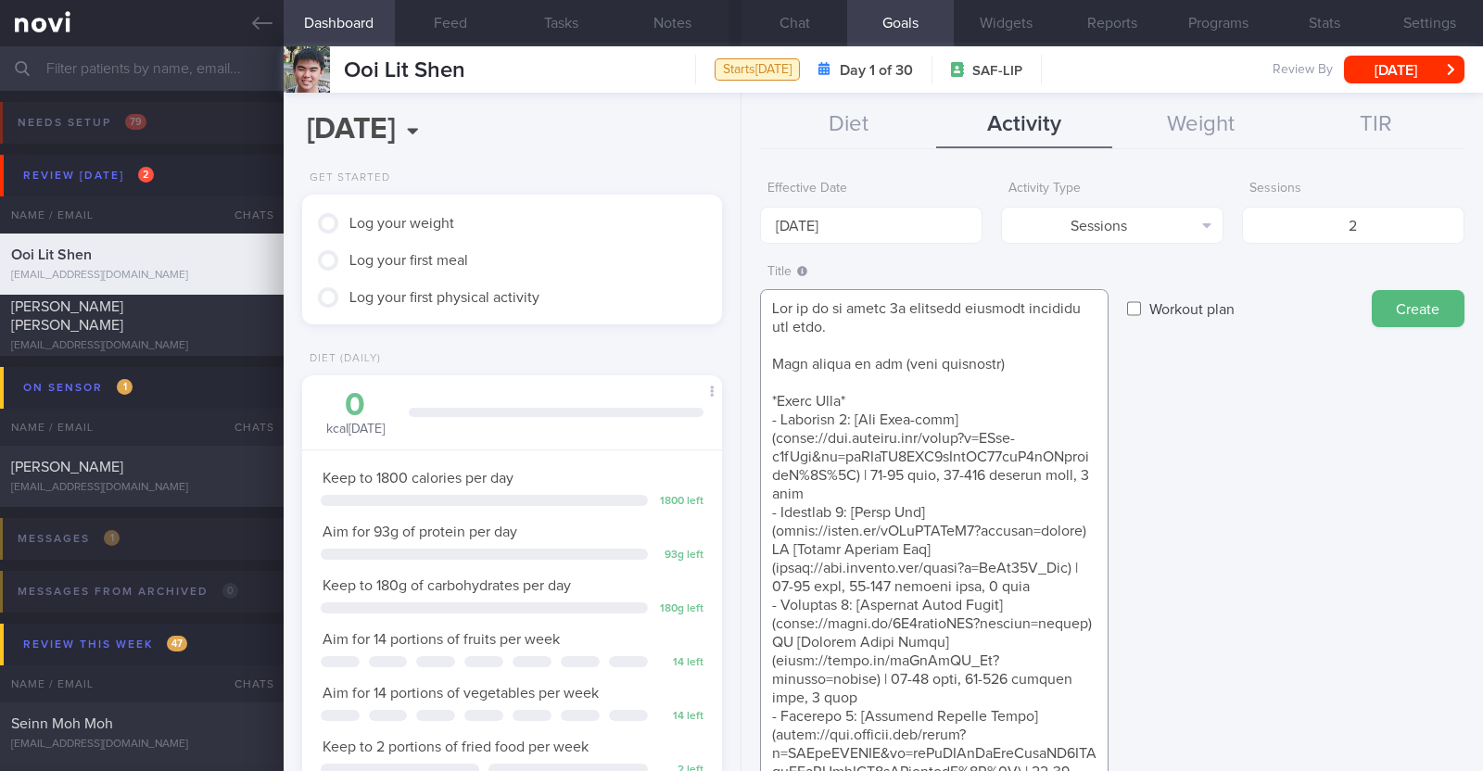
scroll to position [277, 0]
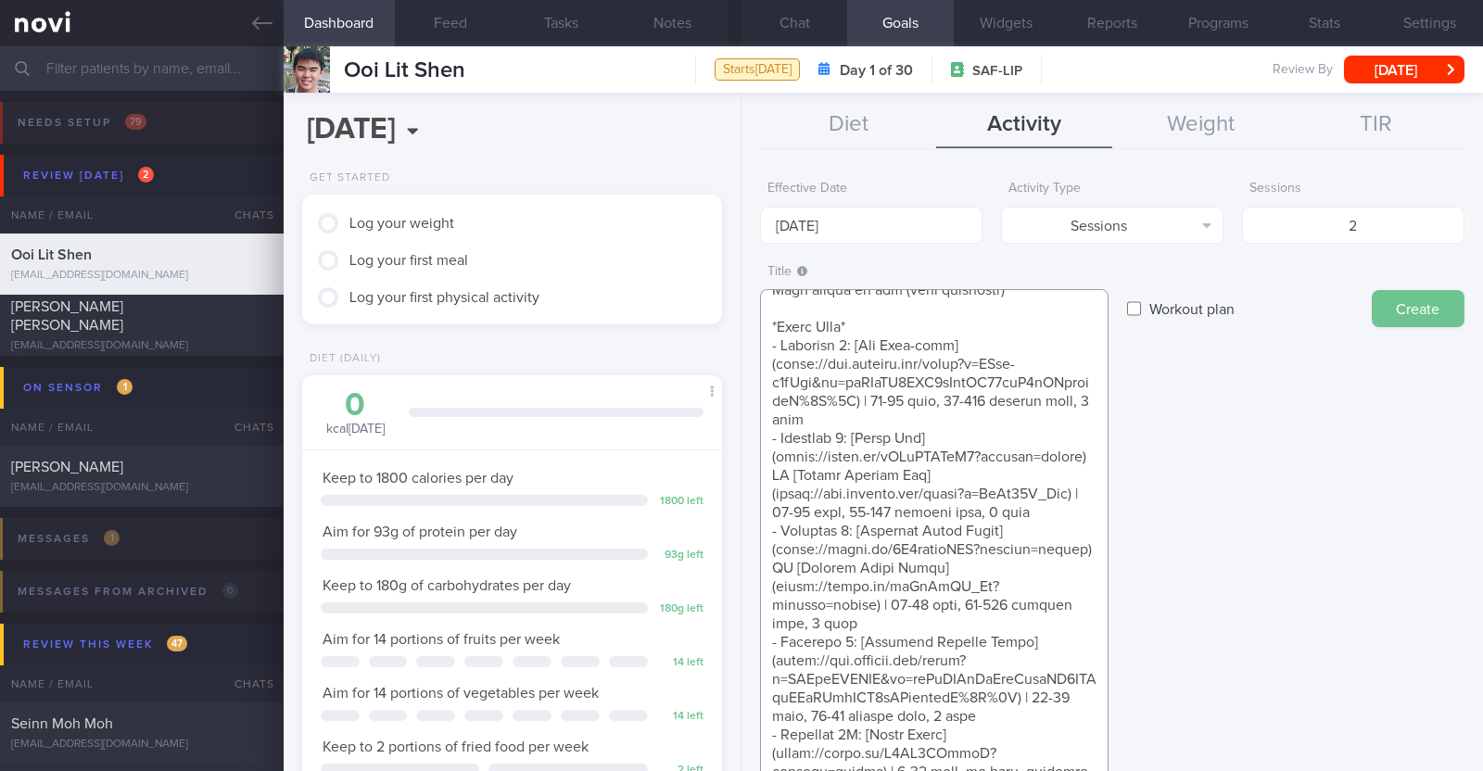
type textarea "Aim to do at least 2x strength training sessions per week. With access to gym (…"
click at [1380, 304] on button "Create" at bounding box center [1418, 308] width 93 height 37
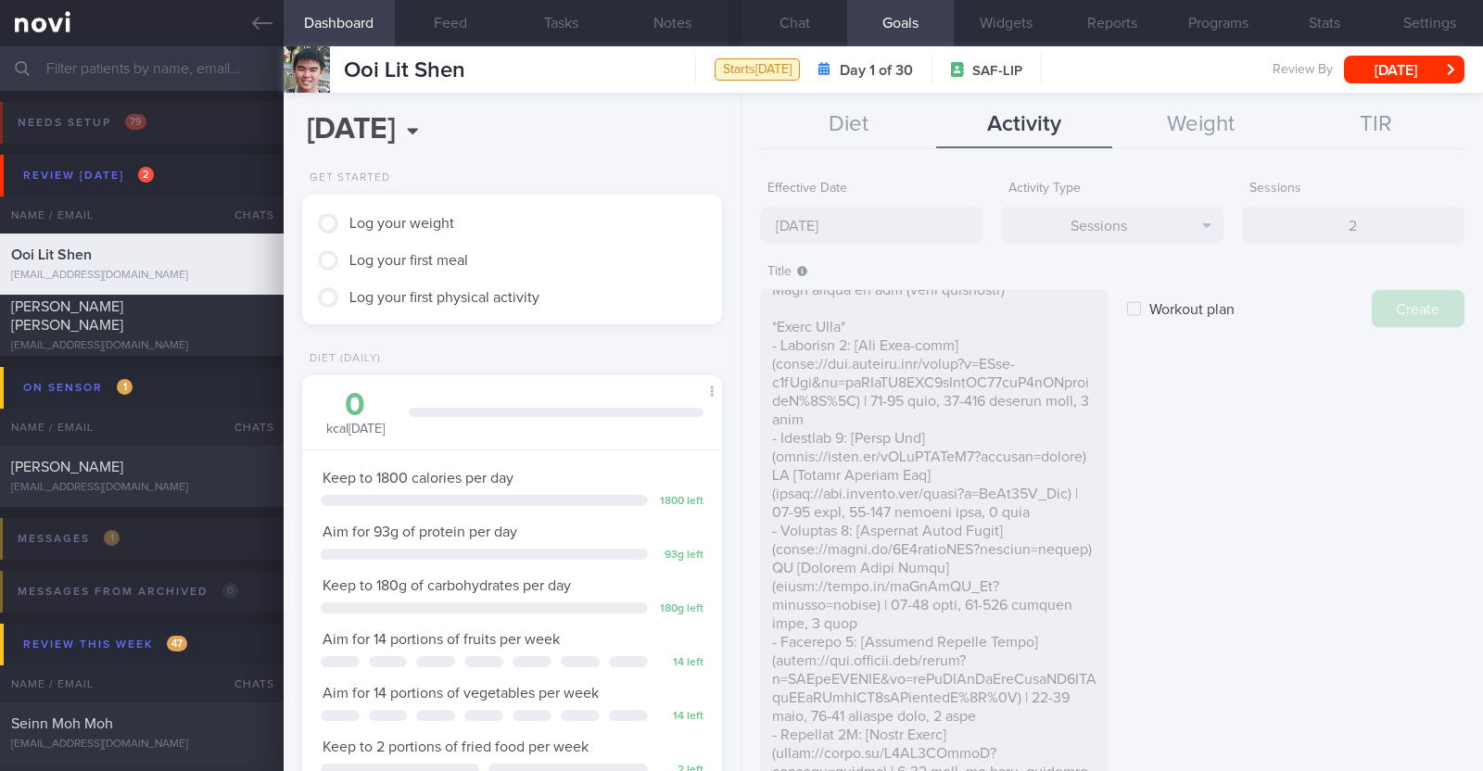
type input "[DATE]"
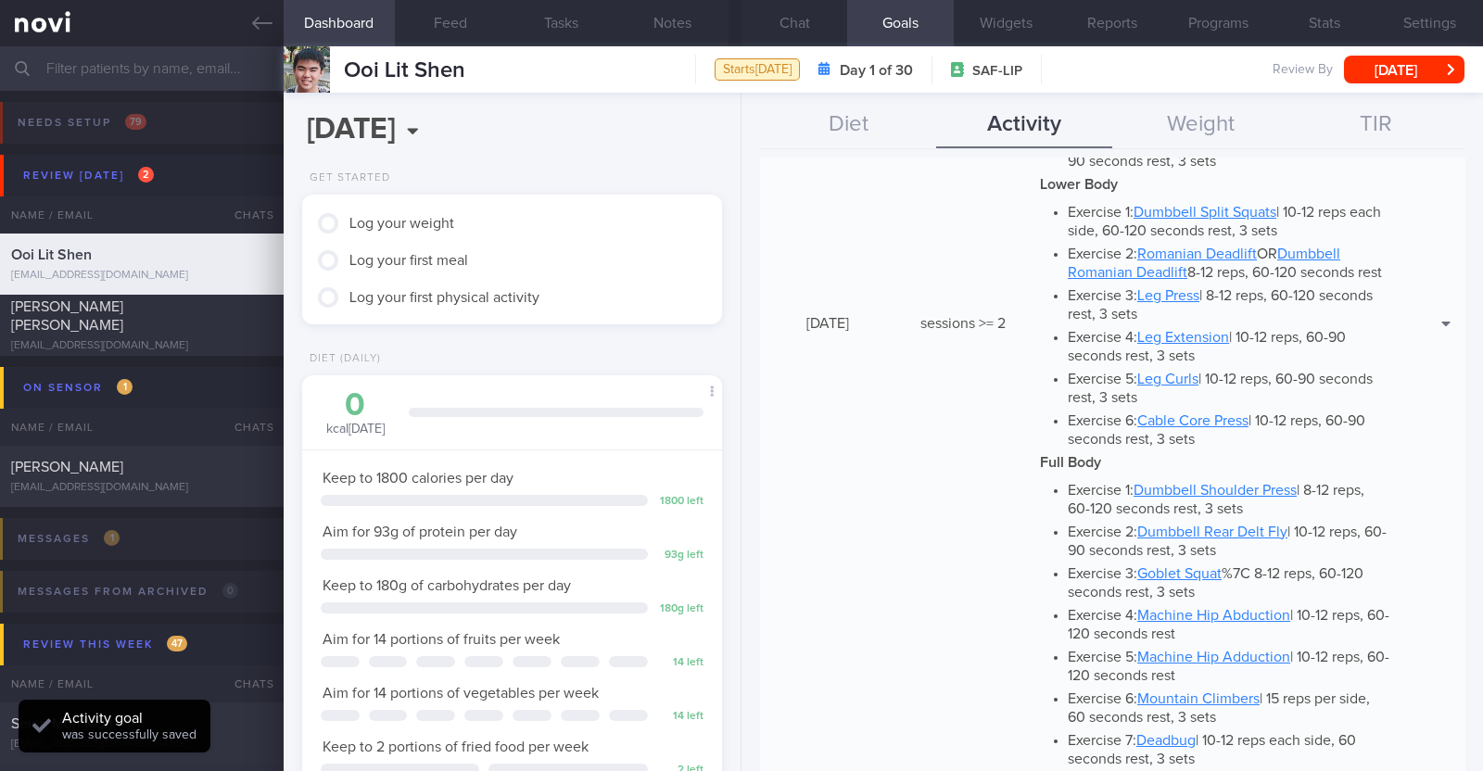
scroll to position [974, 0]
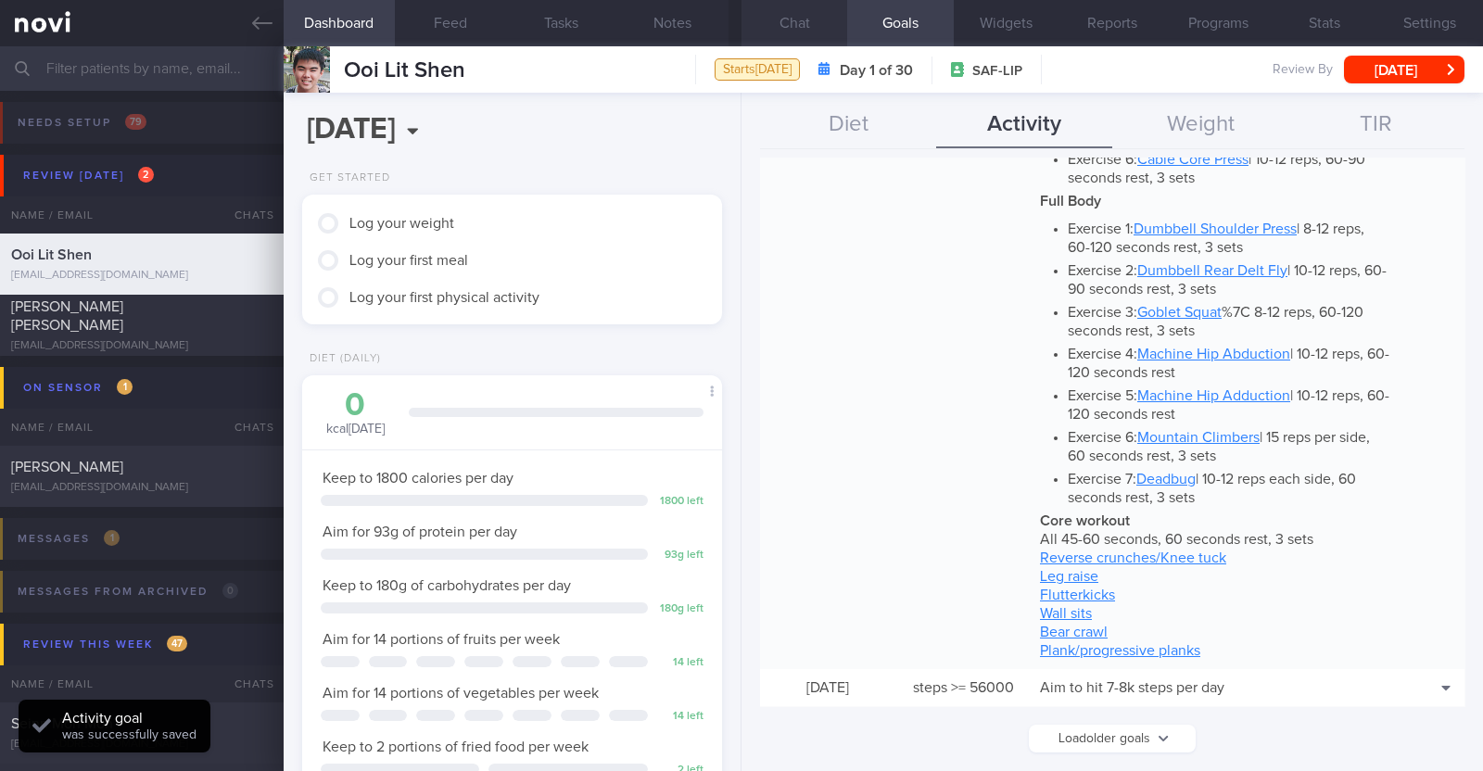
click at [792, 35] on button "Chat" at bounding box center [794, 23] width 106 height 46
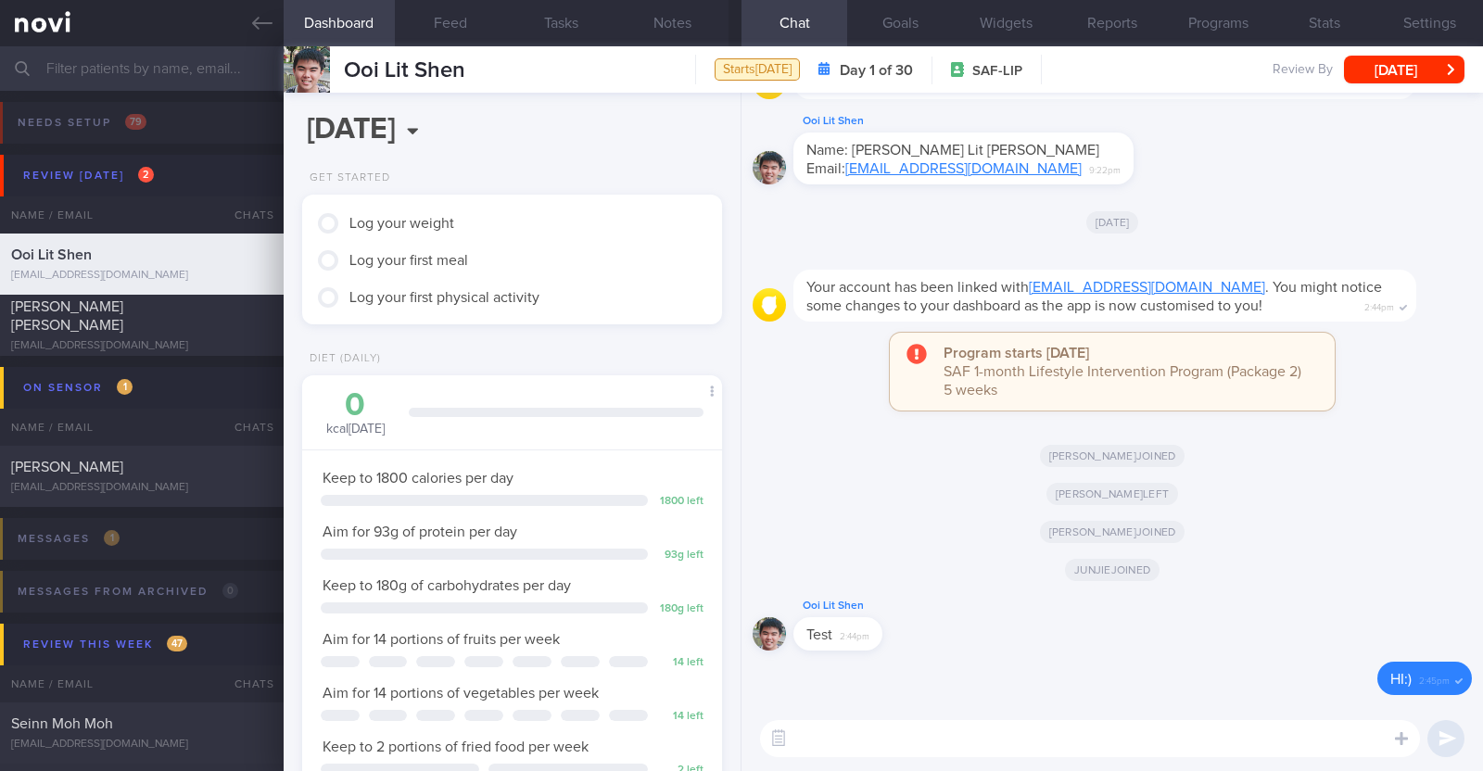
click at [867, 720] on textarea at bounding box center [1090, 738] width 660 height 37
paste textarea "Hi [Name], It was a pleasure speaking with you [DATE]. The Lifestyle Improvemen…"
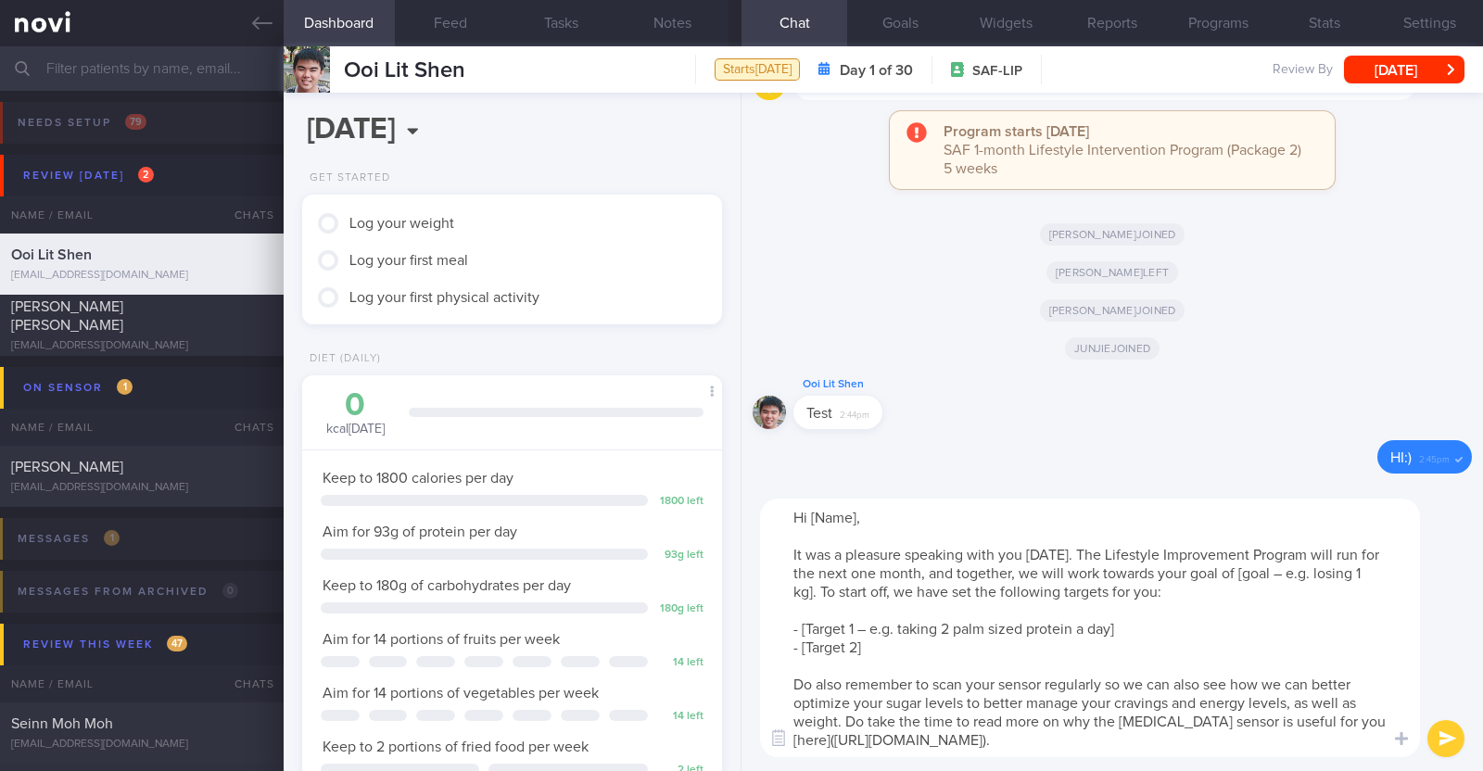
click at [855, 521] on textarea "Hi [Name], It was a pleasure speaking with you [DATE]. The Lifestyle Improvemen…" at bounding box center [1090, 628] width 660 height 259
drag, startPoint x: 1238, startPoint y: 572, endPoint x: 1307, endPoint y: 580, distance: 69.1
click at [1307, 580] on textarea "Hi [PERSON_NAME], It was a pleasure speaking with you [DATE]. The Lifestyle Imp…" at bounding box center [1090, 628] width 660 height 259
click at [1288, 576] on textarea "Hi [PERSON_NAME], It was a pleasure speaking with you [DATE]. The Lifestyle Imp…" at bounding box center [1090, 628] width 660 height 259
click at [1328, 574] on textarea "Hi [PERSON_NAME], It was a pleasure speaking with you [DATE]. The Lifestyle Imp…" at bounding box center [1090, 628] width 660 height 259
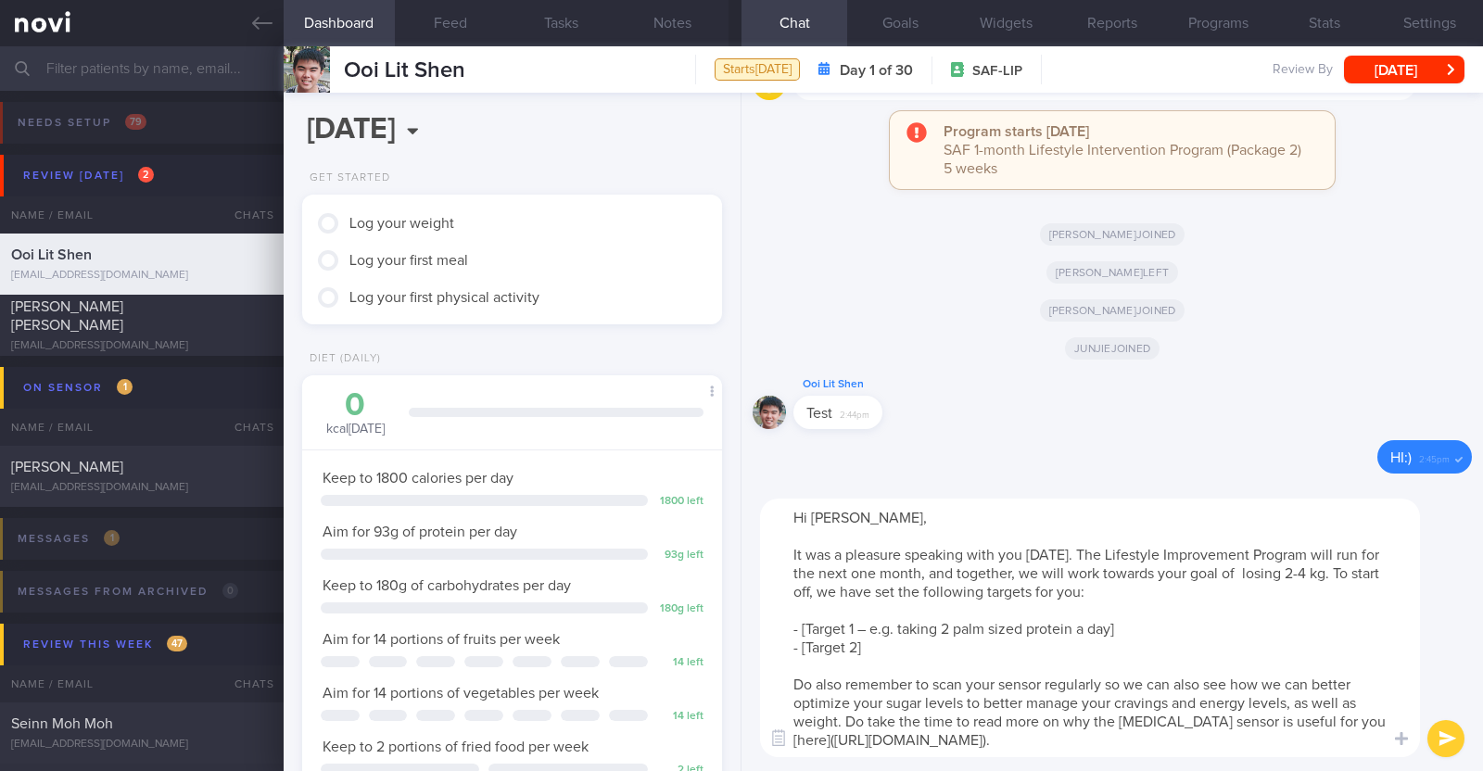
drag, startPoint x: 1128, startPoint y: 632, endPoint x: 804, endPoint y: 630, distance: 324.4
click at [804, 630] on textarea "Hi [PERSON_NAME], It was a pleasure speaking with you [DATE]. The Lifestyle Imp…" at bounding box center [1090, 628] width 660 height 259
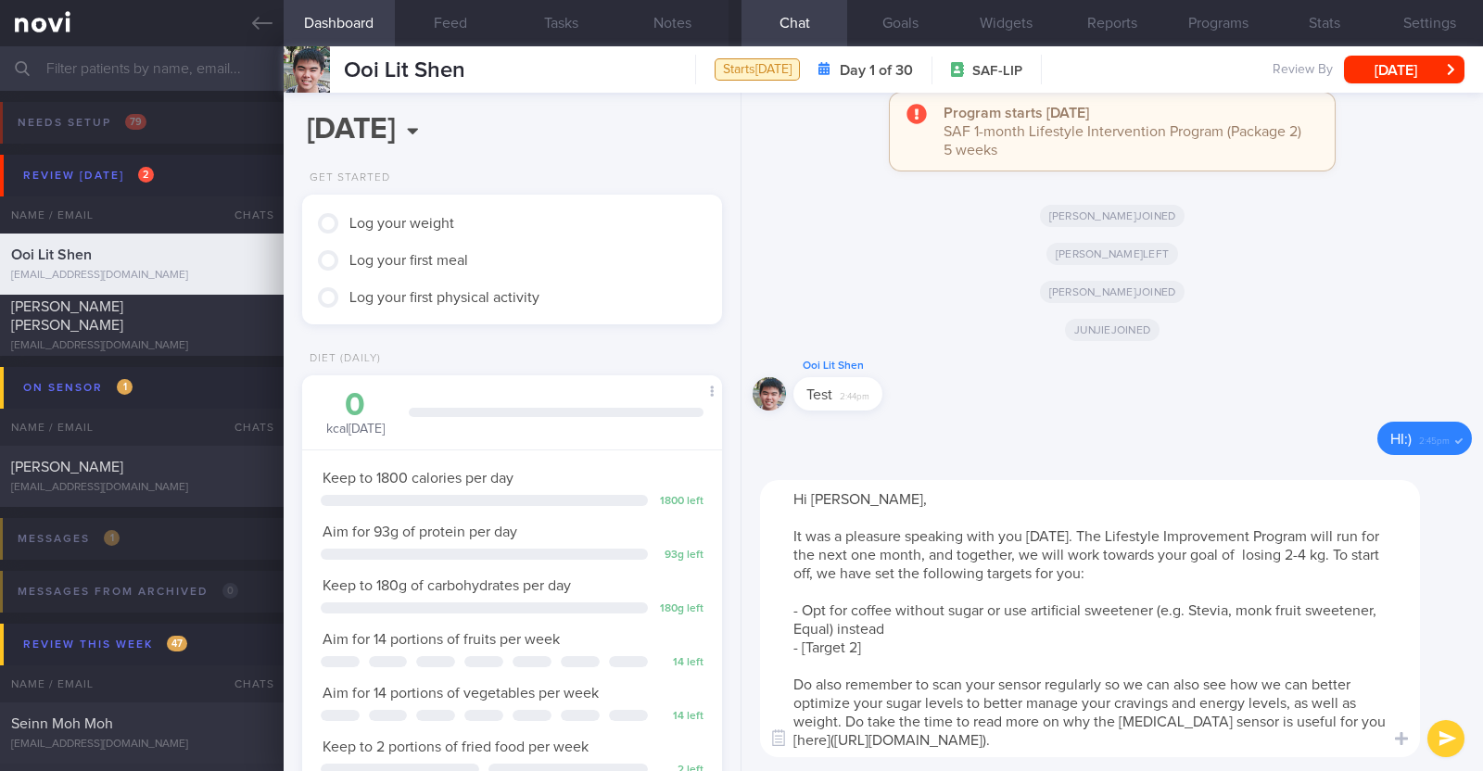
drag, startPoint x: 879, startPoint y: 646, endPoint x: 800, endPoint y: 647, distance: 78.8
click at [800, 647] on textarea "Hi [PERSON_NAME], It was a pleasure speaking with you [DATE]. The Lifestyle Imp…" at bounding box center [1090, 618] width 660 height 277
drag, startPoint x: 1150, startPoint y: 651, endPoint x: 1184, endPoint y: 649, distance: 33.4
click at [1184, 649] on textarea "Hi [PERSON_NAME], It was a pleasure speaking with you [DATE]. The Lifestyle Imp…" at bounding box center [1090, 618] width 660 height 277
click at [1260, 644] on textarea "Hi [PERSON_NAME], It was a pleasure speaking with you [DATE]. The Lifestyle Imp…" at bounding box center [1090, 618] width 660 height 277
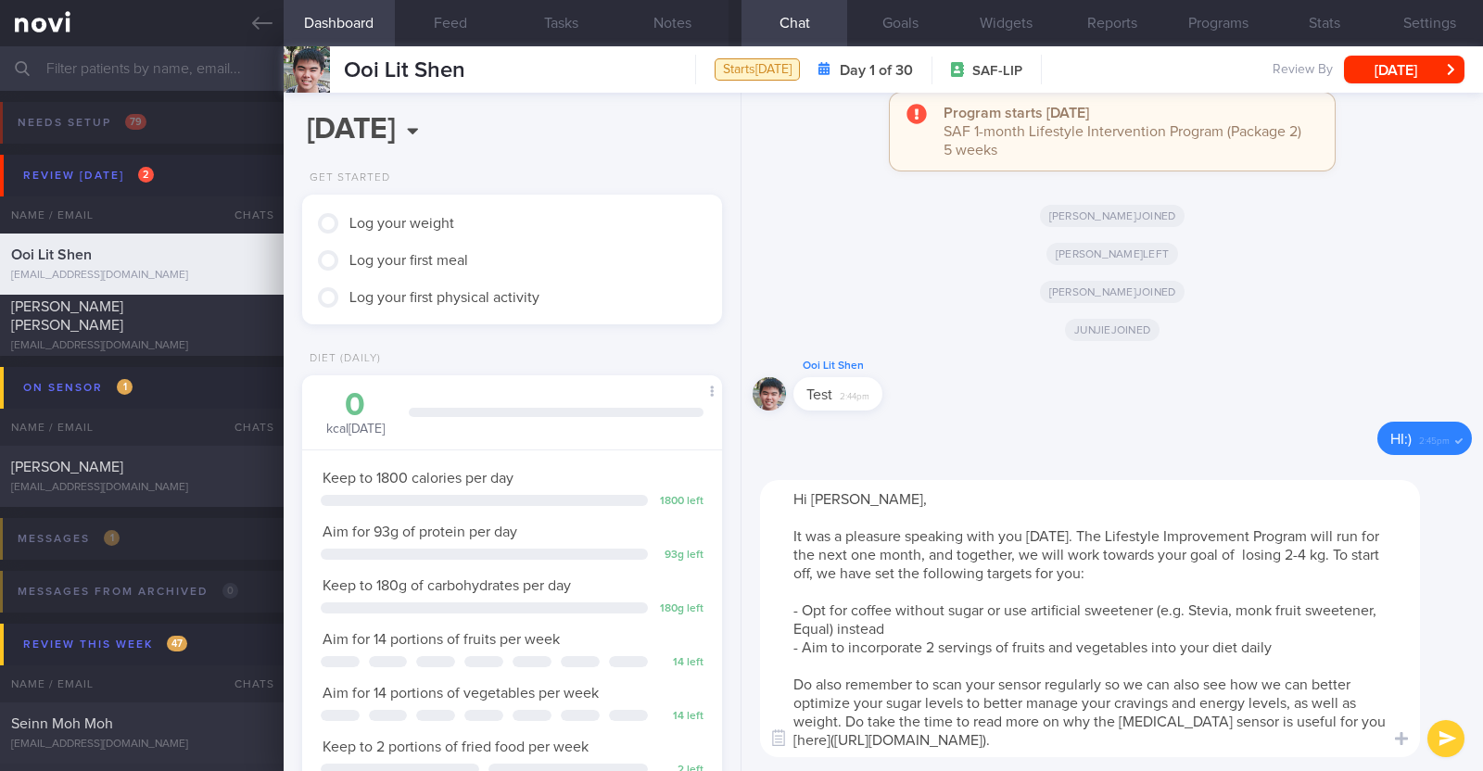
type textarea "Hi [PERSON_NAME], It was a pleasure speaking with you [DATE]. The Lifestyle Imp…"
click at [1438, 733] on button "submit" at bounding box center [1445, 738] width 37 height 37
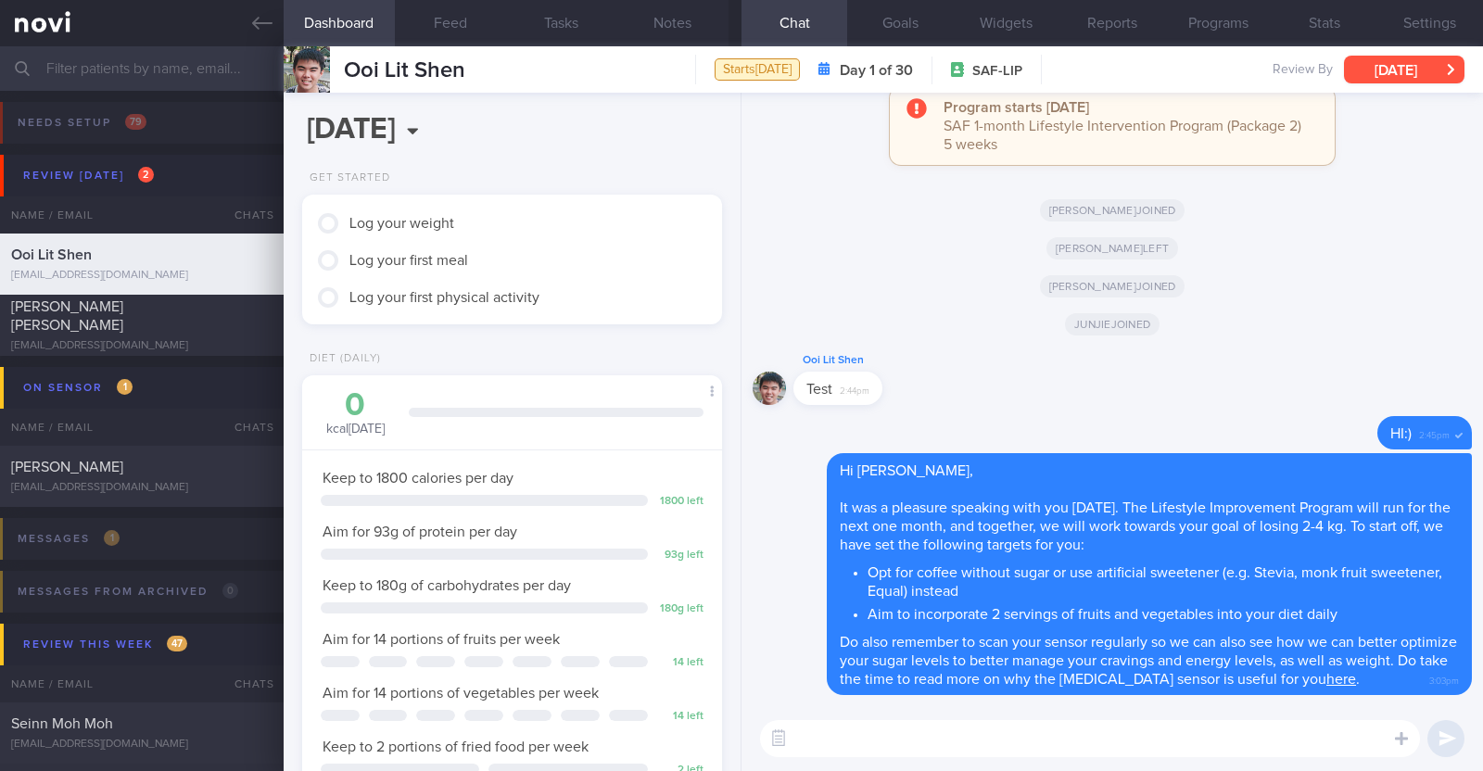
click at [1385, 60] on button "[DATE]" at bounding box center [1404, 70] width 120 height 28
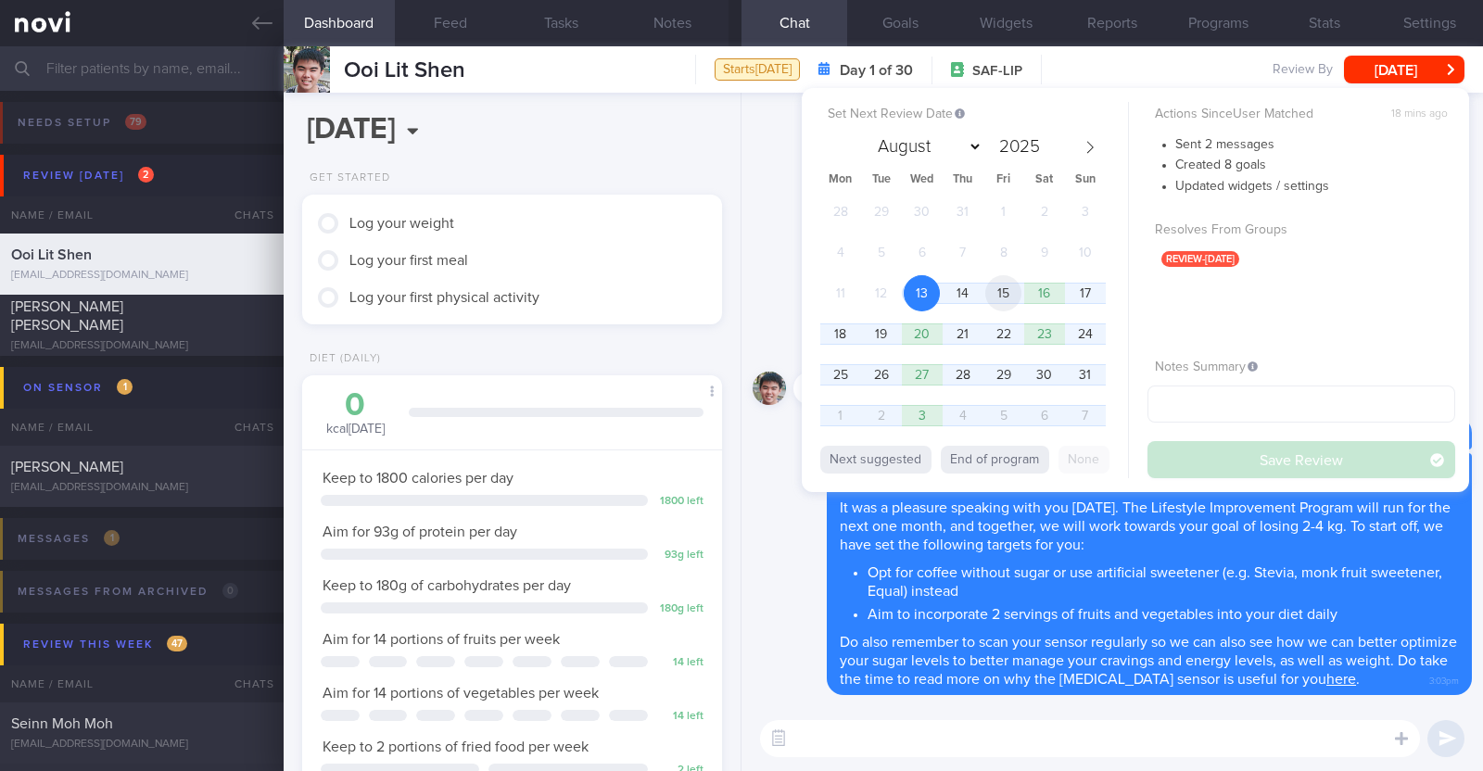
click at [1014, 292] on span "15" at bounding box center [1003, 293] width 36 height 36
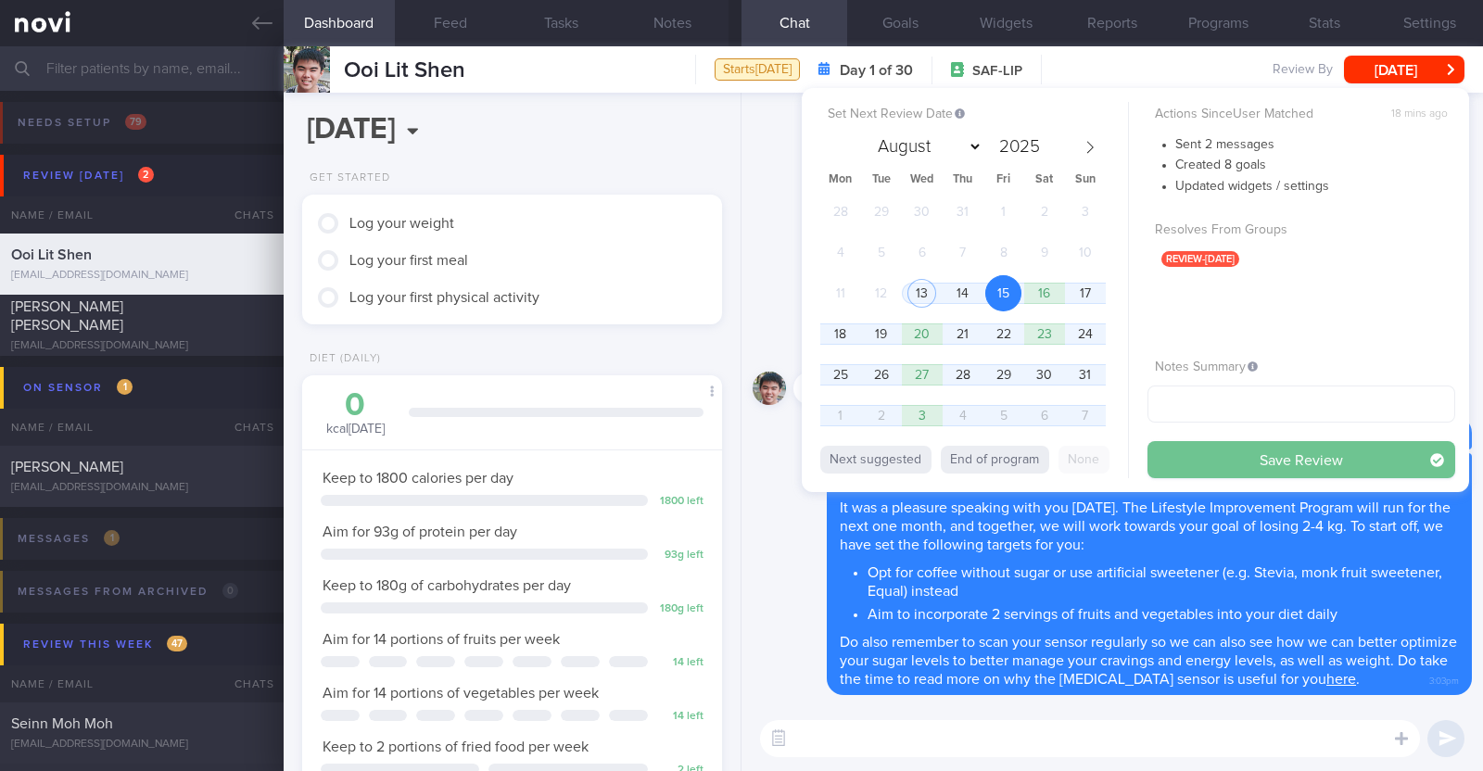
click at [1277, 464] on button "Save Review" at bounding box center [1301, 459] width 308 height 37
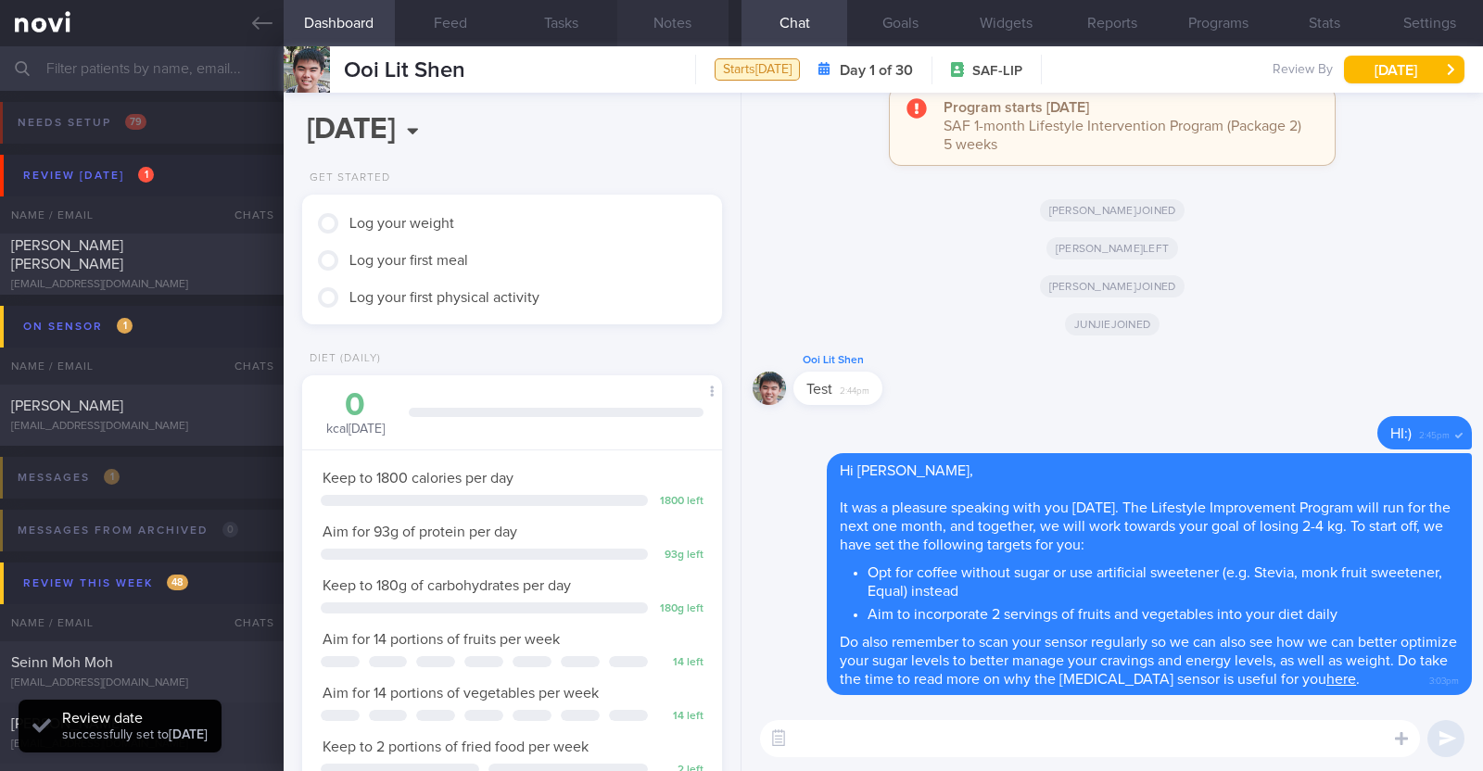
scroll to position [187, 375]
click at [686, 32] on button "Notes" at bounding box center [672, 23] width 111 height 46
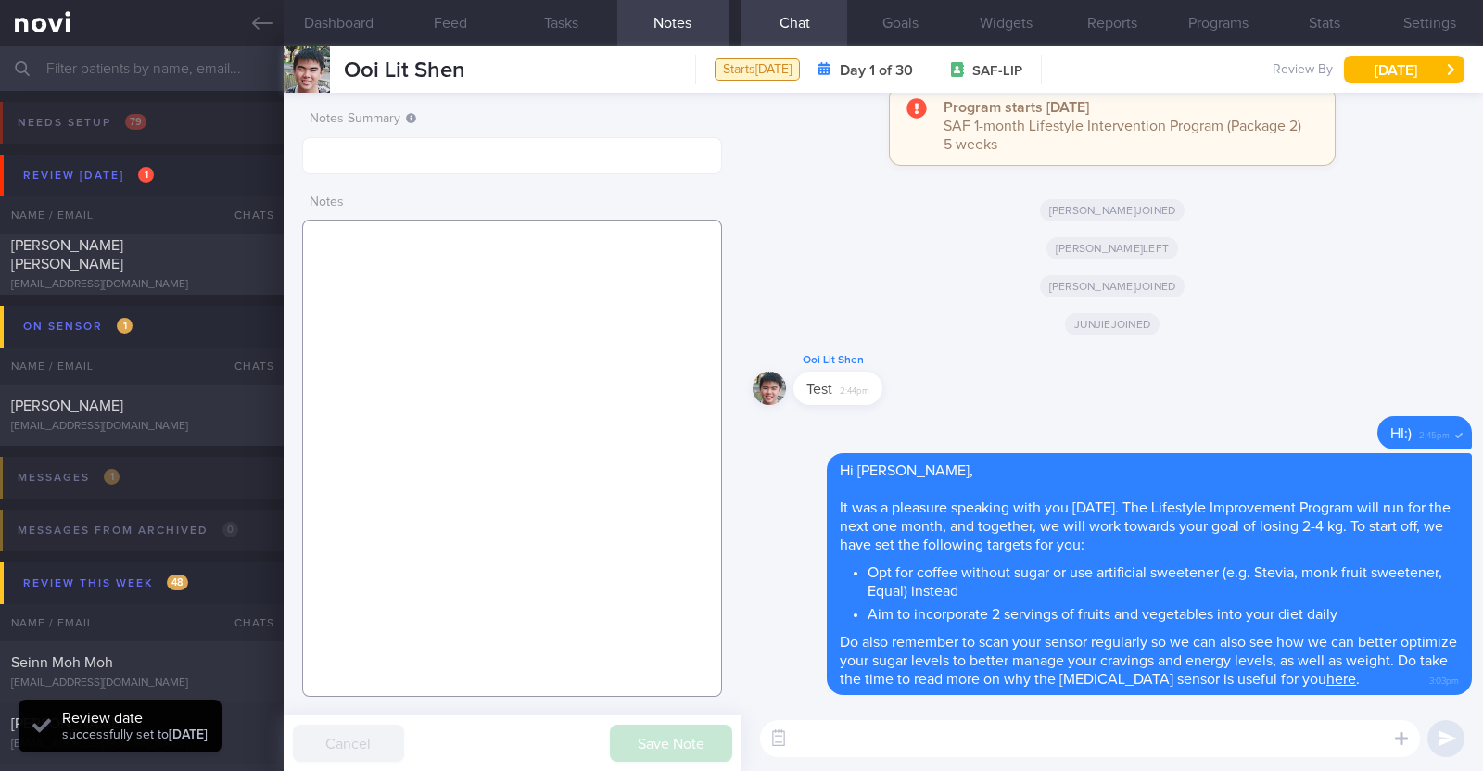
click at [556, 274] on textarea at bounding box center [512, 458] width 420 height 477
click at [529, 324] on textarea at bounding box center [512, 458] width 420 height 477
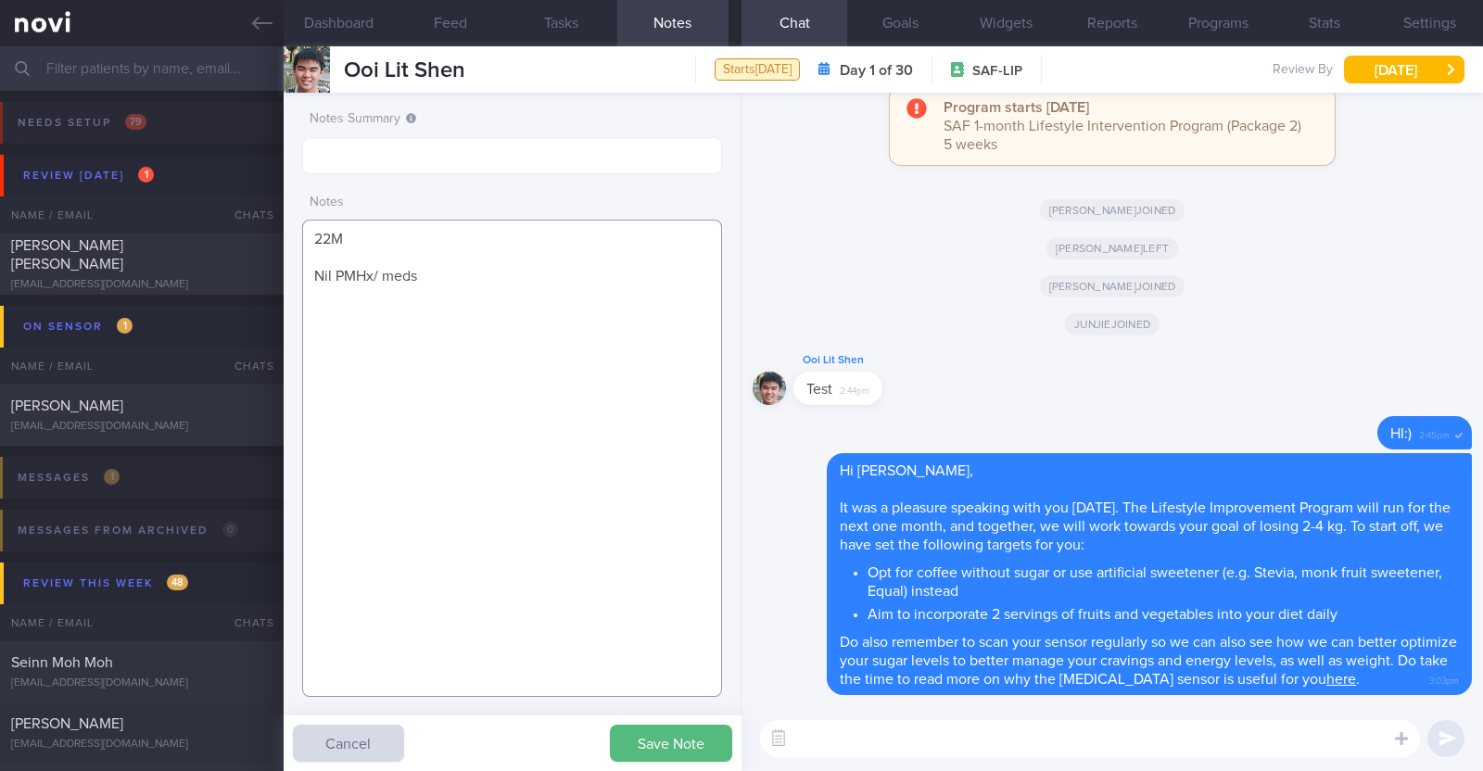
paste textarea "Running x 3/week (30 mins), strength training (upper body) x 2/ week (30-45min)"
click at [341, 308] on textarea "22M Nil PMHx/ meds Running x 3/week (30 mins), strength training (upper body) x…" at bounding box center [512, 458] width 420 height 477
type textarea "22M Nil PMHx/ meds Running x 3/week (30 mins), strength training (upper body) x…"
click at [658, 727] on button "Save Note" at bounding box center [671, 743] width 122 height 37
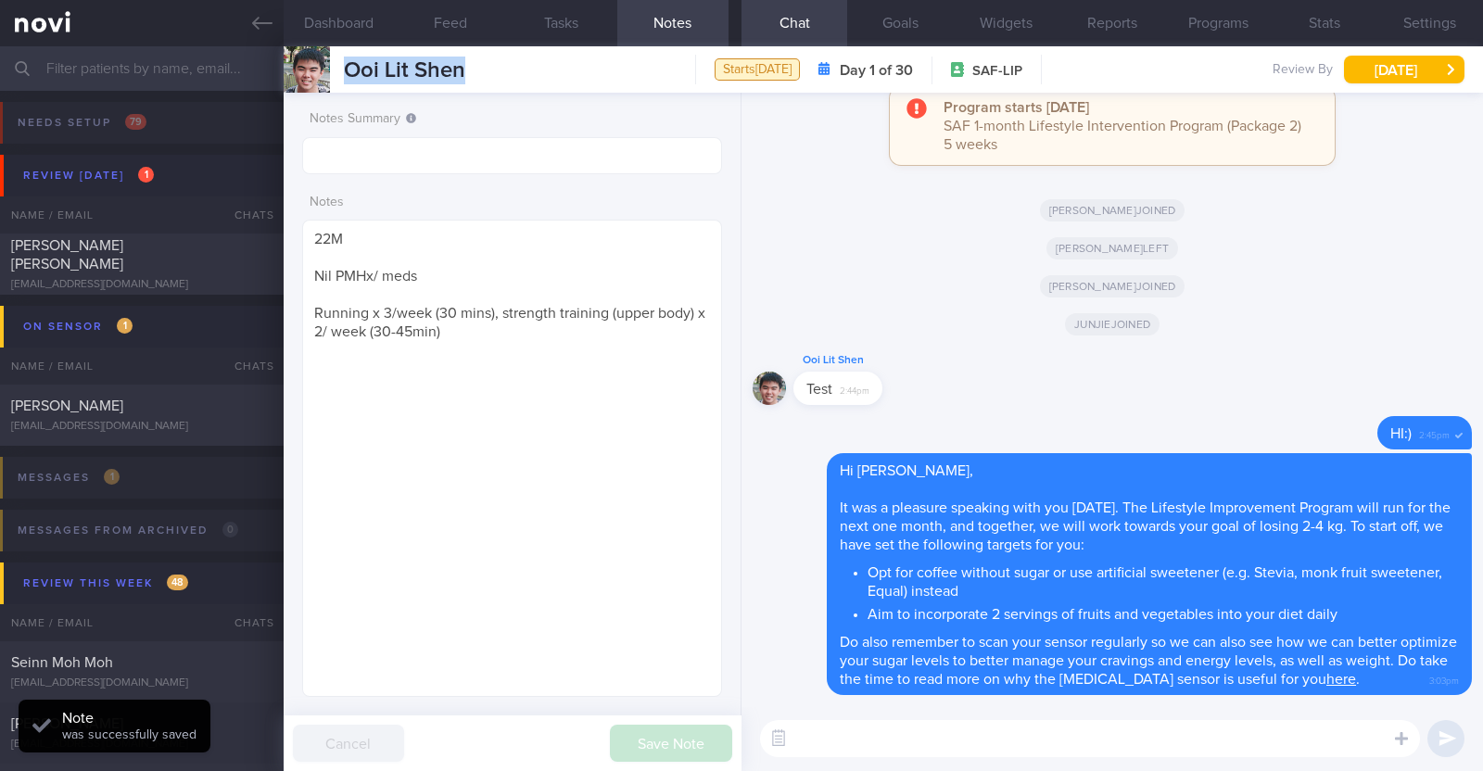
drag, startPoint x: 481, startPoint y: 59, endPoint x: 339, endPoint y: 70, distance: 142.2
click at [339, 70] on div "Ooi Lit Shen Ooi Lit Shen [EMAIL_ADDRESS][DOMAIN_NAME] Starts [DATE] Day 1 of 3…" at bounding box center [883, 69] width 1199 height 46
copy span "Ooi Lit Shen"
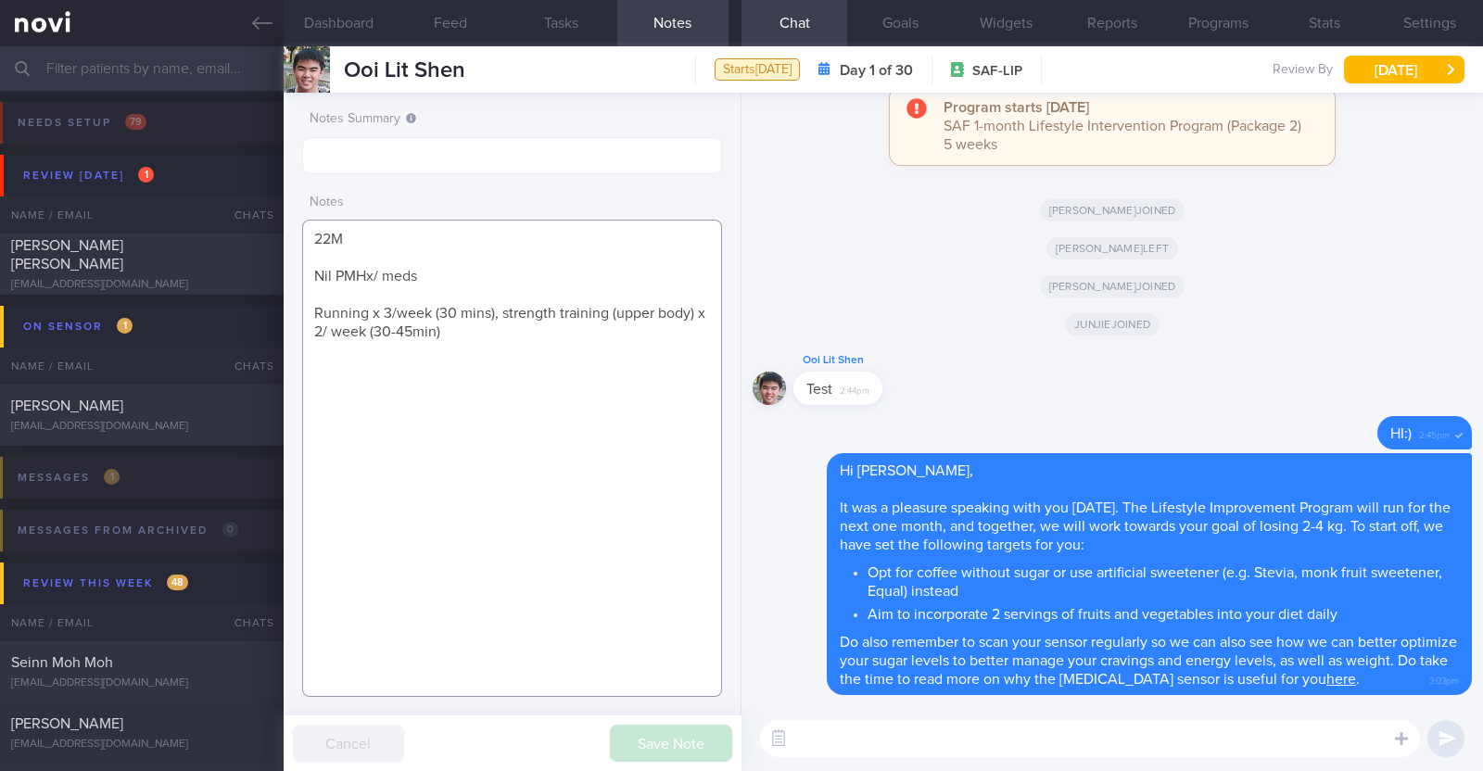
drag, startPoint x: 450, startPoint y: 324, endPoint x: 283, endPoint y: 210, distance: 202.1
click at [284, 210] on div "Notes Summary Notes 22M Nil PMHx/ meds Running x 3/week (30 mins), strength tra…" at bounding box center [513, 432] width 458 height 678
click at [204, 65] on input "text" at bounding box center [741, 68] width 1483 height 44
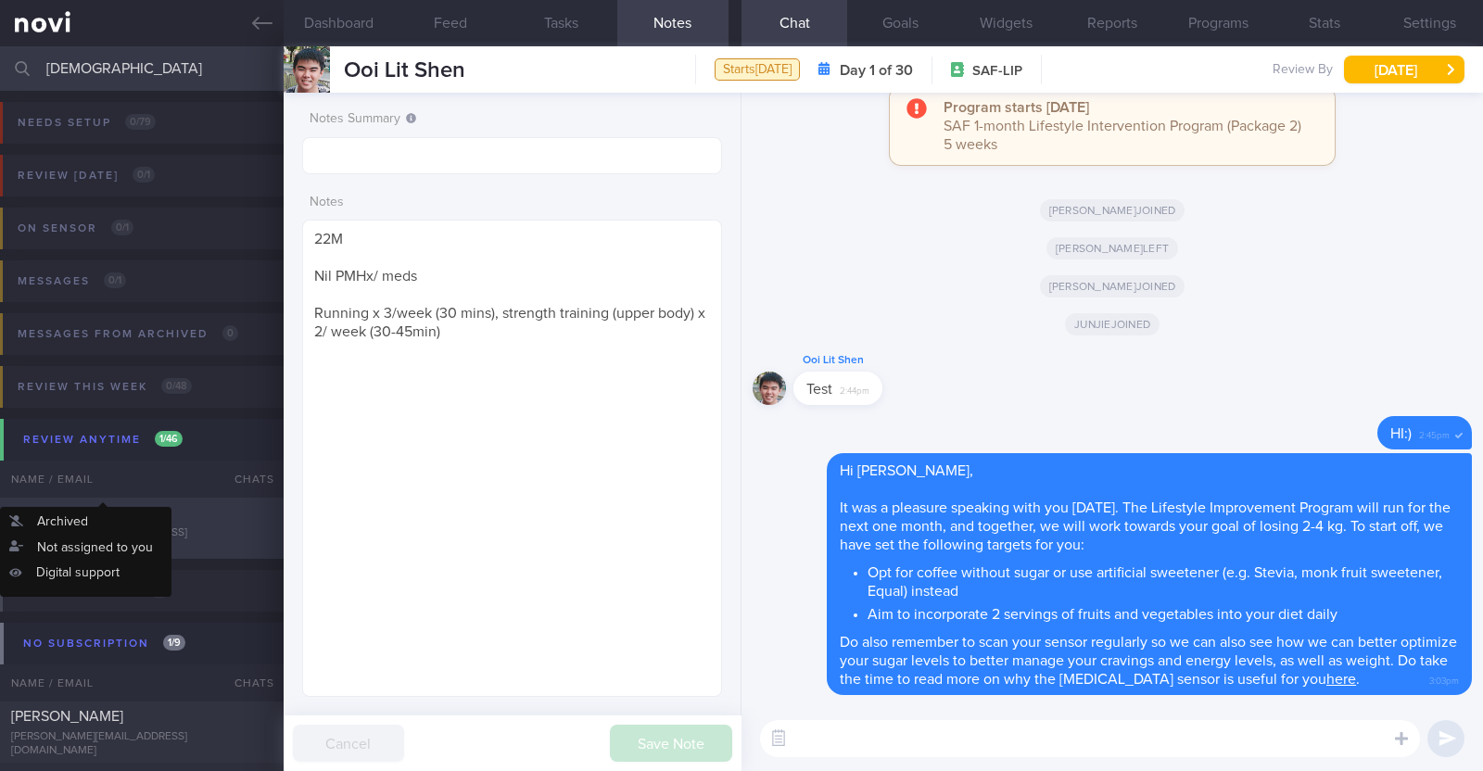
type input "[DEMOGRAPHIC_DATA]"
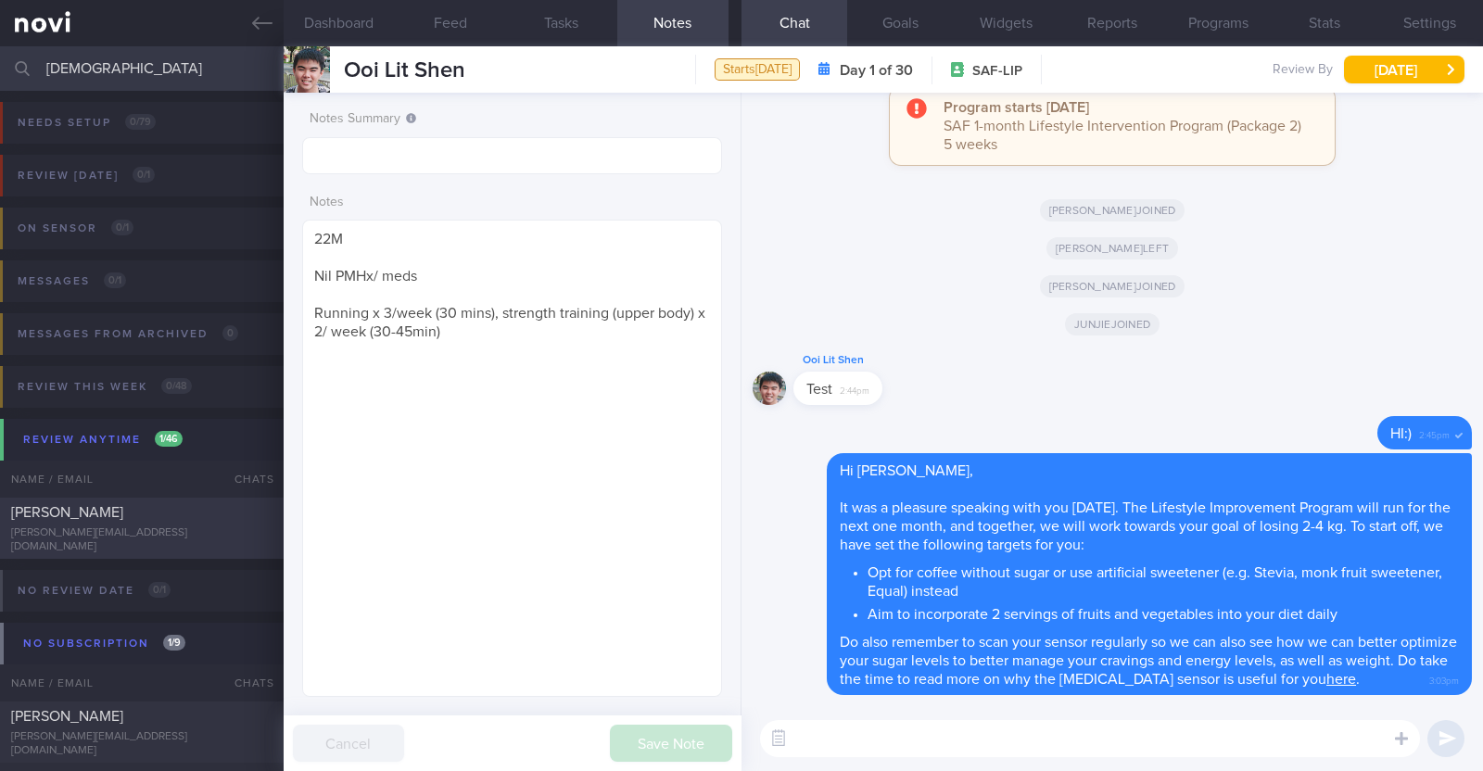
click at [135, 522] on div "[PERSON_NAME]" at bounding box center [139, 512] width 257 height 19
type input "Not on any program, goodwill coaching till Dr [PERSON_NAME]'s review on 8/9"
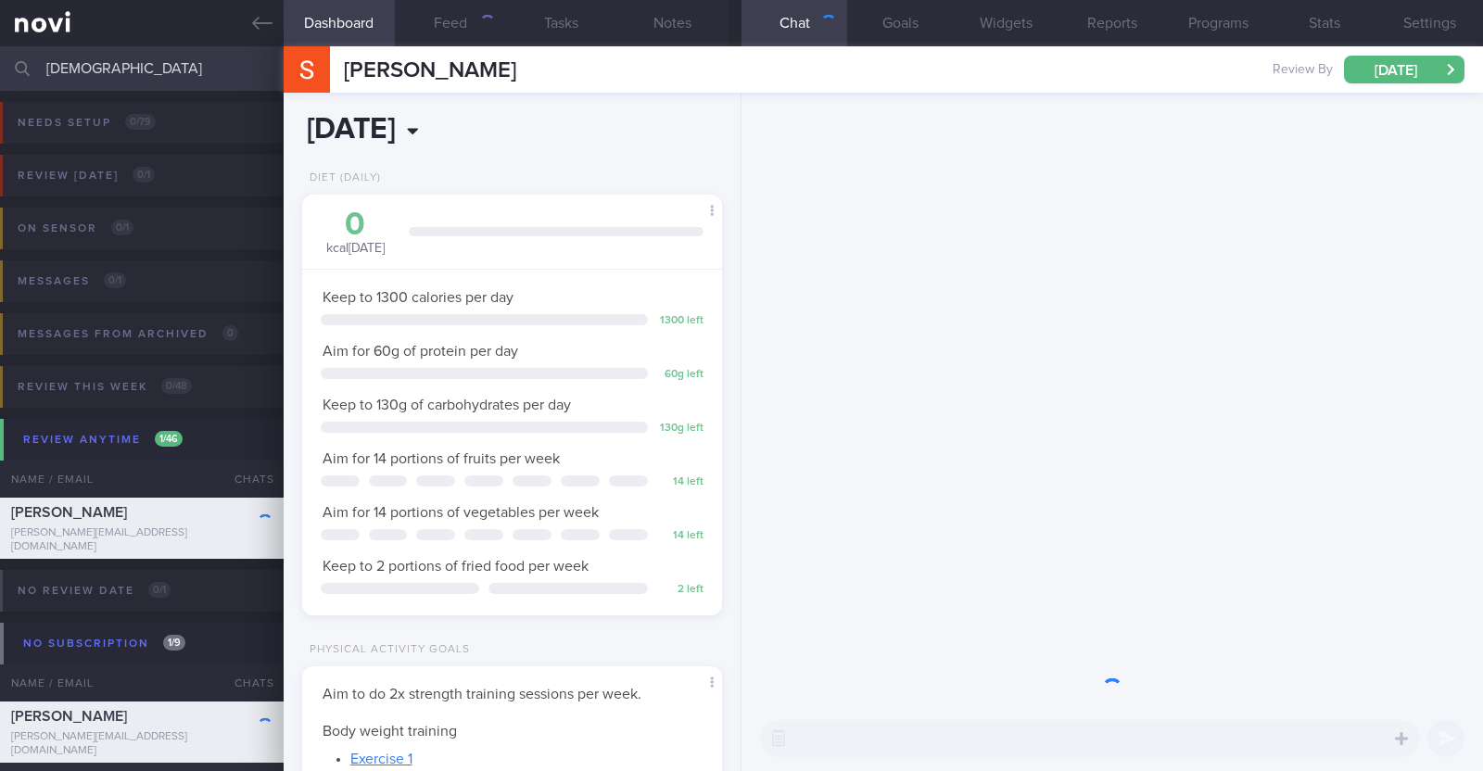
scroll to position [210, 369]
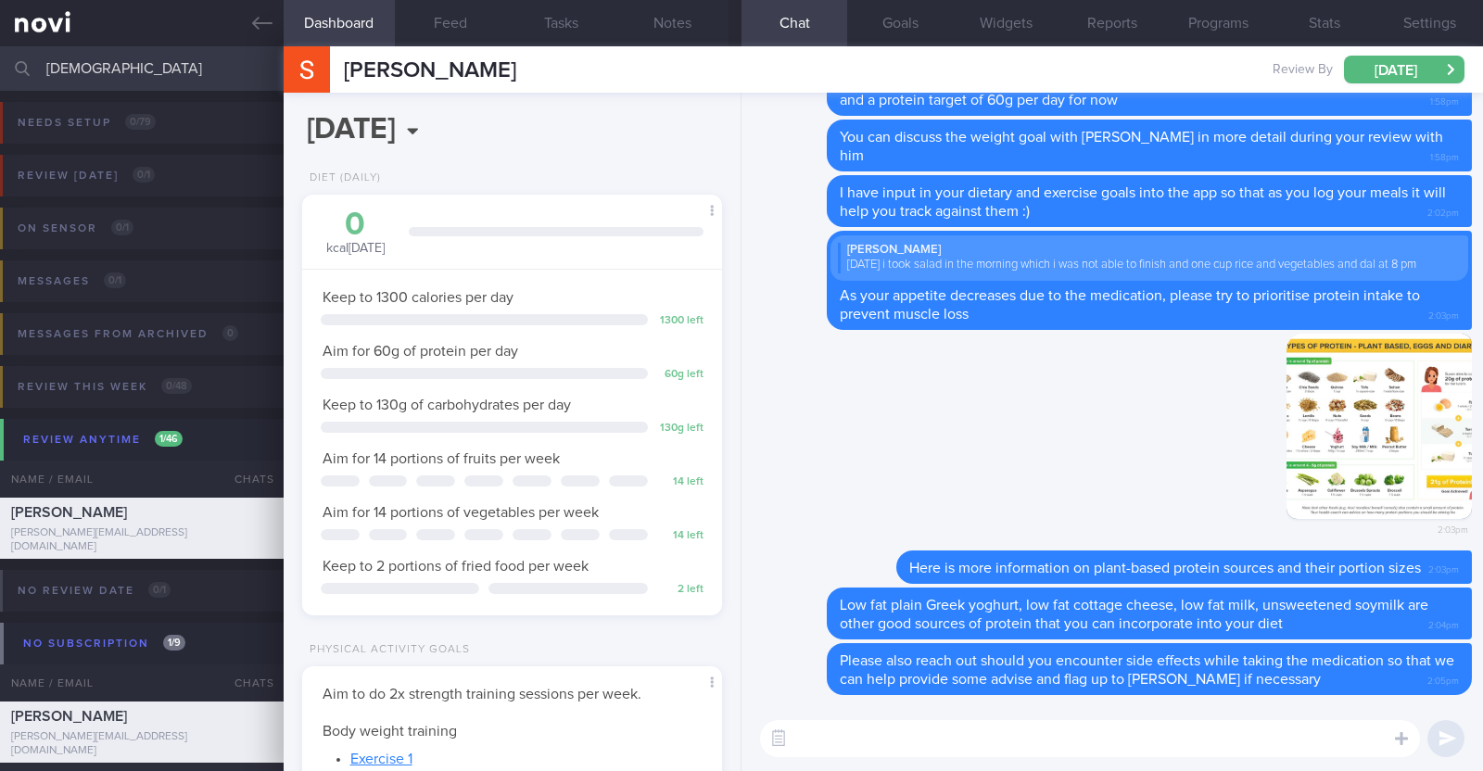
drag, startPoint x: 343, startPoint y: 74, endPoint x: 681, endPoint y: 62, distance: 338.5
click at [681, 62] on div "[PERSON_NAME] [PERSON_NAME] SHIRISHMA [PERSON_NAME][EMAIL_ADDRESS][DOMAIN_NAME]…" at bounding box center [883, 69] width 1199 height 46
copy span "[PERSON_NAME]"
click at [651, 38] on button "Notes" at bounding box center [672, 23] width 111 height 46
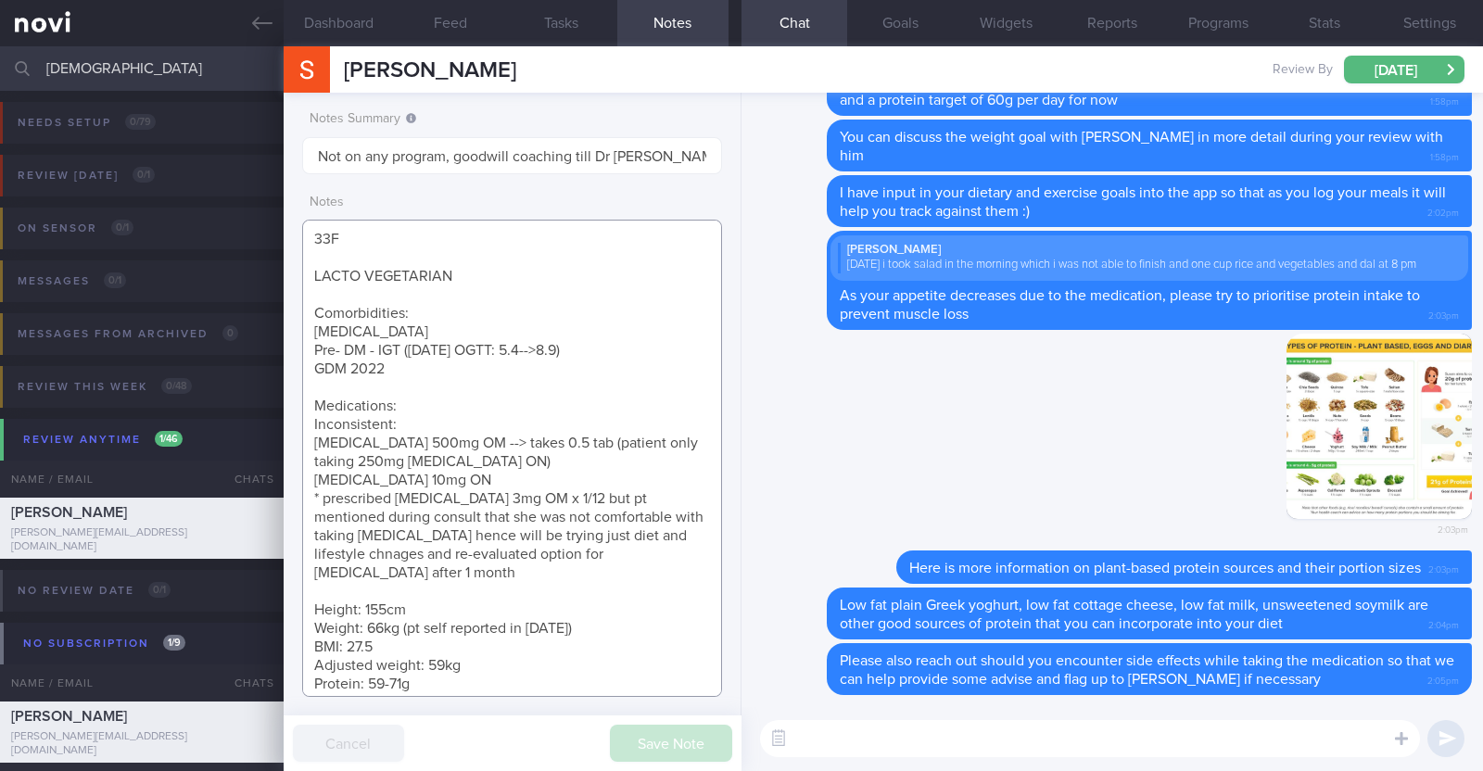
scroll to position [6, 0]
drag, startPoint x: 313, startPoint y: 234, endPoint x: 450, endPoint y: 696, distance: 482.4
click at [450, 696] on textarea "33F LACTO VEGETARIAN Comorbidities: [MEDICAL_DATA] Pre- DM - IGT ([DATE] OGTT: …" at bounding box center [512, 458] width 420 height 477
click at [352, 676] on textarea "33F LACTO VEGETARIAN Comorbidities: [MEDICAL_DATA] Pre- DM - IGT ([DATE] OGTT: …" at bounding box center [512, 458] width 420 height 477
drag, startPoint x: 315, startPoint y: 678, endPoint x: 358, endPoint y: 672, distance: 43.1
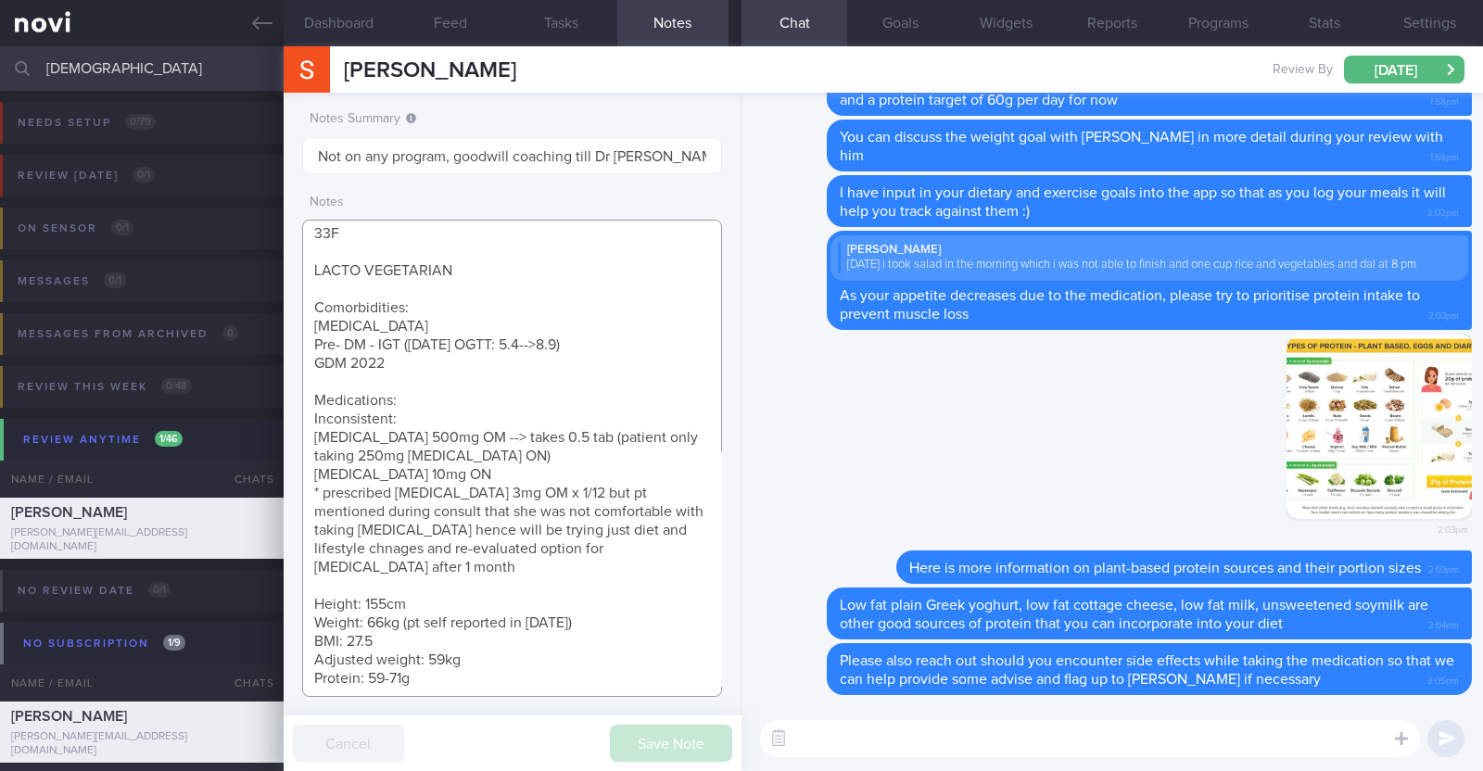
click at [358, 672] on textarea "33F LACTO VEGETARIAN Comorbidities: [MEDICAL_DATA] Pre- DM - IGT ([DATE] OGTT: …" at bounding box center [512, 458] width 420 height 477
click at [412, 667] on textarea "33F LACTO VEGETARIAN Comorbidities: [MEDICAL_DATA] Pre- DM - IGT ([DATE] OGTT: …" at bounding box center [512, 458] width 420 height 477
click at [427, 673] on textarea "33F LACTO VEGETARIAN Comorbidities: [MEDICAL_DATA] Pre- DM - IGT ([DATE] OGTT: …" at bounding box center [512, 458] width 420 height 477
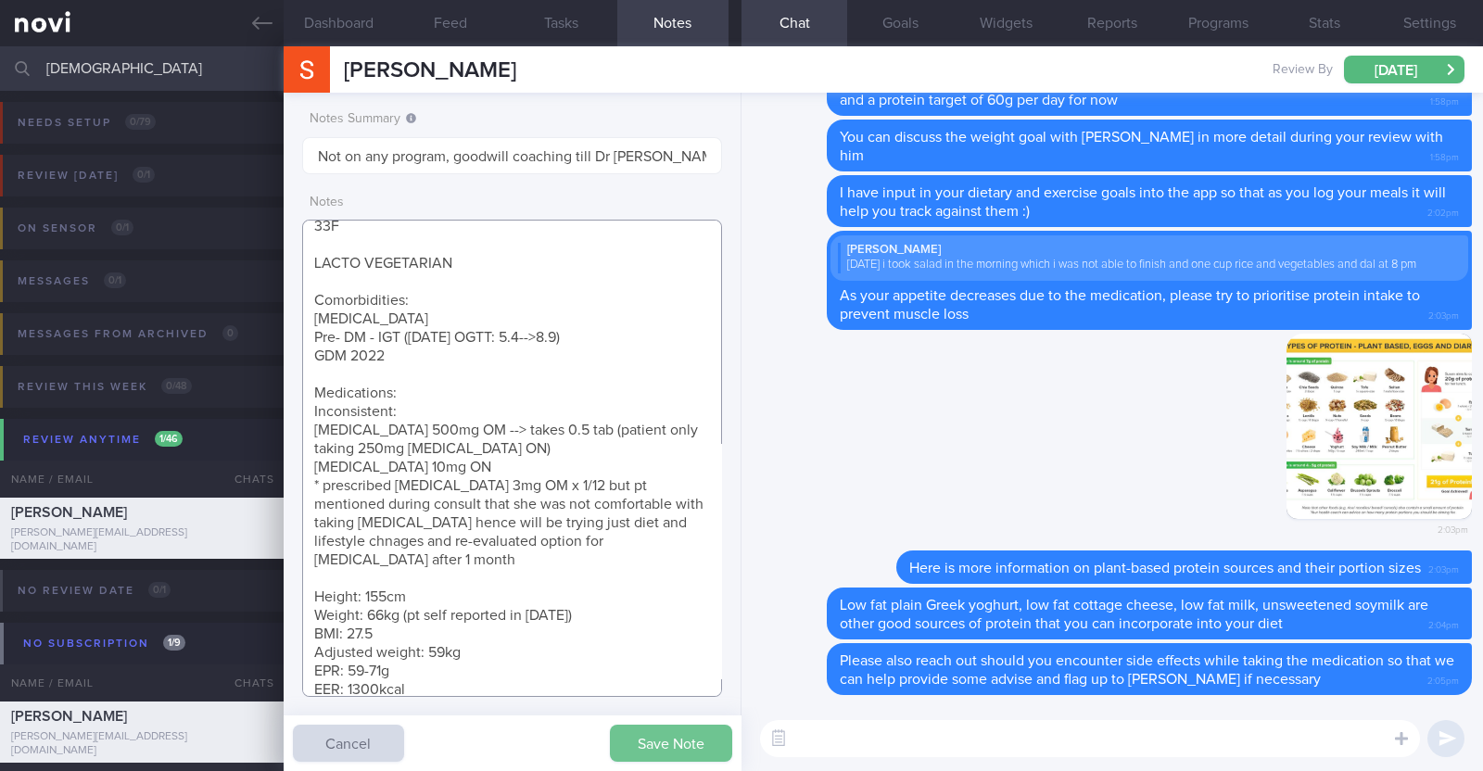
type textarea "33F LACTO VEGETARIAN Comorbidities: [MEDICAL_DATA] Pre- DM - IGT ([DATE] OGTT: …"
click at [668, 737] on button "Save Note" at bounding box center [671, 743] width 122 height 37
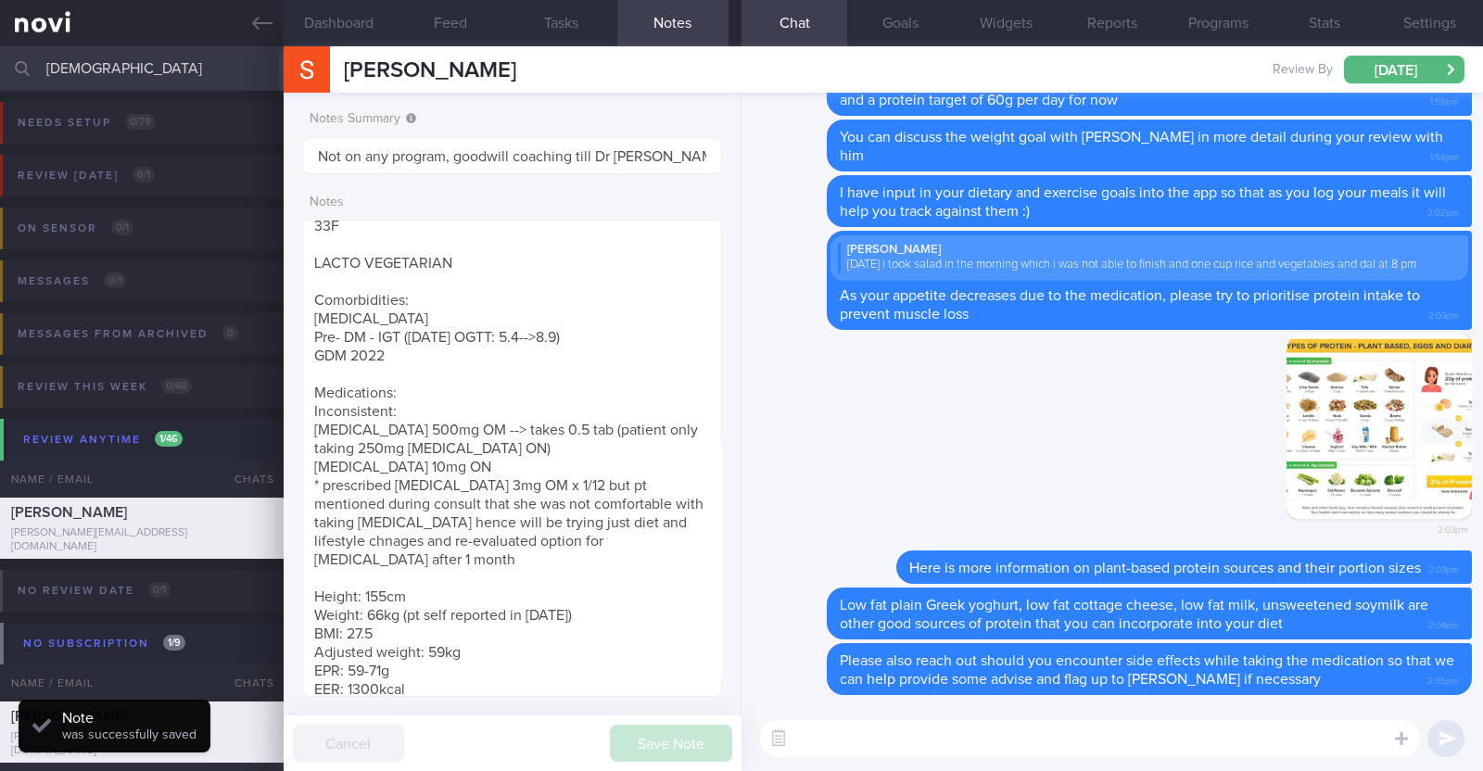
drag, startPoint x: 51, startPoint y: 57, endPoint x: 14, endPoint y: 57, distance: 37.1
click at [14, 57] on div "[DEMOGRAPHIC_DATA] Assigned patients Assigned patients All active patients Arch…" at bounding box center [741, 68] width 1483 height 44
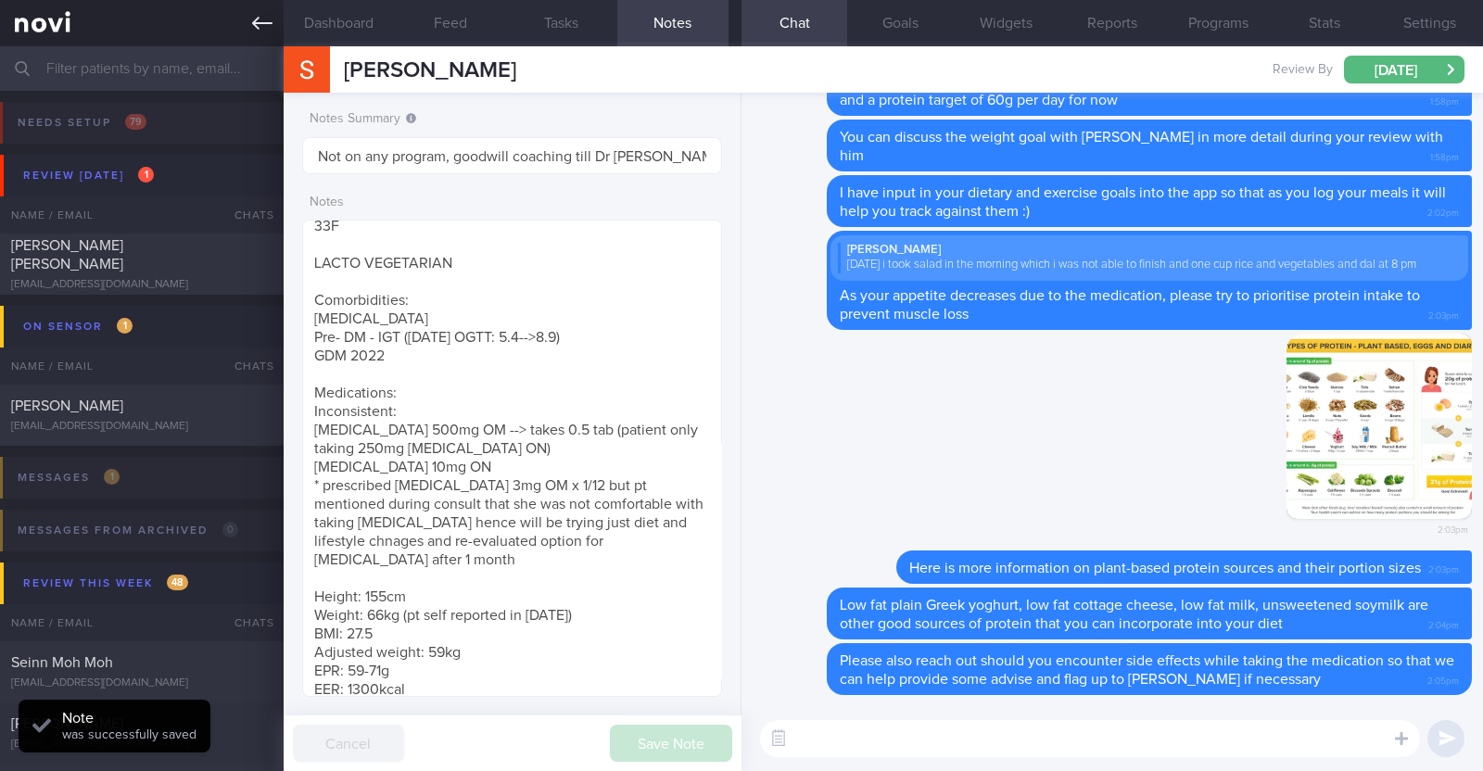
click at [254, 14] on icon at bounding box center [262, 23] width 20 height 20
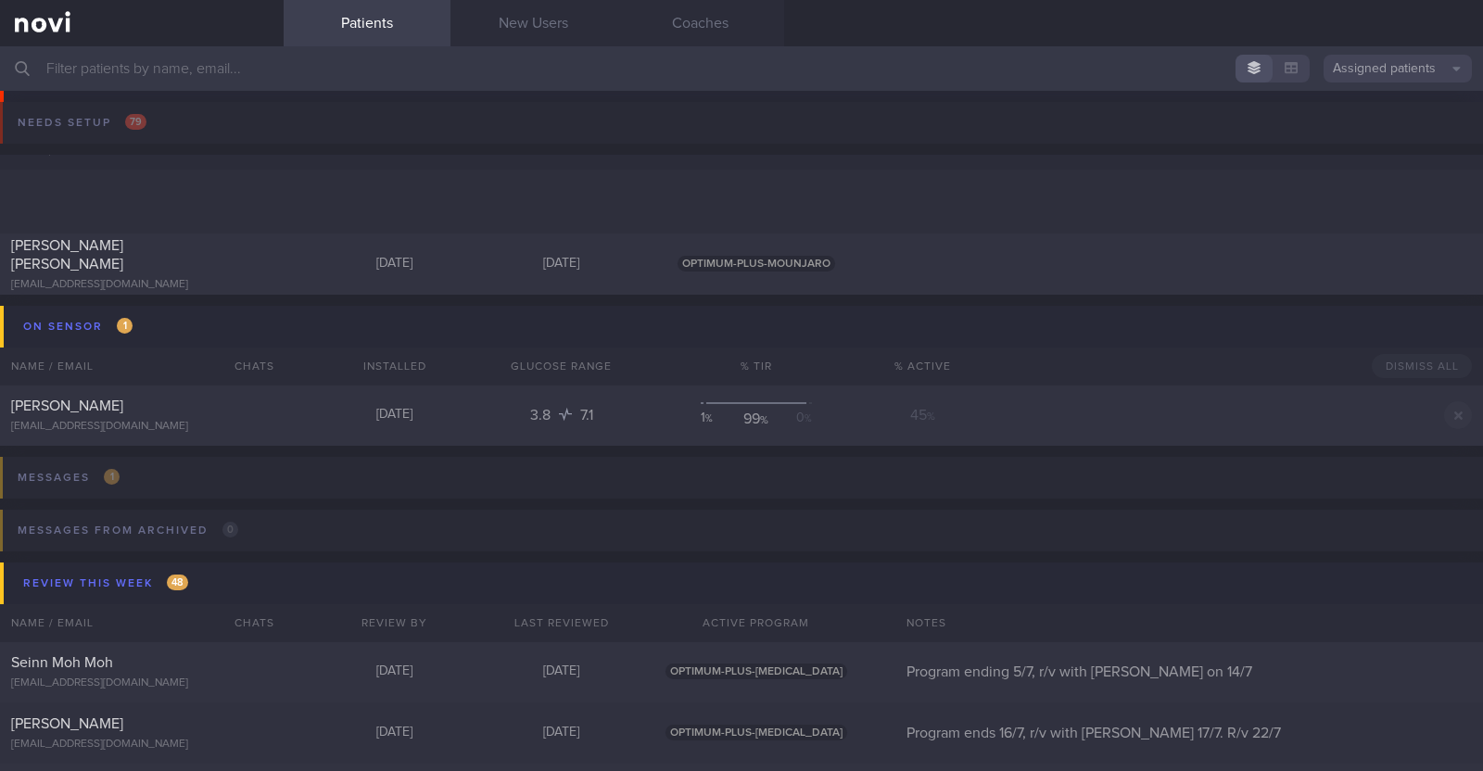
scroll to position [348, 0]
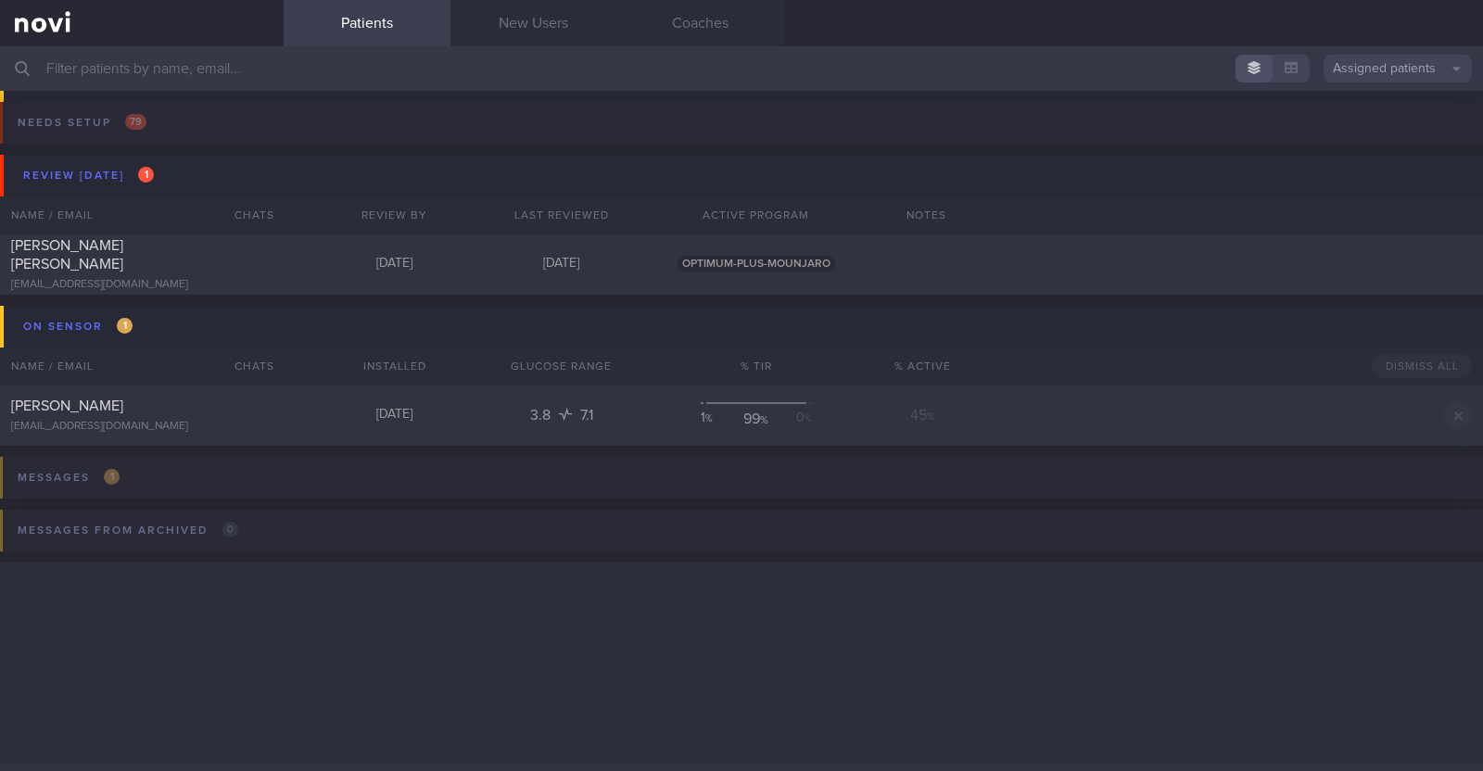
scroll to position [1043, 0]
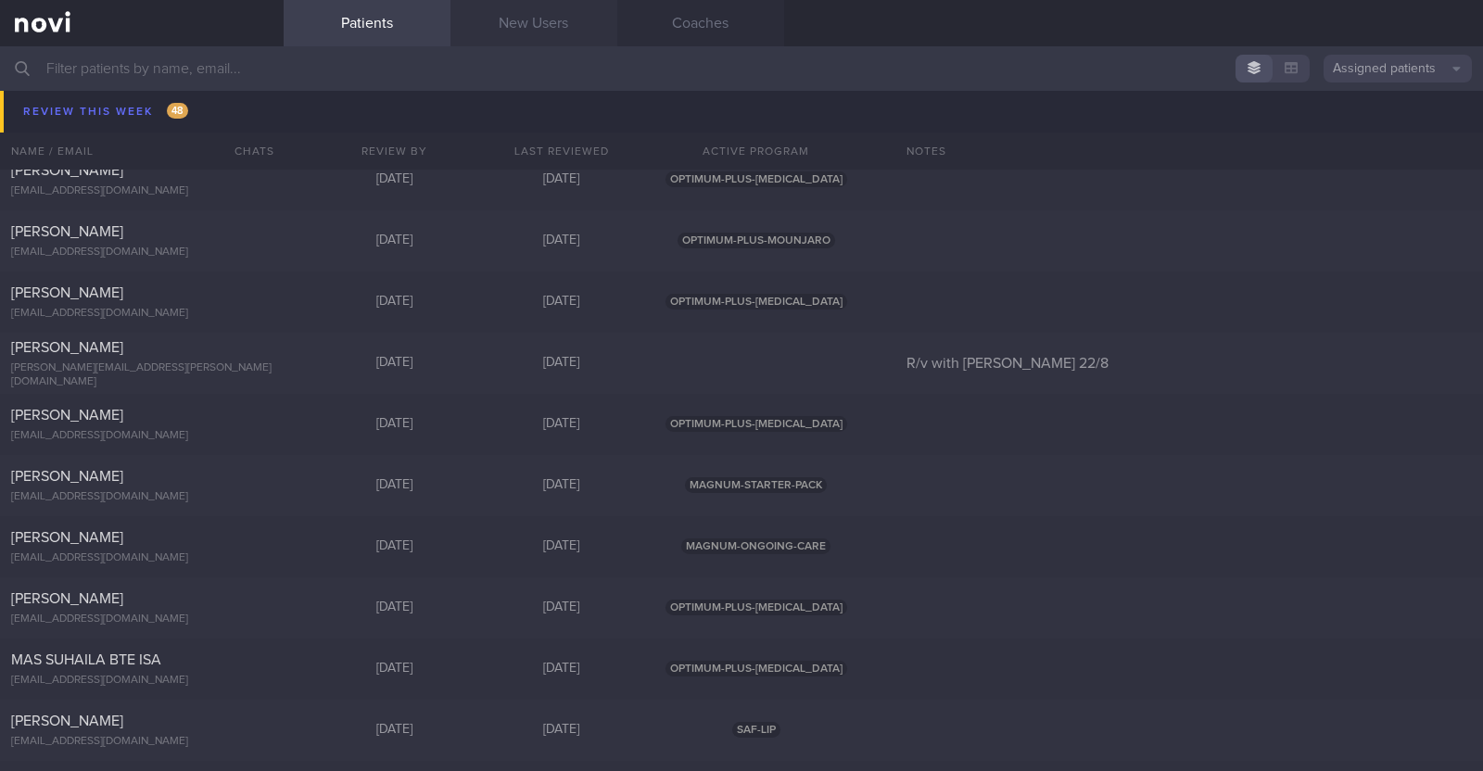
click at [554, 28] on link "New Users" at bounding box center [533, 23] width 167 height 46
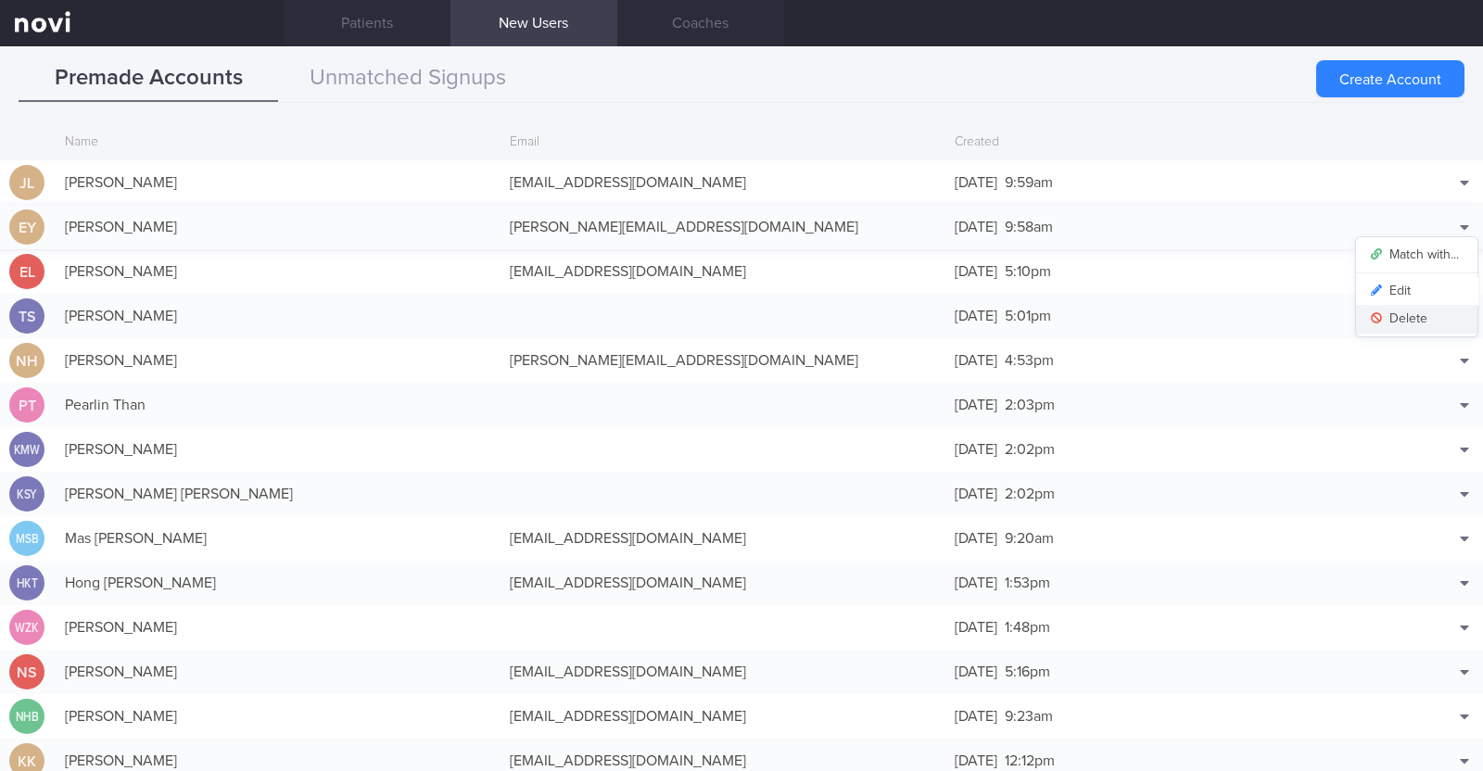
click at [1390, 316] on button "Delete" at bounding box center [1416, 319] width 121 height 28
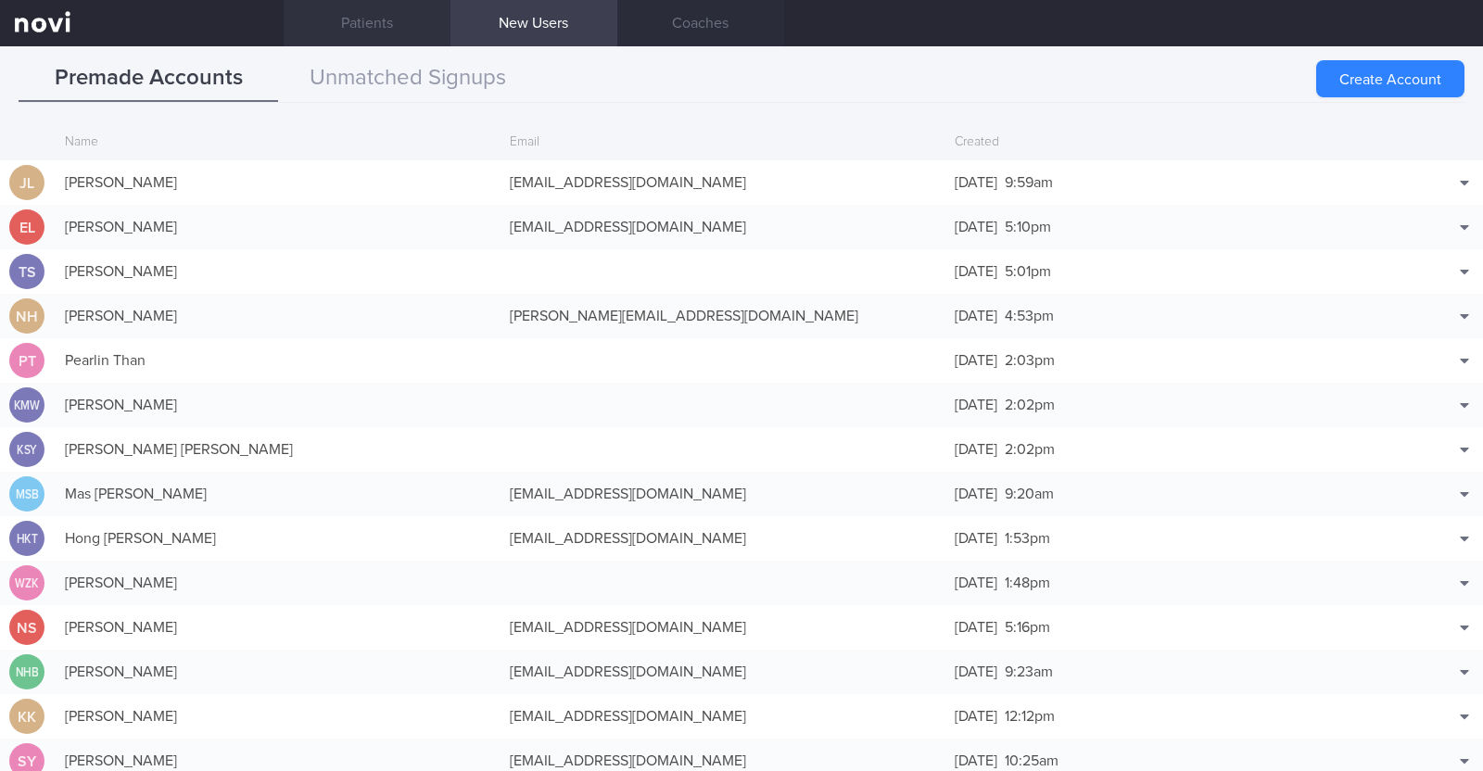
click at [357, 35] on link "Patients" at bounding box center [367, 23] width 167 height 46
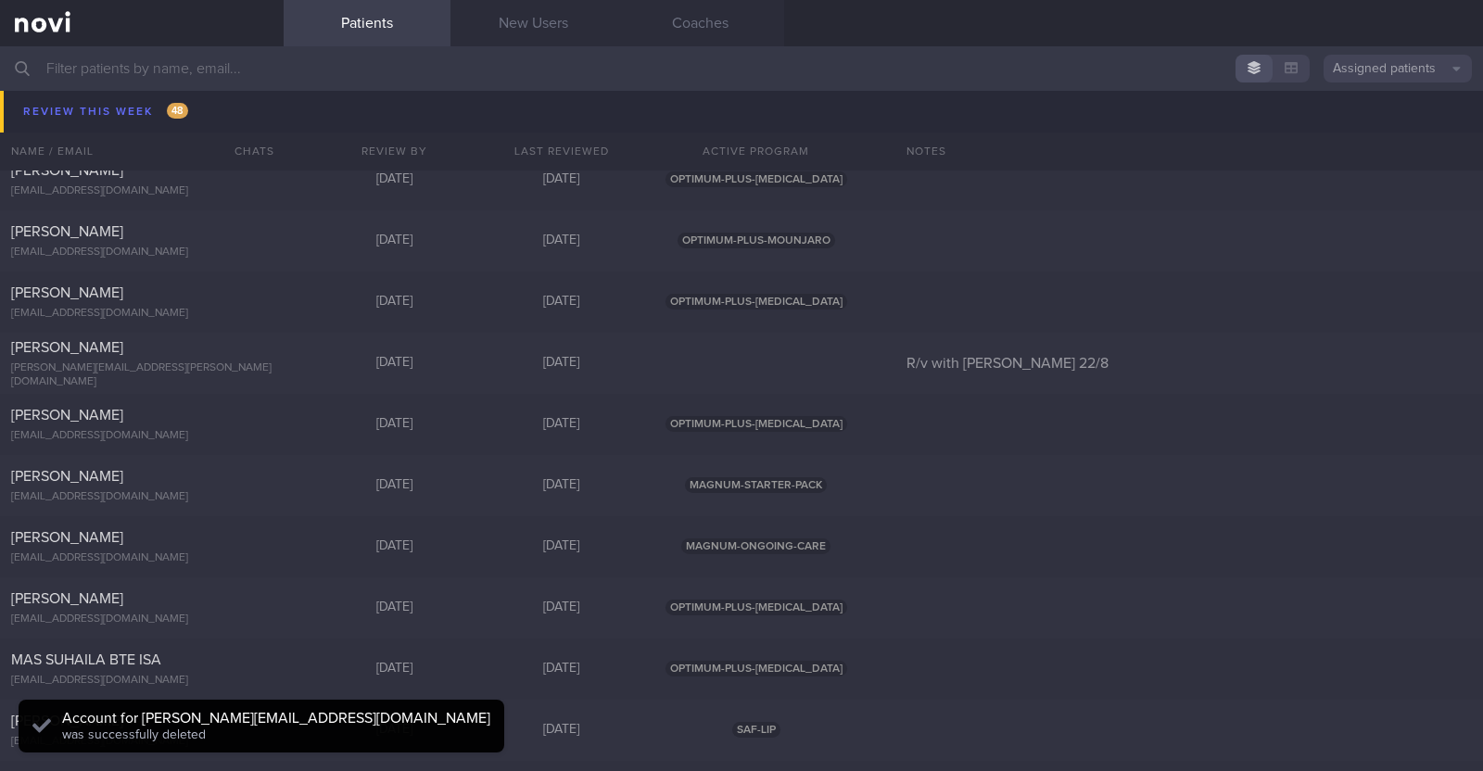
click at [278, 67] on input "text" at bounding box center [741, 68] width 1483 height 44
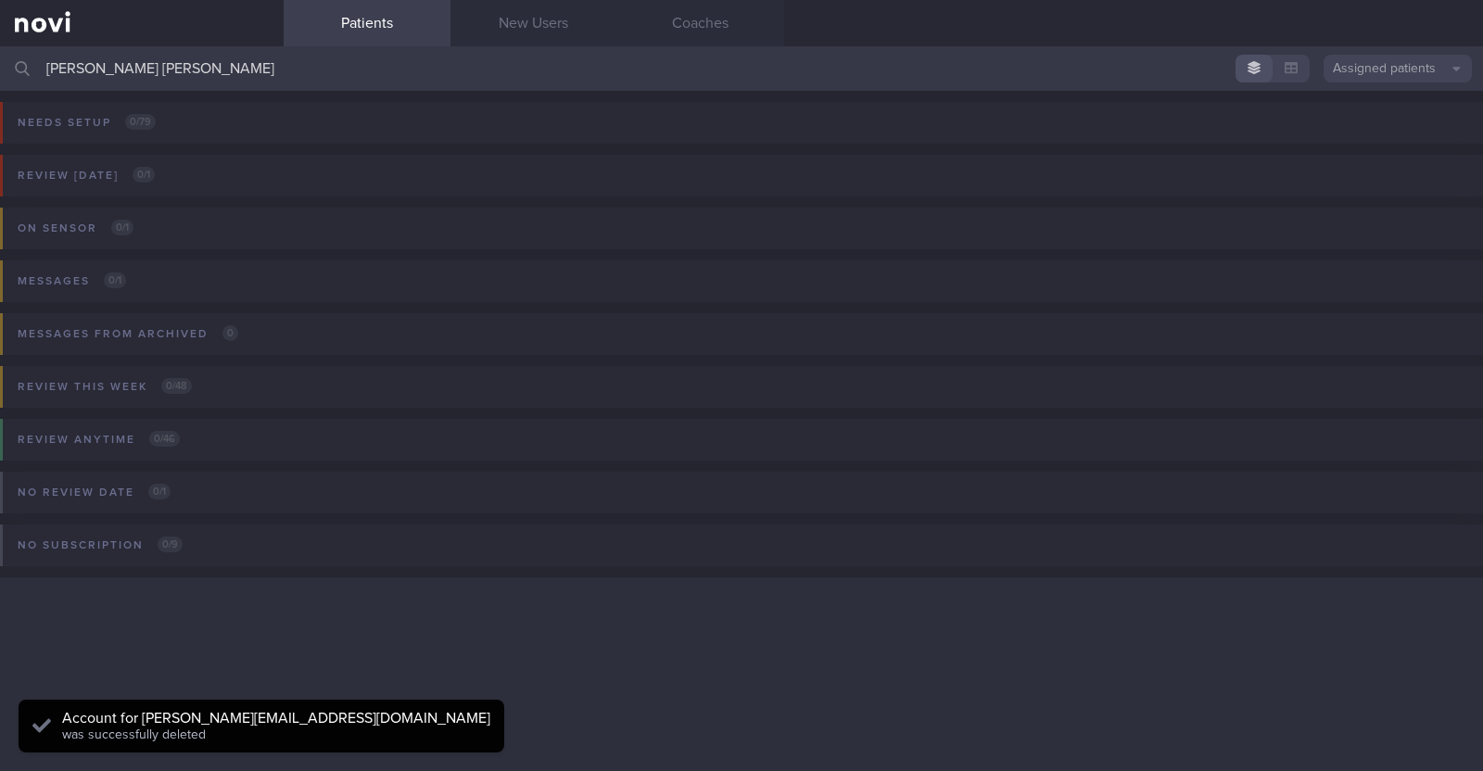
type input "[PERSON_NAME] [PERSON_NAME]"
click at [1375, 71] on button "Assigned patients" at bounding box center [1397, 69] width 148 height 28
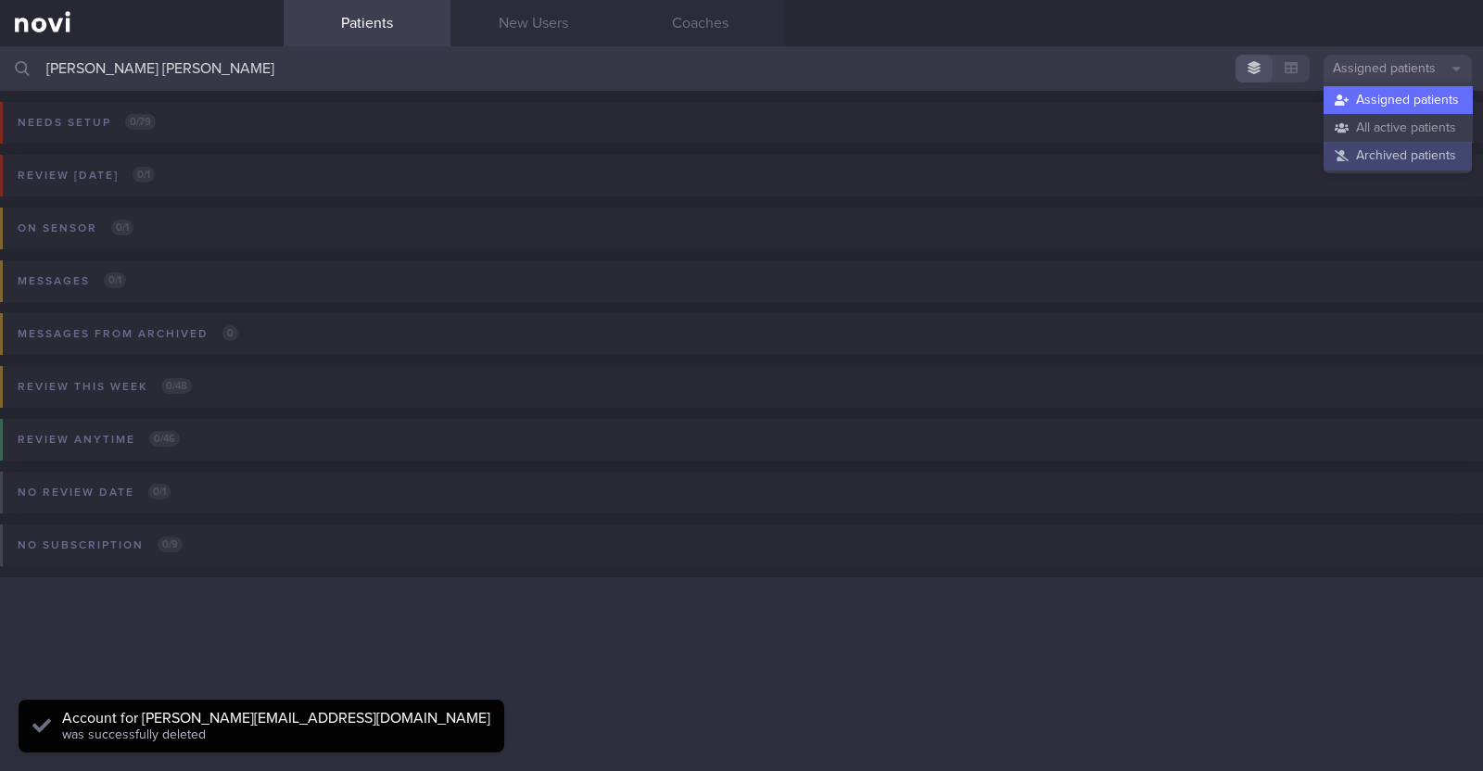
click at [1382, 154] on button "Archived patients" at bounding box center [1397, 156] width 148 height 28
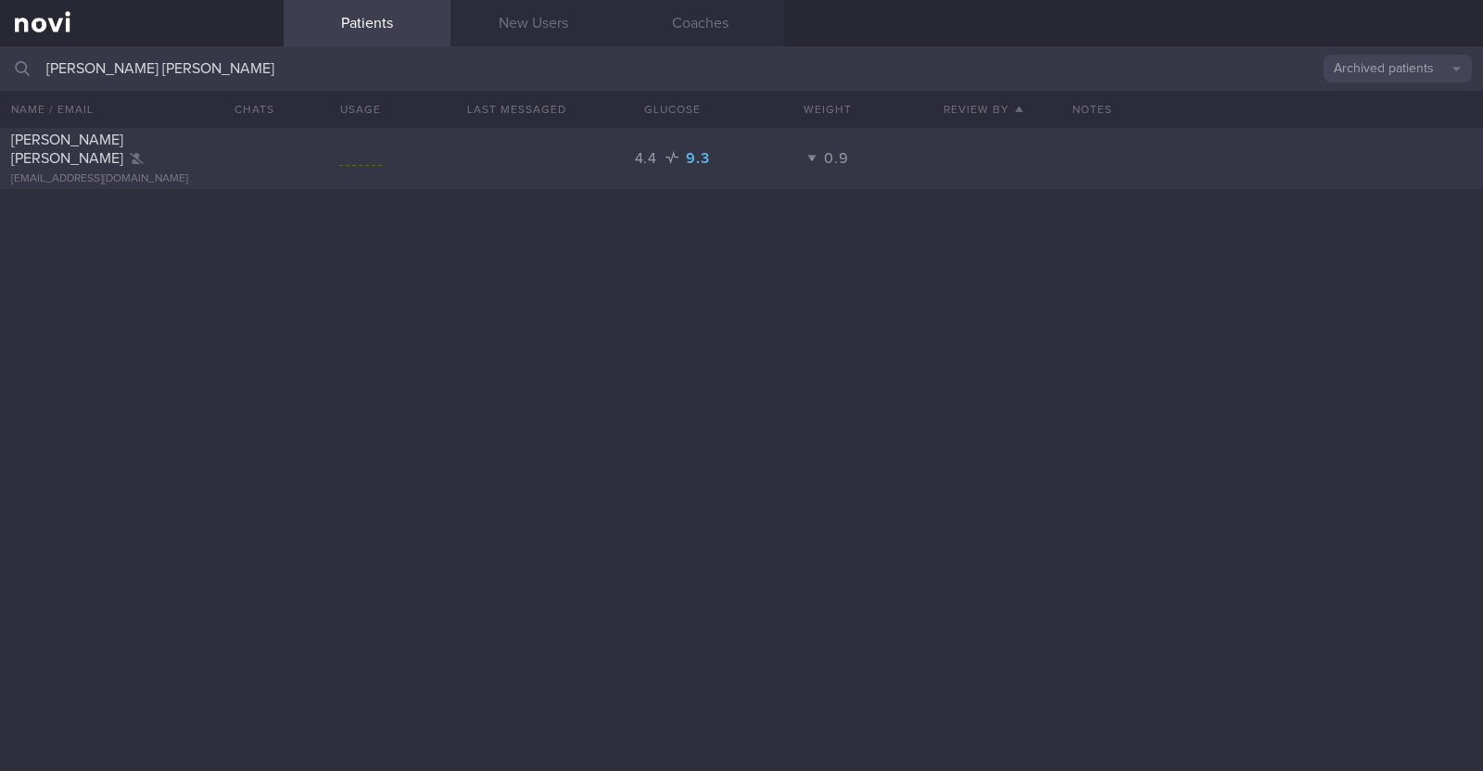
click at [236, 175] on div "[EMAIL_ADDRESS][DOMAIN_NAME]" at bounding box center [141, 179] width 261 height 14
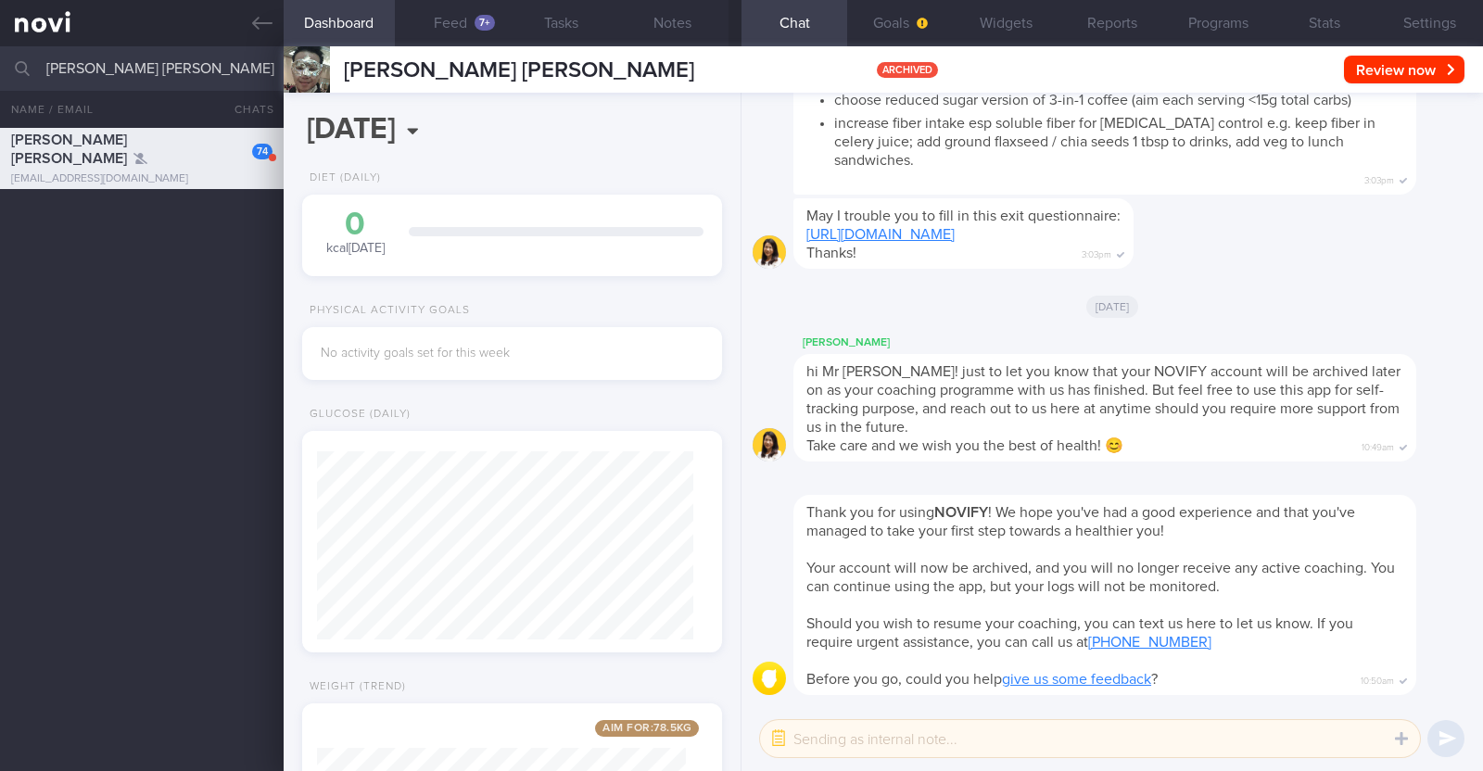
scroll to position [187, 375]
